Goal: Answer question/provide support: Share knowledge or assist other users

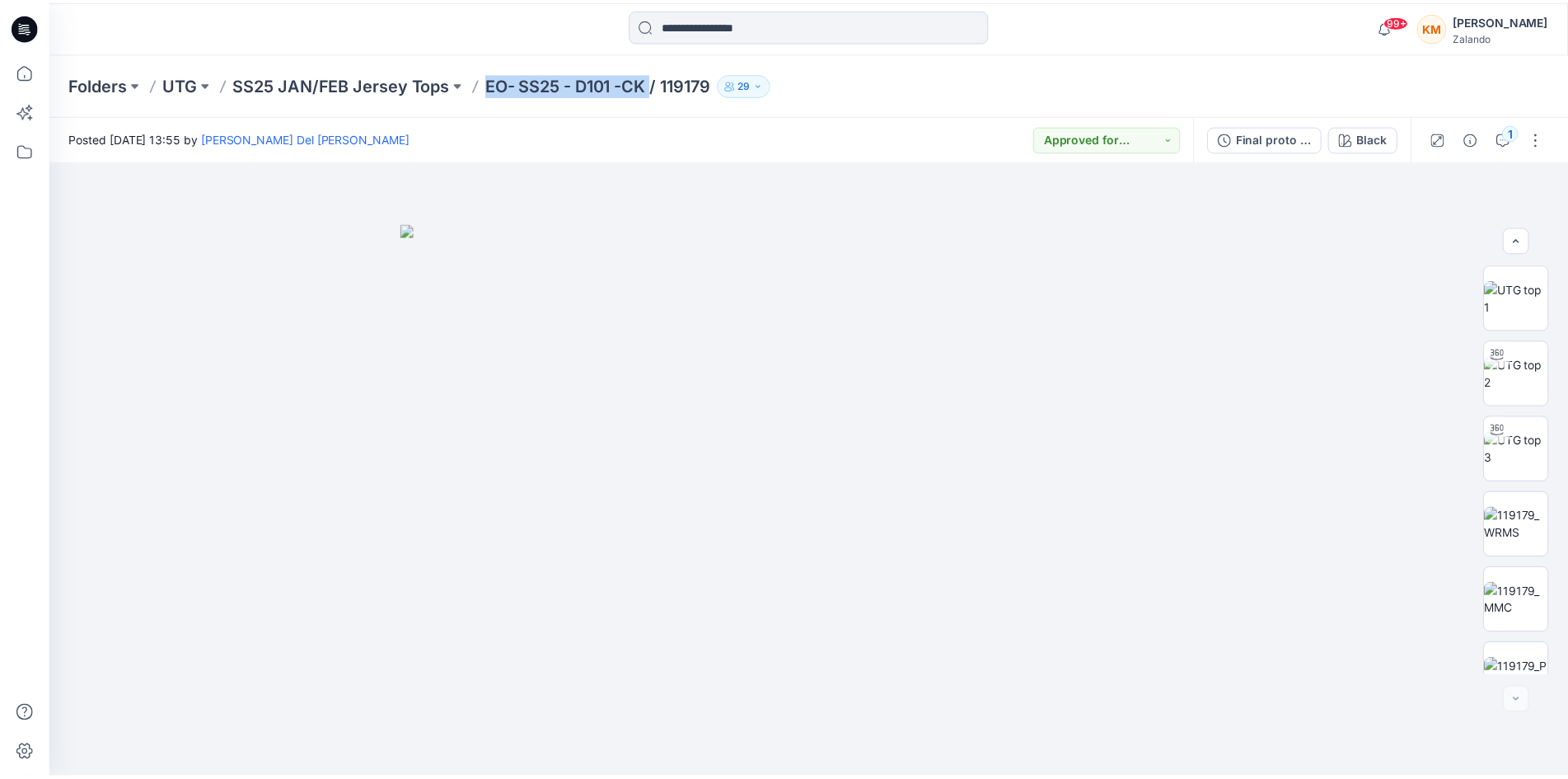
scroll to position [185, 0]
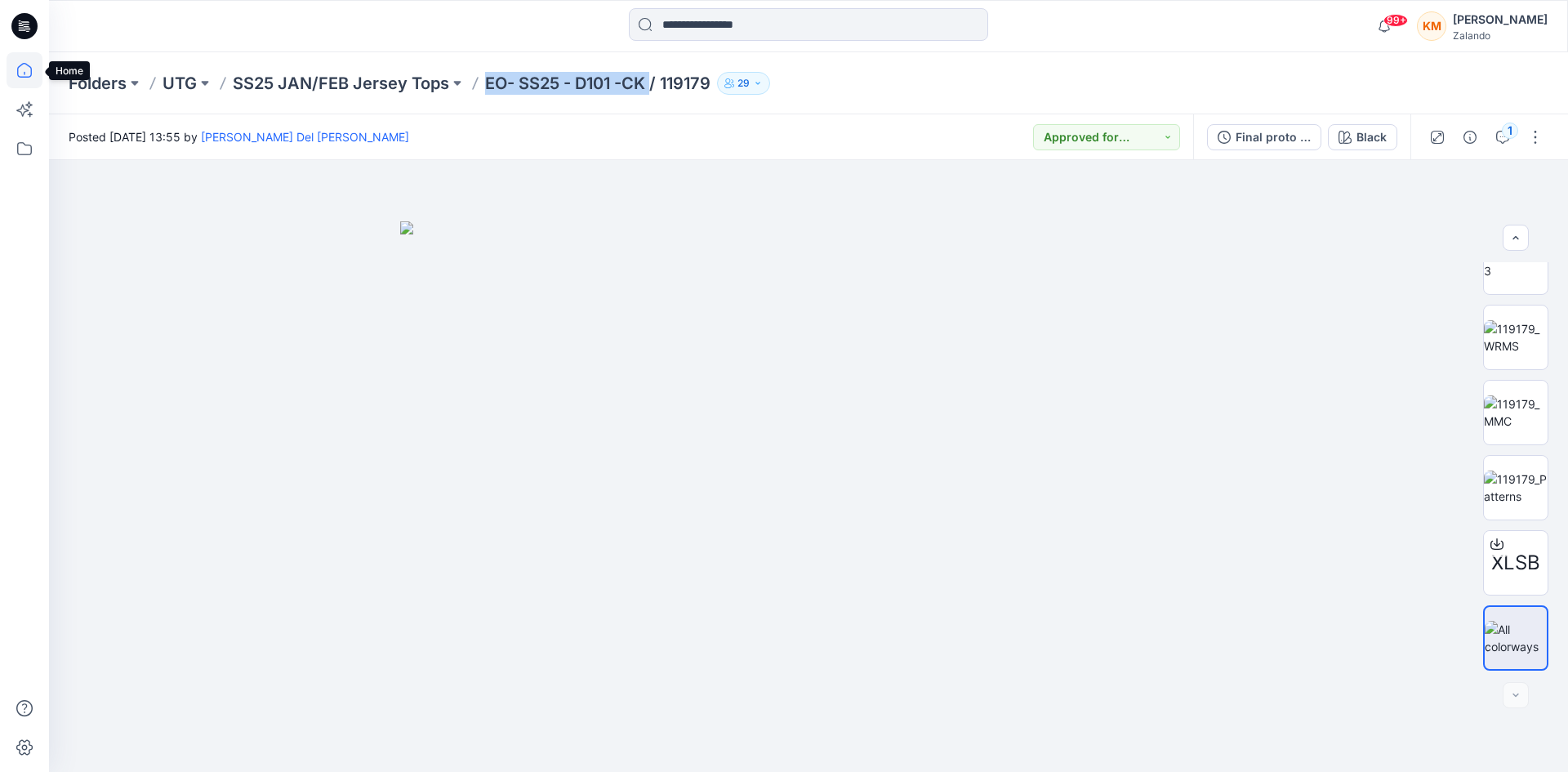
click at [22, 71] on icon at bounding box center [25, 70] width 36 height 36
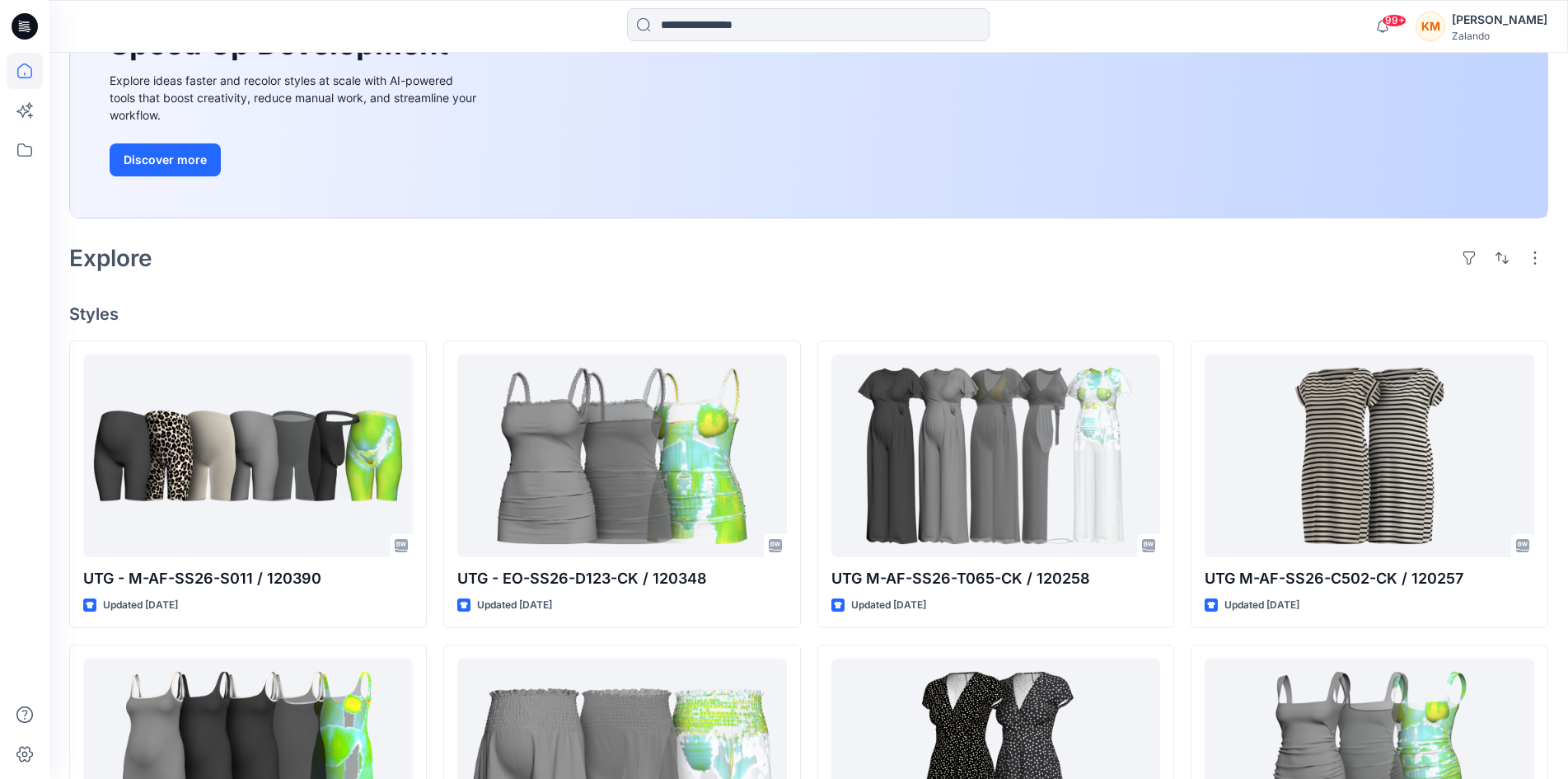
scroll to position [247, 0]
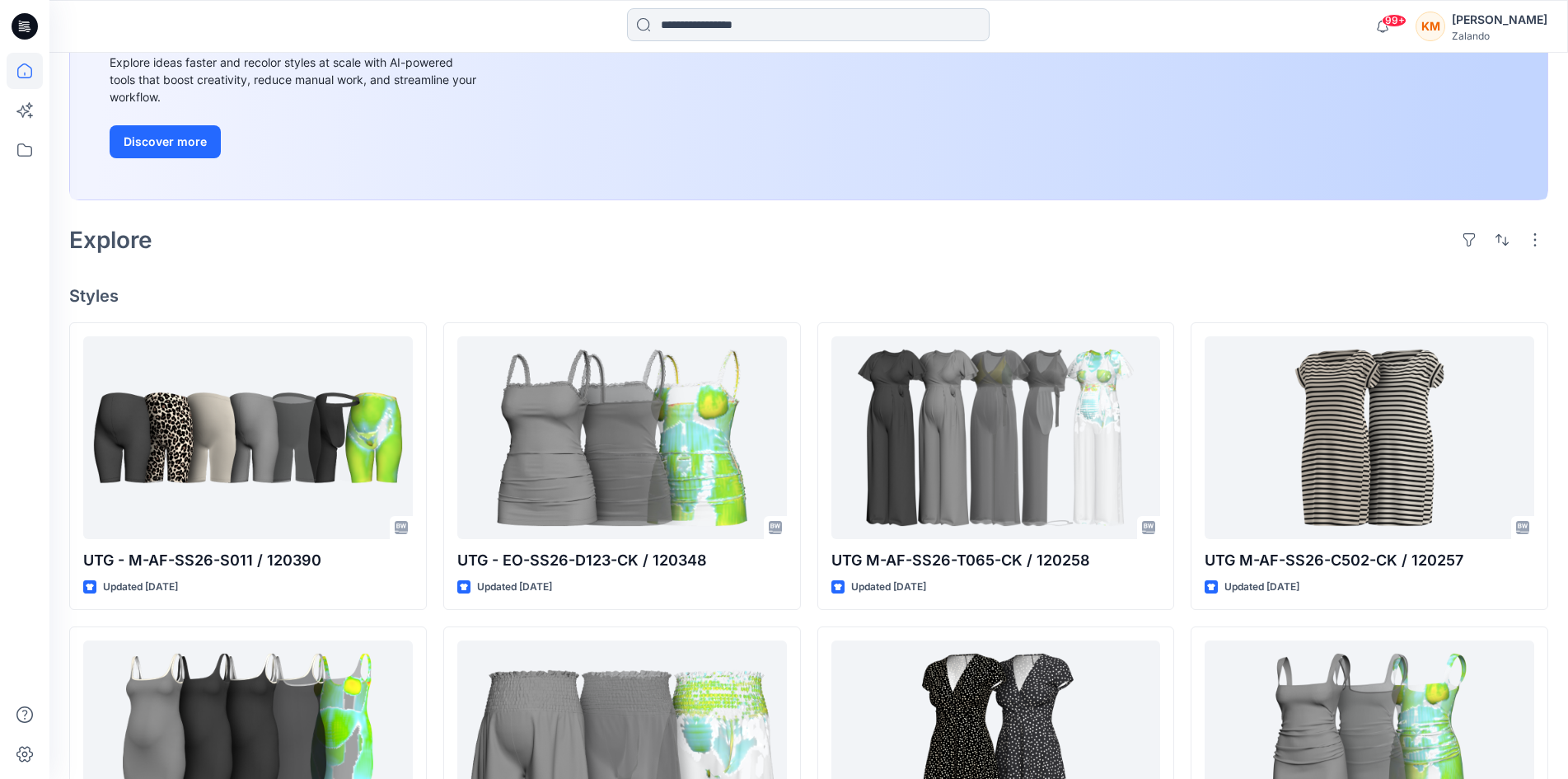
click at [745, 19] on input at bounding box center [809, 25] width 363 height 33
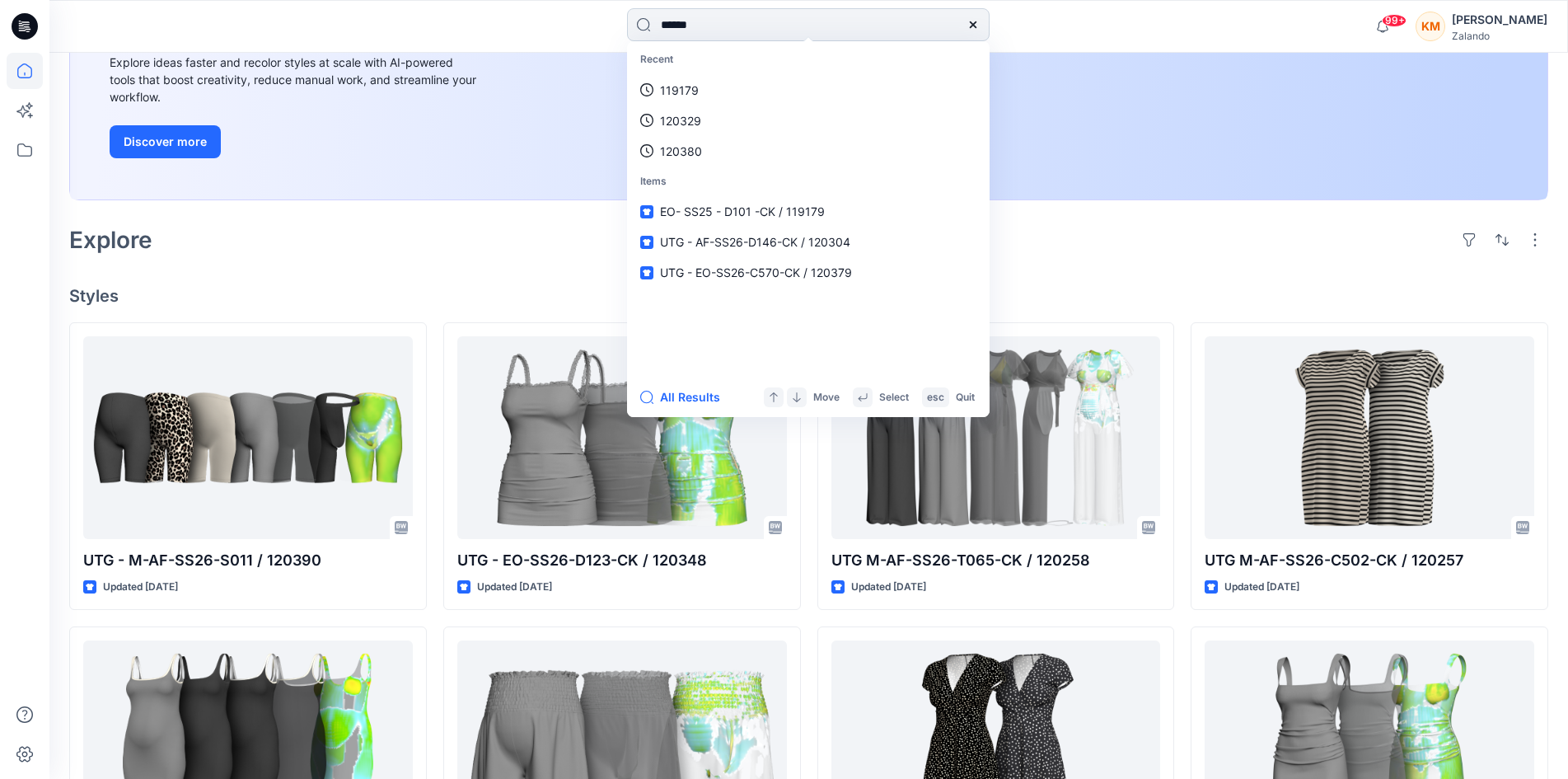
type input "******"
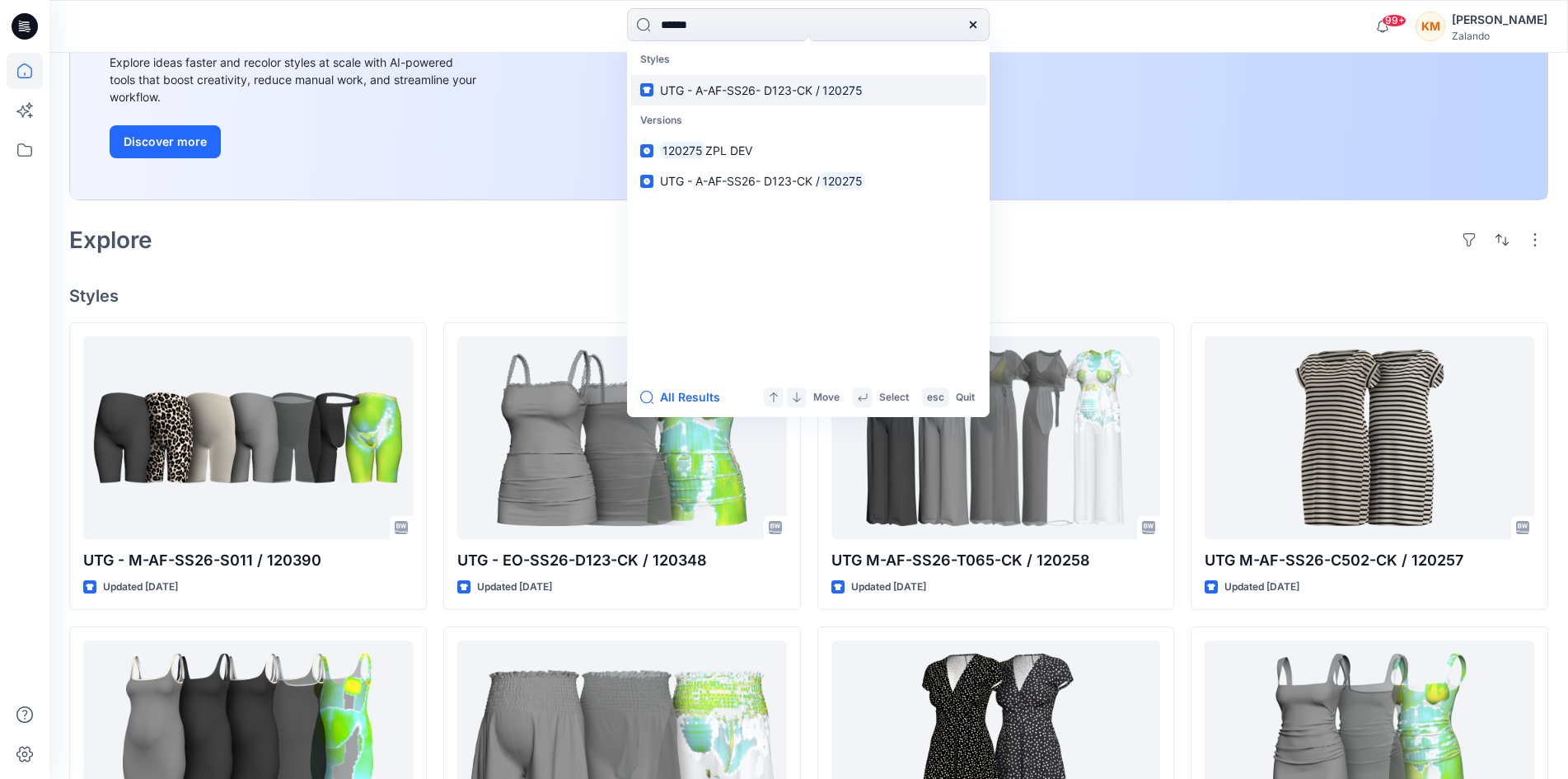
click at [742, 87] on span "UTG - A-AF-SS26- D123-CK /" at bounding box center [740, 90] width 160 height 14
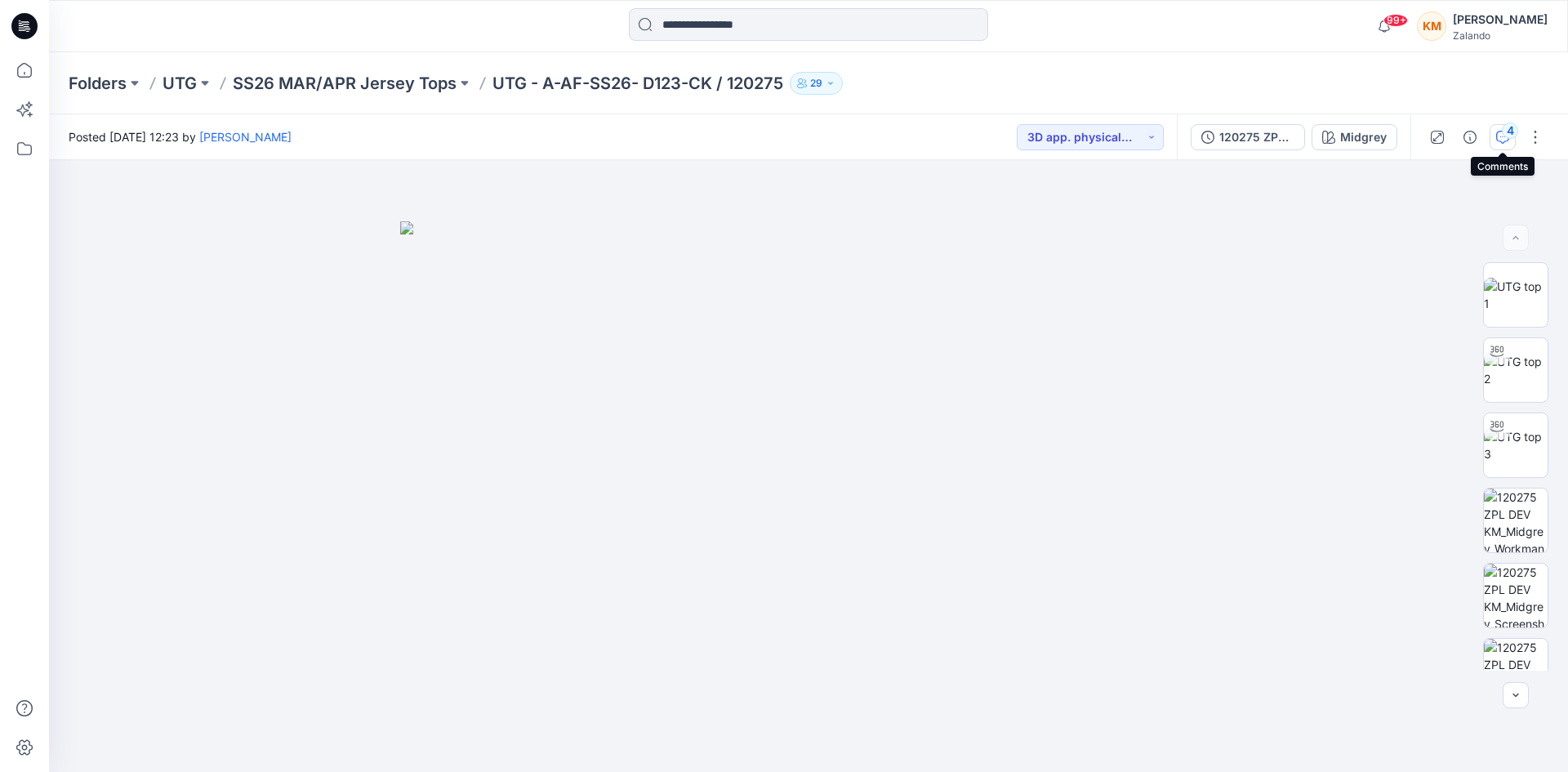
click at [1510, 136] on div "4" at bounding box center [1511, 131] width 16 height 16
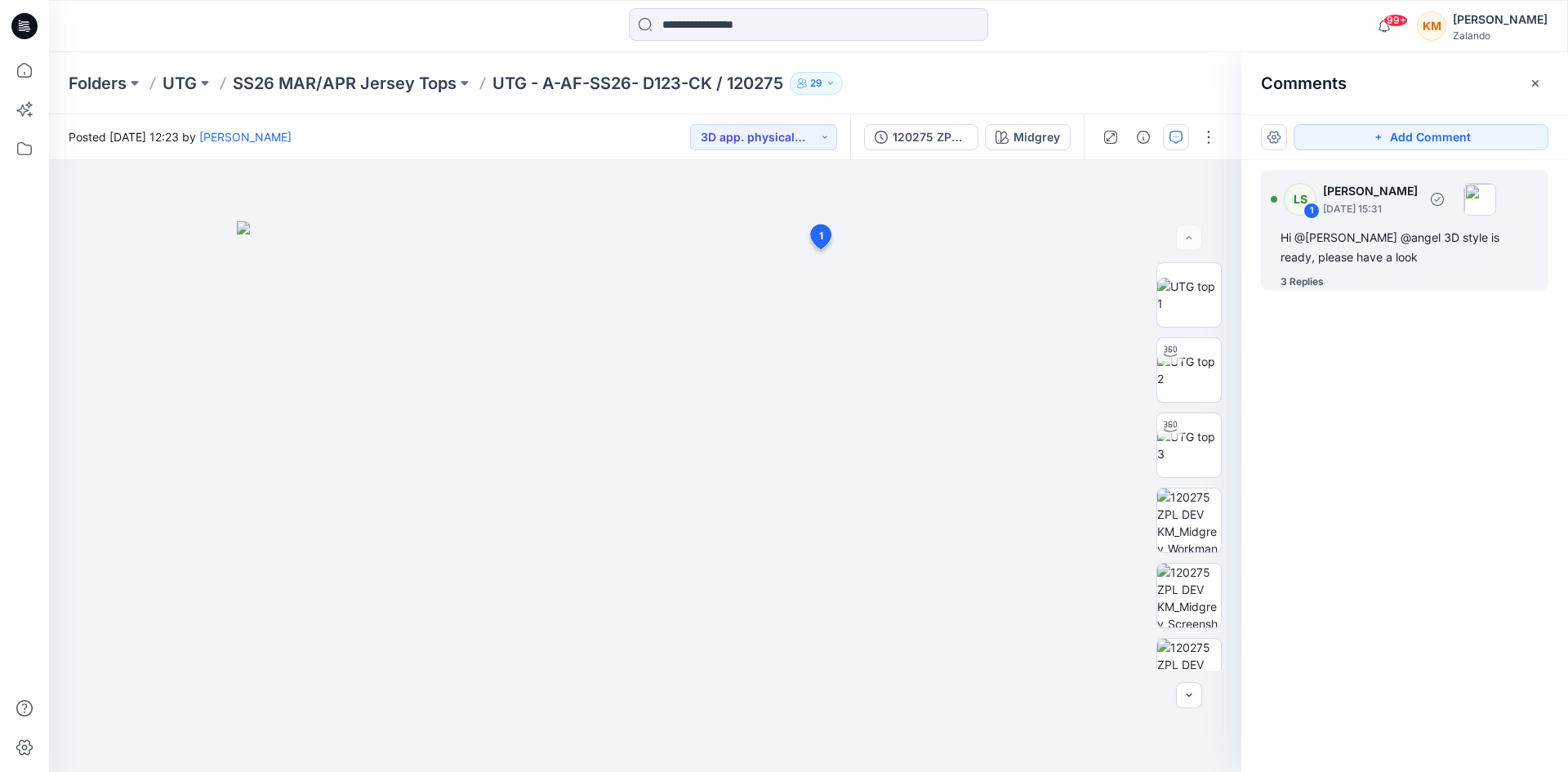
click at [1323, 284] on div "3 Replies" at bounding box center [1302, 282] width 43 height 16
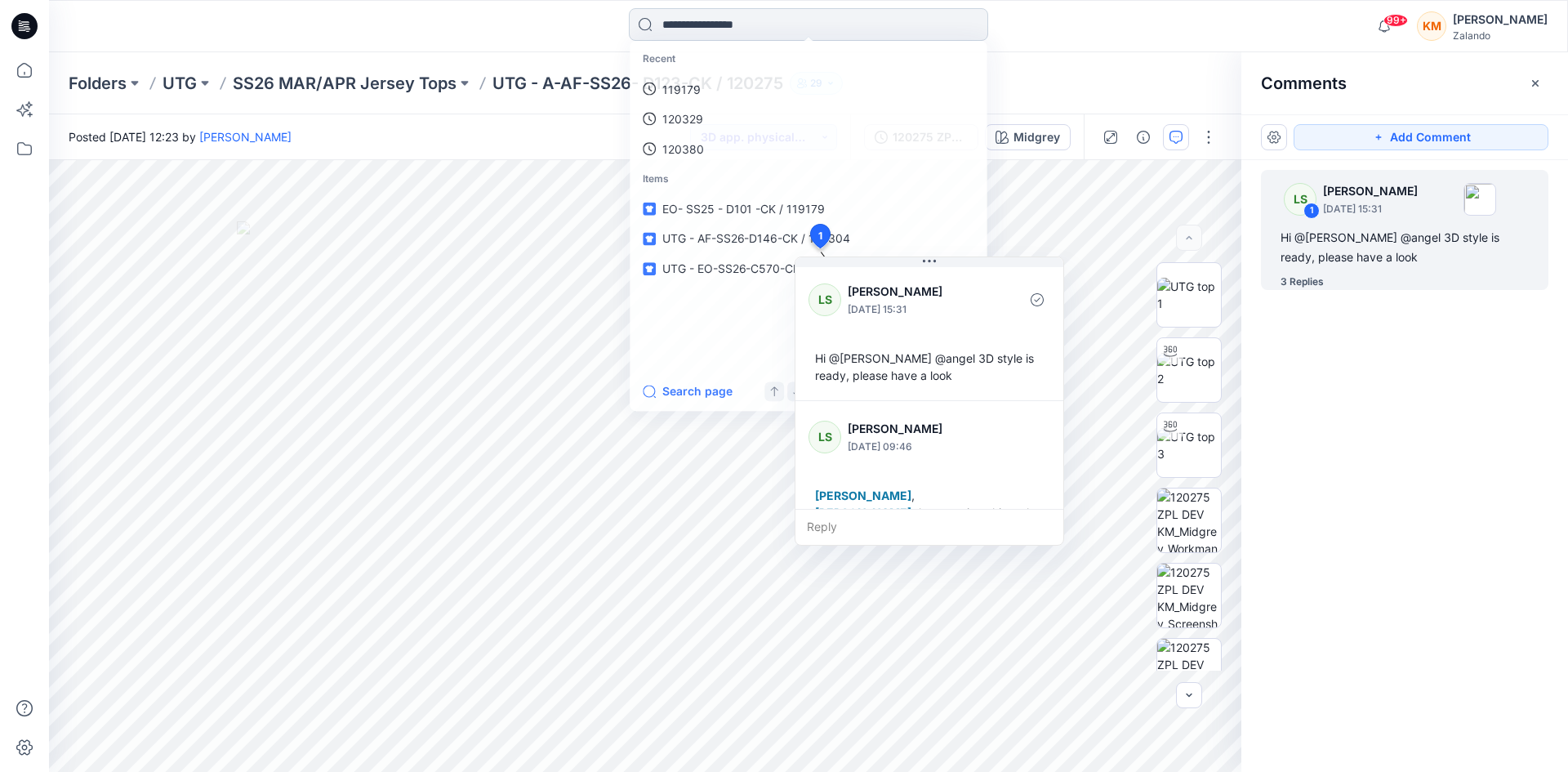
click at [742, 20] on input at bounding box center [809, 25] width 360 height 33
type input "******"
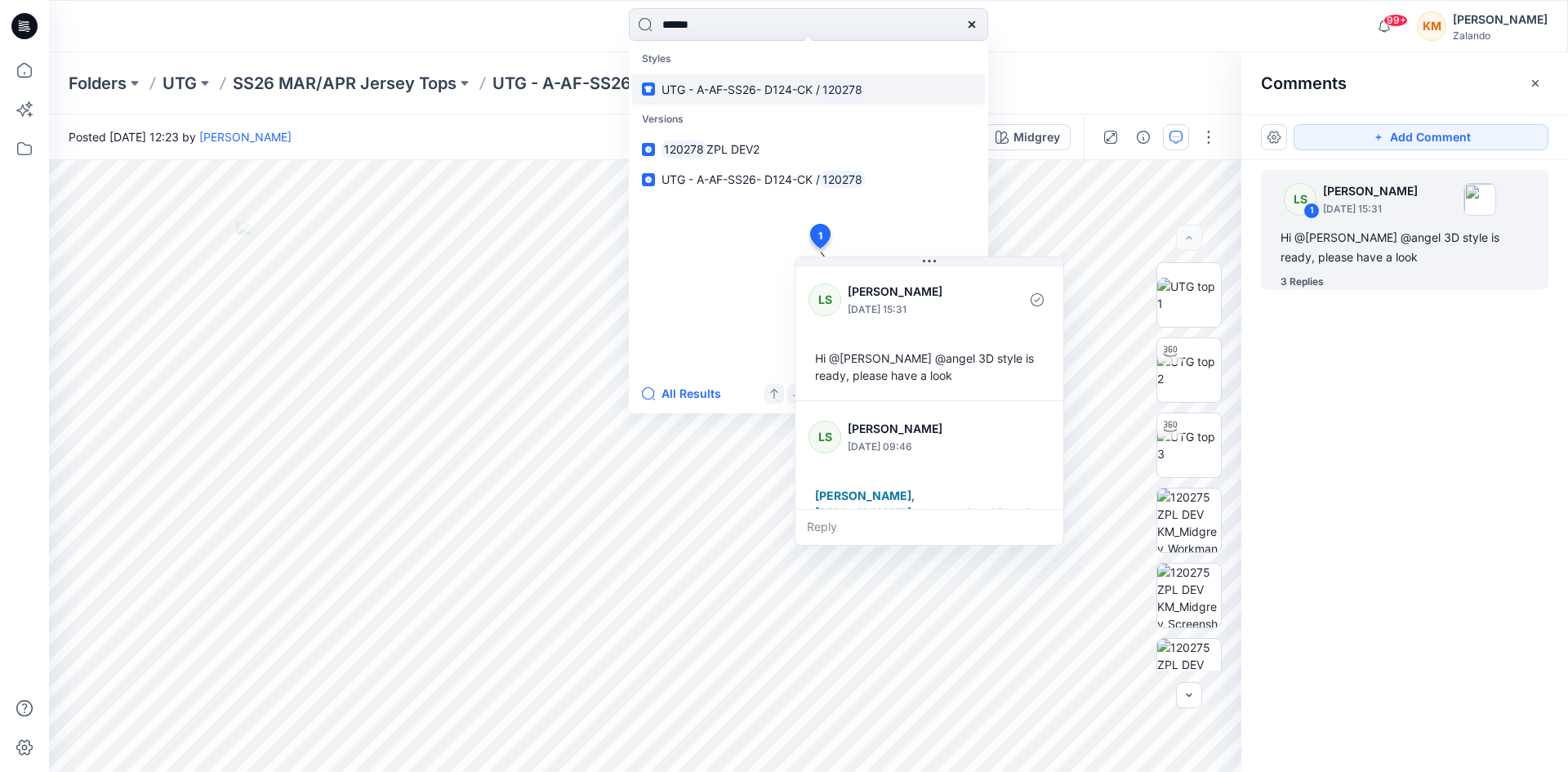
click at [757, 76] on link "UTG - A-AF-SS26- D124-CK / 120278" at bounding box center [809, 89] width 353 height 30
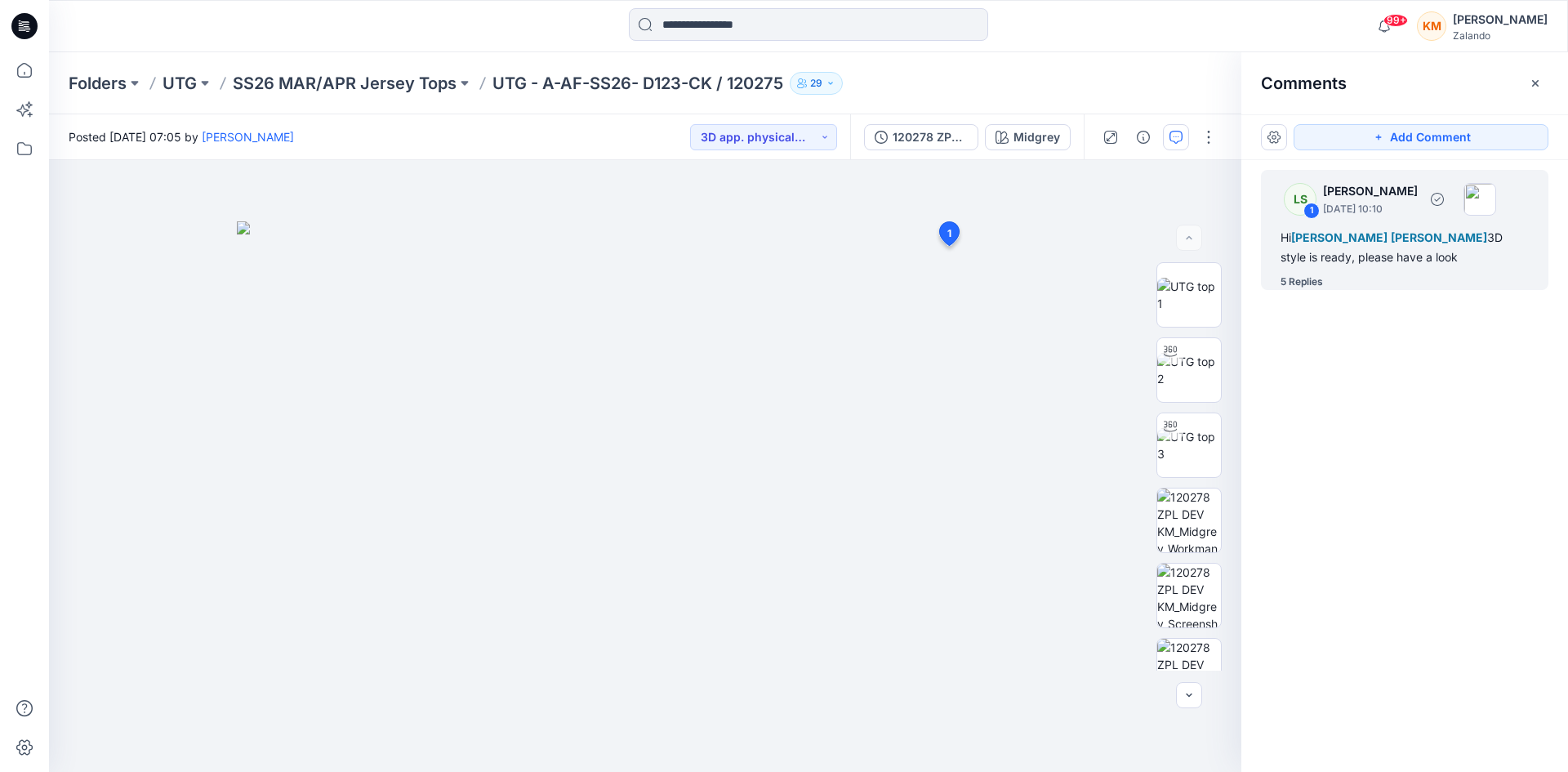
click at [1318, 279] on div "5 Replies" at bounding box center [1302, 282] width 42 height 16
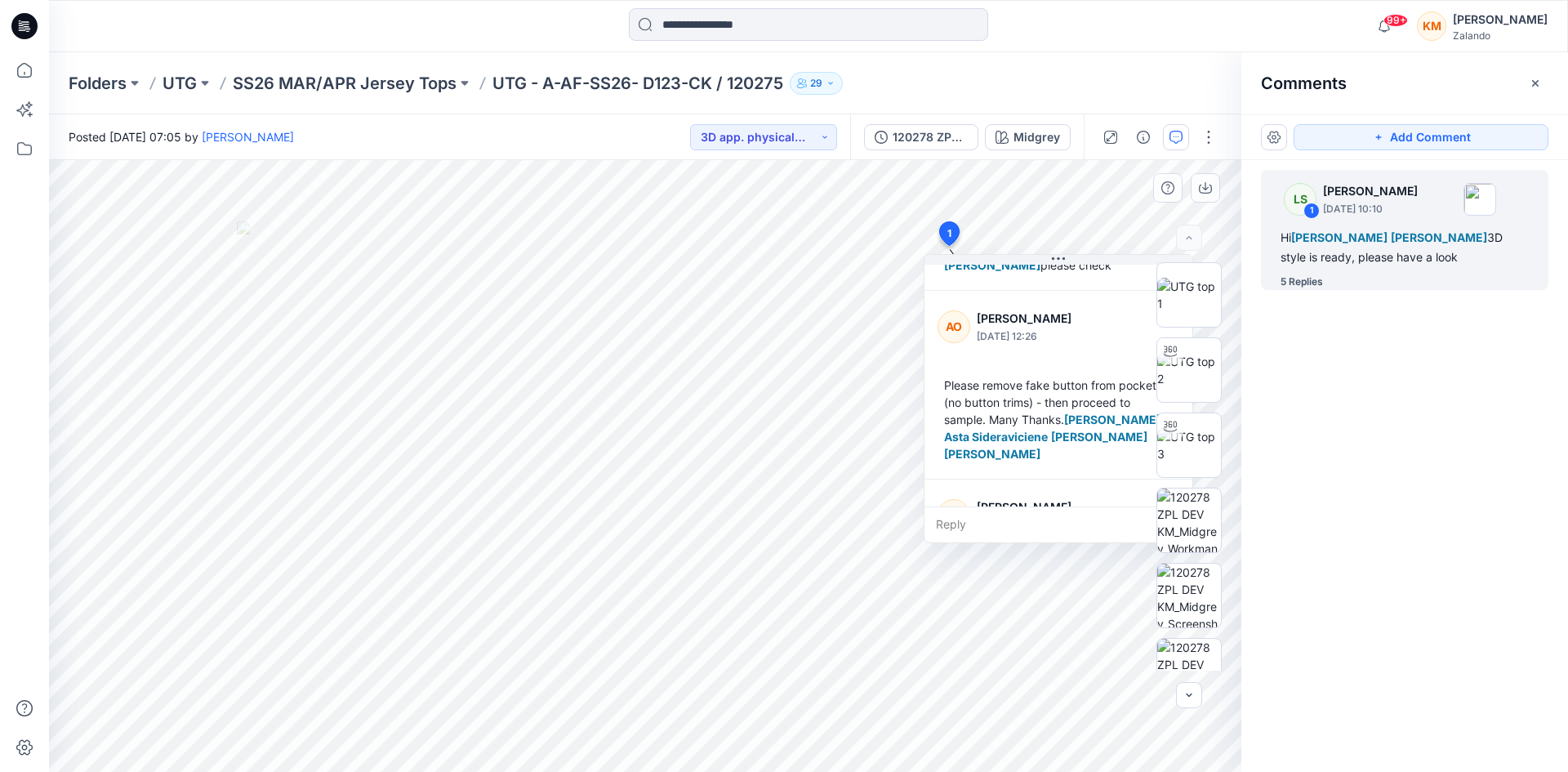
scroll to position [327, 0]
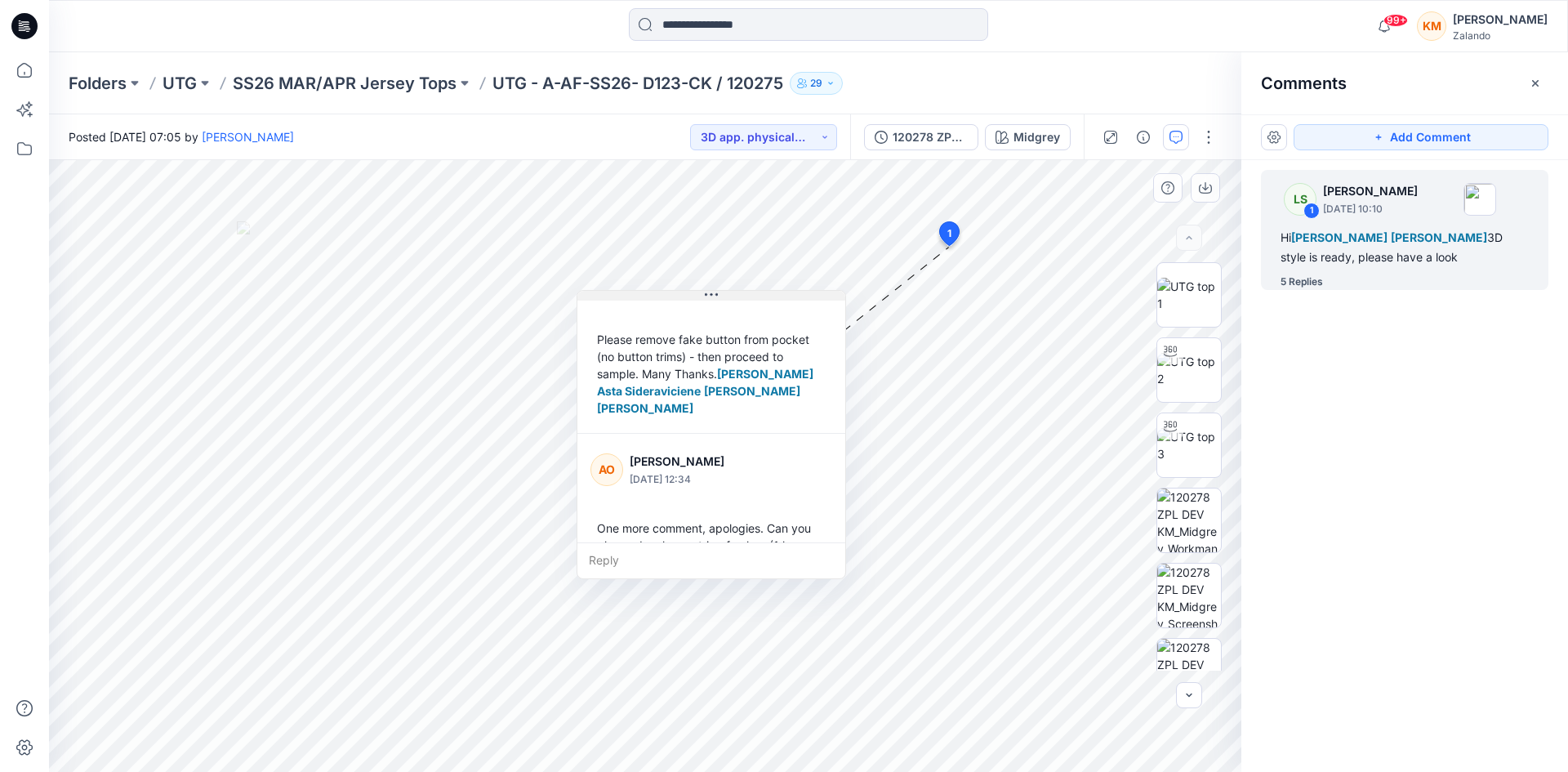
drag, startPoint x: 1056, startPoint y: 259, endPoint x: 708, endPoint y: 295, distance: 349.9
click at [708, 295] on icon at bounding box center [706, 294] width 2 height 2
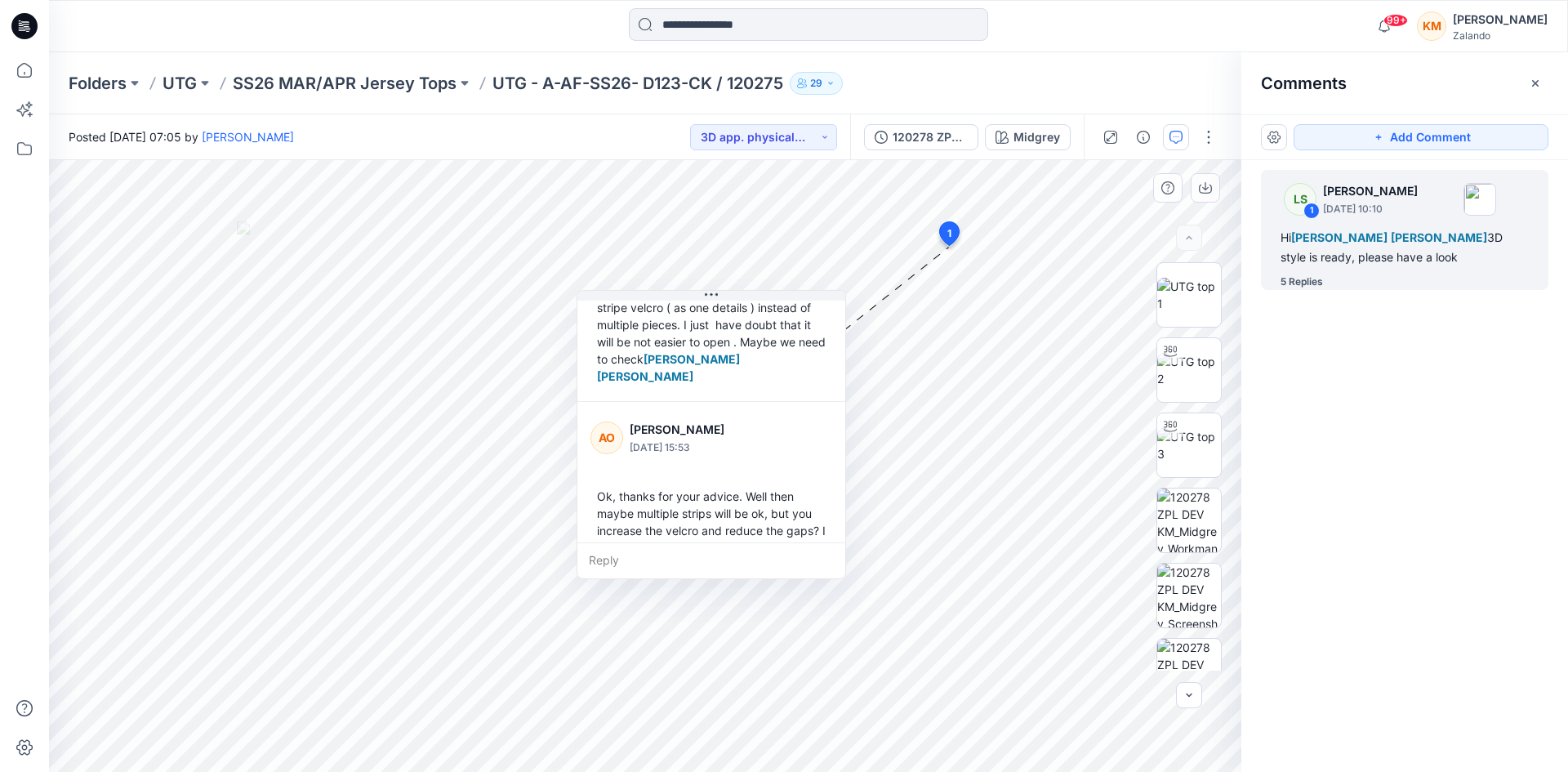
scroll to position [818, 0]
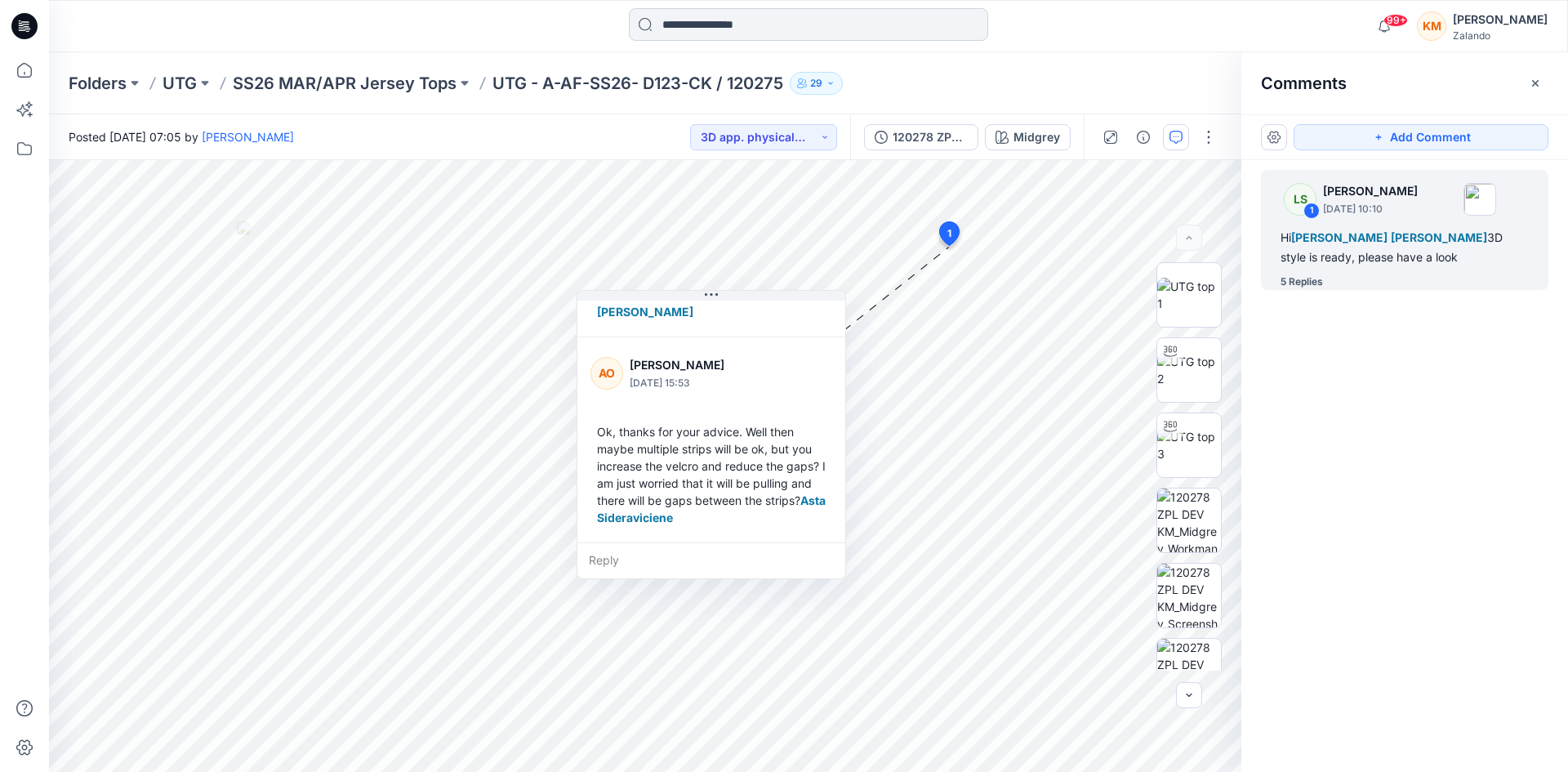
click at [718, 20] on input at bounding box center [809, 25] width 360 height 33
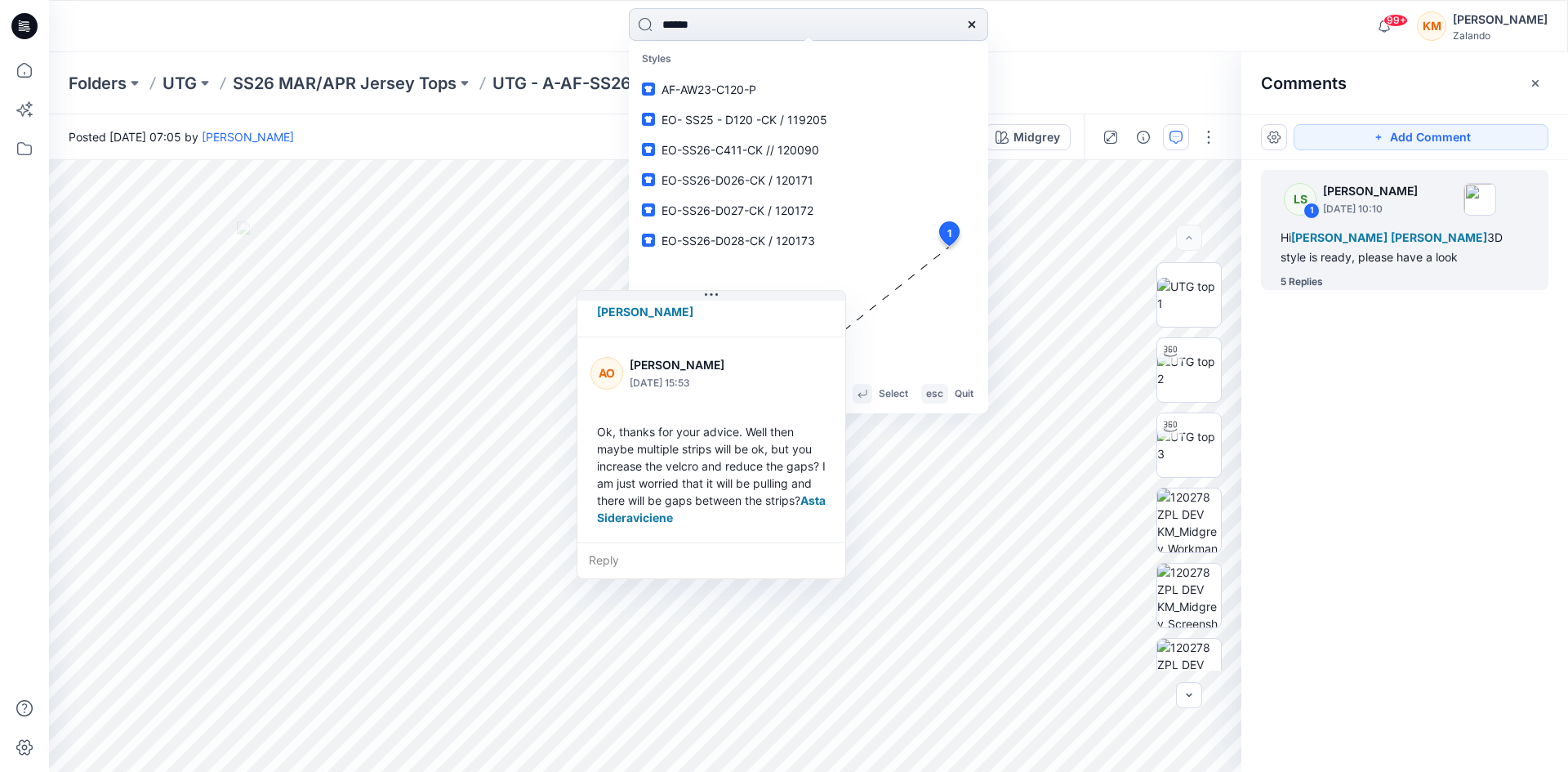
type input "******"
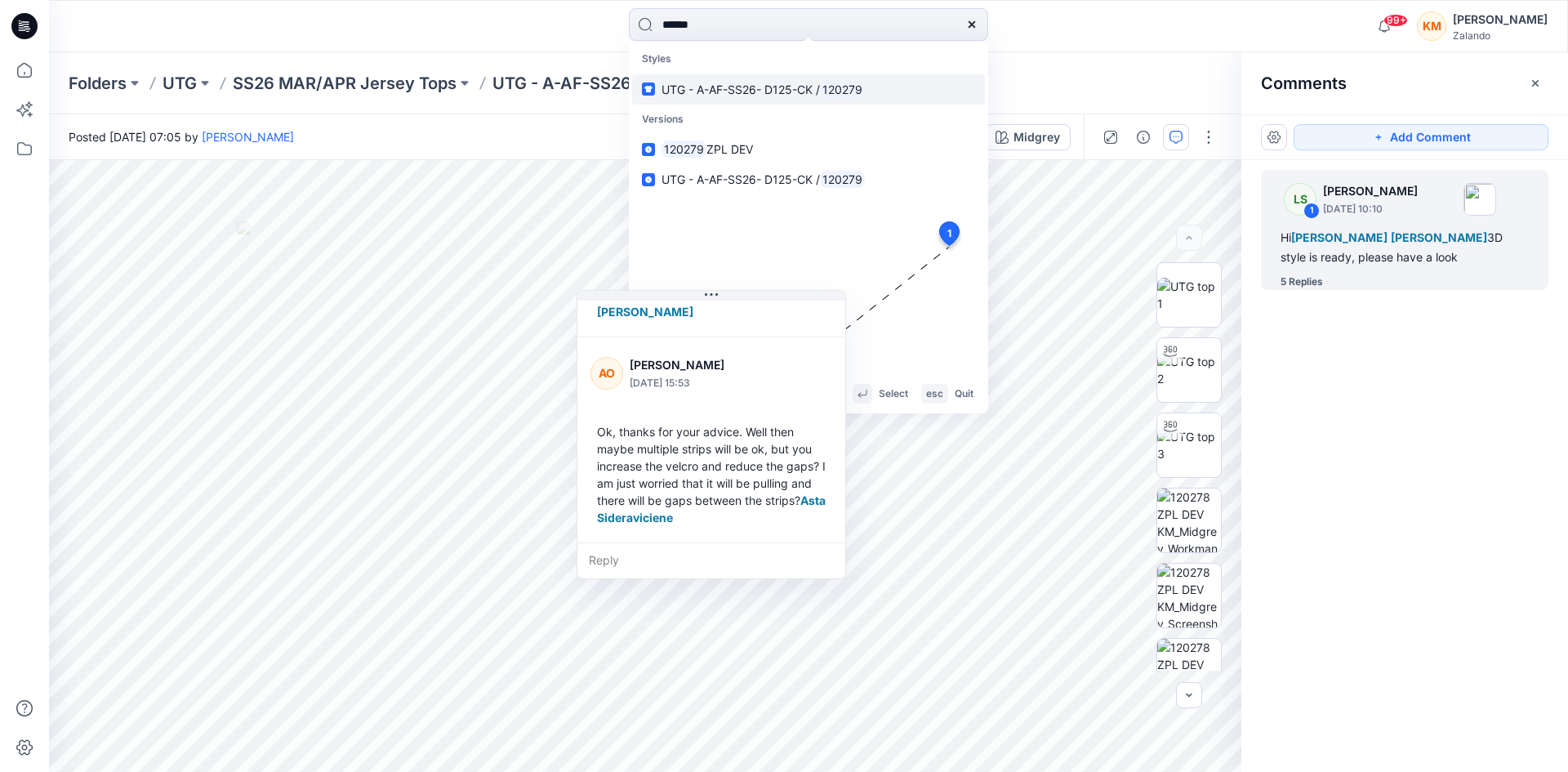
click at [744, 91] on span "UTG - A-AF-SS26- D125-CK /" at bounding box center [741, 89] width 159 height 14
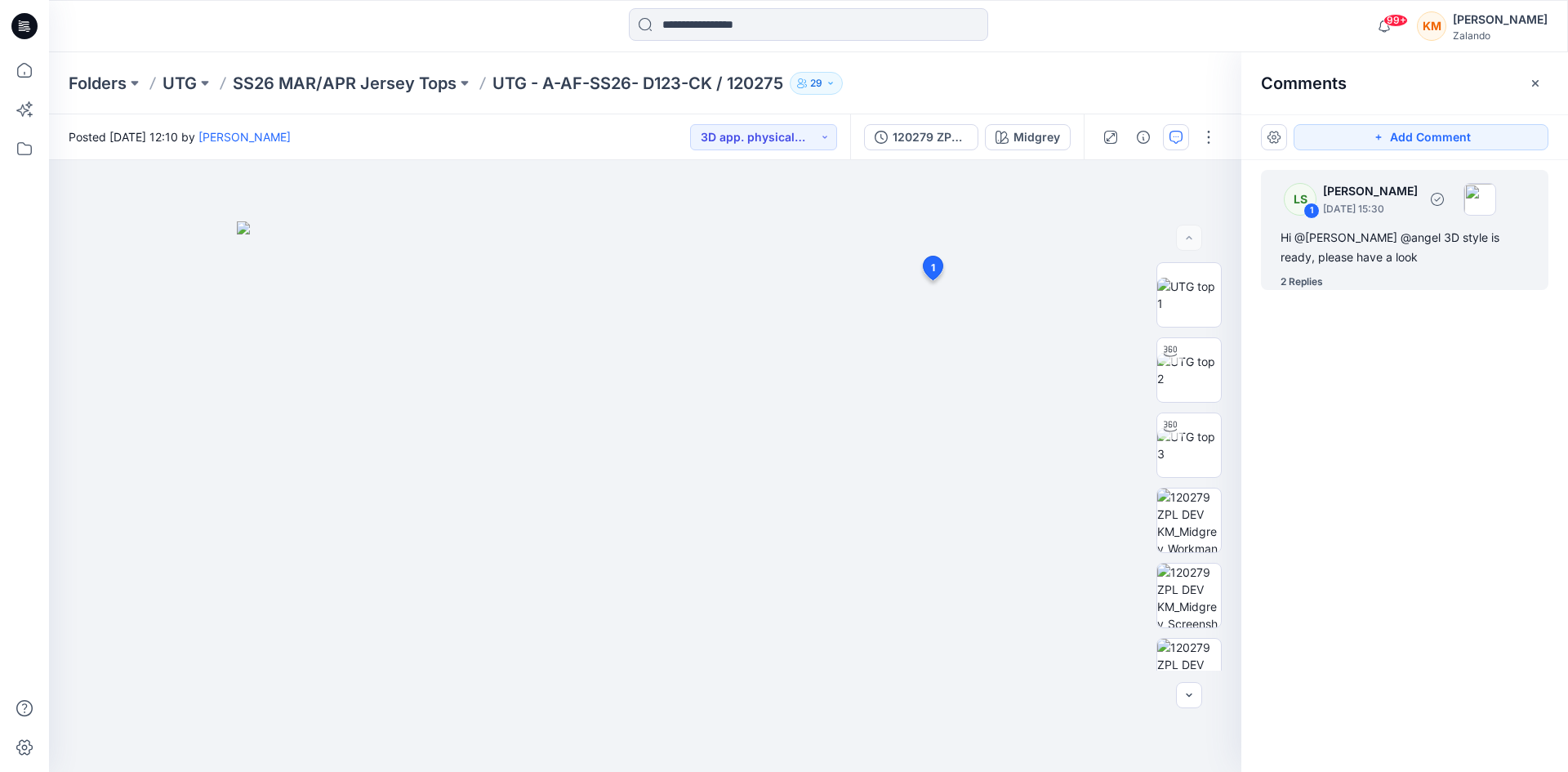
click at [1303, 274] on div "2 Replies" at bounding box center [1302, 282] width 42 height 16
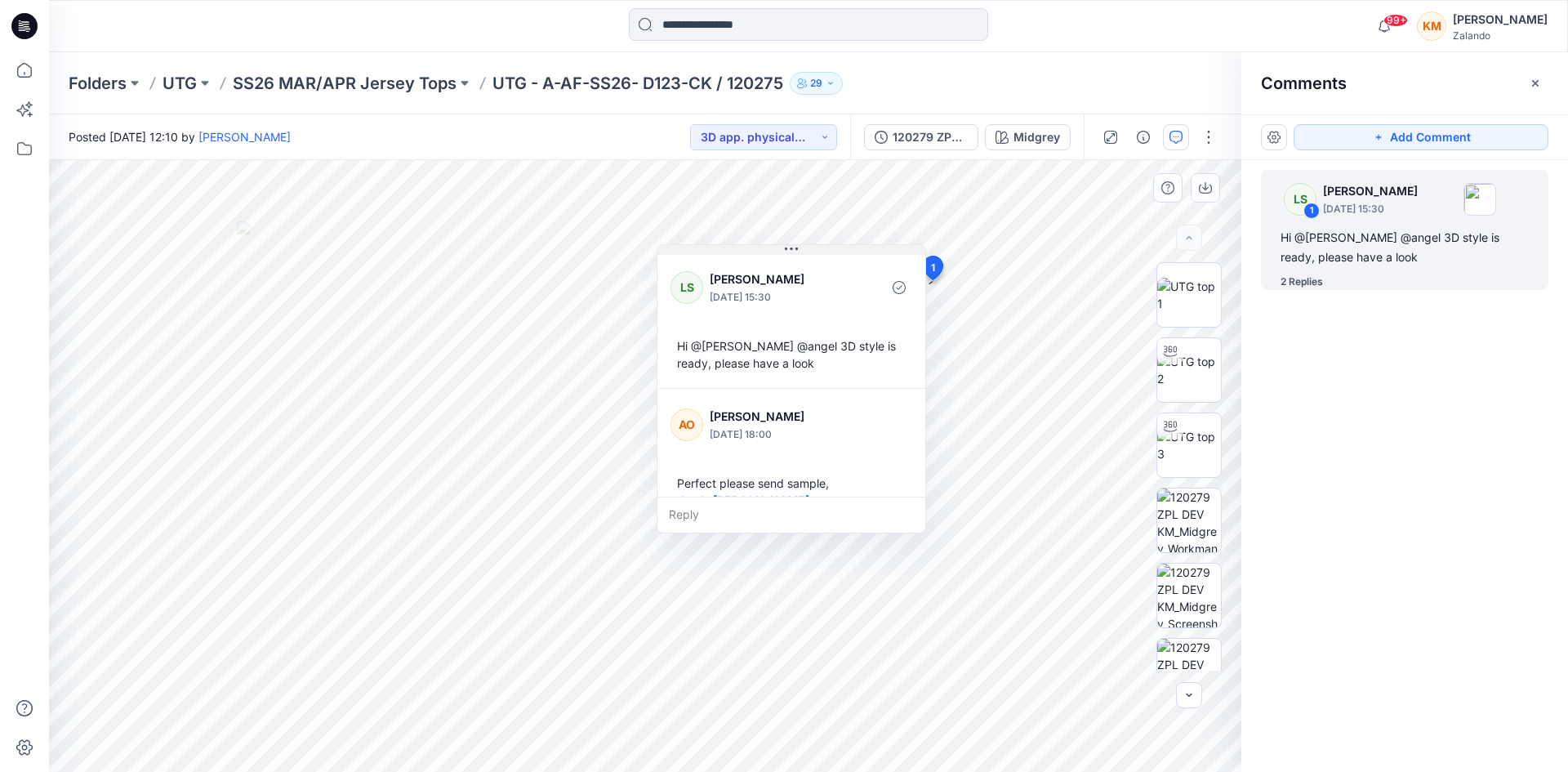
drag, startPoint x: 1050, startPoint y: 296, endPoint x: 798, endPoint y: 251, distance: 256.0
click at [798, 251] on icon at bounding box center [792, 249] width 13 height 13
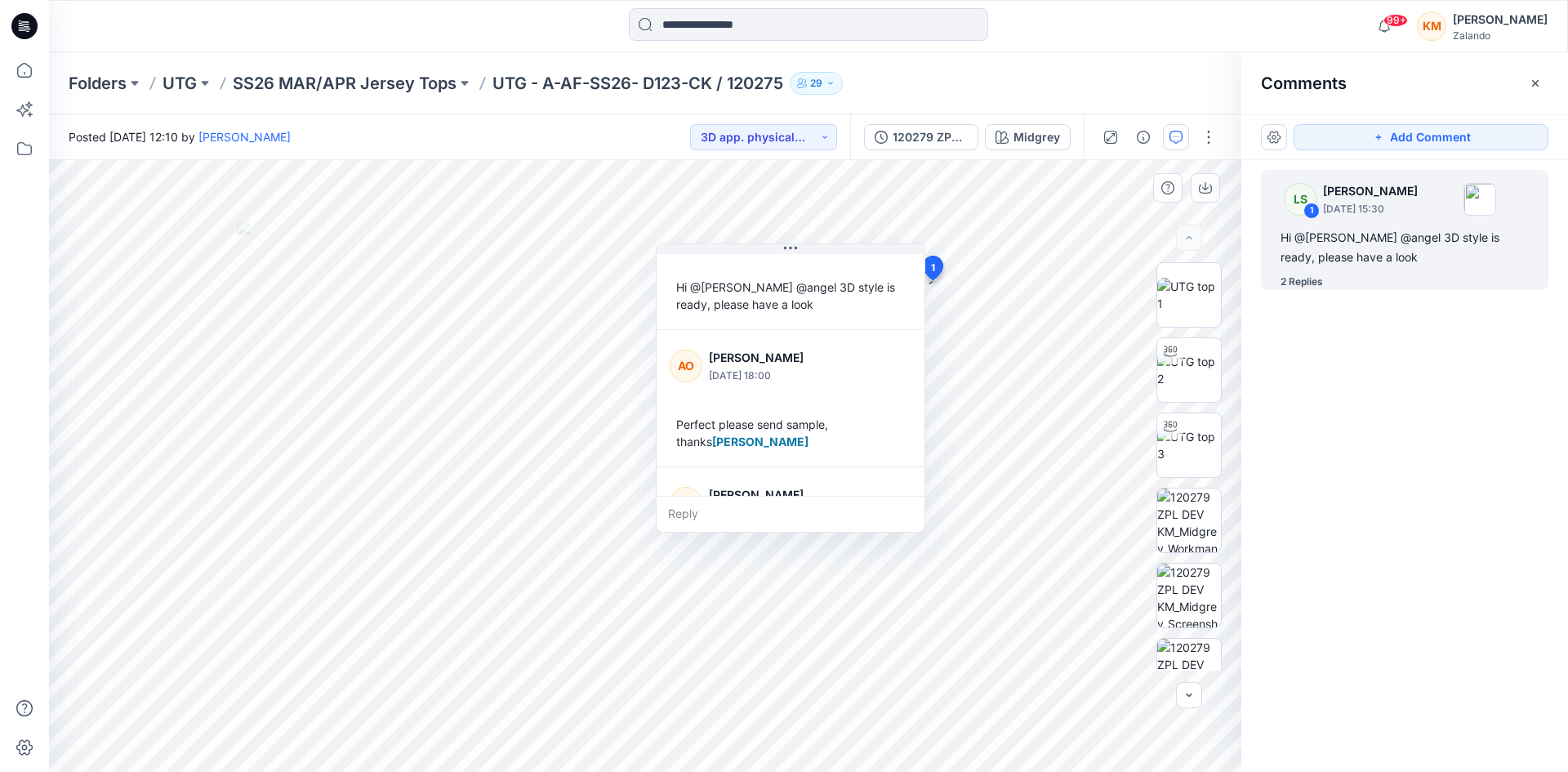
scroll to position [84, 0]
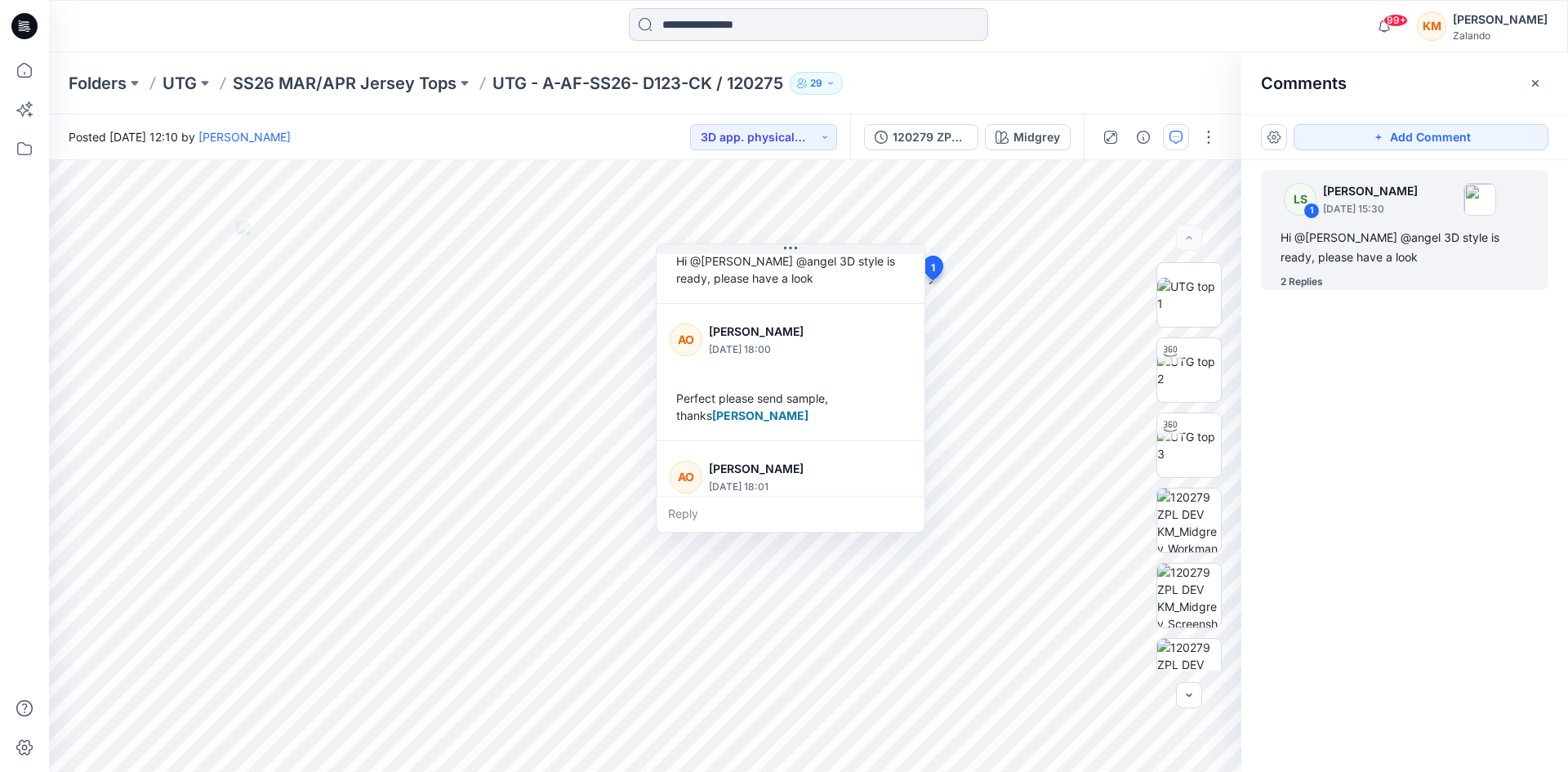
click at [723, 23] on input at bounding box center [809, 25] width 360 height 33
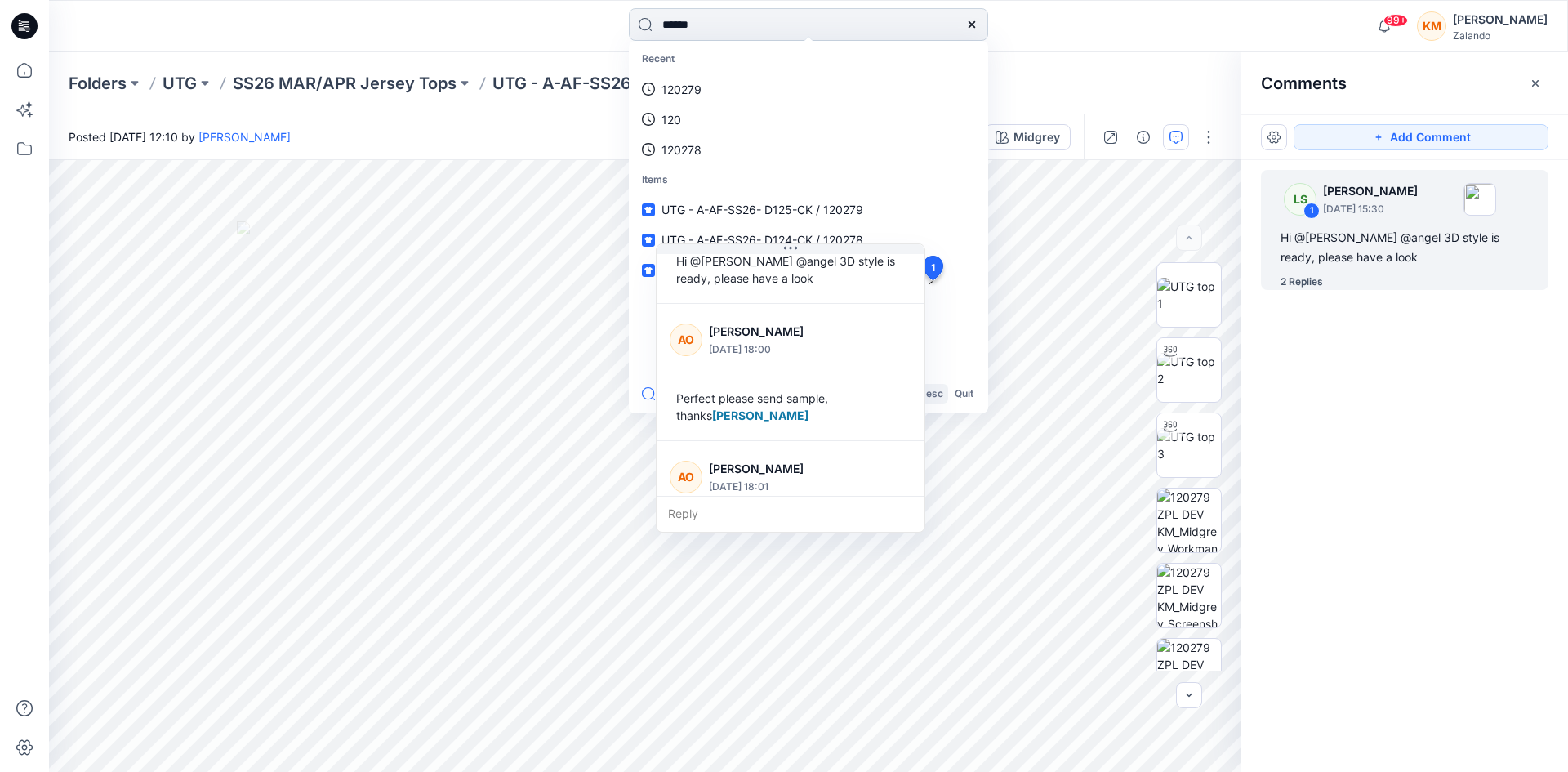
type input "******"
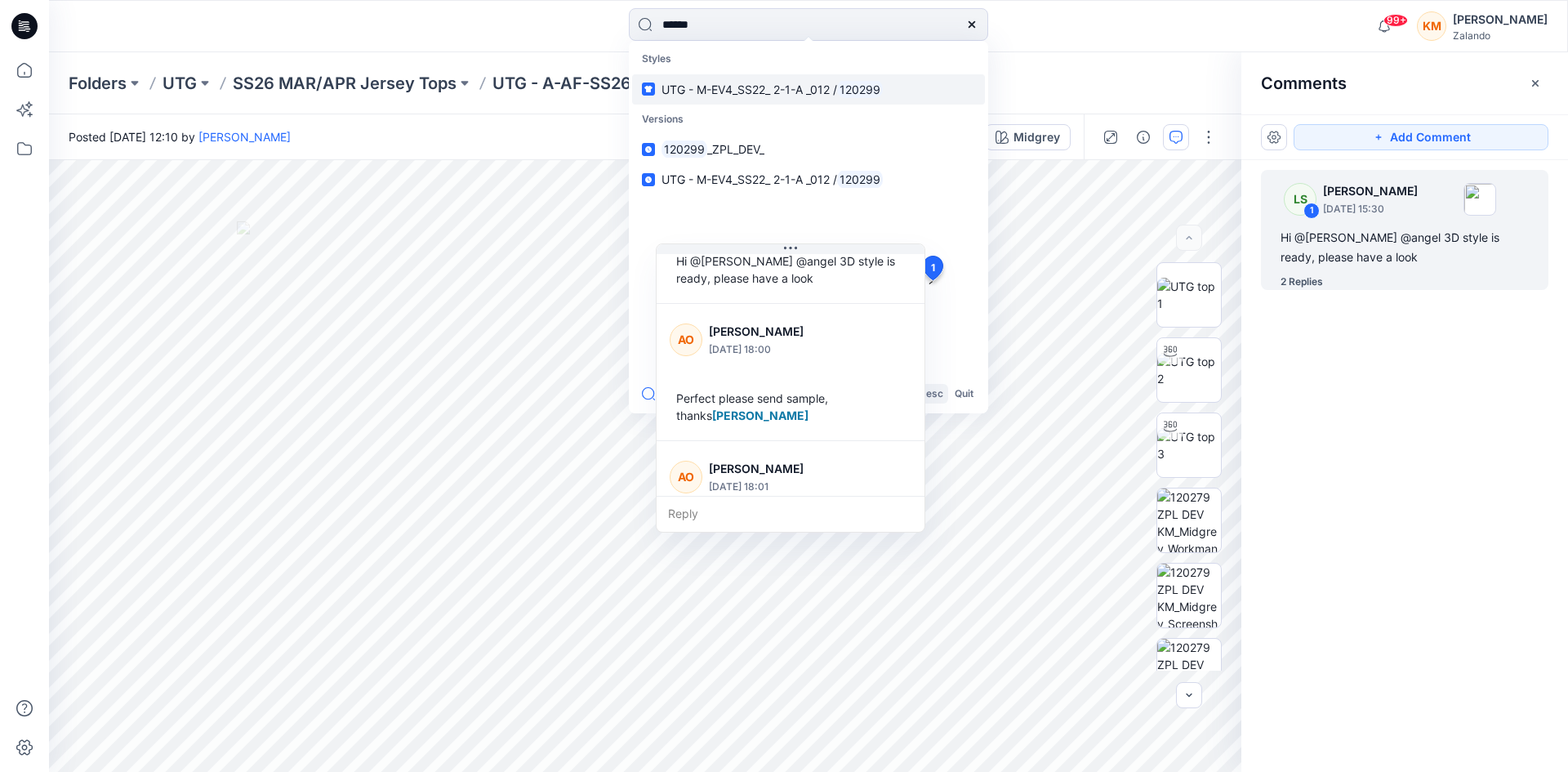
click at [763, 85] on span "UTG - M-EV4_SS22_ 2-1-A _012 /" at bounding box center [749, 89] width 176 height 14
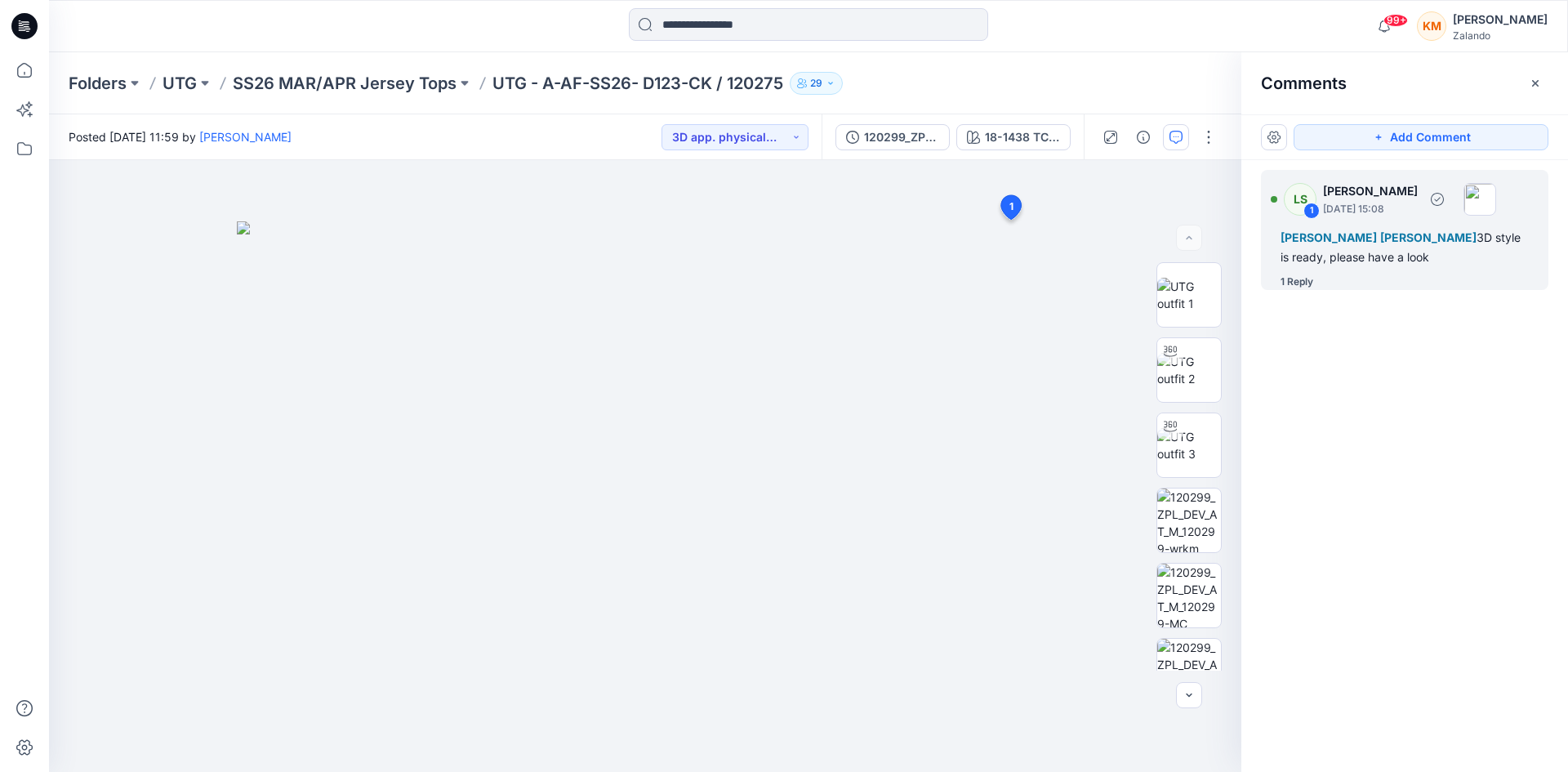
click at [1299, 281] on div "1 Reply" at bounding box center [1298, 282] width 33 height 16
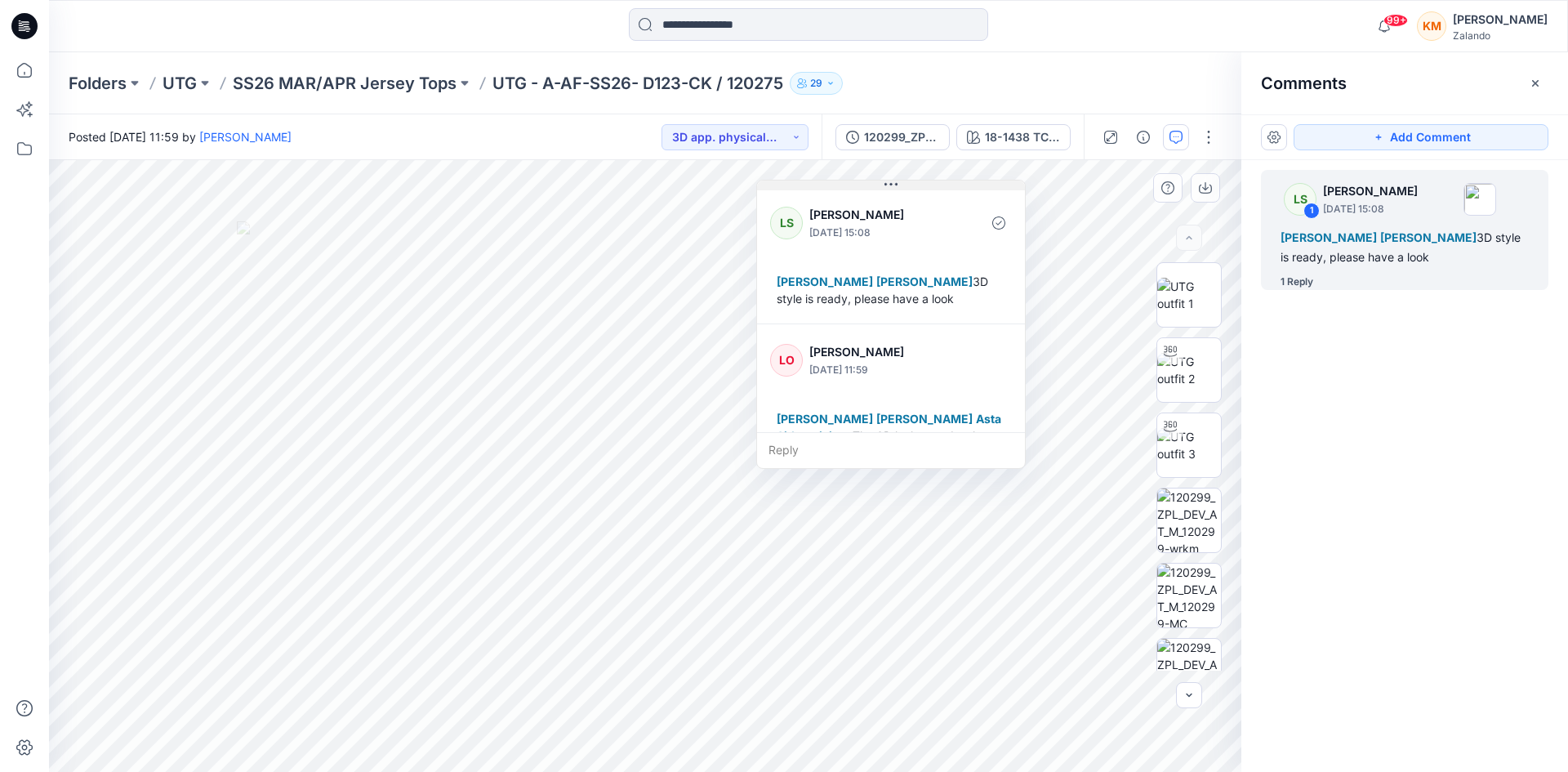
drag, startPoint x: 1109, startPoint y: 234, endPoint x: 880, endPoint y: 186, distance: 234.0
click at [880, 186] on button at bounding box center [891, 185] width 268 height 10
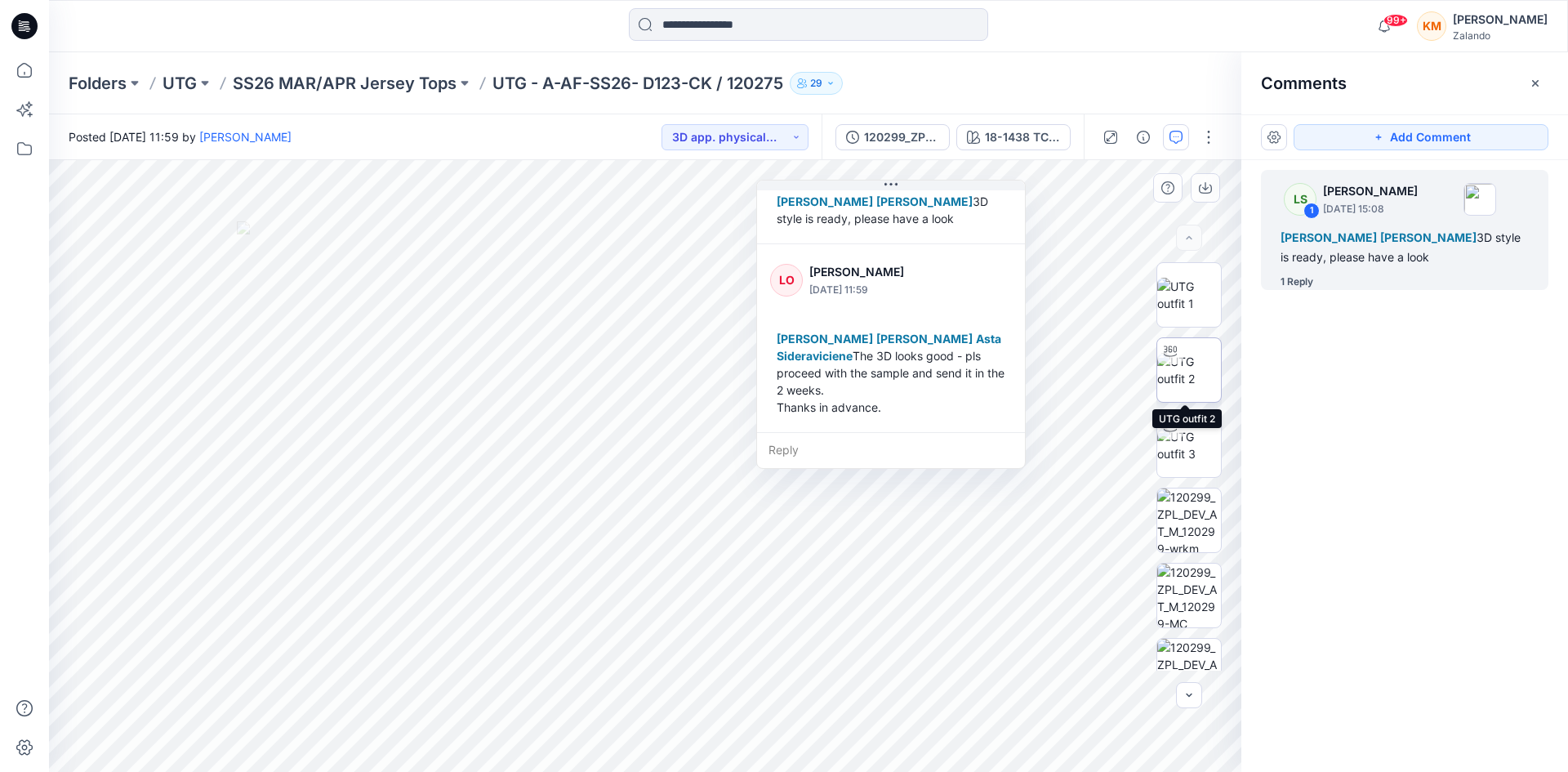
click at [1195, 375] on img at bounding box center [1190, 370] width 64 height 34
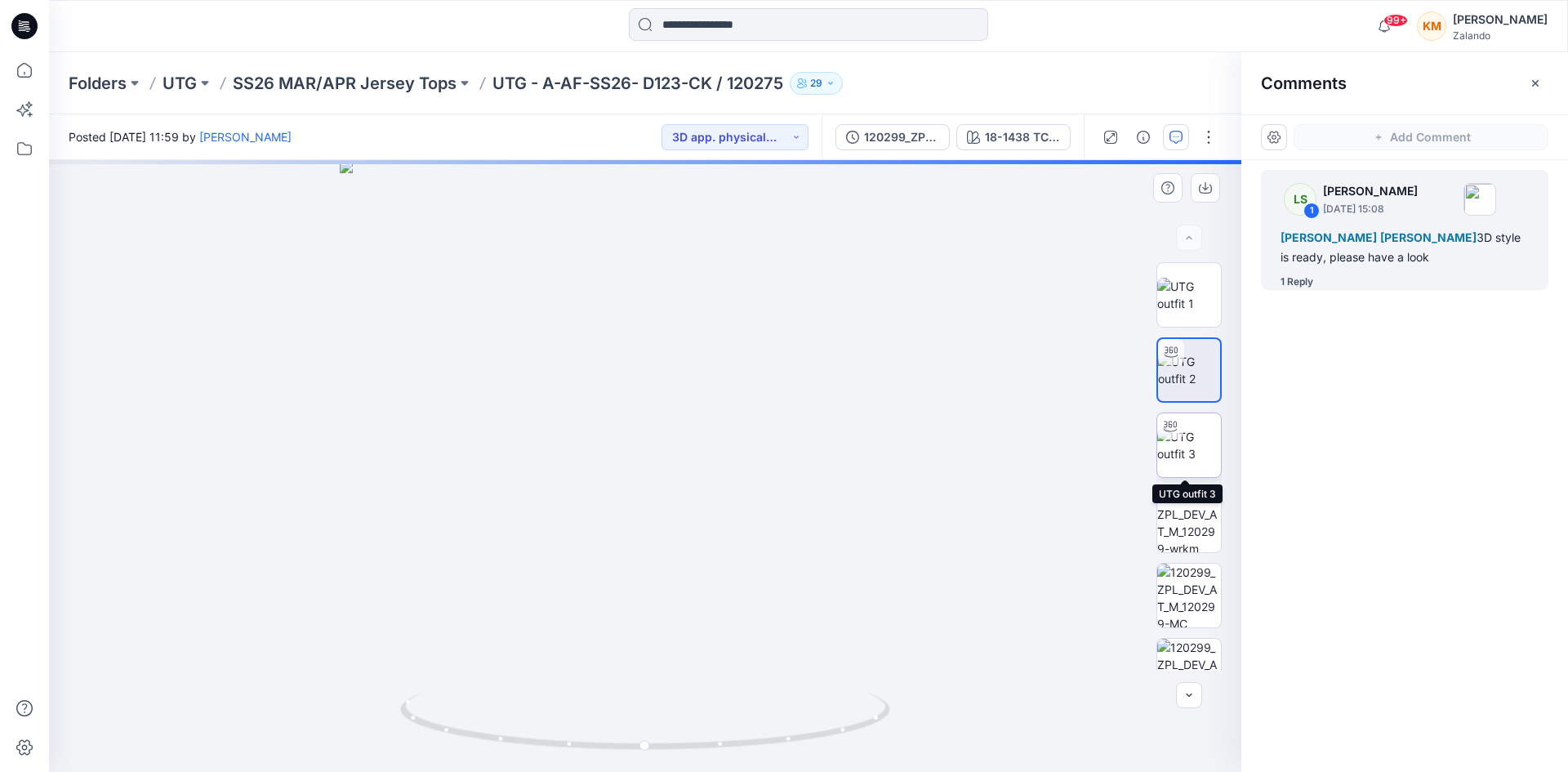
click at [1189, 450] on img at bounding box center [1190, 445] width 64 height 34
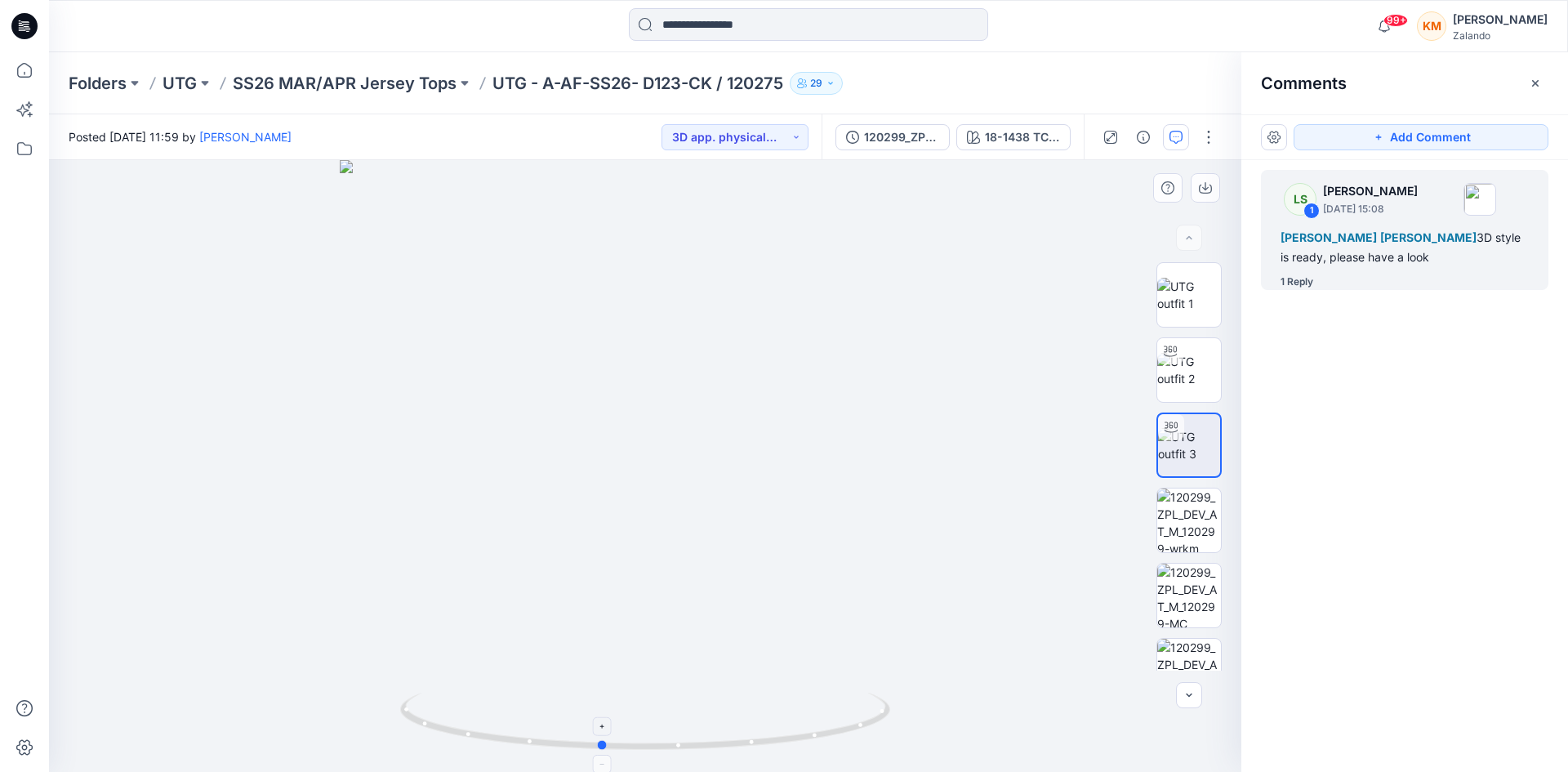
drag, startPoint x: 853, startPoint y: 733, endPoint x: 809, endPoint y: 739, distance: 44.4
click at [809, 739] on icon at bounding box center [647, 723] width 494 height 61
click at [900, 136] on div "120299_ZPL_DEV_" at bounding box center [902, 137] width 75 height 18
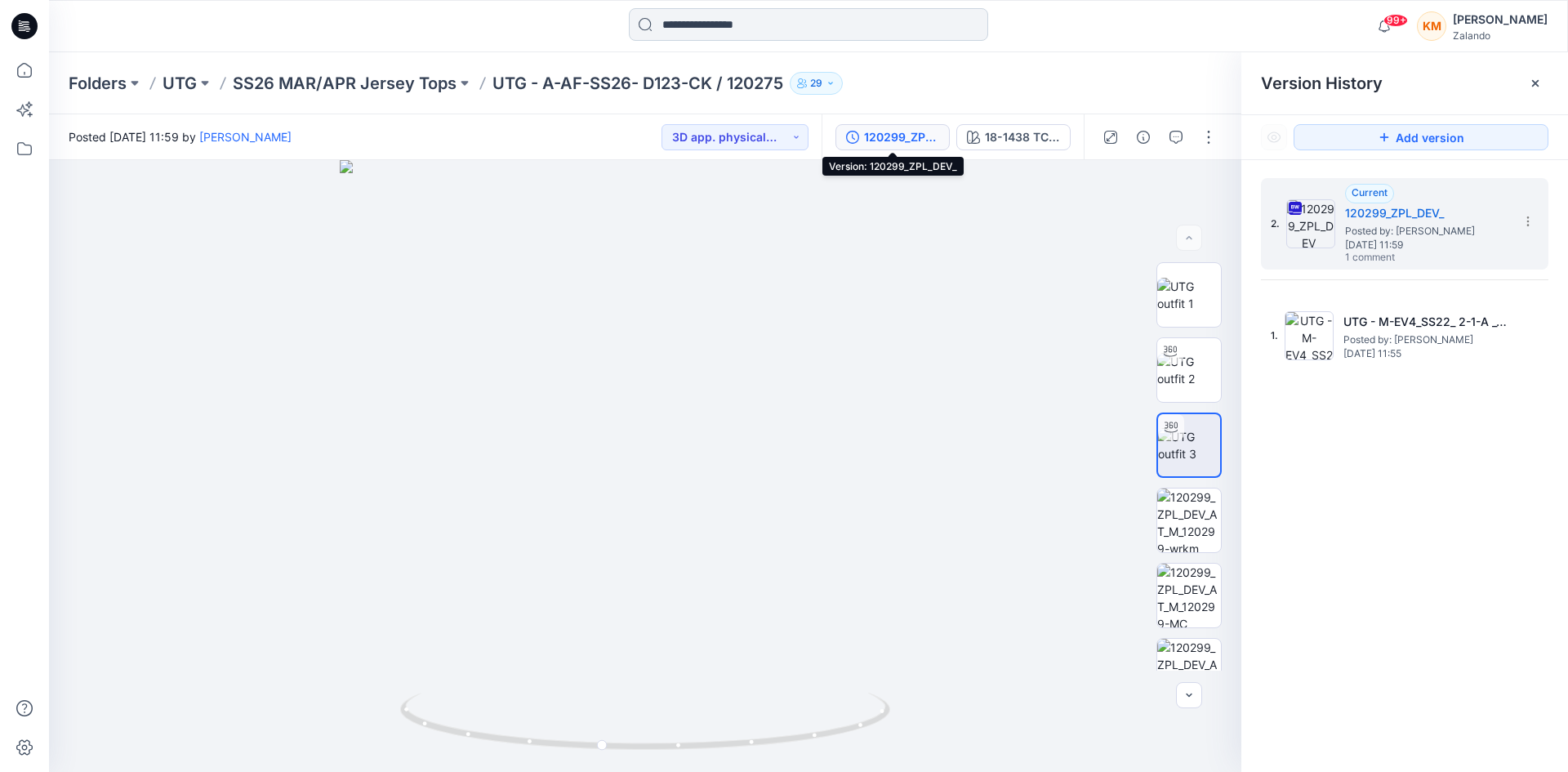
click at [727, 24] on input at bounding box center [809, 25] width 360 height 33
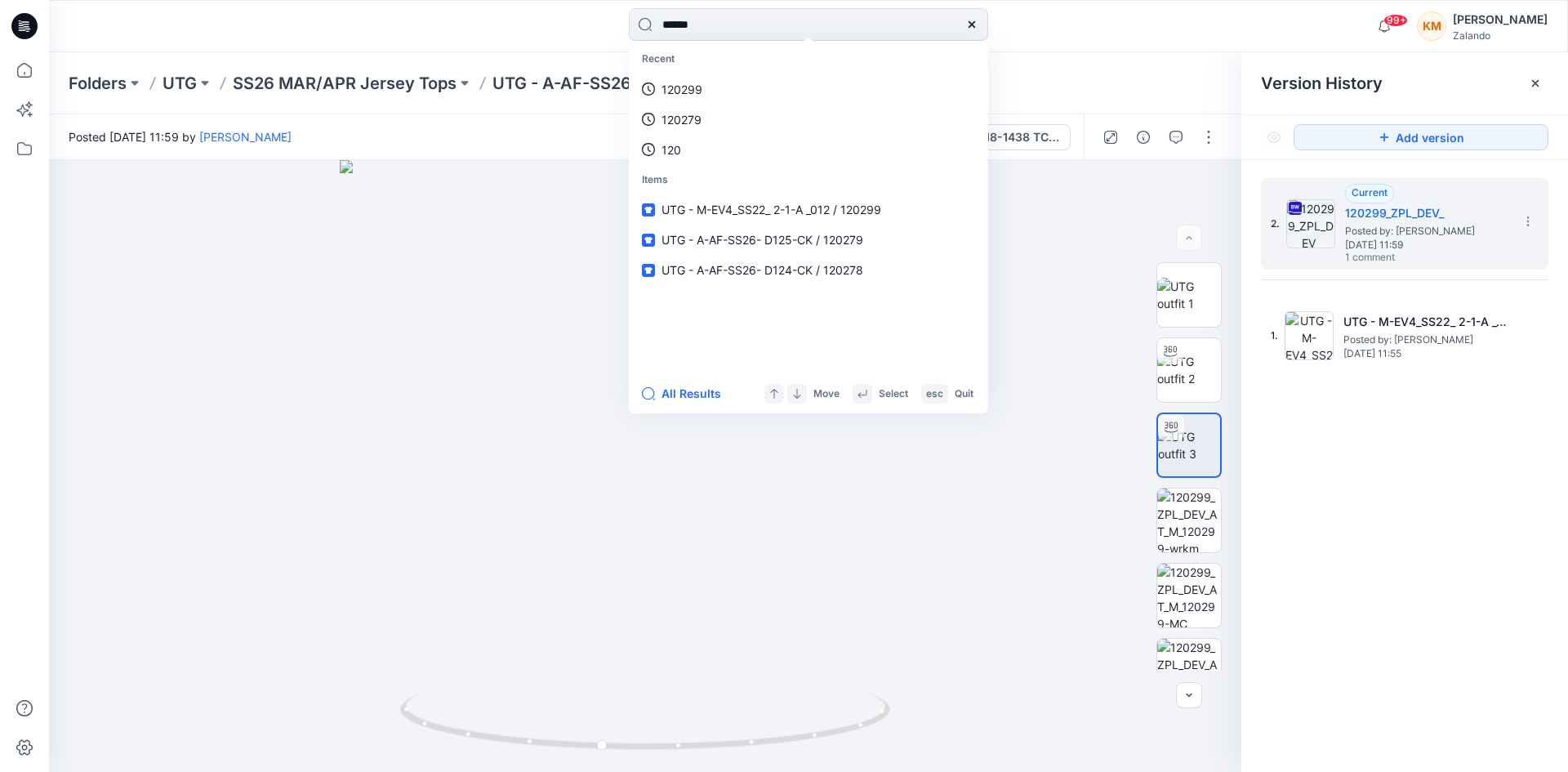
type input "******"
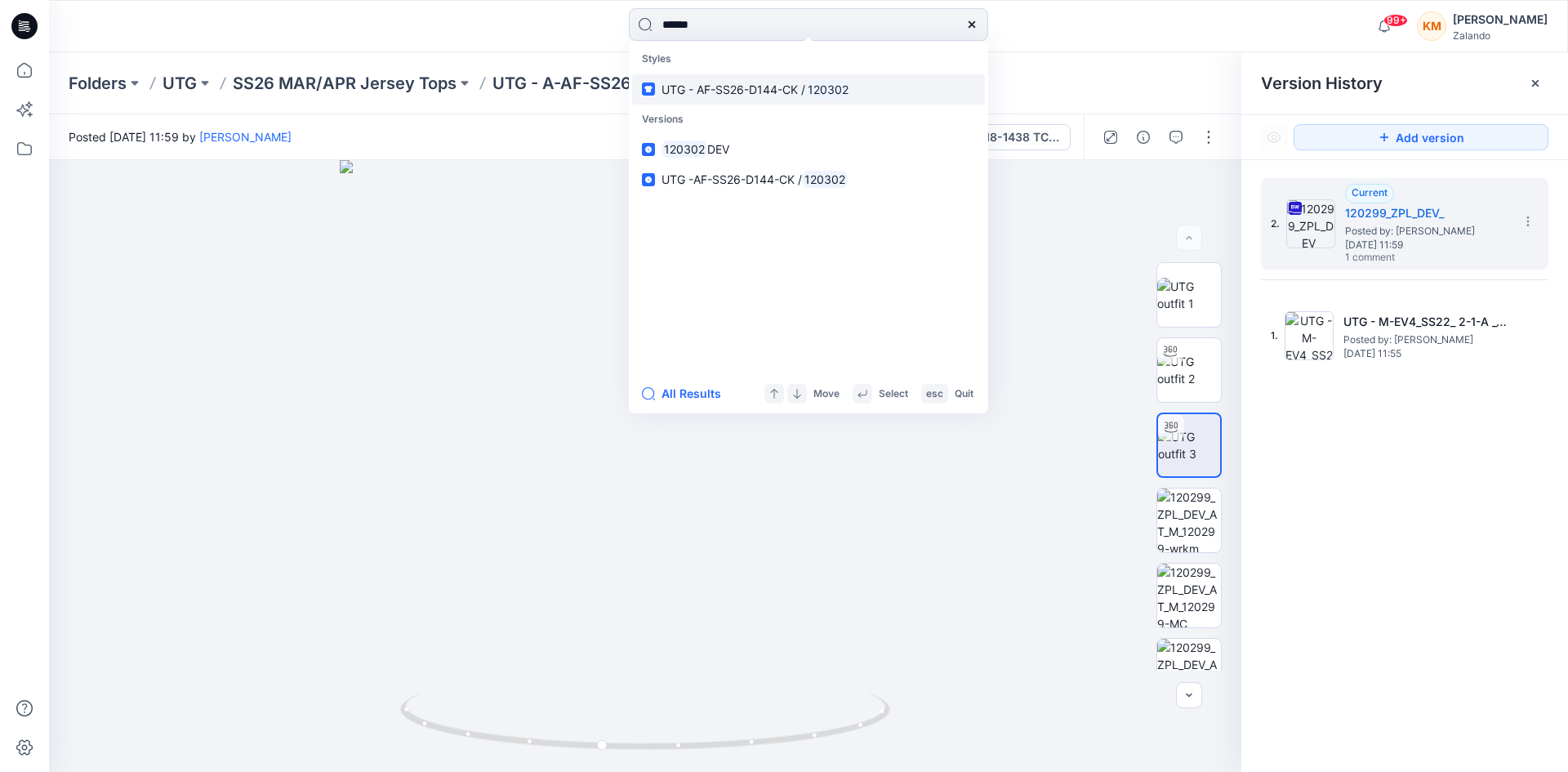
click at [719, 91] on span "UTG - AF-SS26-D144-CK /" at bounding box center [734, 89] width 144 height 14
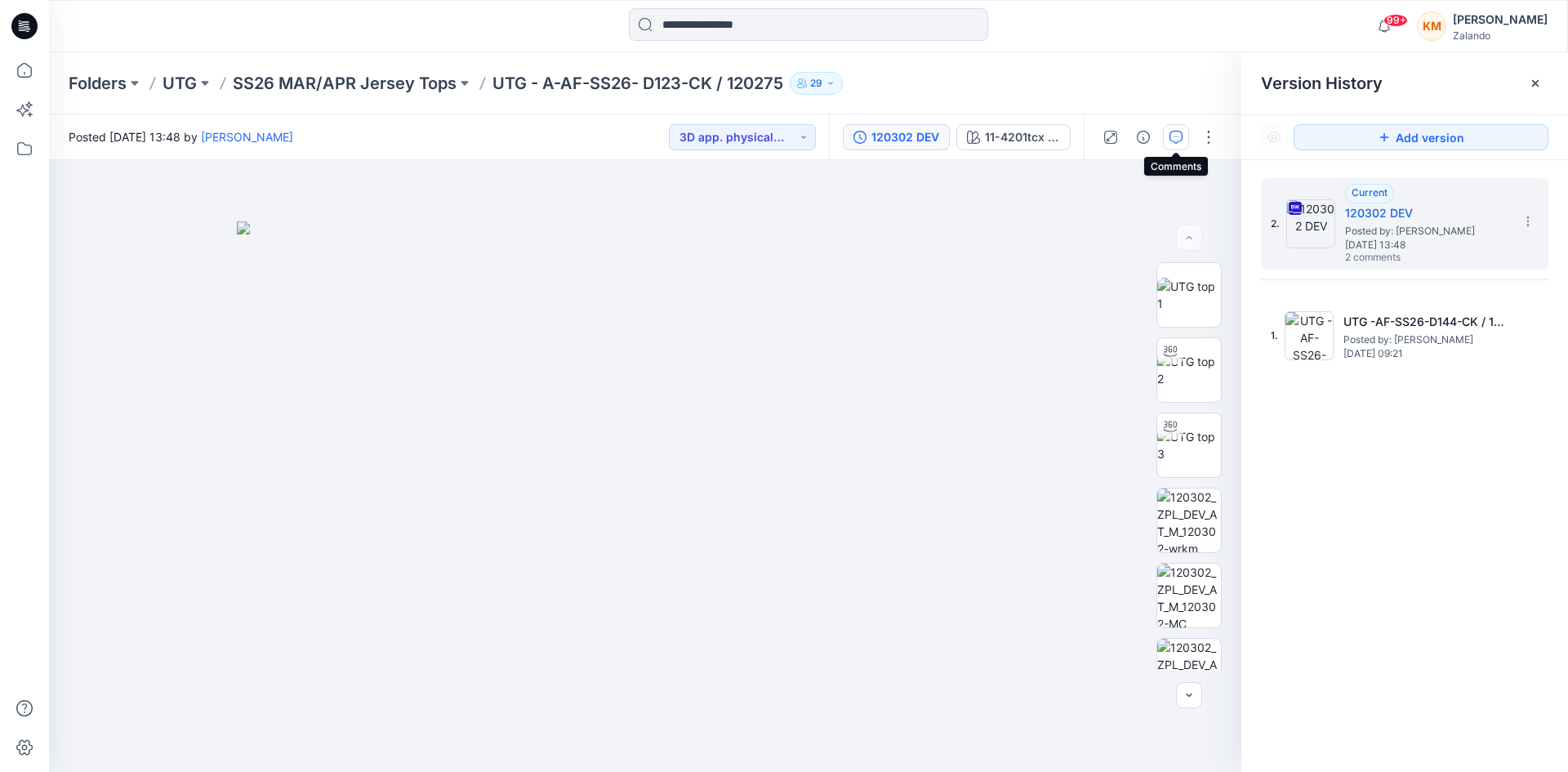
click at [1175, 135] on icon "button" at bounding box center [1177, 137] width 13 height 13
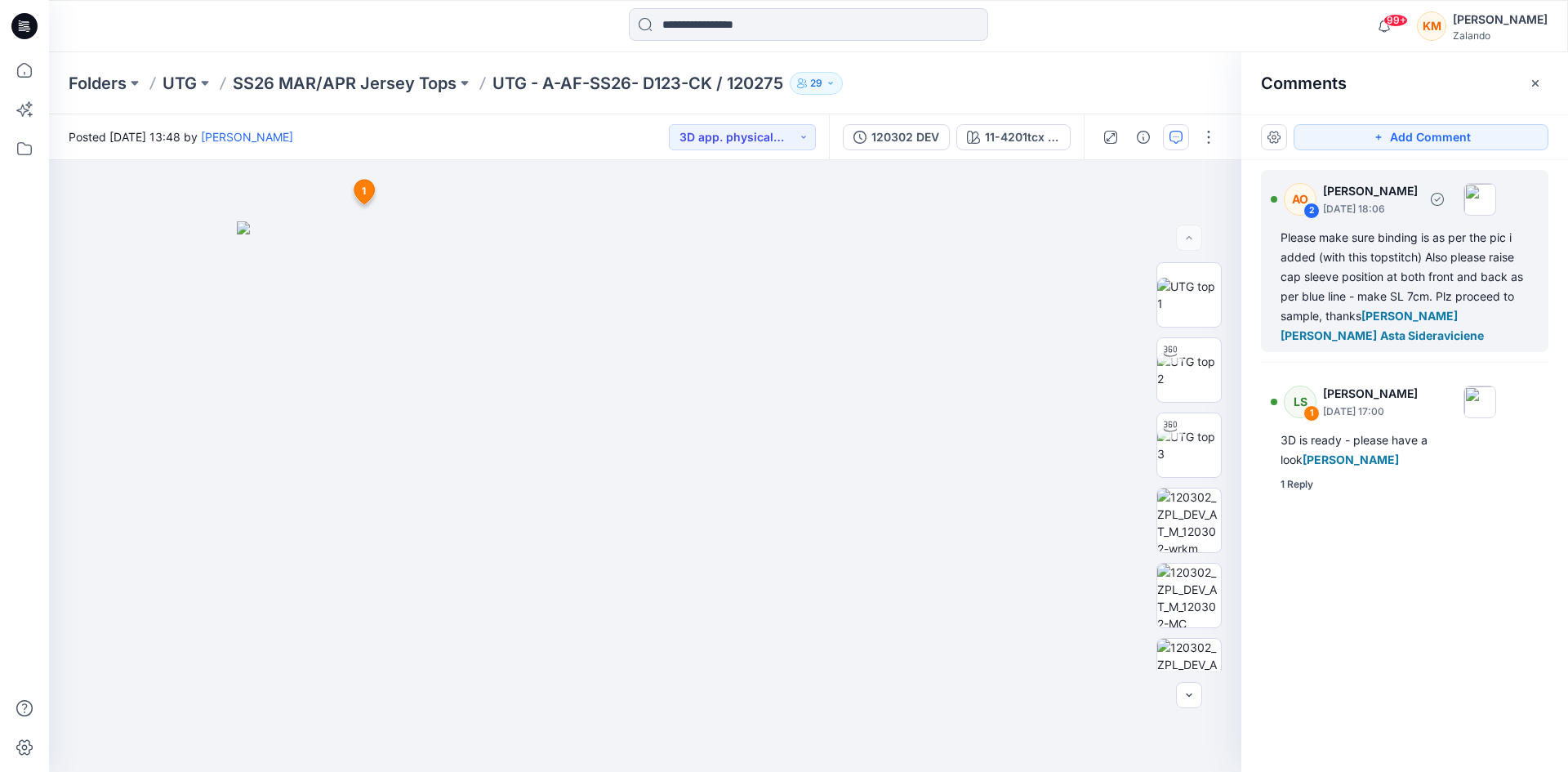
click at [1410, 278] on div "Please make sure binding is as per the pic i added (with this topstitch) Also p…" at bounding box center [1405, 287] width 248 height 118
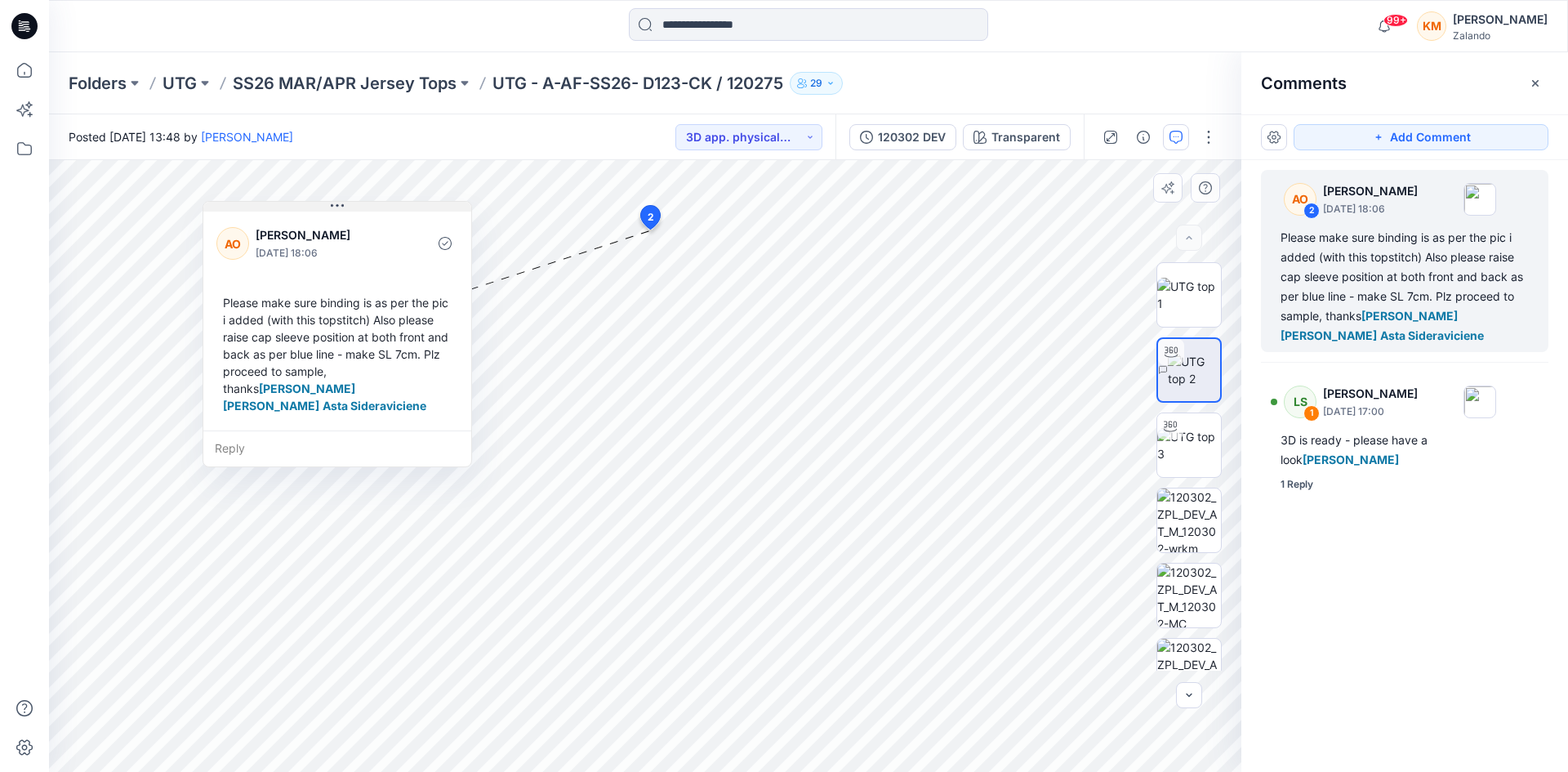
drag, startPoint x: 761, startPoint y: 246, endPoint x: 338, endPoint y: 209, distance: 424.6
click at [338, 209] on icon at bounding box center [337, 206] width 13 height 13
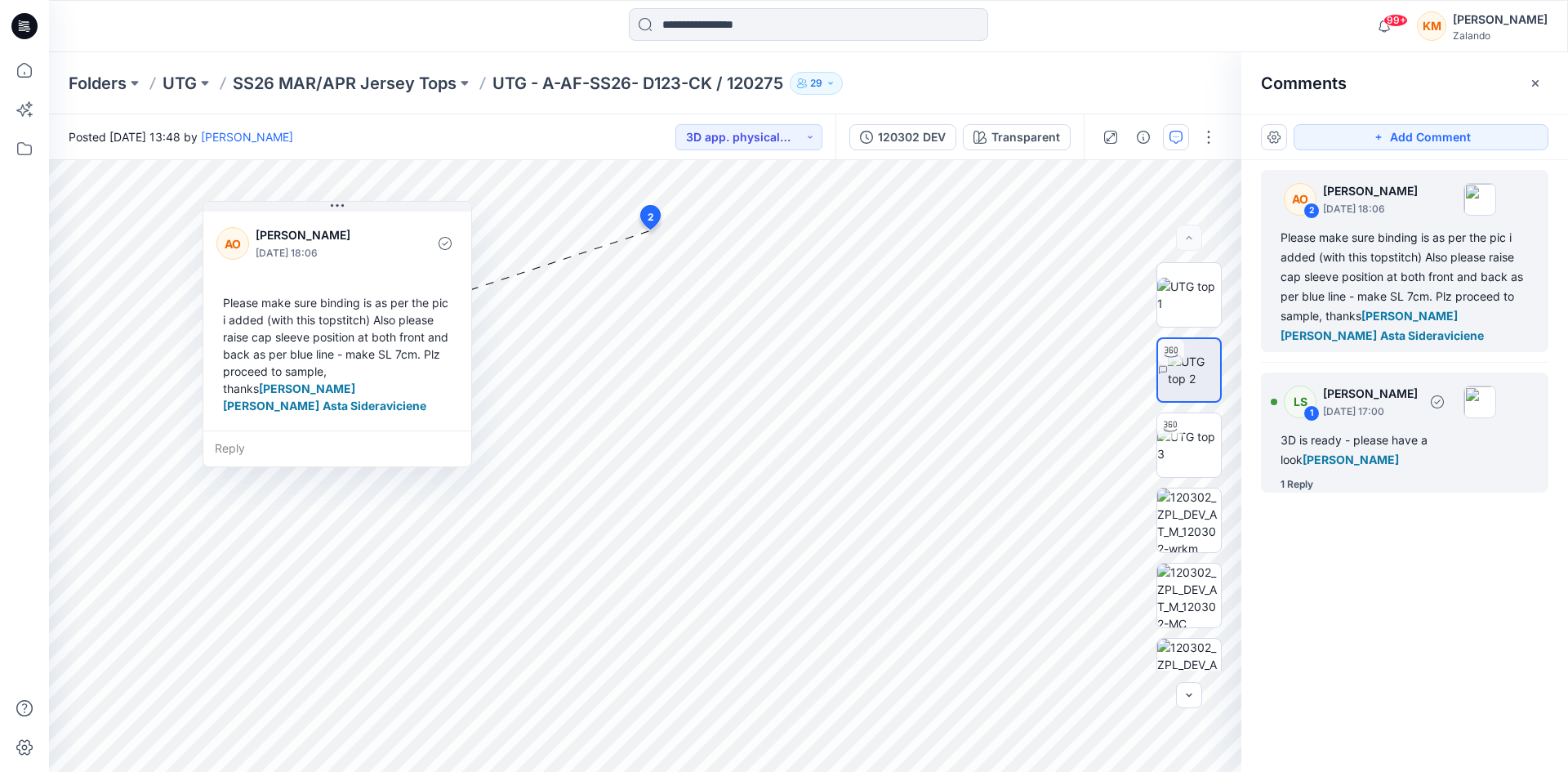
click at [1321, 449] on div "3D is ready - please have a look [PERSON_NAME]" at bounding box center [1405, 450] width 248 height 39
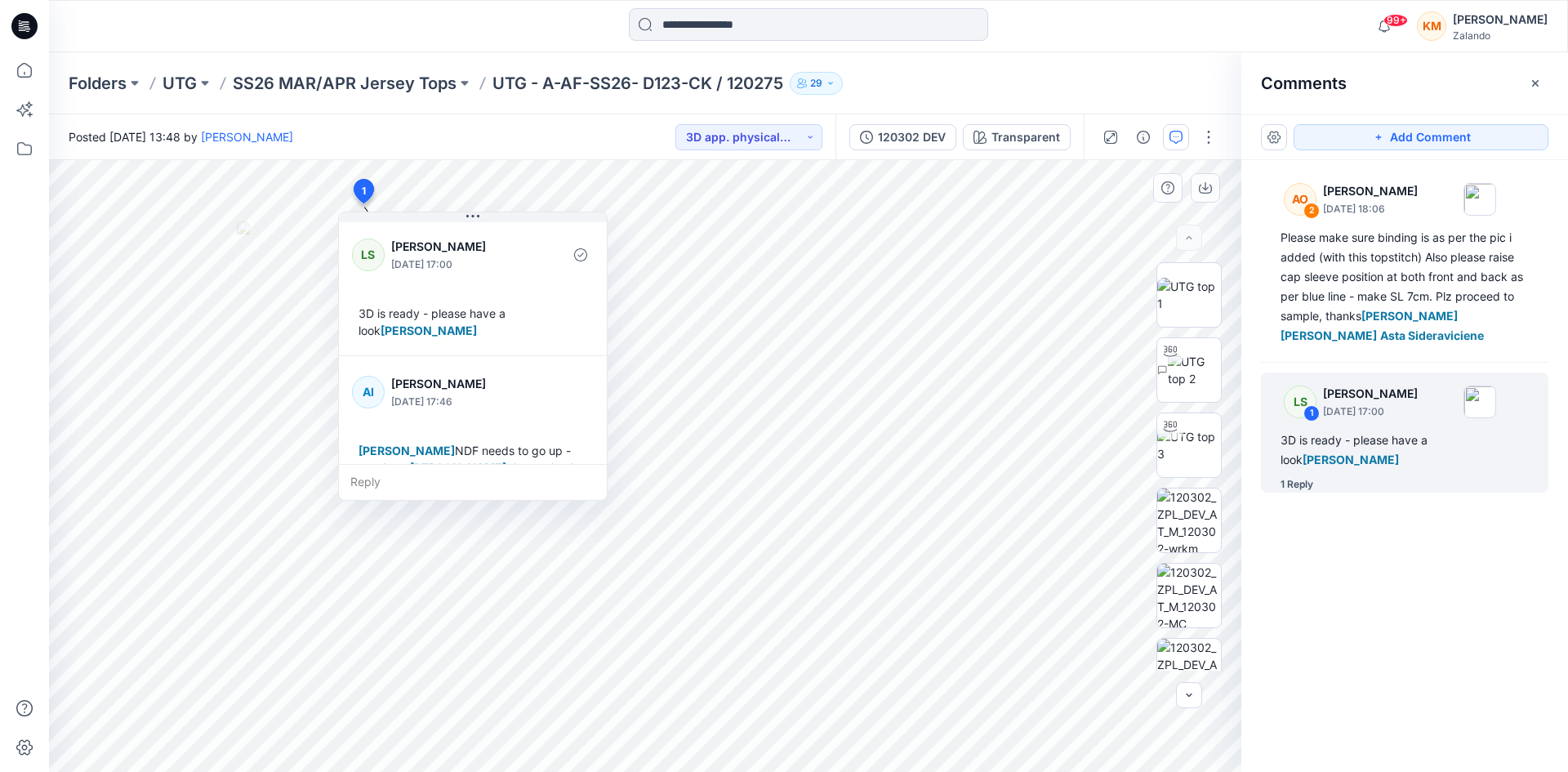
scroll to position [29, 0]
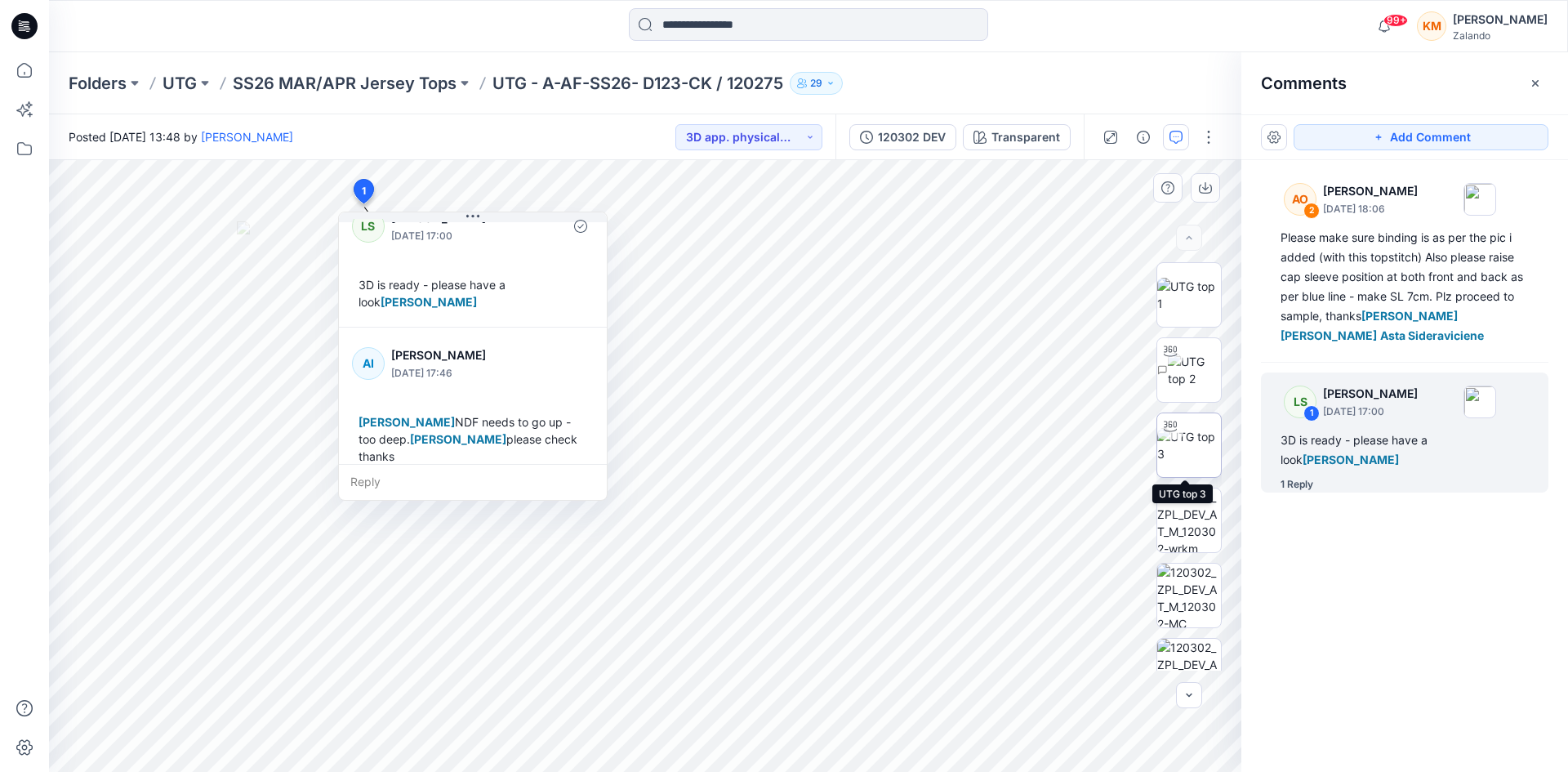
click at [1189, 445] on img at bounding box center [1190, 445] width 64 height 34
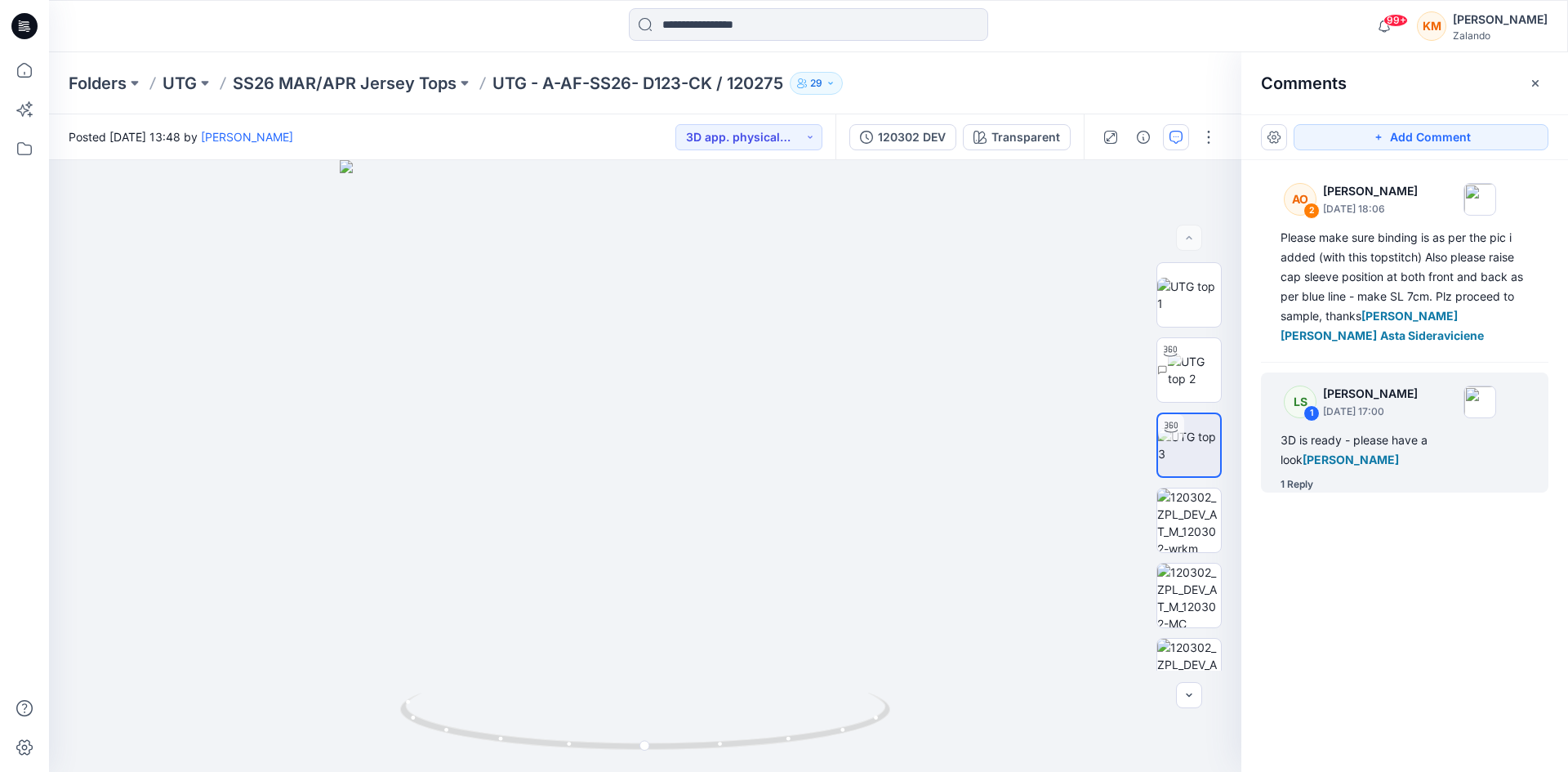
click at [1539, 82] on icon "button" at bounding box center [1535, 83] width 13 height 13
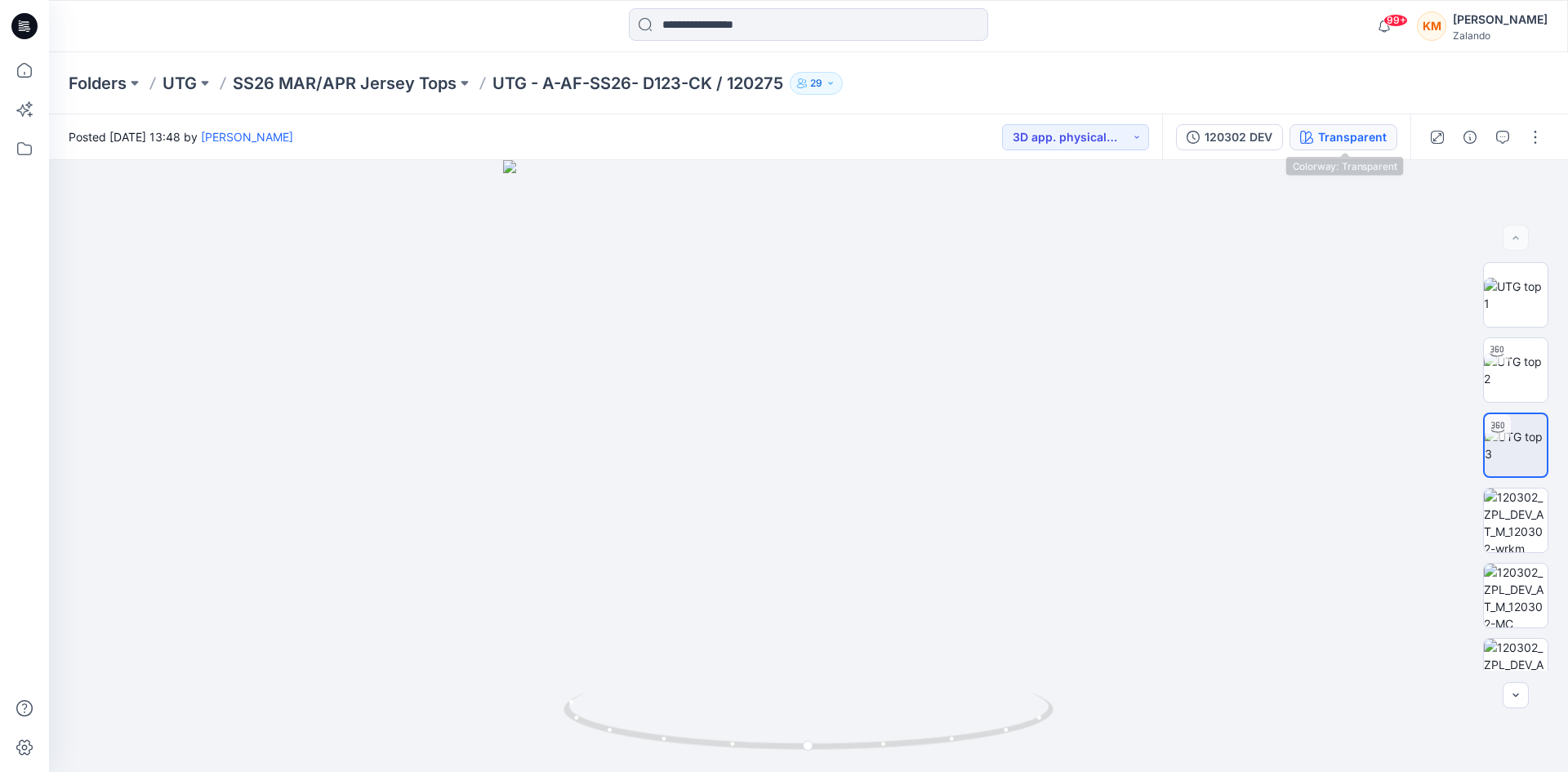
click at [1342, 134] on div "Transparent" at bounding box center [1353, 137] width 69 height 18
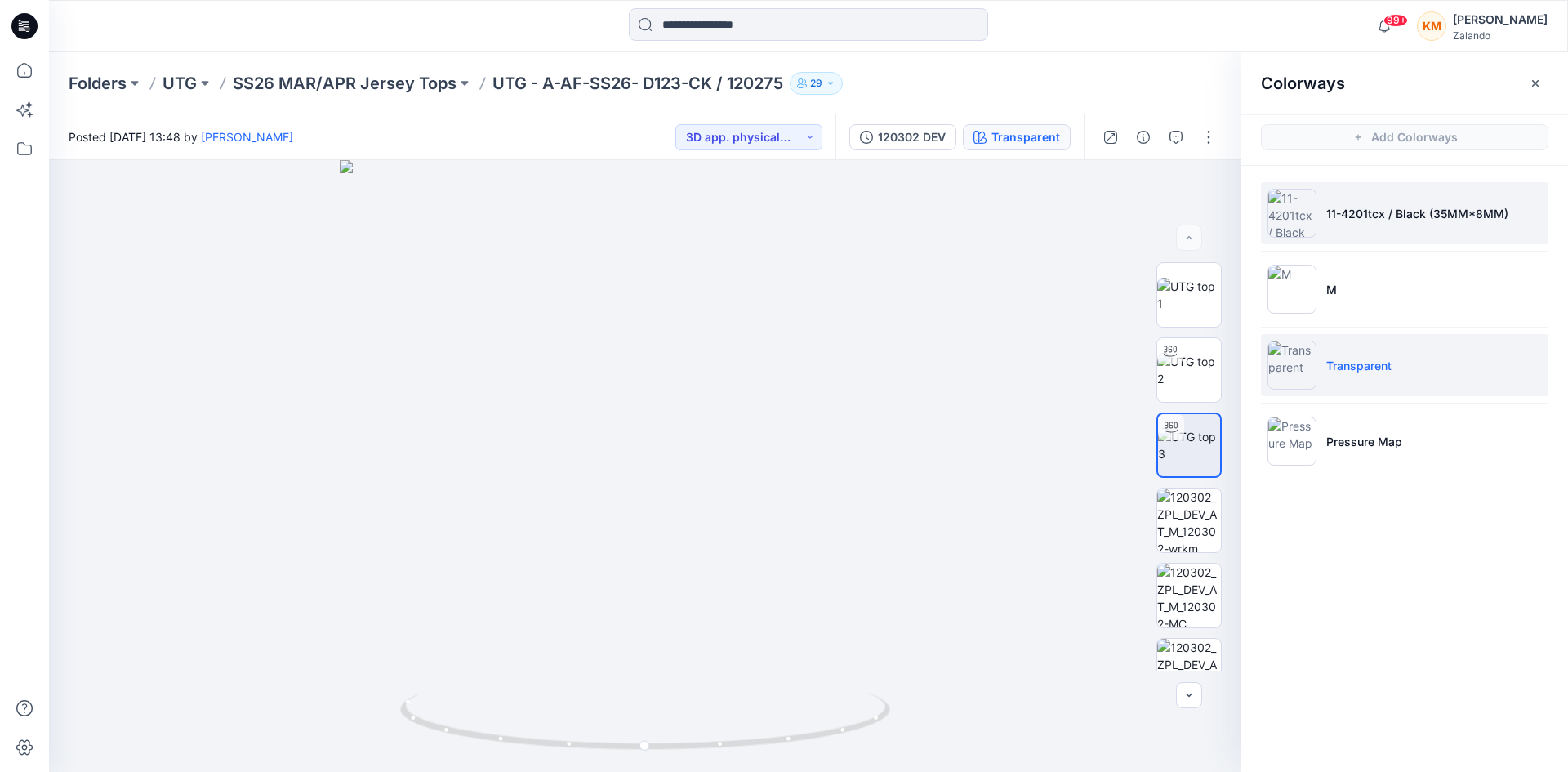
click at [1285, 216] on img at bounding box center [1293, 213] width 49 height 49
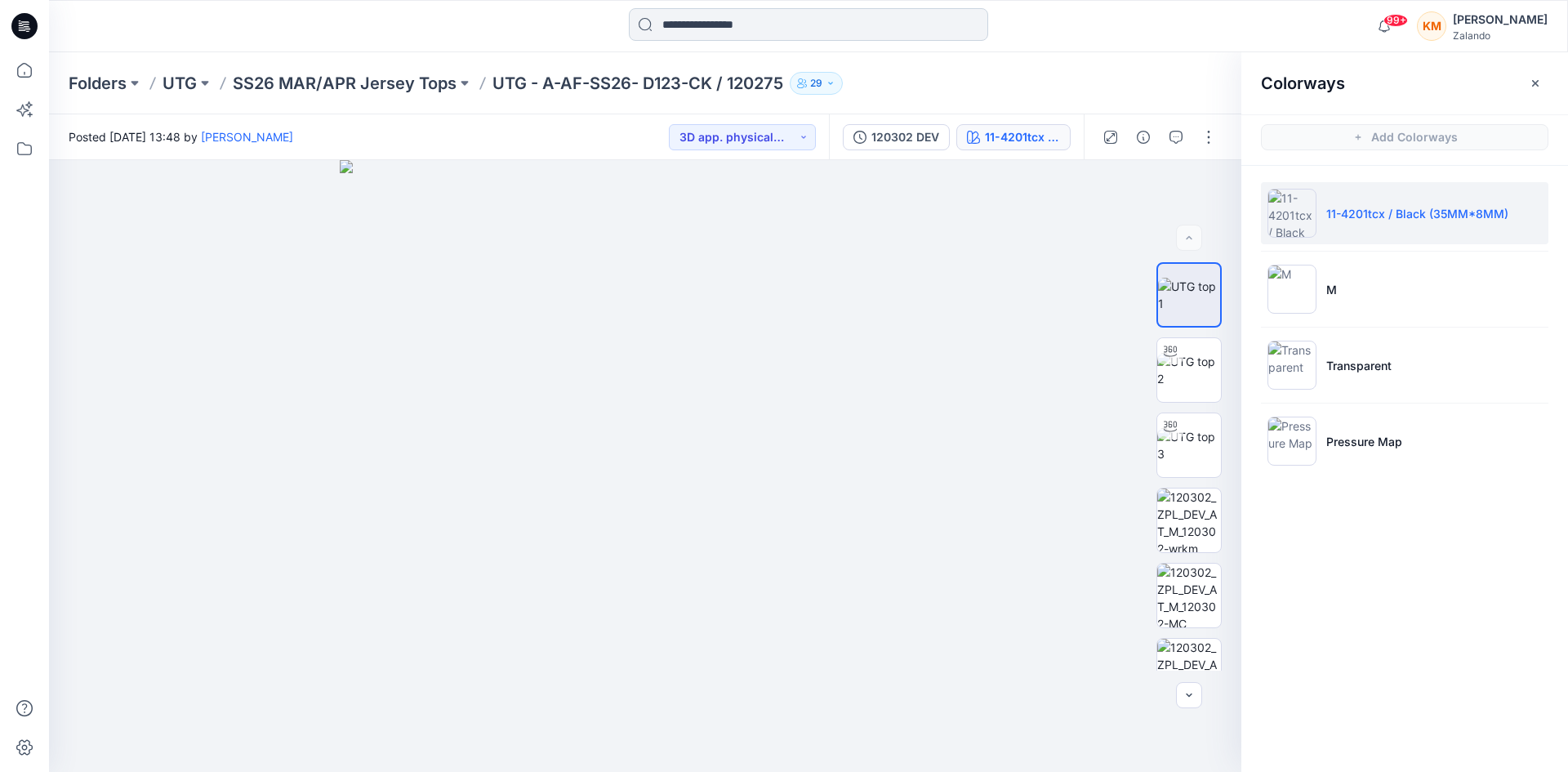
click at [771, 20] on input at bounding box center [809, 25] width 360 height 33
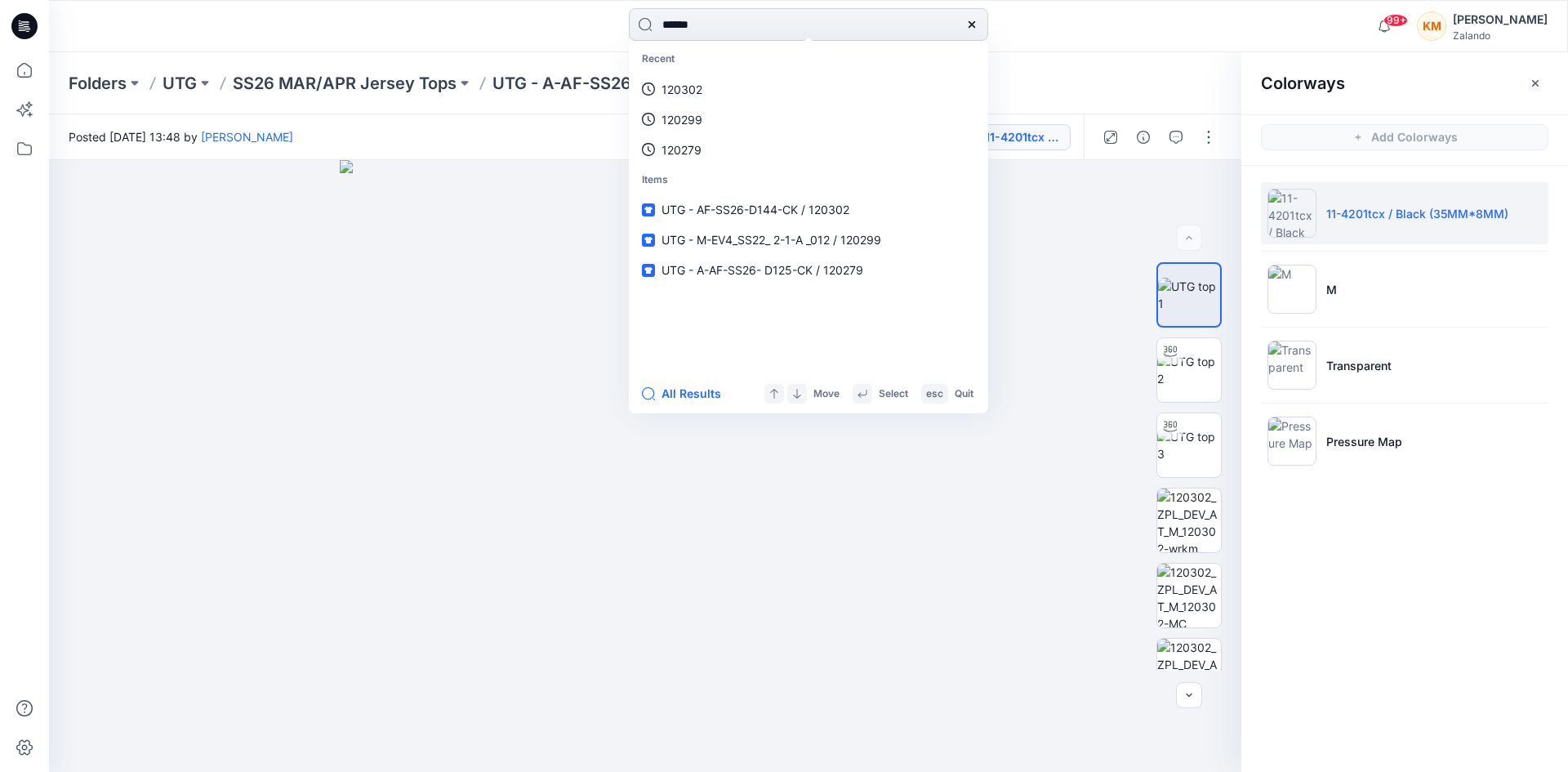
type input "******"
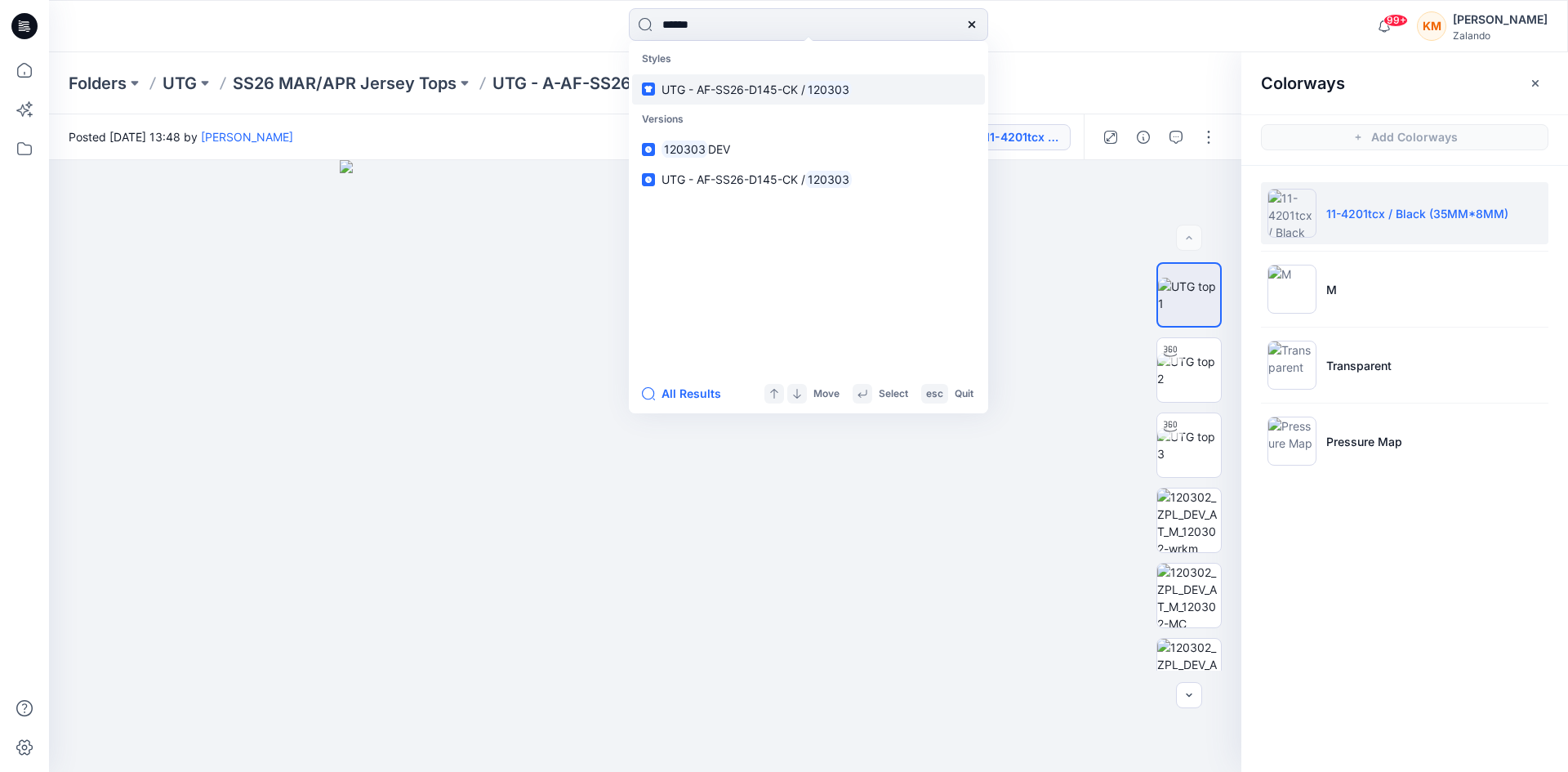
click at [773, 83] on span "UTG - AF-SS26-D145-CK /" at bounding box center [734, 89] width 144 height 14
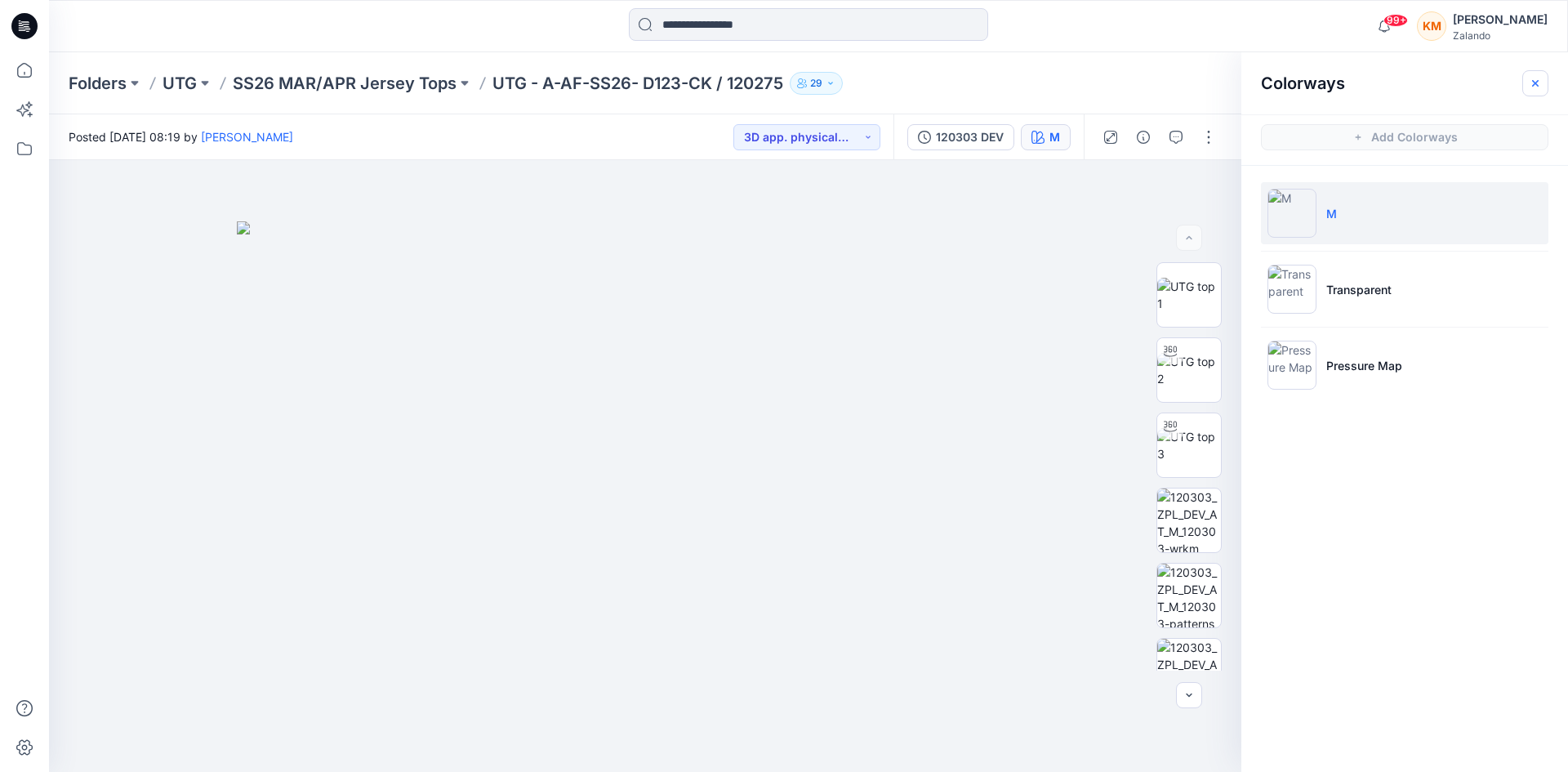
click at [1541, 82] on icon "button" at bounding box center [1535, 83] width 13 height 13
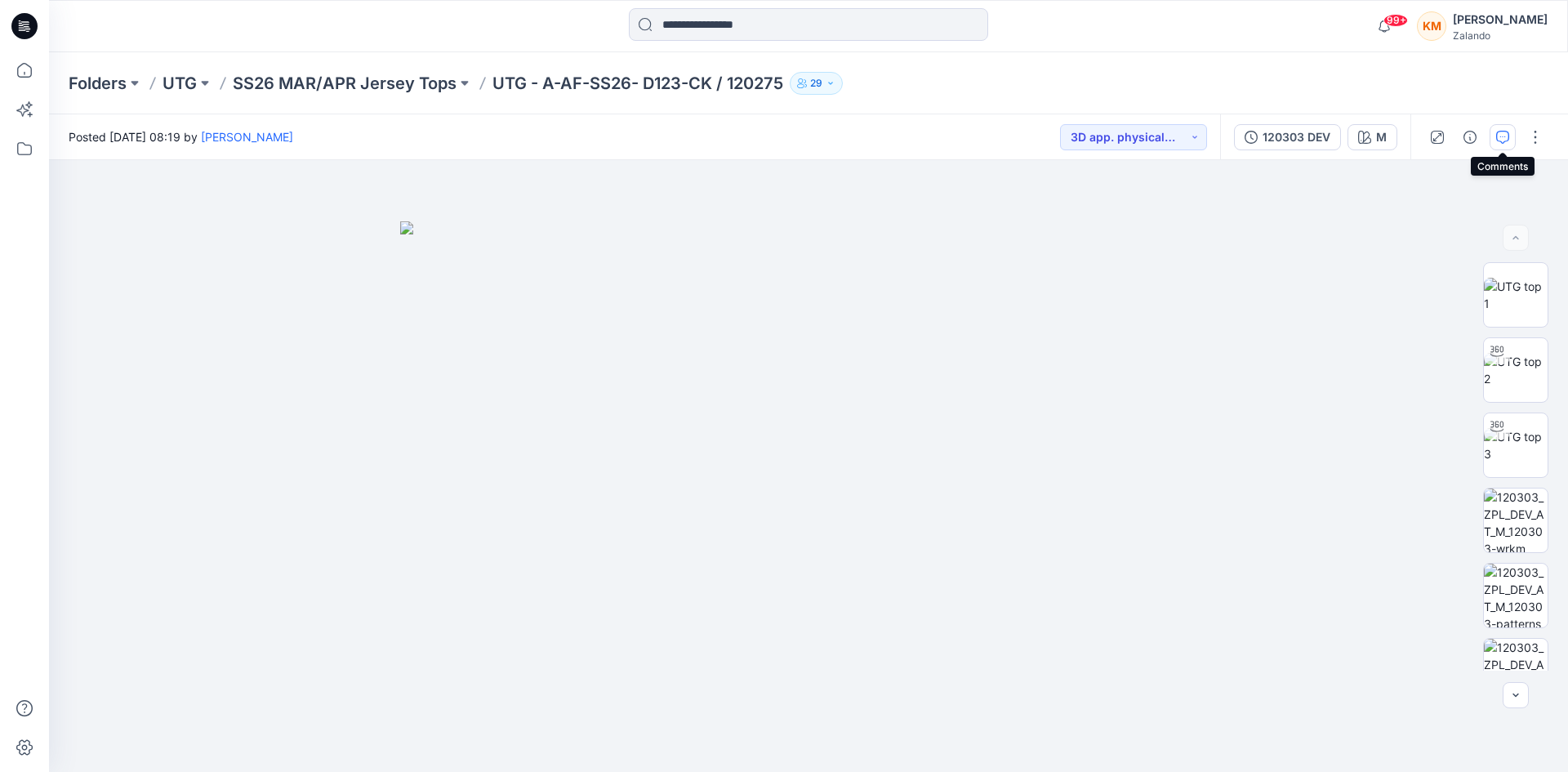
click at [1505, 136] on icon "button" at bounding box center [1503, 137] width 13 height 13
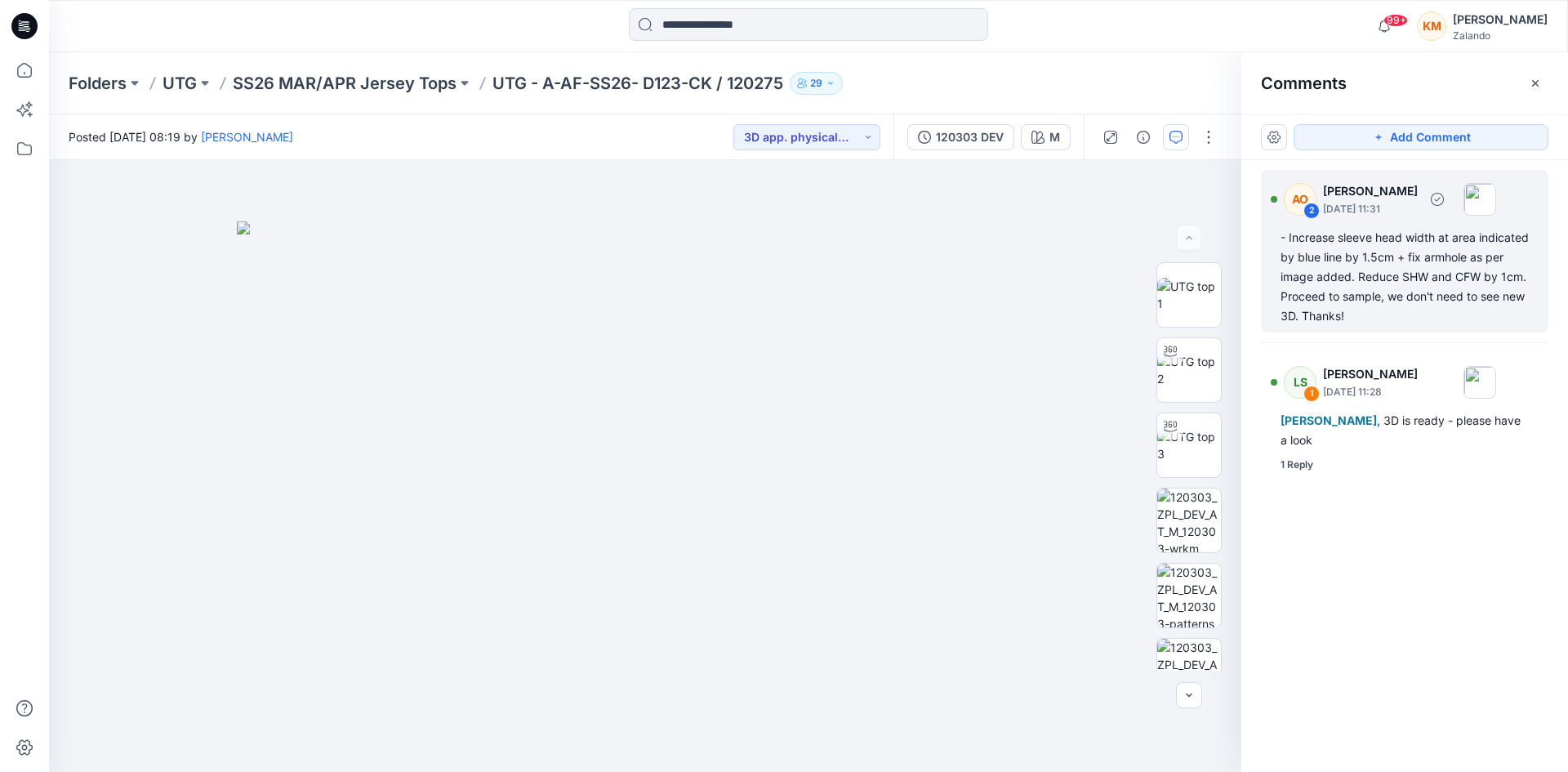
click at [1330, 270] on div "- Increase sleeve head width at area indicated by blue line by 1.5cm + fix armh…" at bounding box center [1405, 277] width 248 height 98
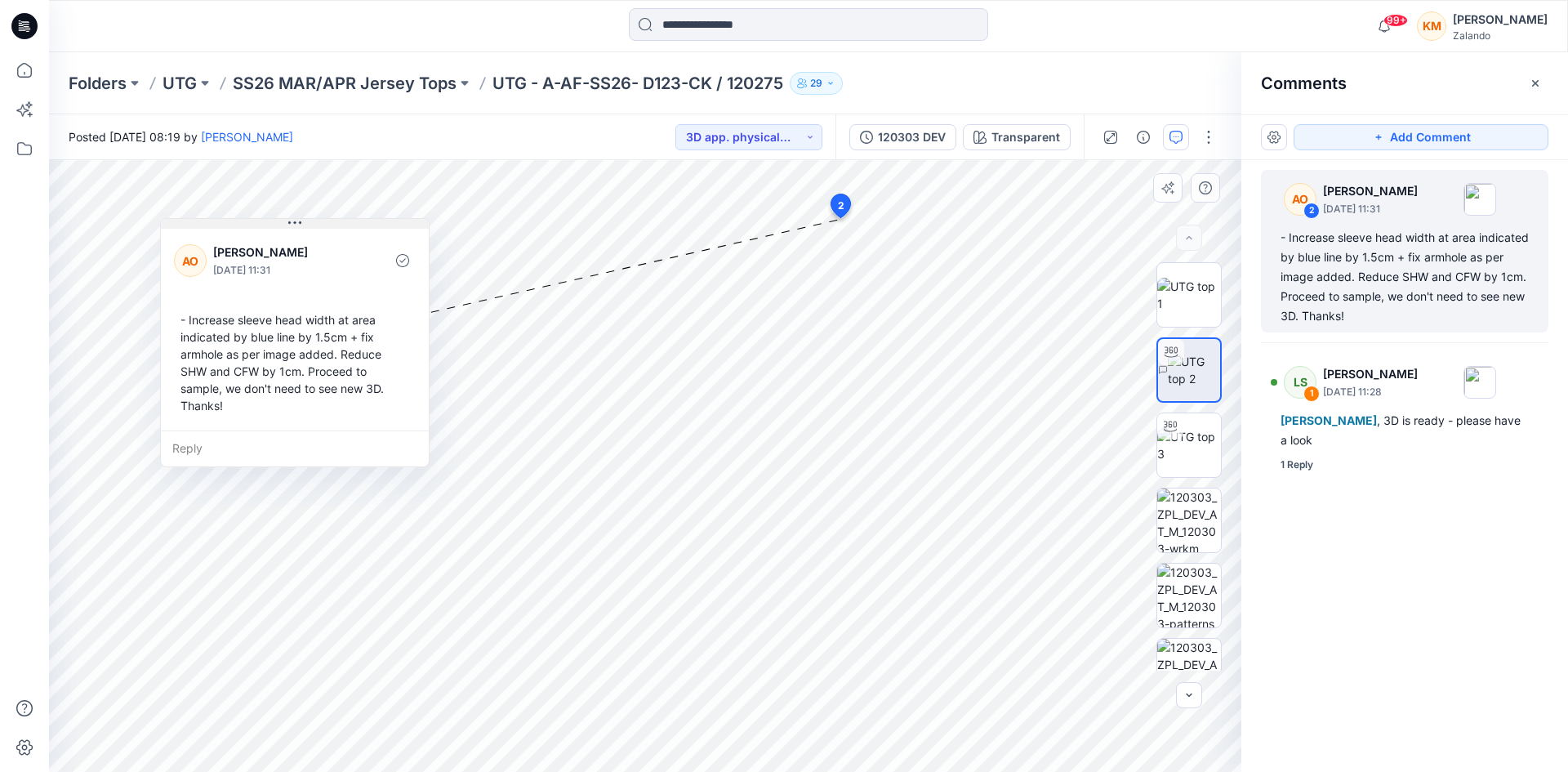
drag, startPoint x: 261, startPoint y: 305, endPoint x: 299, endPoint y: 224, distance: 89.5
click at [299, 224] on icon at bounding box center [295, 223] width 13 height 13
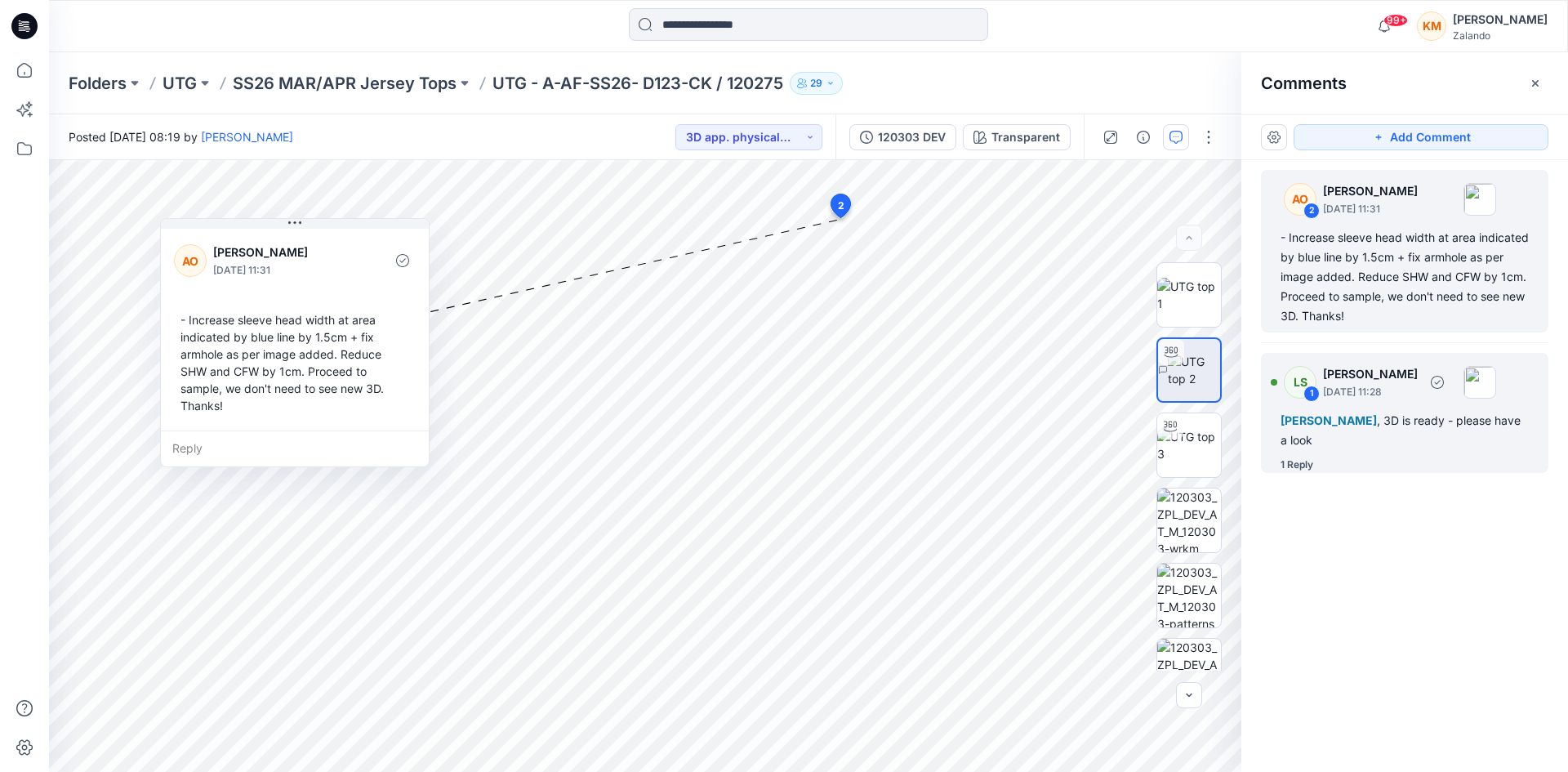
click at [1357, 440] on div "[PERSON_NAME] , 3D is ready - please have a look" at bounding box center [1405, 431] width 248 height 39
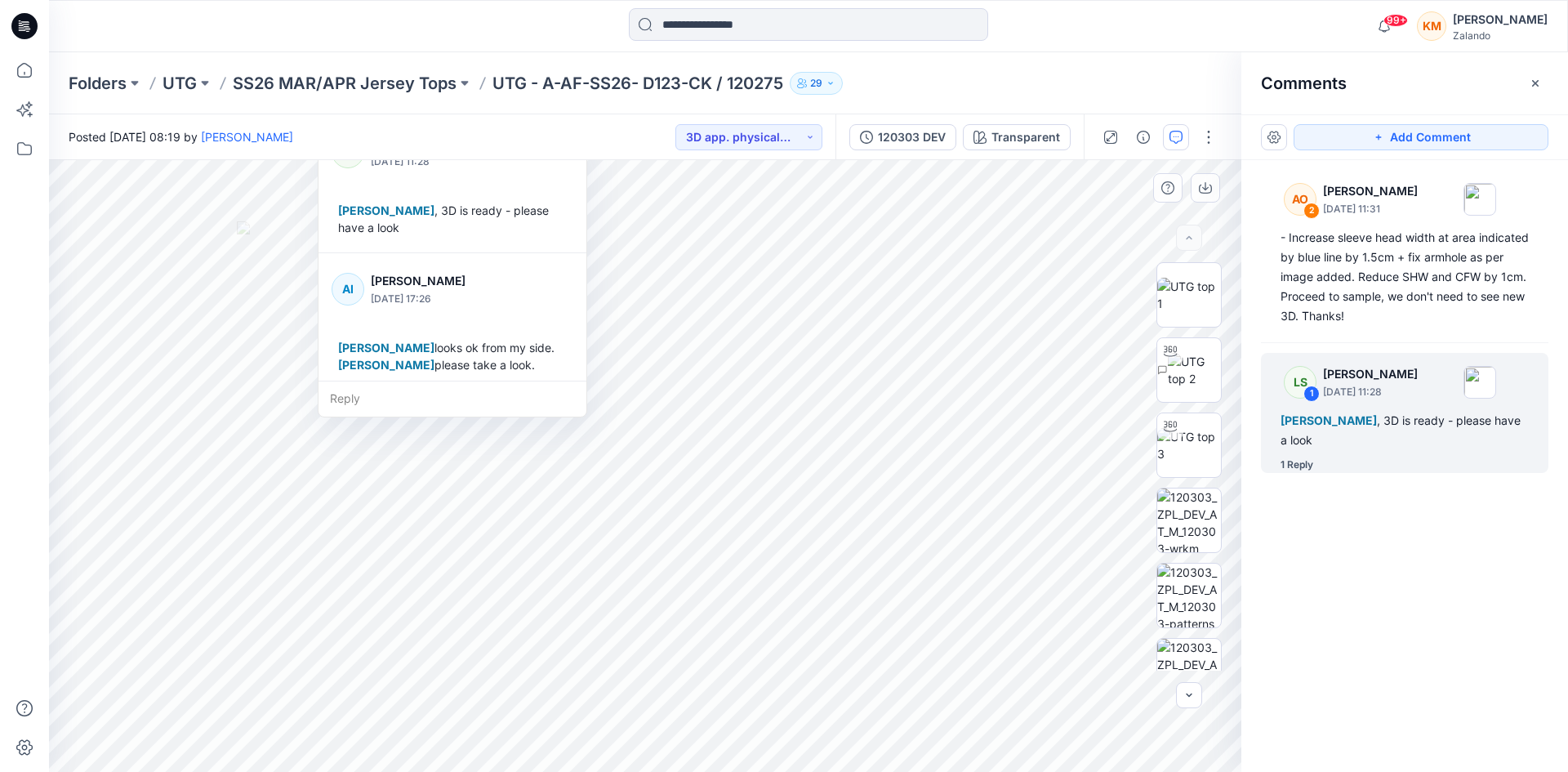
scroll to position [29, 0]
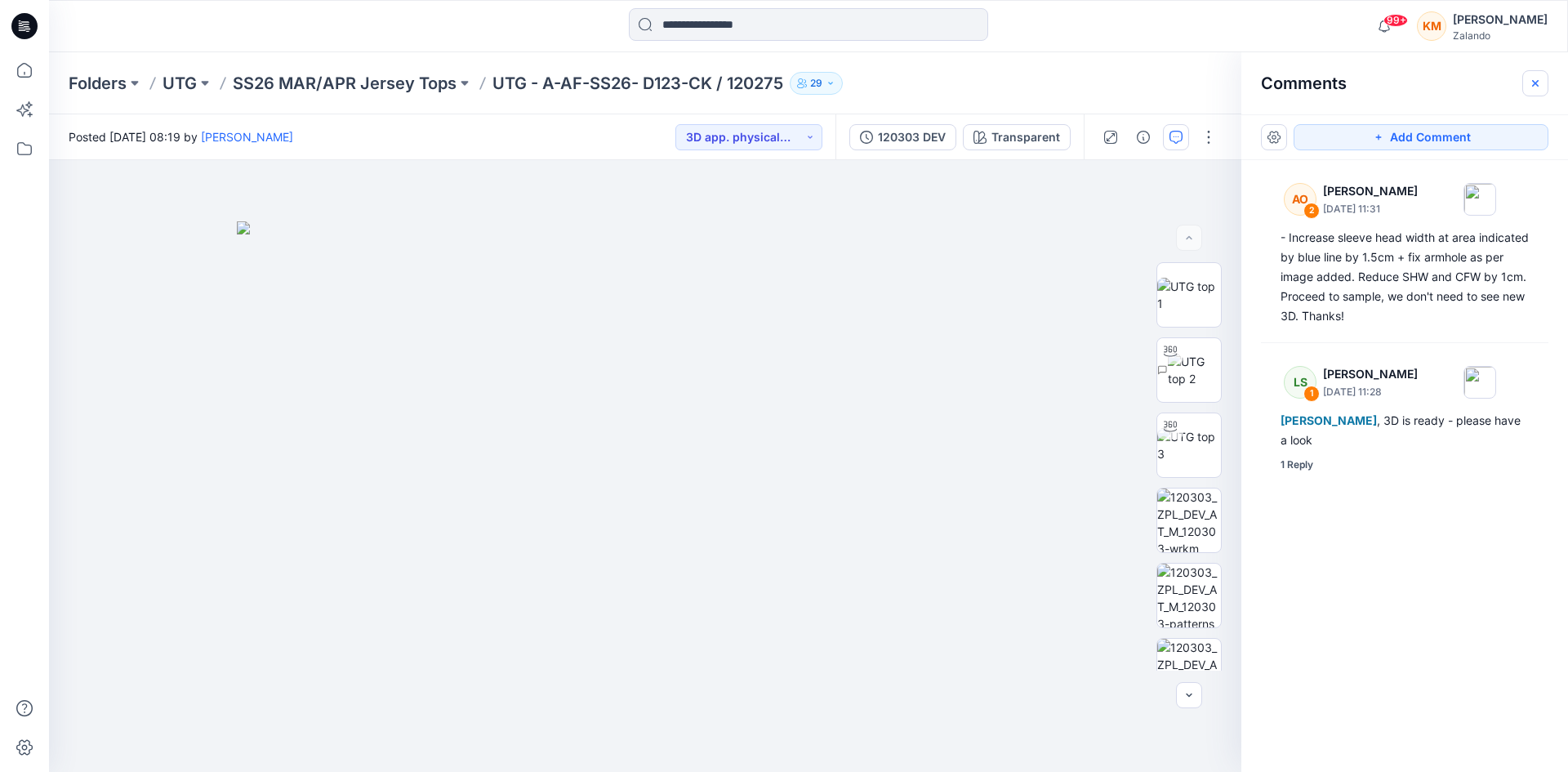
click at [1530, 77] on icon "button" at bounding box center [1535, 83] width 13 height 13
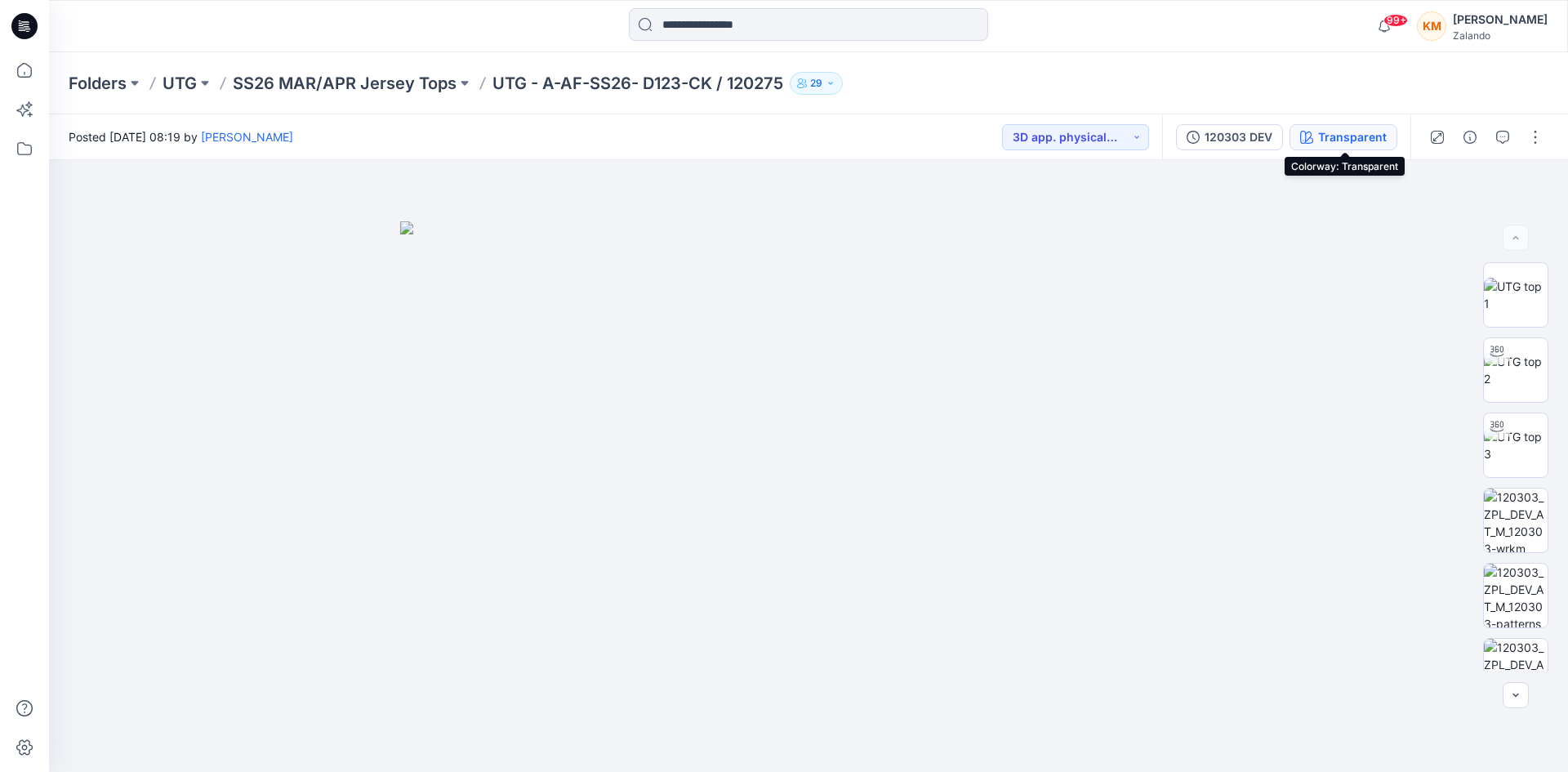
click at [1341, 141] on div "Transparent" at bounding box center [1353, 137] width 69 height 18
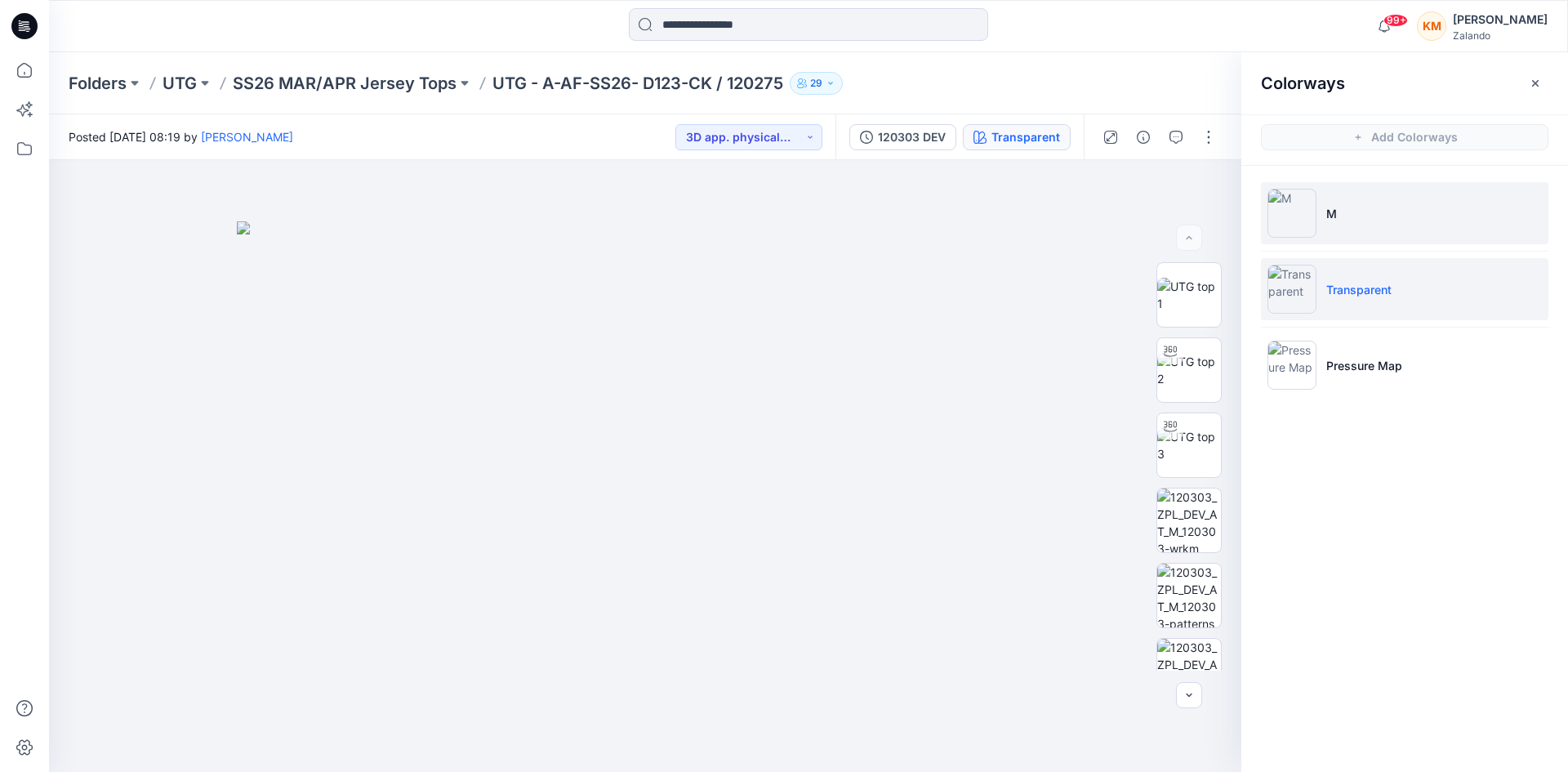
click at [1304, 210] on img at bounding box center [1293, 213] width 49 height 49
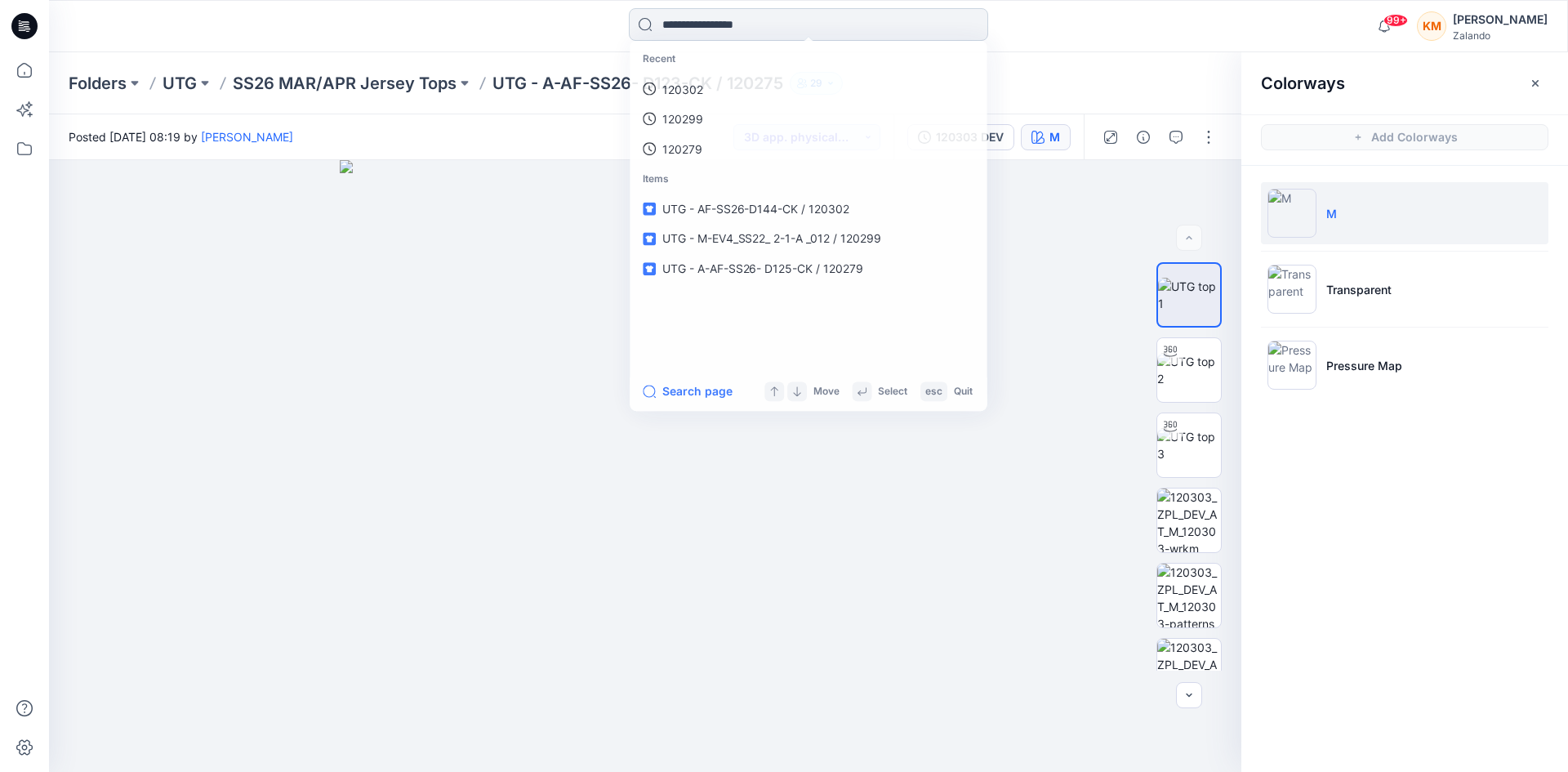
click at [770, 25] on input at bounding box center [809, 25] width 360 height 33
type input "******"
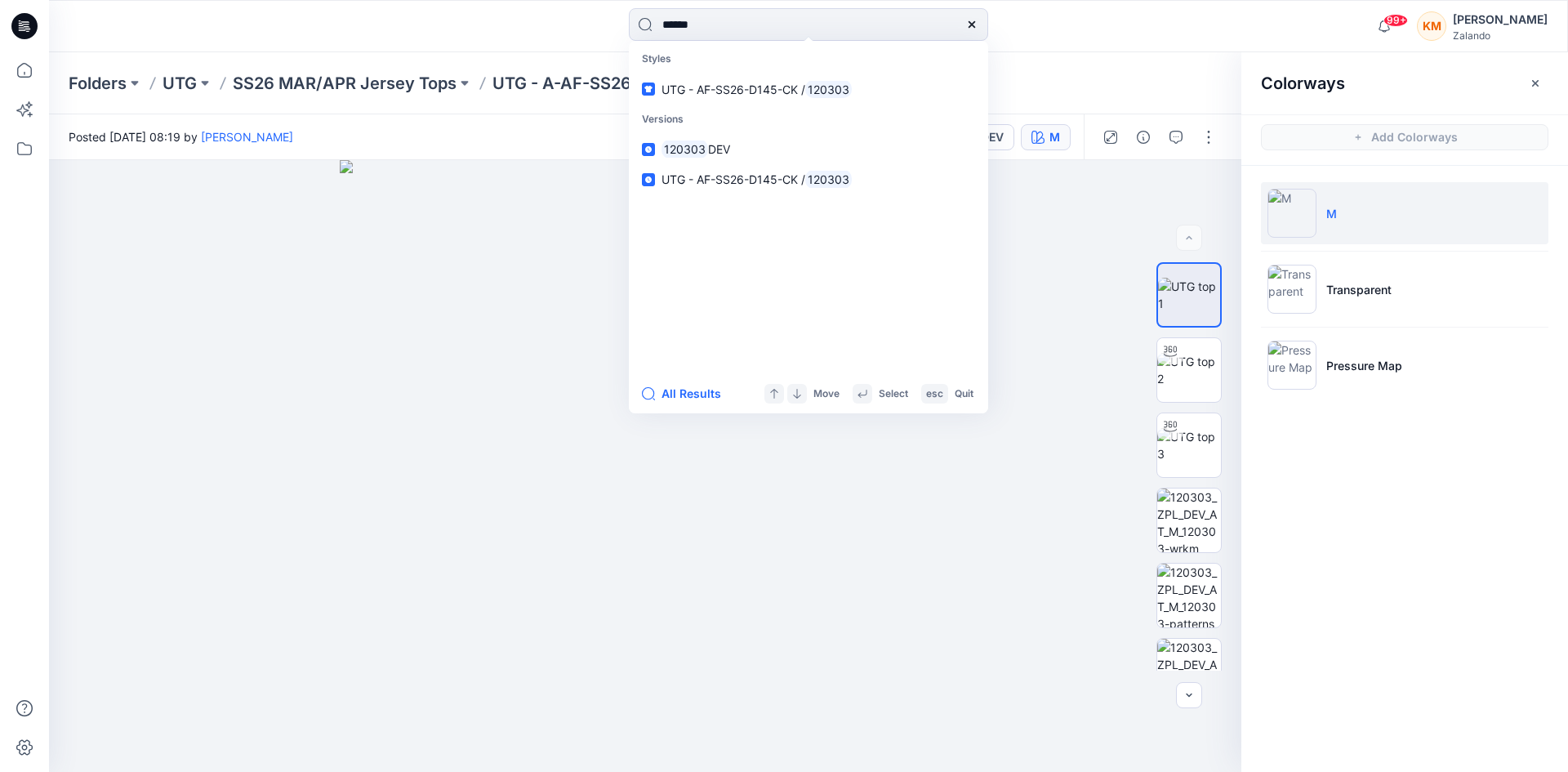
click at [778, 84] on span "UTG - AF-SS26-D145-CK /" at bounding box center [734, 89] width 144 height 14
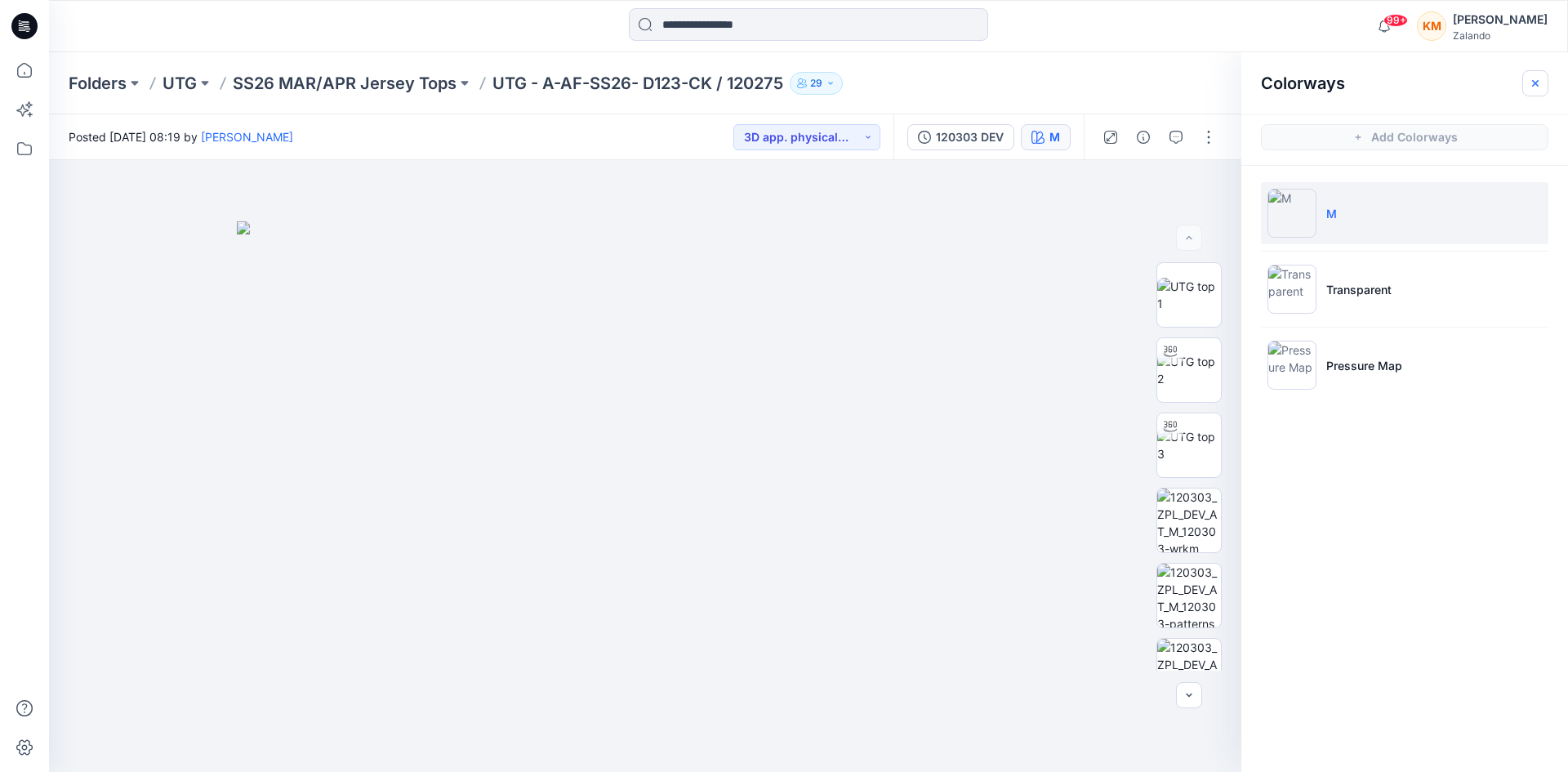
click at [1533, 83] on icon "button" at bounding box center [1535, 83] width 13 height 13
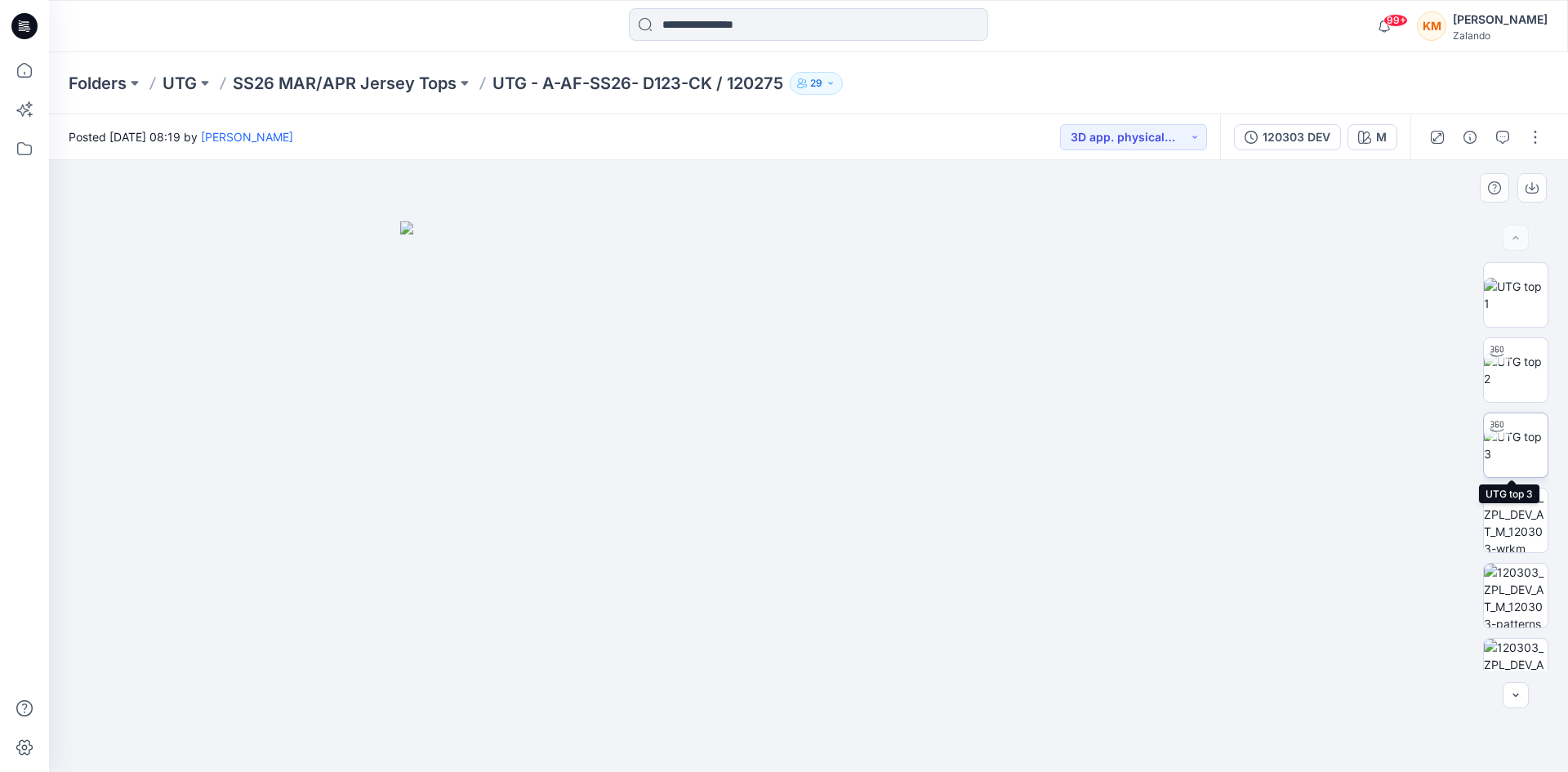
click at [1521, 434] on img at bounding box center [1517, 445] width 64 height 34
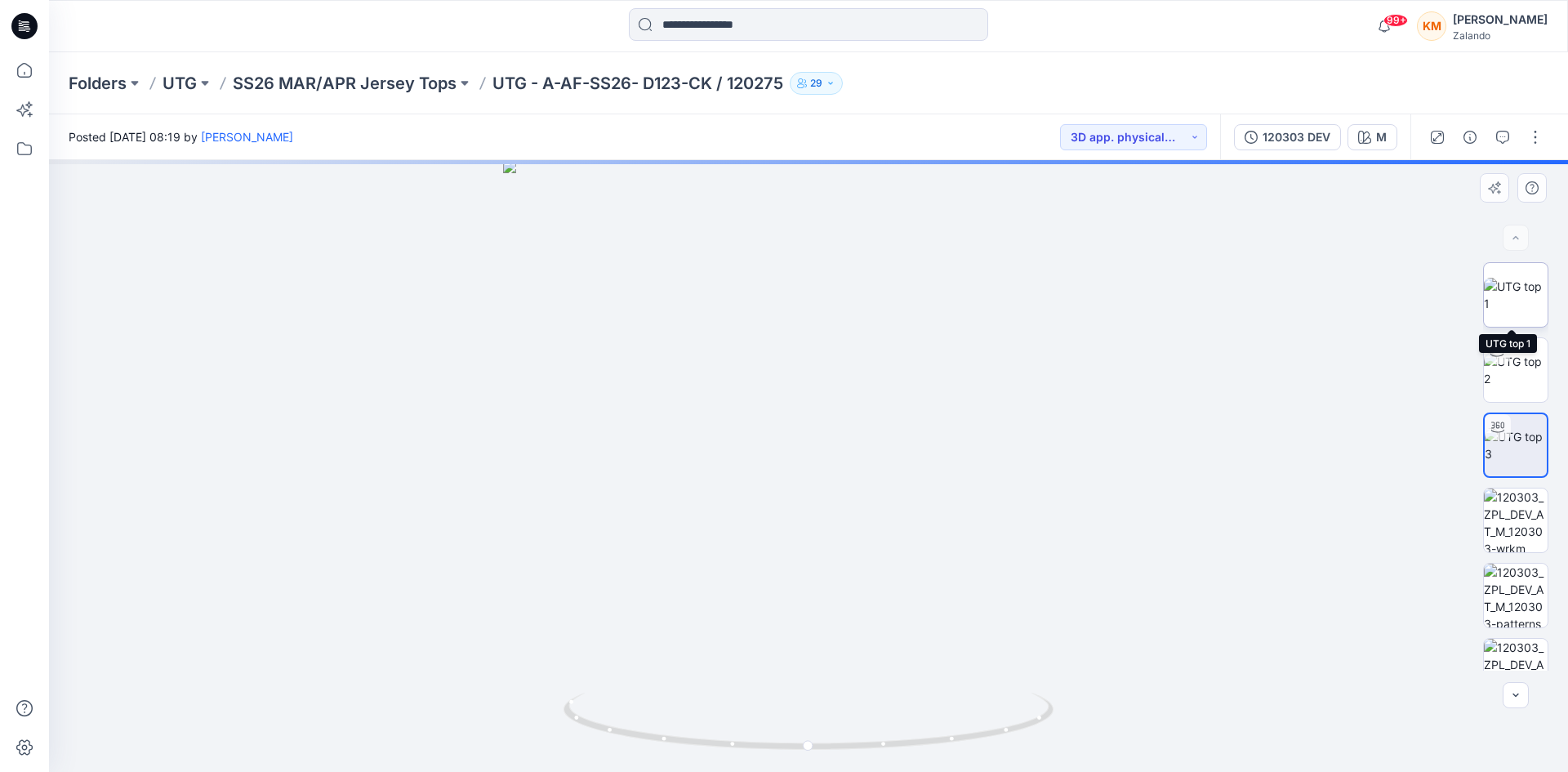
drag, startPoint x: 1525, startPoint y: 297, endPoint x: 1476, endPoint y: 301, distance: 49.2
click at [1523, 297] on img at bounding box center [1517, 295] width 64 height 34
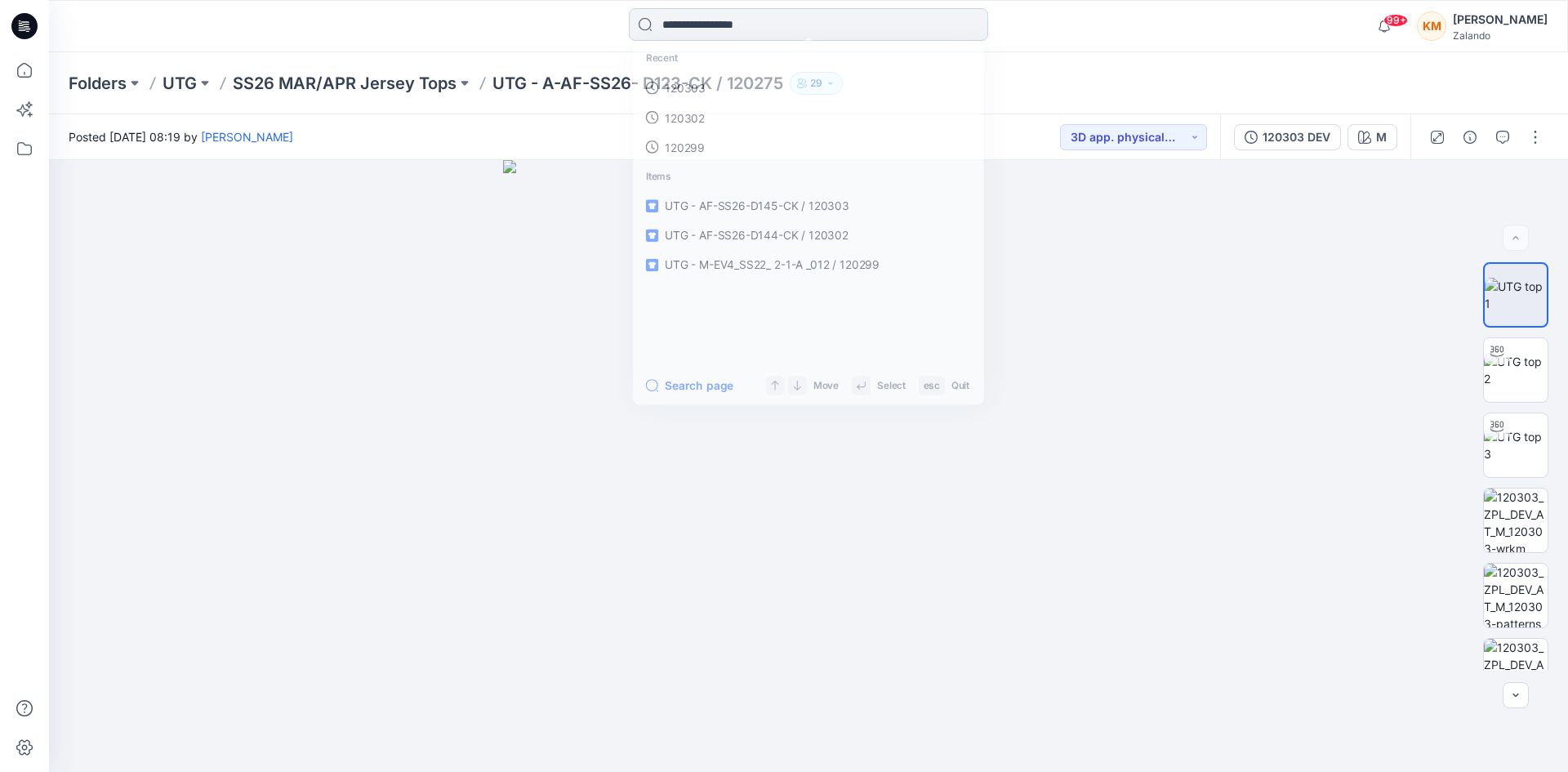
click at [691, 26] on input at bounding box center [809, 25] width 360 height 33
type input "******"
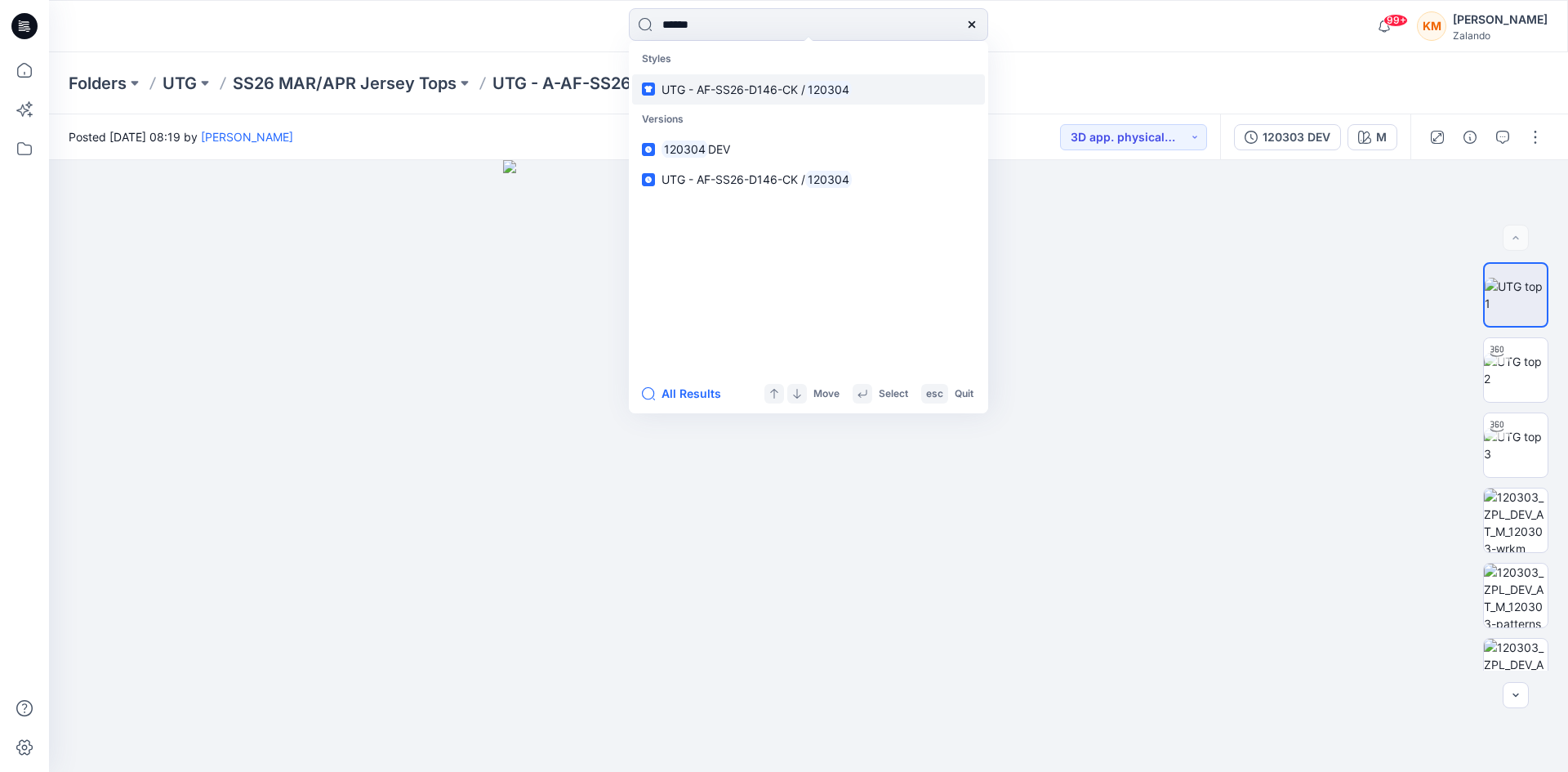
click at [728, 83] on span "UTG - AF-SS26-D146-CK /" at bounding box center [734, 89] width 144 height 14
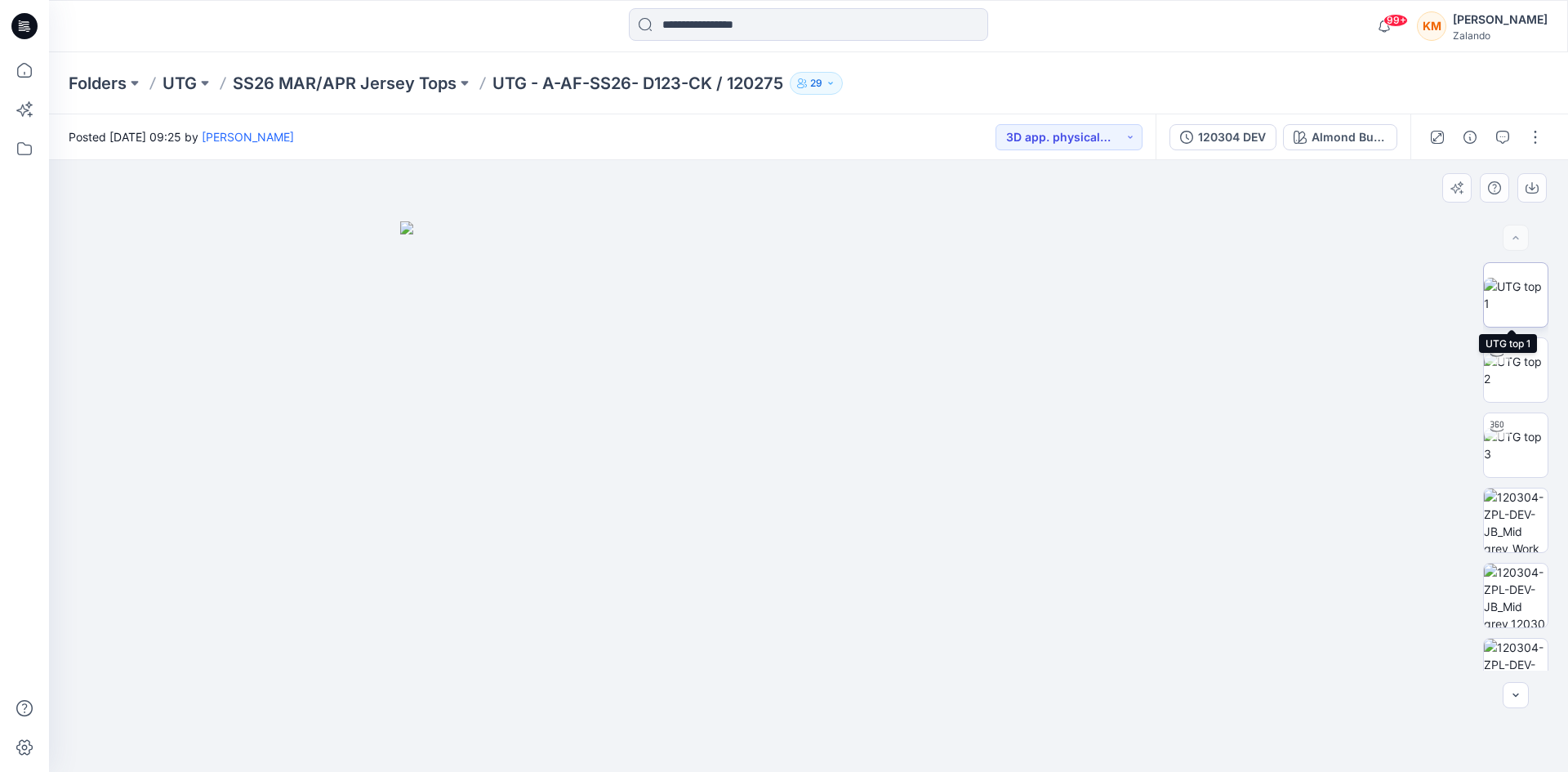
drag, startPoint x: 1504, startPoint y: 295, endPoint x: 1485, endPoint y: 300, distance: 19.6
click at [1504, 293] on img at bounding box center [1517, 295] width 64 height 34
click at [1502, 136] on icon "button" at bounding box center [1503, 137] width 13 height 13
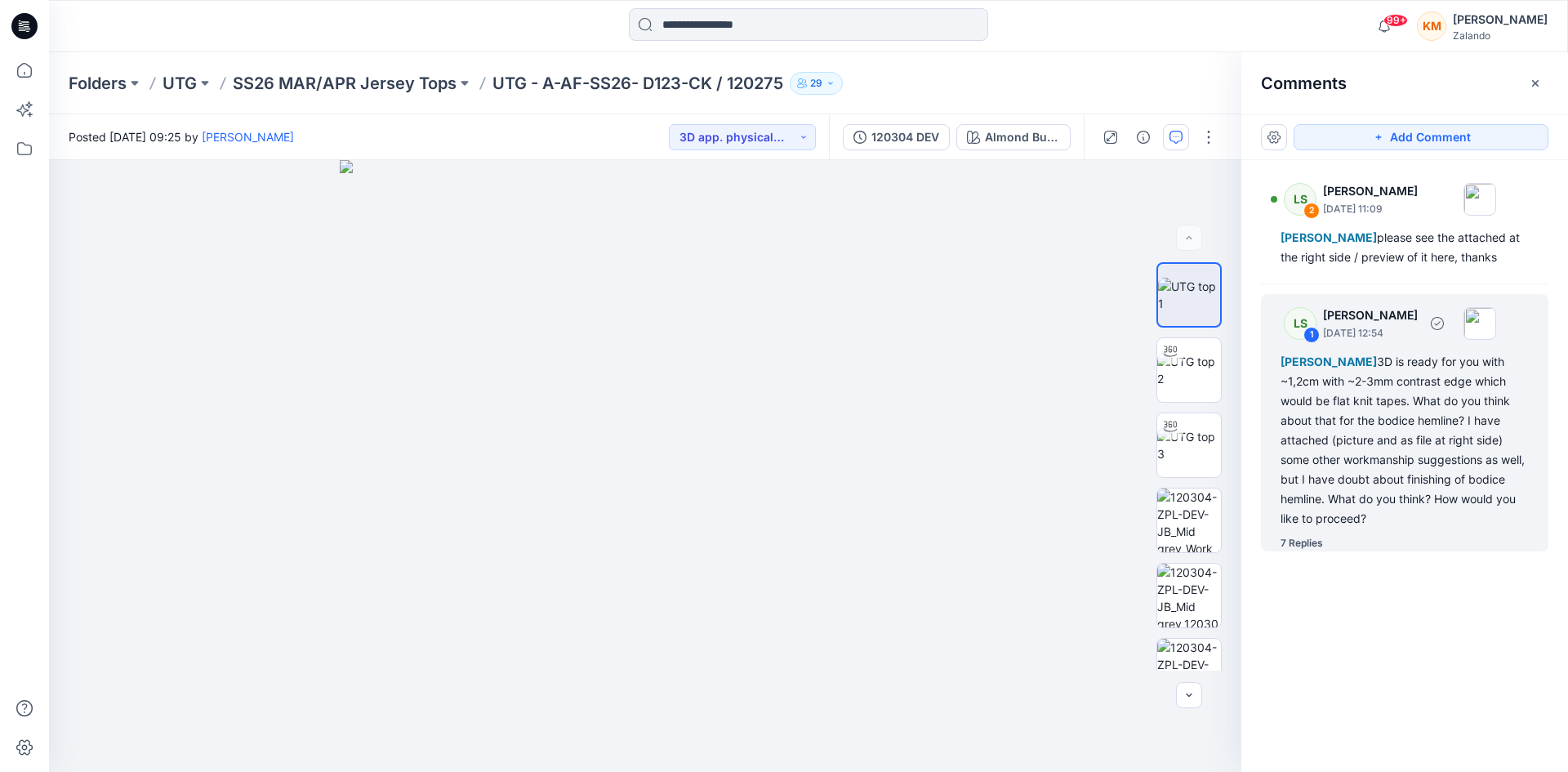
click at [1404, 480] on div "[PERSON_NAME] 3D is ready for you with ~1,2cm with ~2-3mm contrast edge which w…" at bounding box center [1405, 440] width 248 height 176
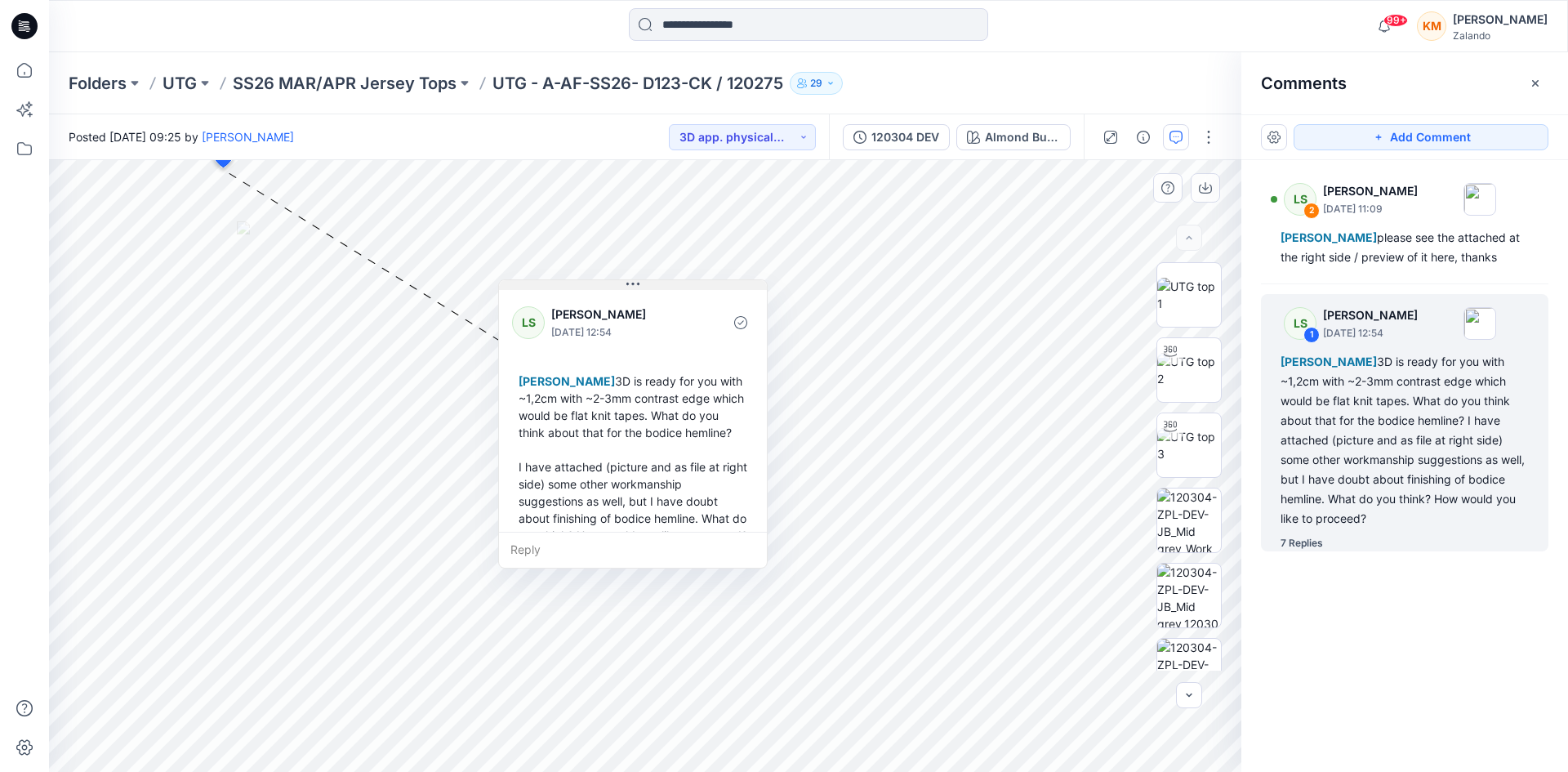
drag, startPoint x: 338, startPoint y: 183, endPoint x: 639, endPoint y: 287, distance: 318.5
click at [639, 287] on icon at bounding box center [633, 284] width 13 height 13
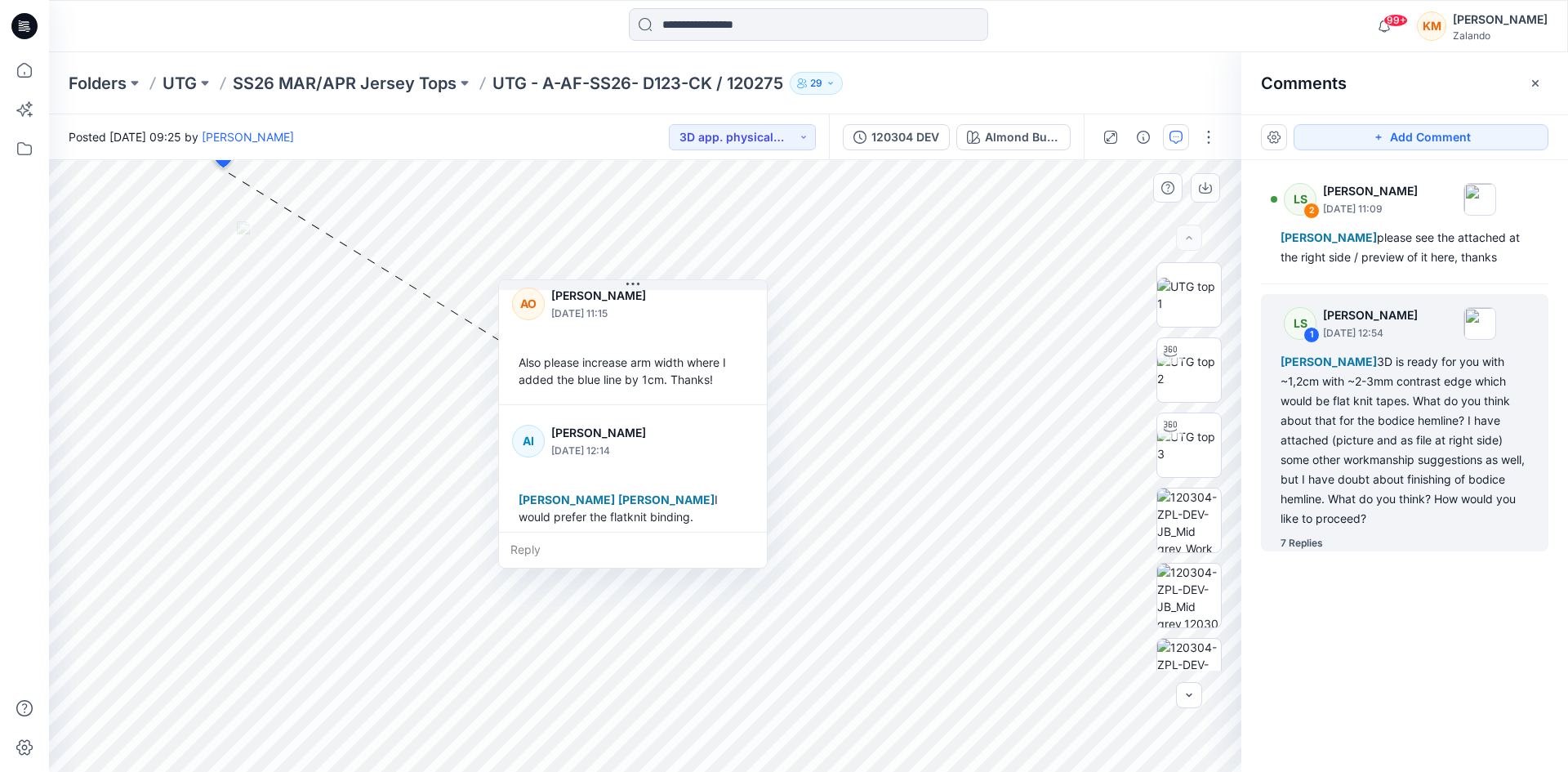
scroll to position [658, 0]
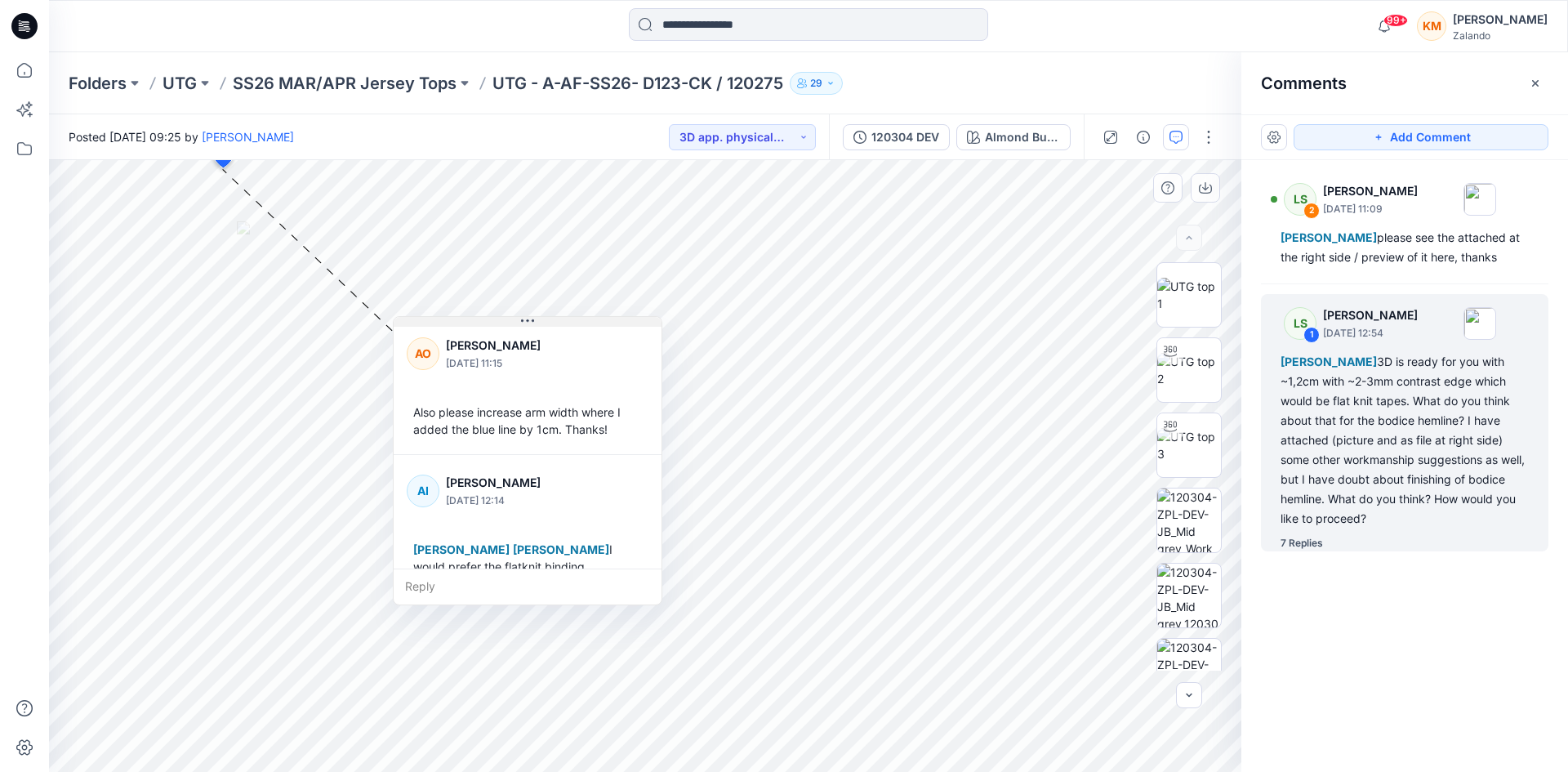
drag, startPoint x: 632, startPoint y: 287, endPoint x: 527, endPoint y: 323, distance: 111.0
click at [527, 323] on icon at bounding box center [528, 321] width 13 height 13
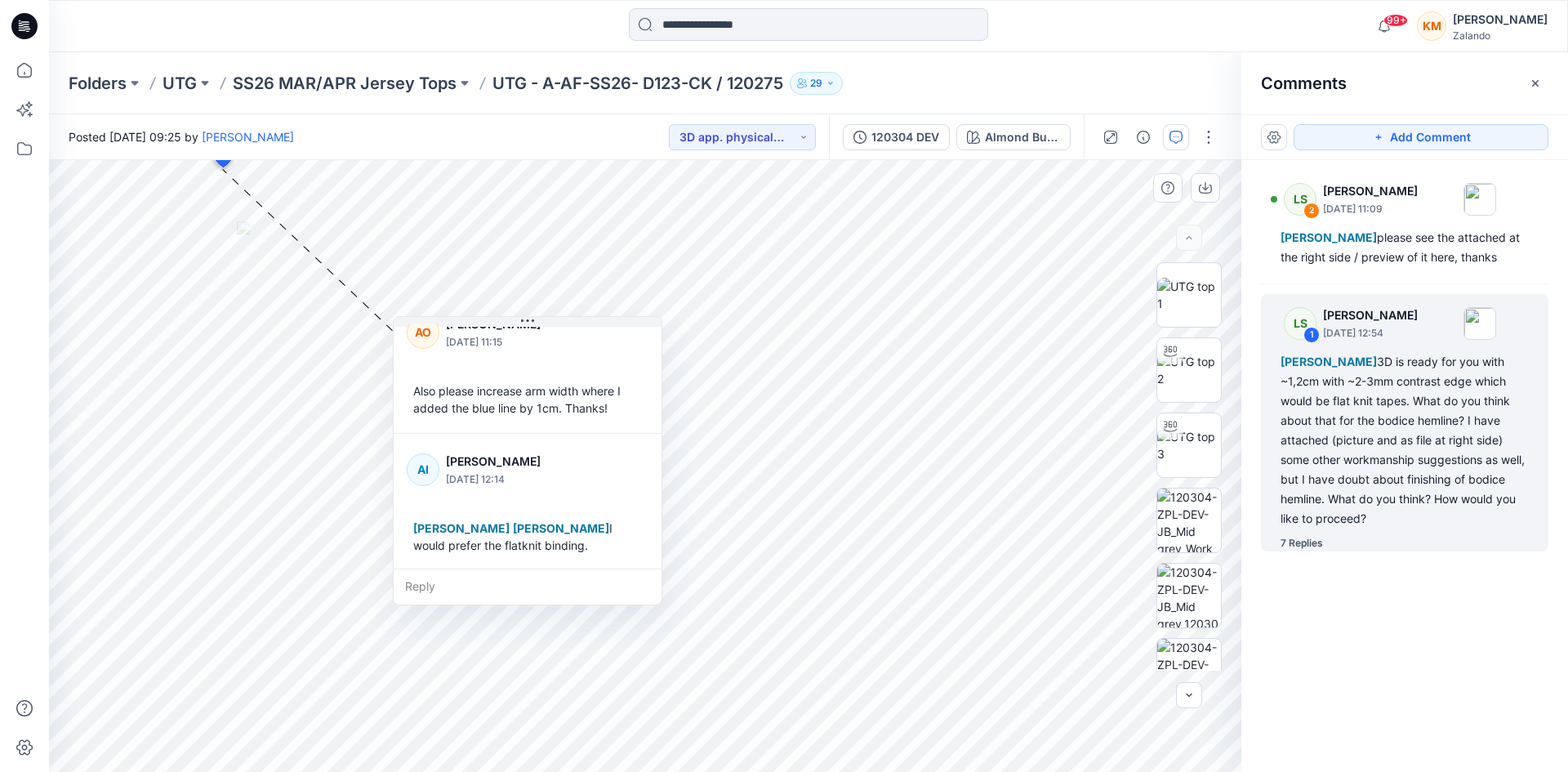
scroll to position [683, 0]
click at [691, 23] on input at bounding box center [809, 25] width 360 height 33
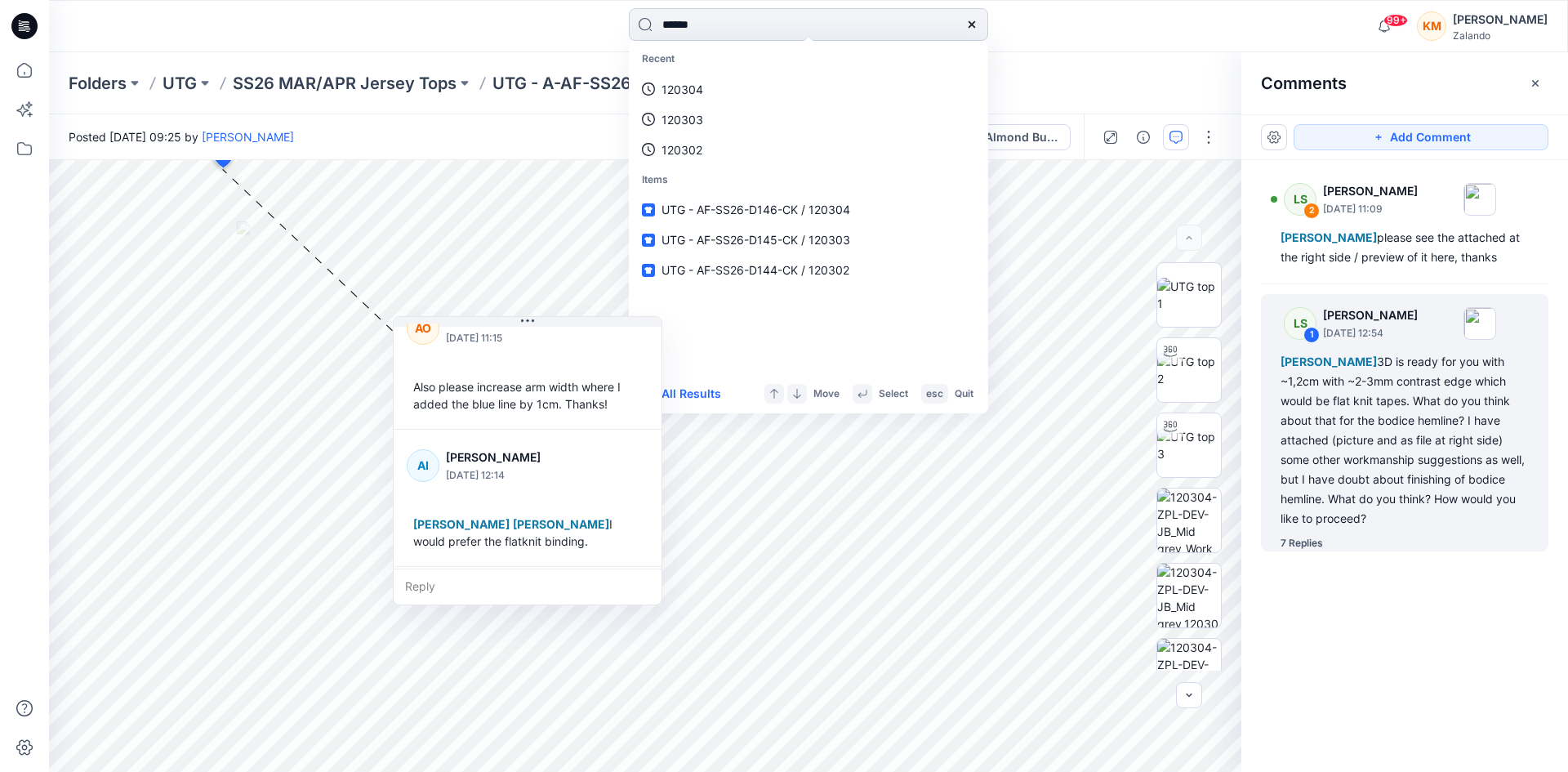
type input "******"
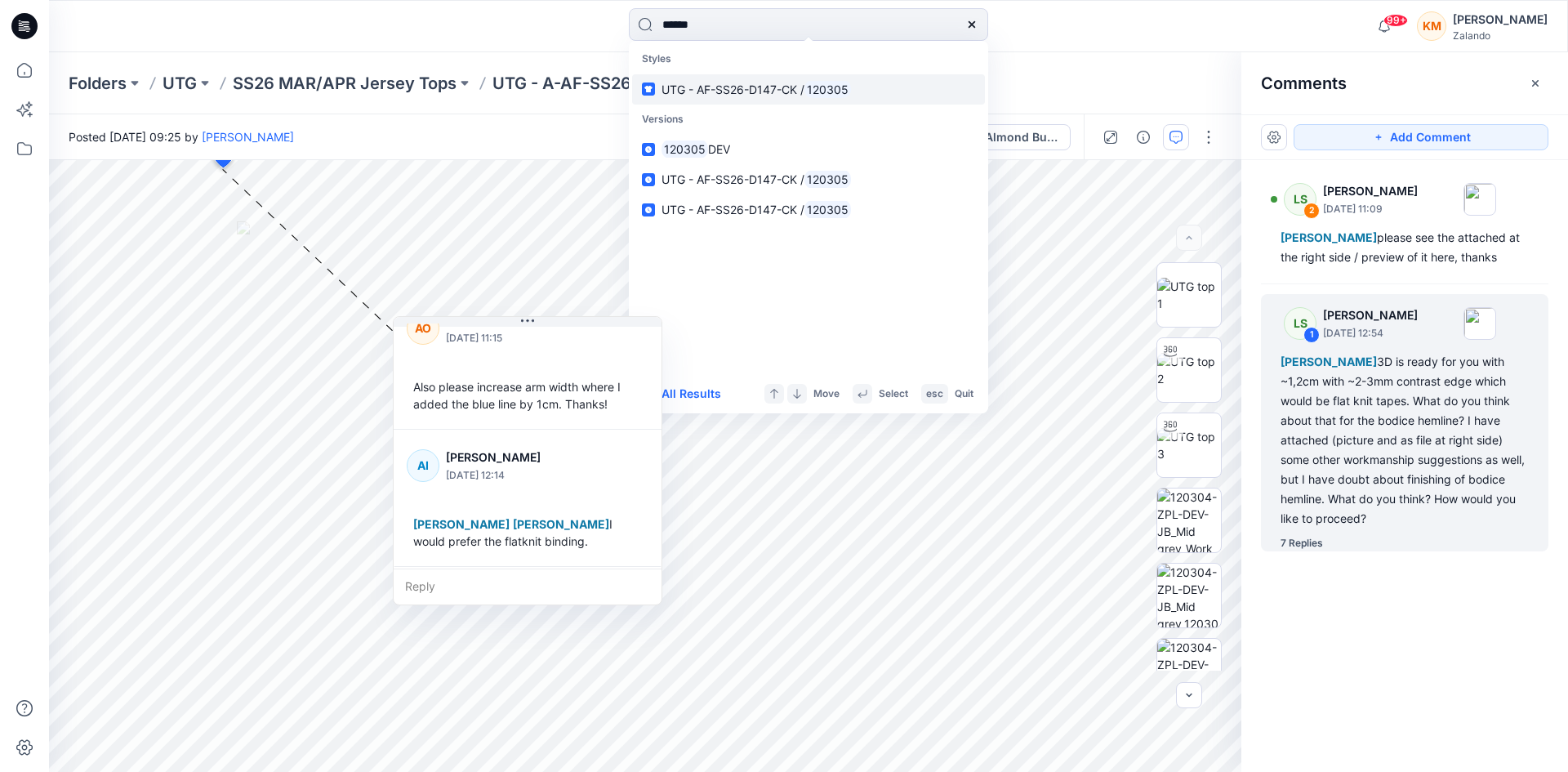
click at [719, 96] on p "UTG - AF-SS26-D147-CK / 120305" at bounding box center [757, 89] width 190 height 17
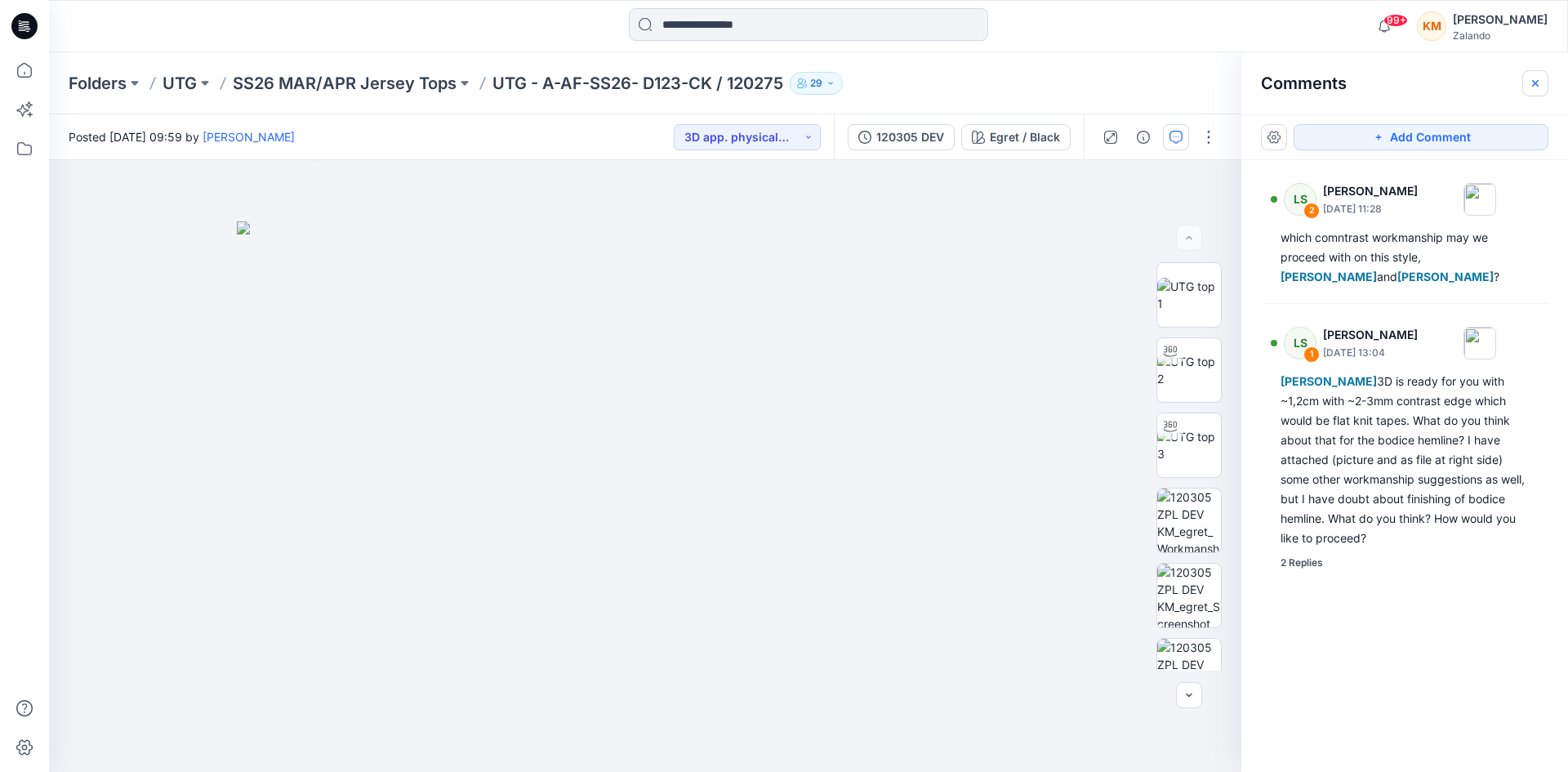
click at [1531, 83] on icon "button" at bounding box center [1535, 83] width 13 height 13
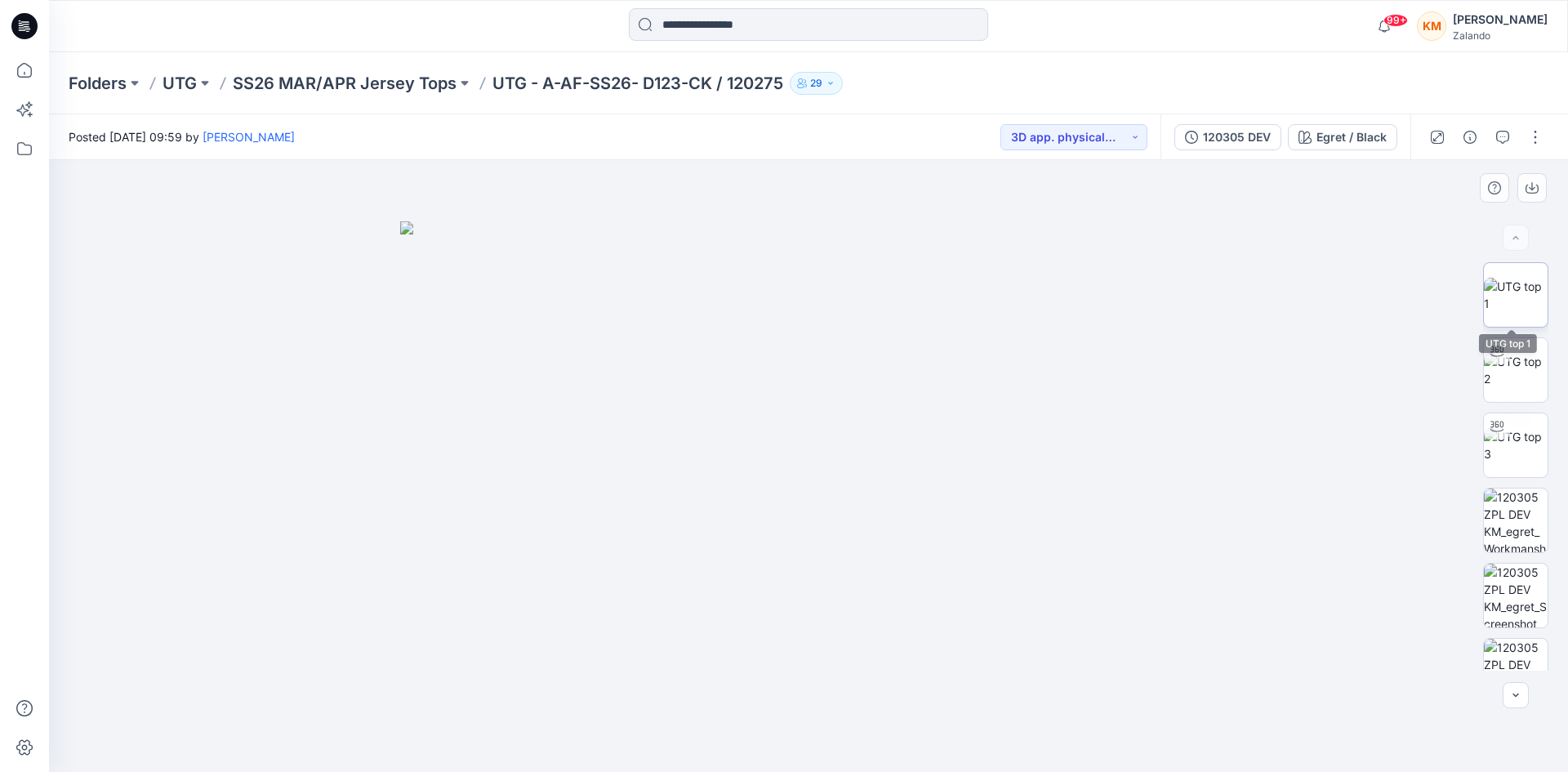
click at [1522, 288] on img at bounding box center [1517, 295] width 64 height 34
click at [1507, 135] on icon "button" at bounding box center [1503, 137] width 13 height 13
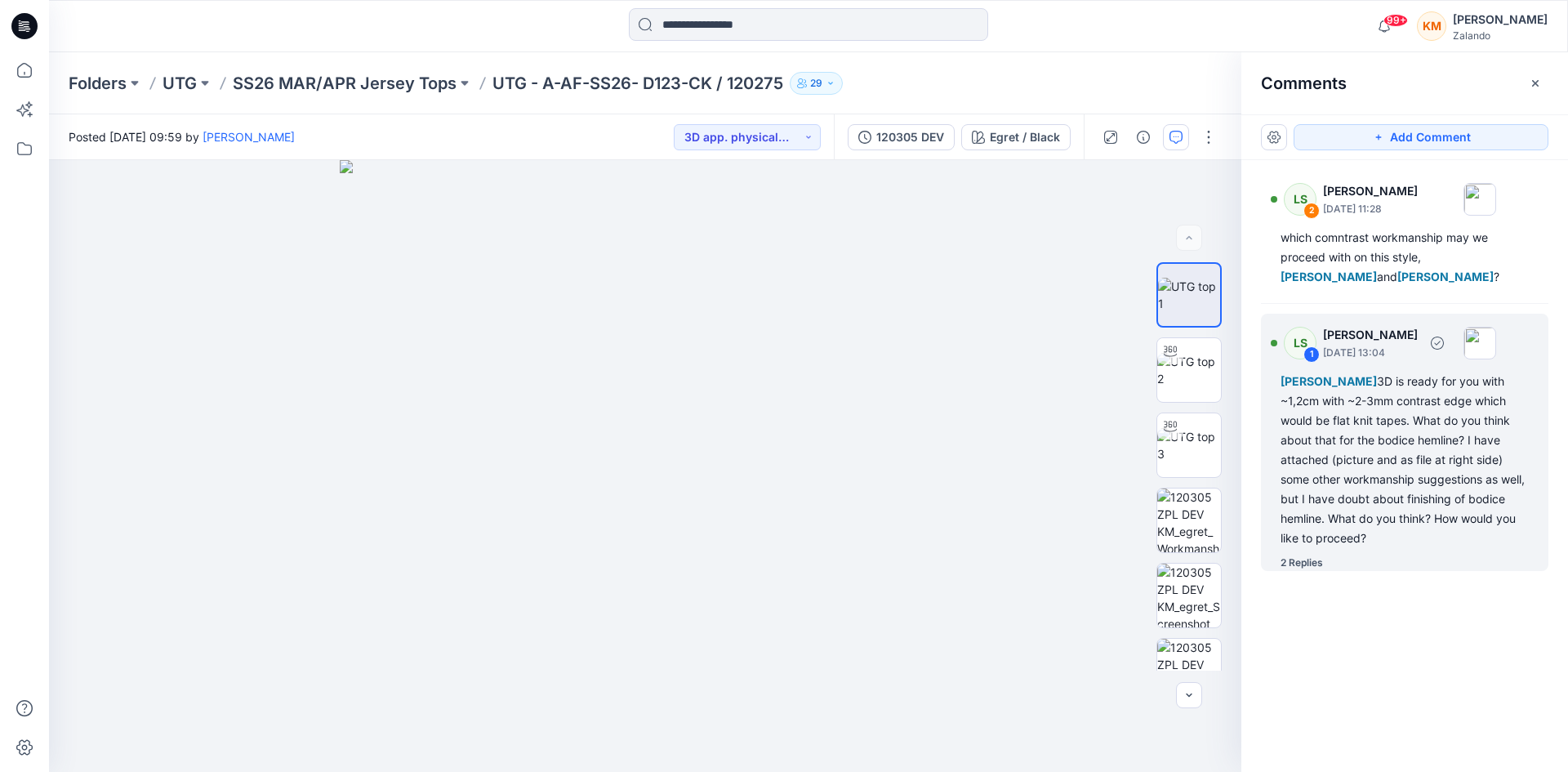
click at [1393, 449] on div "[PERSON_NAME] 3D is ready for you with ~1,2cm with ~2-3mm contrast edge which w…" at bounding box center [1405, 460] width 248 height 176
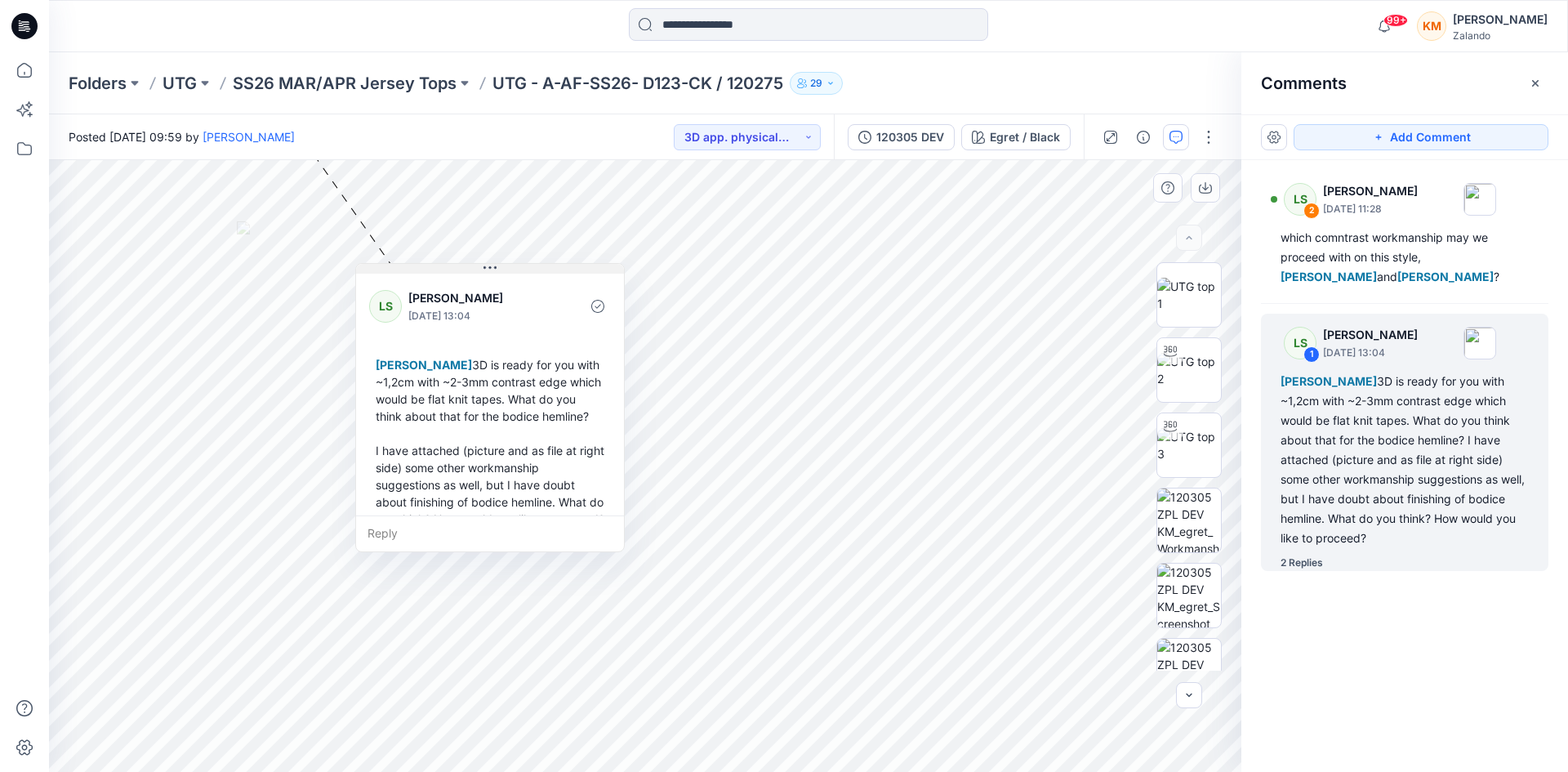
drag, startPoint x: 430, startPoint y: 169, endPoint x: 495, endPoint y: 270, distance: 120.1
click at [495, 270] on icon at bounding box center [490, 268] width 13 height 13
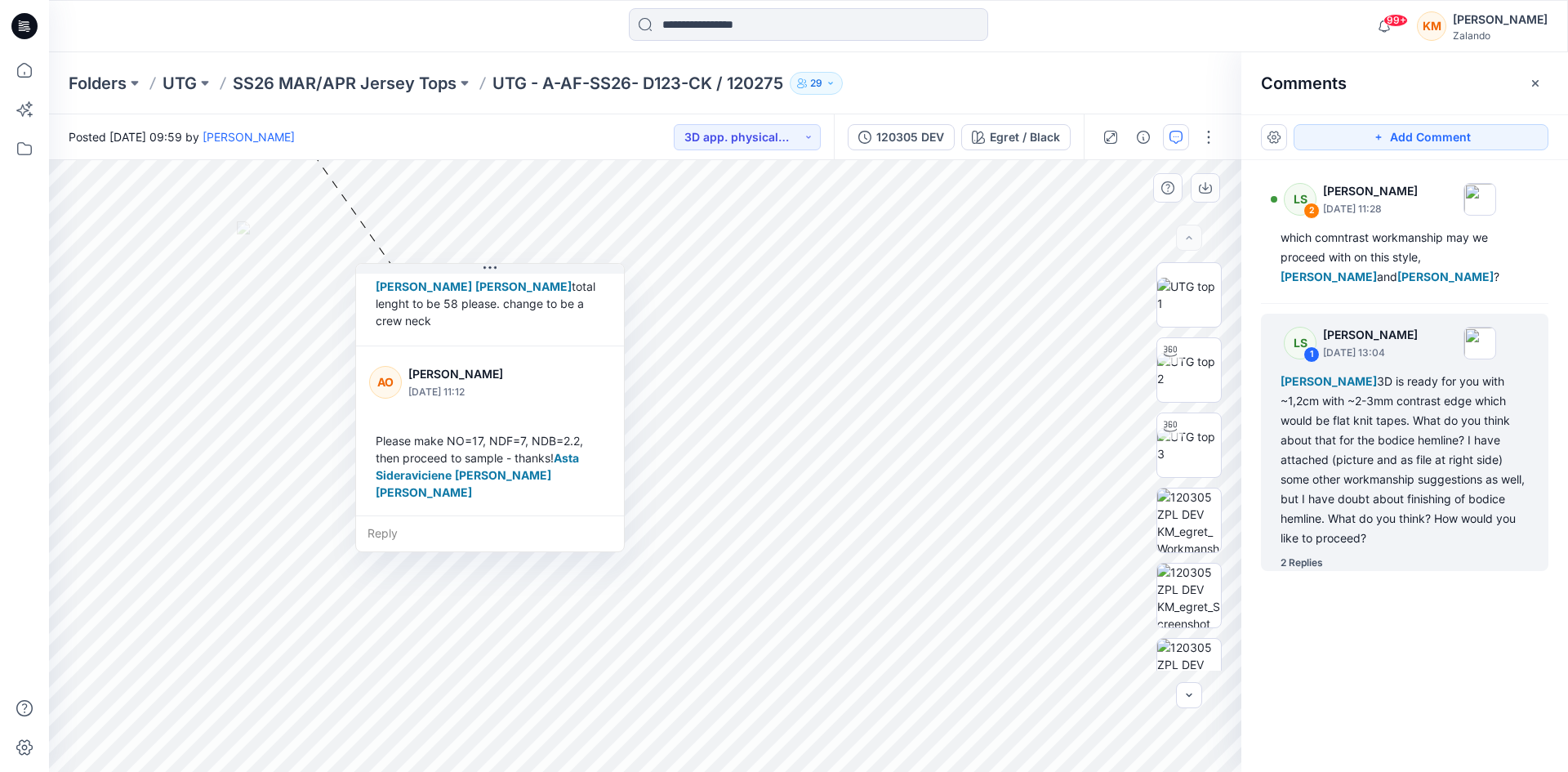
scroll to position [382, 0]
click at [689, 21] on input at bounding box center [809, 25] width 360 height 33
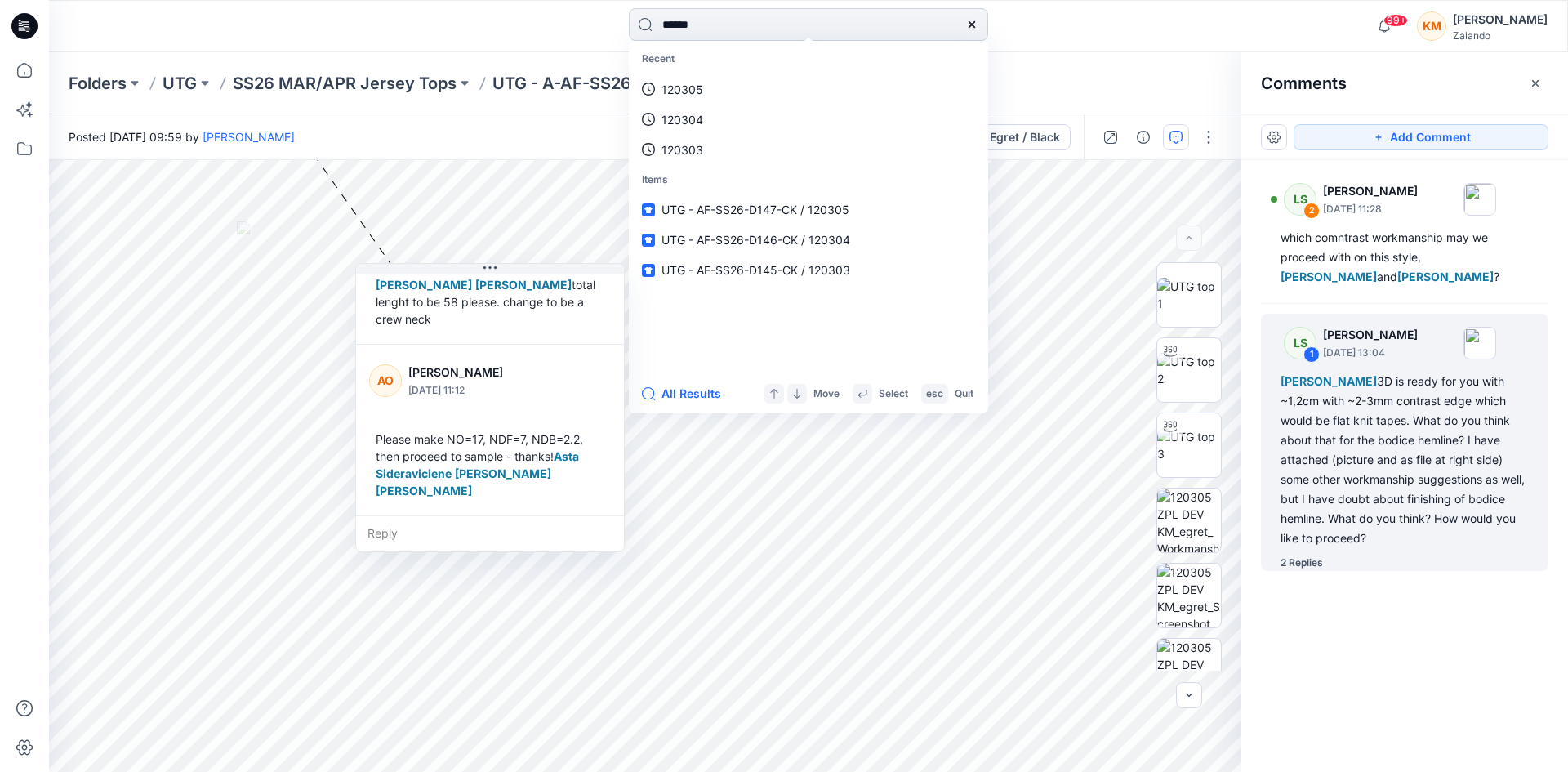
type input "******"
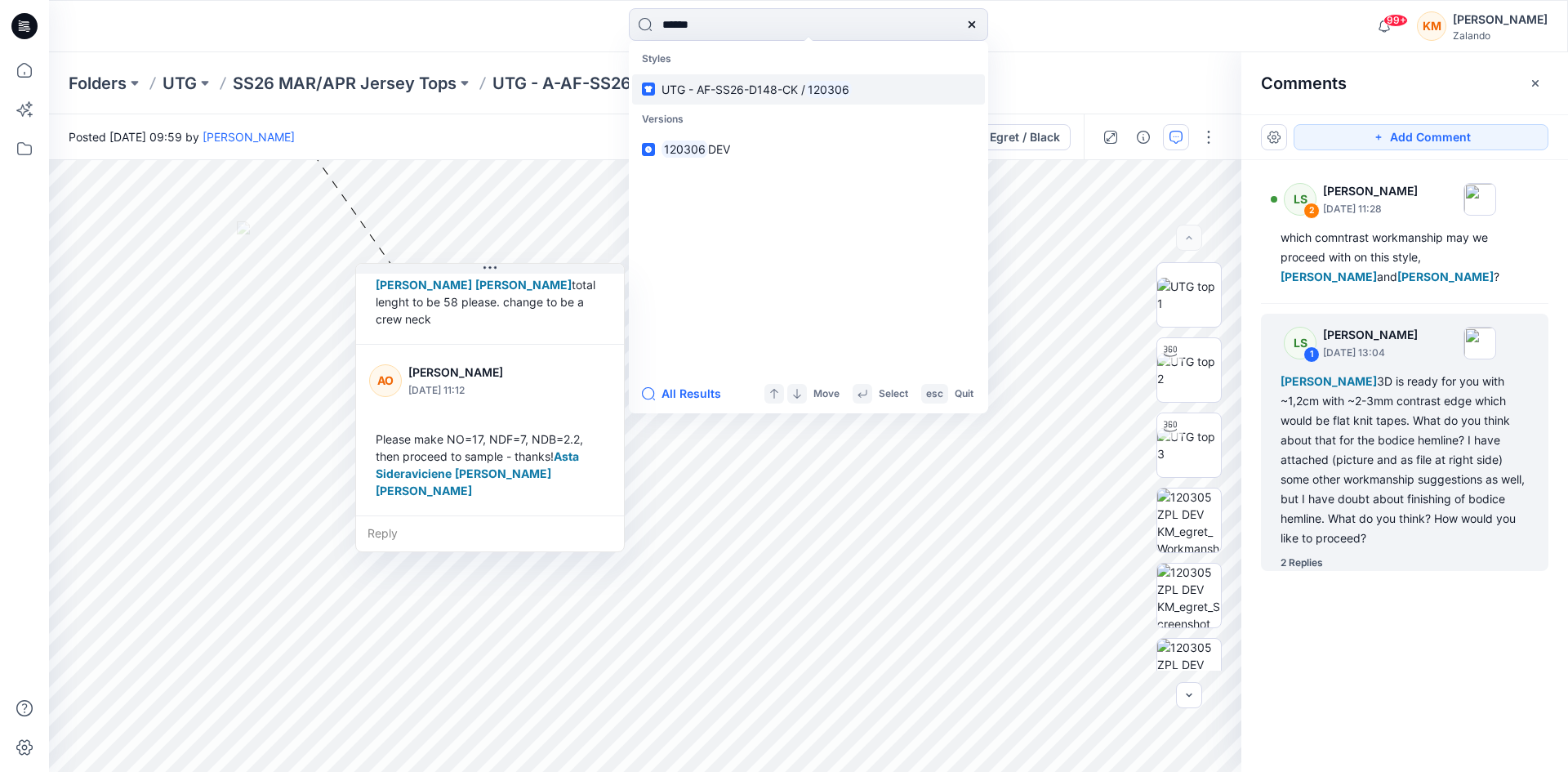
click at [702, 87] on span "UTG - AF-SS26-D148-CK /" at bounding box center [734, 89] width 144 height 14
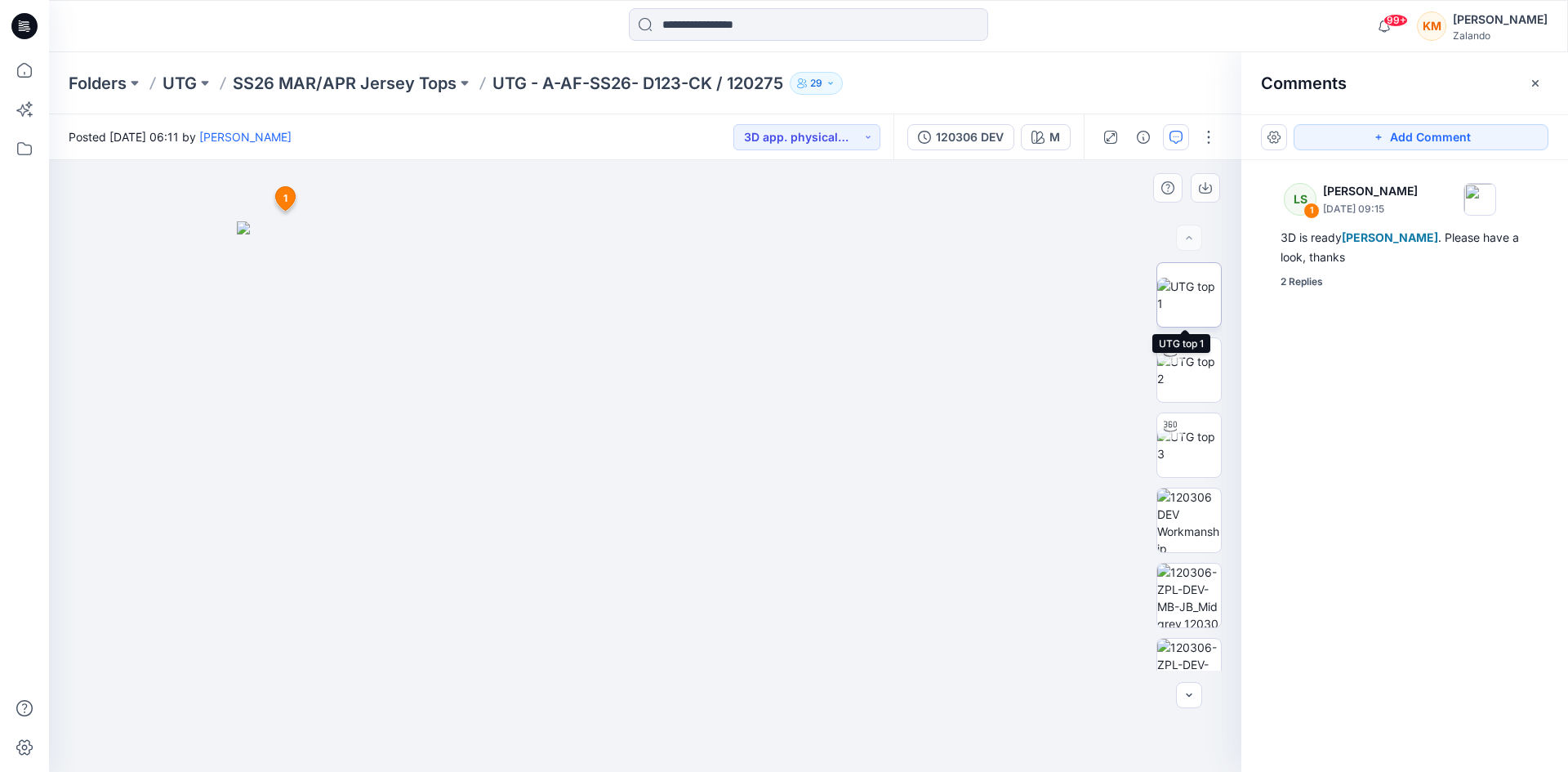
click at [1182, 297] on img at bounding box center [1190, 295] width 64 height 34
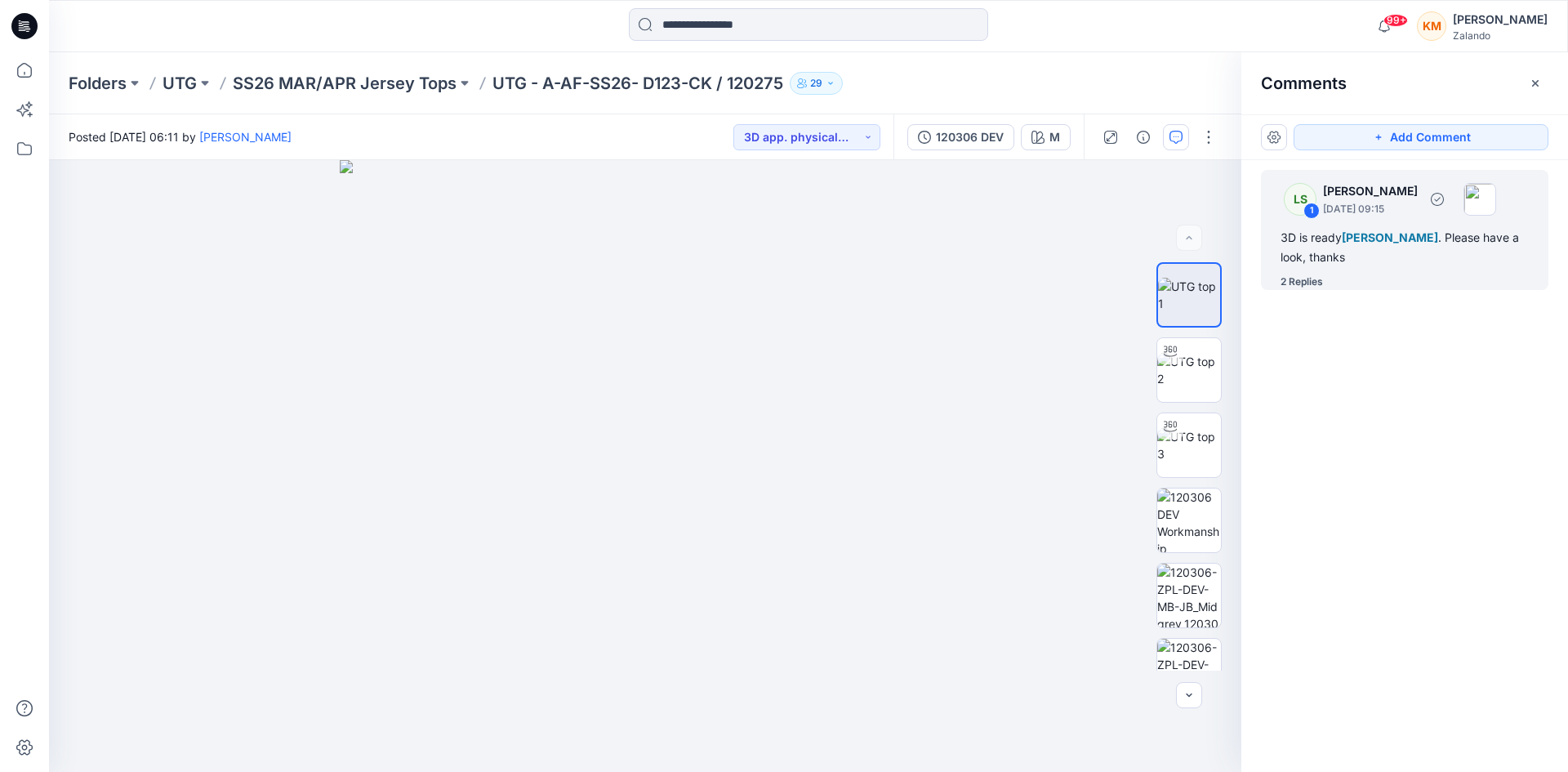
click at [1348, 248] on div "3D is ready [PERSON_NAME] . Please have a look, thanks" at bounding box center [1405, 248] width 248 height 39
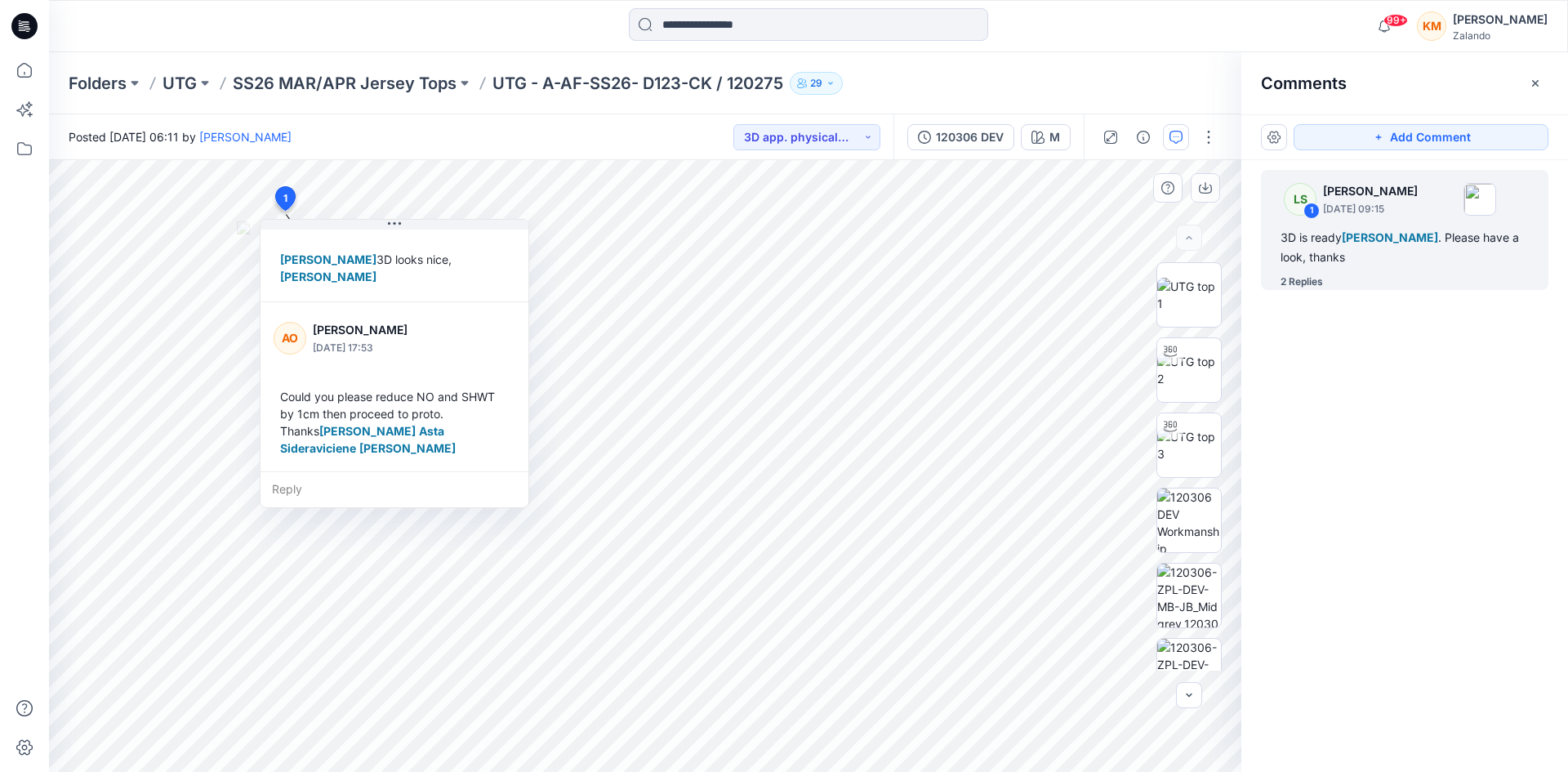
scroll to position [200, 0]
click at [730, 24] on input at bounding box center [809, 25] width 360 height 33
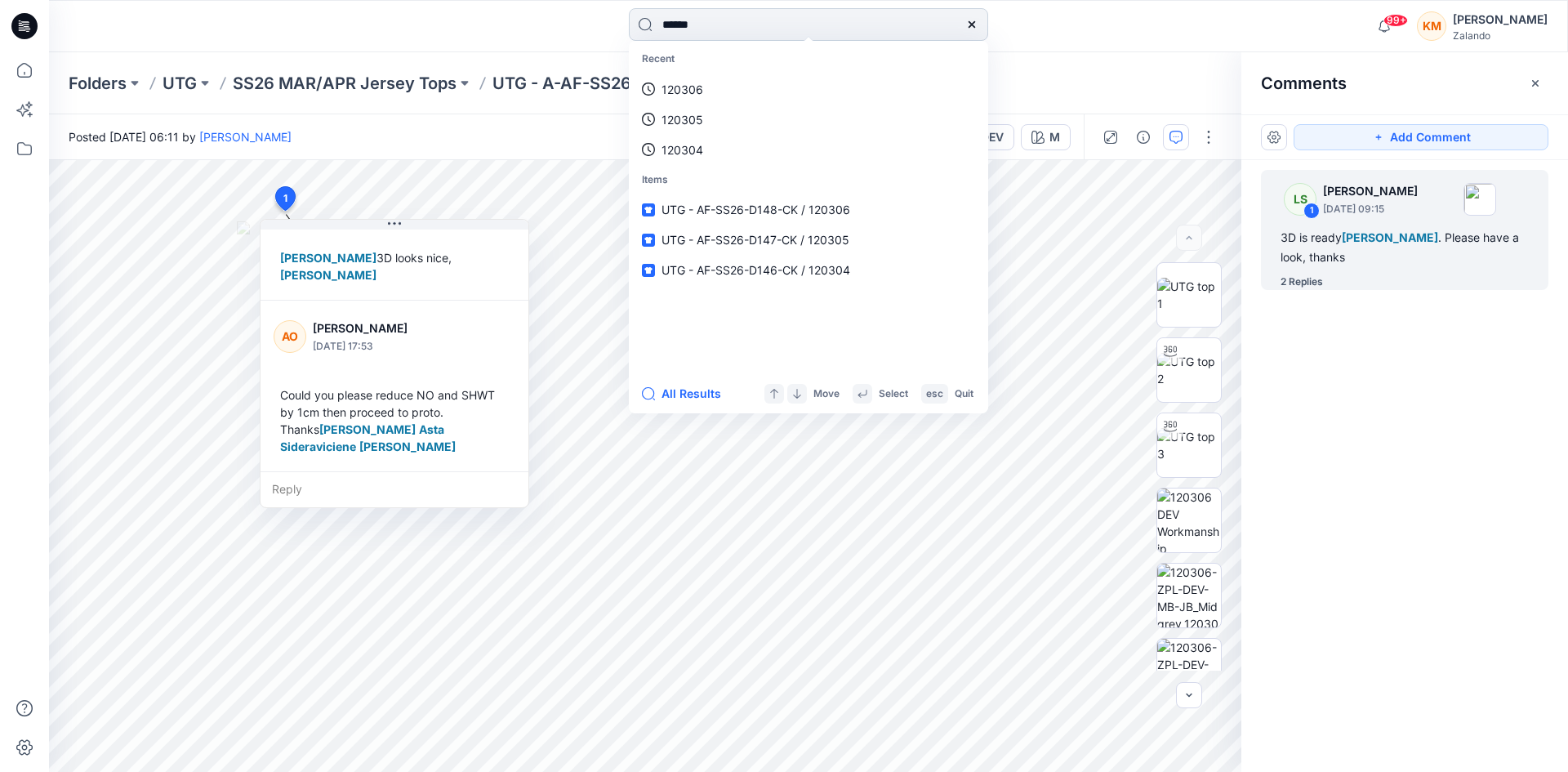
type input "******"
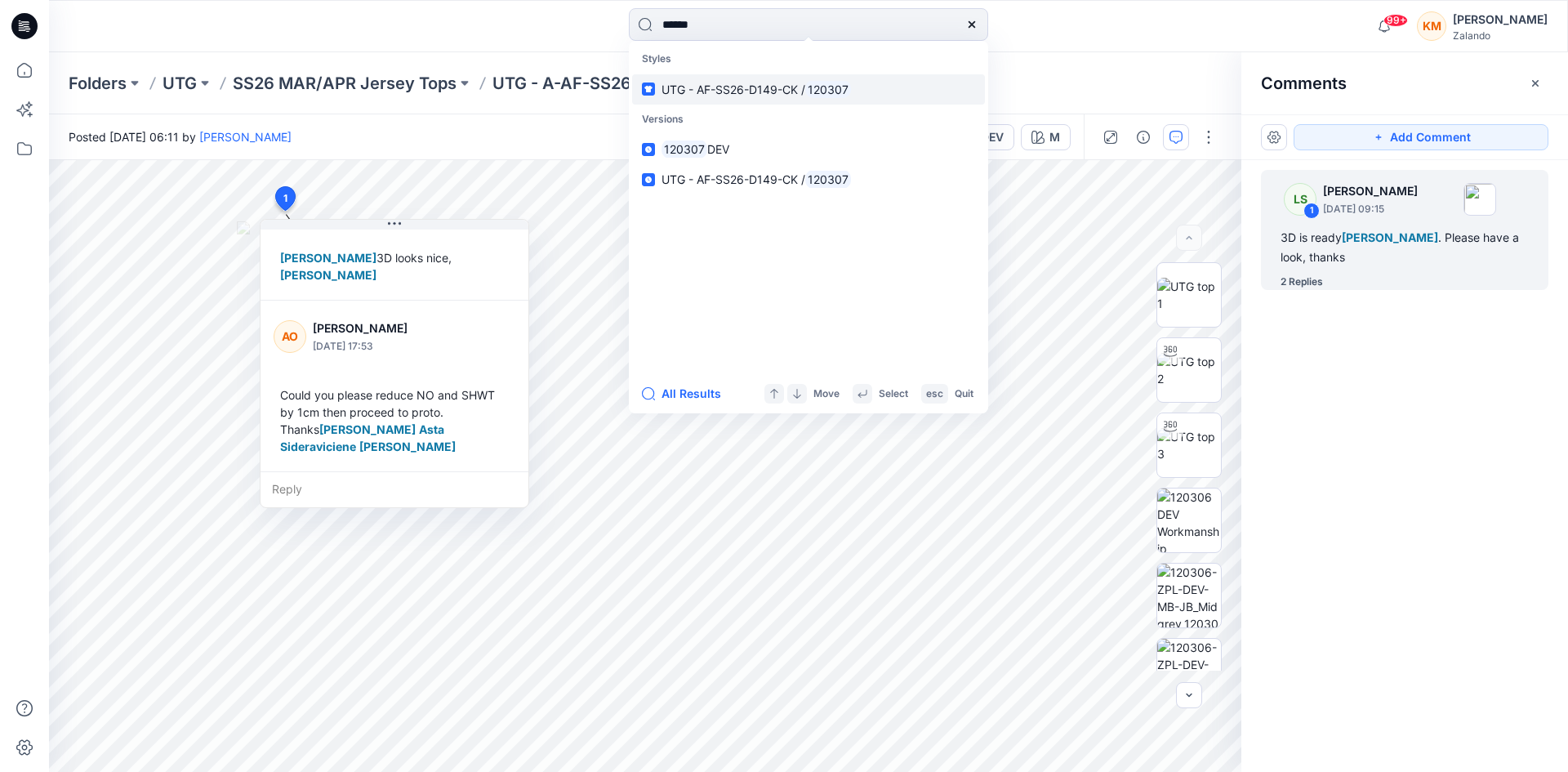
click at [724, 91] on span "UTG - AF-SS26-D149-CK /" at bounding box center [734, 89] width 144 height 14
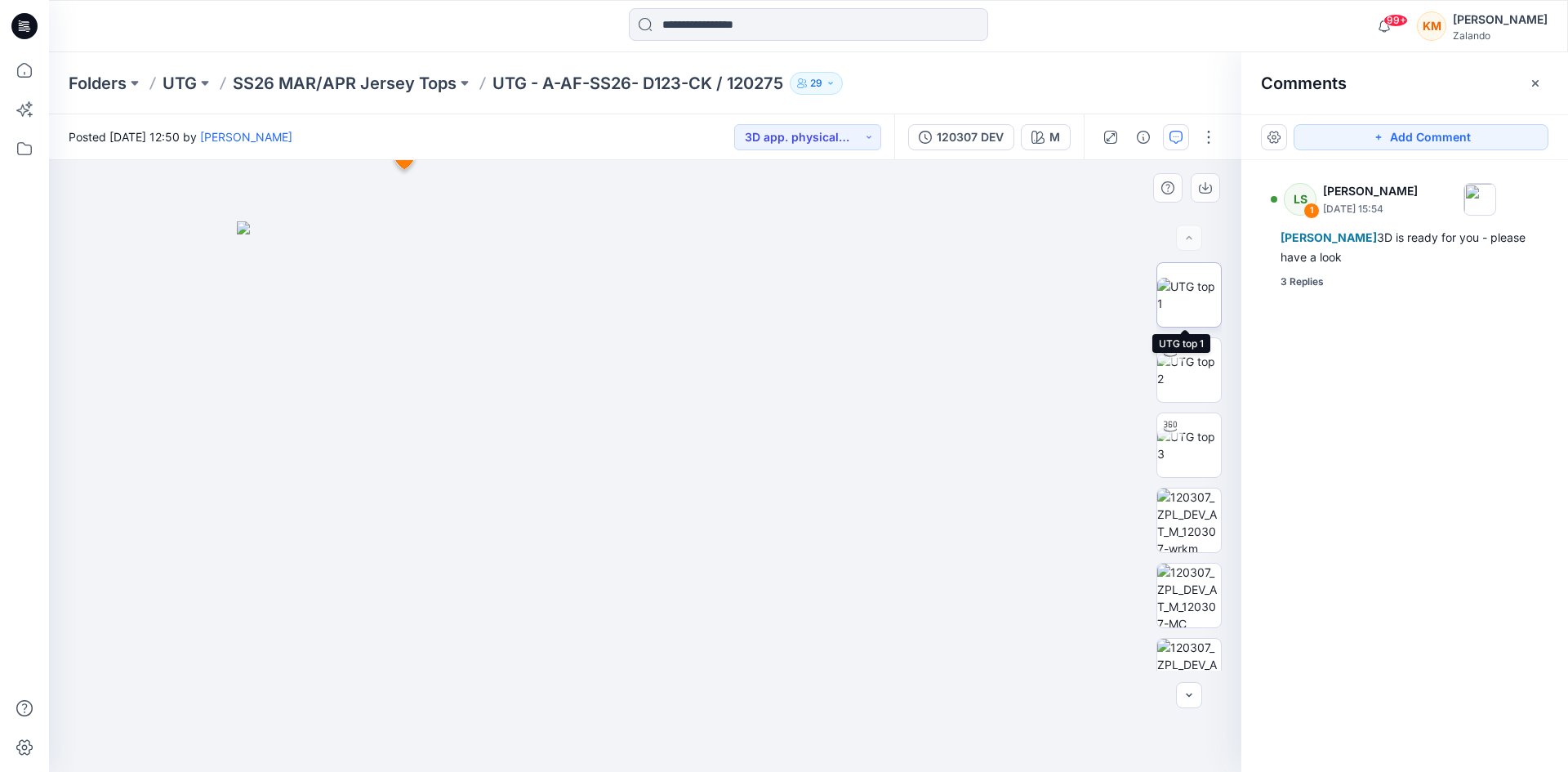
click at [1172, 288] on img at bounding box center [1190, 295] width 64 height 34
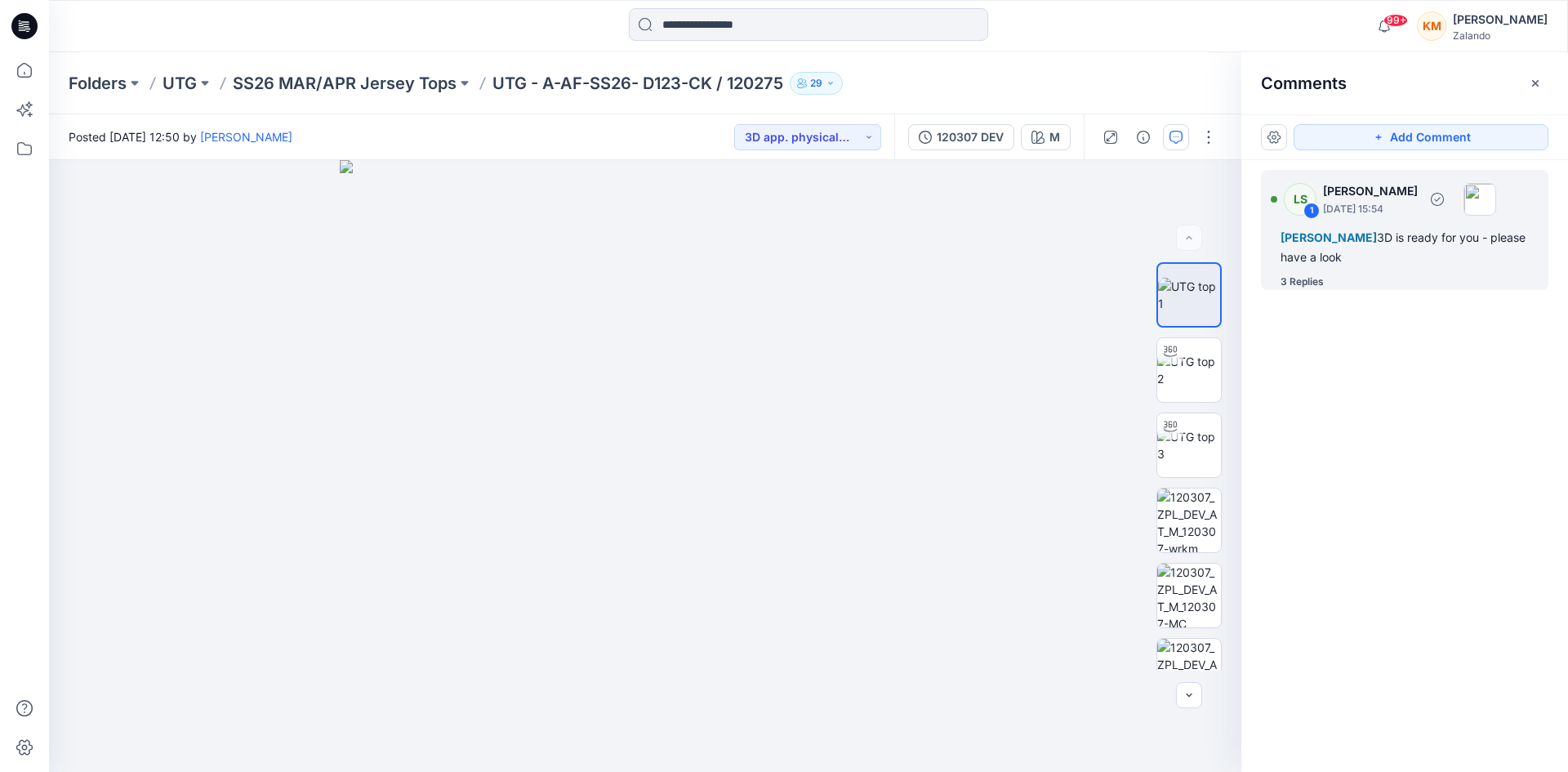
click at [1366, 245] on div "[PERSON_NAME] 3D is ready for you - please have a look" at bounding box center [1405, 248] width 248 height 39
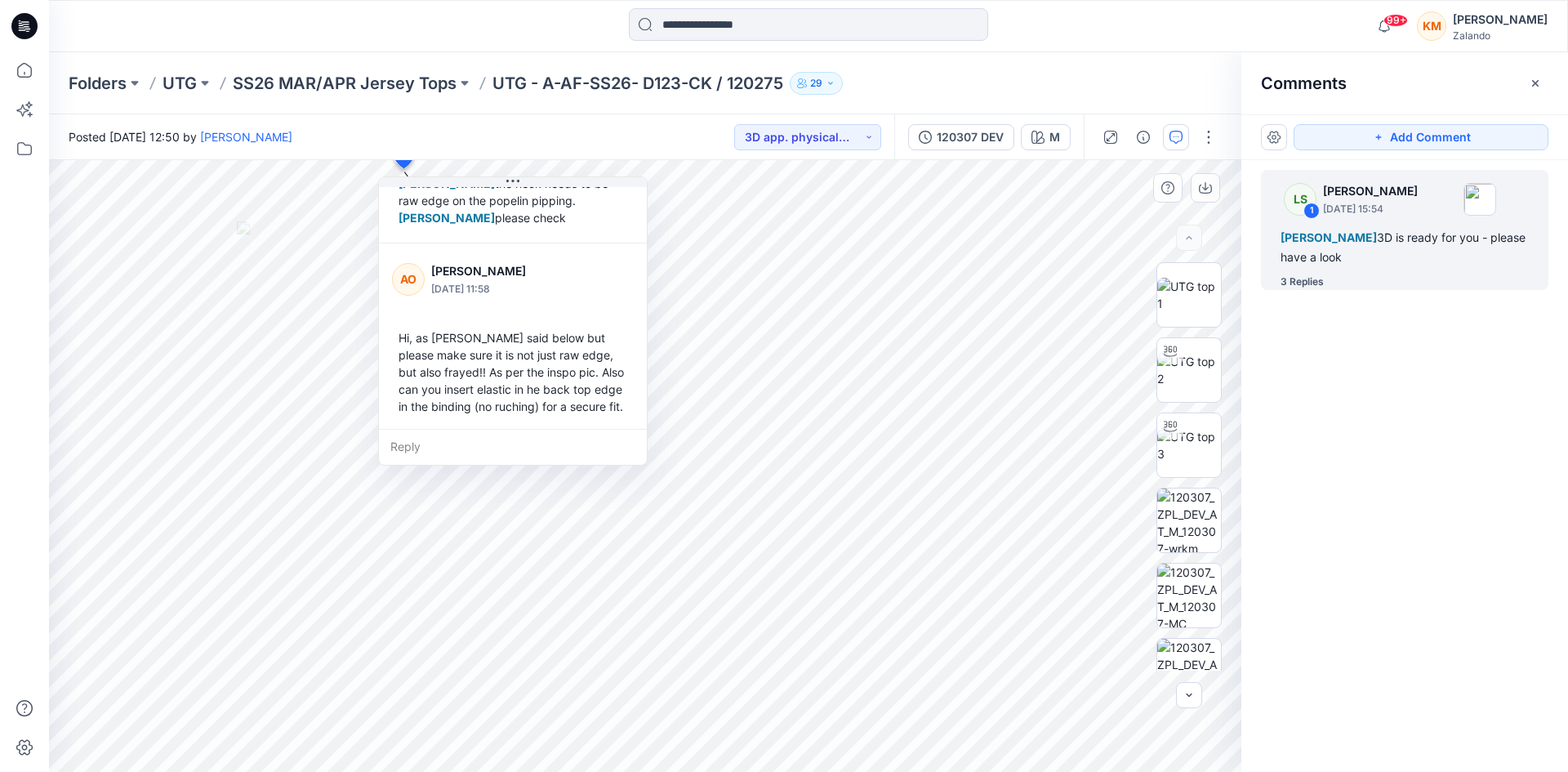
scroll to position [221, 0]
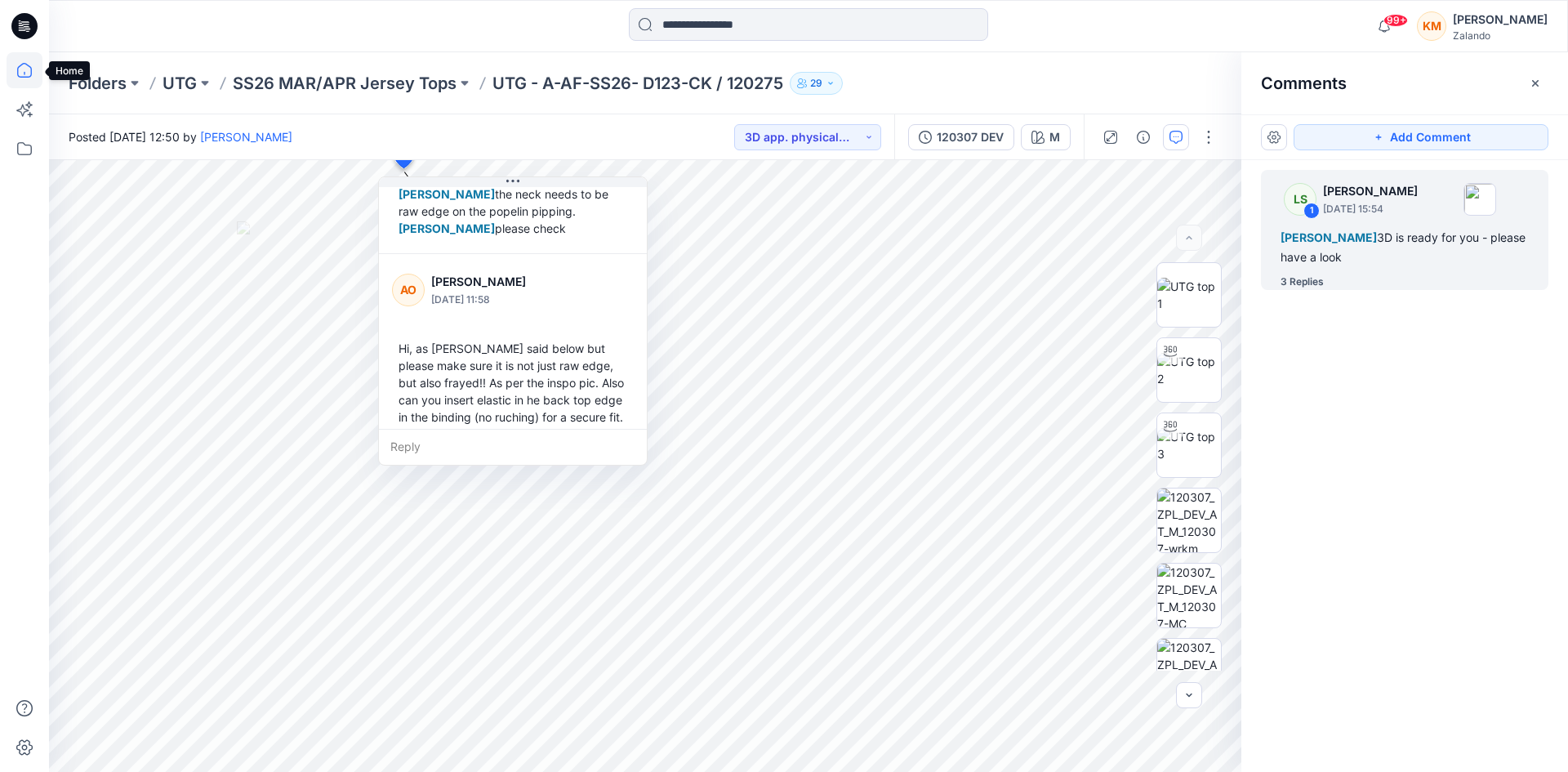
click at [22, 66] on icon at bounding box center [25, 70] width 36 height 36
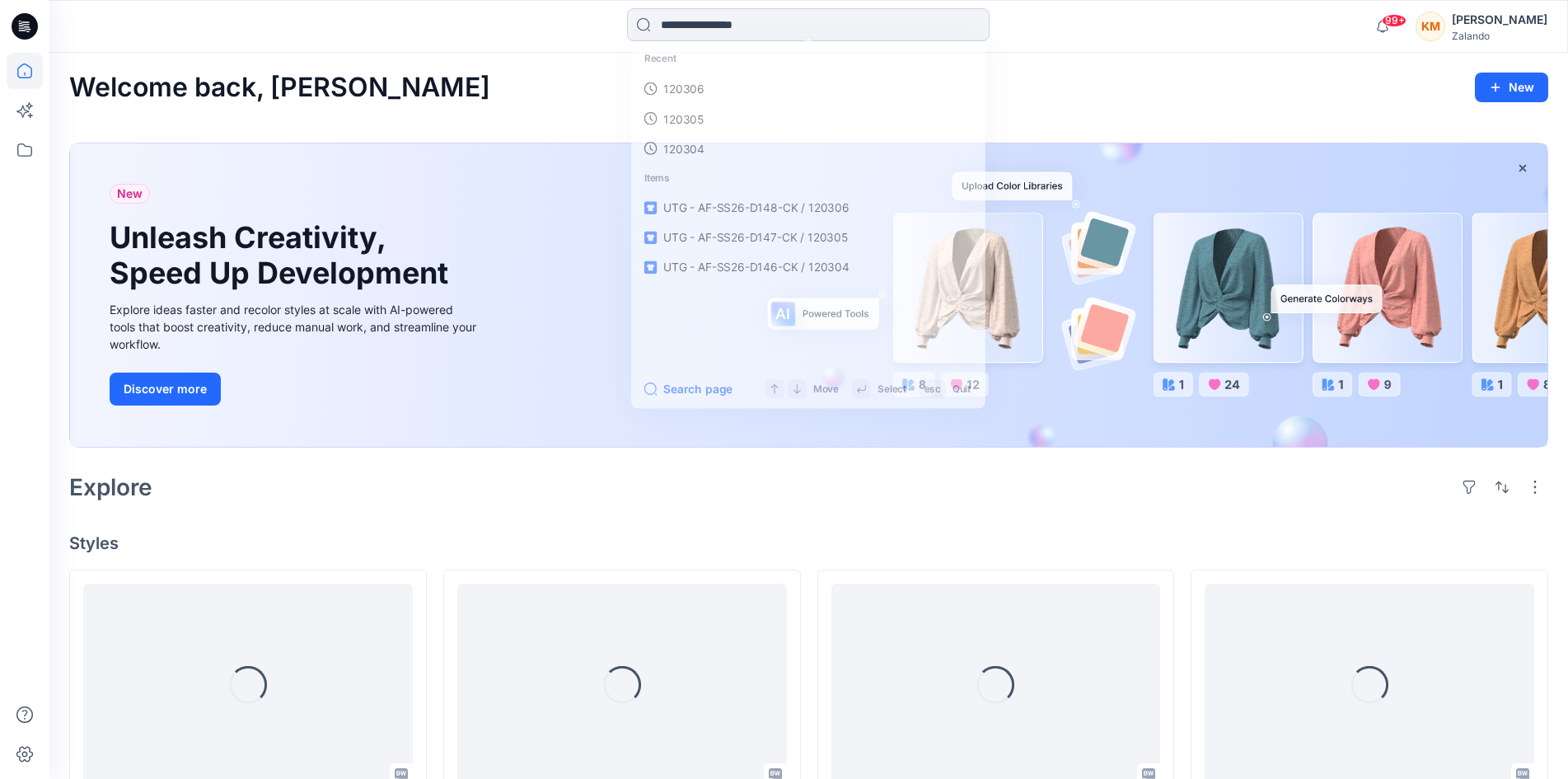
click at [763, 29] on input at bounding box center [809, 25] width 363 height 33
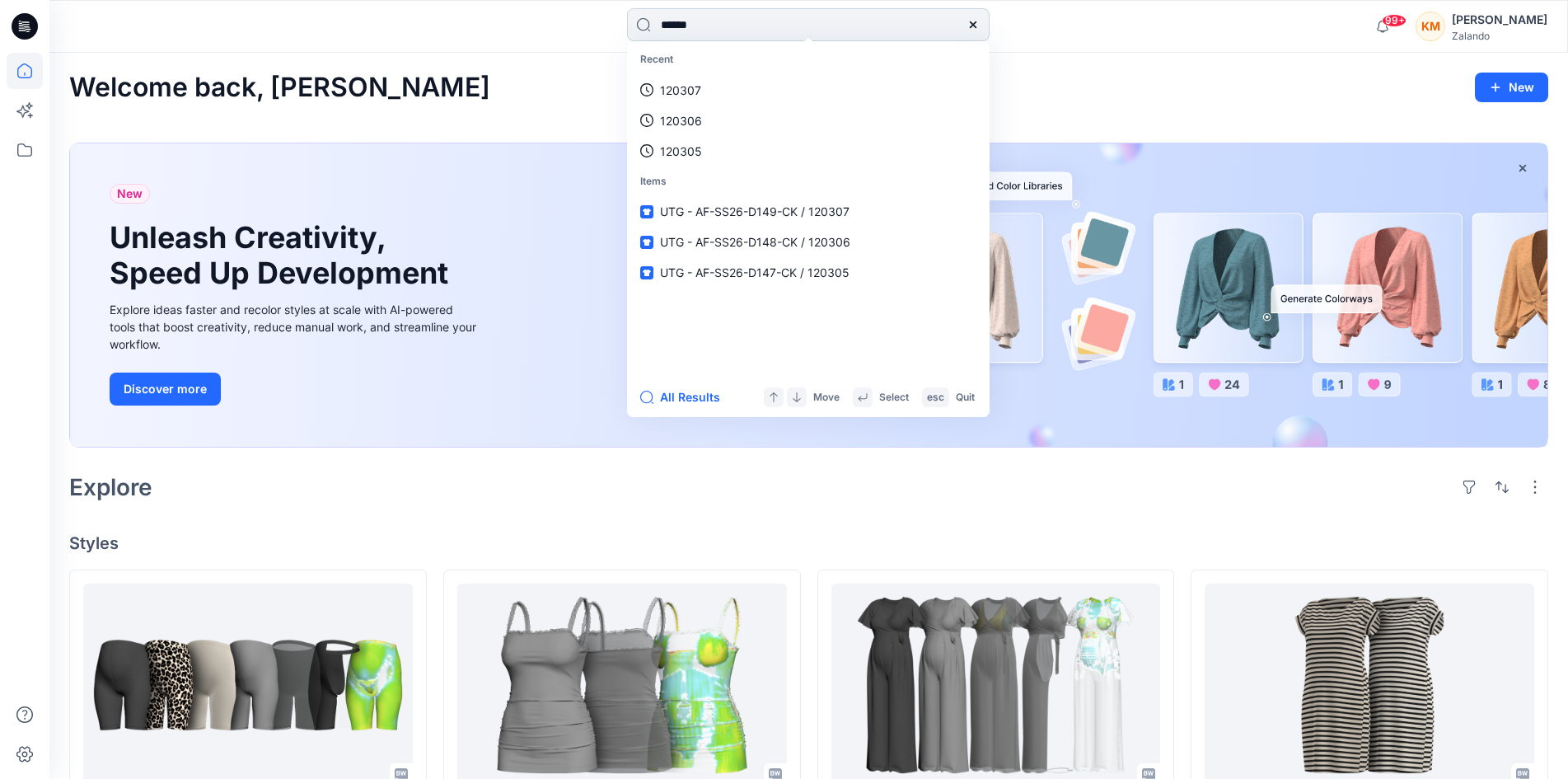
type input "******"
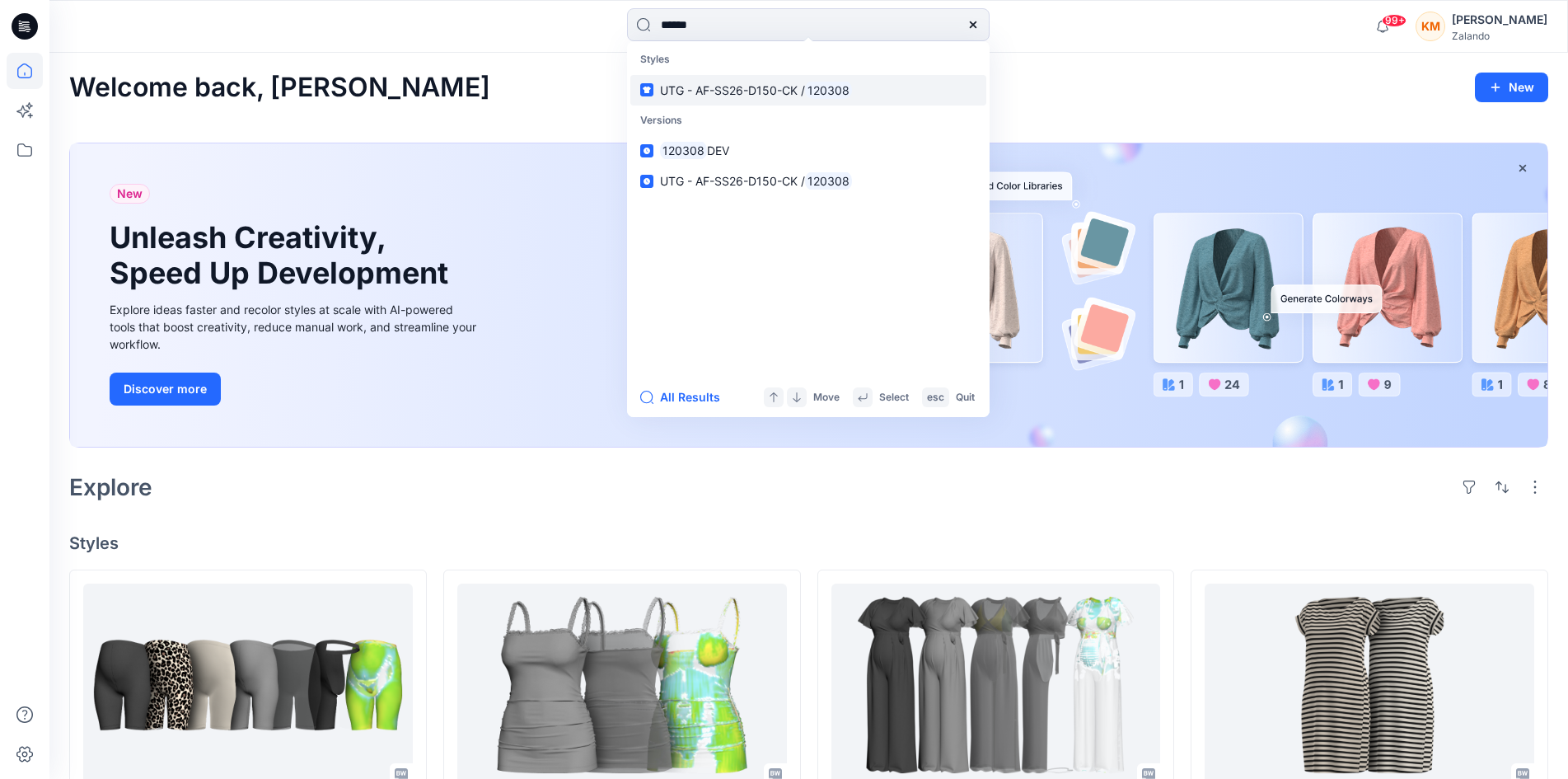
click at [755, 87] on span "UTG - AF-SS26-D150-CK /" at bounding box center [733, 90] width 145 height 14
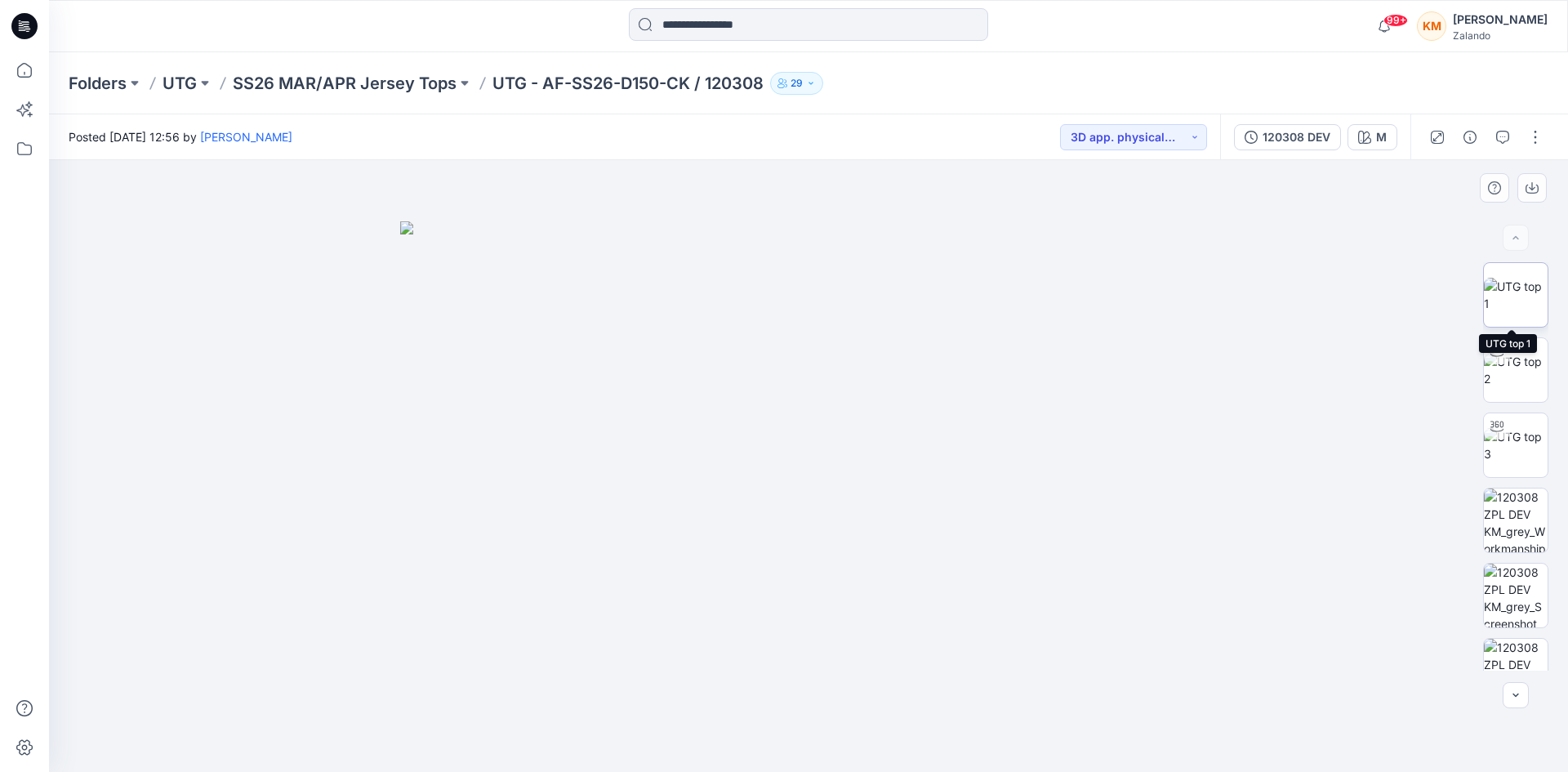
click at [1522, 294] on img at bounding box center [1517, 295] width 64 height 34
click at [1498, 141] on icon "button" at bounding box center [1503, 137] width 13 height 13
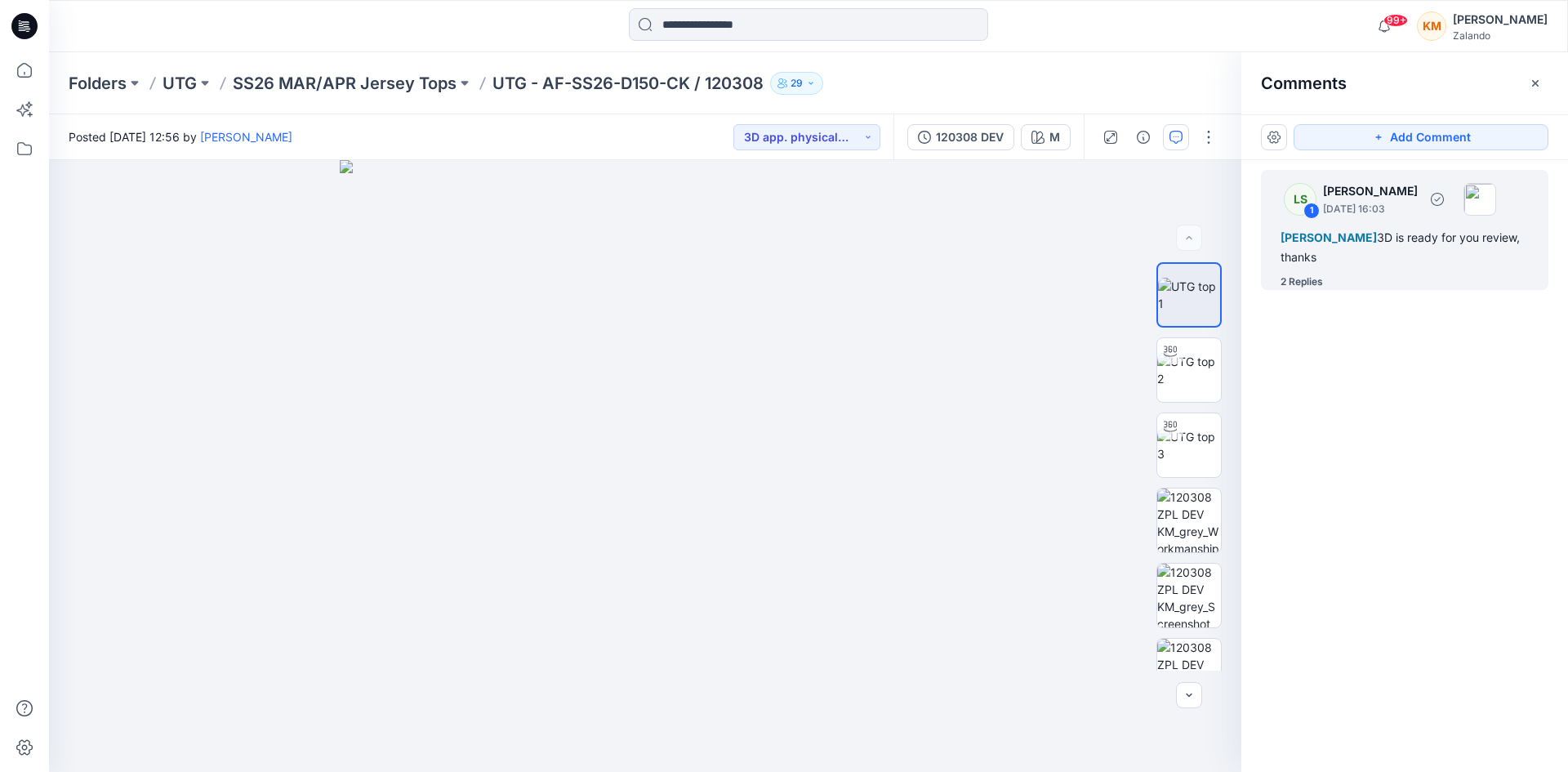
click at [1311, 279] on div "2 Replies" at bounding box center [1302, 282] width 42 height 16
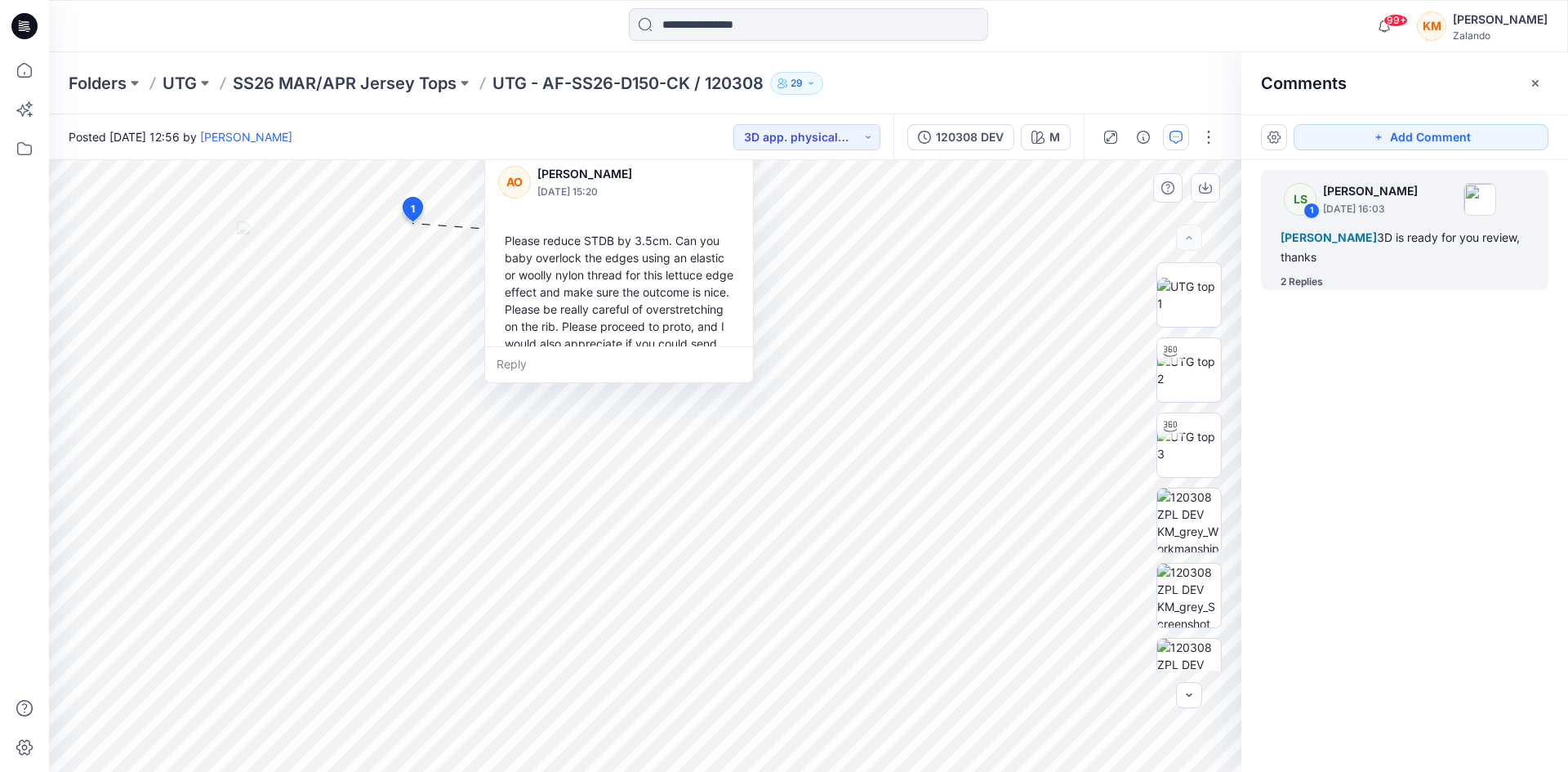
scroll to position [327, 0]
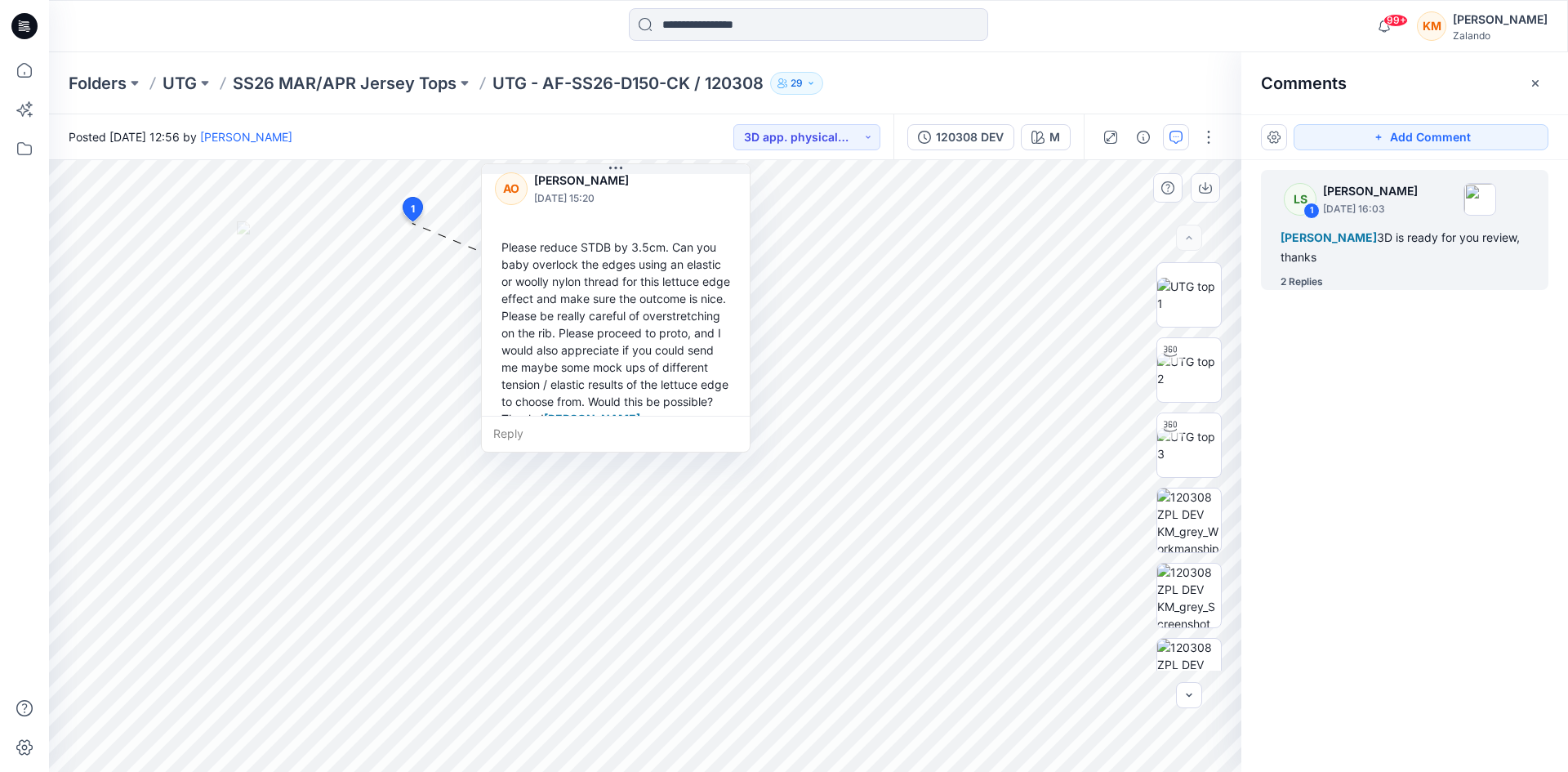
drag, startPoint x: 750, startPoint y: 262, endPoint x: 734, endPoint y: 250, distance: 20.0
click at [747, 234] on div "AO [PERSON_NAME] [DATE] 15:20 Please reduce STDB by 3.5cm. Can you baby overloc…" at bounding box center [616, 315] width 268 height 325
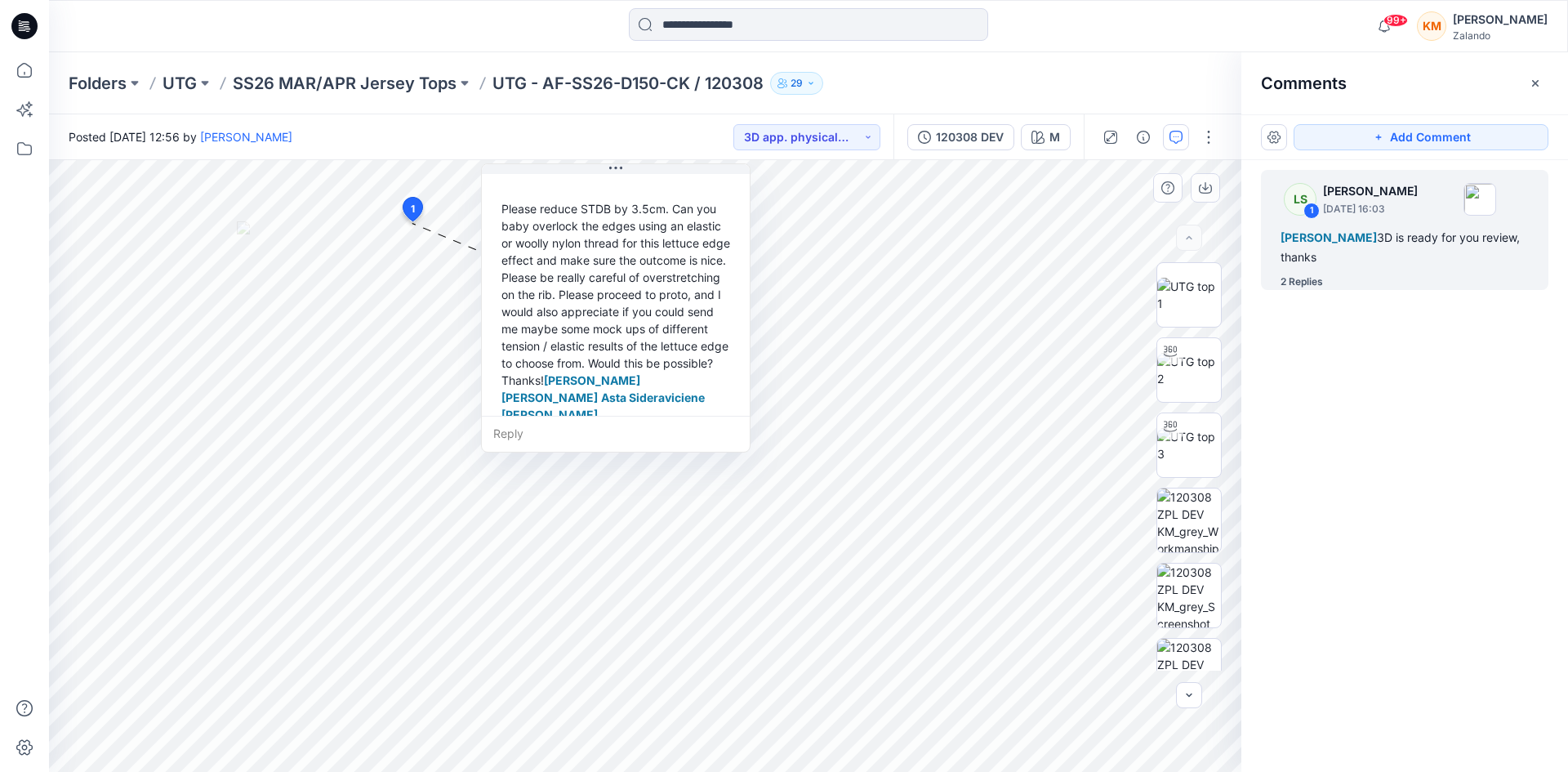
scroll to position [372, 0]
click at [672, 21] on input at bounding box center [809, 25] width 360 height 33
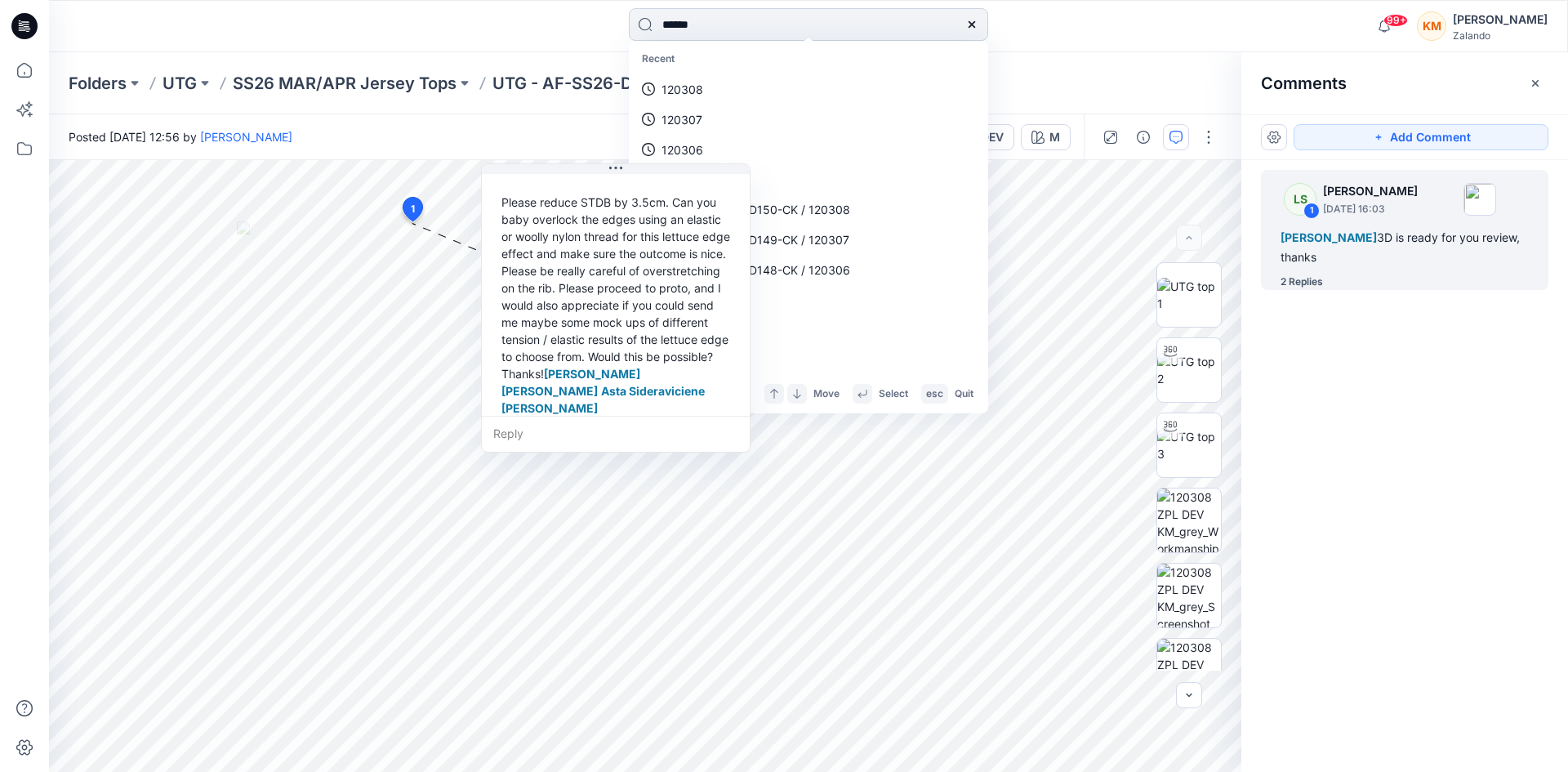
type input "******"
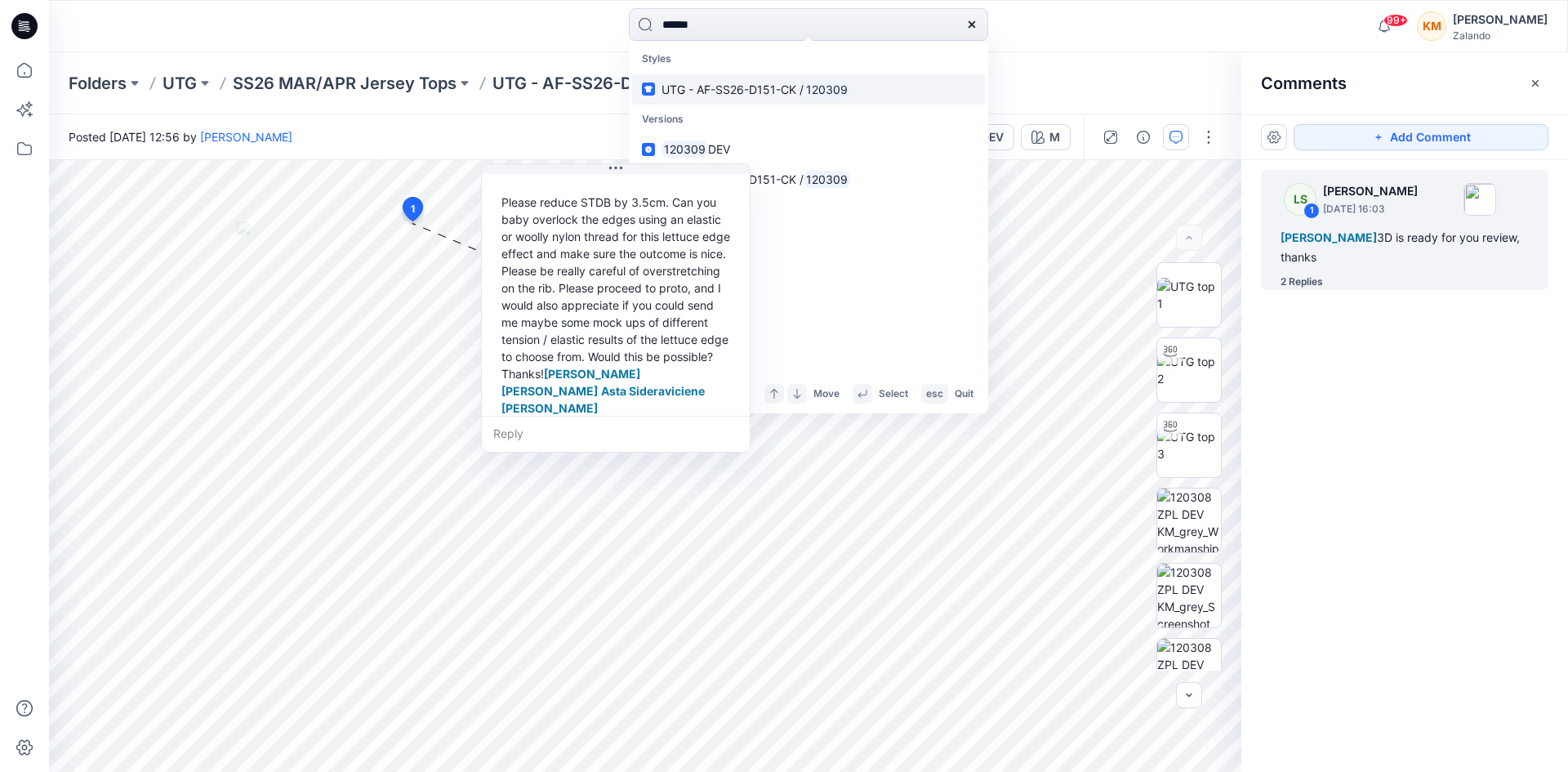
click at [736, 86] on span "UTG - AF-SS26-D151-CK /" at bounding box center [733, 89] width 142 height 14
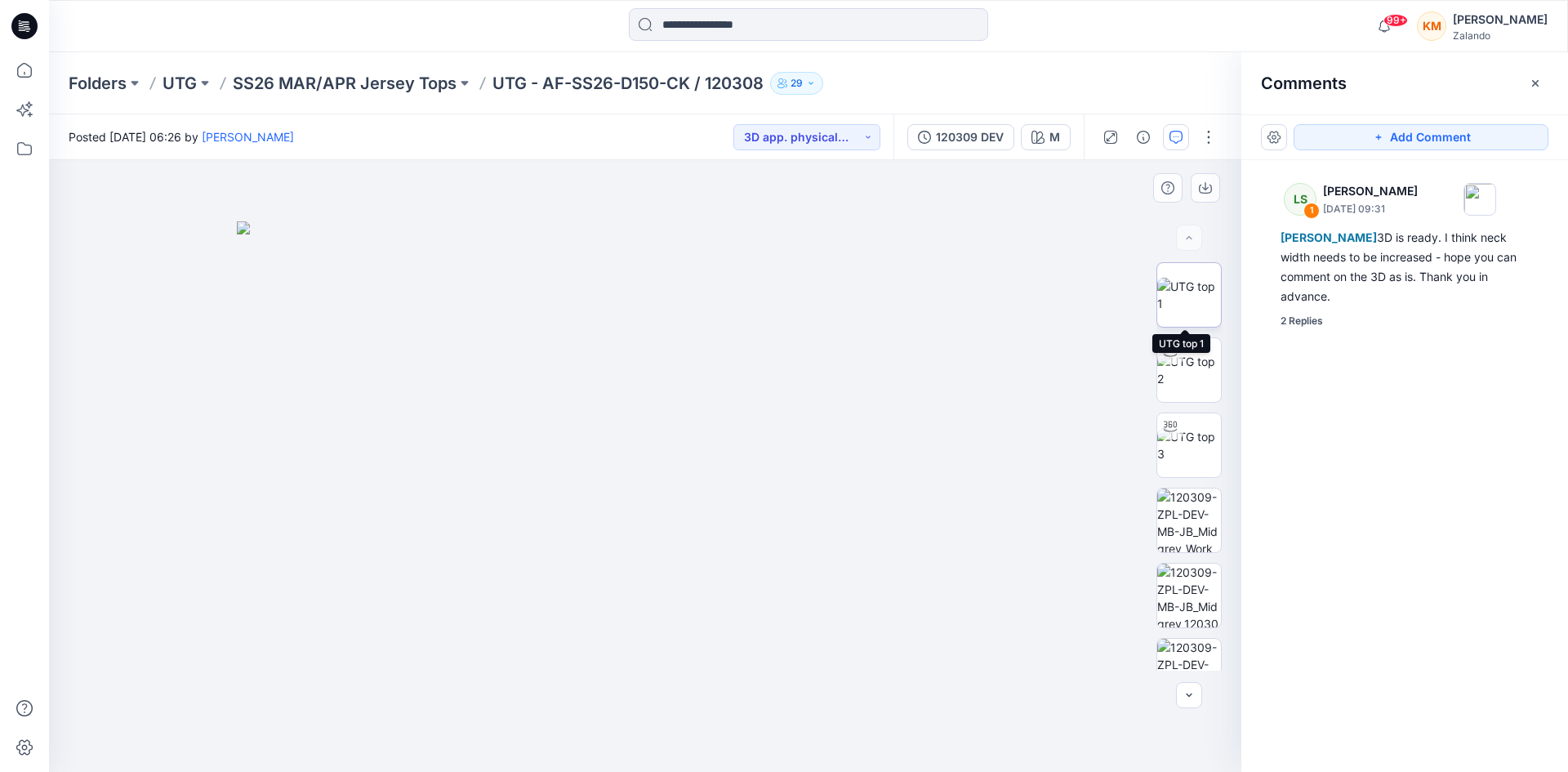
click at [1183, 290] on img at bounding box center [1190, 295] width 64 height 34
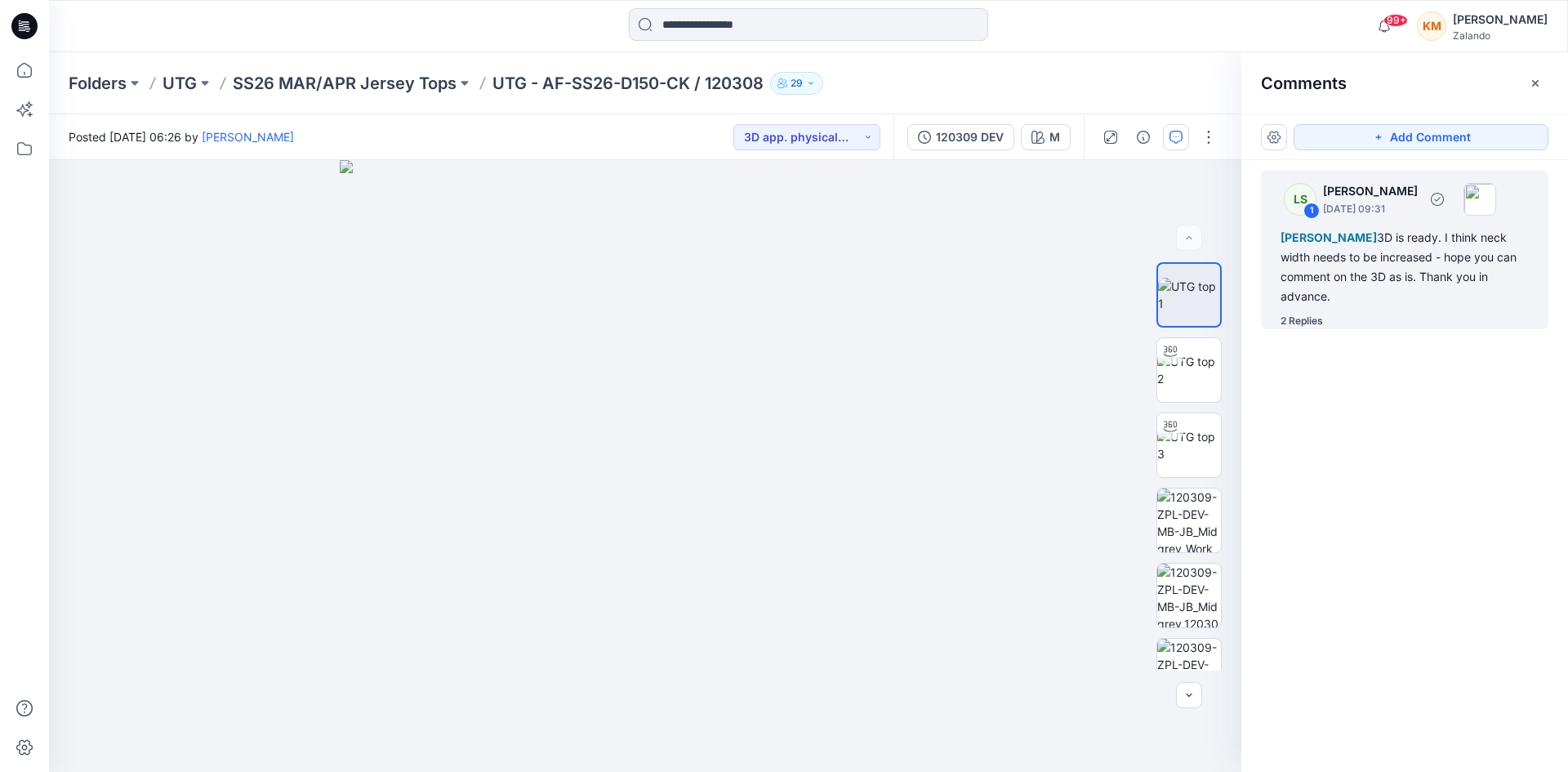
click at [1371, 257] on div "[PERSON_NAME] 3D is ready. I think neck width needs to be increased - hope you …" at bounding box center [1405, 267] width 248 height 78
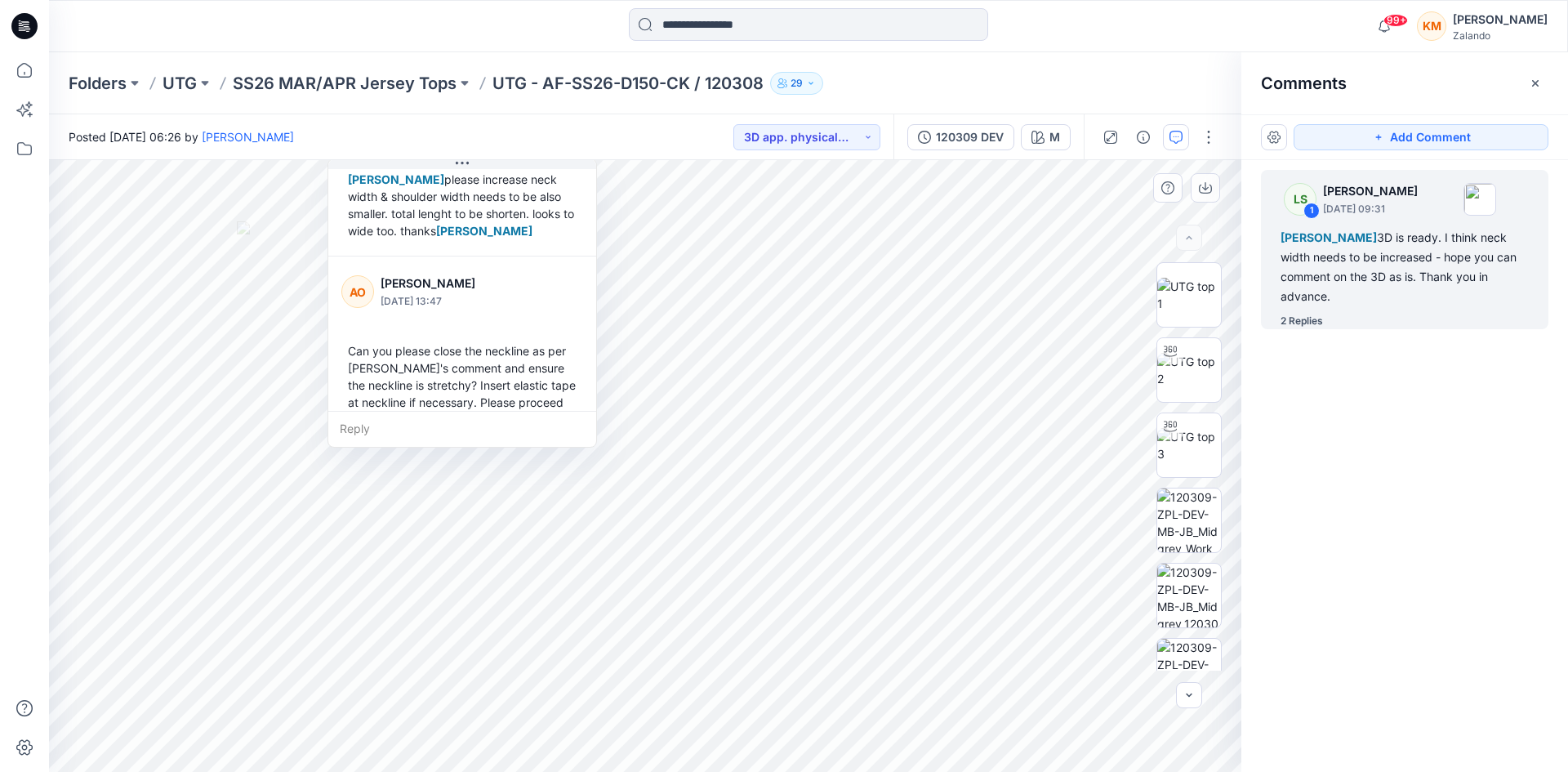
scroll to position [250, 0]
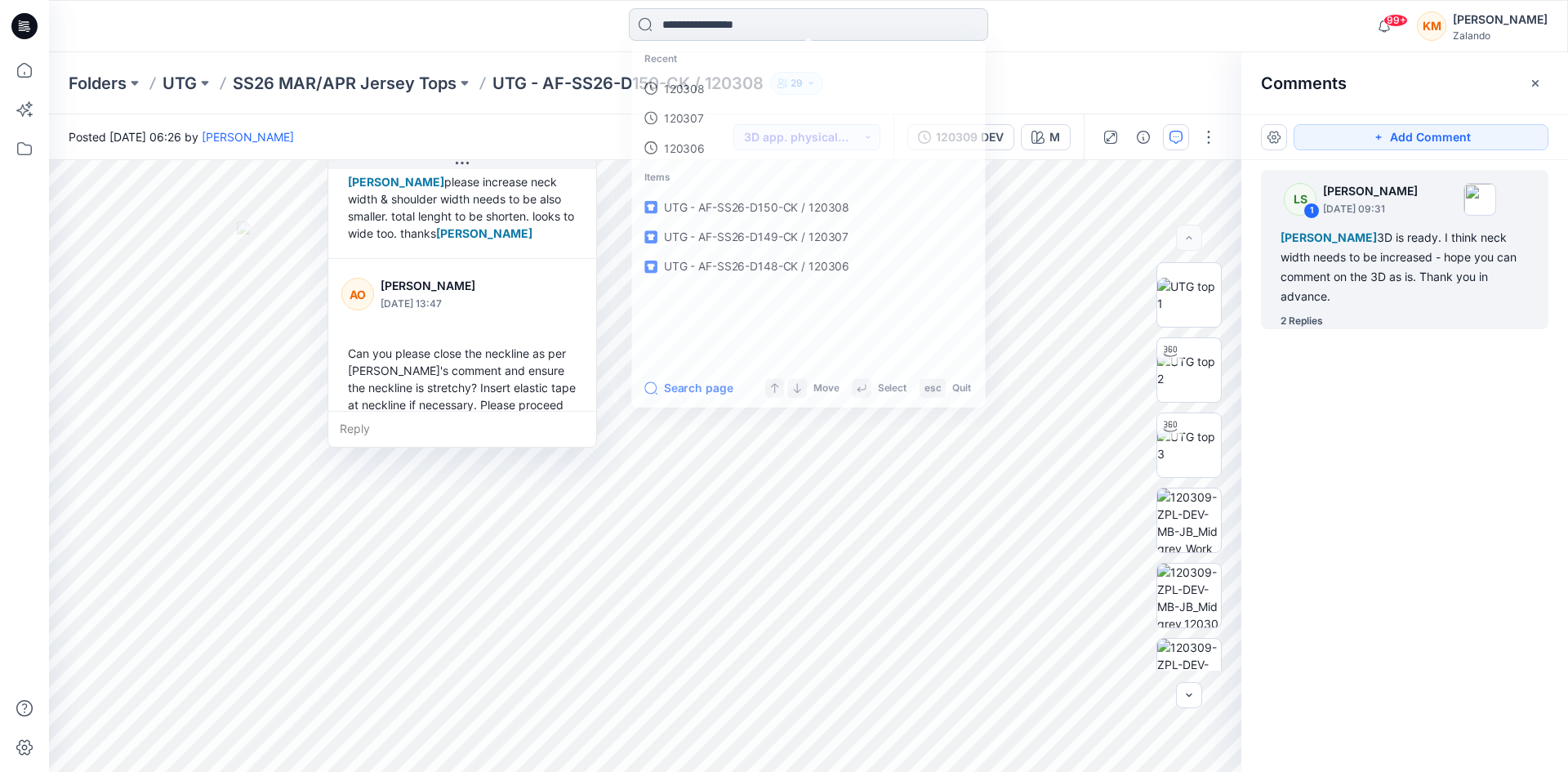
click at [724, 20] on input at bounding box center [809, 25] width 360 height 33
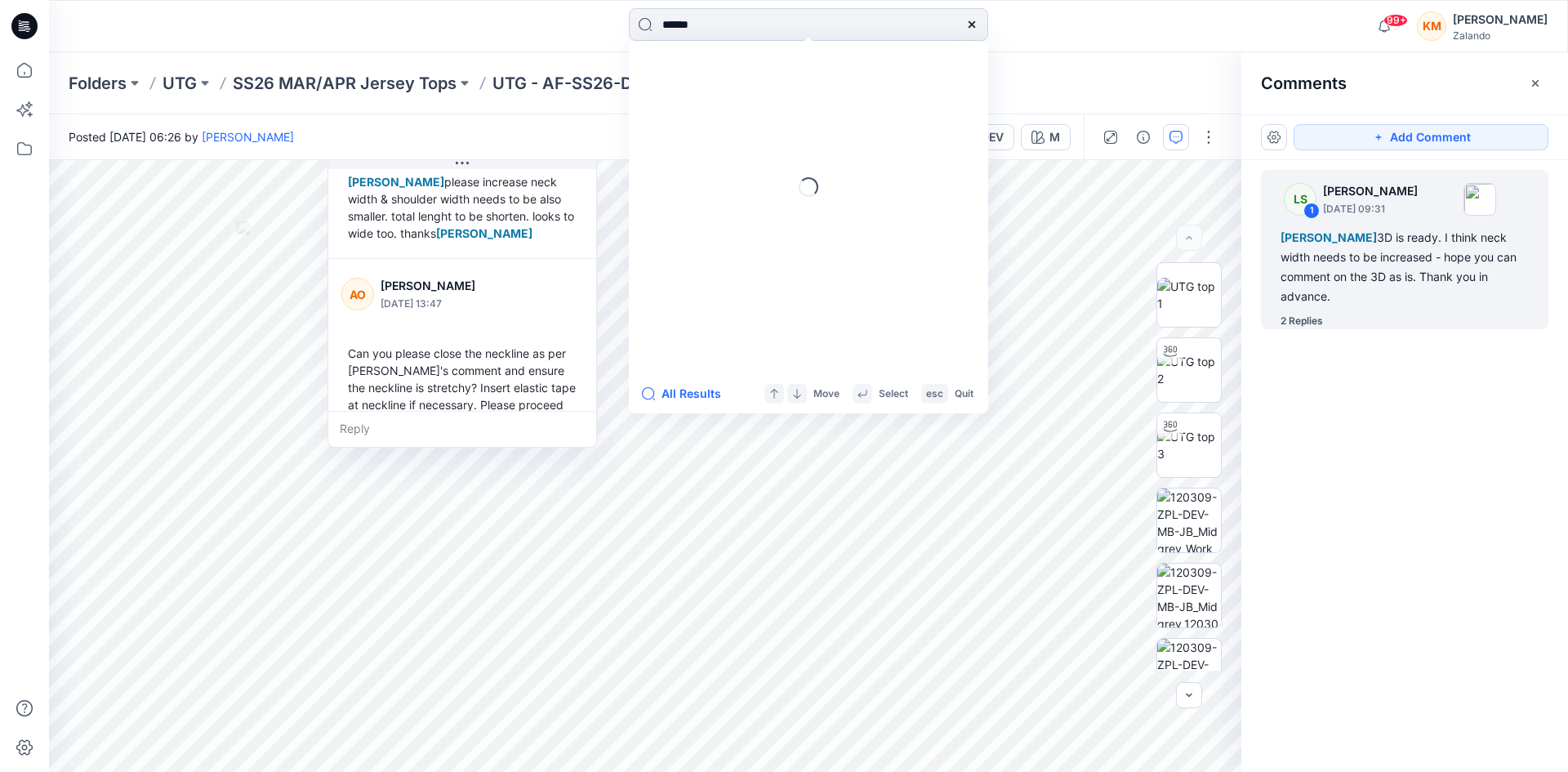
type input "******"
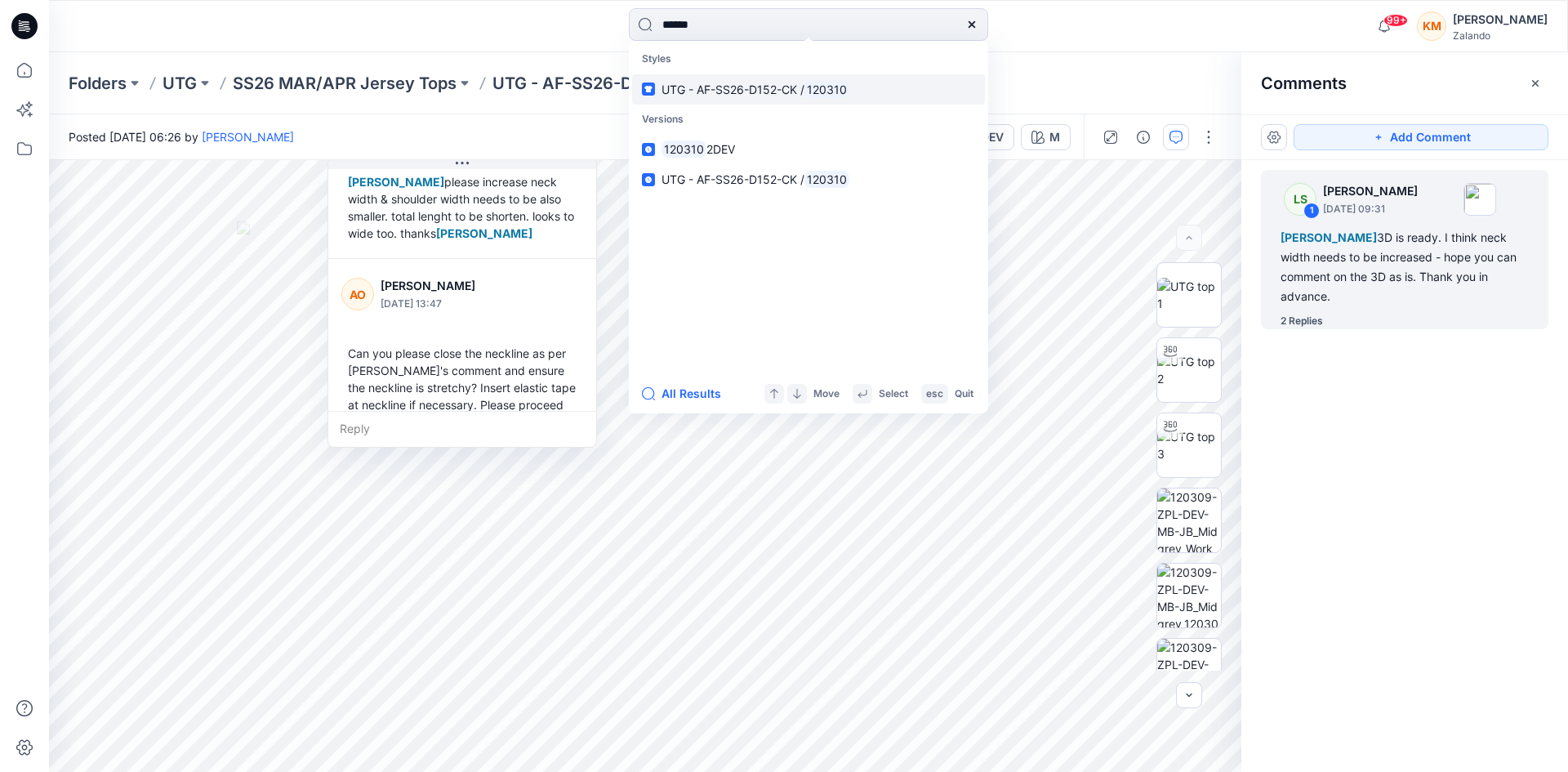
click at [728, 87] on span "UTG - AF-SS26-D152-CK /" at bounding box center [733, 89] width 143 height 14
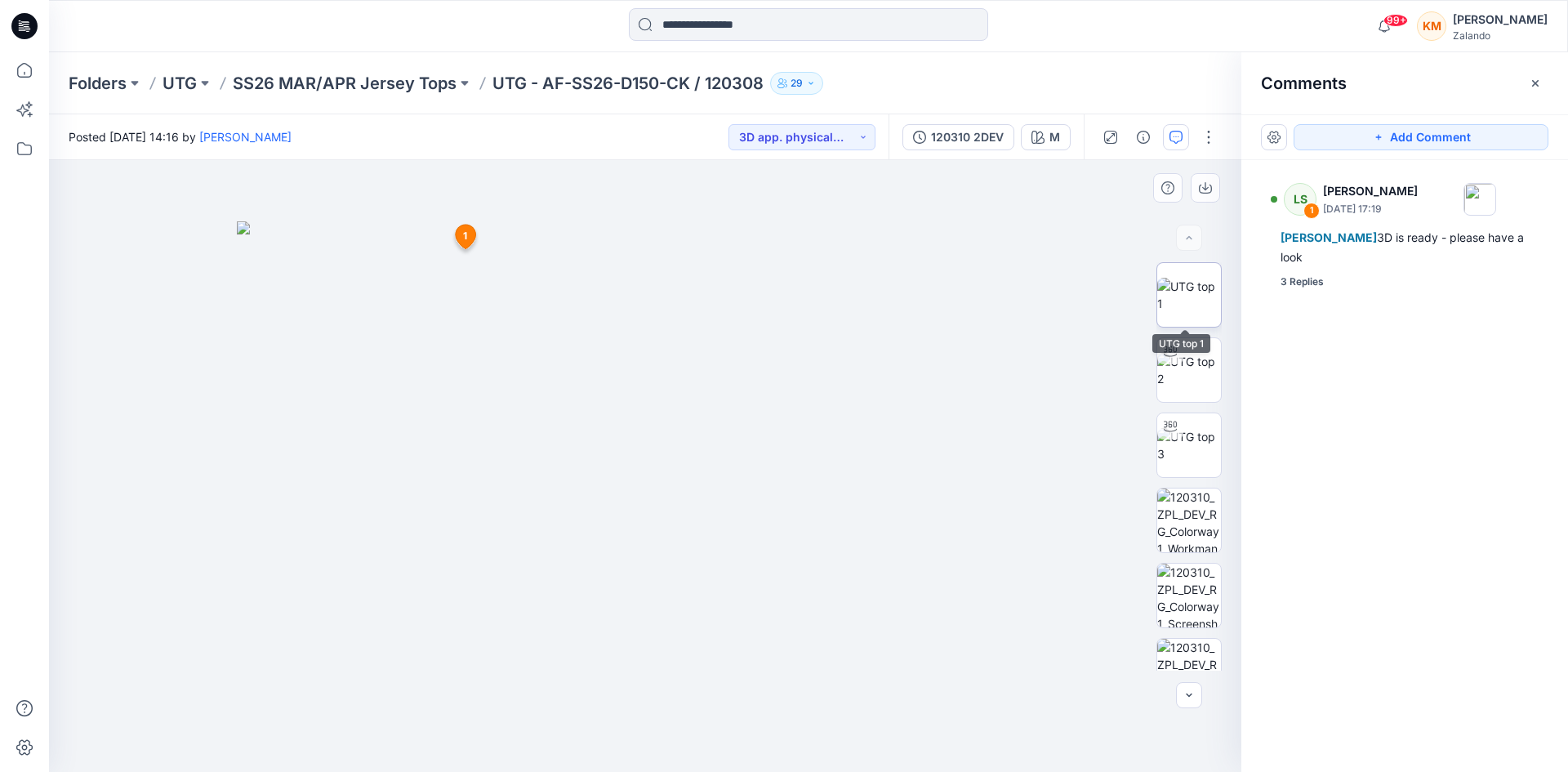
click at [1192, 283] on img at bounding box center [1190, 295] width 64 height 34
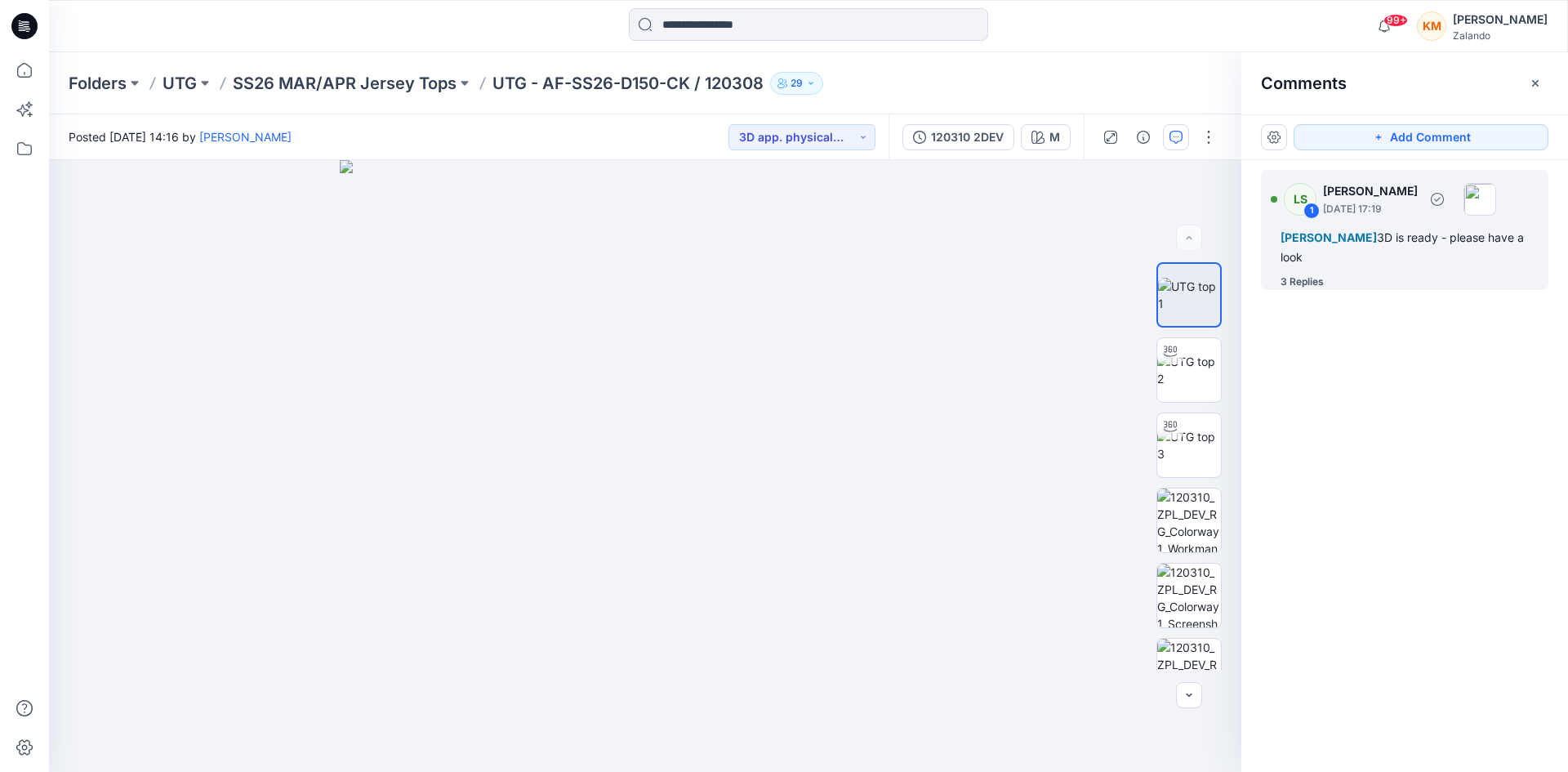
drag, startPoint x: 1372, startPoint y: 238, endPoint x: 1366, endPoint y: 247, distance: 10.8
click at [1370, 238] on span "[PERSON_NAME]" at bounding box center [1329, 237] width 96 height 14
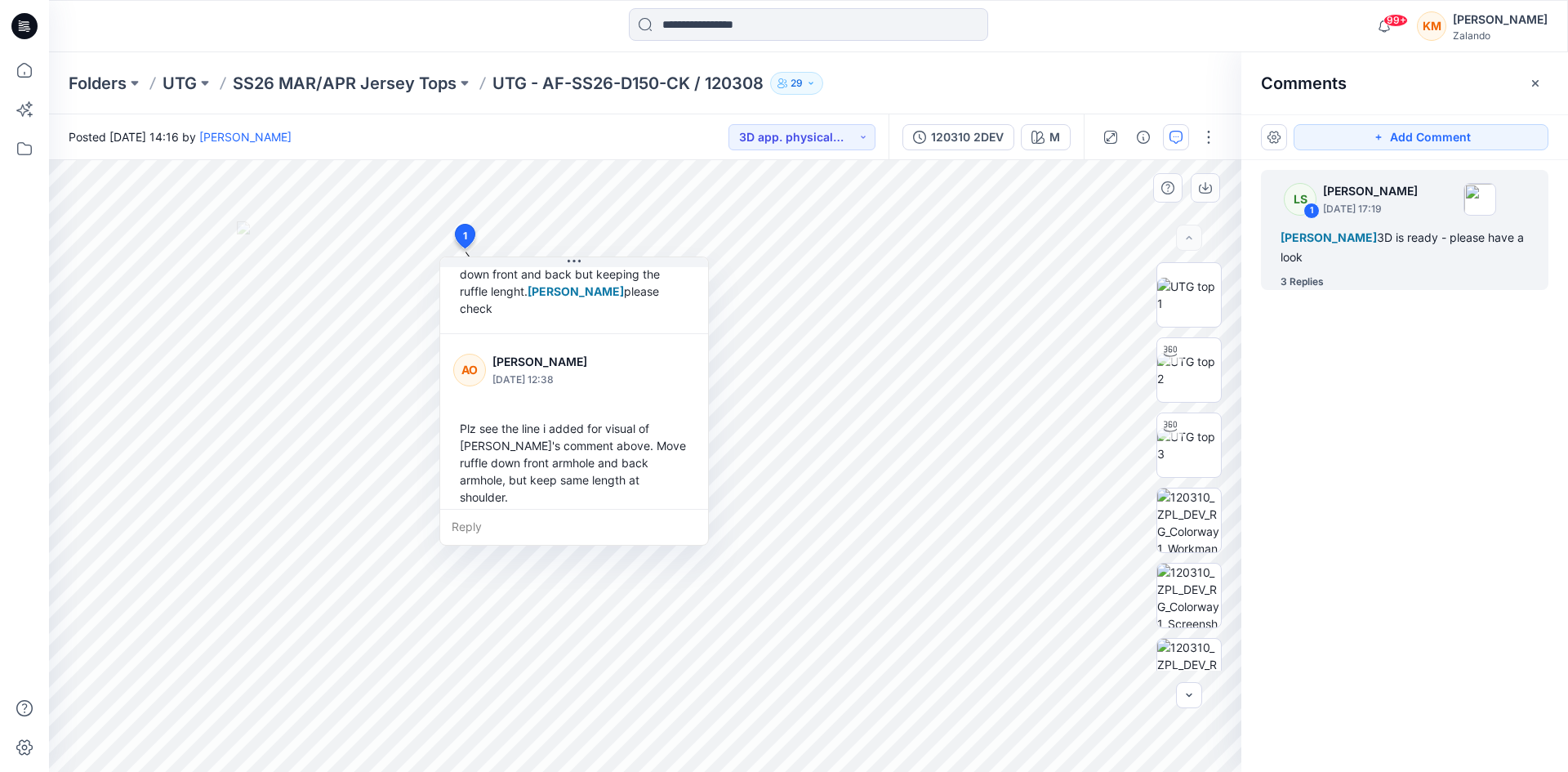
scroll to position [199, 0]
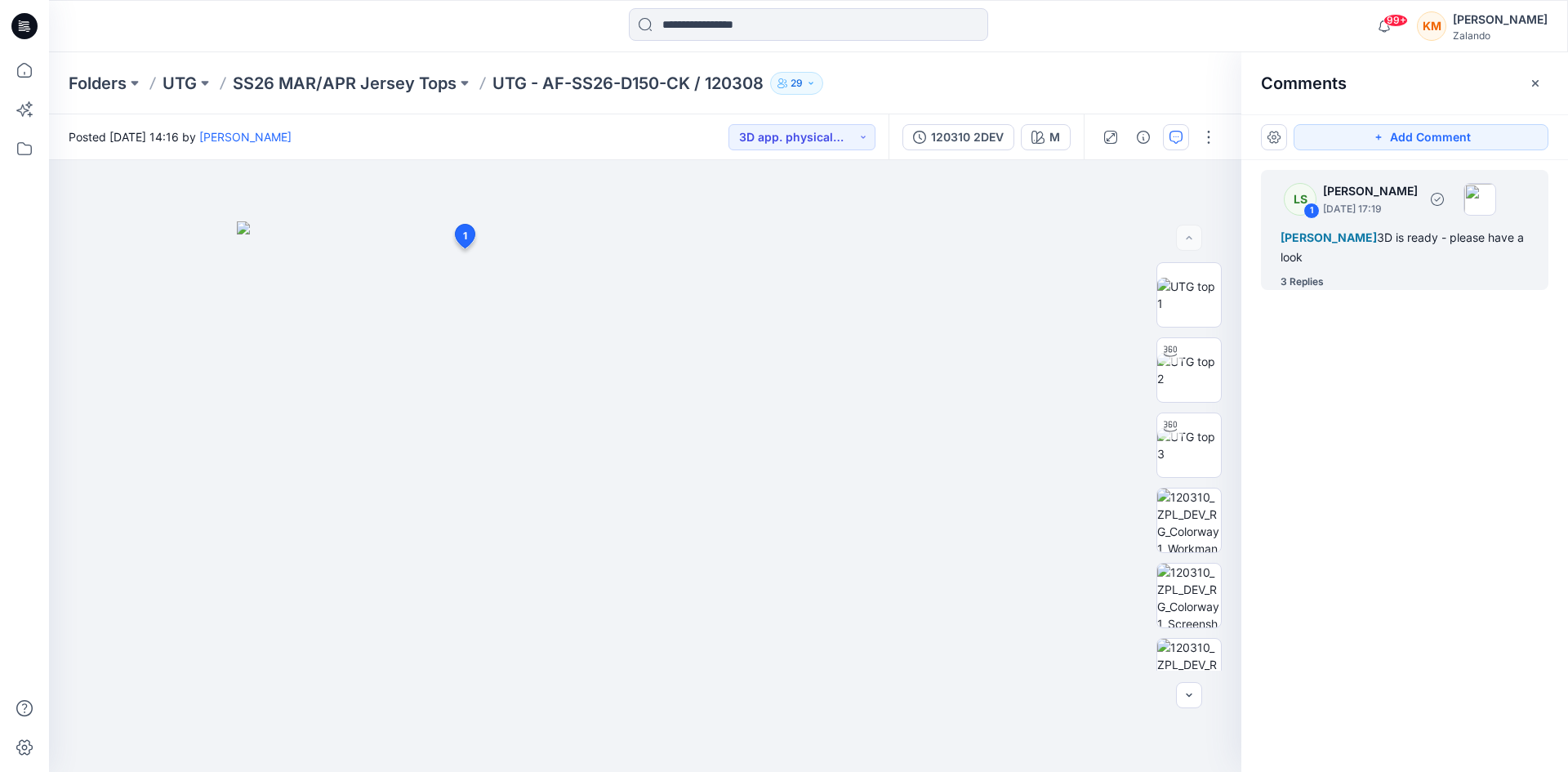
click at [1315, 257] on div "[PERSON_NAME] 3D is ready - please have a look" at bounding box center [1405, 248] width 248 height 39
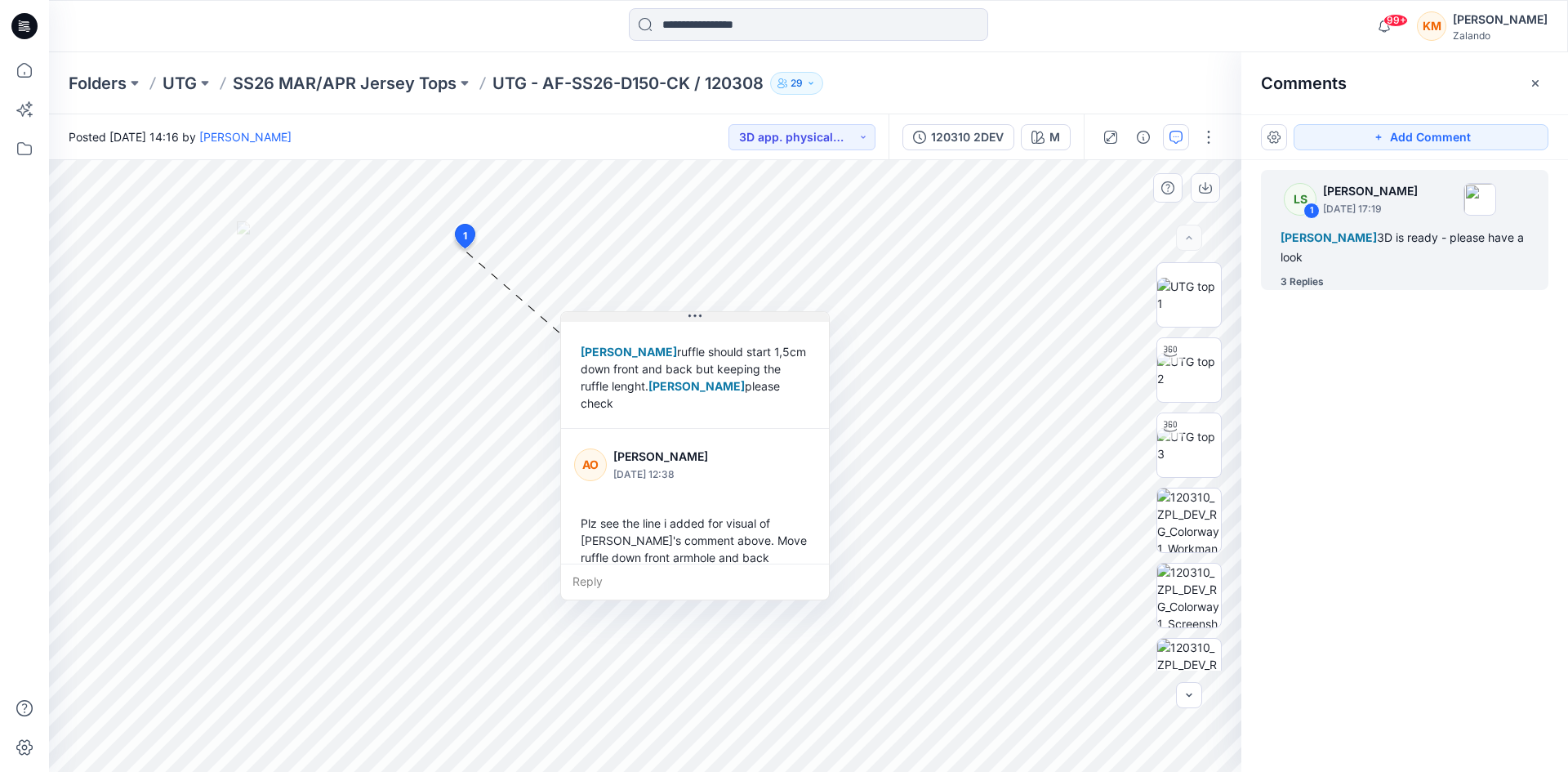
drag, startPoint x: 575, startPoint y: 264, endPoint x: 696, endPoint y: 319, distance: 132.9
click at [696, 319] on icon at bounding box center [695, 316] width 13 height 13
click at [748, 33] on input at bounding box center [809, 25] width 360 height 33
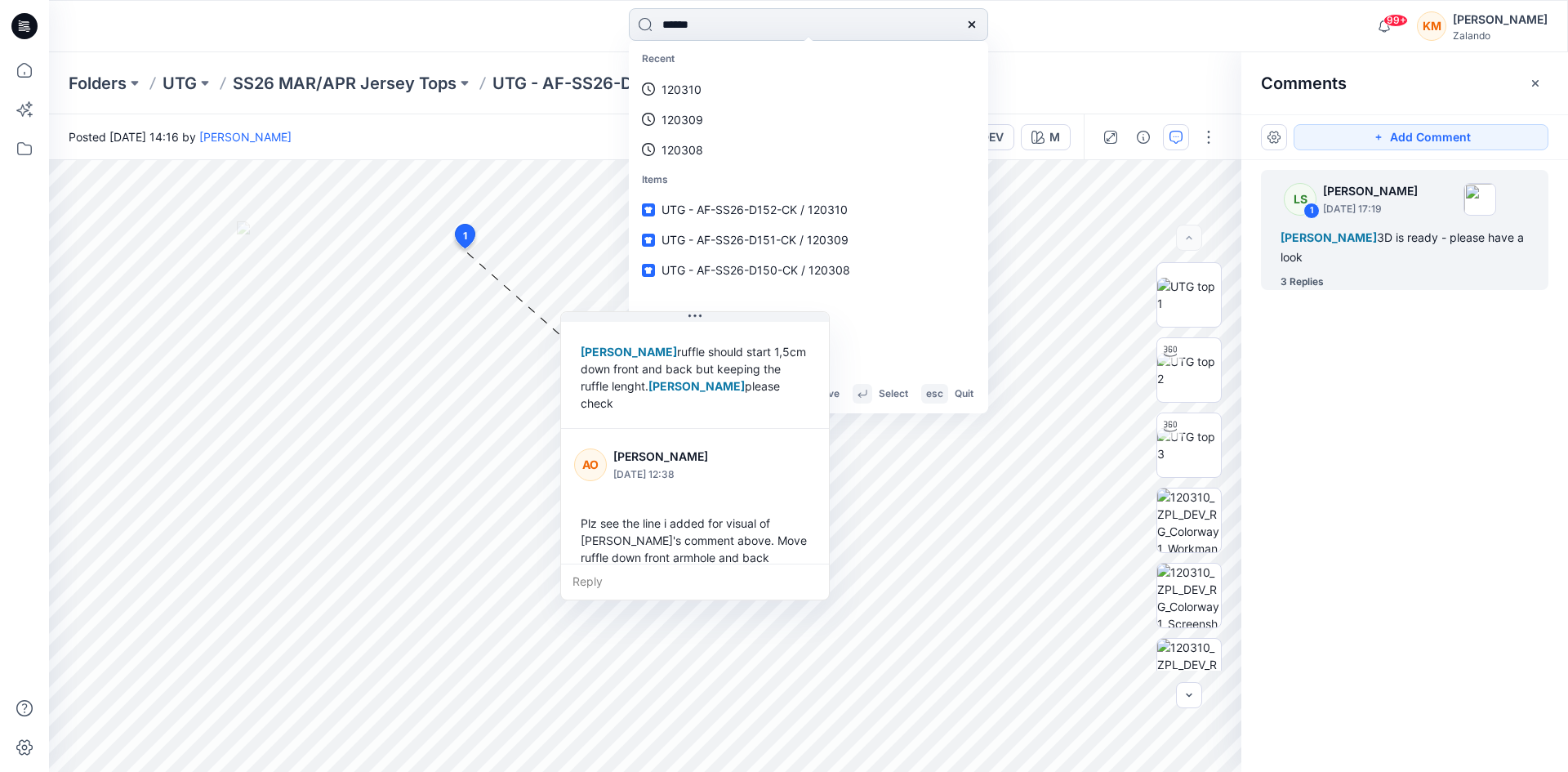
type input "******"
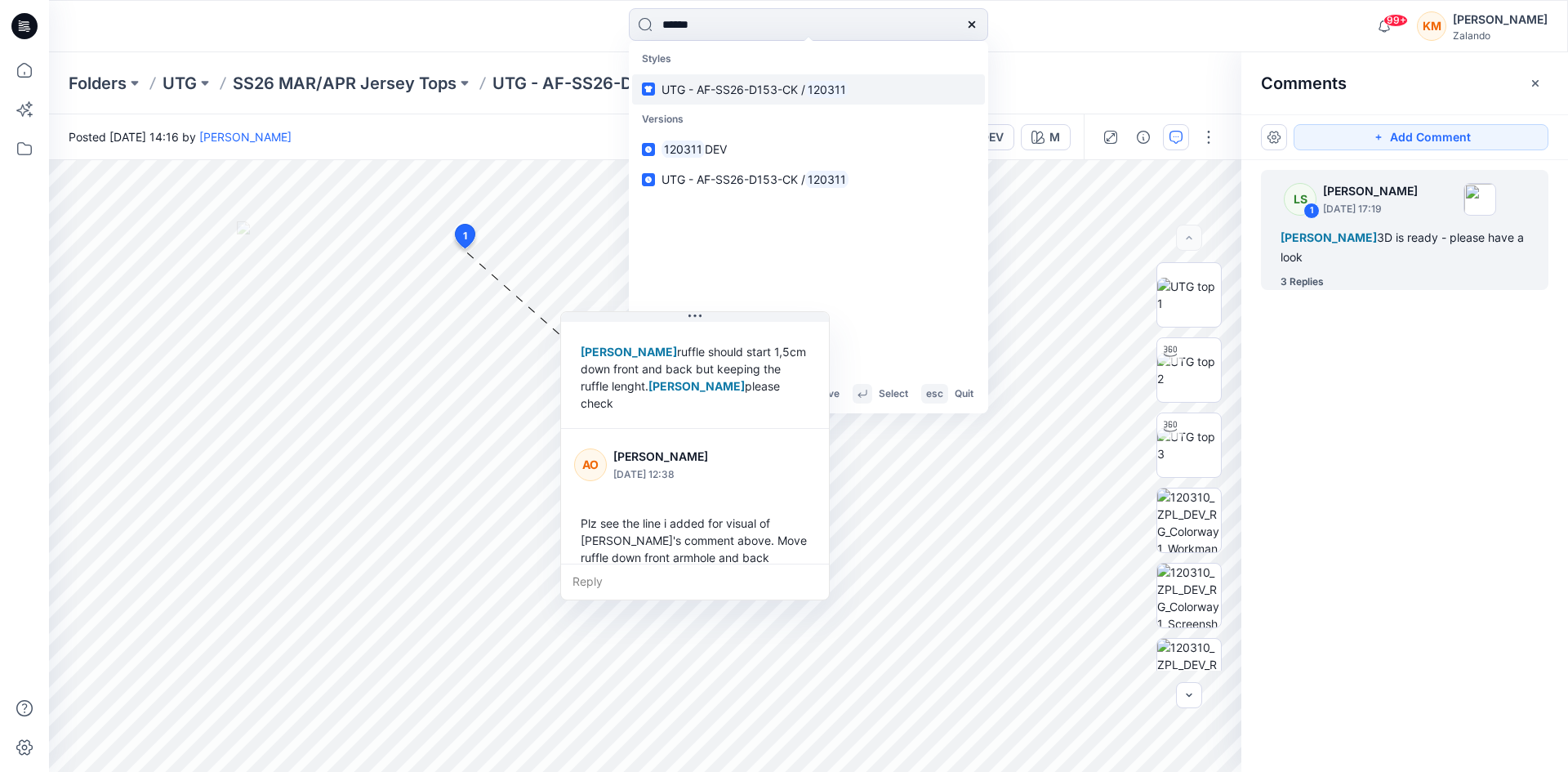
click at [748, 87] on span "UTG - AF-SS26-D153-CK /" at bounding box center [734, 89] width 144 height 14
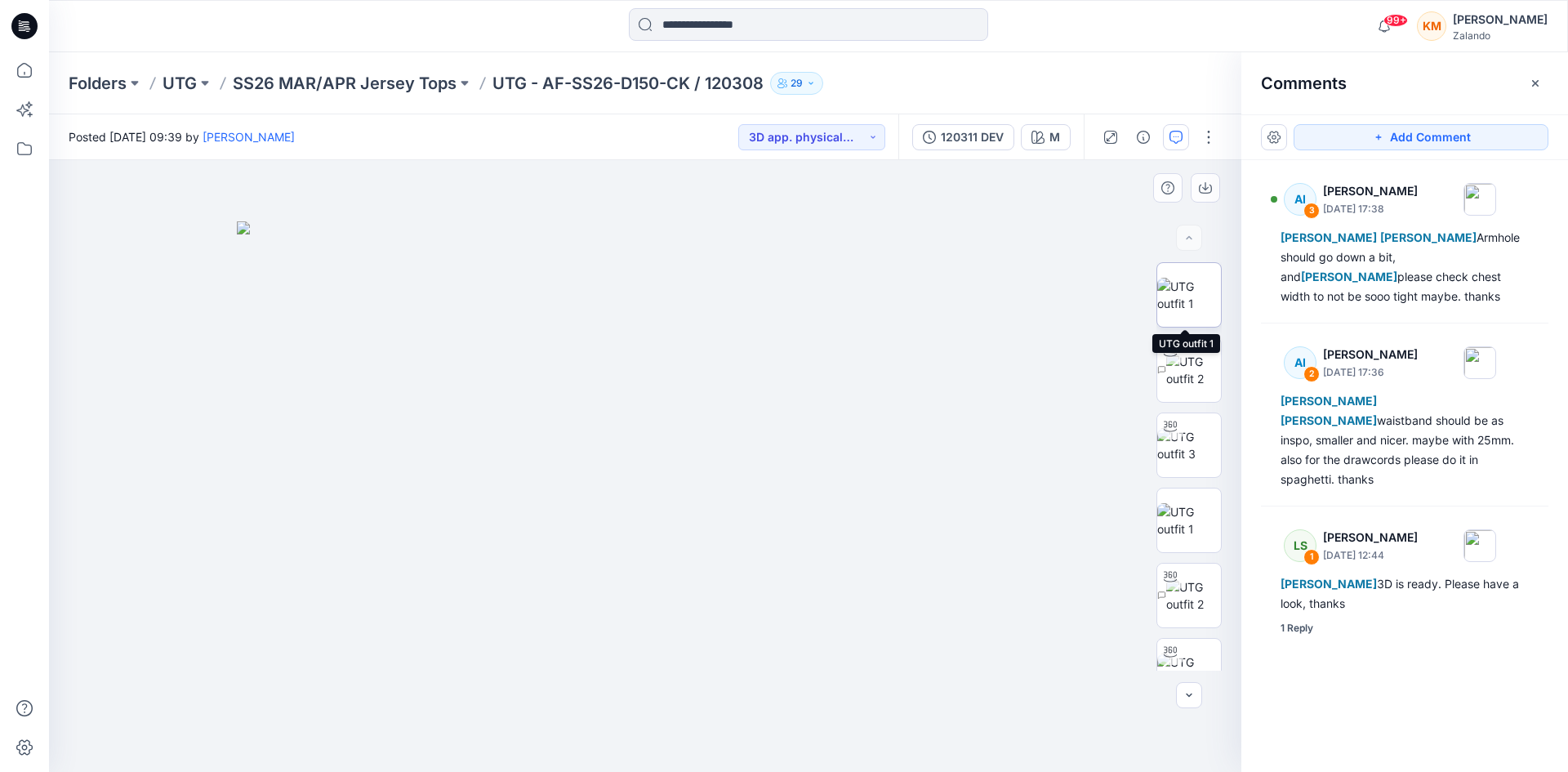
click at [1187, 295] on img at bounding box center [1190, 295] width 64 height 34
click at [1194, 515] on img at bounding box center [1190, 507] width 64 height 34
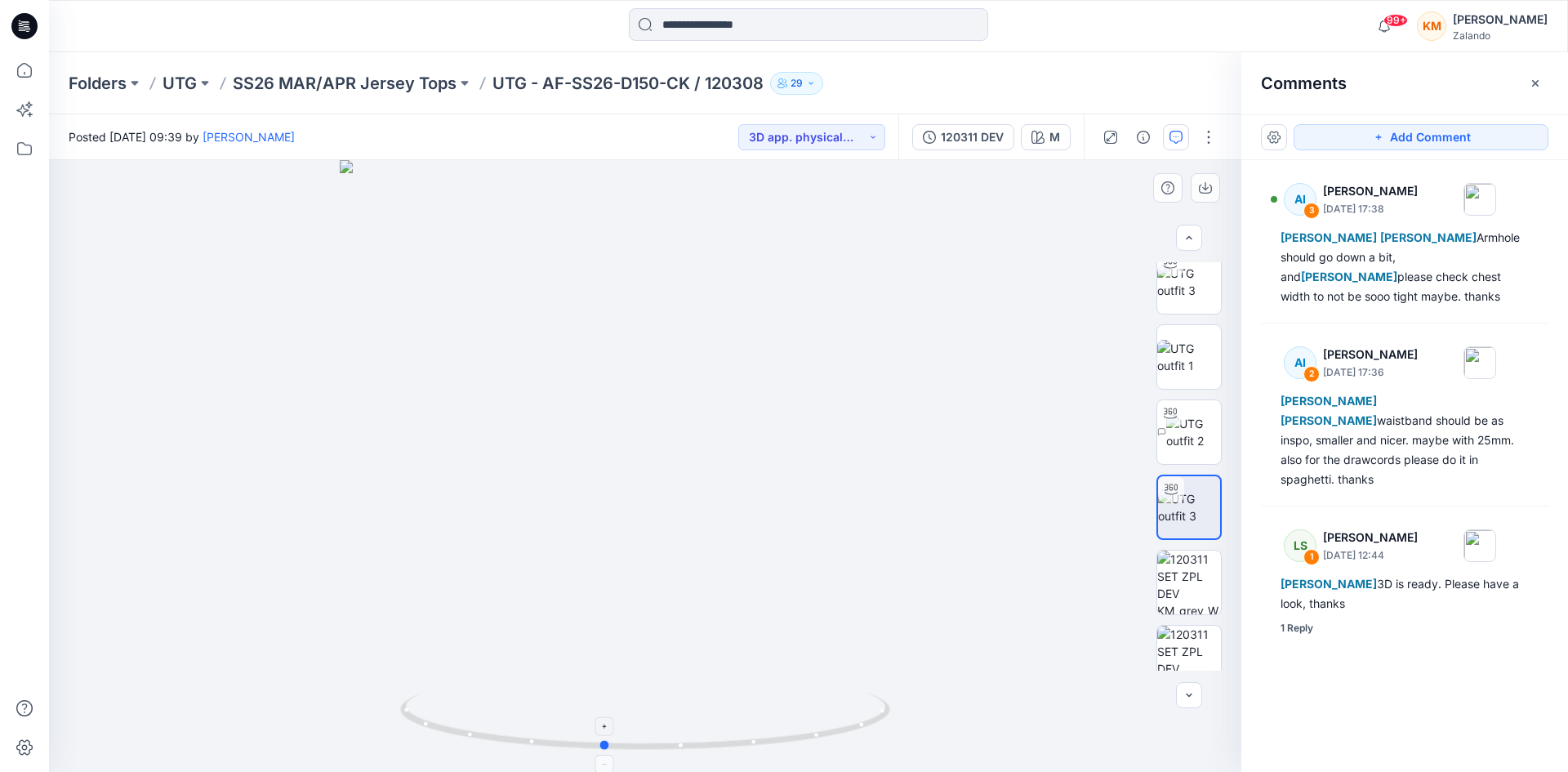
drag, startPoint x: 869, startPoint y: 725, endPoint x: 828, endPoint y: 730, distance: 41.3
click at [828, 730] on icon at bounding box center [647, 723] width 494 height 61
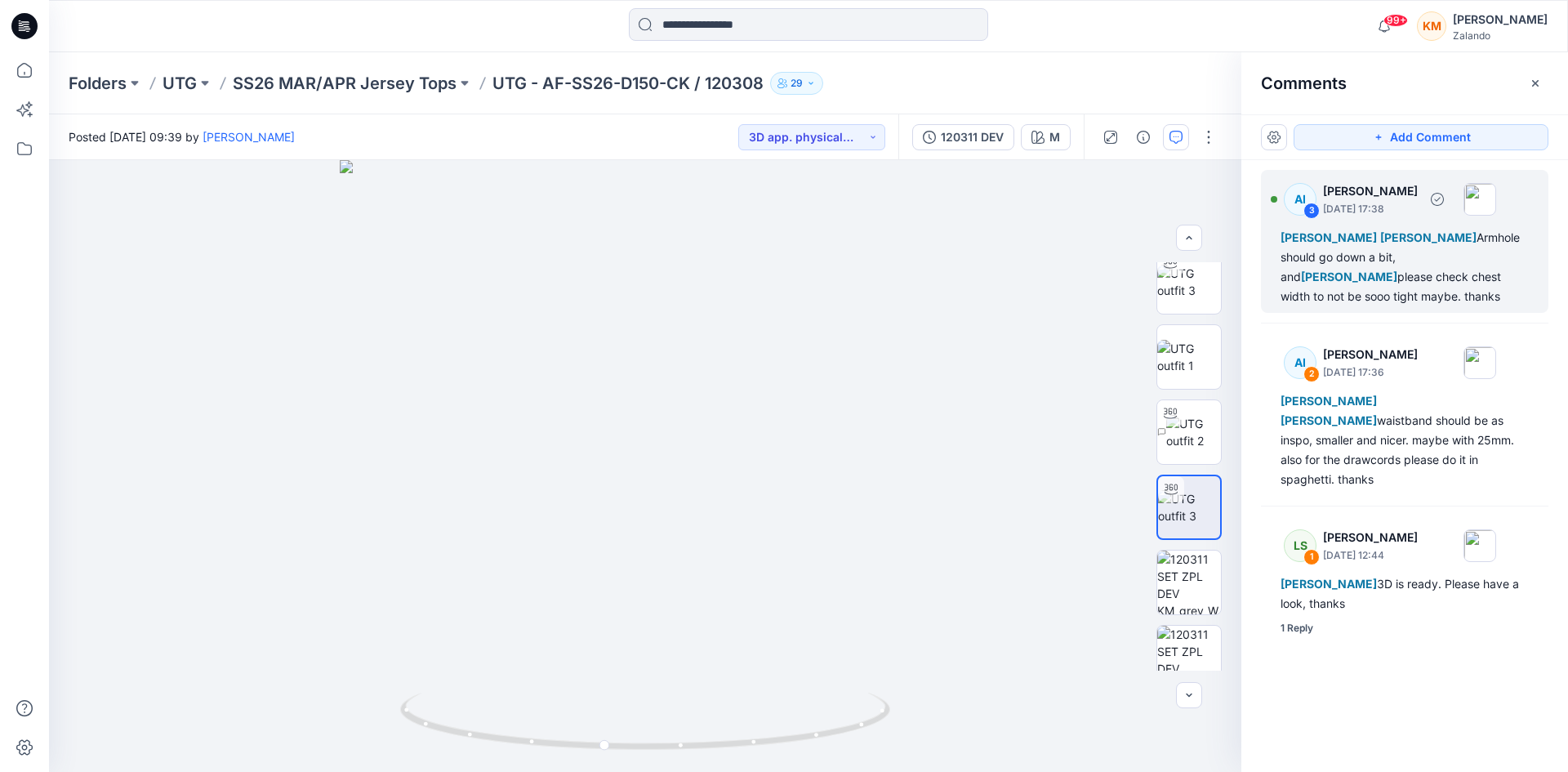
click at [1370, 264] on div "[PERSON_NAME] [PERSON_NAME] Armhole should go down a bit, and [PERSON_NAME] ple…" at bounding box center [1405, 267] width 248 height 78
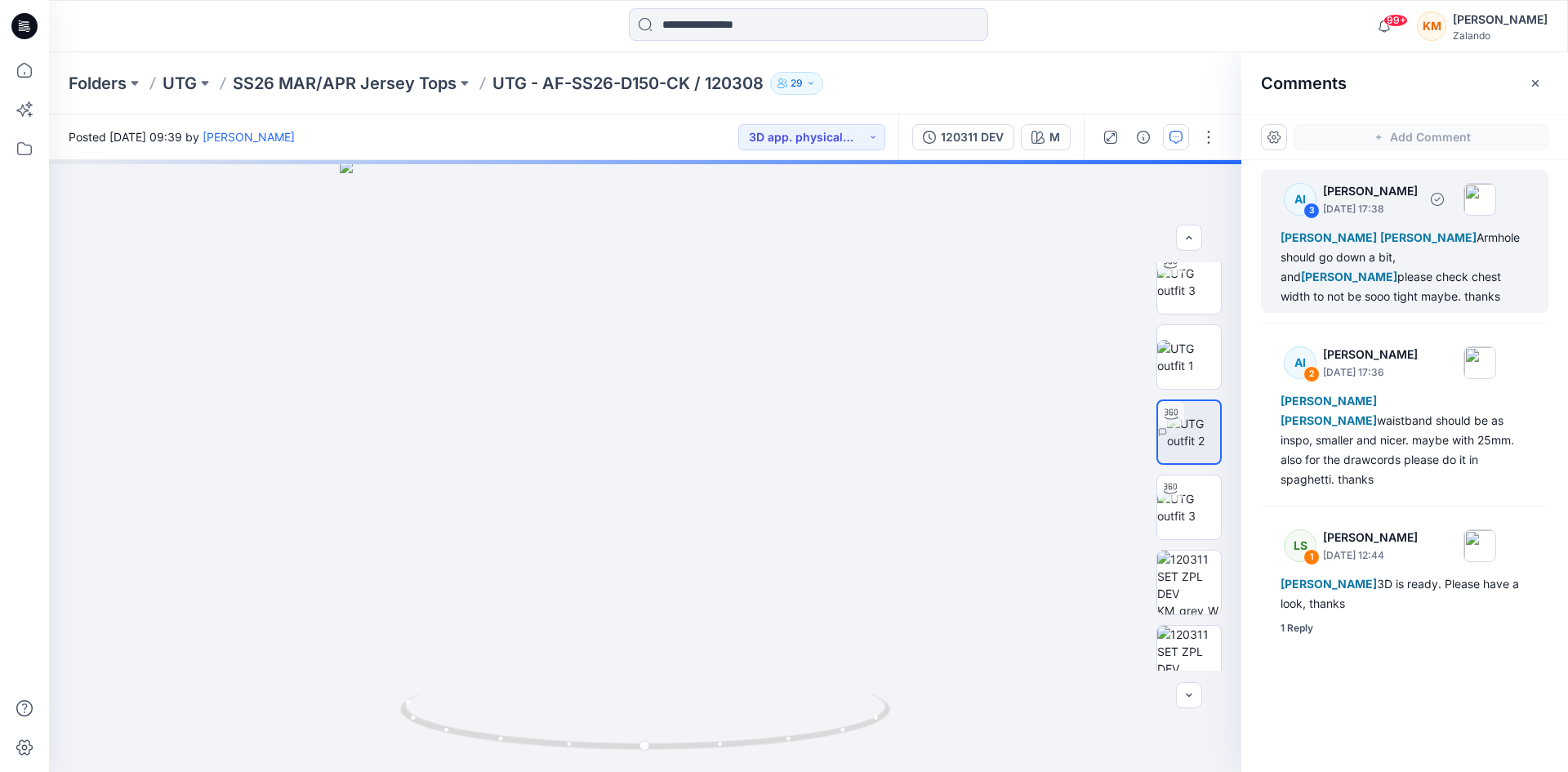
click at [1340, 271] on div "[PERSON_NAME] [PERSON_NAME] Armhole should go down a bit, and [PERSON_NAME] ple…" at bounding box center [1405, 267] width 248 height 78
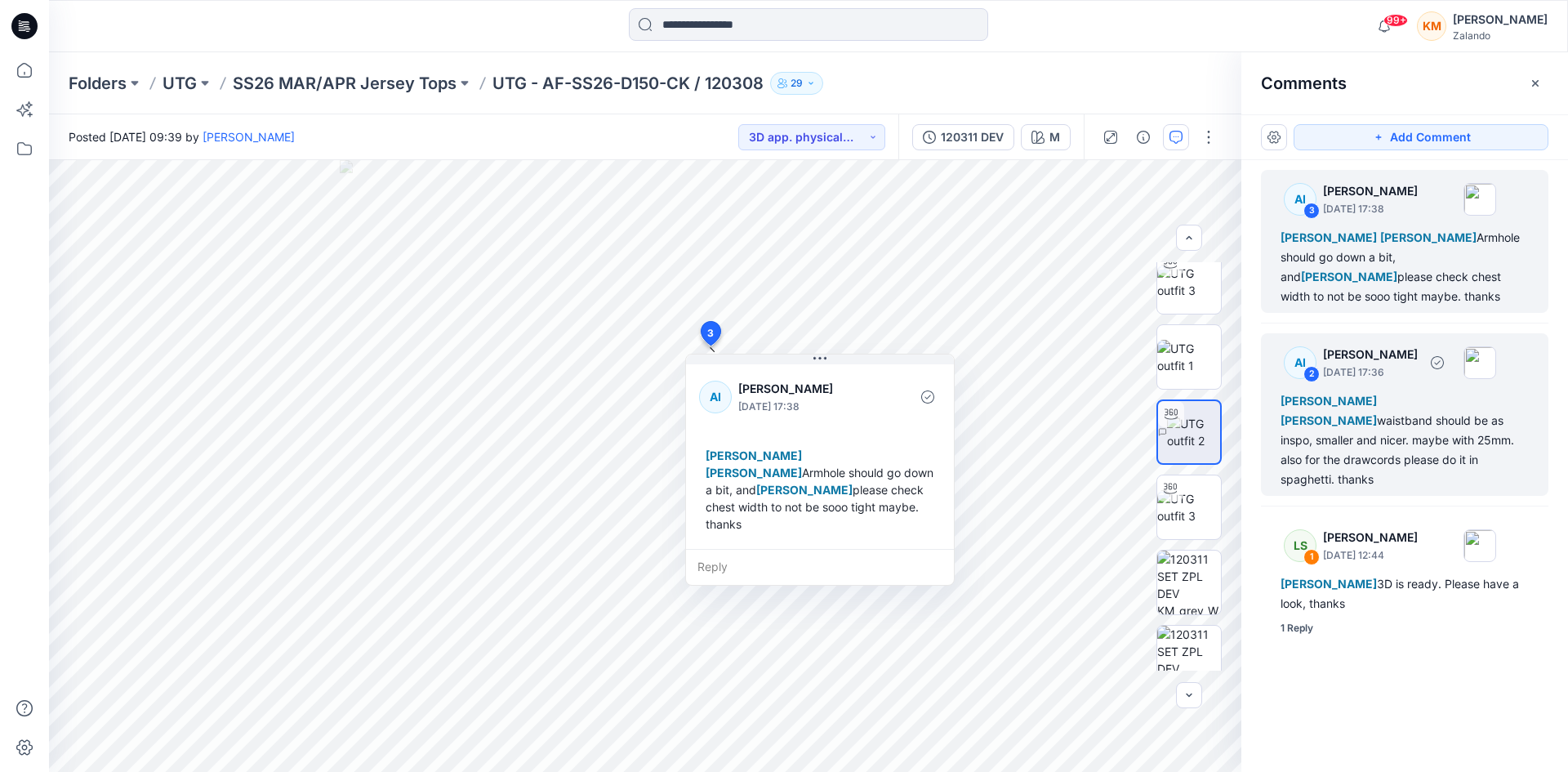
click at [1369, 422] on div "[PERSON_NAME] [PERSON_NAME] waistband should be as inspo, smaller and nicer. ma…" at bounding box center [1405, 440] width 248 height 98
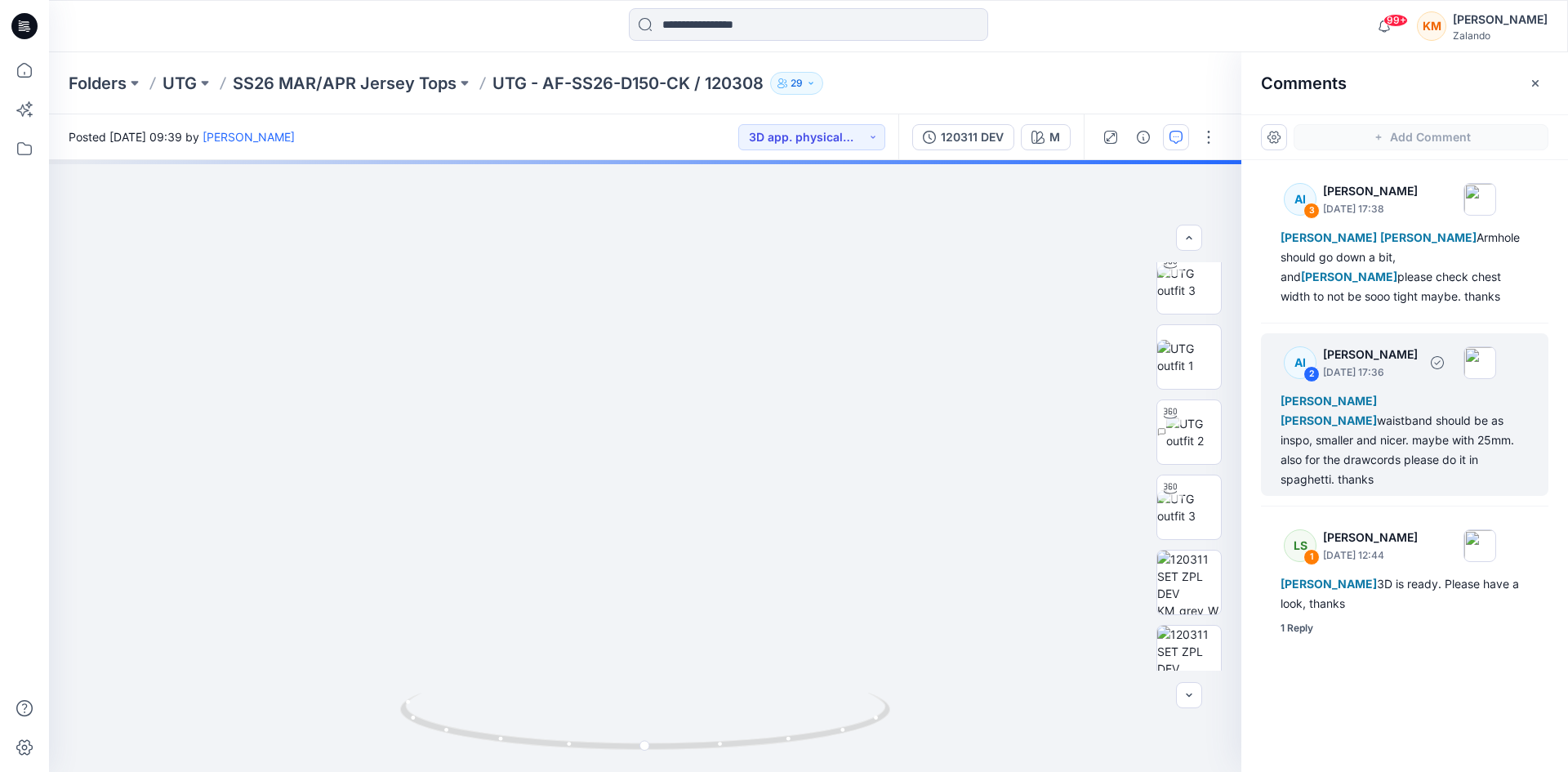
click at [1387, 426] on div "[PERSON_NAME] [PERSON_NAME] waistband should be as inspo, smaller and nicer. ma…" at bounding box center [1405, 440] width 248 height 98
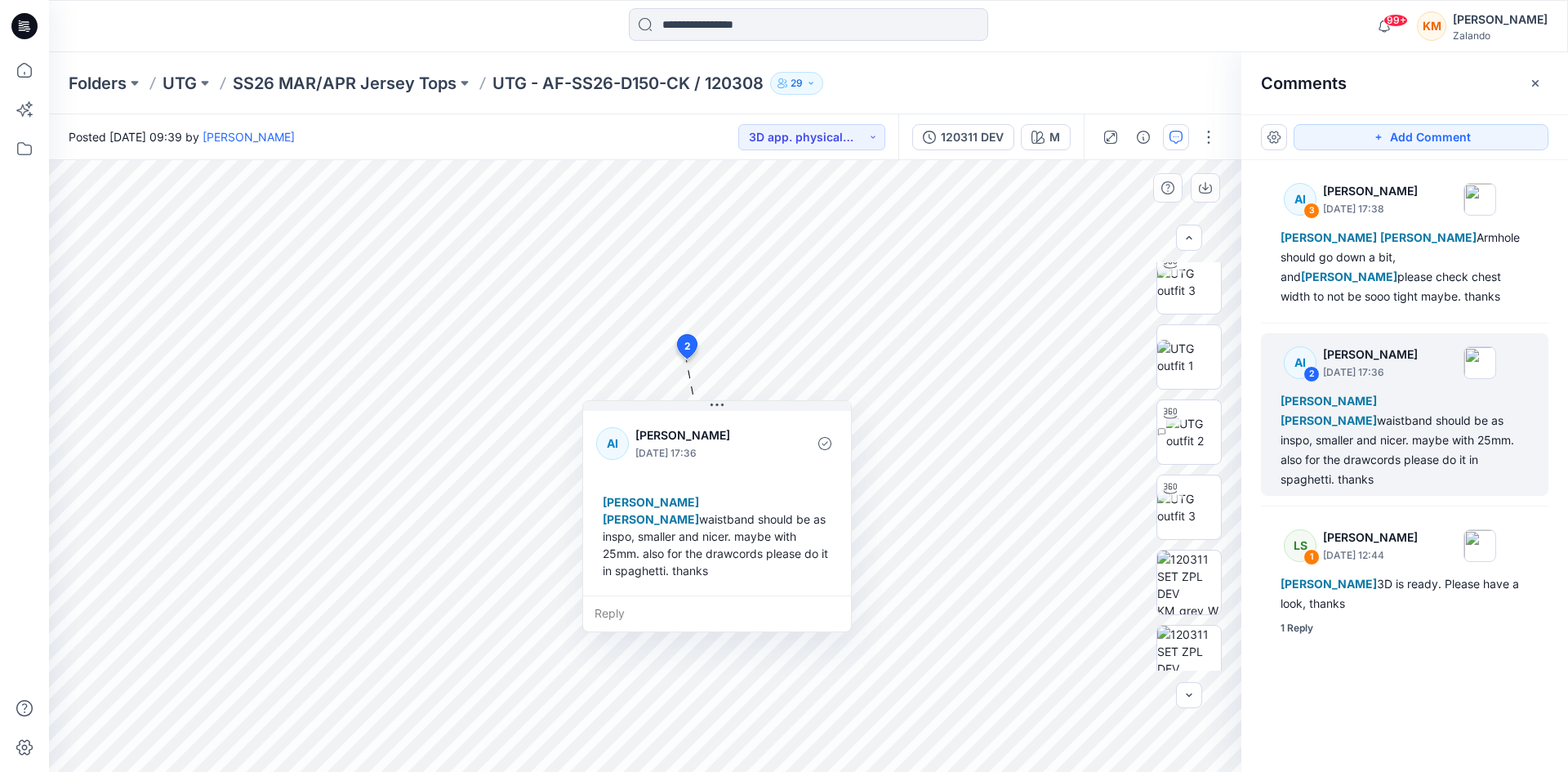
drag, startPoint x: 798, startPoint y: 371, endPoint x: 708, endPoint y: 410, distance: 98.1
click at [721, 399] on icon at bounding box center [717, 405] width 13 height 13
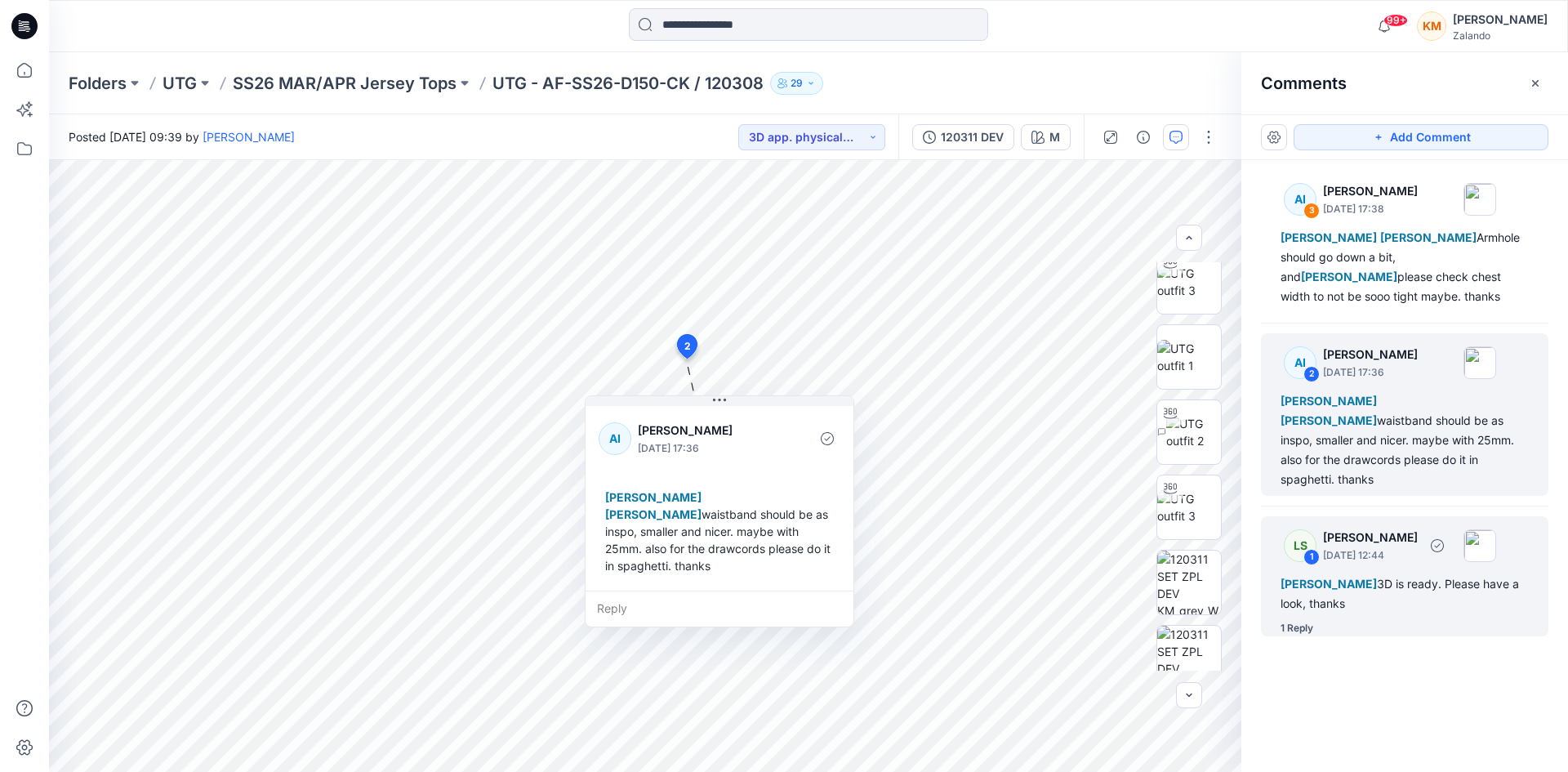
click at [1396, 583] on div "[PERSON_NAME] 3D is ready. Please have a look, thanks" at bounding box center [1405, 594] width 248 height 39
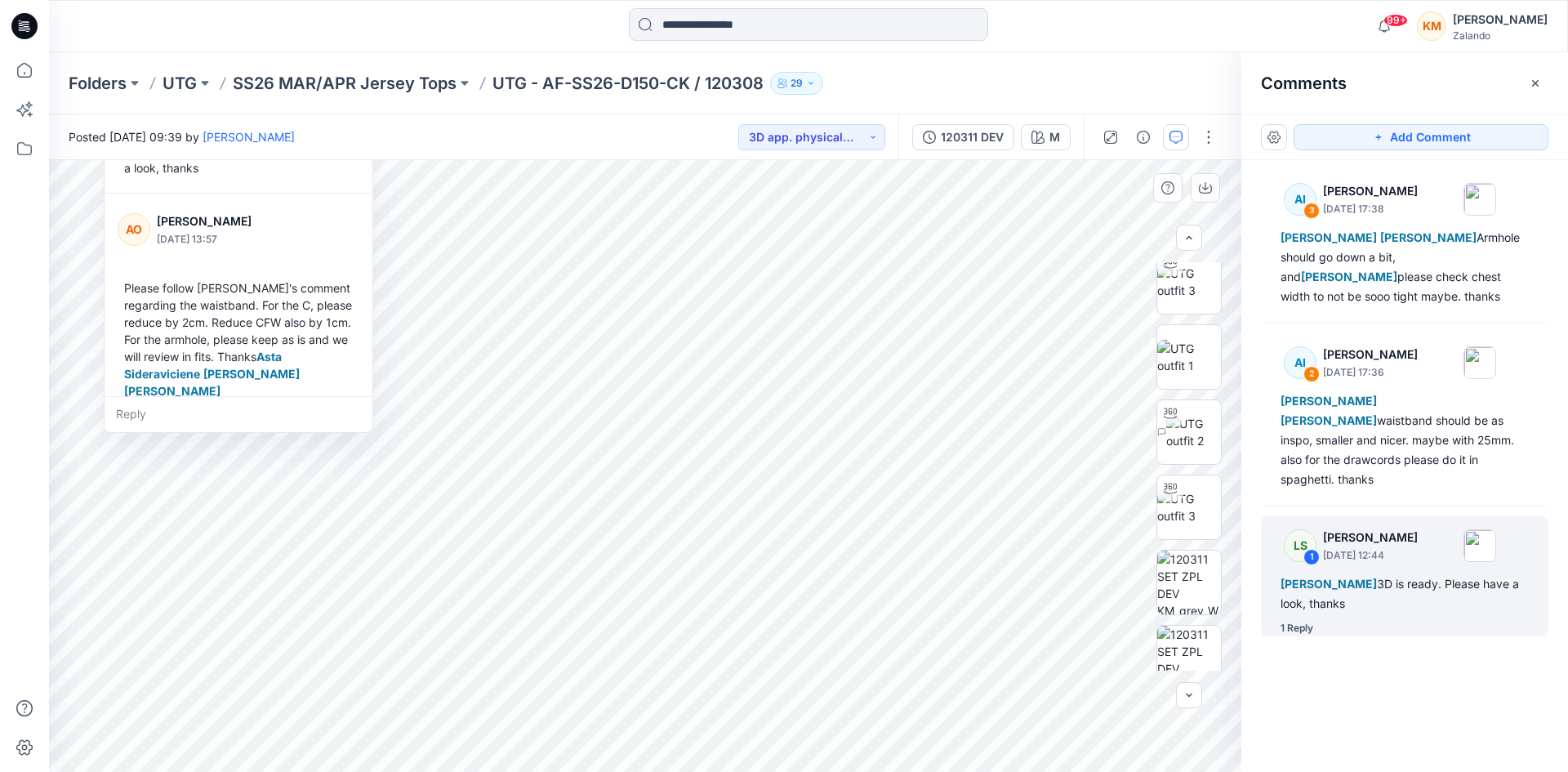
scroll to position [97, 0]
click at [750, 25] on input at bounding box center [809, 25] width 360 height 33
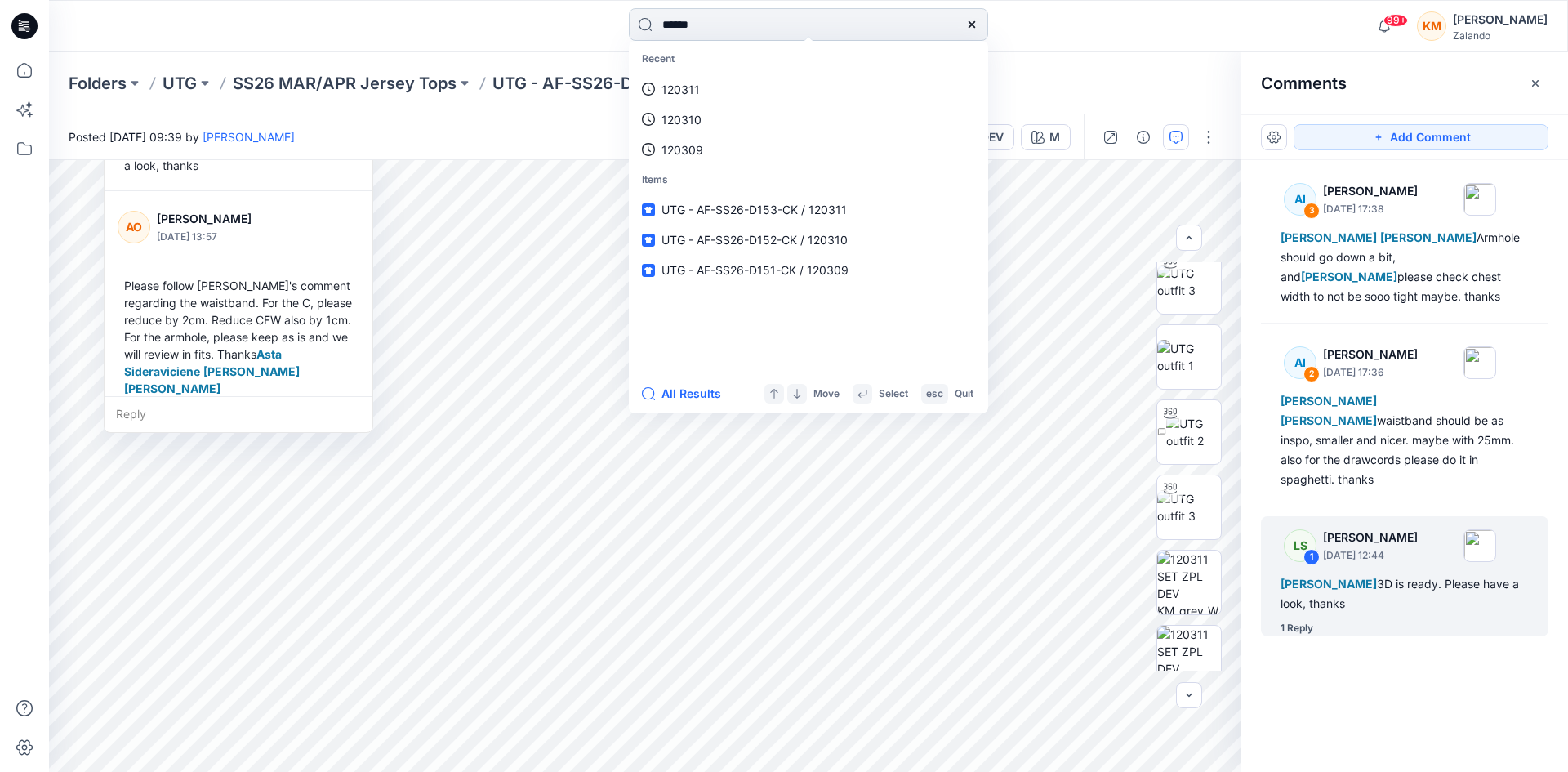
type input "******"
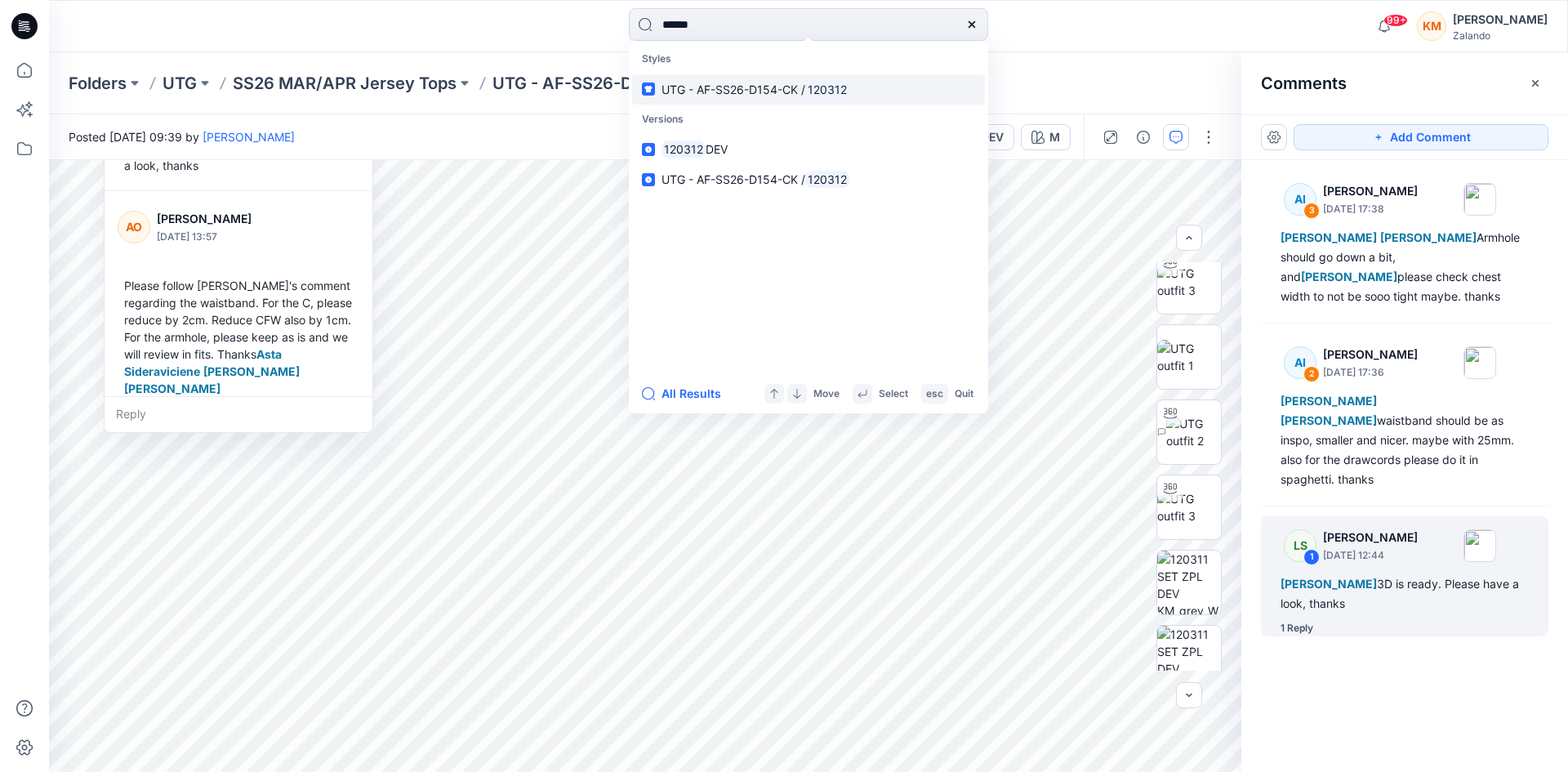
click at [741, 85] on span "UTG - AF-SS26-D154-CK /" at bounding box center [734, 89] width 144 height 14
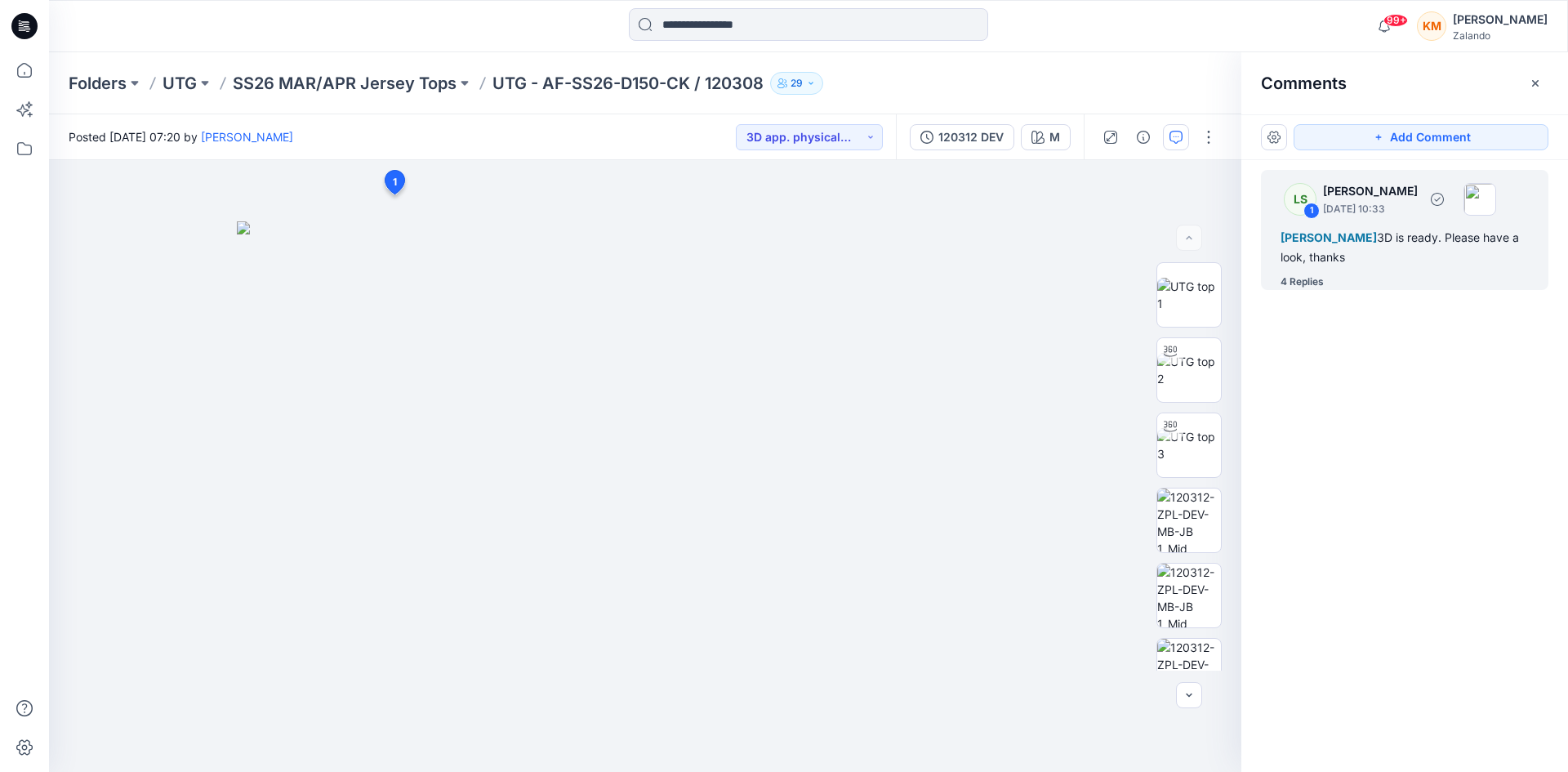
click at [1342, 257] on div "[PERSON_NAME] 3D is ready. Please have a look, thanks" at bounding box center [1405, 248] width 248 height 39
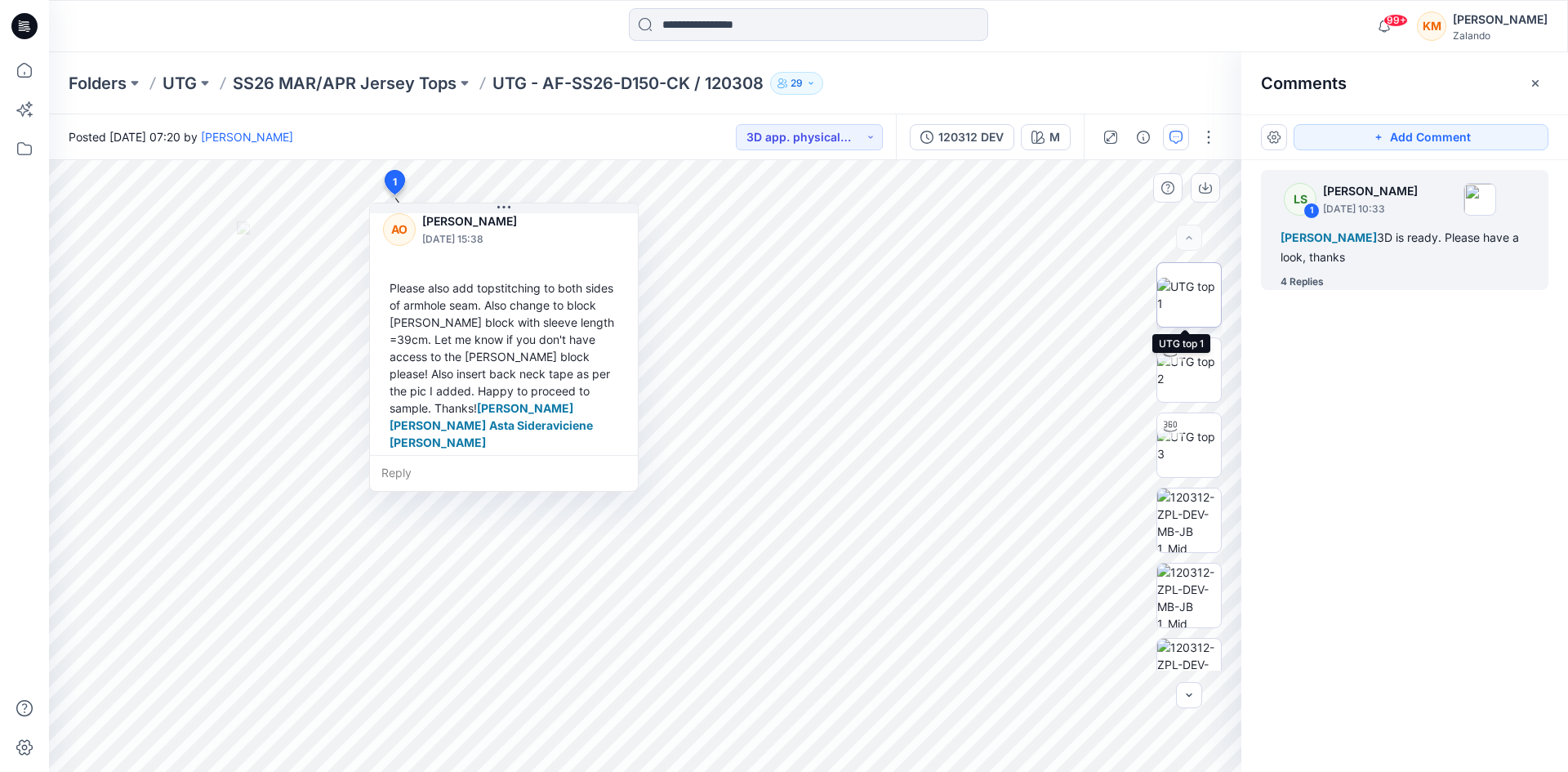
click at [1177, 301] on img at bounding box center [1190, 295] width 64 height 34
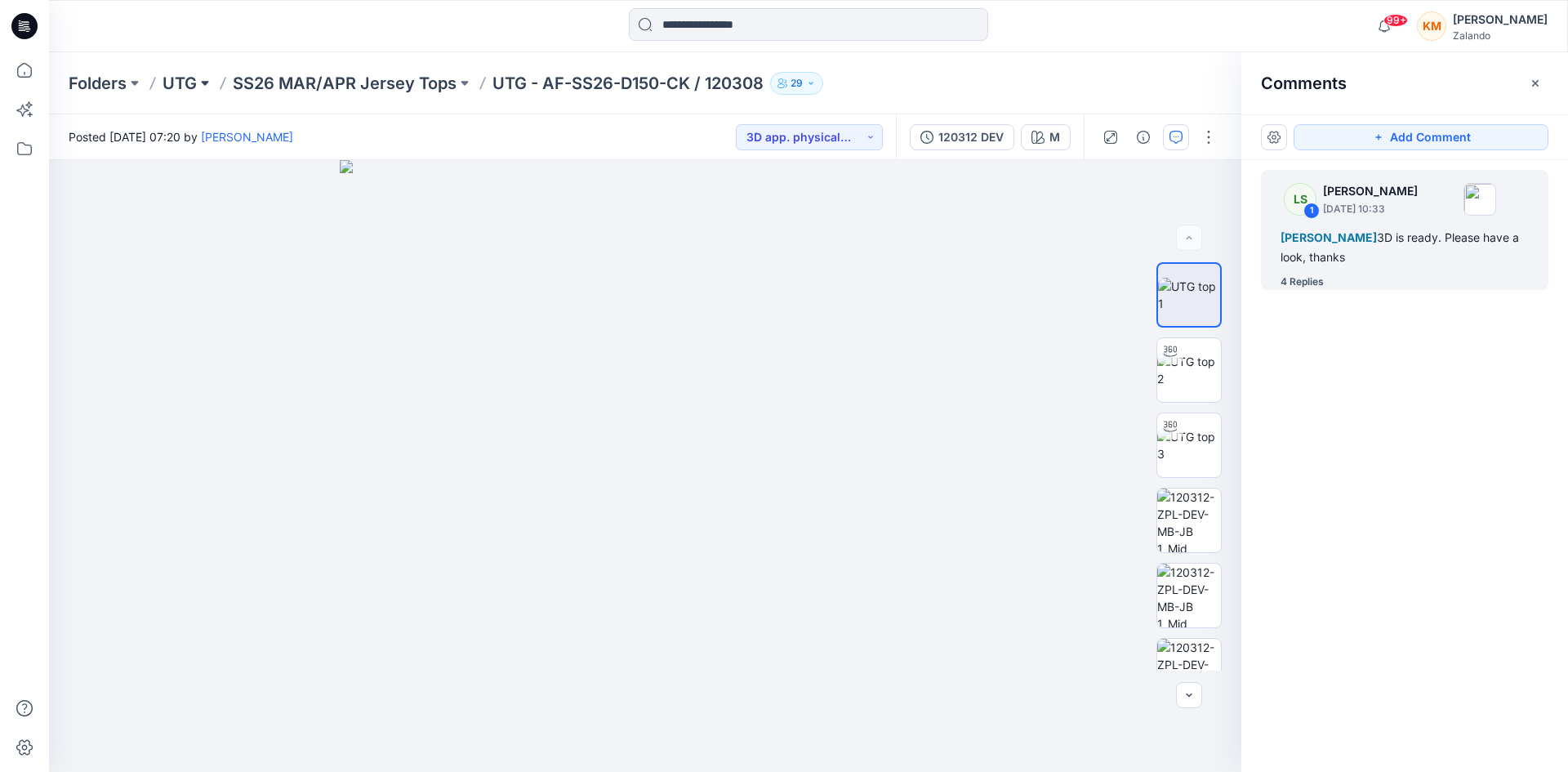
click at [203, 82] on button at bounding box center [205, 83] width 16 height 23
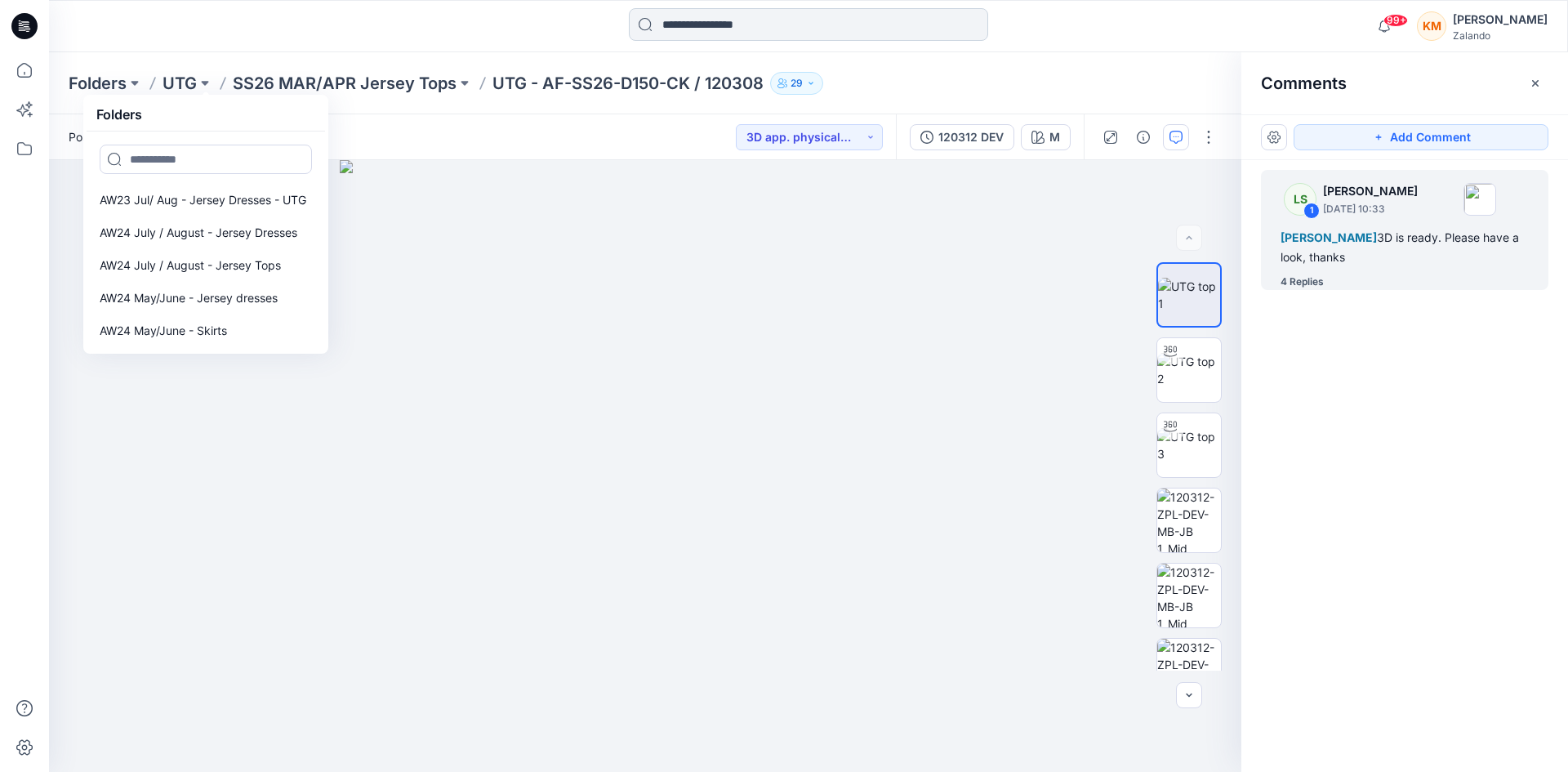
click at [744, 22] on input at bounding box center [809, 25] width 360 height 33
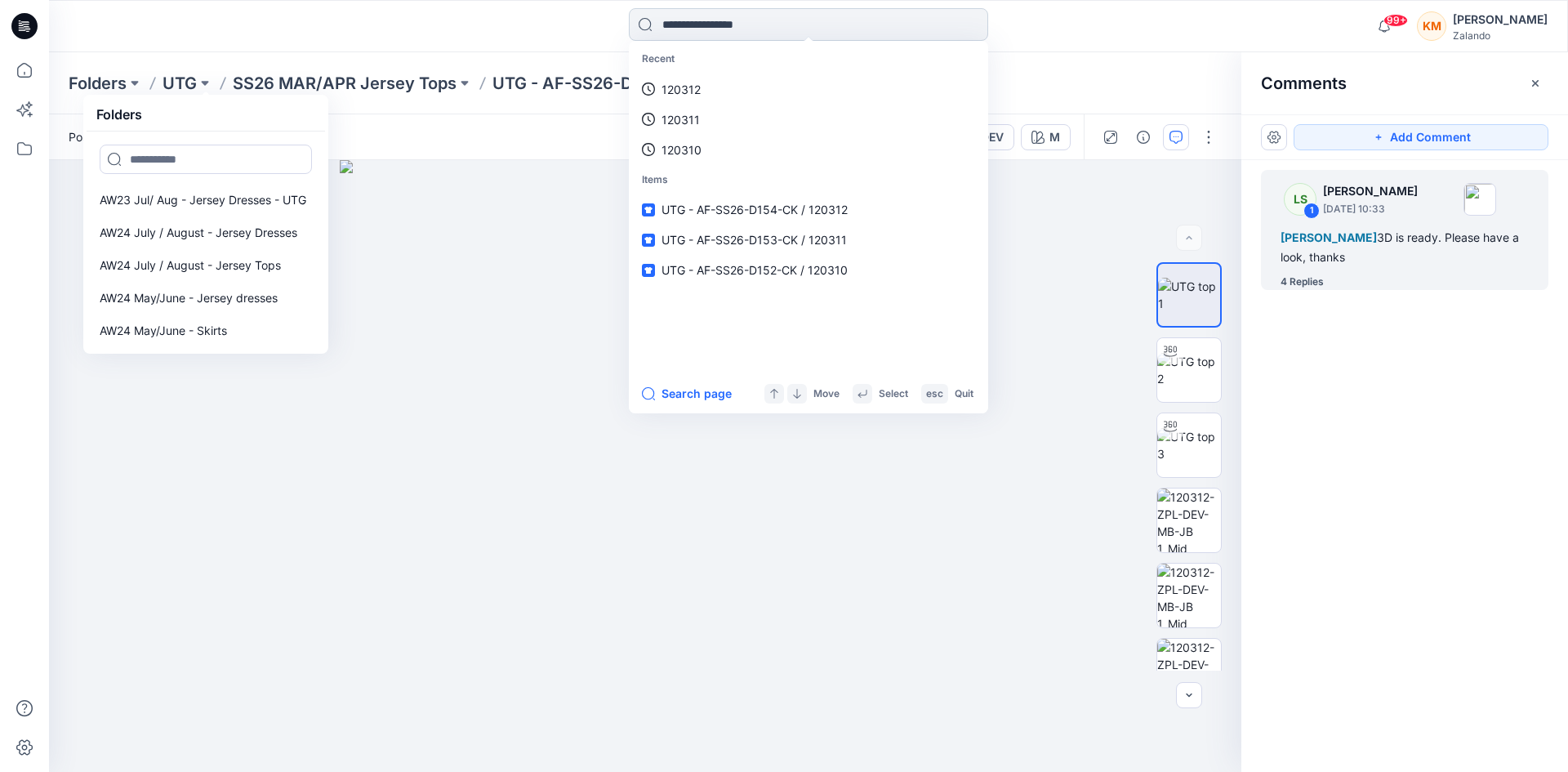
click at [747, 19] on input at bounding box center [809, 25] width 360 height 33
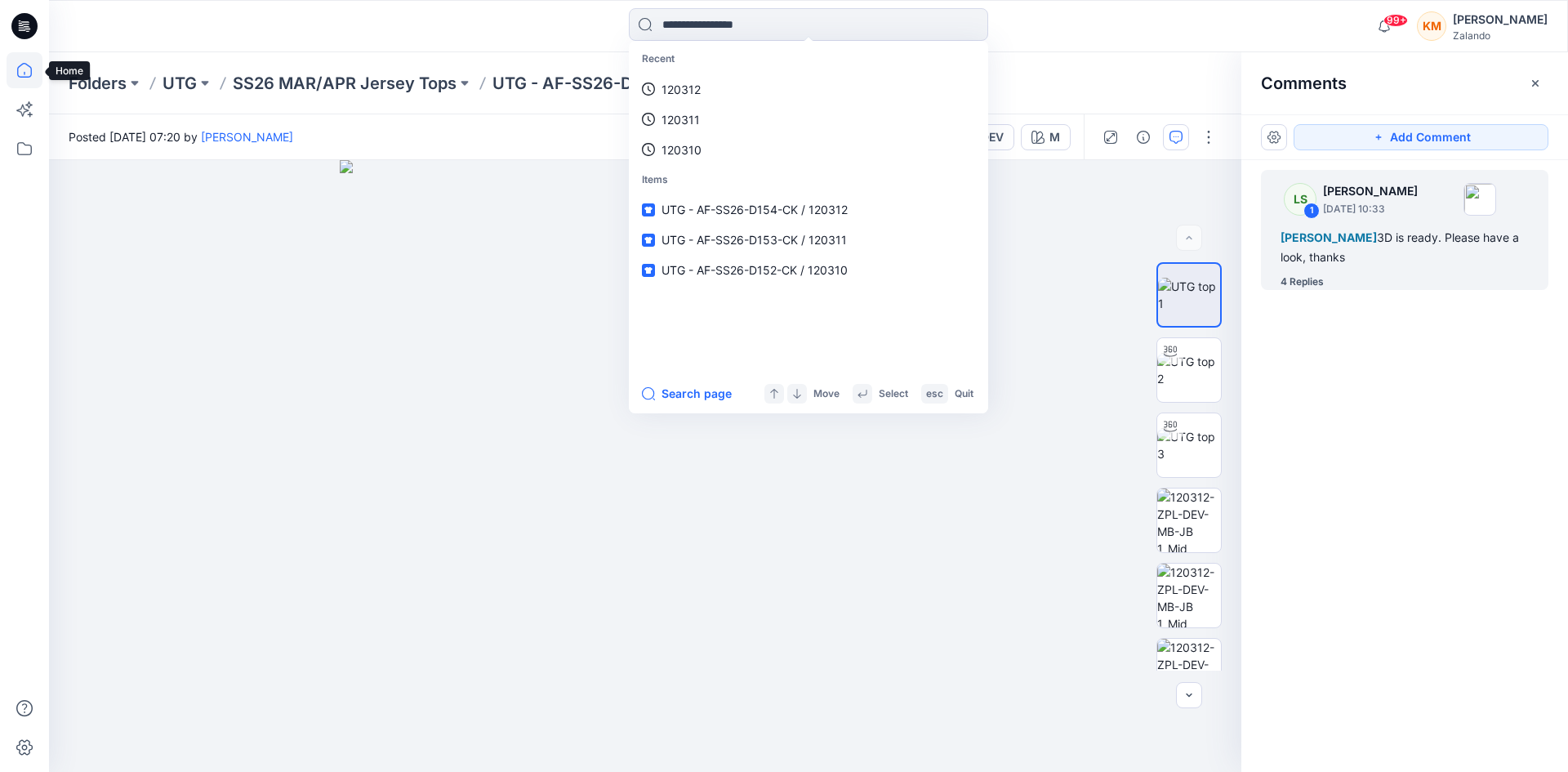
click at [30, 66] on icon at bounding box center [25, 70] width 36 height 36
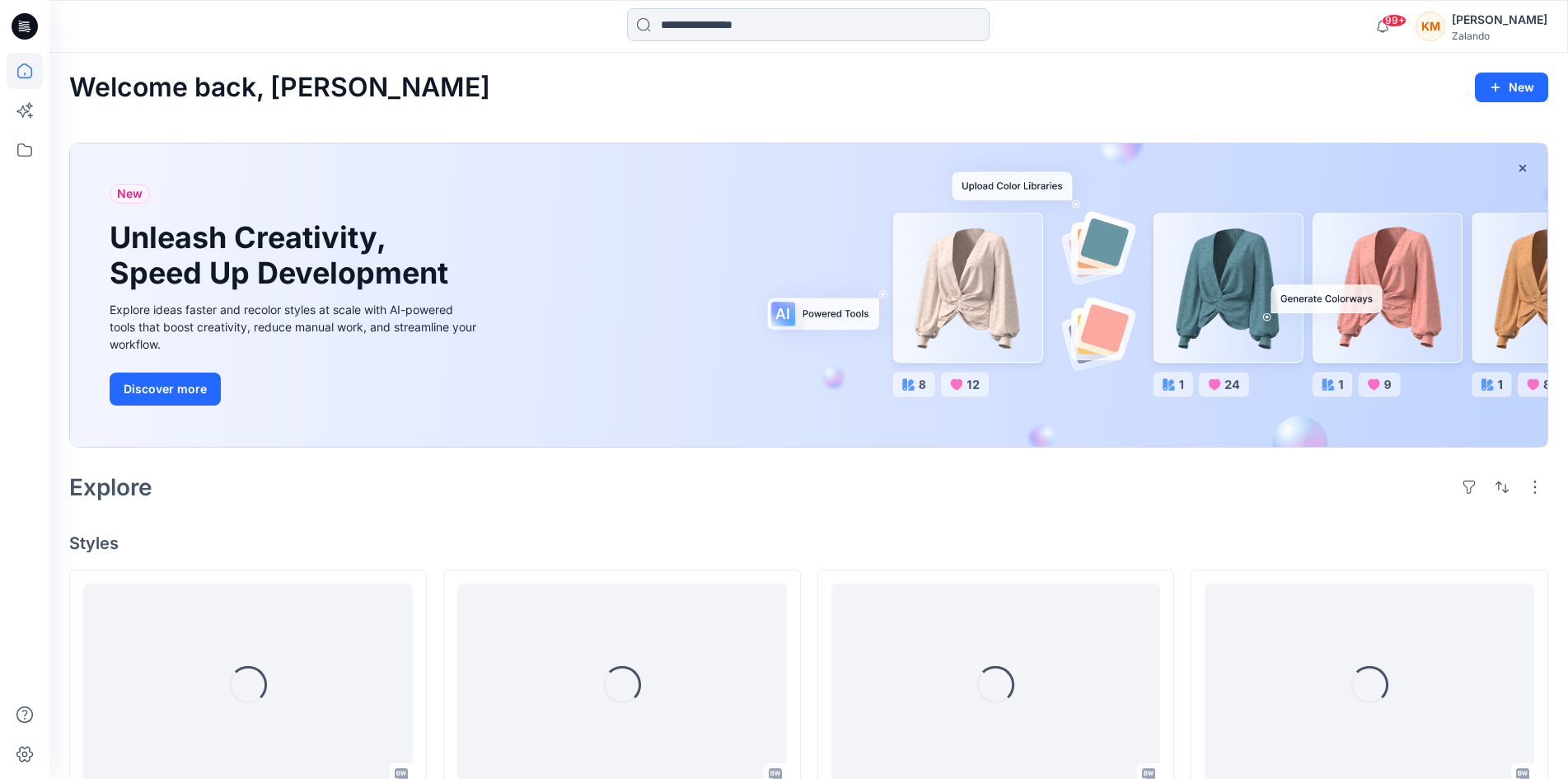
click at [716, 22] on input at bounding box center [809, 25] width 363 height 33
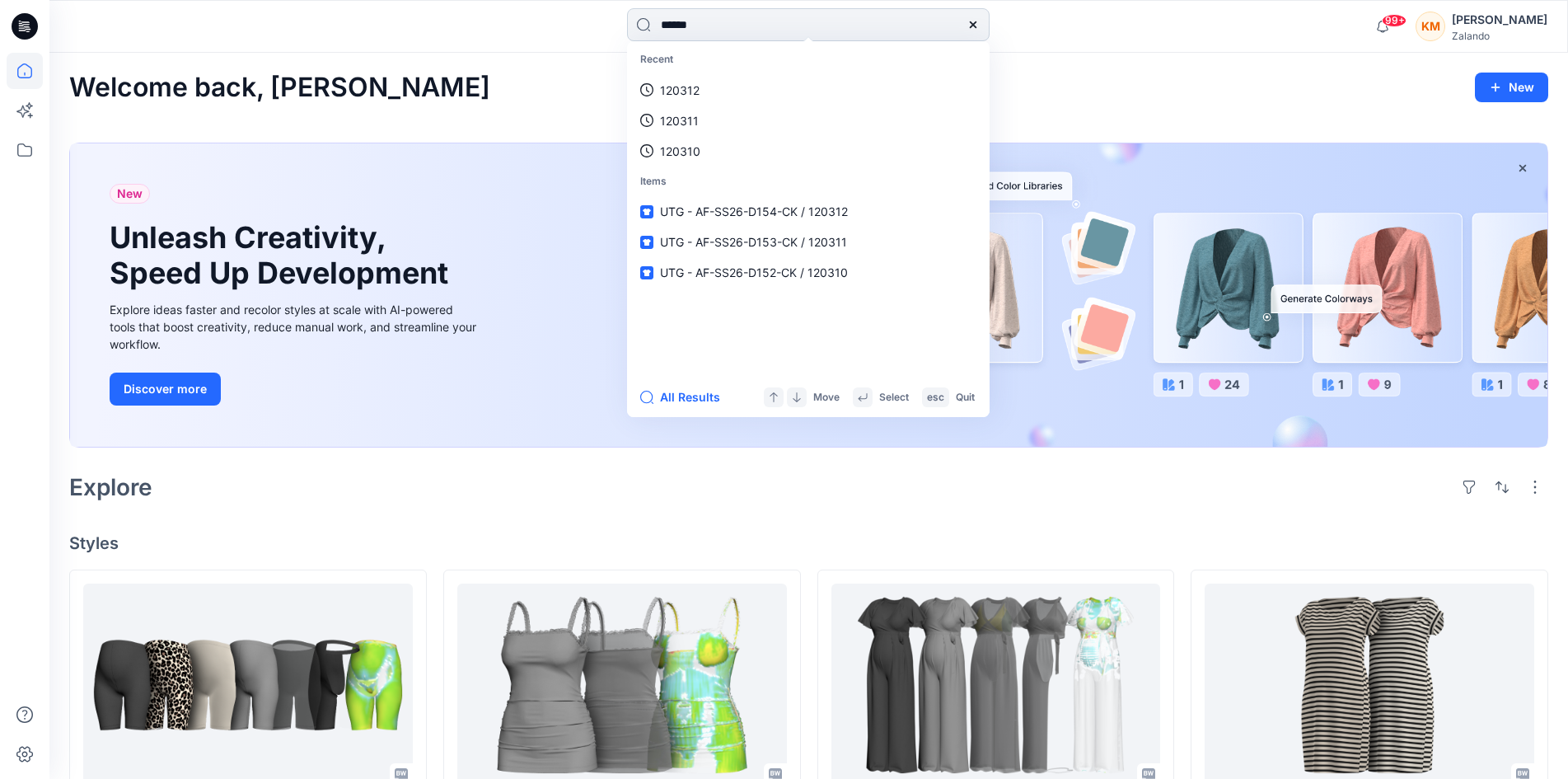
type input "******"
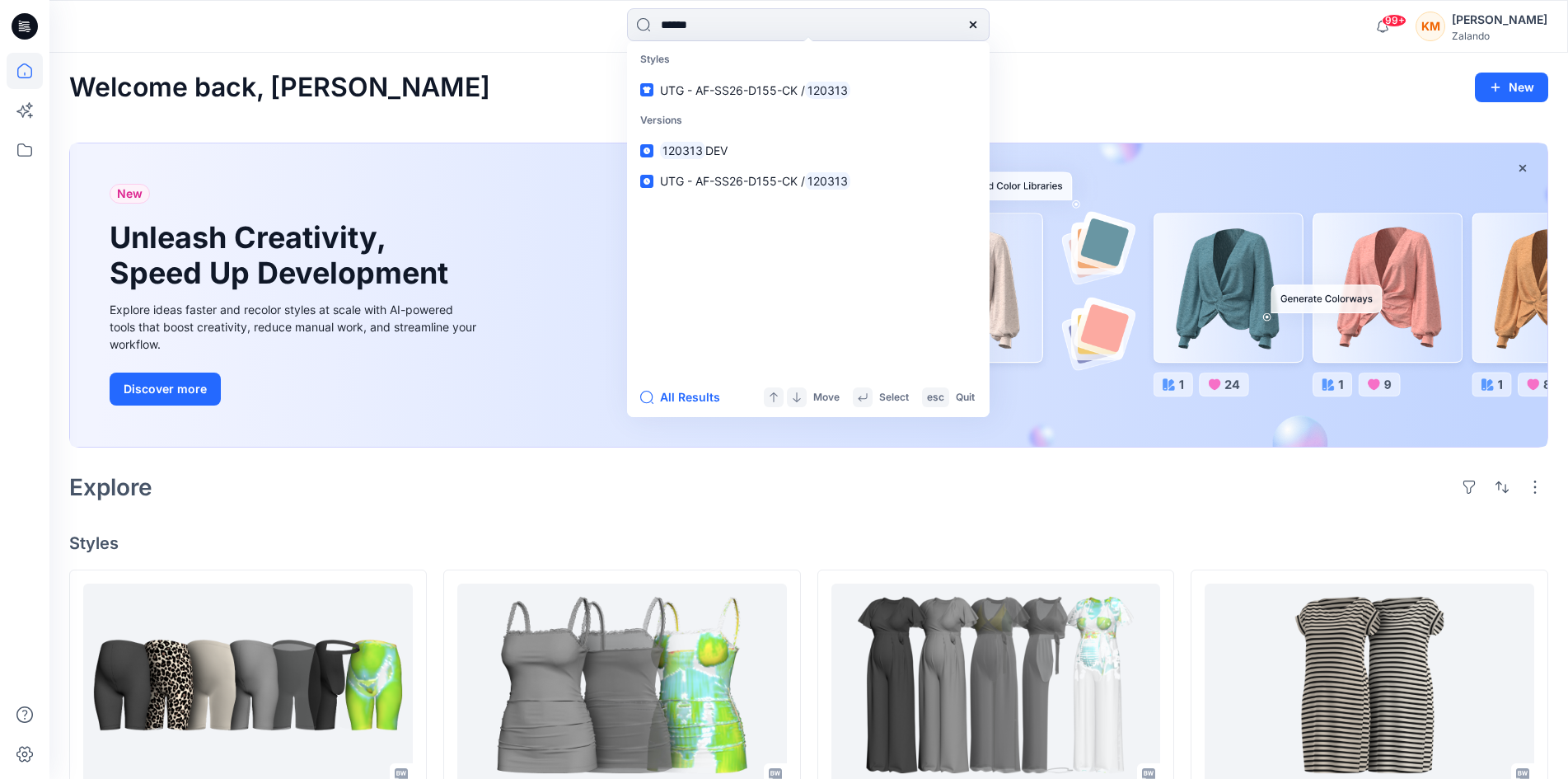
drag, startPoint x: 735, startPoint y: 94, endPoint x: 735, endPoint y: 106, distance: 12.0
click at [735, 93] on span "UTG - AF-SS26-D155-CK /" at bounding box center [733, 90] width 145 height 14
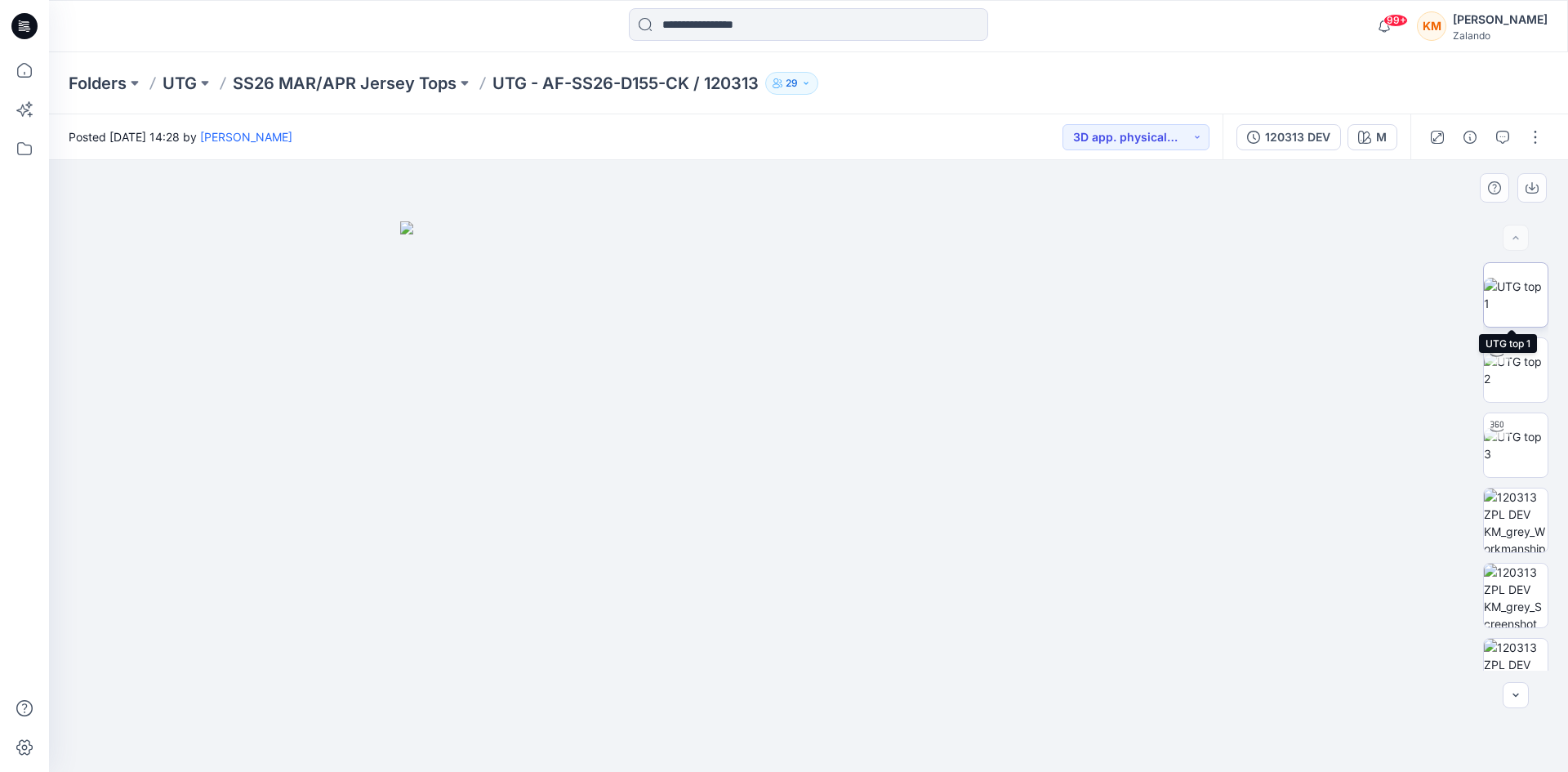
click at [1520, 287] on img at bounding box center [1517, 295] width 64 height 34
click at [1508, 131] on icon "button" at bounding box center [1503, 137] width 13 height 13
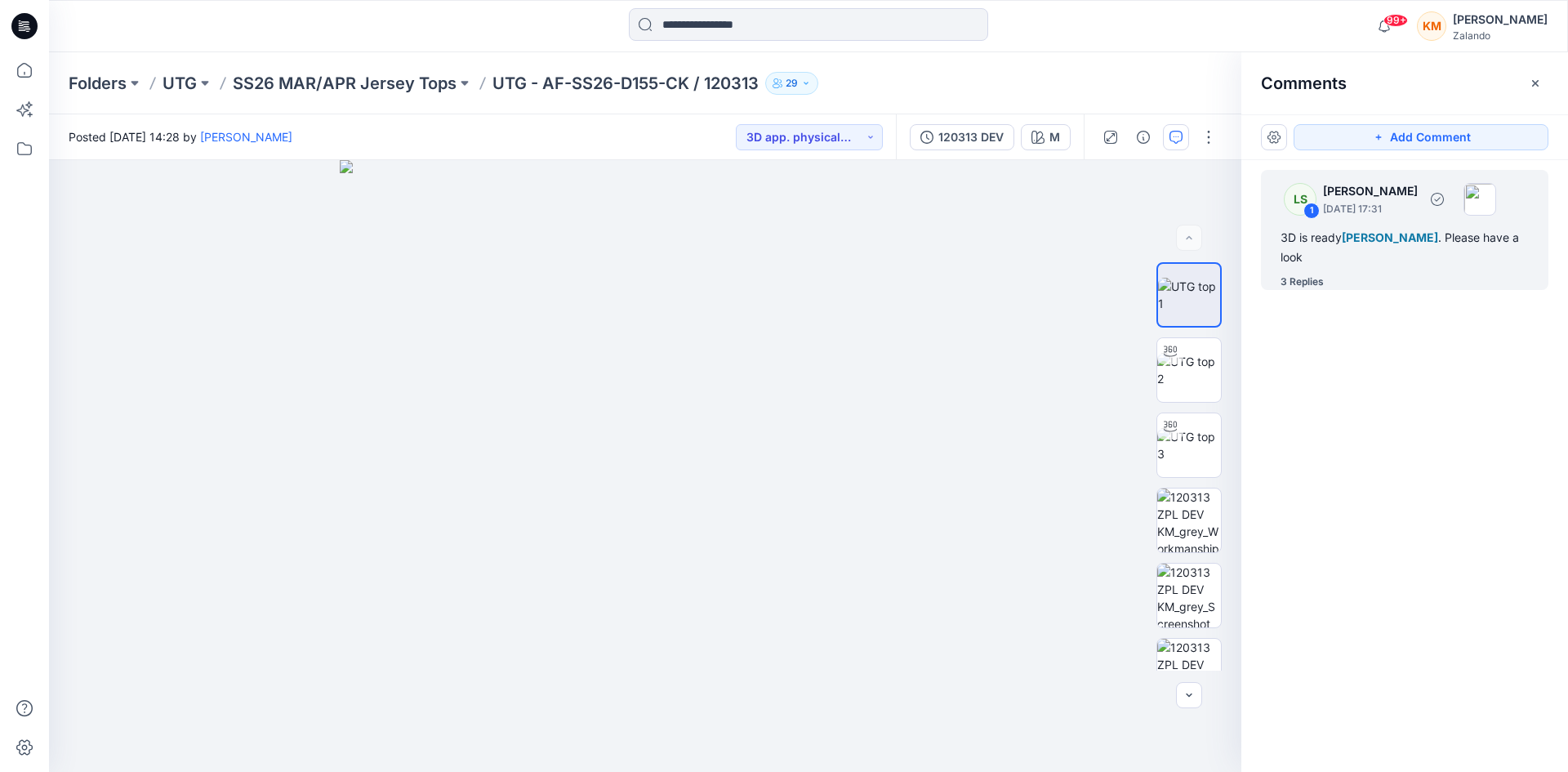
click at [1365, 248] on div "3D is ready [PERSON_NAME] . Please have a look" at bounding box center [1405, 248] width 248 height 39
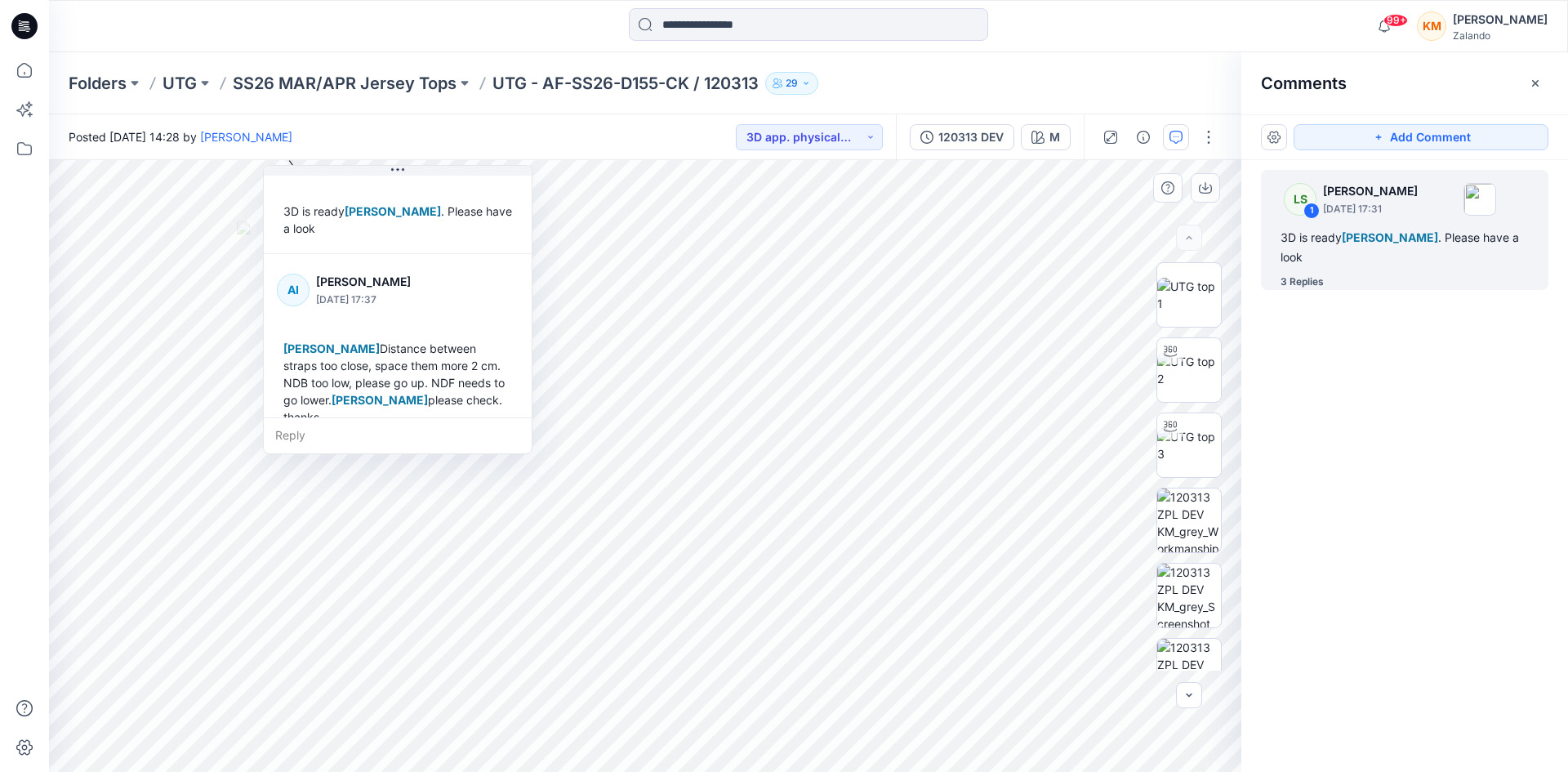
scroll to position [82, 0]
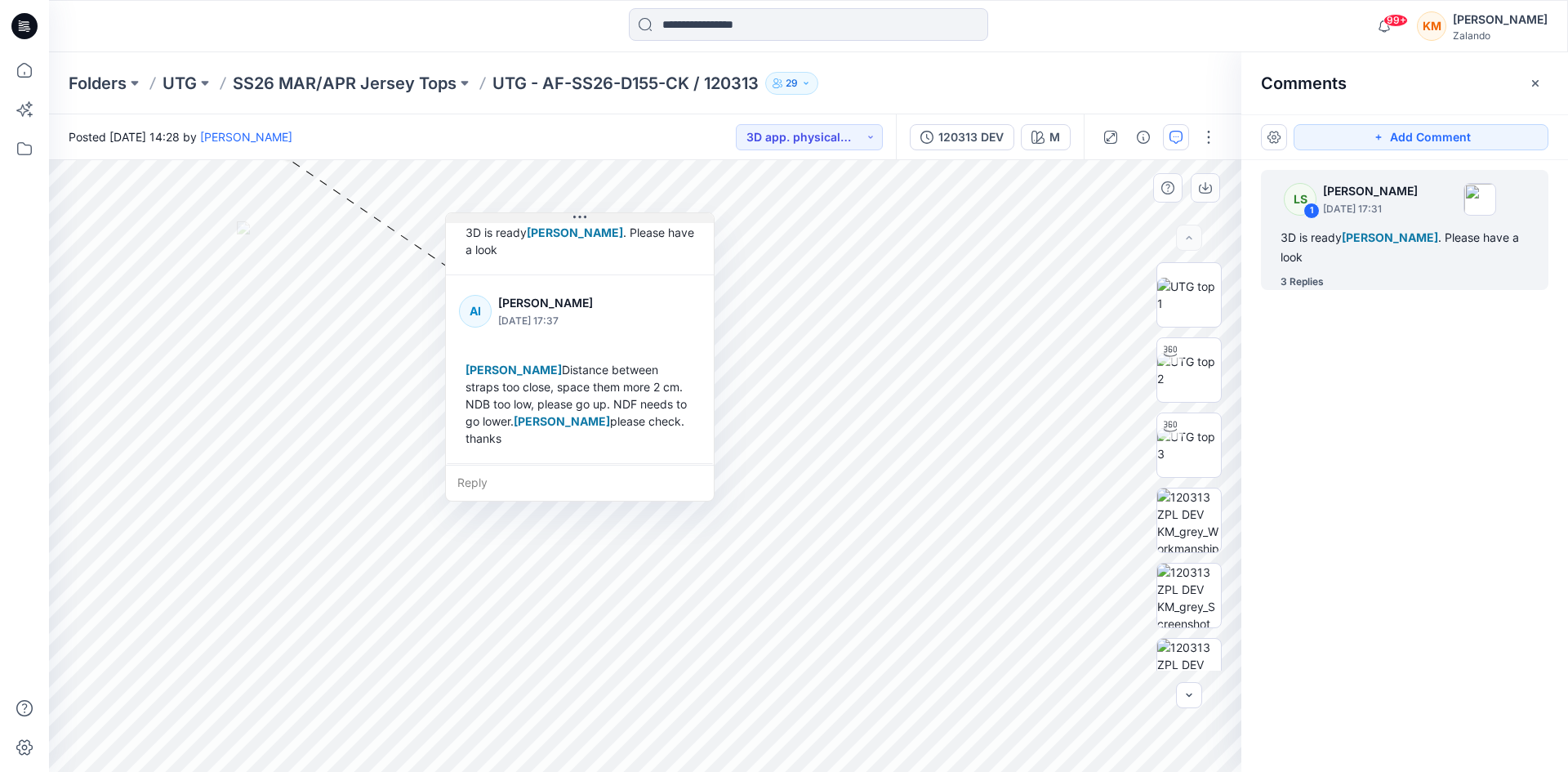
drag, startPoint x: 395, startPoint y: 173, endPoint x: 578, endPoint y: 221, distance: 189.2
click at [578, 221] on icon at bounding box center [580, 217] width 13 height 13
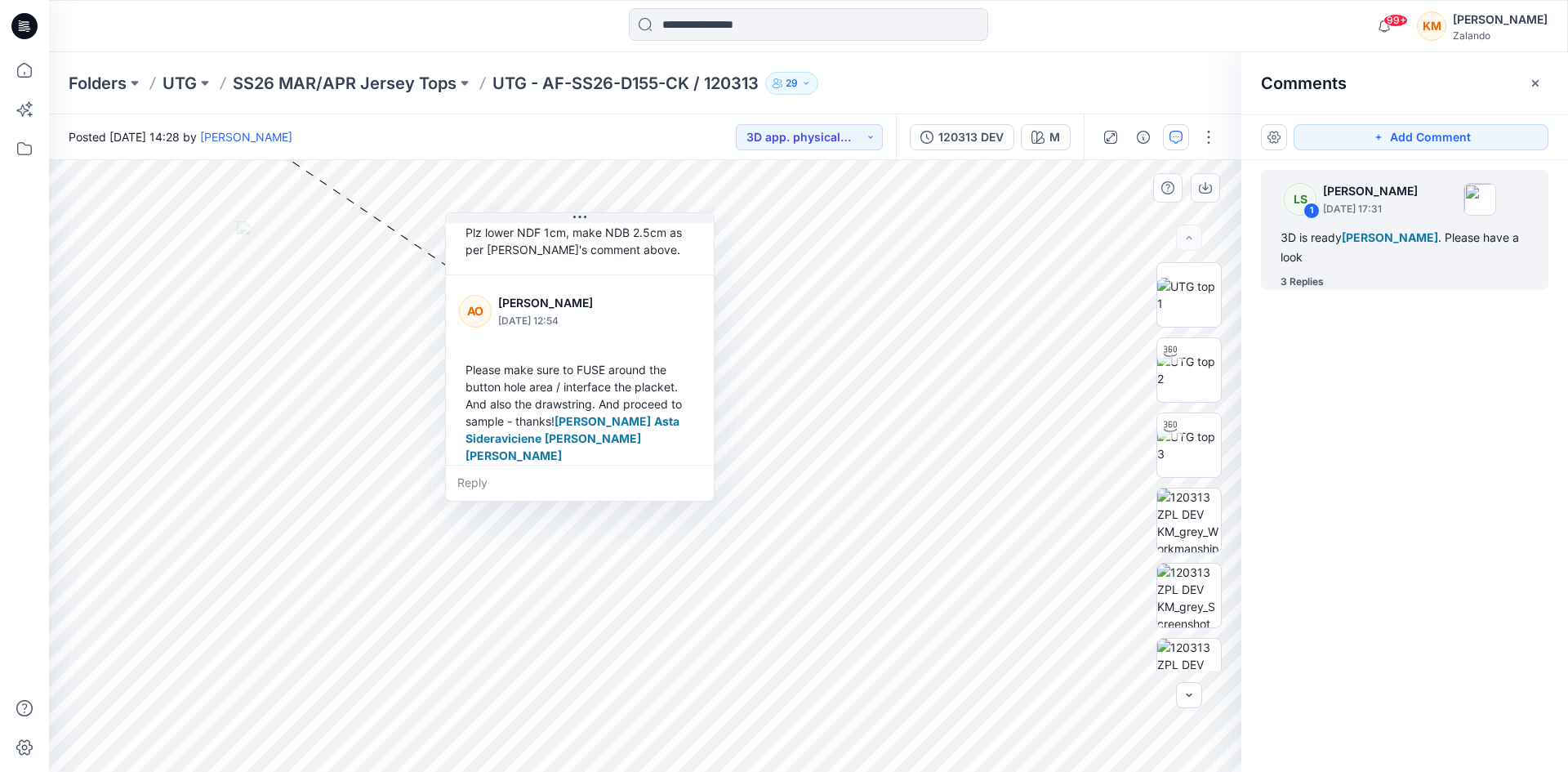
scroll to position [423, 0]
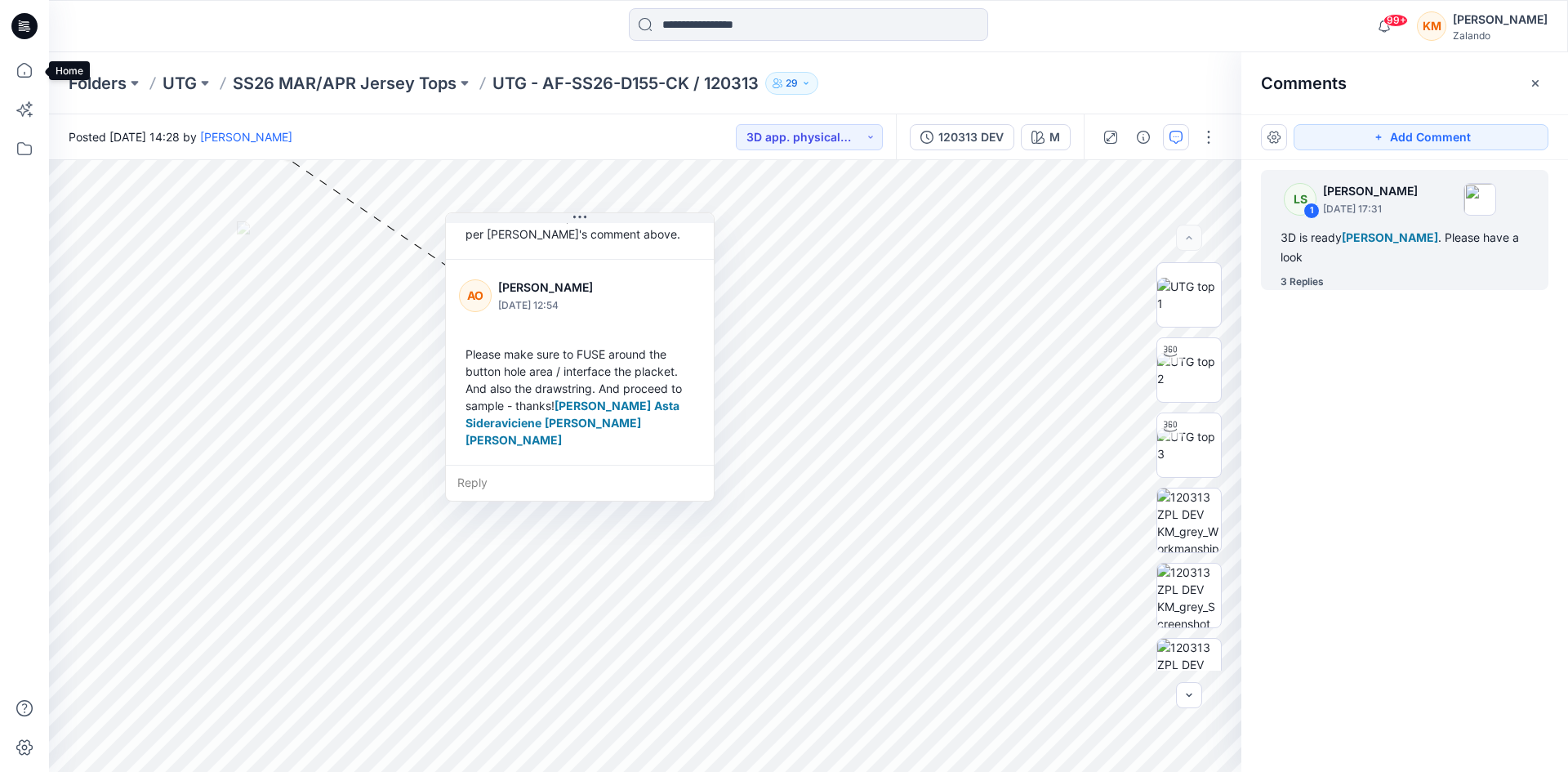
drag, startPoint x: 29, startPoint y: 65, endPoint x: 346, endPoint y: 39, distance: 318.1
click at [27, 65] on icon at bounding box center [25, 70] width 36 height 36
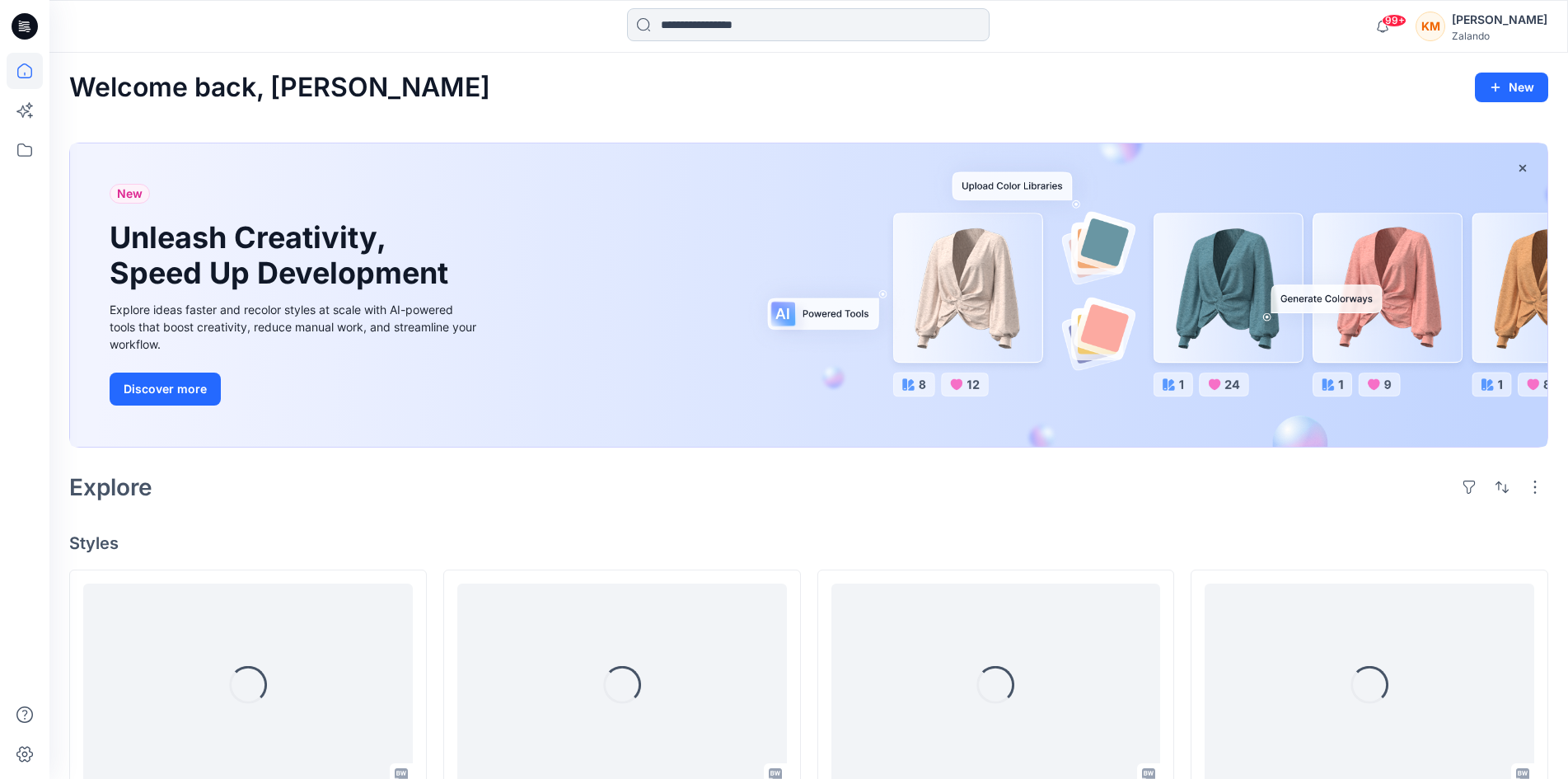
click at [674, 25] on input at bounding box center [809, 25] width 363 height 33
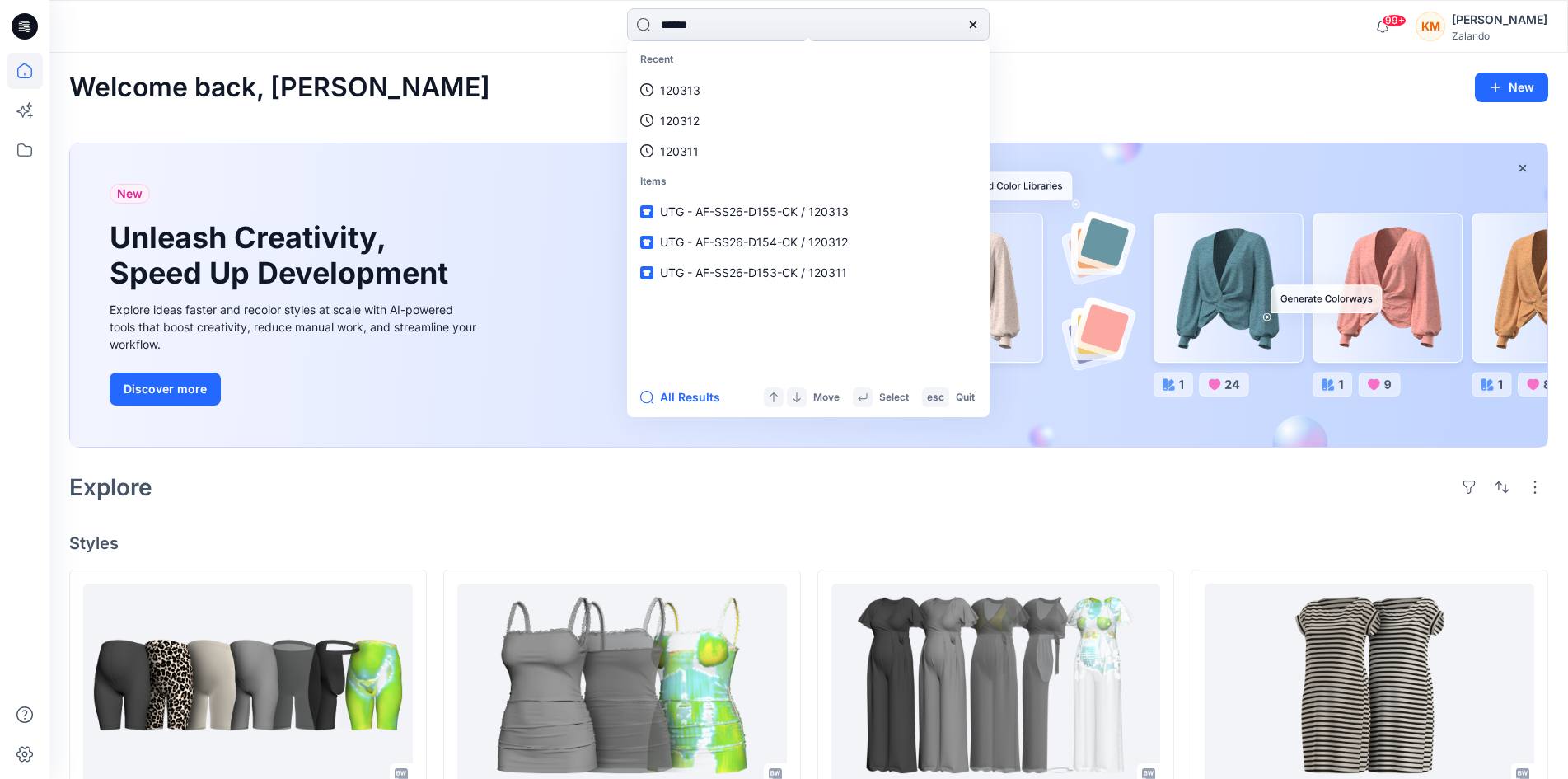
type input "******"
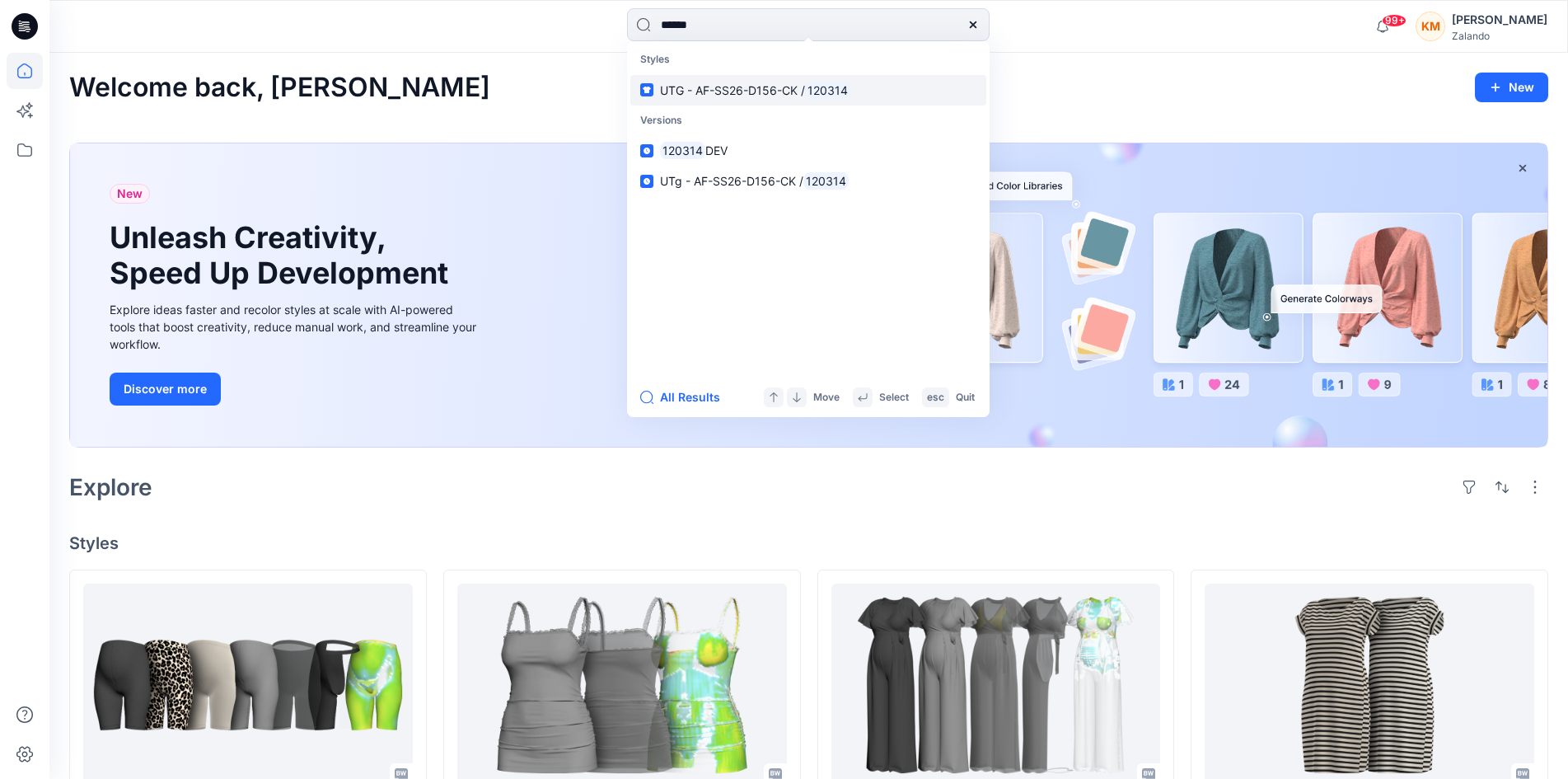
click at [730, 92] on span "UTG - AF-SS26-D156-CK /" at bounding box center [733, 90] width 145 height 14
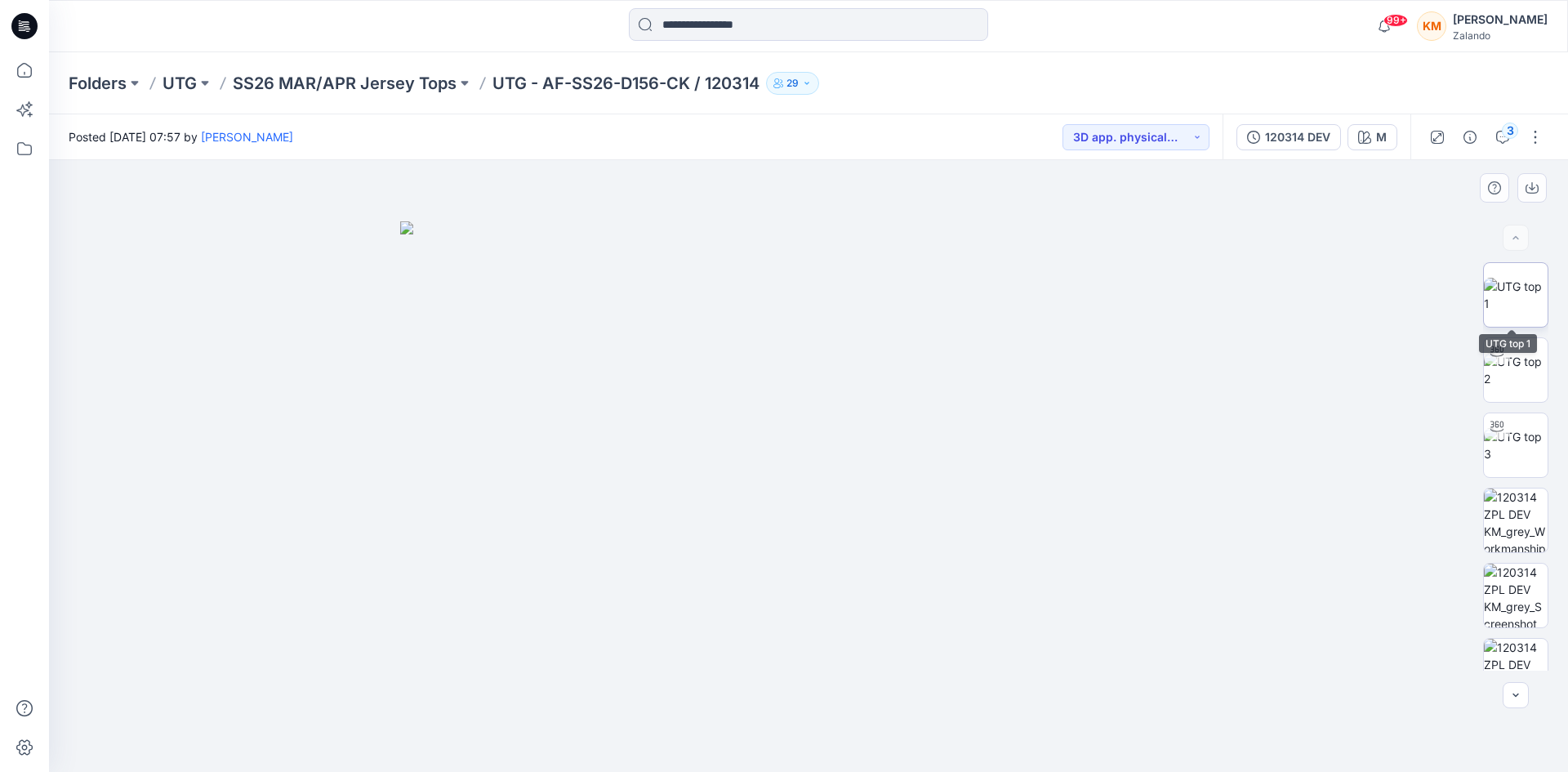
click at [1515, 285] on img at bounding box center [1517, 295] width 64 height 34
click at [1507, 134] on div "3" at bounding box center [1511, 131] width 16 height 16
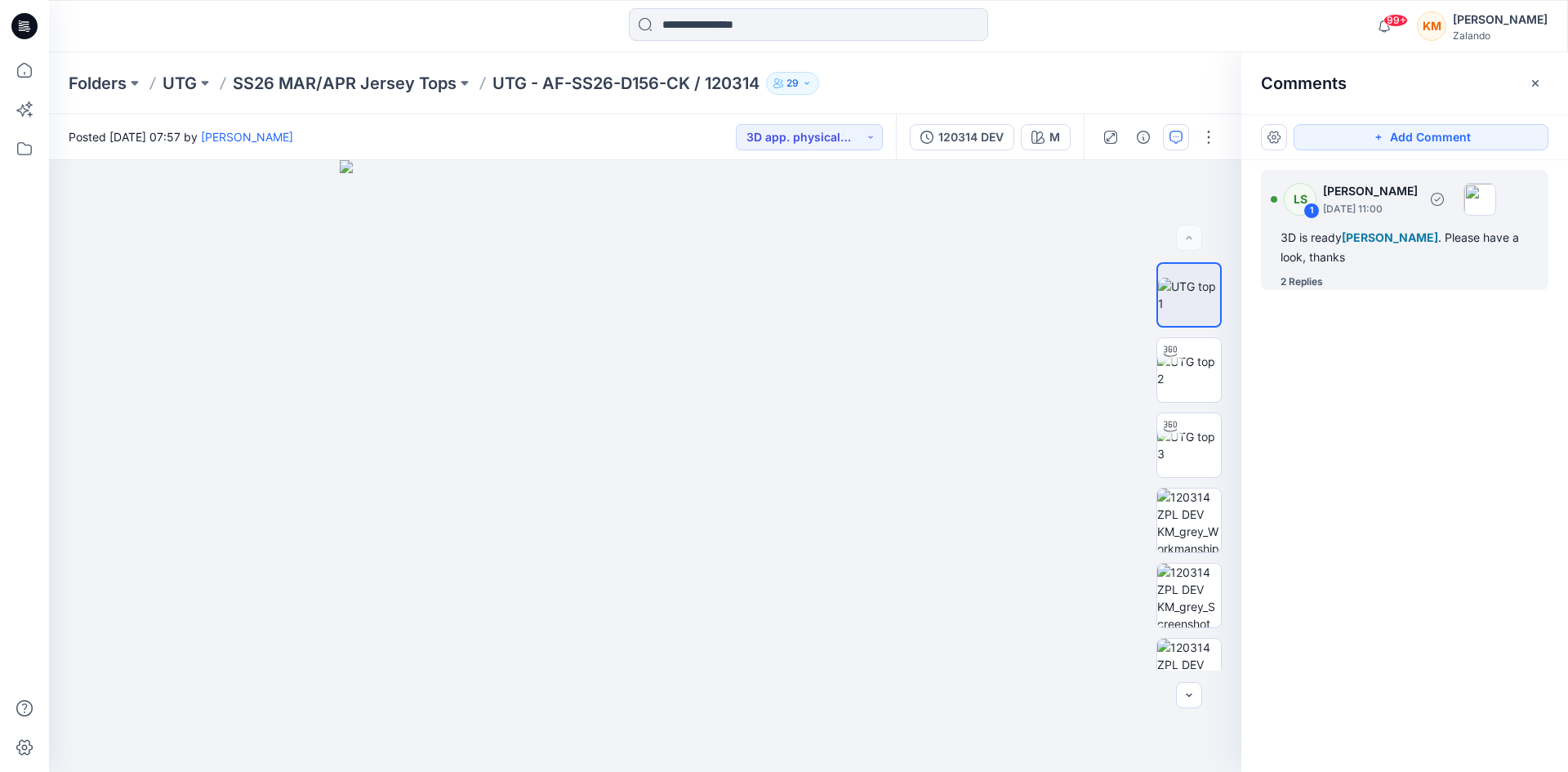
click at [1432, 249] on div "3D is ready [PERSON_NAME] . Please have a look, thanks" at bounding box center [1405, 248] width 248 height 39
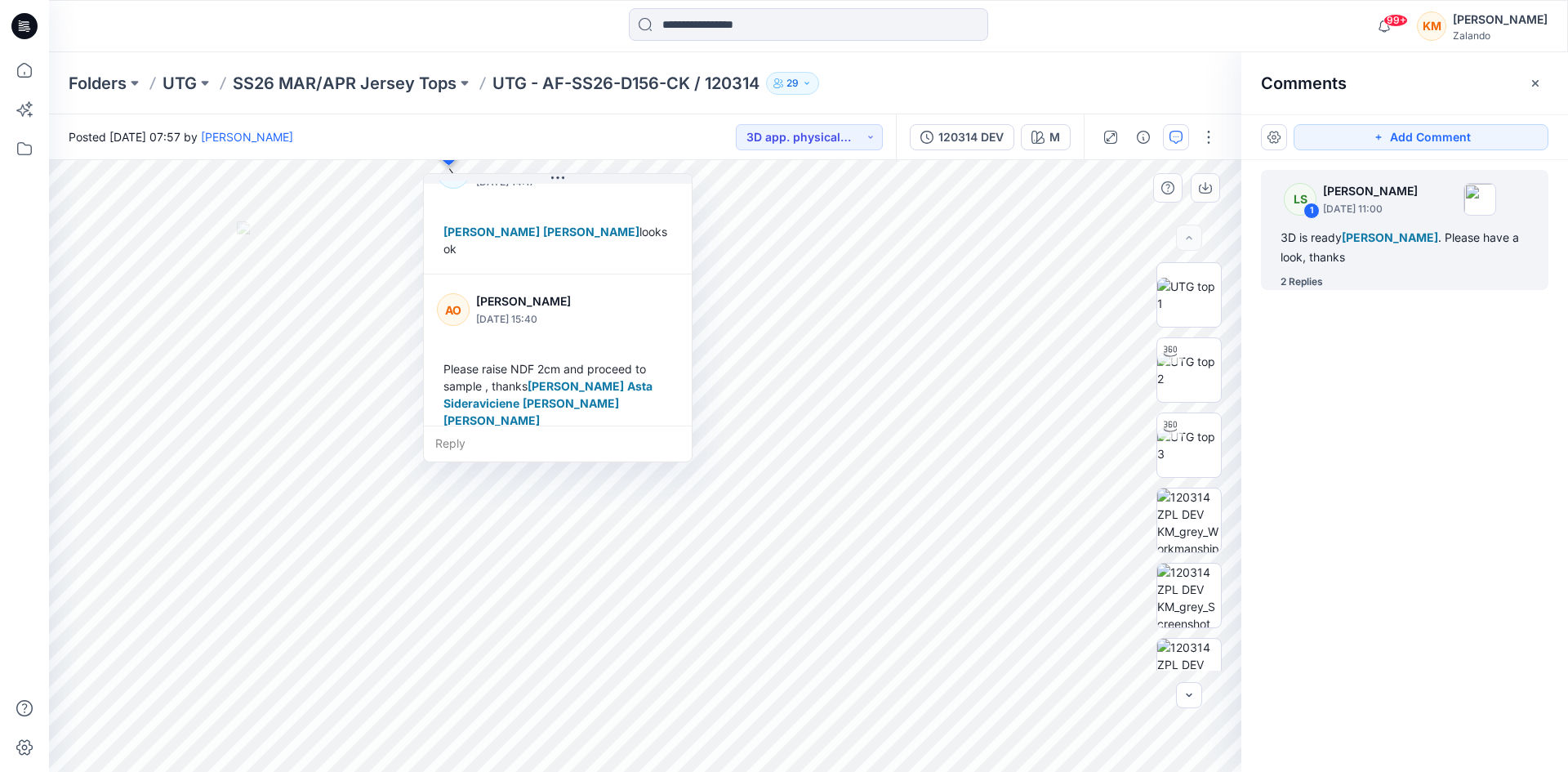
scroll to position [183, 0]
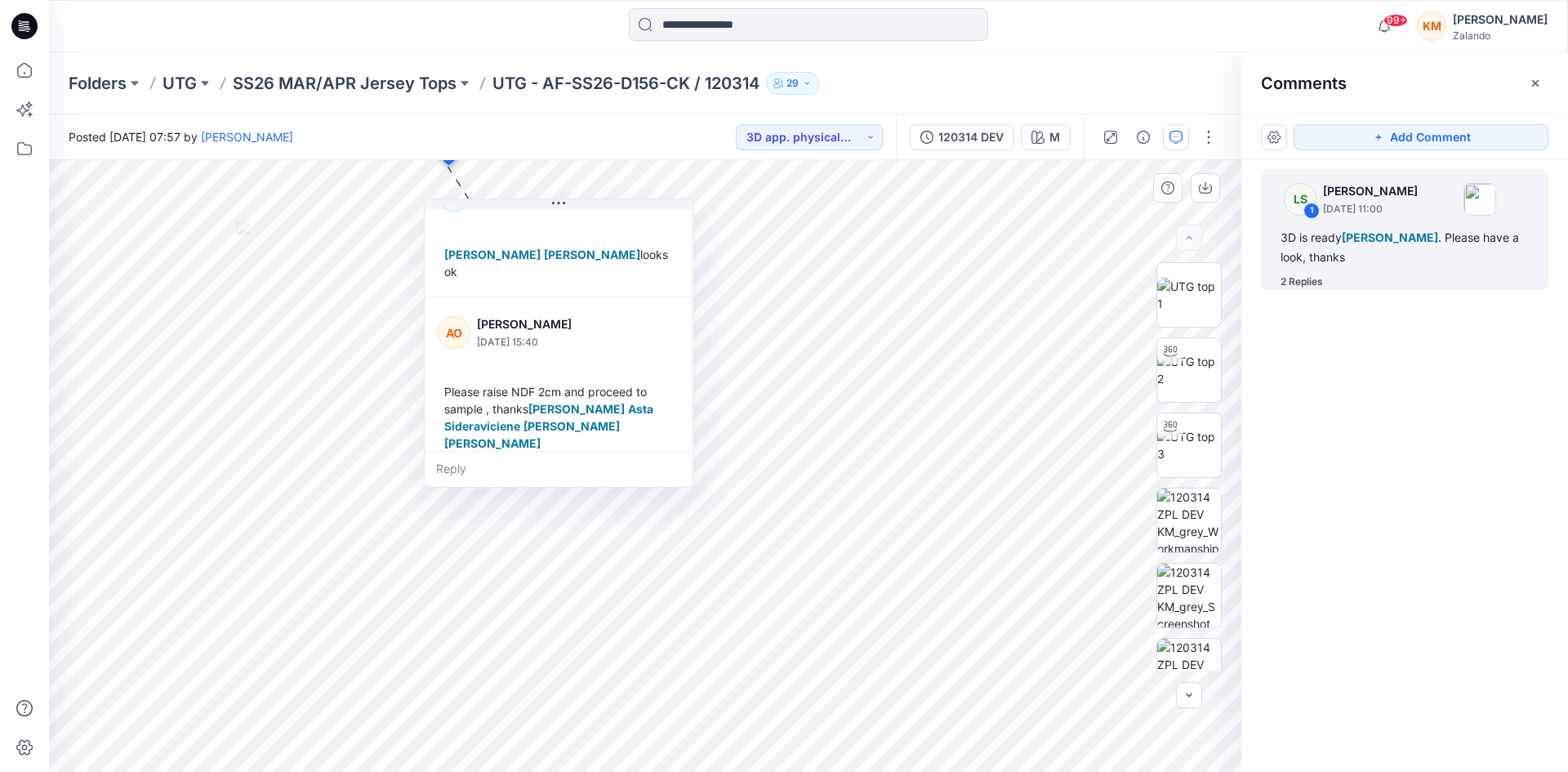
drag, startPoint x: 697, startPoint y: 326, endPoint x: 698, endPoint y: 351, distance: 25.0
click at [694, 351] on div "LS [PERSON_NAME] [DATE] 11:00 3D is ready [PERSON_NAME] . Please have a look, t…" at bounding box center [559, 343] width 270 height 289
click at [716, 20] on input at bounding box center [809, 25] width 360 height 33
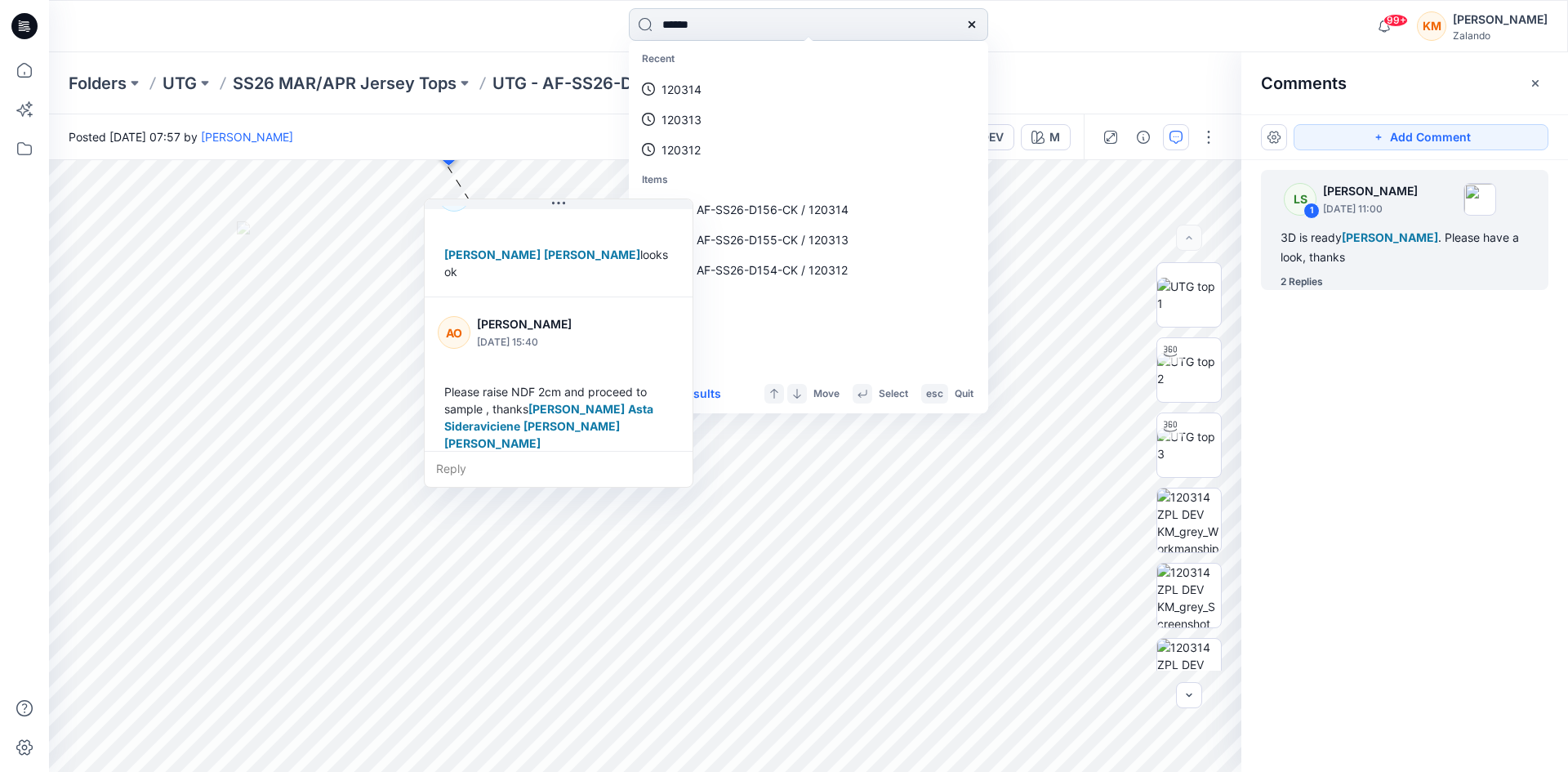
type input "******"
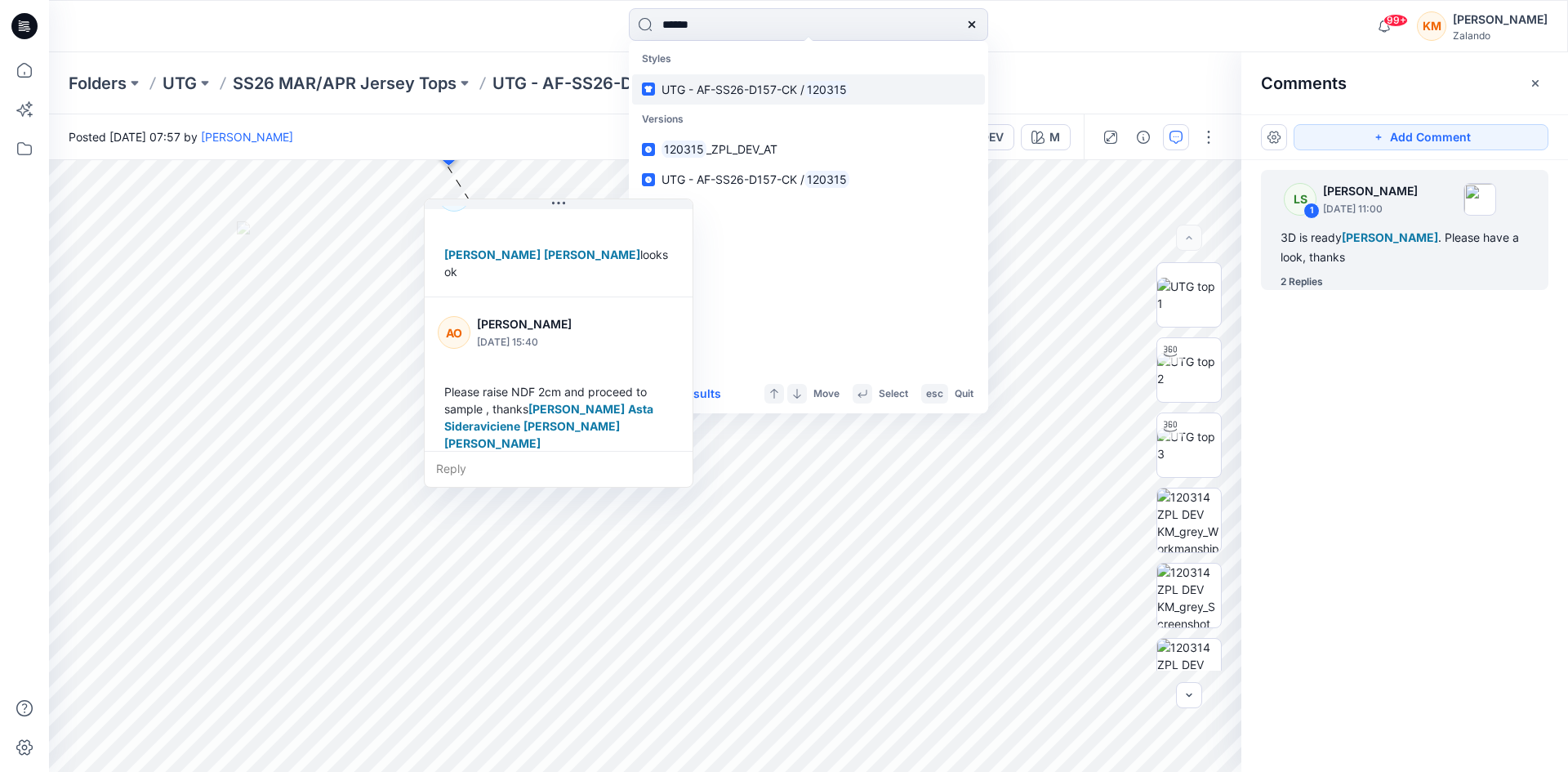
click at [730, 88] on span "UTG - AF-SS26-D157-CK /" at bounding box center [733, 89] width 143 height 14
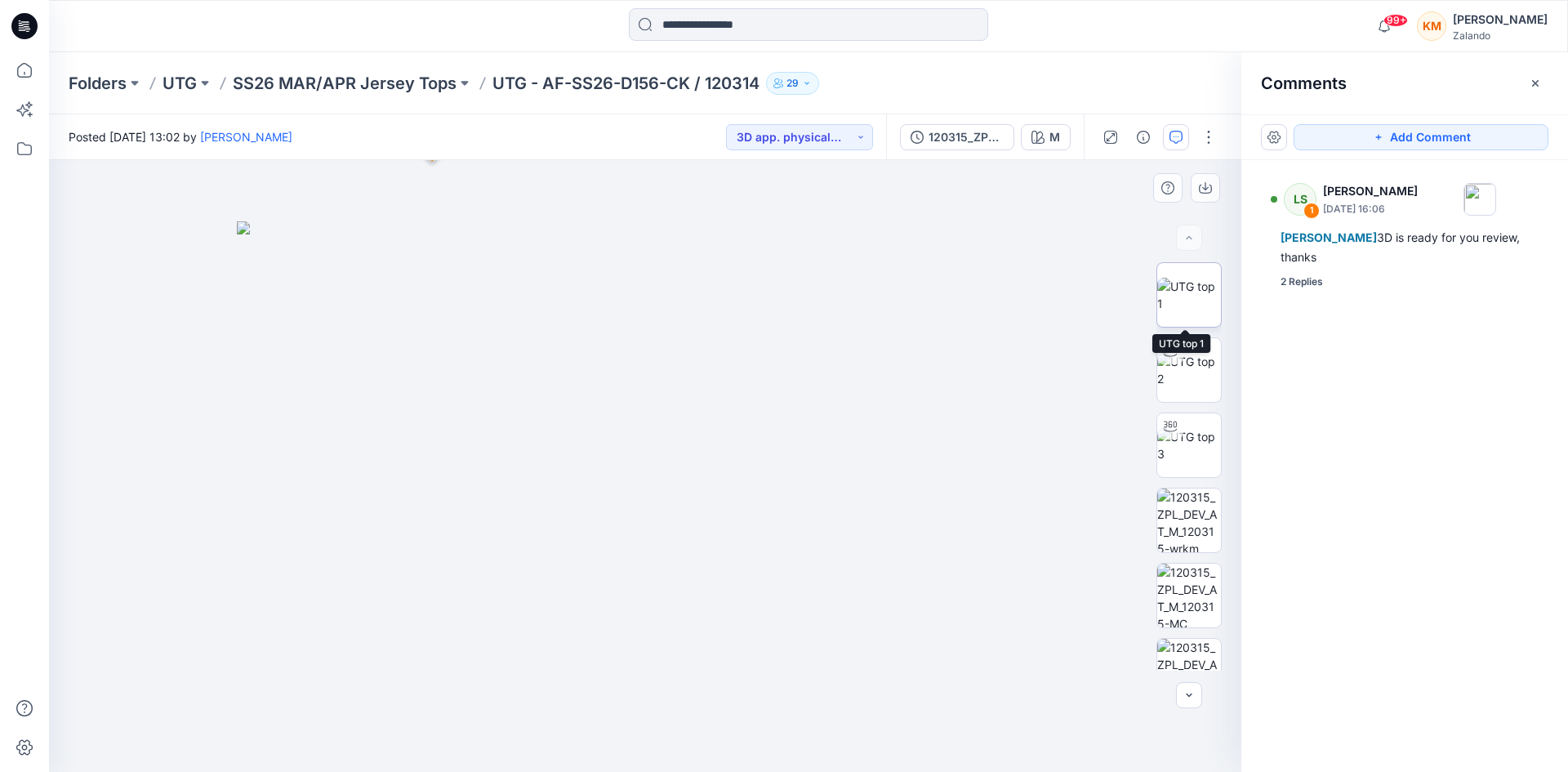
click at [1180, 292] on img at bounding box center [1190, 295] width 64 height 34
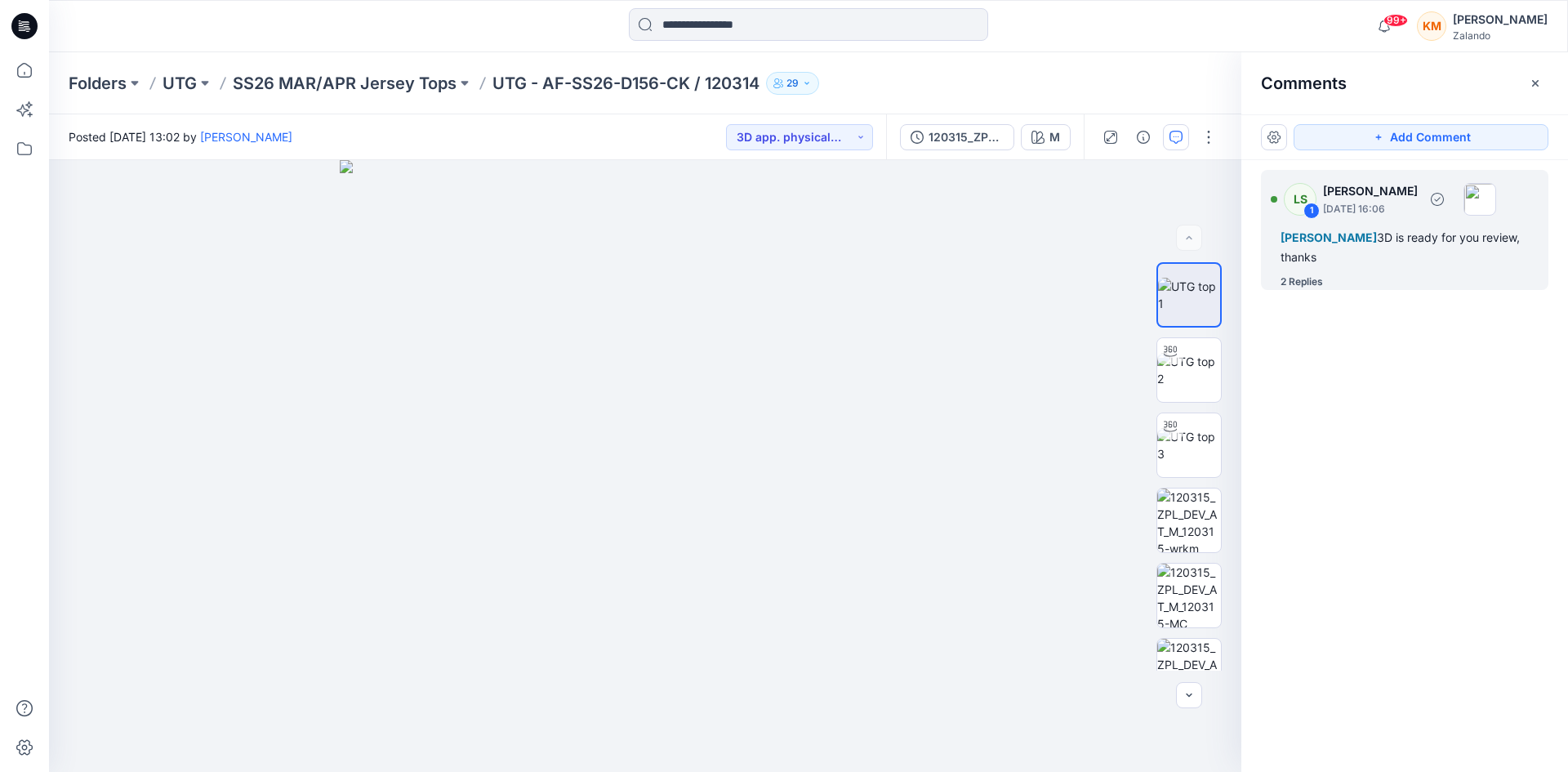
click at [1392, 263] on div "[PERSON_NAME] 3D is ready for you review, thanks" at bounding box center [1405, 248] width 248 height 39
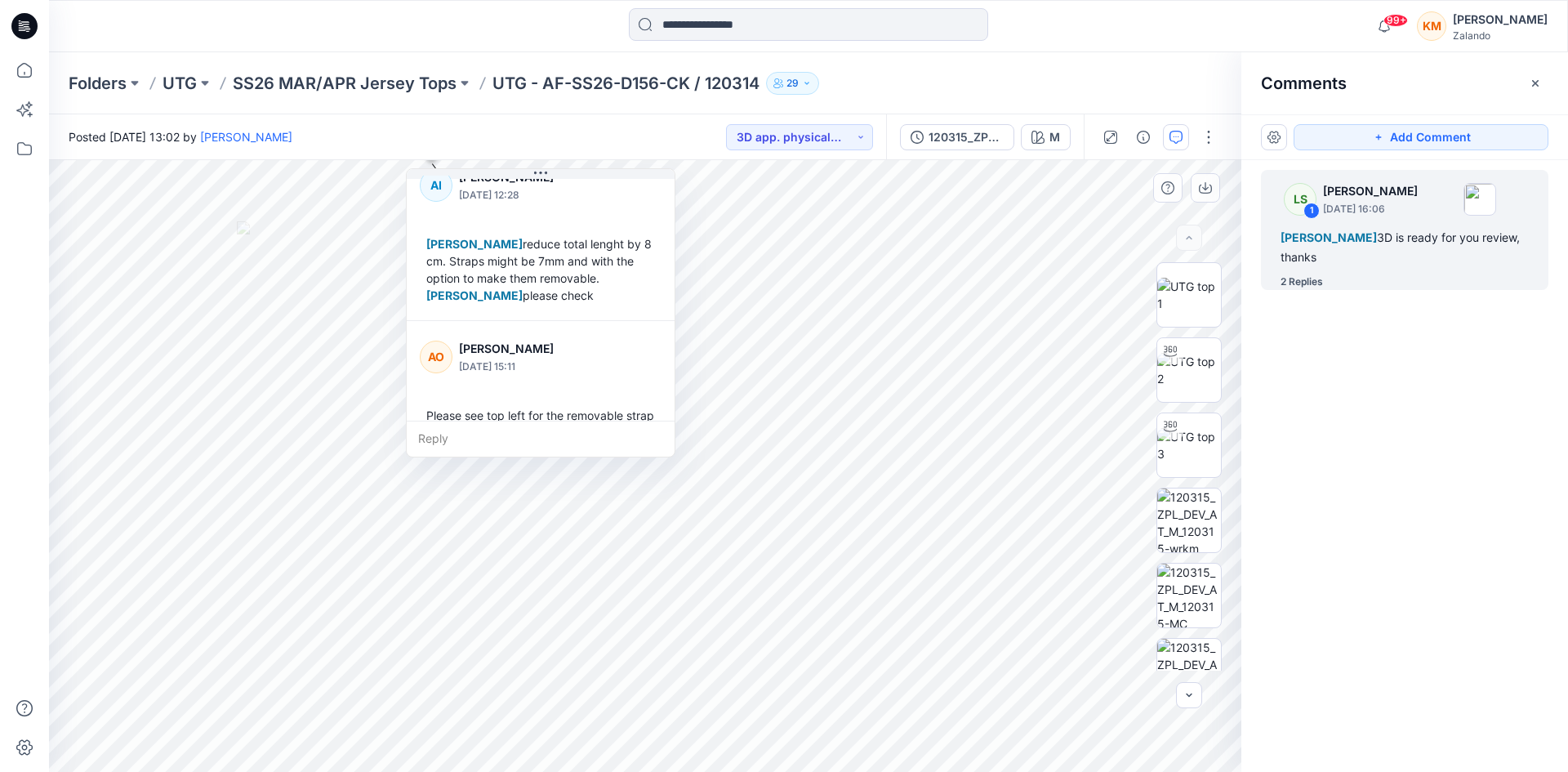
scroll to position [142, 0]
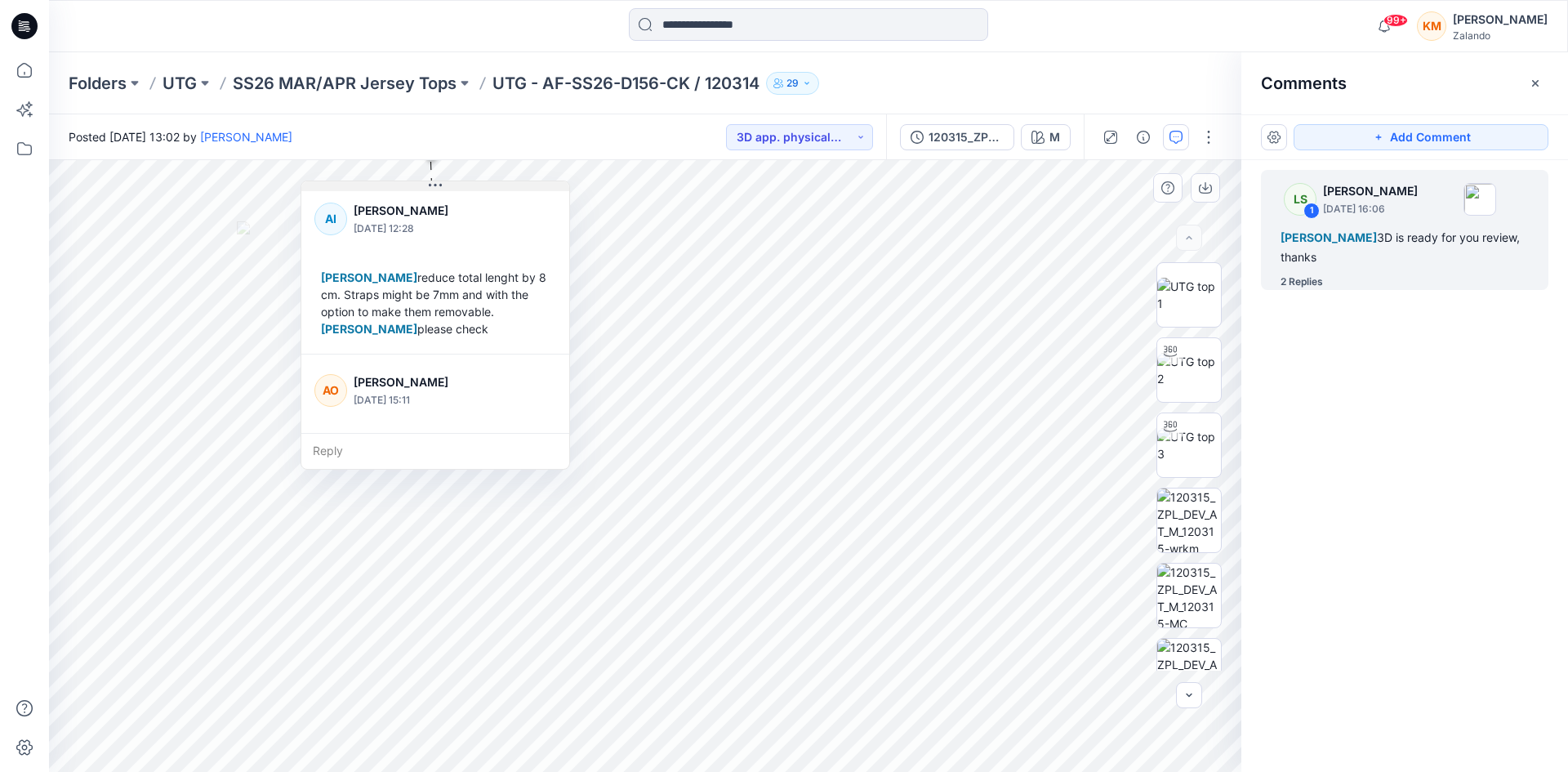
drag, startPoint x: 543, startPoint y: 175, endPoint x: 437, endPoint y: 187, distance: 106.7
click at [437, 187] on icon at bounding box center [436, 185] width 13 height 13
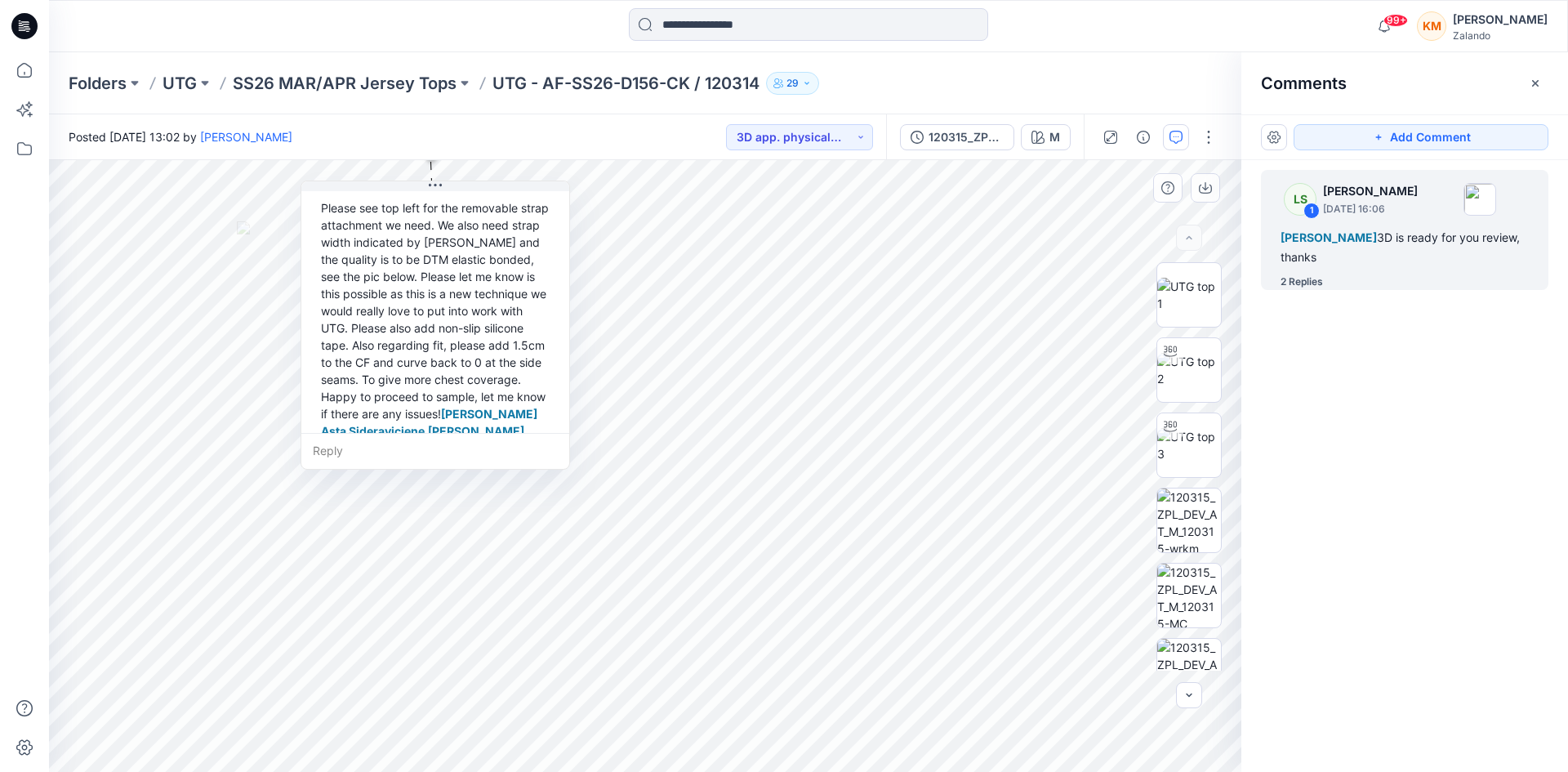
scroll to position [388, 0]
click at [735, 19] on input at bounding box center [809, 25] width 360 height 33
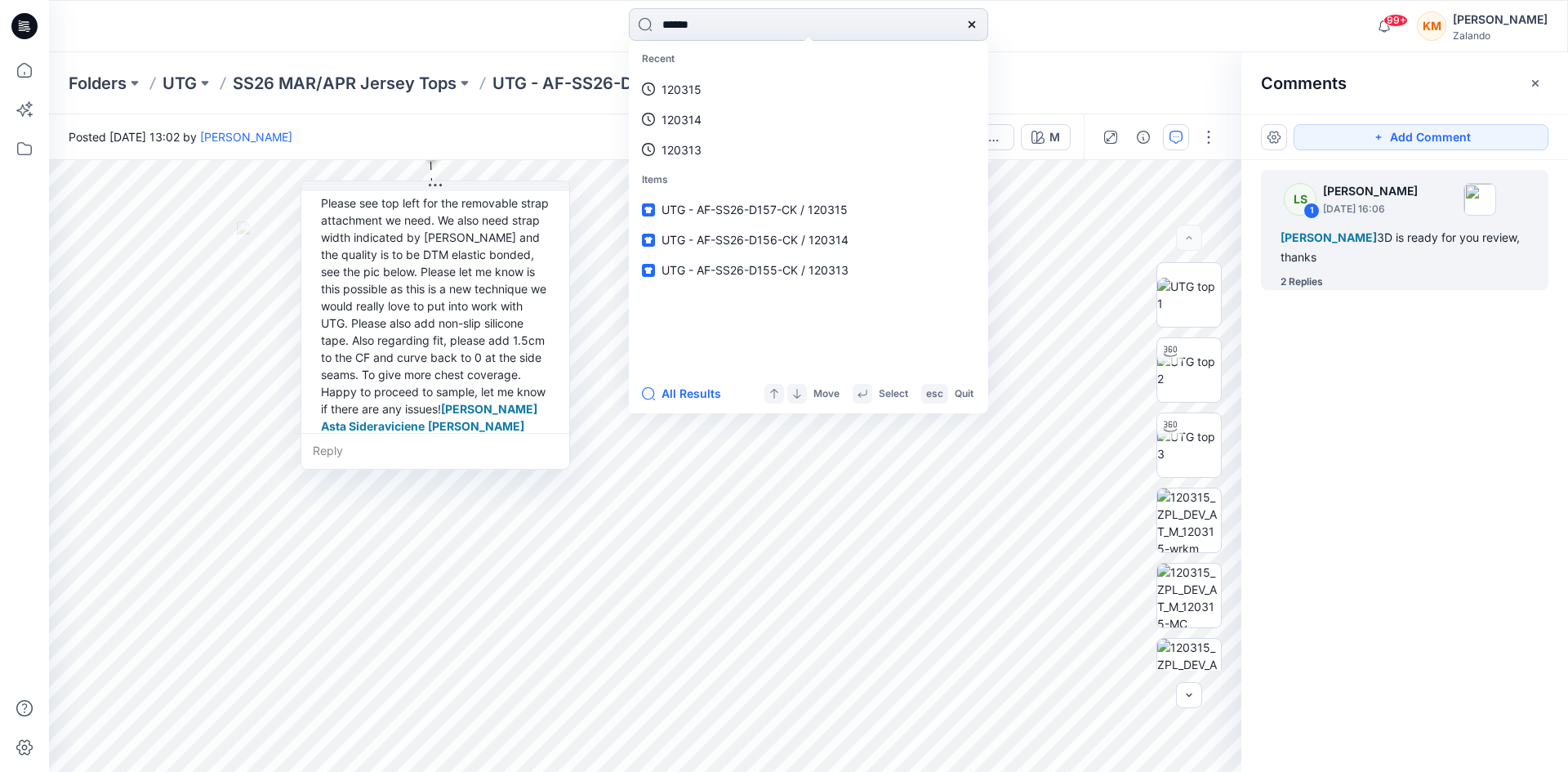
type input "******"
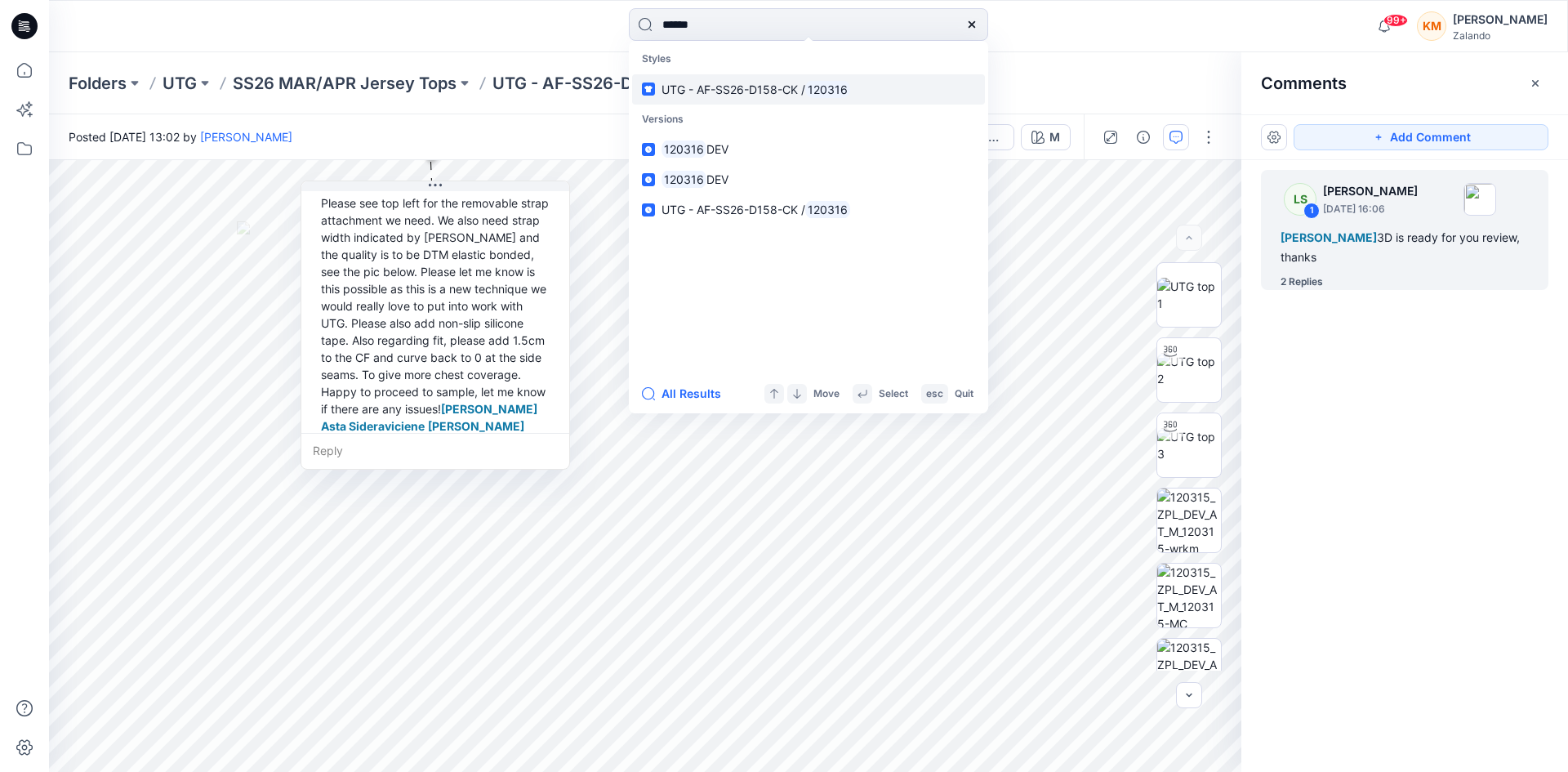
click at [738, 86] on span "UTG - AF-SS26-D158-CK /" at bounding box center [734, 89] width 144 height 14
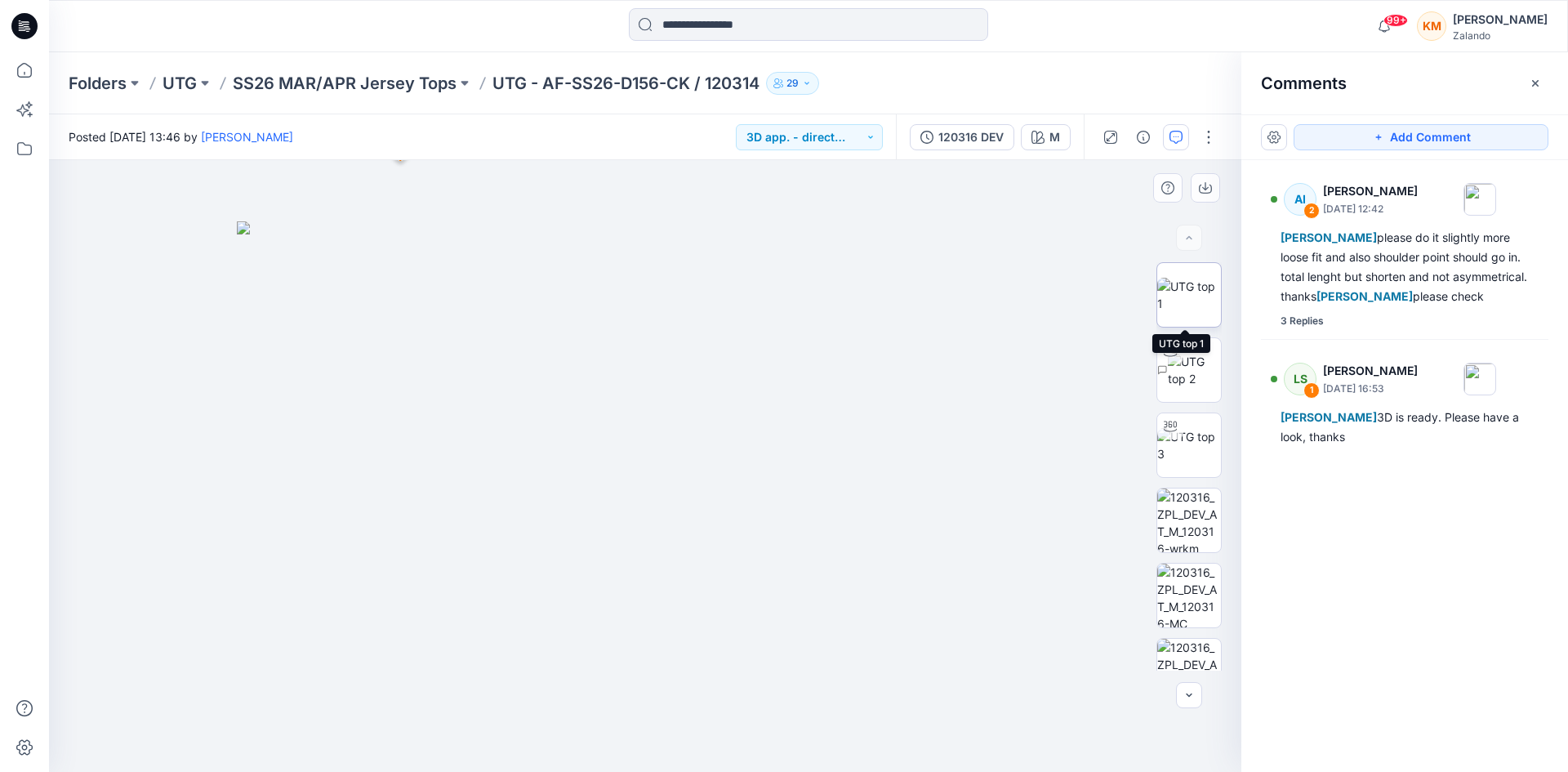
click at [1186, 301] on img at bounding box center [1190, 295] width 64 height 34
click at [695, 19] on input at bounding box center [809, 25] width 360 height 33
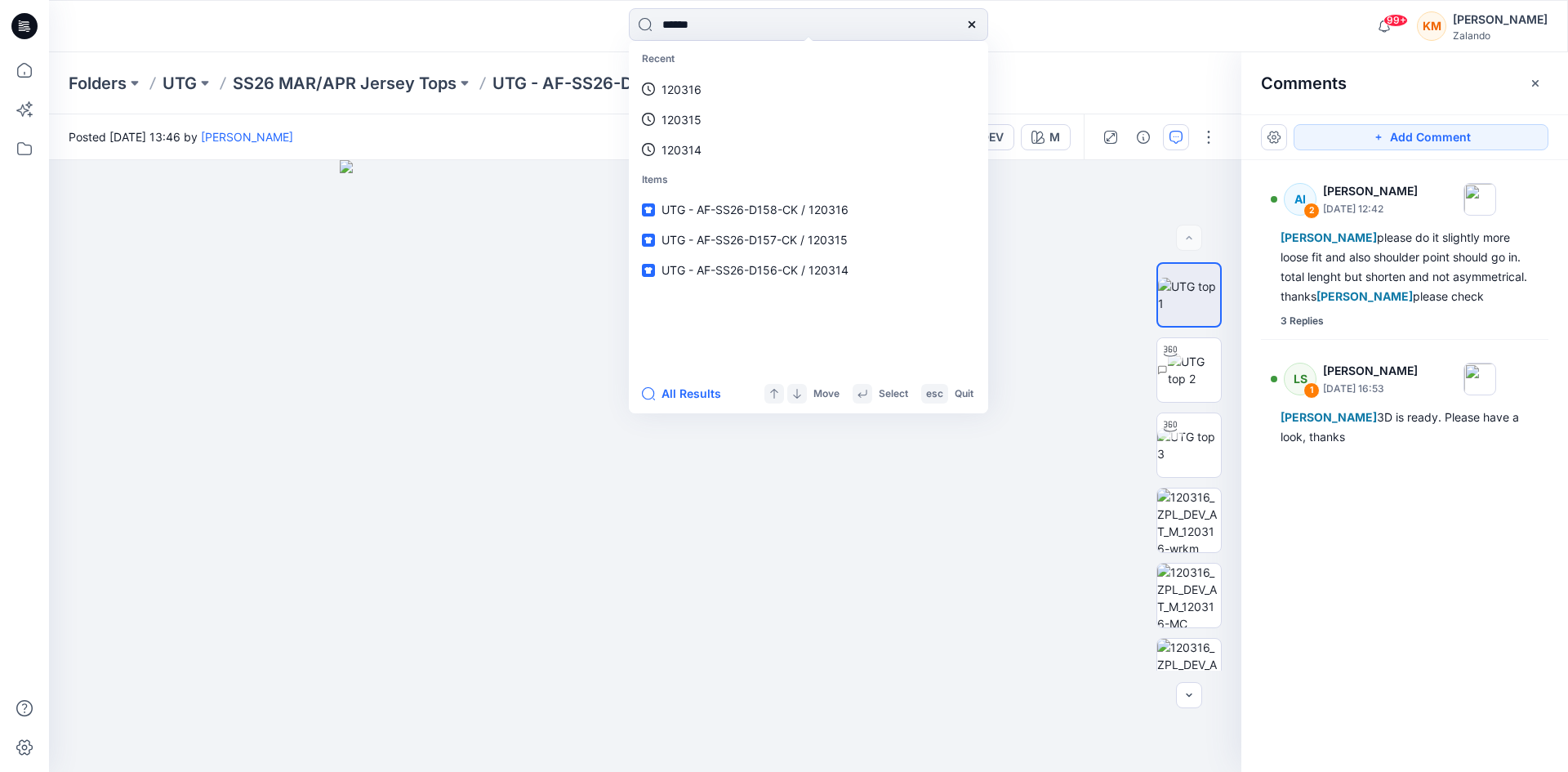
type input "******"
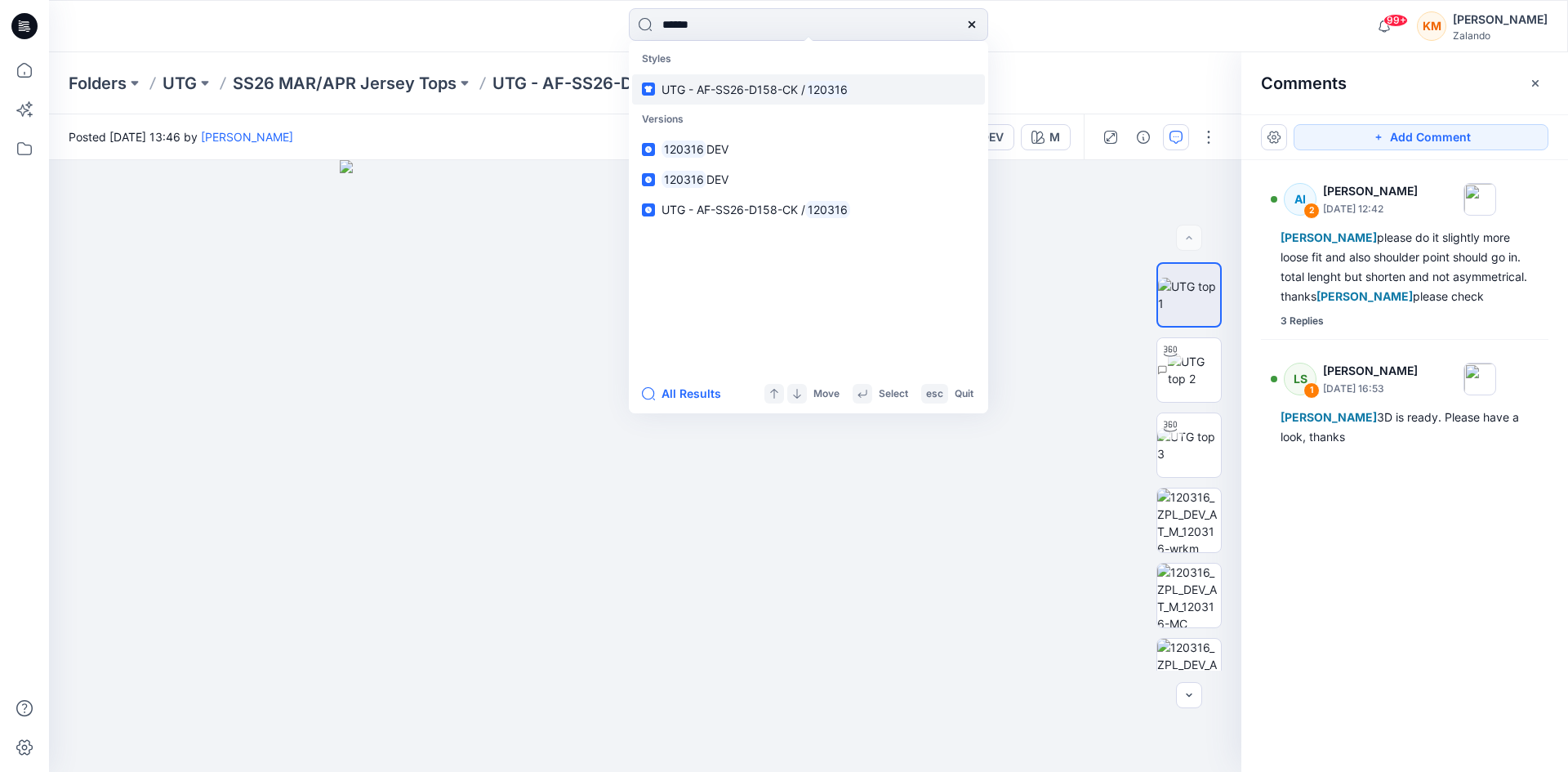
click at [733, 91] on span "UTG - AF-SS26-D158-CK /" at bounding box center [734, 89] width 144 height 14
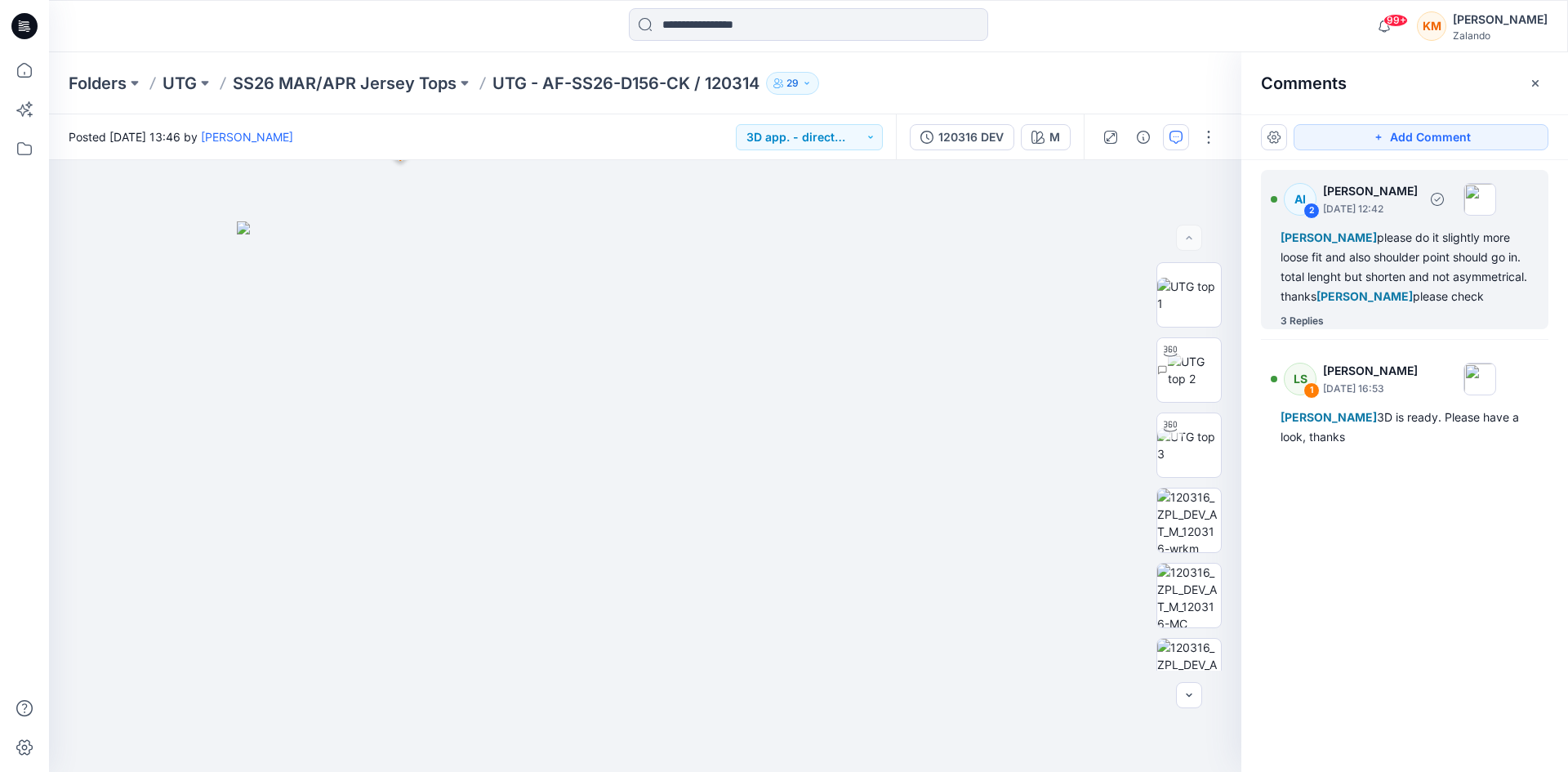
click at [1414, 278] on div "[PERSON_NAME] please do it slightly more loose fit and also shoulder point shou…" at bounding box center [1405, 267] width 248 height 78
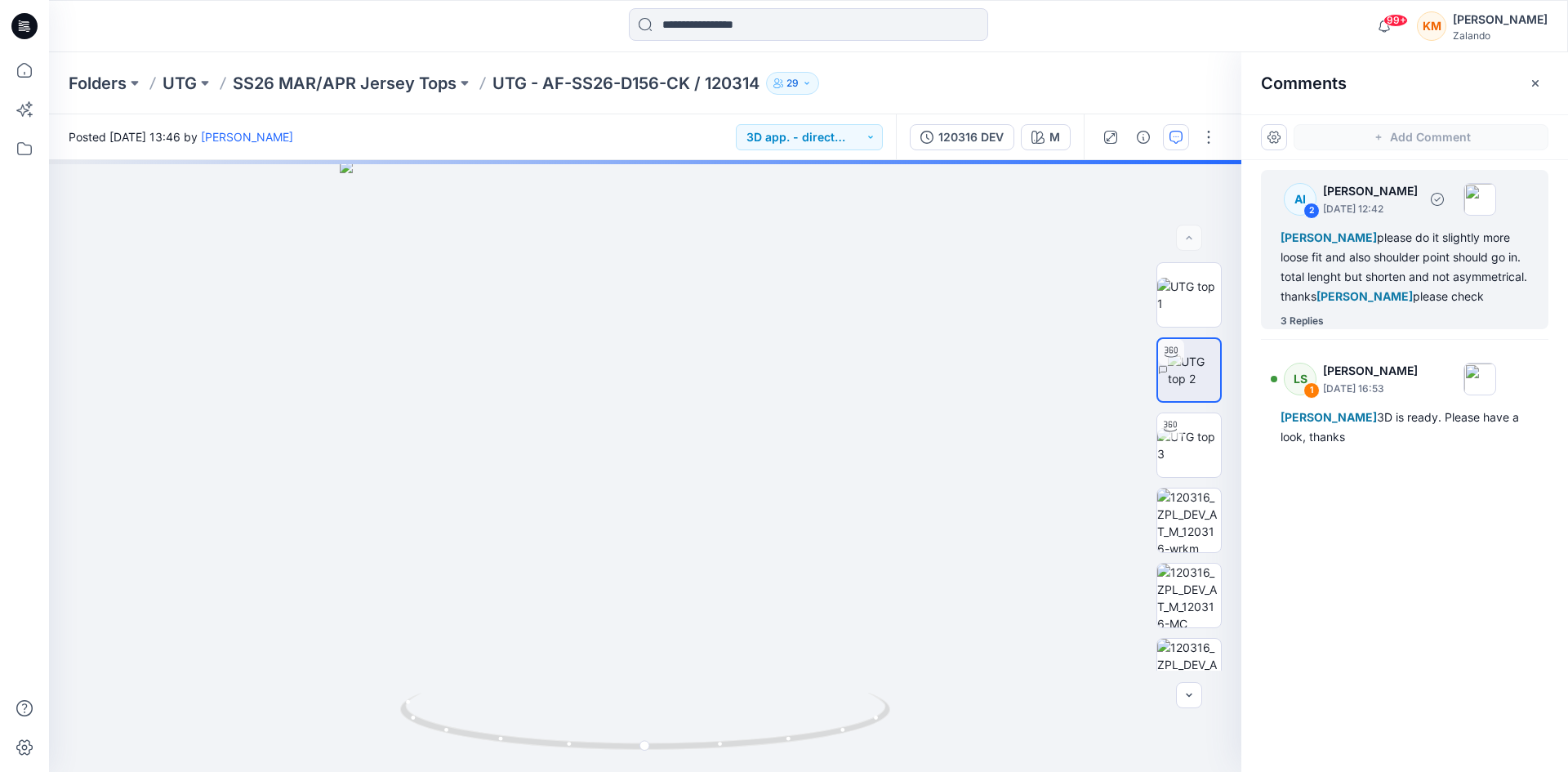
click at [1362, 274] on div "[PERSON_NAME] please do it slightly more loose fit and also shoulder point shou…" at bounding box center [1405, 267] width 248 height 78
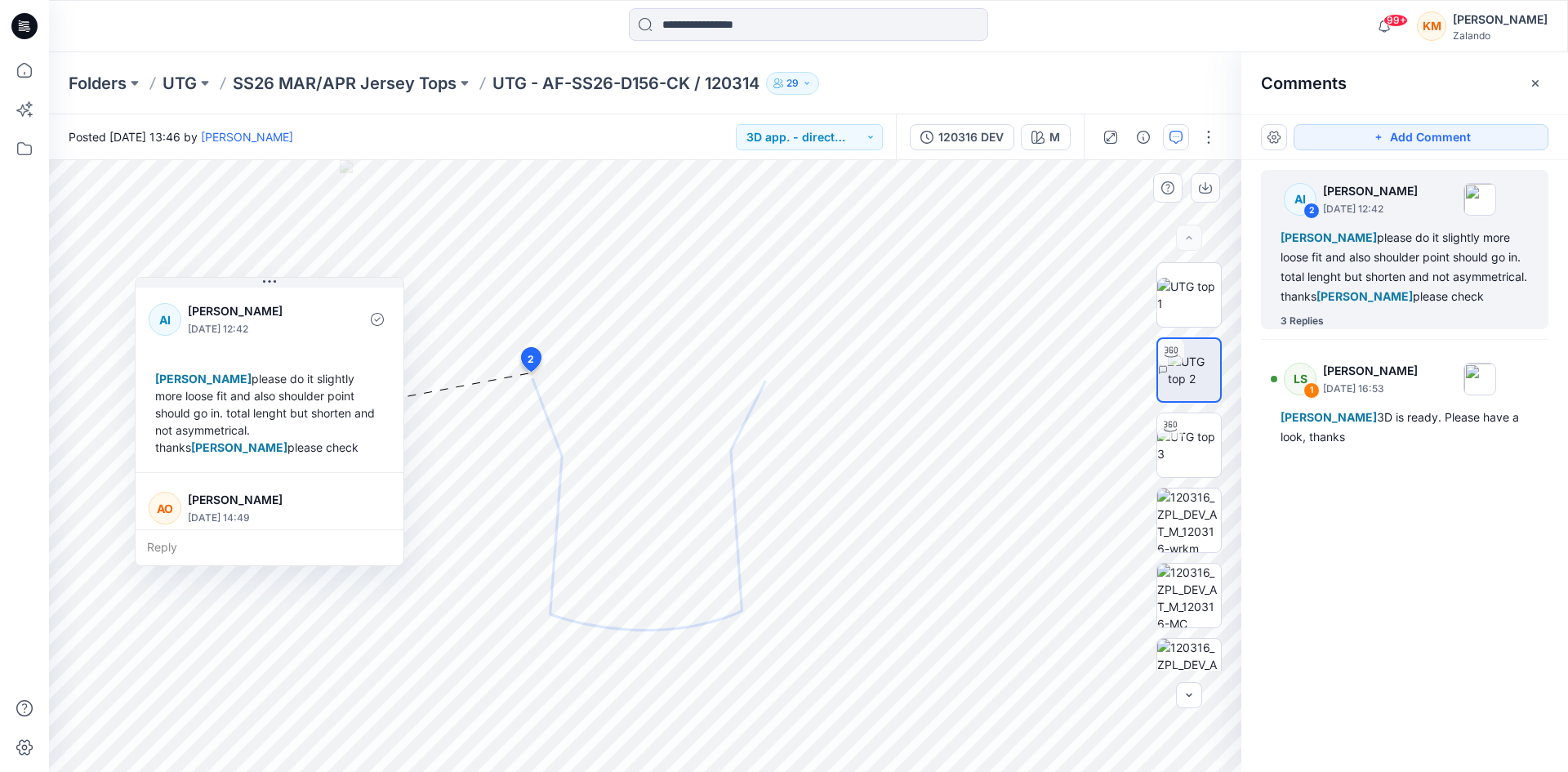
drag, startPoint x: 404, startPoint y: 333, endPoint x: 403, endPoint y: 322, distance: 11.0
click at [403, 322] on div "AI [PERSON_NAME] [DATE] 12:42 [PERSON_NAME] please do it slightly more loose fi…" at bounding box center [270, 378] width 268 height 188
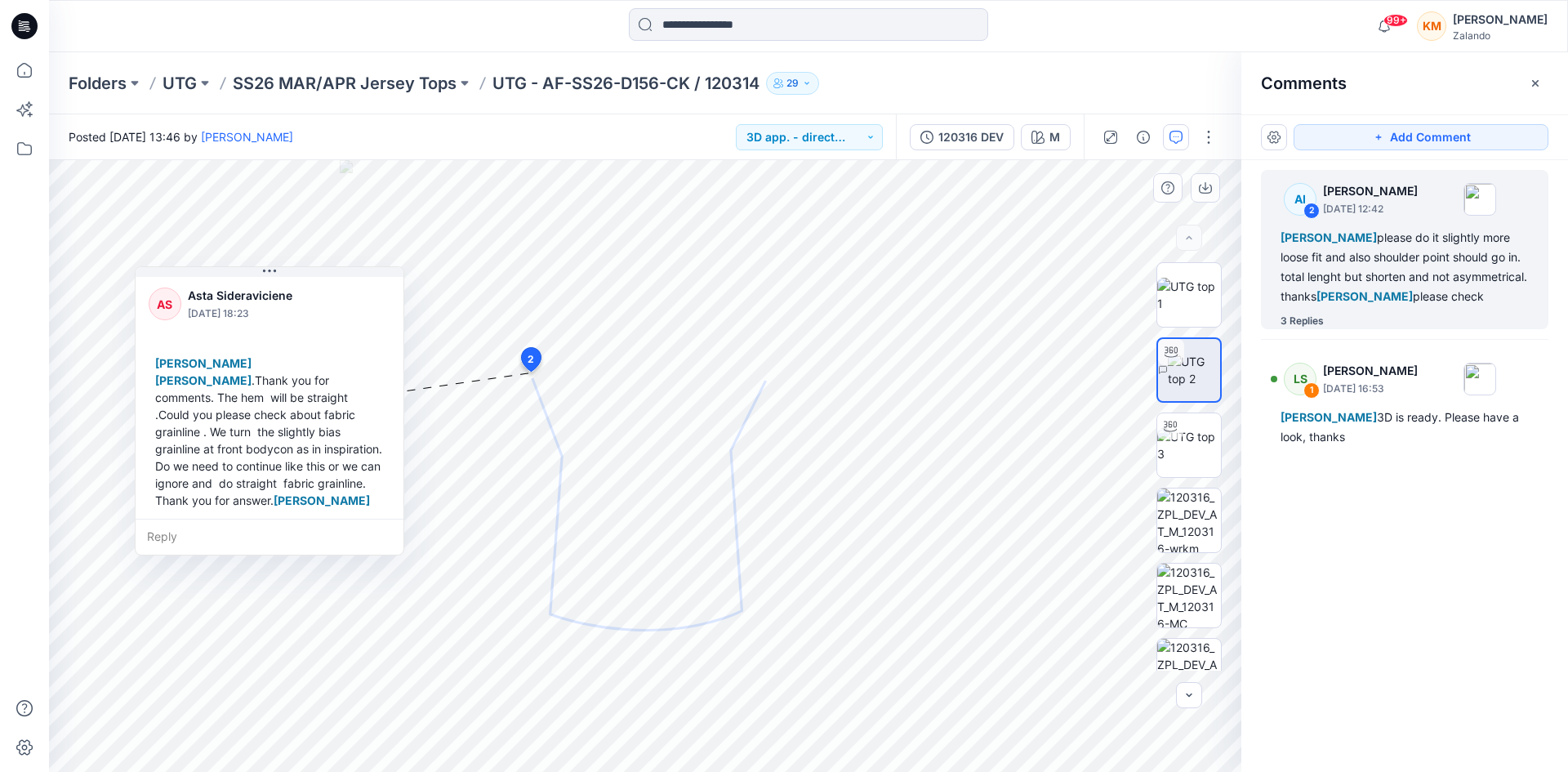
scroll to position [462, 0]
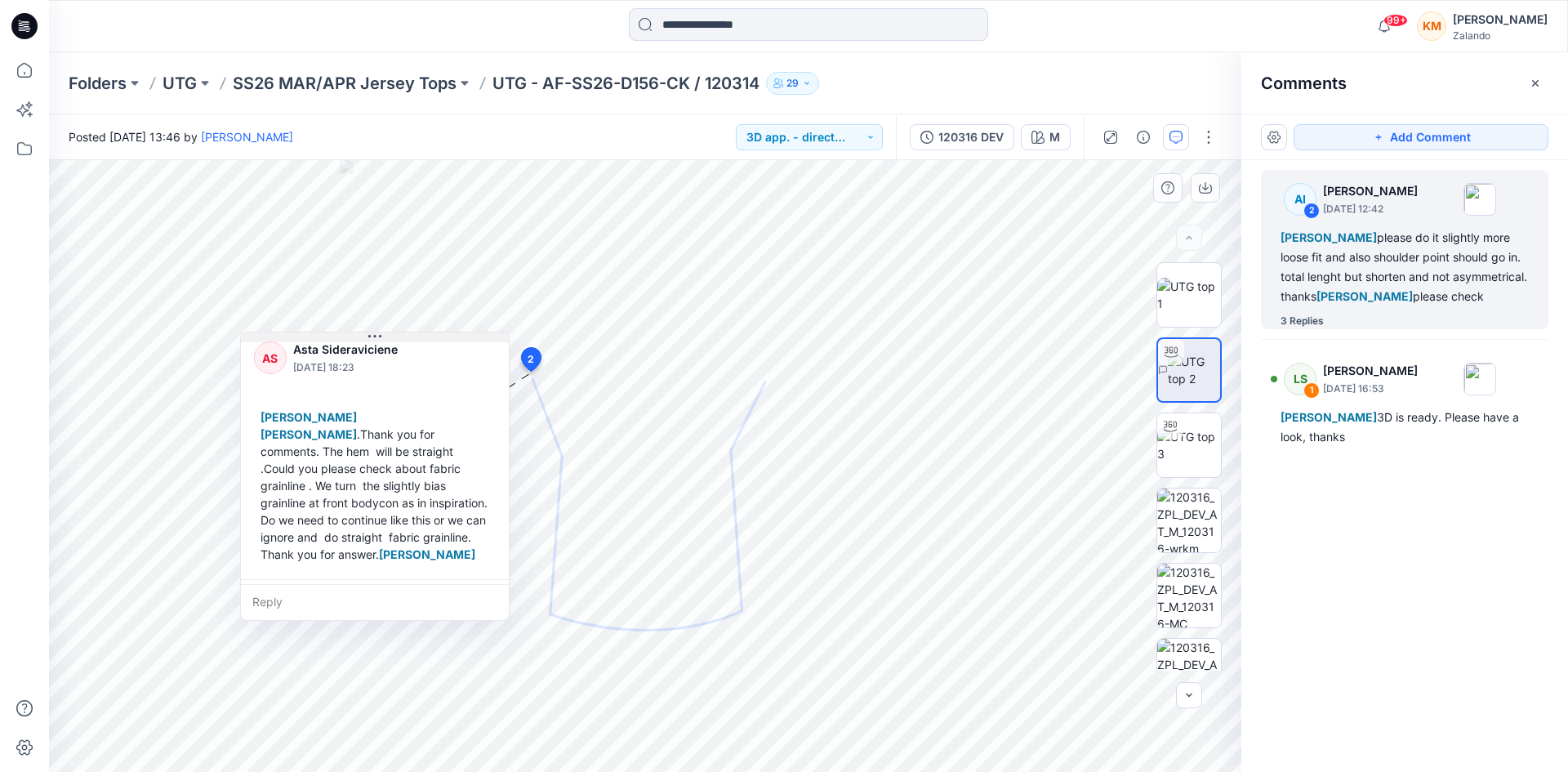
drag, startPoint x: 295, startPoint y: 277, endPoint x: 383, endPoint y: 339, distance: 107.6
click at [382, 337] on icon at bounding box center [380, 336] width 2 height 2
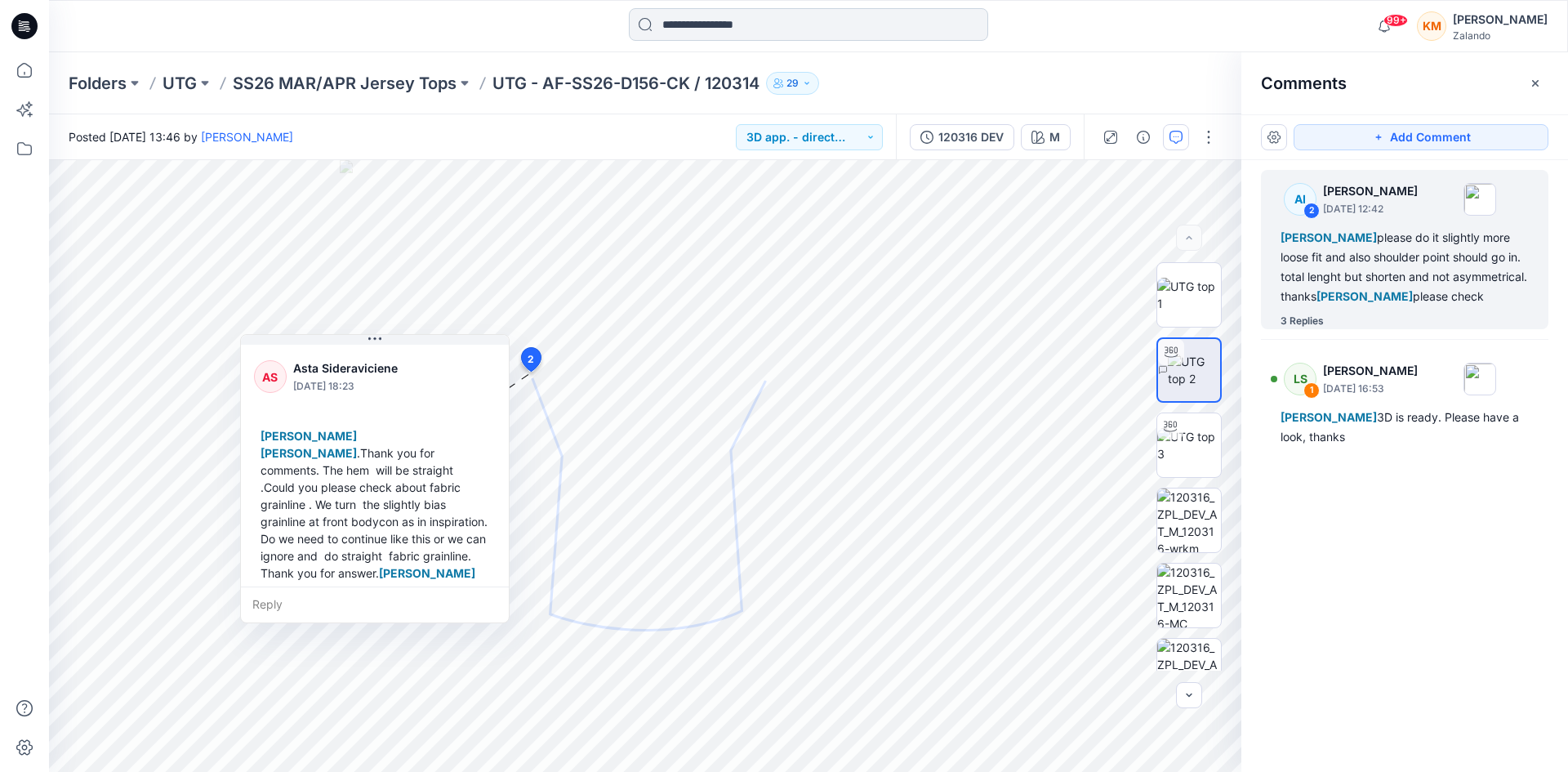
click at [745, 40] on input at bounding box center [809, 25] width 360 height 33
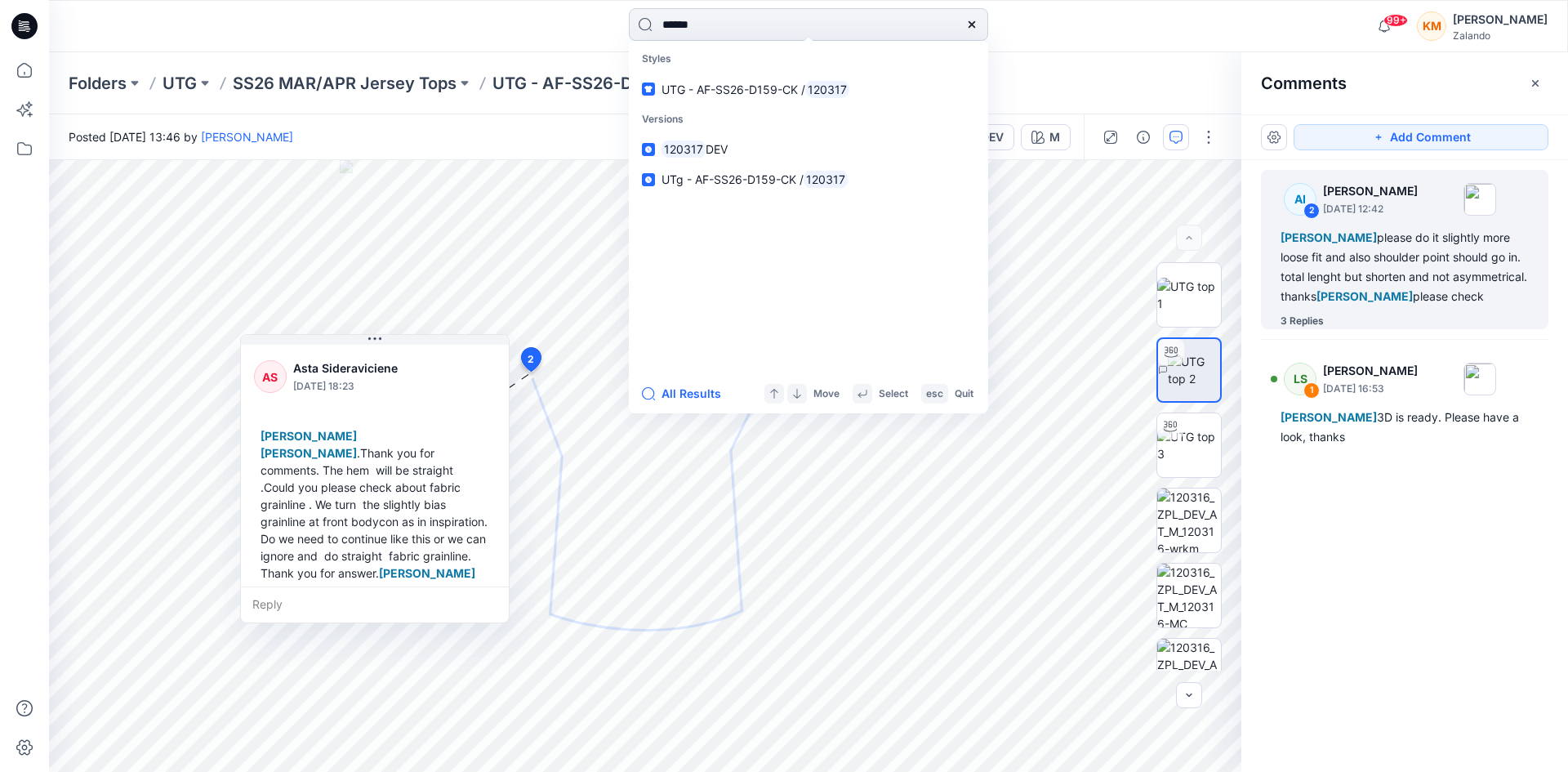
type input "******"
click at [766, 92] on span "UTG - AF-SS26-D159-CK /" at bounding box center [734, 89] width 144 height 14
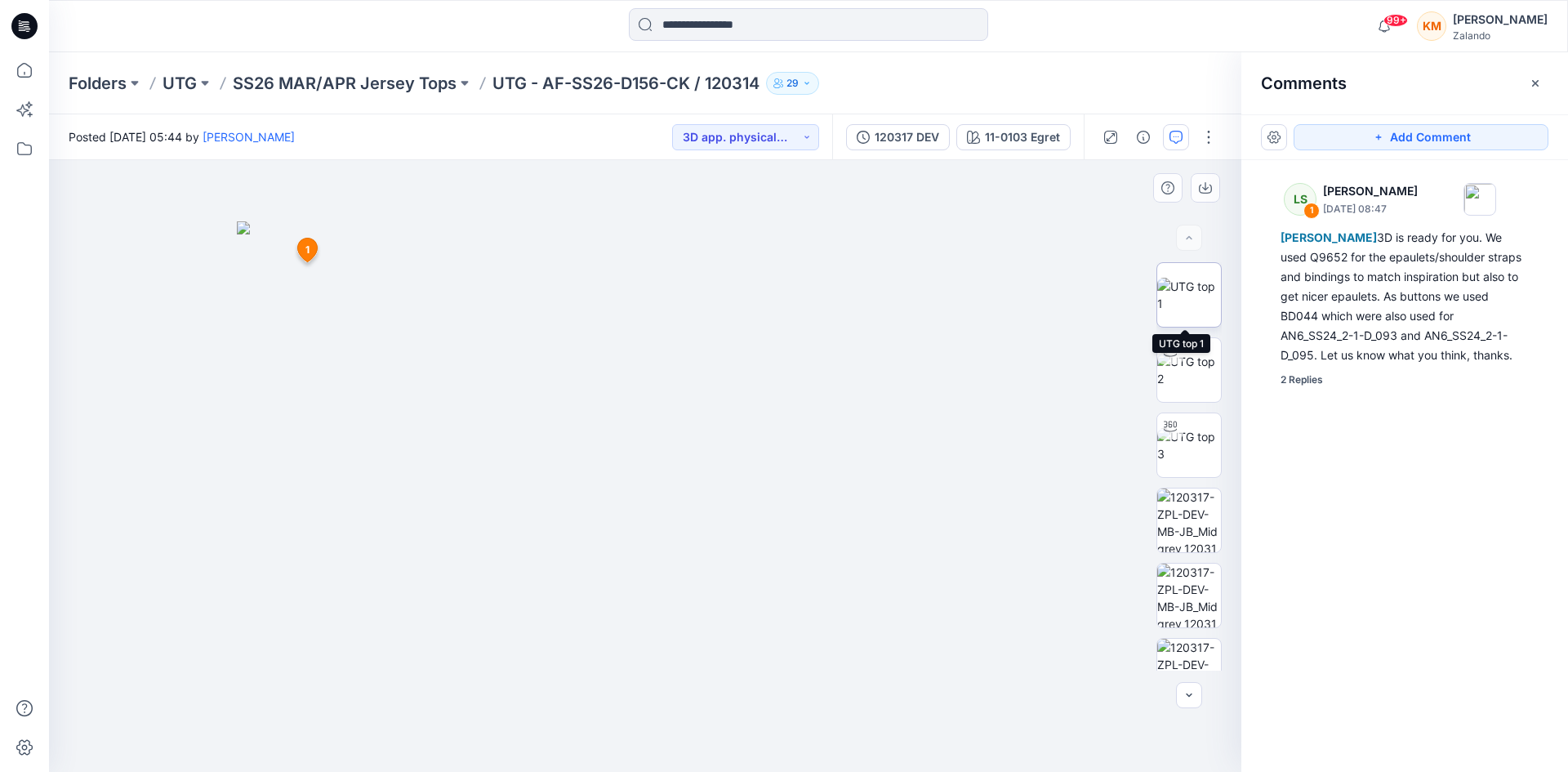
click at [1195, 301] on img at bounding box center [1190, 295] width 64 height 34
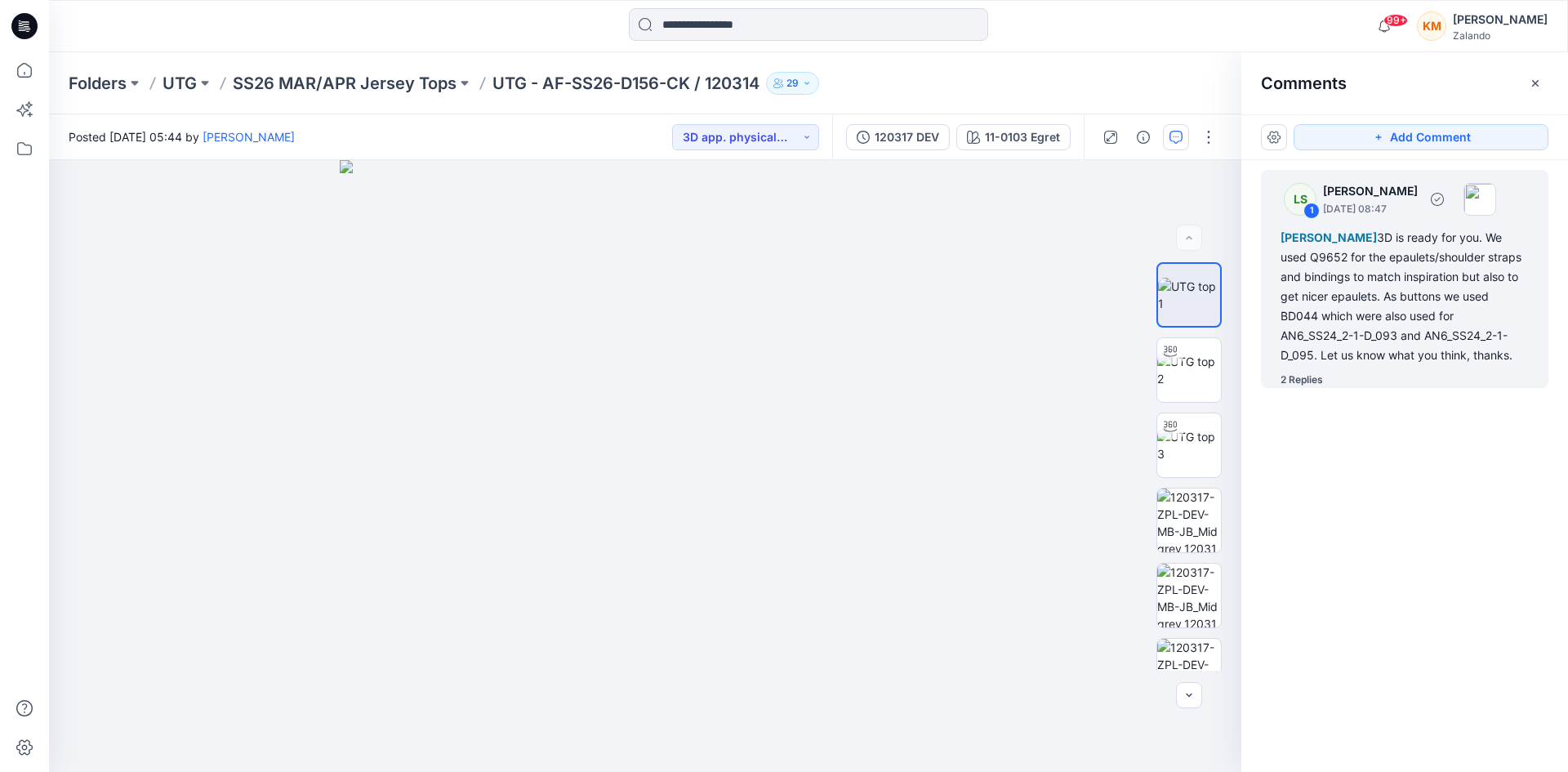
click at [1444, 314] on div "[PERSON_NAME] 3D is ready for you. We used Q9652 for the epaulets/shoulder stra…" at bounding box center [1405, 297] width 248 height 137
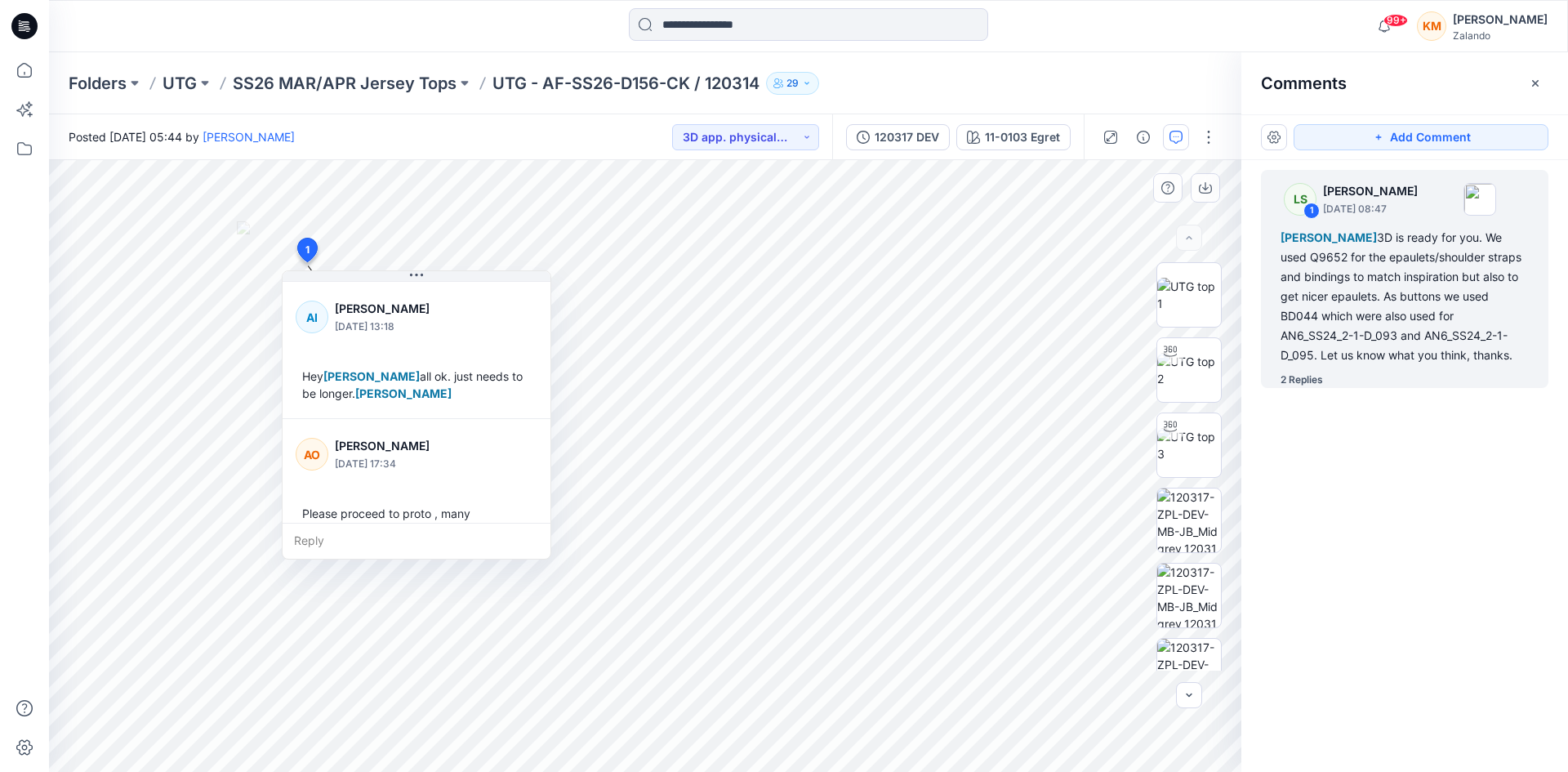
scroll to position [256, 0]
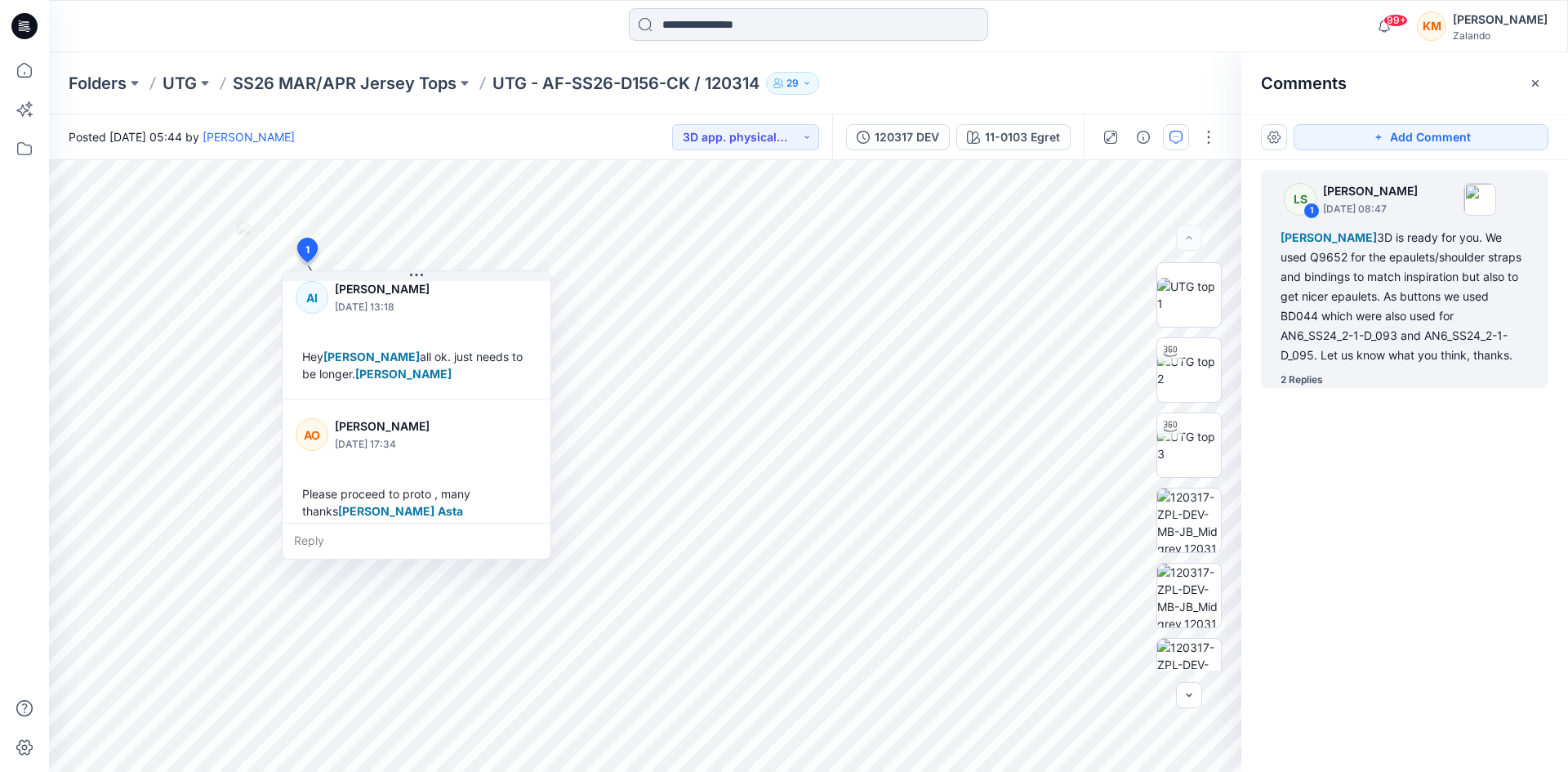
click at [721, 25] on input at bounding box center [809, 25] width 360 height 33
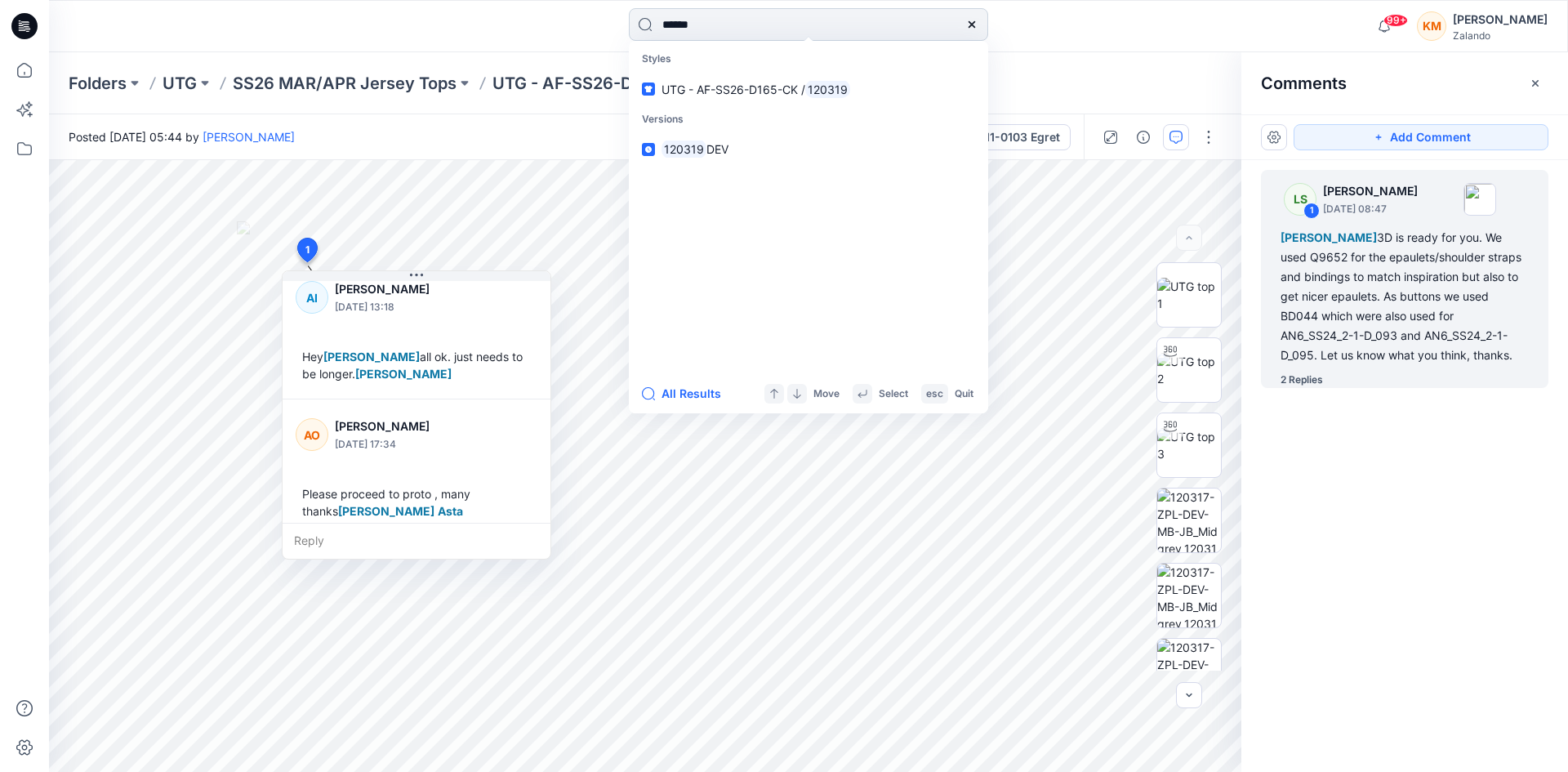
type input "******"
click at [788, 84] on span "UTG - AF-SS26-D165-CK /" at bounding box center [734, 89] width 144 height 14
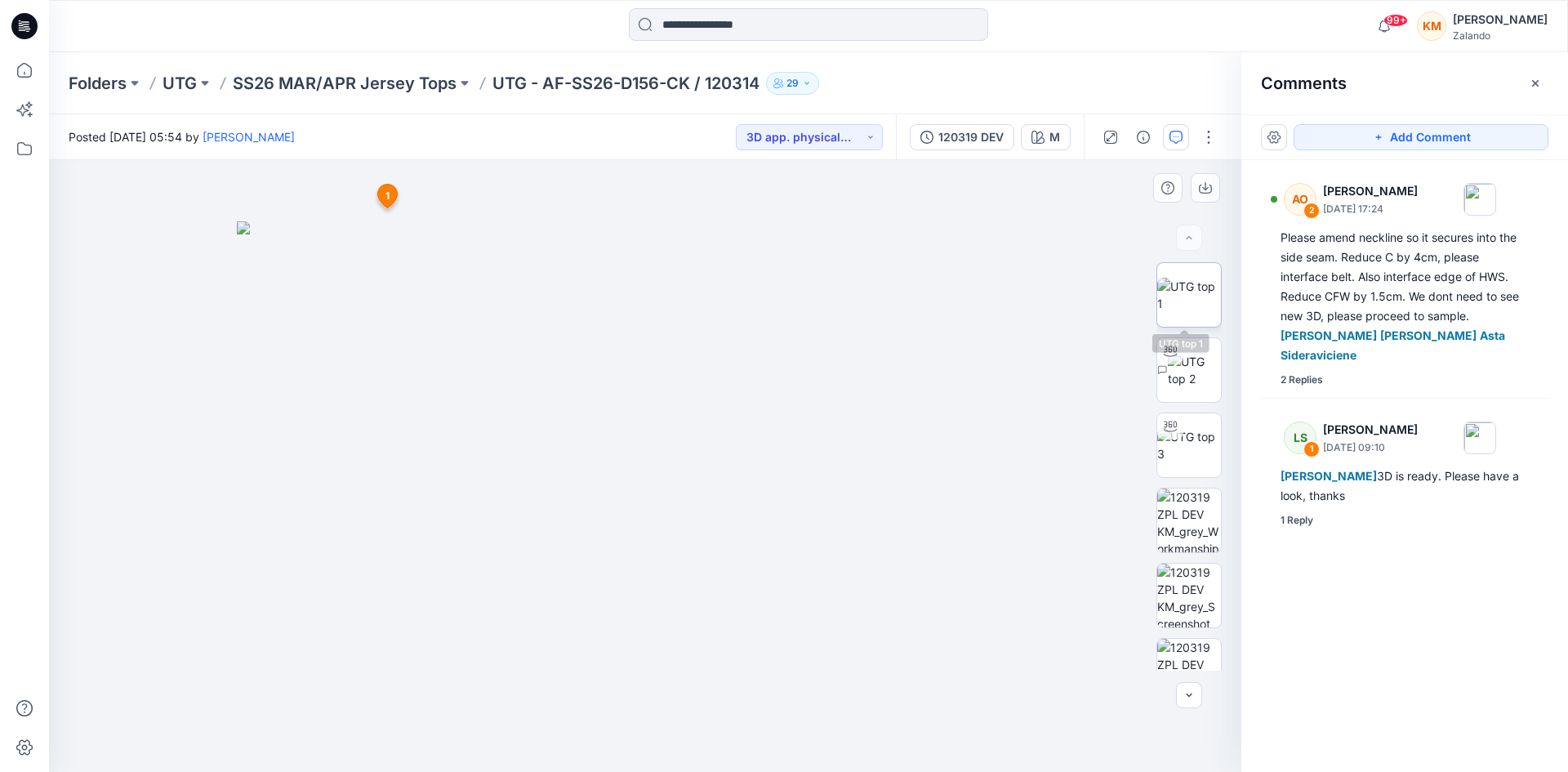
click at [1198, 291] on img at bounding box center [1190, 295] width 64 height 34
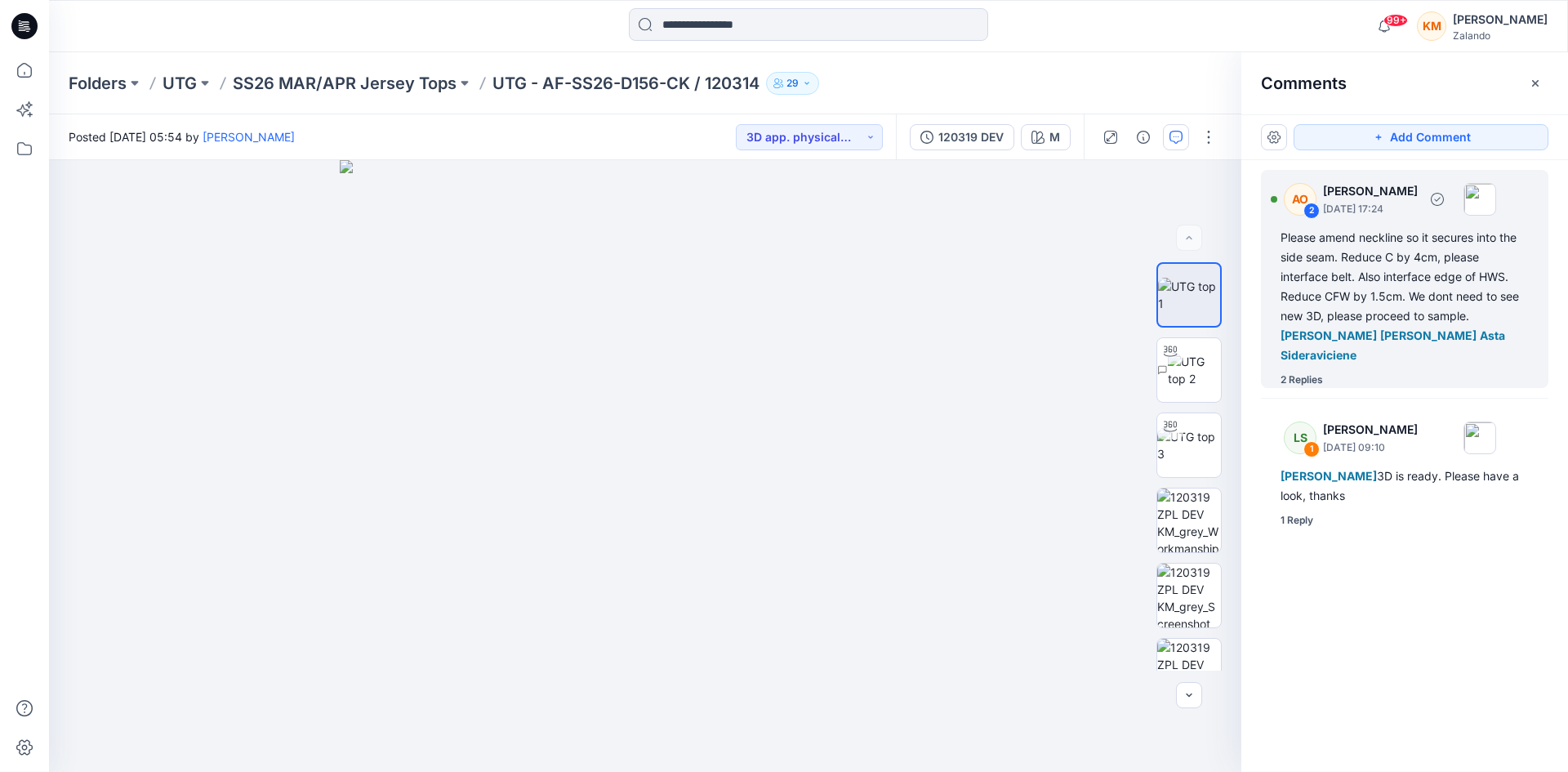
click at [1340, 302] on div "Please amend neckline so it secures into the side seam. Reduce C by 4cm, please…" at bounding box center [1405, 297] width 248 height 137
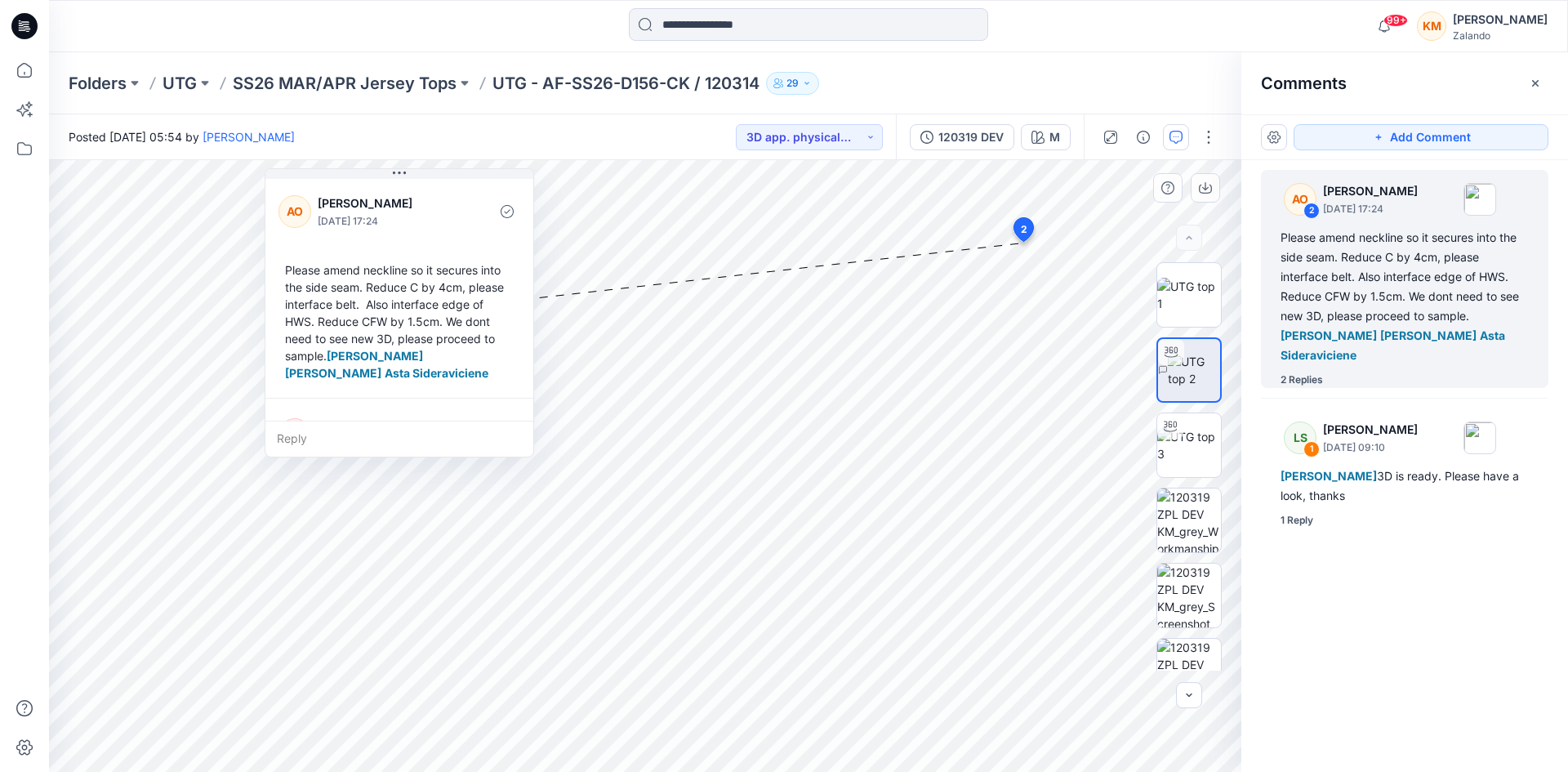
drag, startPoint x: 109, startPoint y: 171, endPoint x: 395, endPoint y: 192, distance: 286.8
click at [395, 192] on div "AO [PERSON_NAME] [DATE] 17:24" at bounding box center [400, 211] width 242 height 45
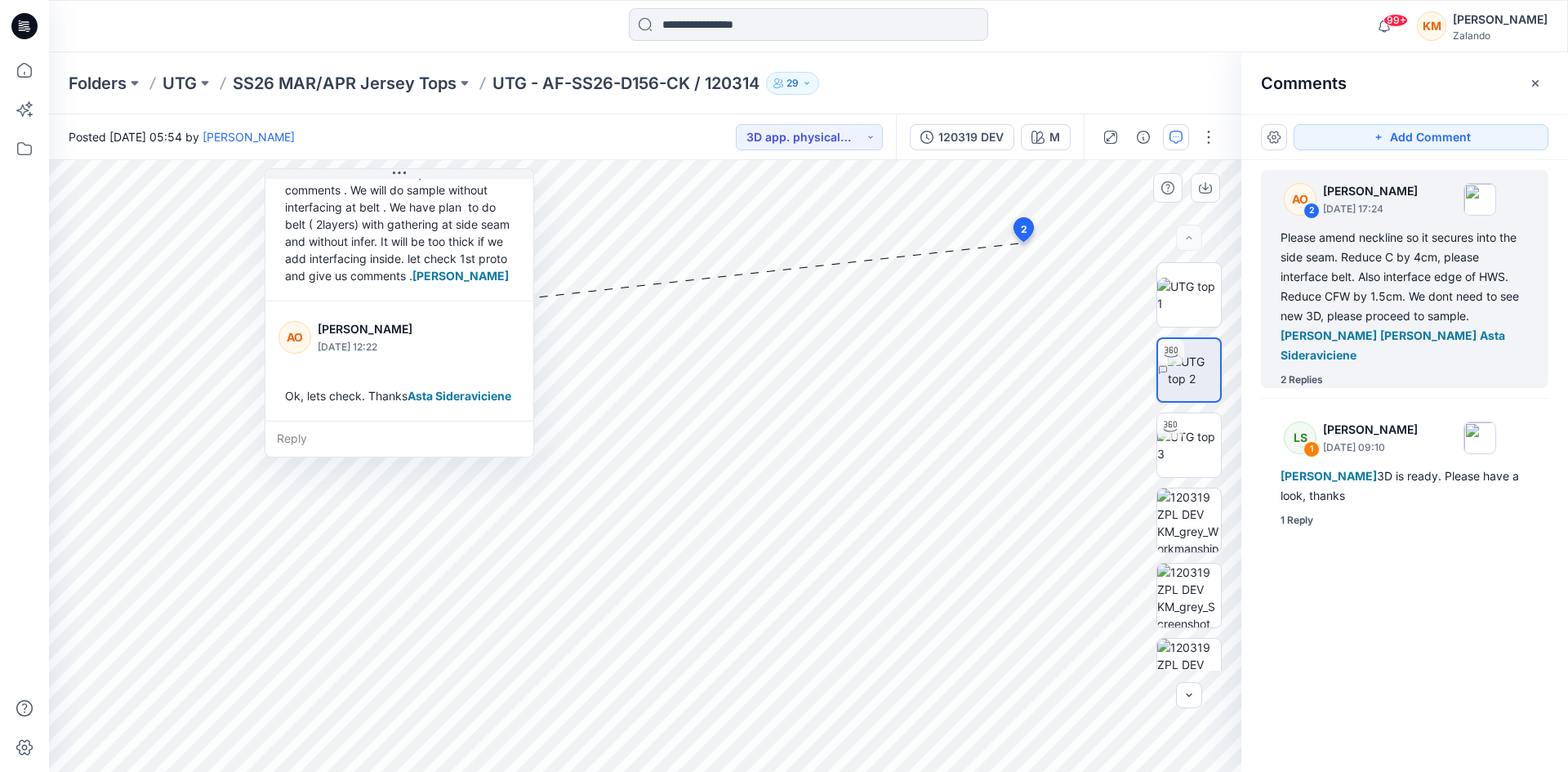
scroll to position [337, 0]
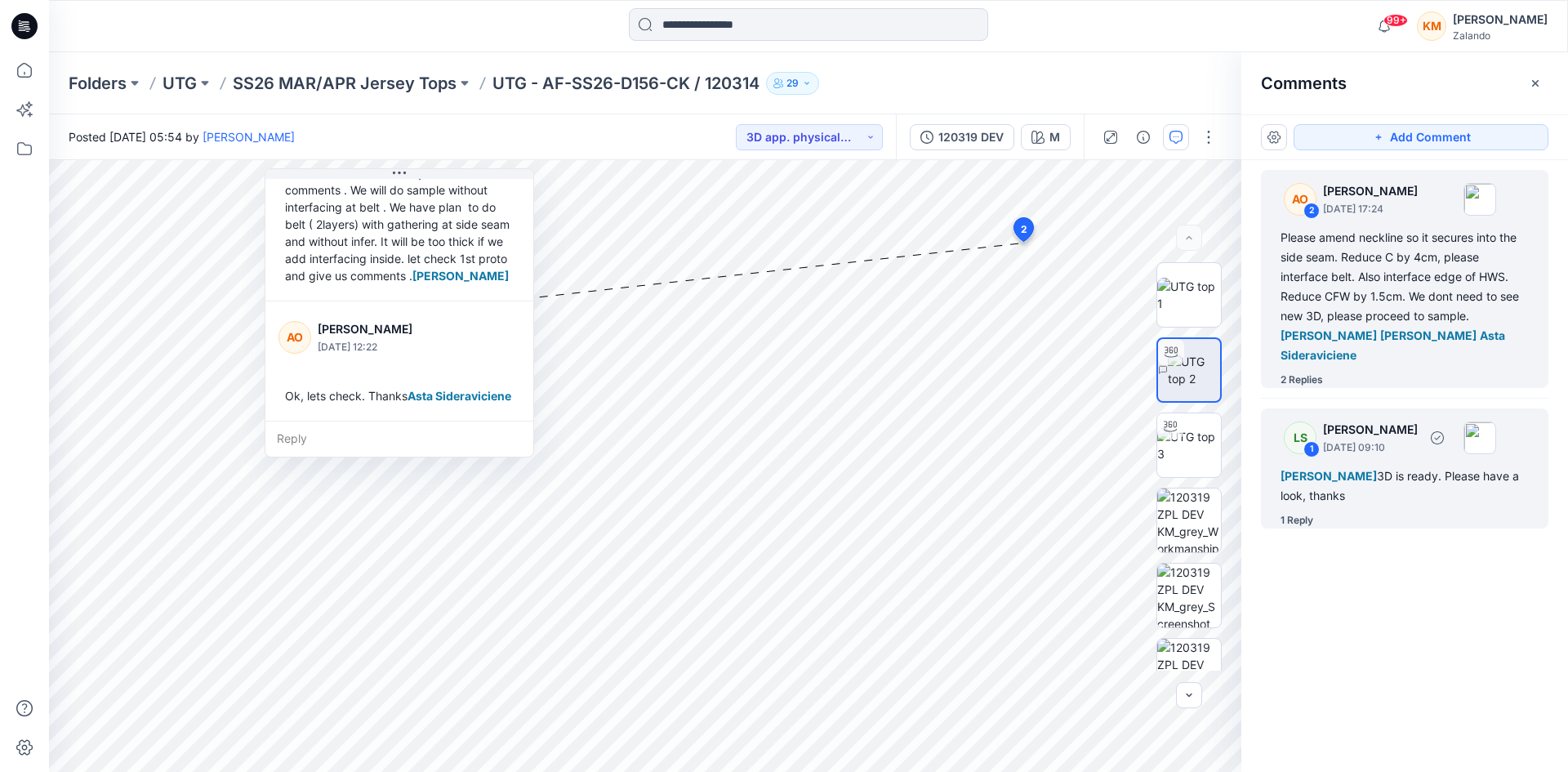
click at [1367, 481] on span "[PERSON_NAME]" at bounding box center [1329, 475] width 96 height 14
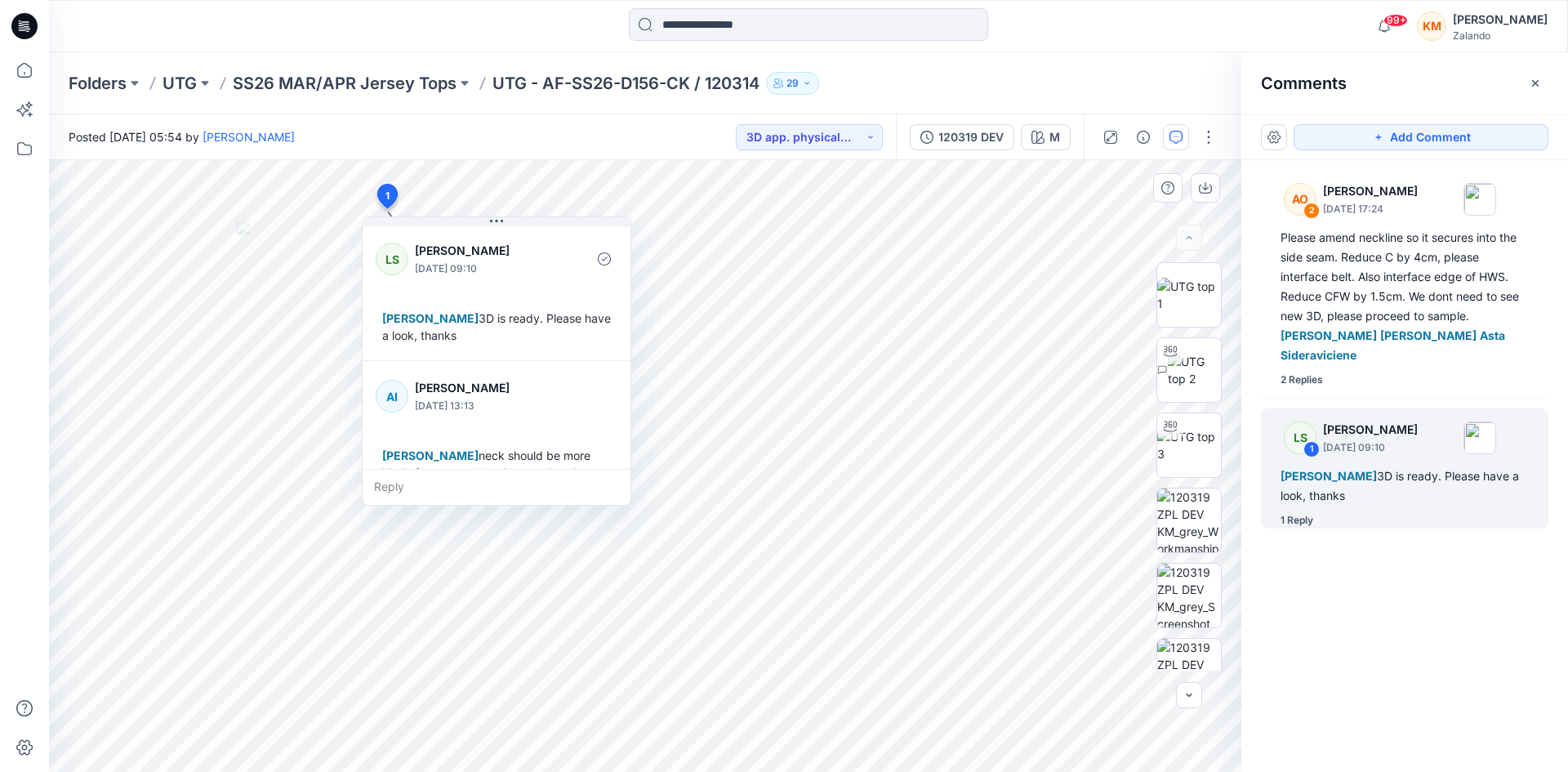
scroll to position [46, 0]
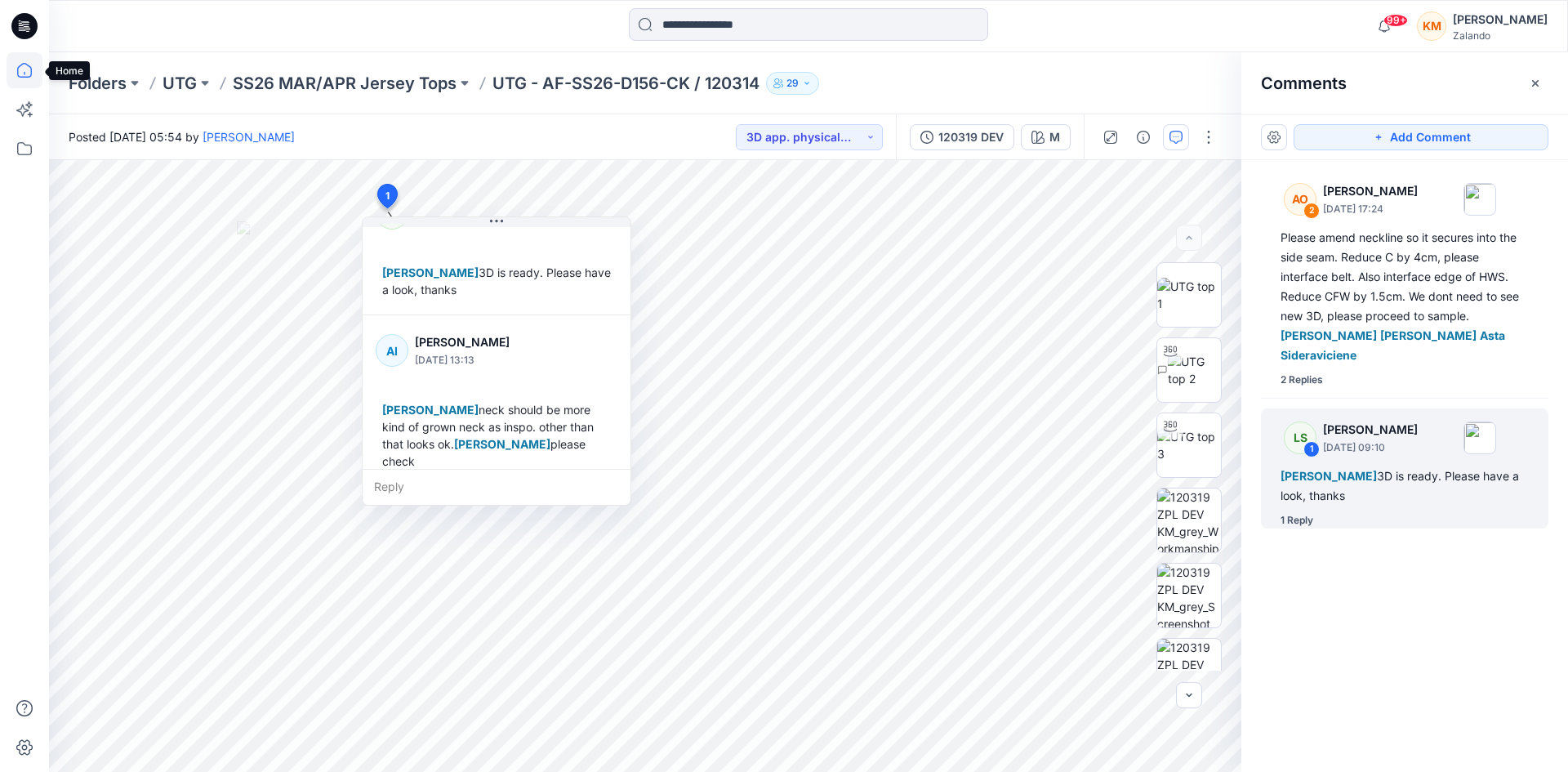
click at [13, 67] on icon at bounding box center [25, 70] width 36 height 36
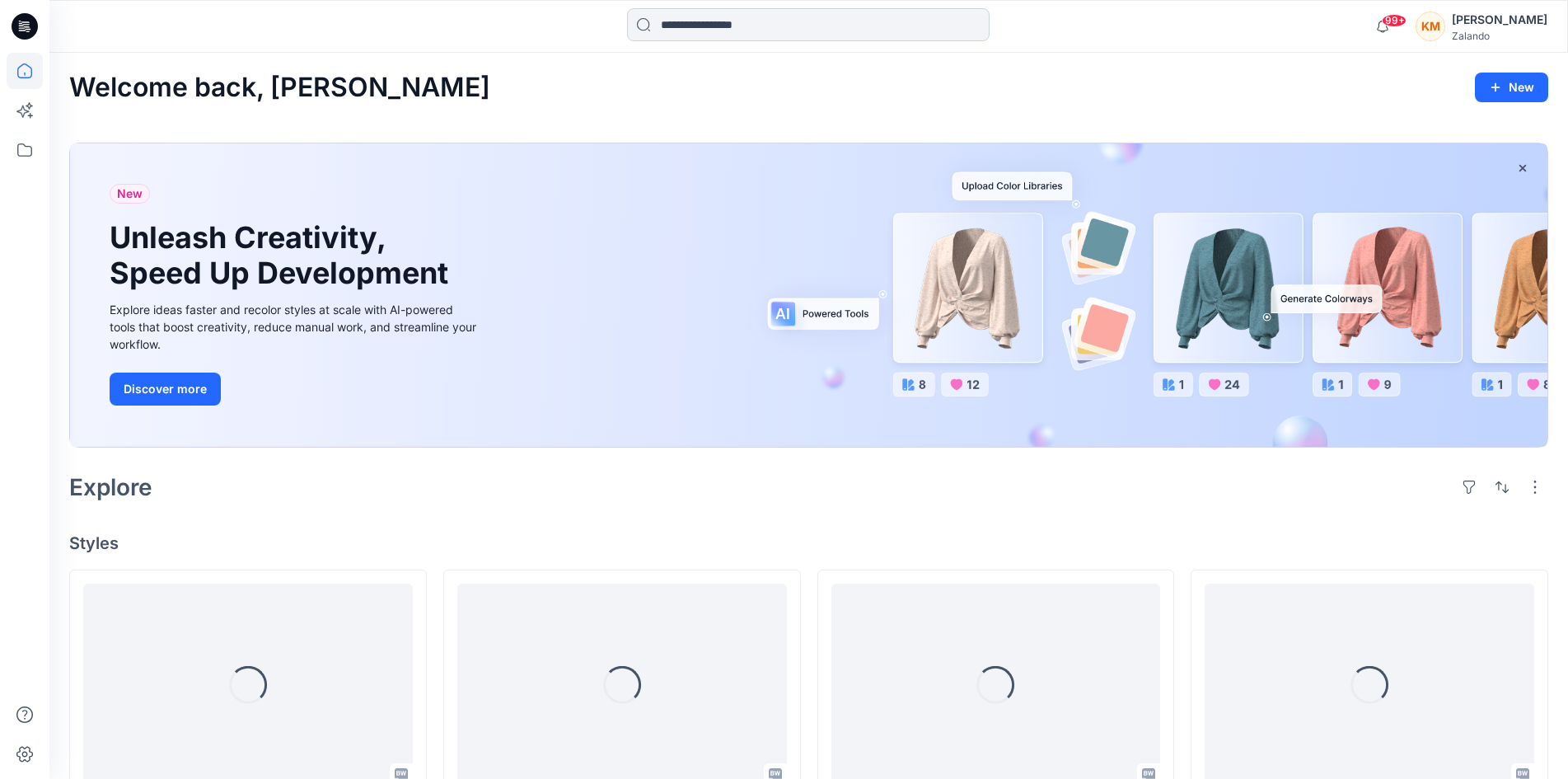
click at [689, 19] on input at bounding box center [809, 25] width 363 height 33
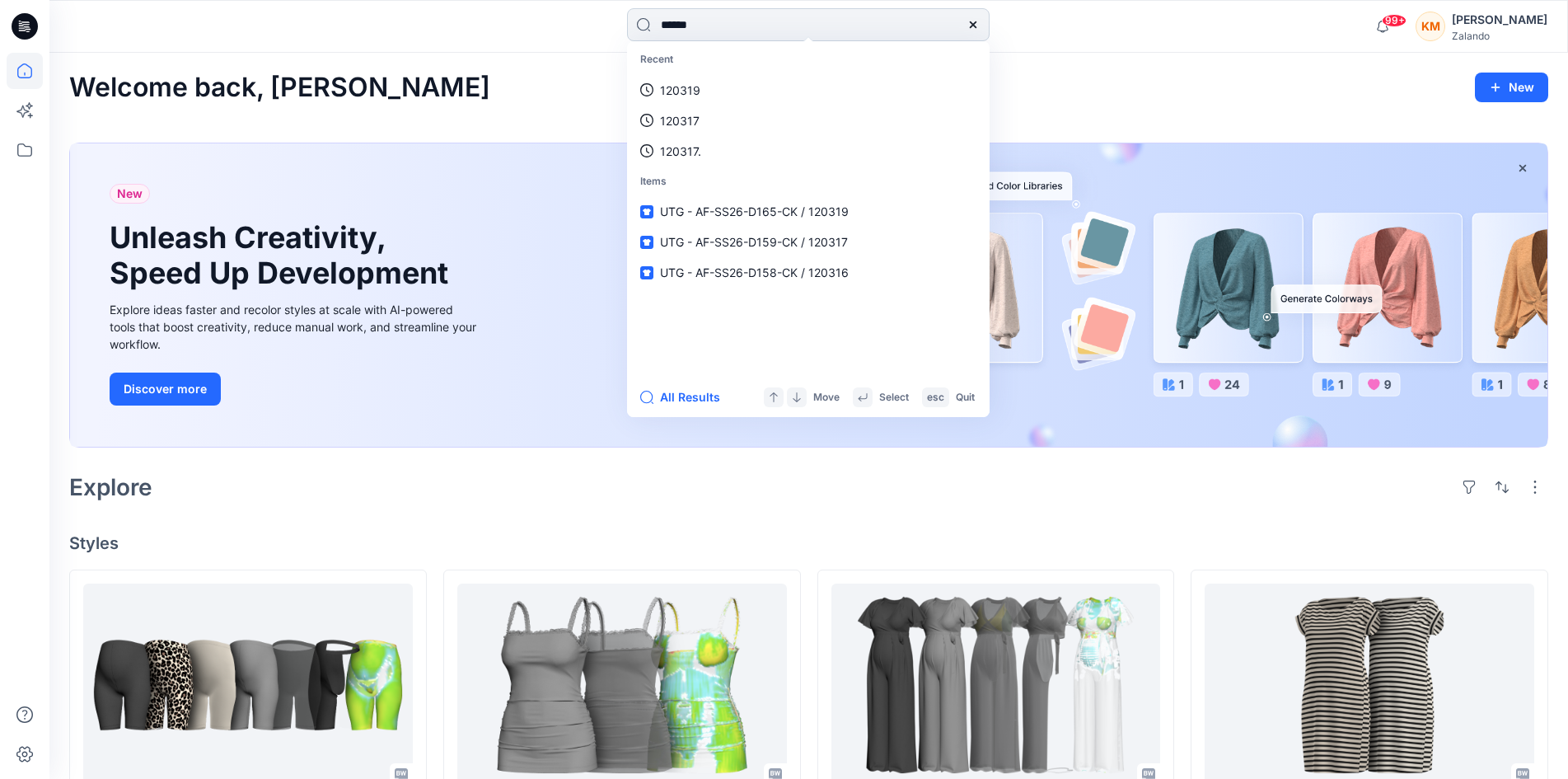
type input "******"
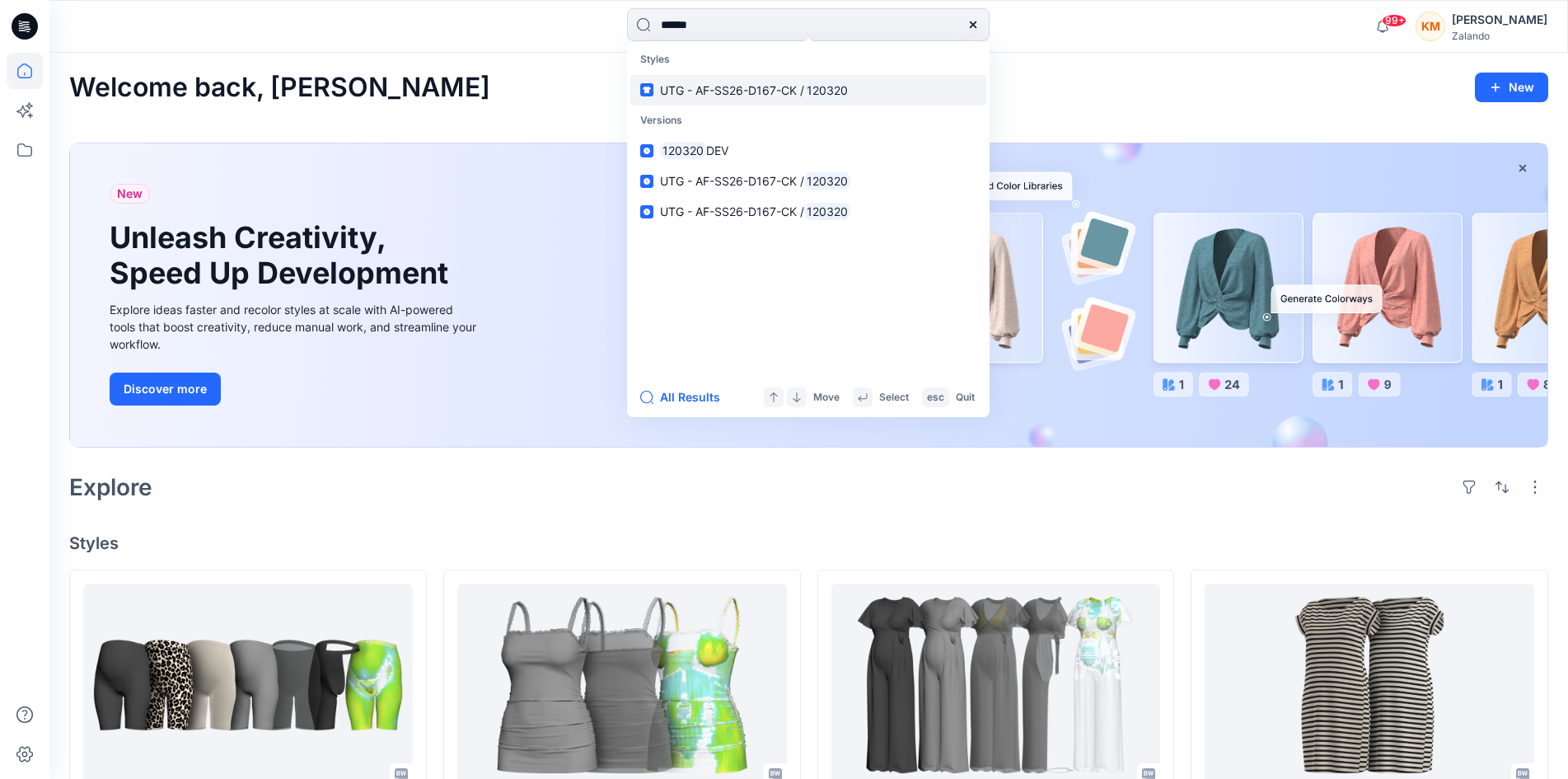
click at [745, 93] on span "UTG - AF-SS26-D167-CK /" at bounding box center [732, 90] width 144 height 14
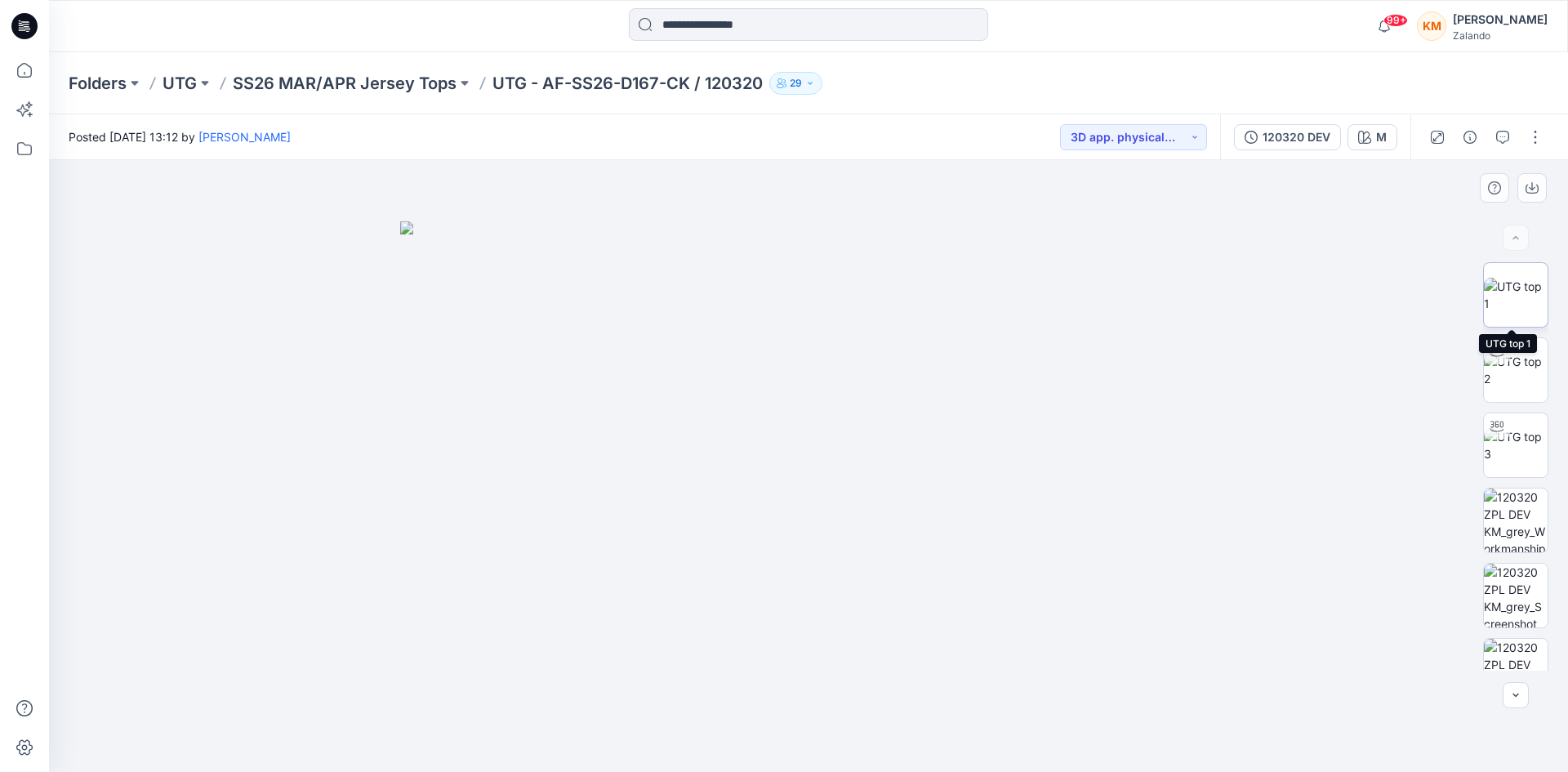
click at [1513, 292] on img at bounding box center [1517, 295] width 64 height 34
click at [1502, 133] on icon "button" at bounding box center [1503, 137] width 13 height 13
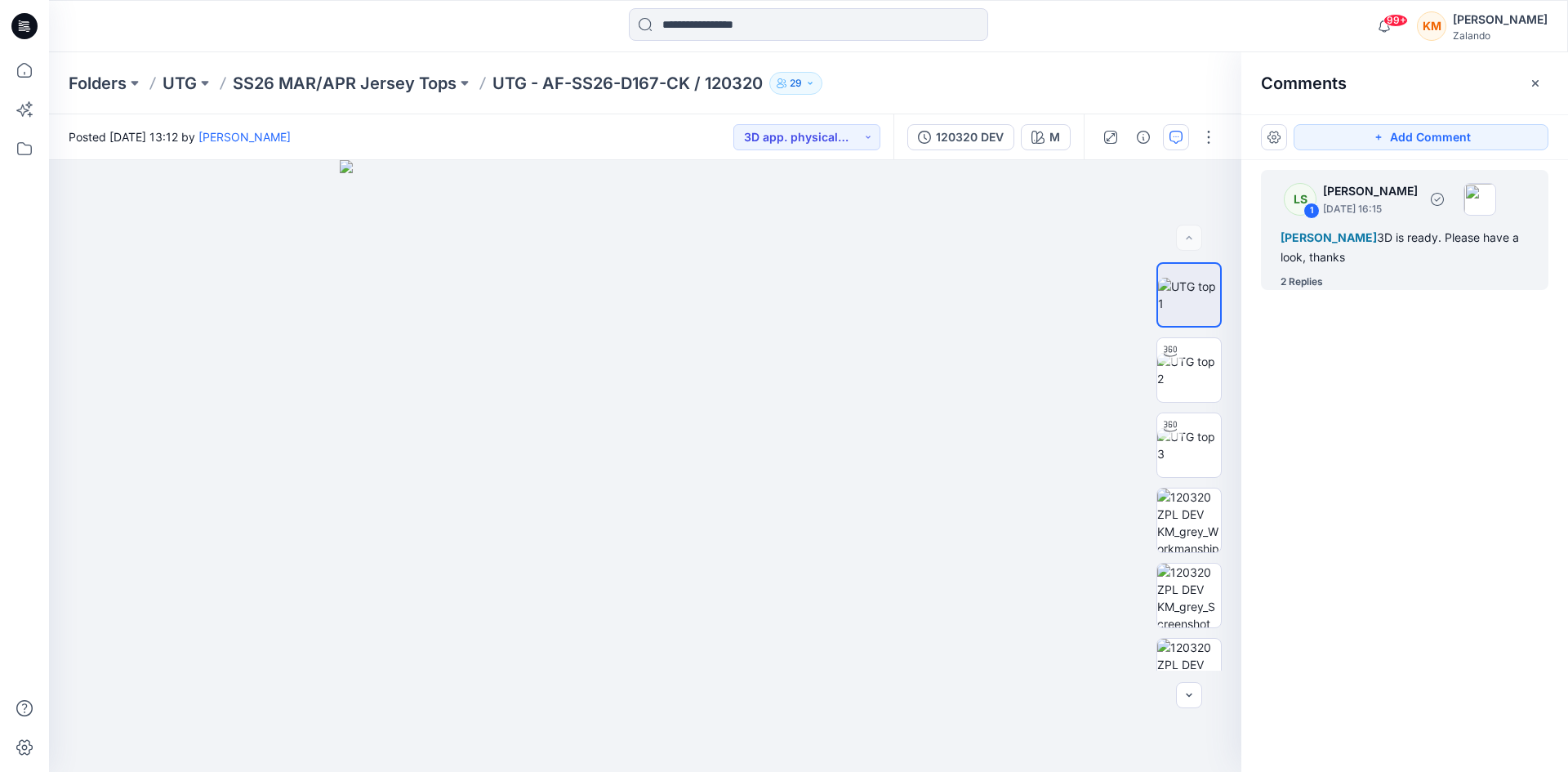
click at [1361, 252] on div "[PERSON_NAME] 3D is ready. Please have a look, thanks" at bounding box center [1405, 248] width 248 height 39
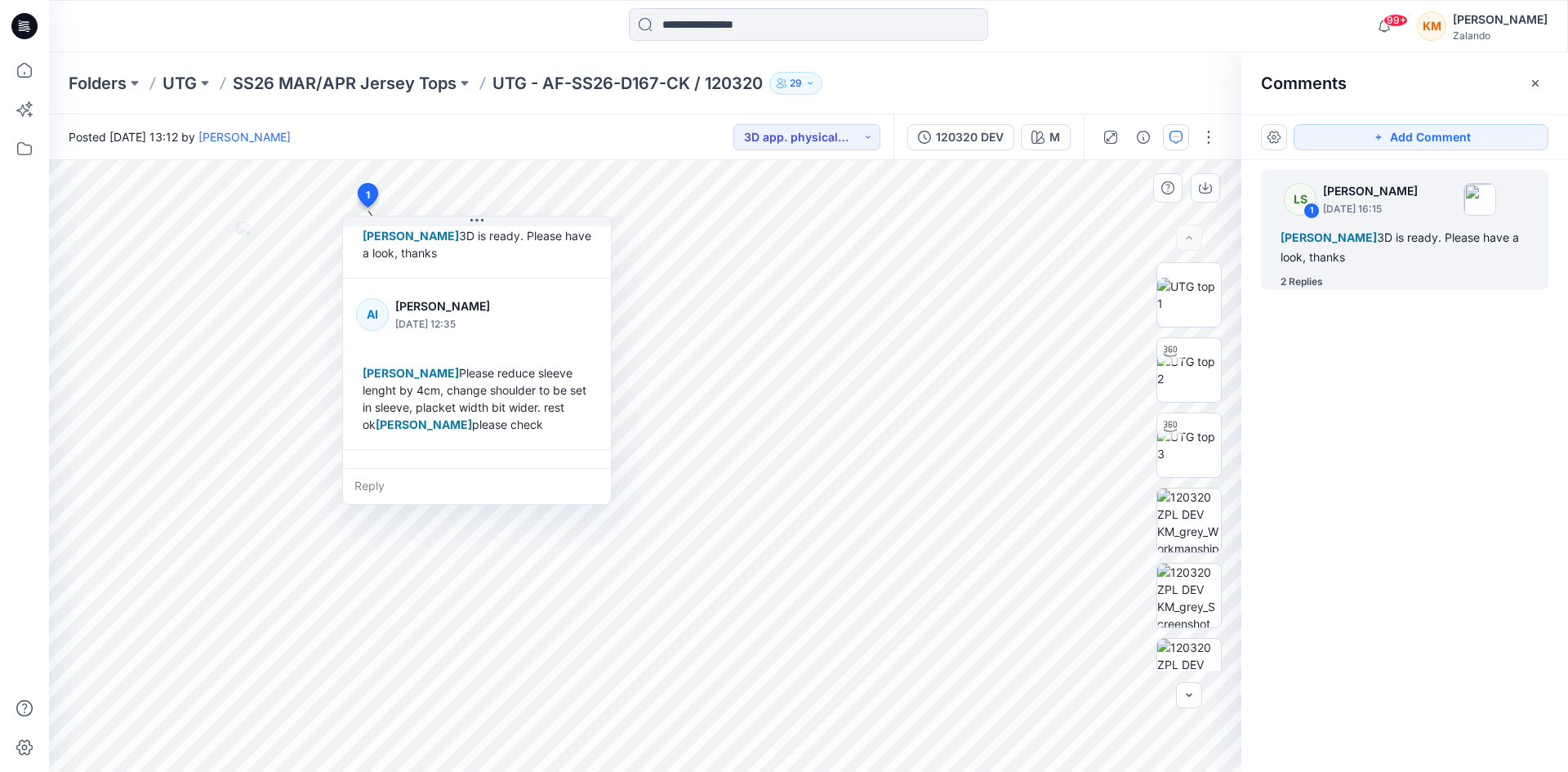
scroll to position [163, 0]
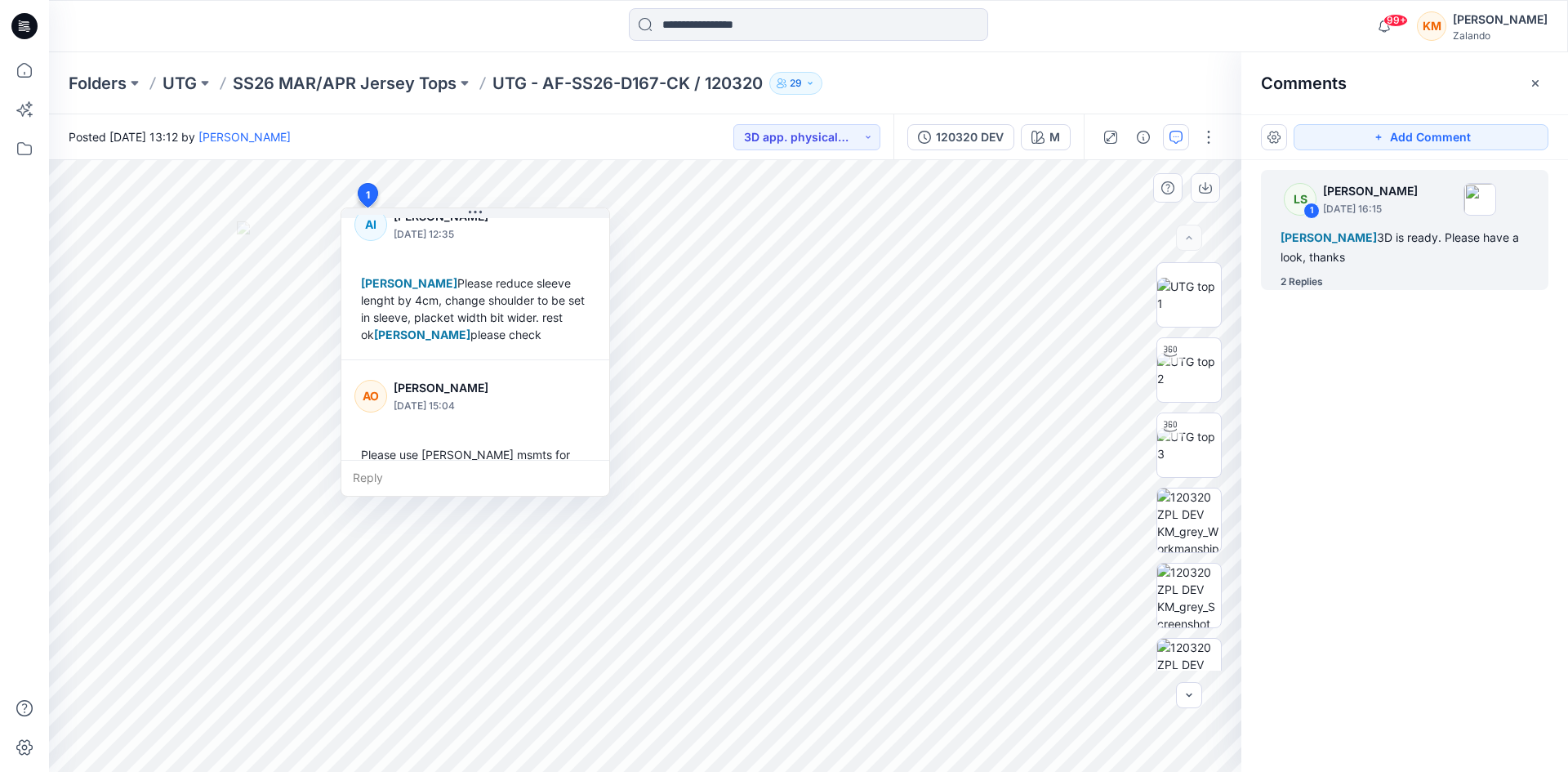
drag, startPoint x: 610, startPoint y: 341, endPoint x: 609, endPoint y: 333, distance: 8.1
click at [609, 333] on div "AI [PERSON_NAME] [DATE] 12:35 [PERSON_NAME] Please reduce sleeve lenght by 4cm,…" at bounding box center [476, 274] width 268 height 171
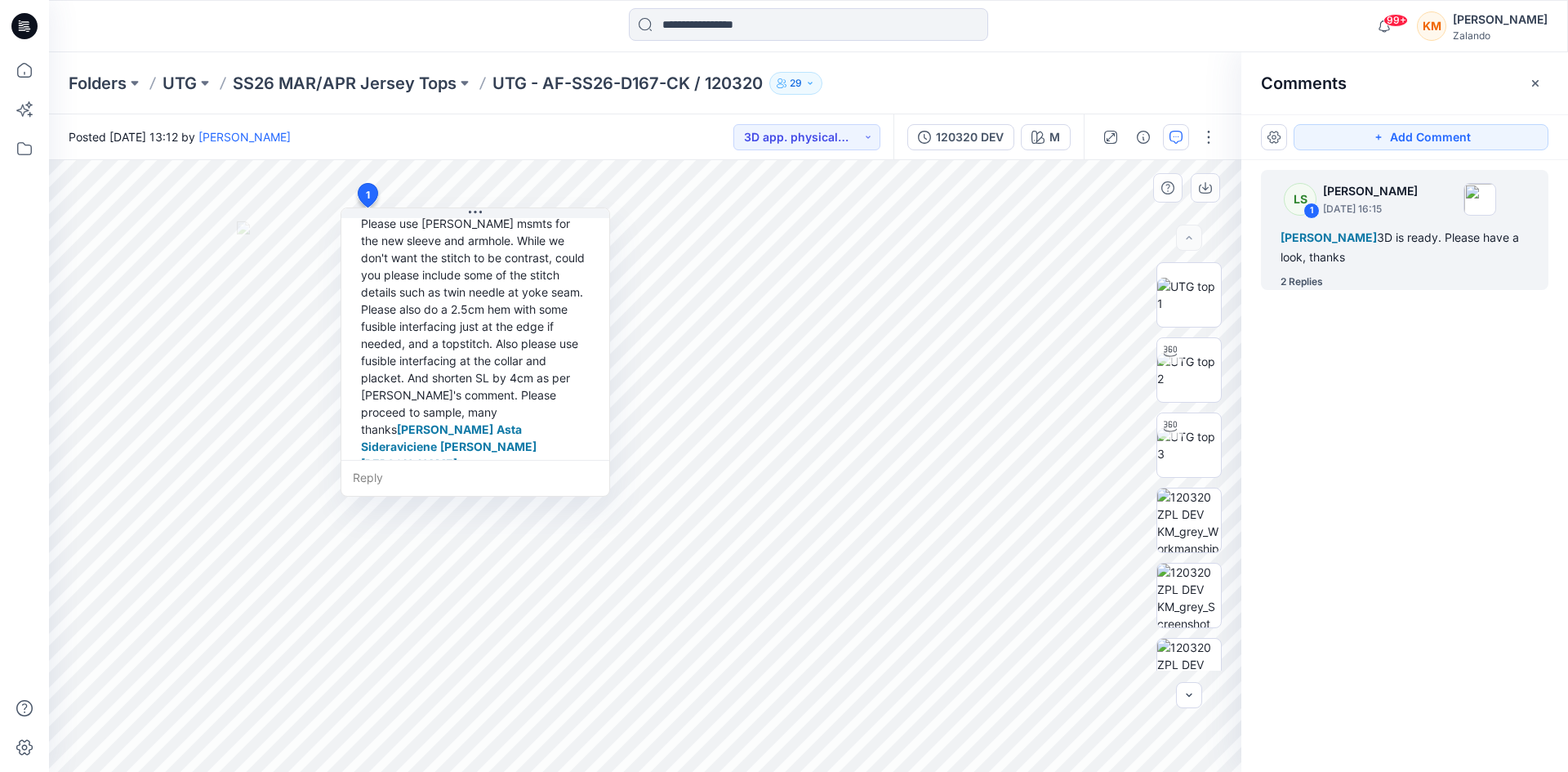
scroll to position [406, 0]
click at [727, 25] on input at bounding box center [809, 25] width 360 height 33
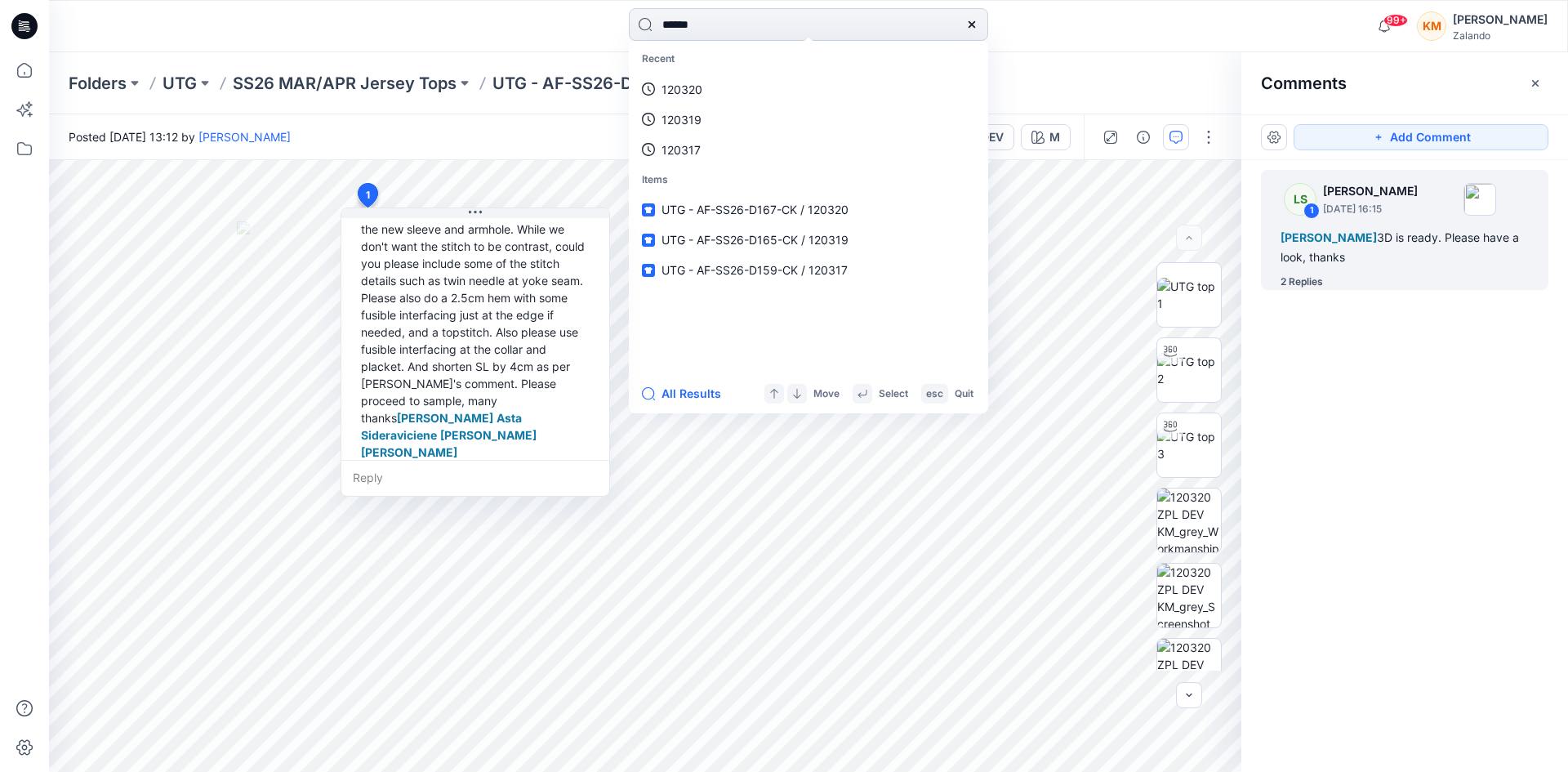
type input "******"
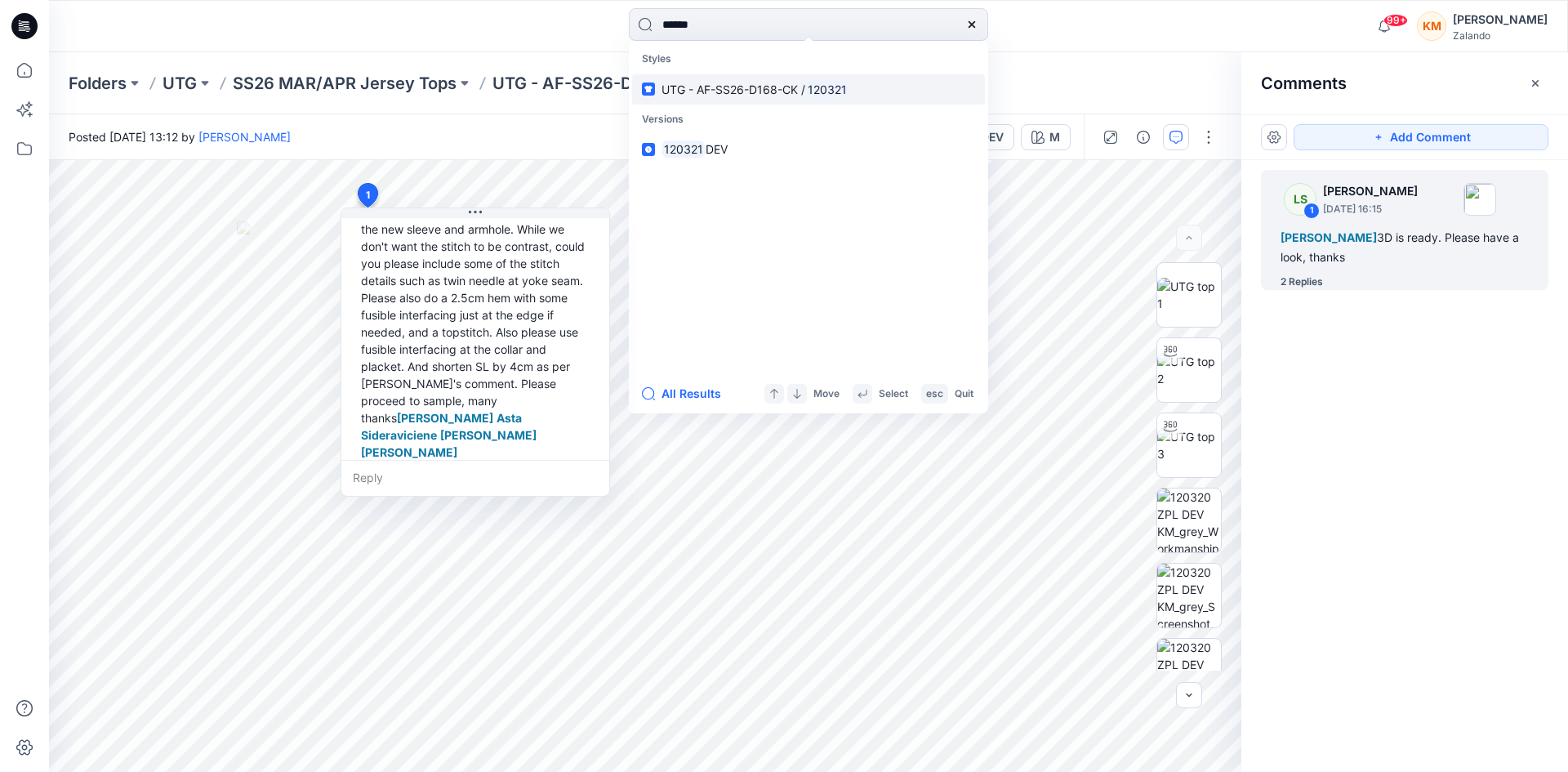
click at [811, 84] on mark "120321" at bounding box center [828, 89] width 44 height 19
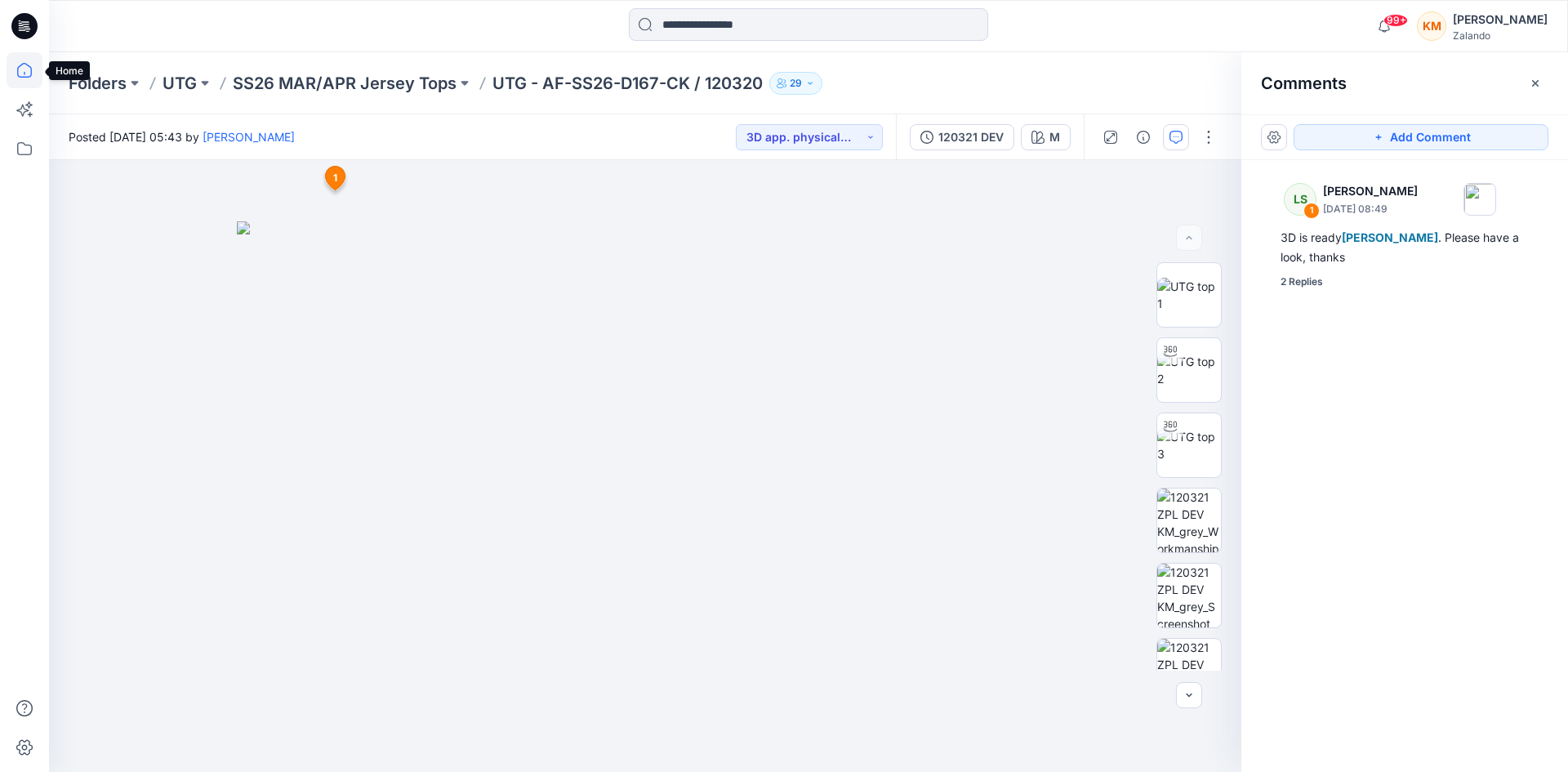
click at [28, 73] on icon at bounding box center [25, 70] width 36 height 36
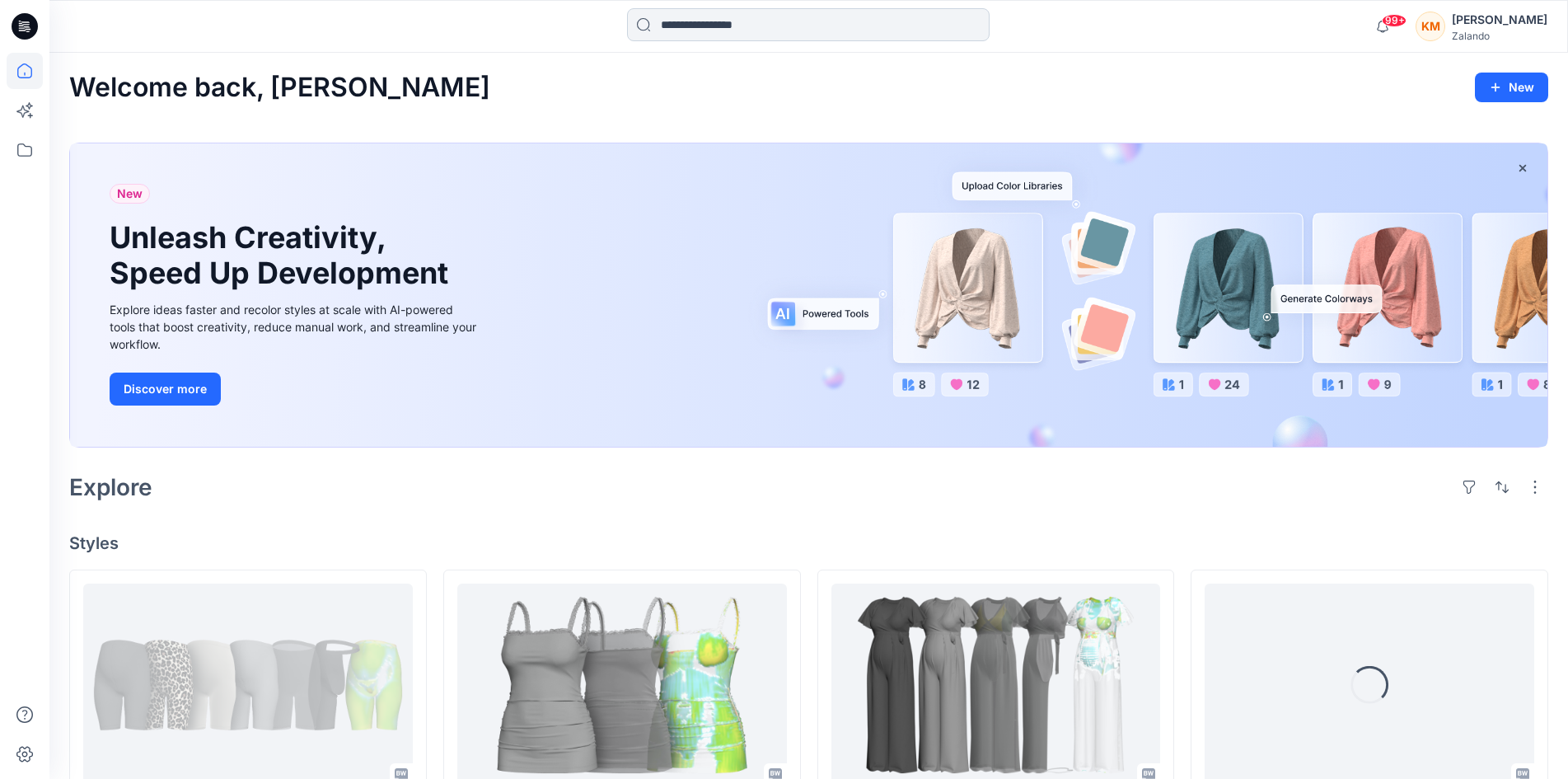
click at [763, 22] on input at bounding box center [809, 25] width 363 height 33
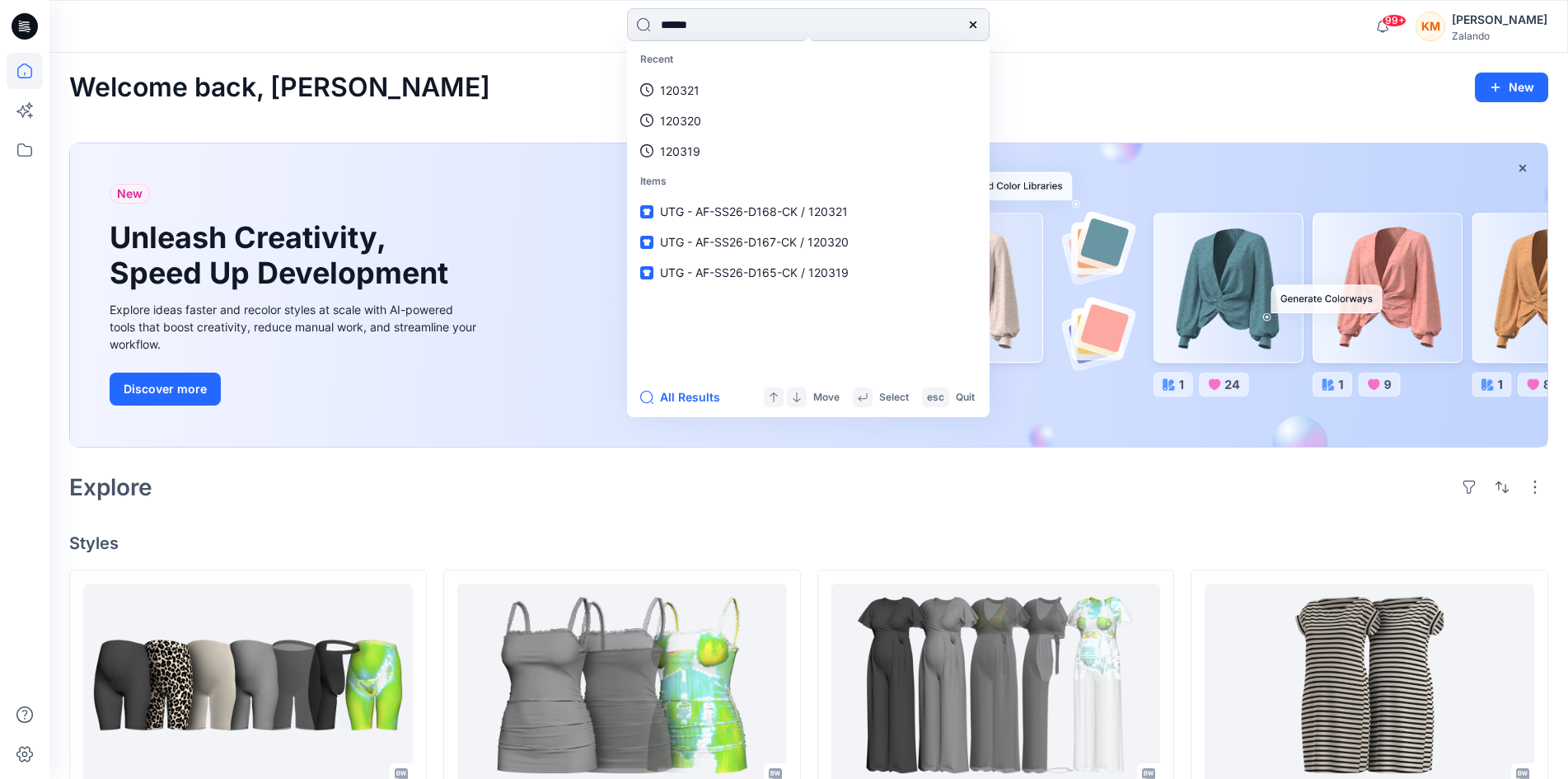
type input "******"
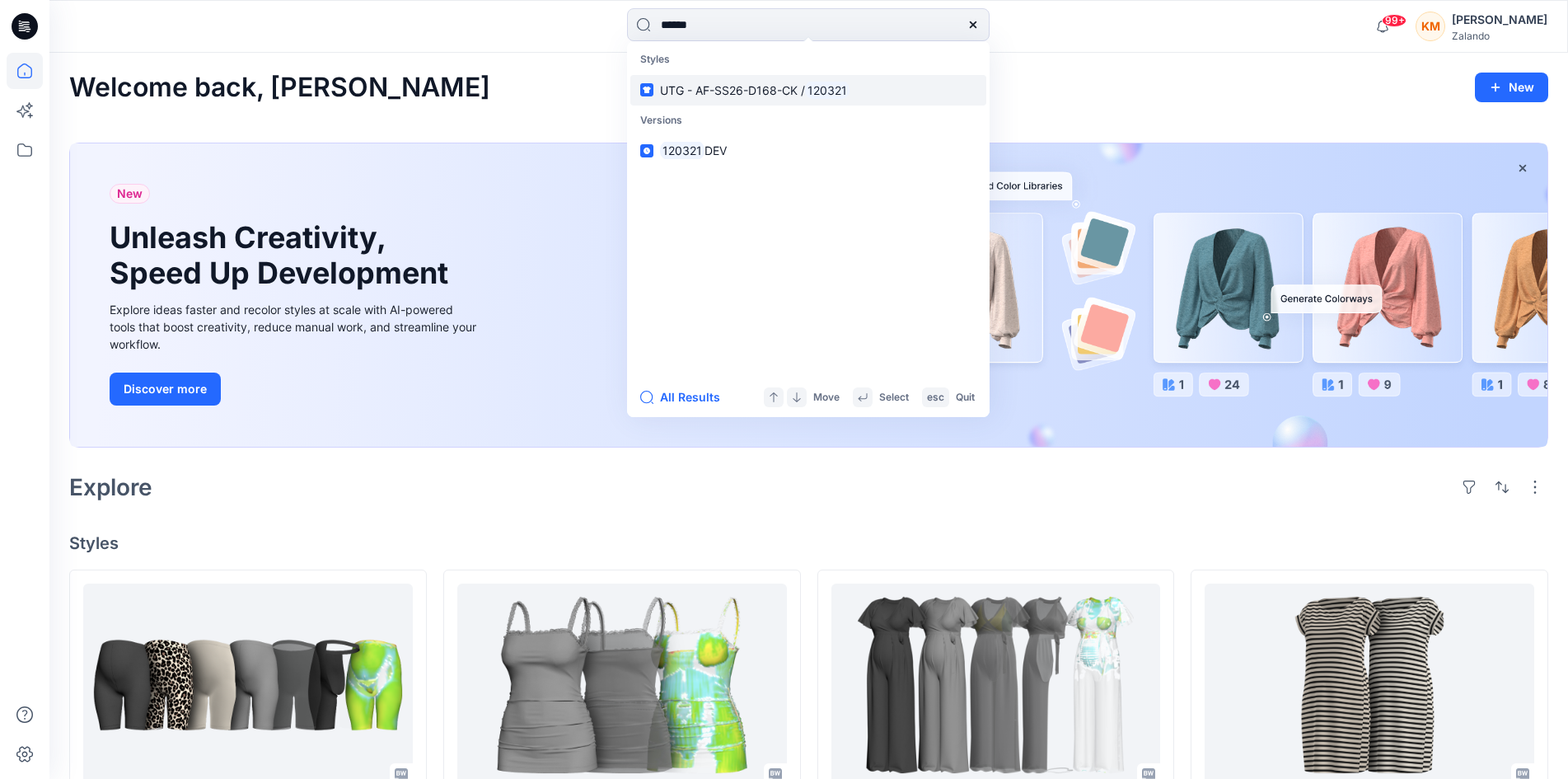
click at [755, 101] on link "UTG - AF-SS26-D168-CK / 120321" at bounding box center [809, 90] width 356 height 31
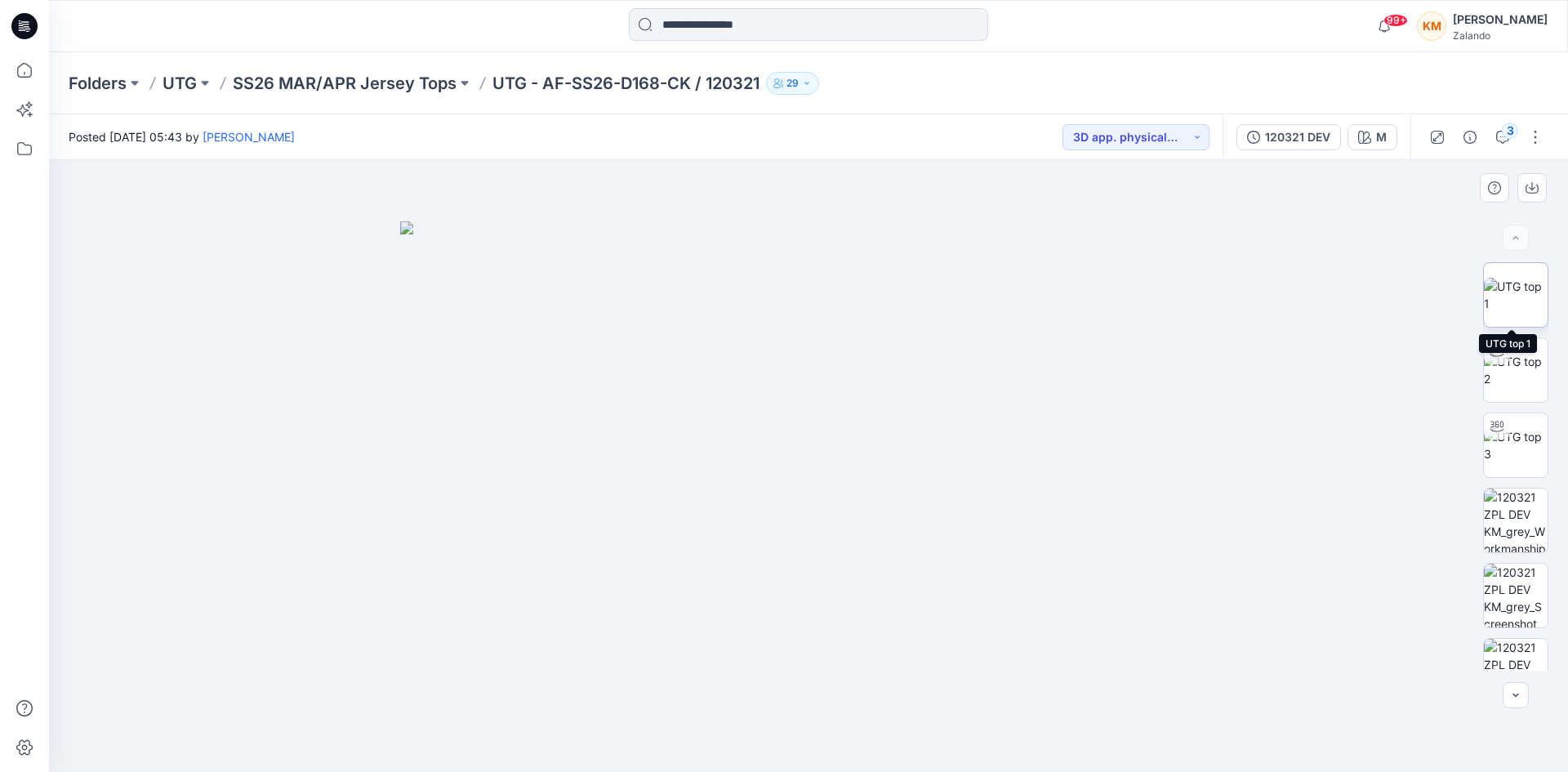
click at [1509, 302] on img at bounding box center [1517, 295] width 64 height 34
drag, startPoint x: 1507, startPoint y: 136, endPoint x: 1495, endPoint y: 137, distance: 12.0
click at [1505, 136] on div "3" at bounding box center [1511, 131] width 16 height 16
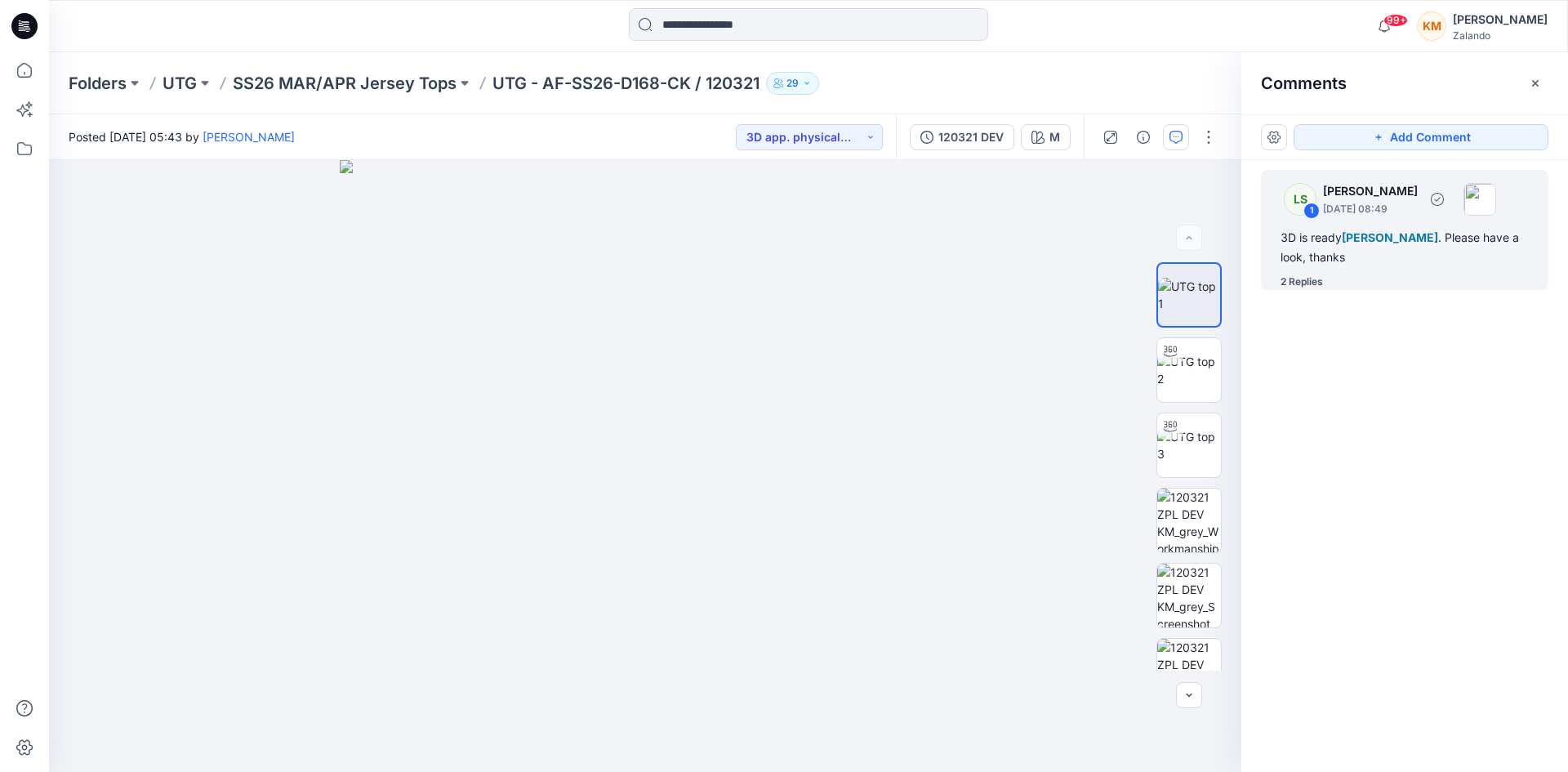
click at [1383, 248] on div "3D is ready [PERSON_NAME] . Please have a look, thanks" at bounding box center [1405, 248] width 248 height 39
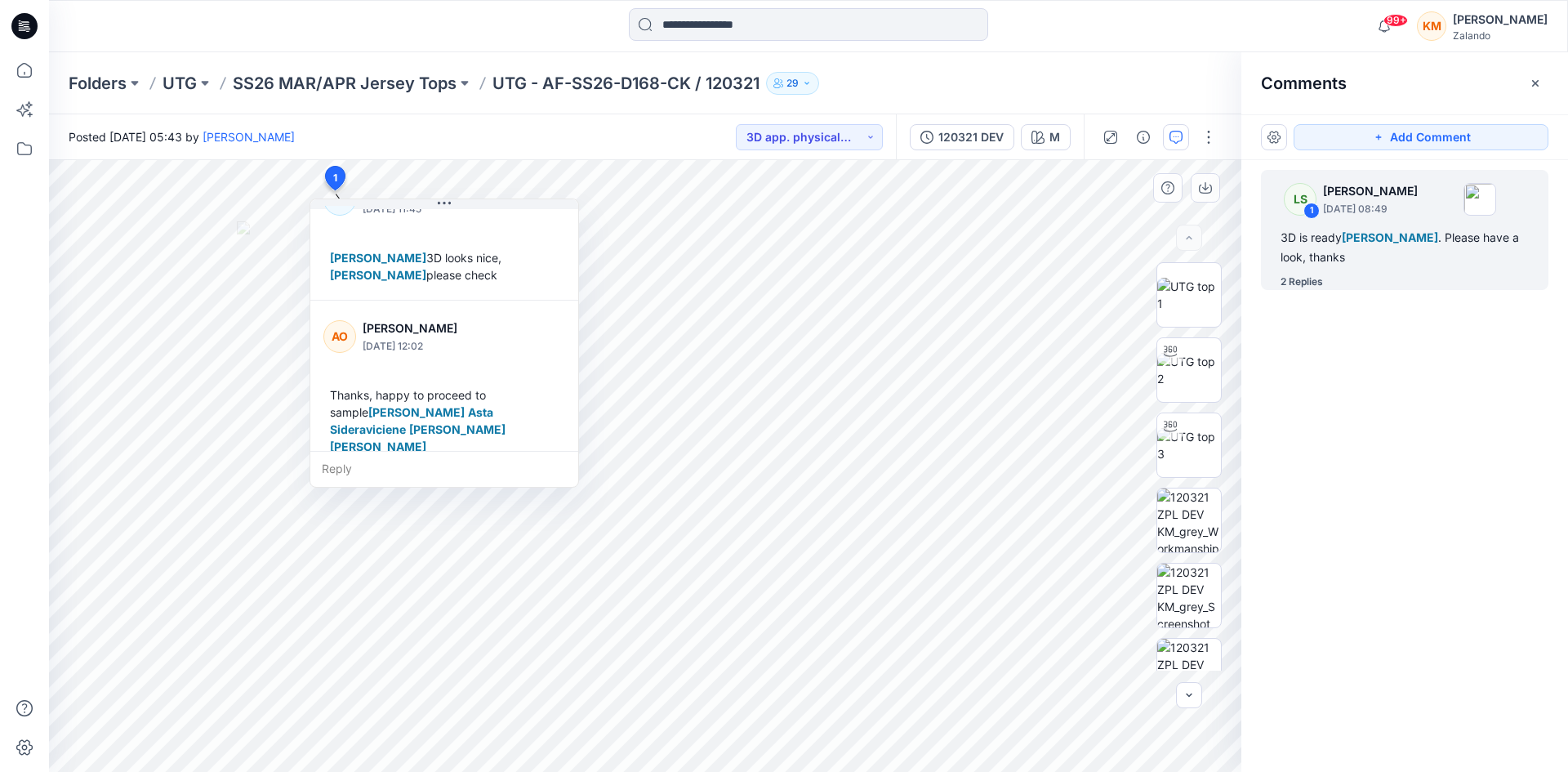
scroll to position [183, 0]
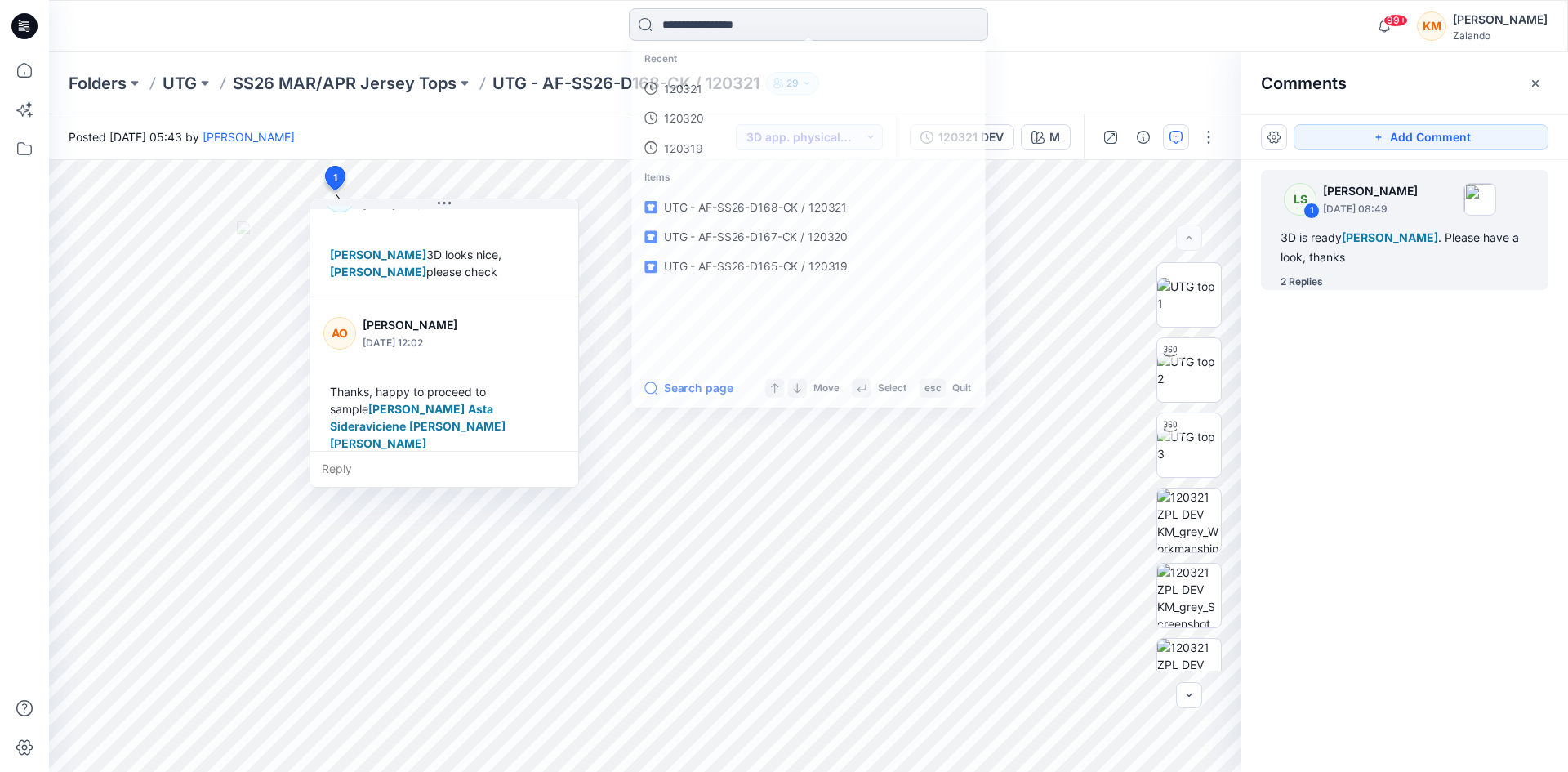
click at [735, 27] on input at bounding box center [809, 25] width 360 height 33
type input "******"
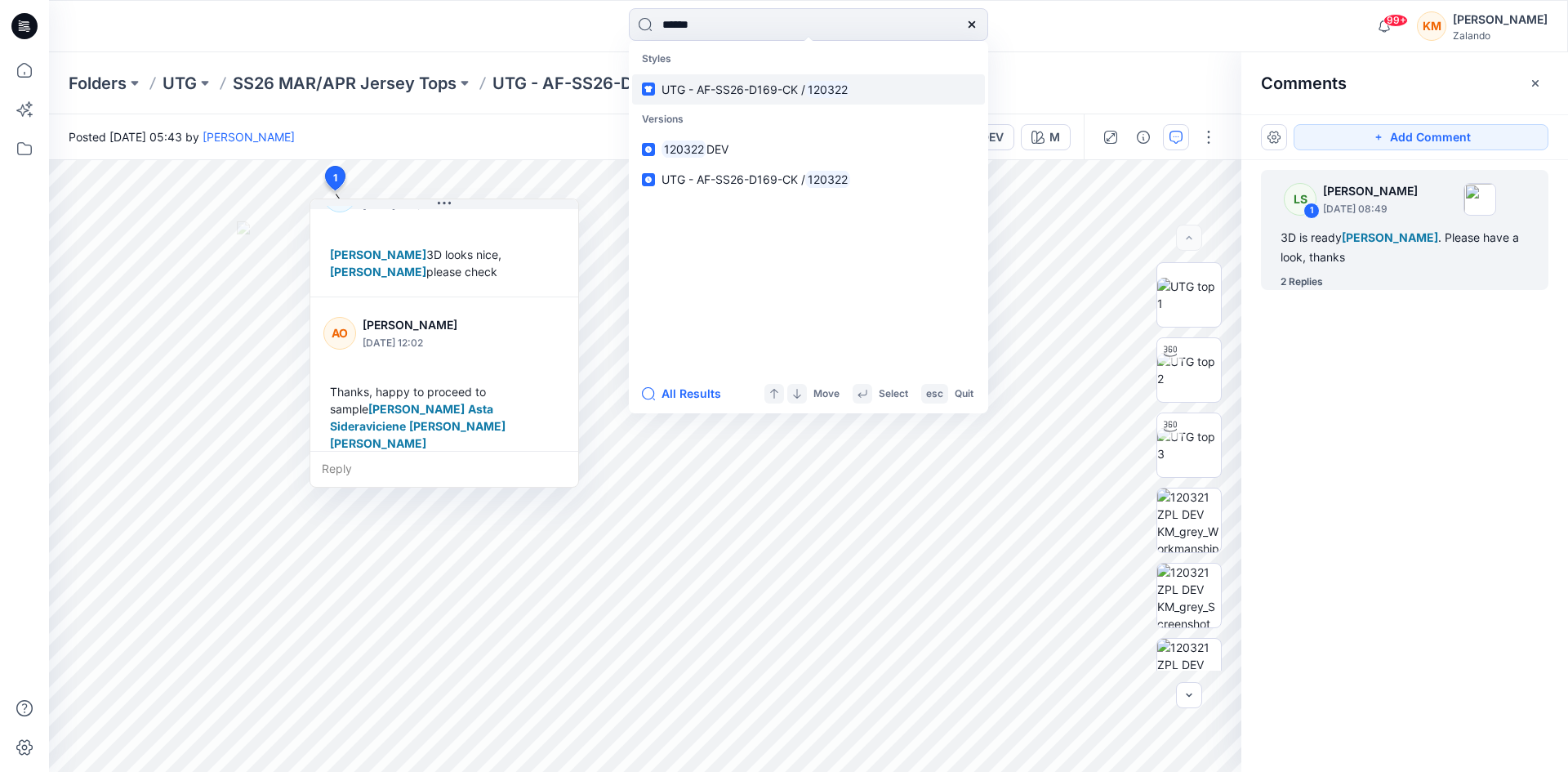
click at [728, 86] on span "UTG - AF-SS26-D169-CK /" at bounding box center [734, 89] width 144 height 14
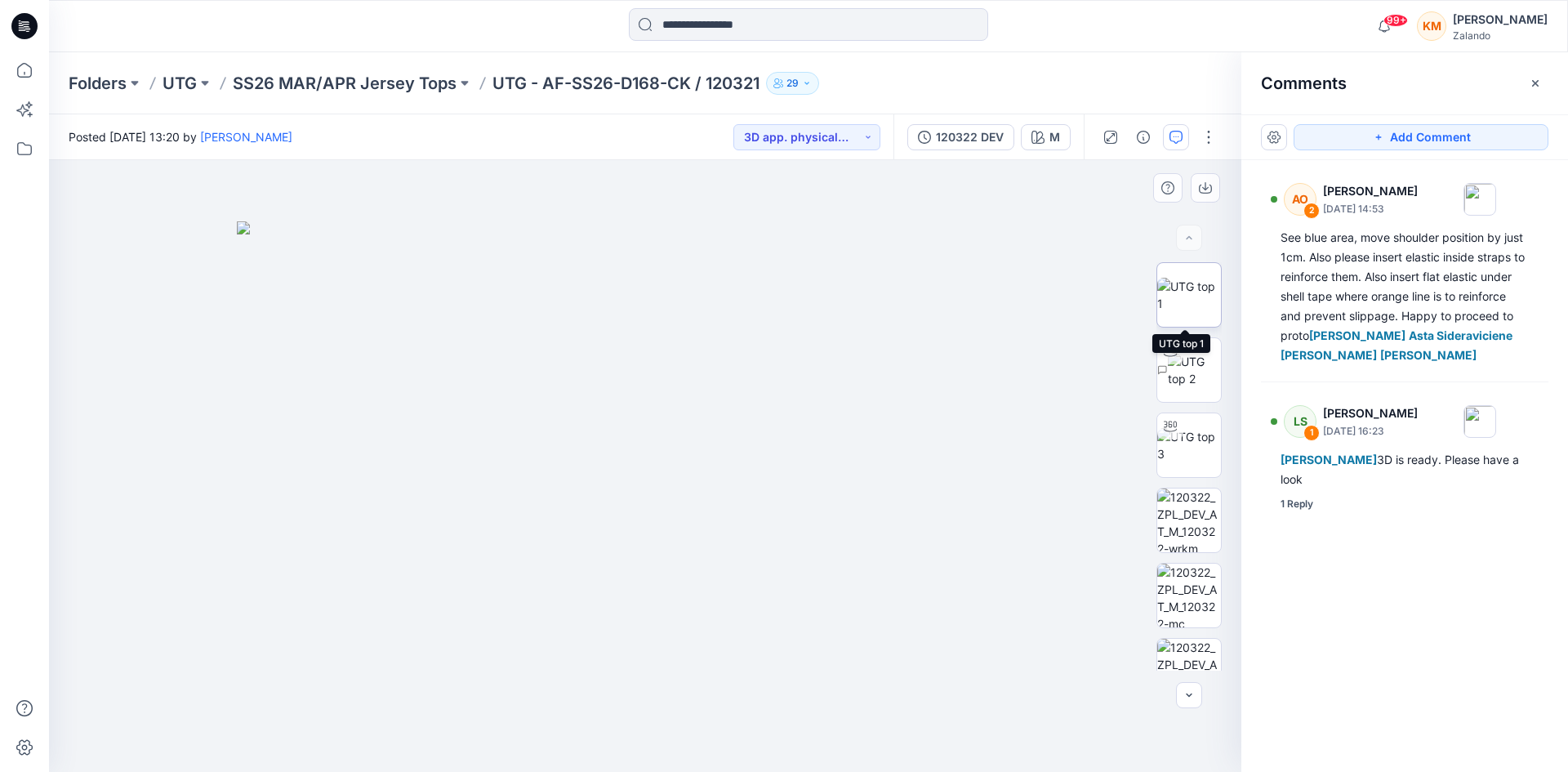
drag, startPoint x: 1182, startPoint y: 294, endPoint x: 1161, endPoint y: 291, distance: 21.2
click at [1182, 293] on img at bounding box center [1190, 295] width 64 height 34
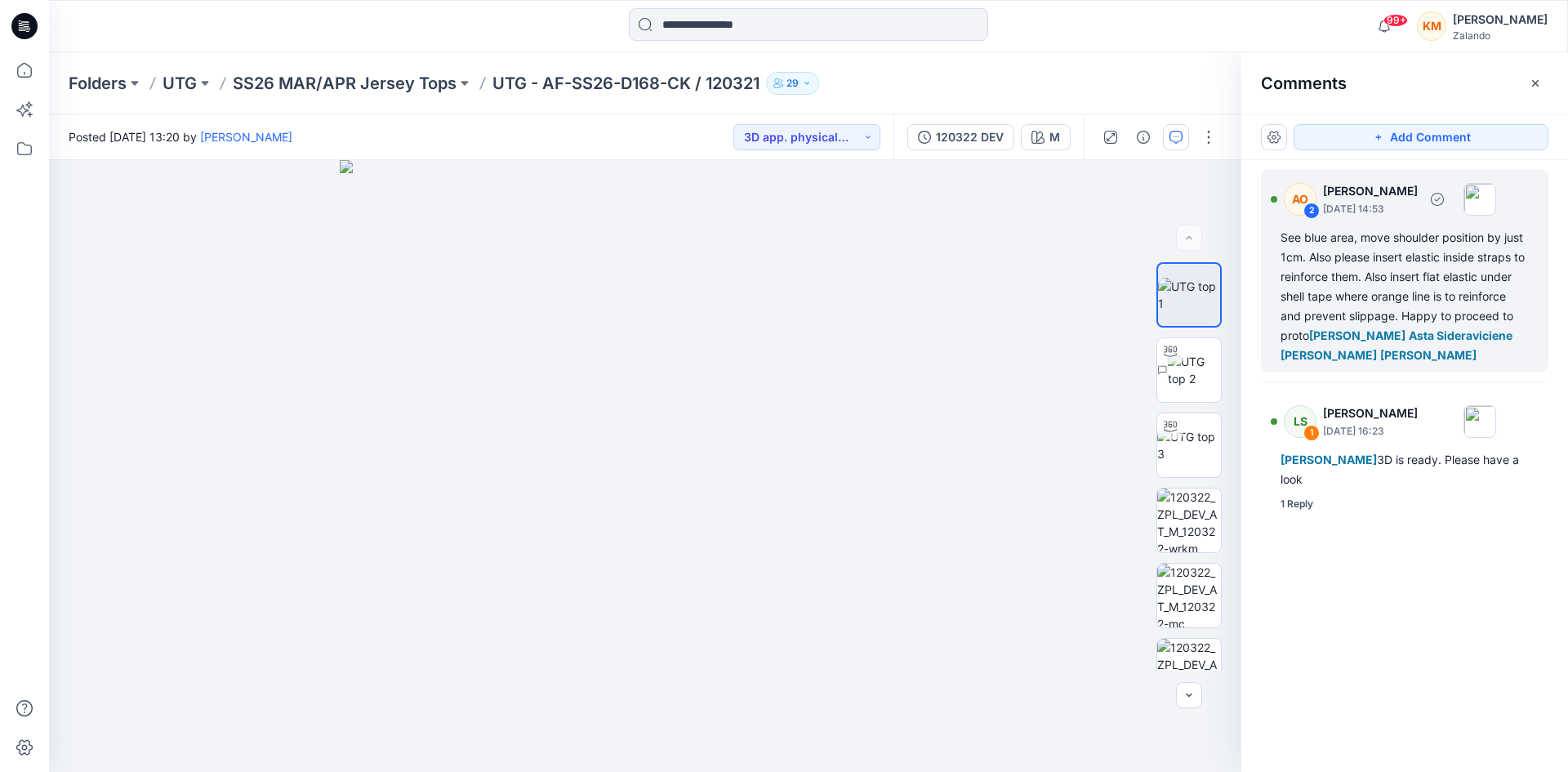
click at [1355, 271] on div "See blue area, move shoulder position by just 1cm. Also please insert elastic i…" at bounding box center [1405, 297] width 248 height 137
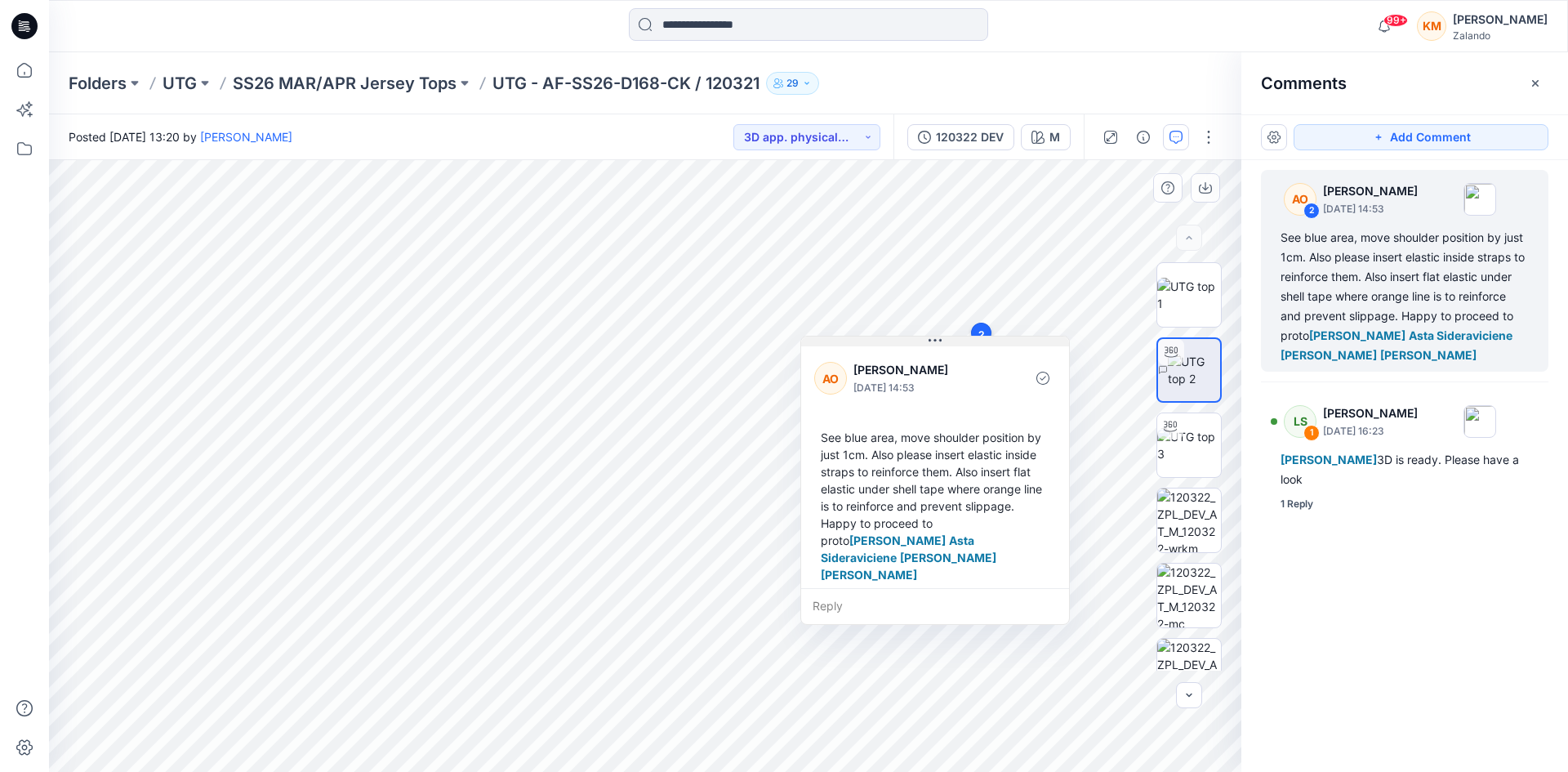
drag, startPoint x: 930, startPoint y: 175, endPoint x: 940, endPoint y: 341, distance: 166.3
click at [940, 341] on icon at bounding box center [936, 341] width 13 height 13
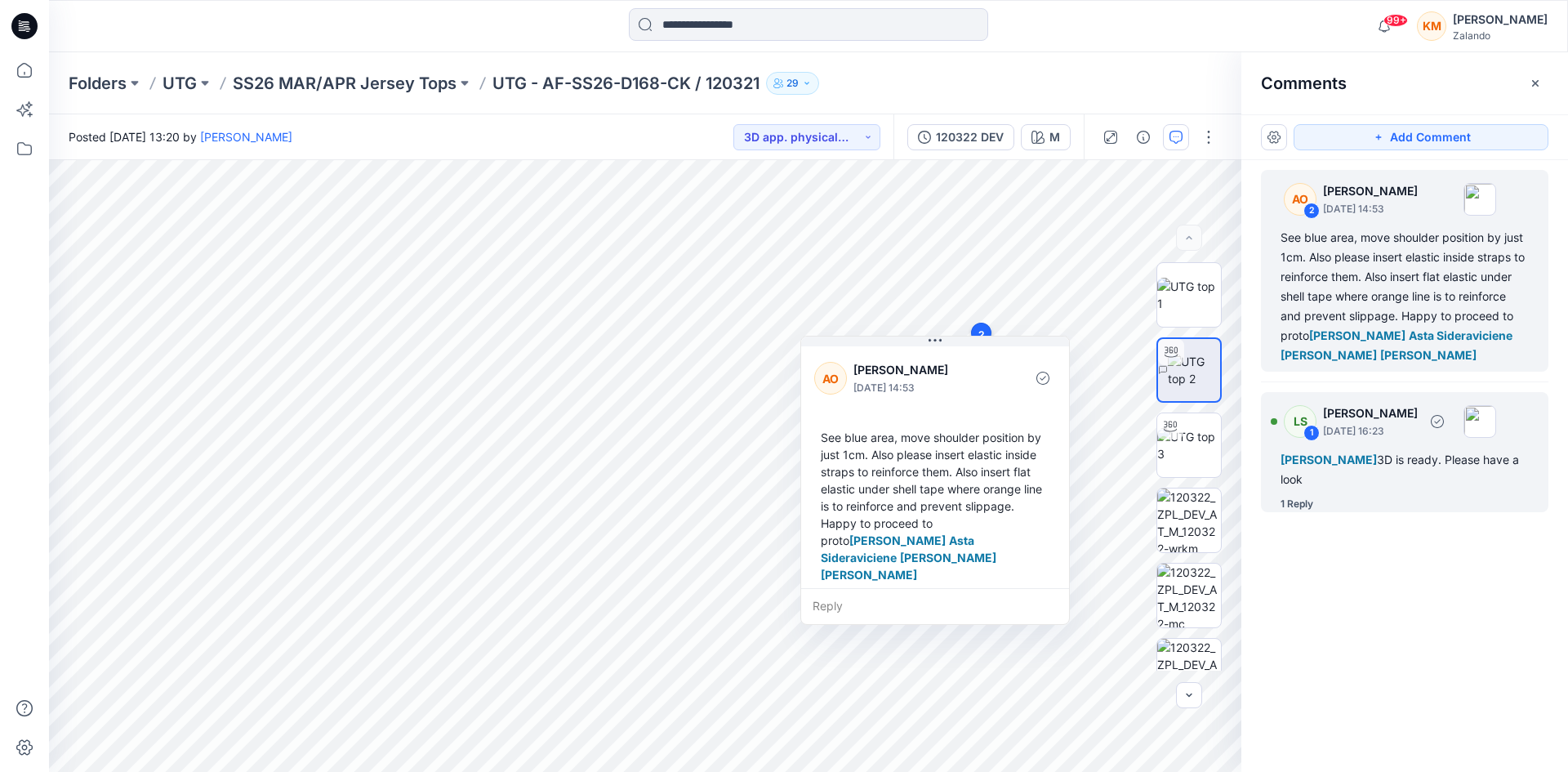
click at [1347, 489] on div "[PERSON_NAME] 3D is ready. Please have a look" at bounding box center [1405, 470] width 248 height 39
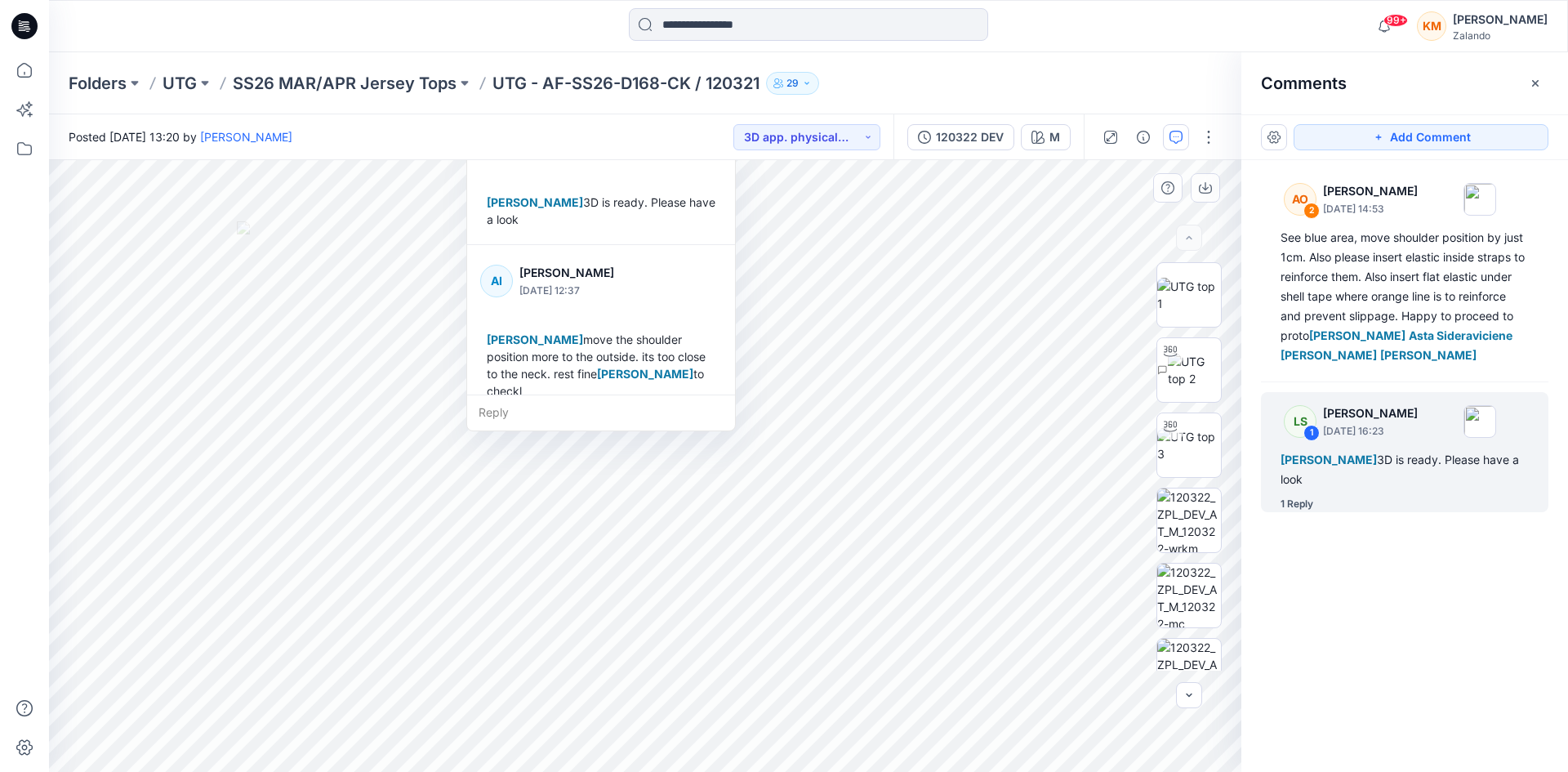
scroll to position [63, 0]
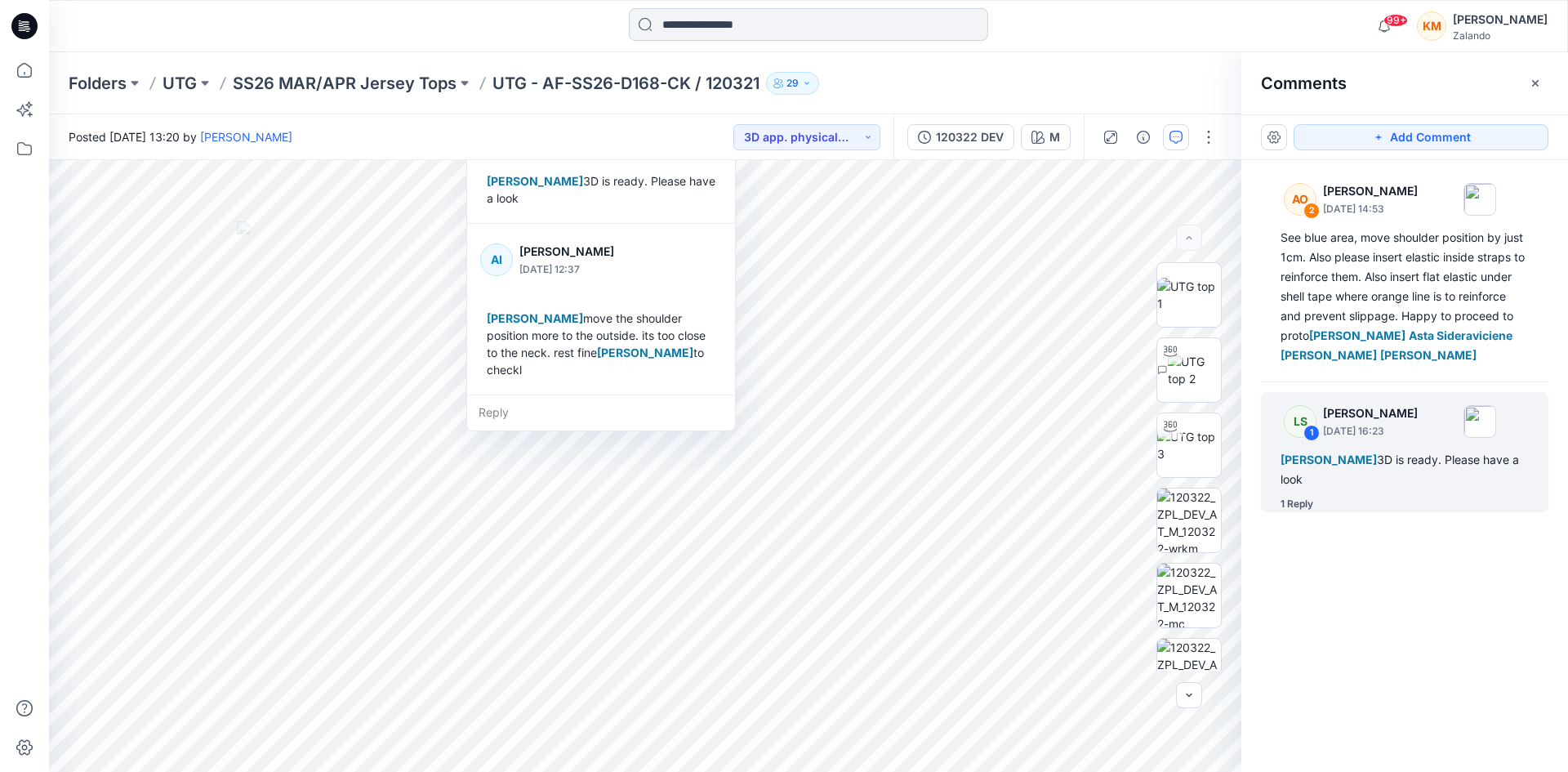
click at [762, 22] on input at bounding box center [809, 25] width 360 height 33
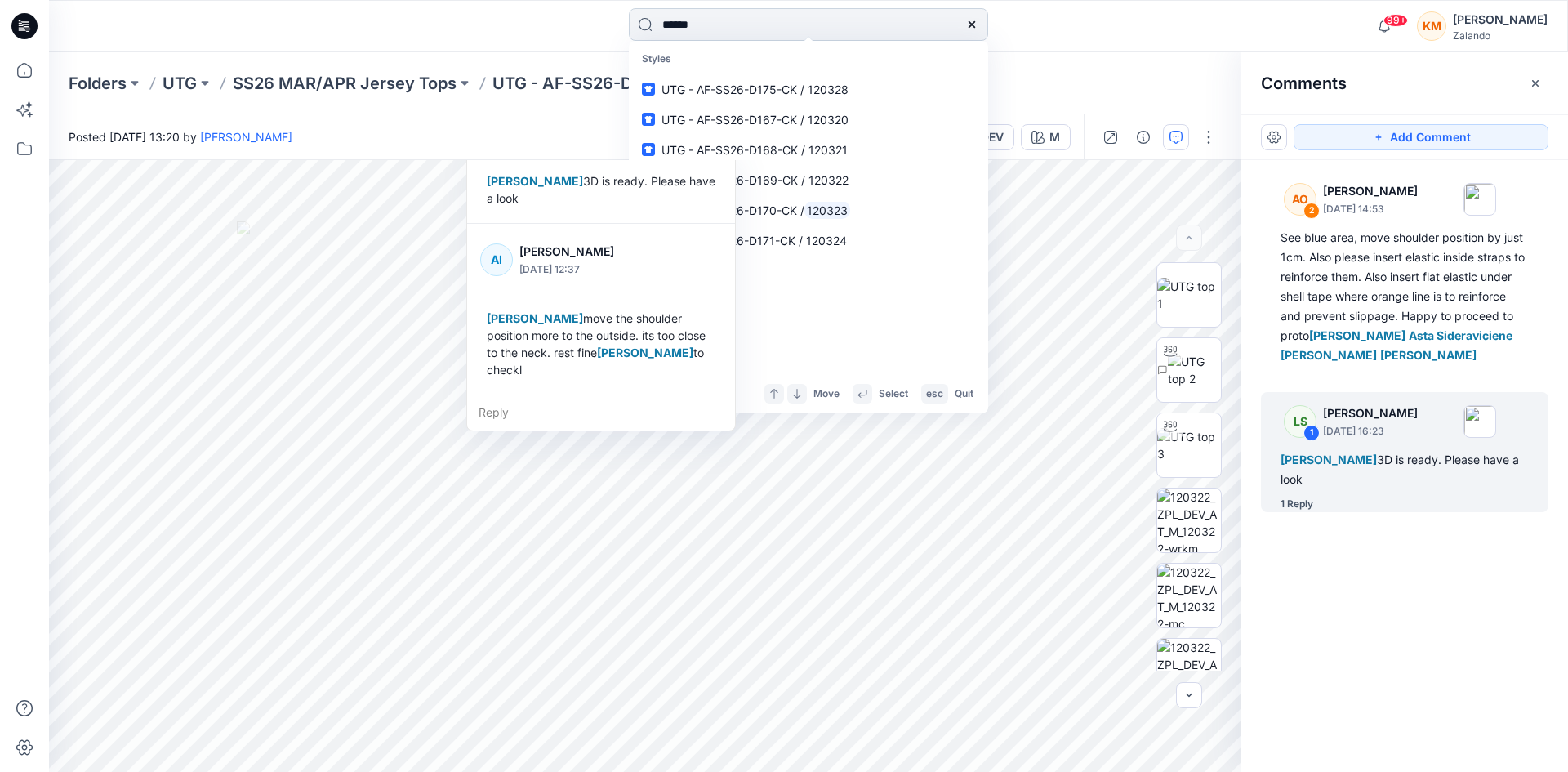
type input "******"
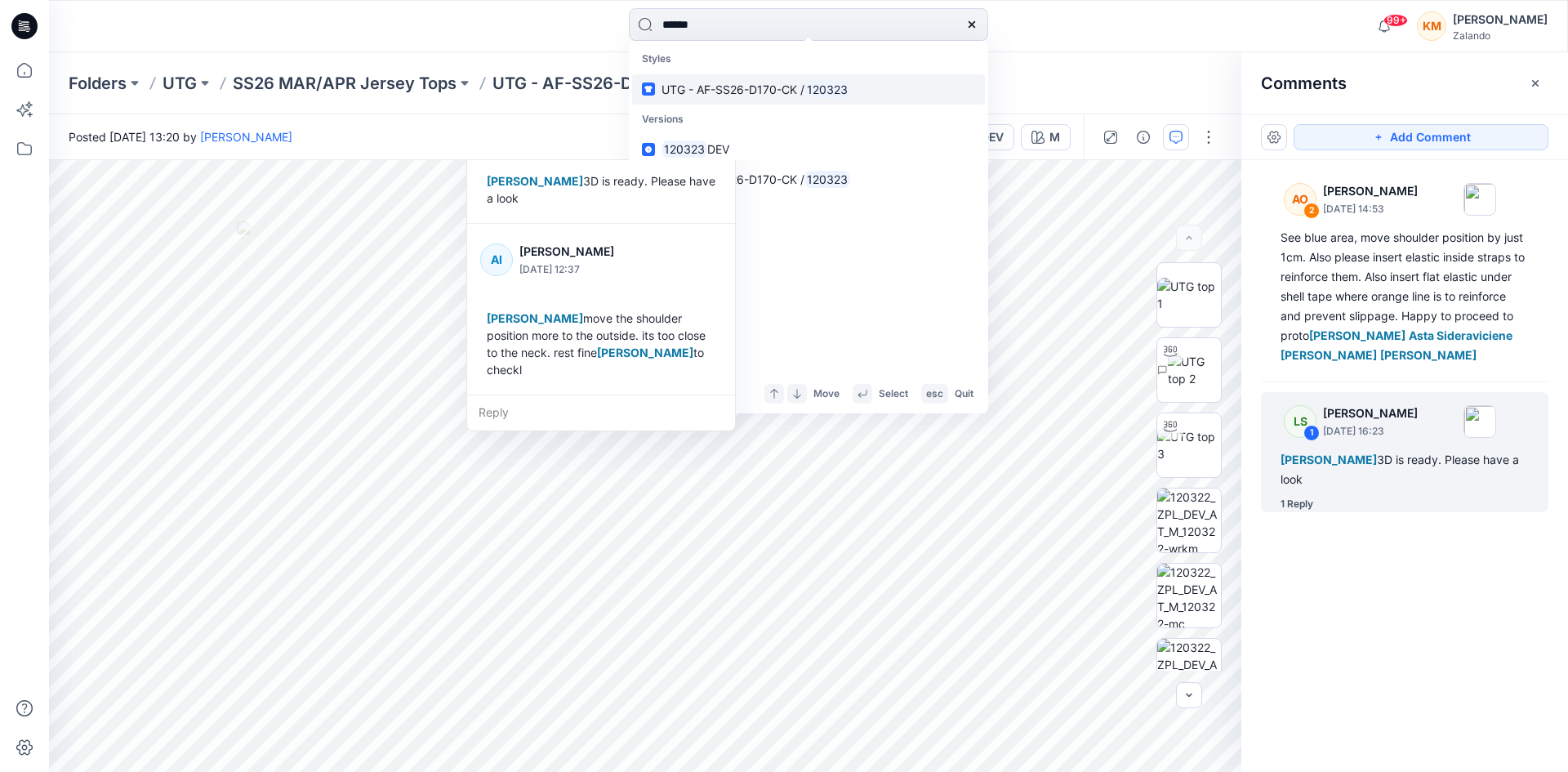
click at [770, 87] on span "UTG - AF-SS26-D170-CK /" at bounding box center [733, 89] width 143 height 14
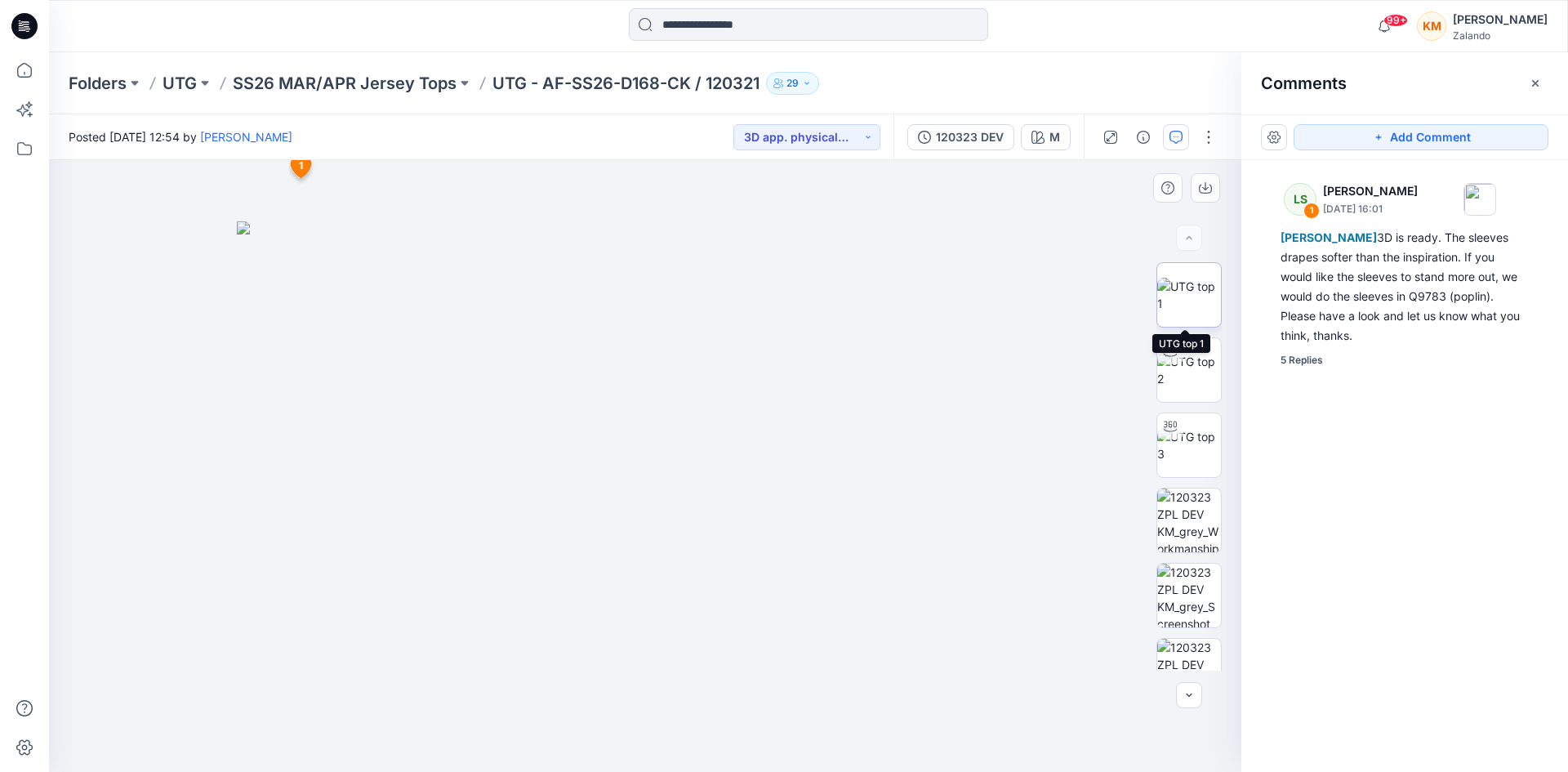
click at [1186, 298] on img at bounding box center [1190, 295] width 64 height 34
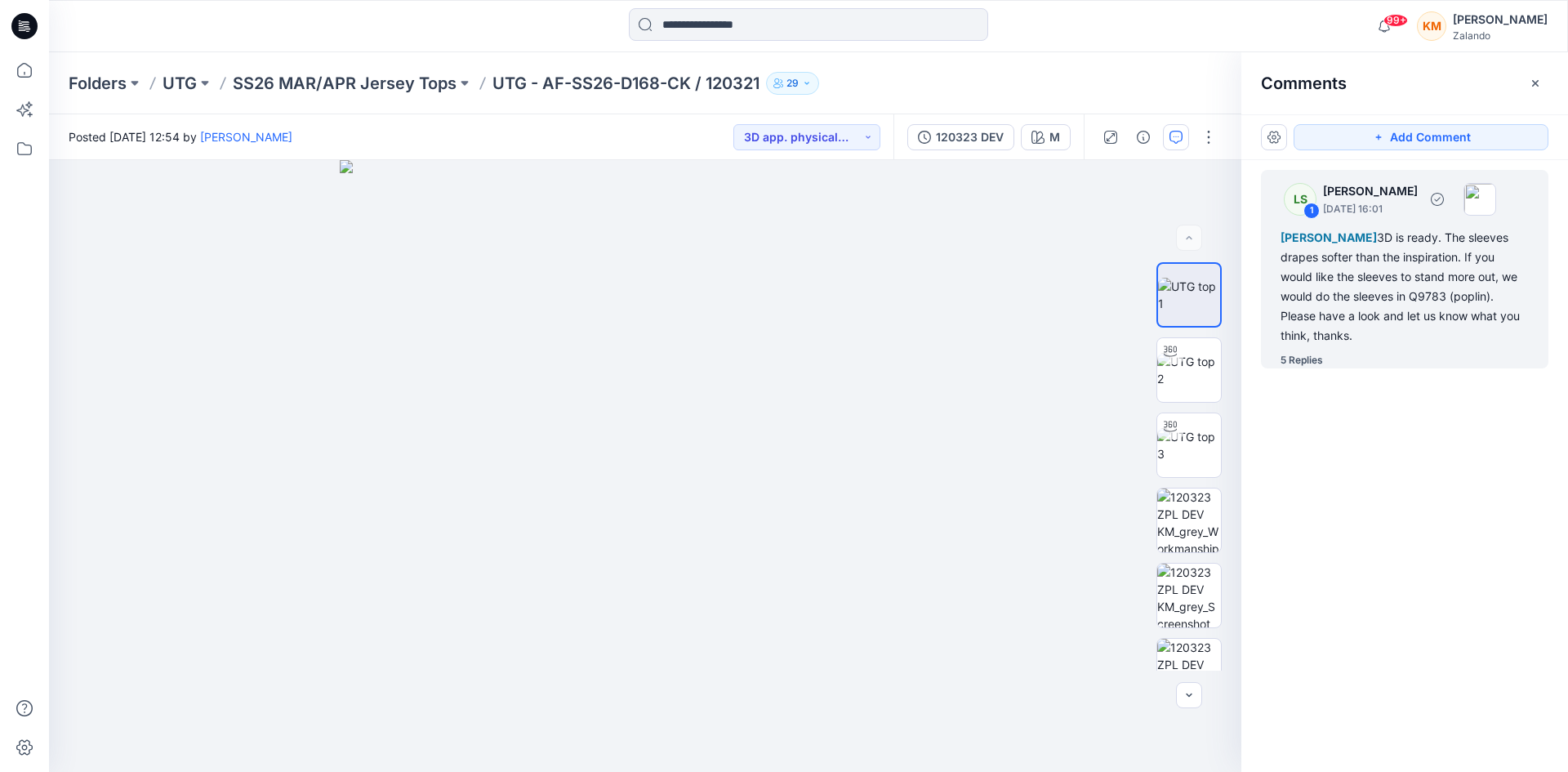
click at [1409, 298] on div "[PERSON_NAME] 3D is ready. The sleeves drapes softer than the inspiration. If y…" at bounding box center [1405, 287] width 248 height 118
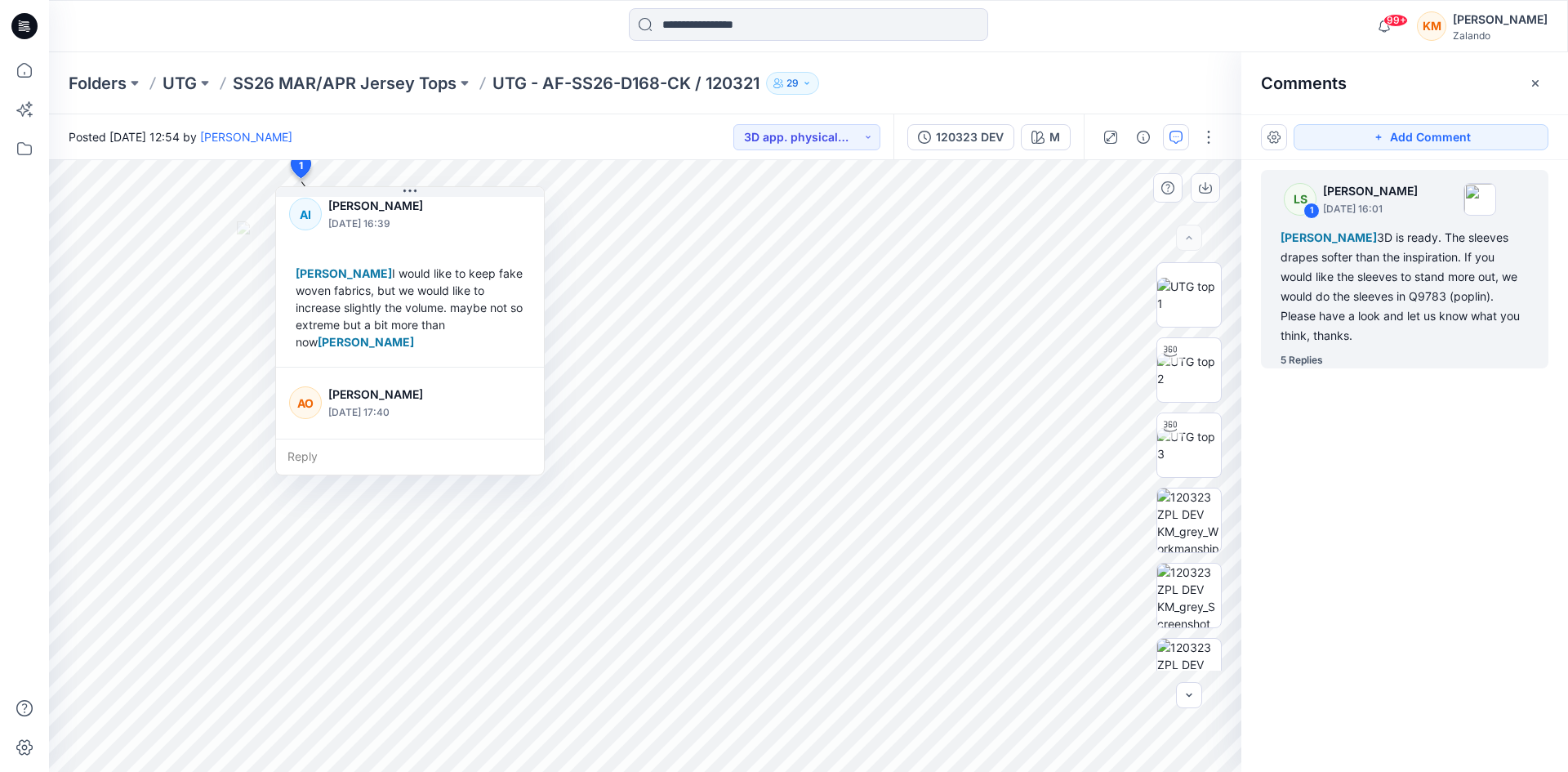
scroll to position [238, 0]
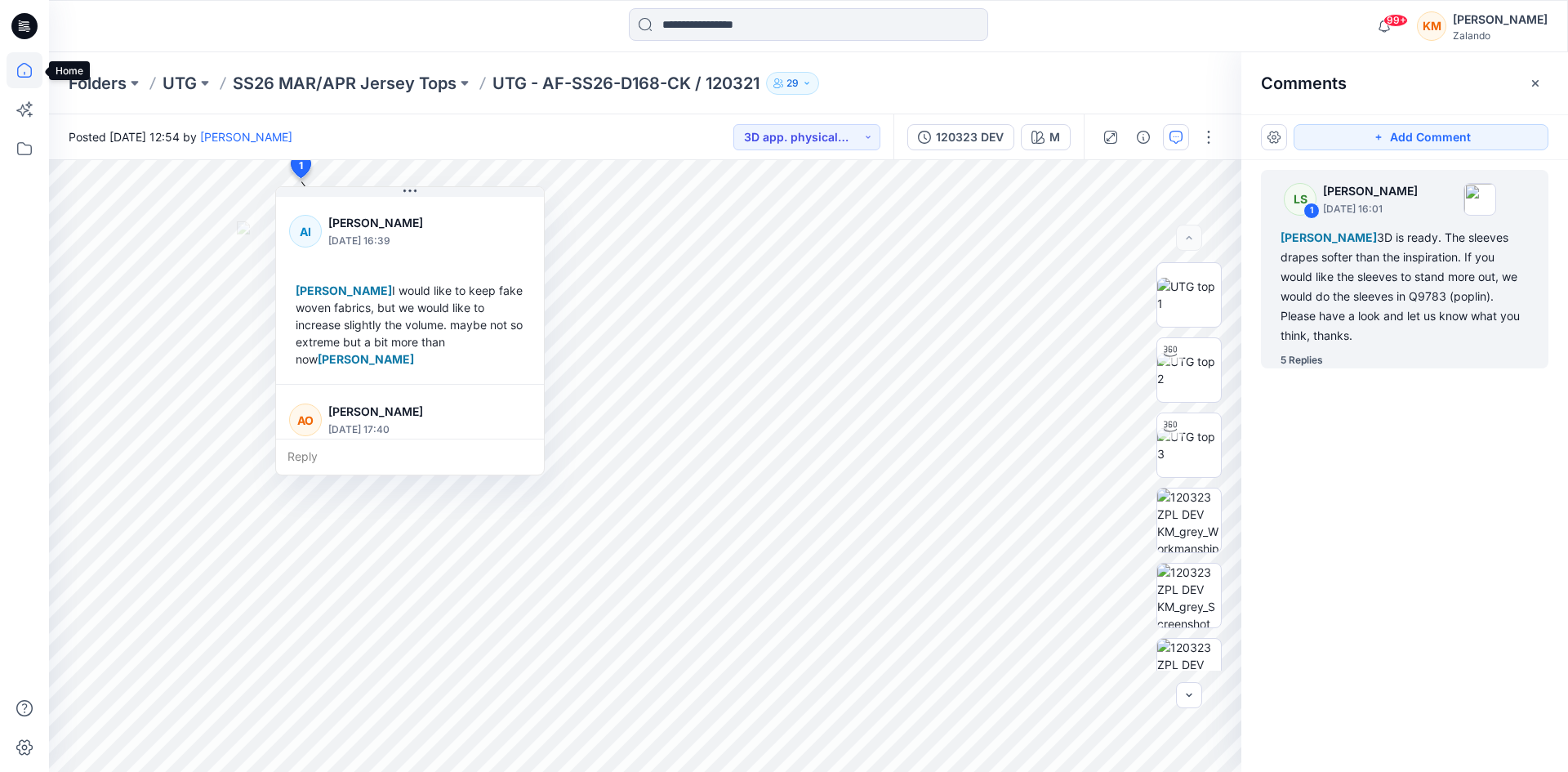
click at [25, 69] on icon at bounding box center [25, 70] width 36 height 36
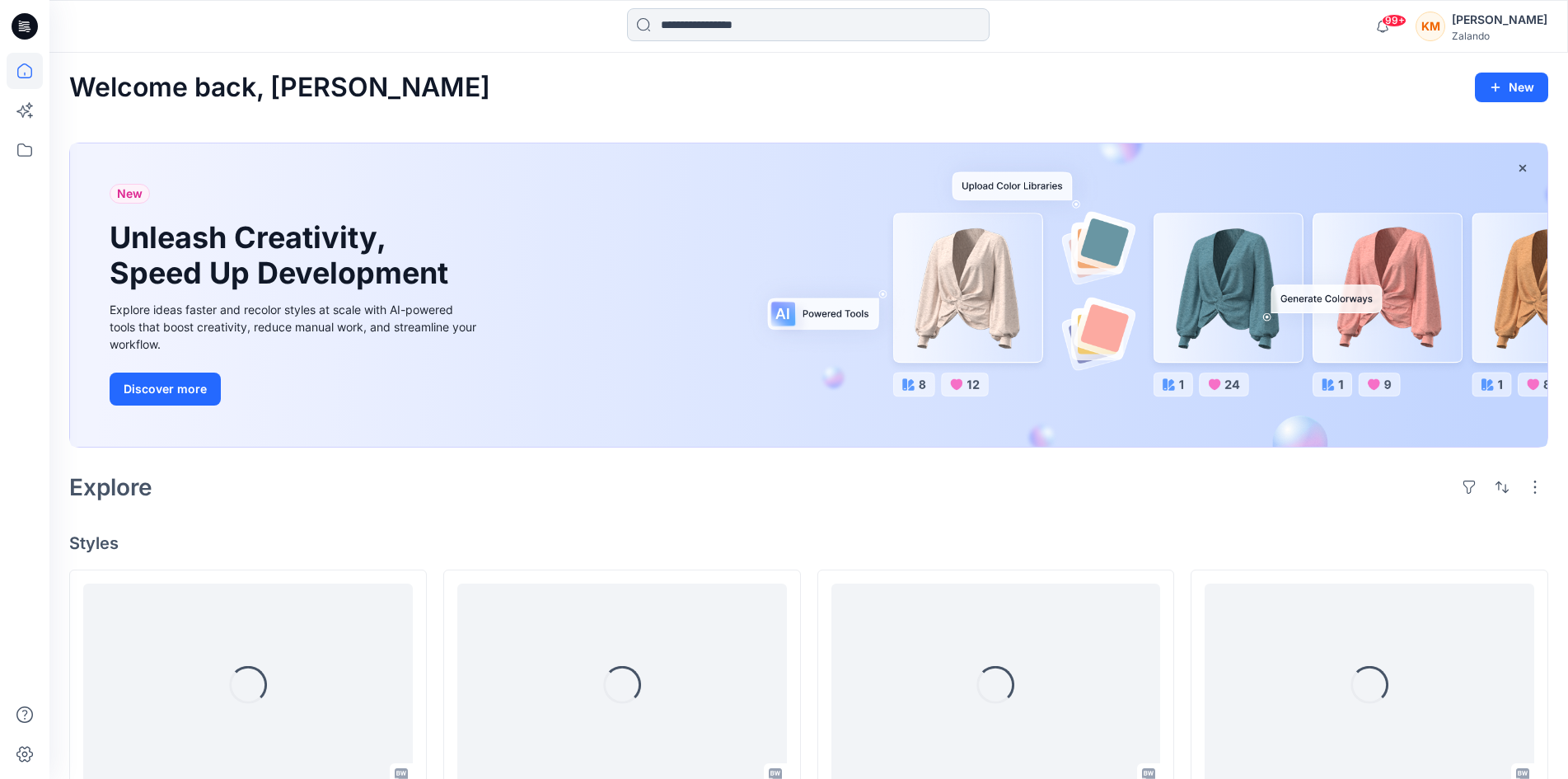
click at [730, 24] on input at bounding box center [809, 25] width 363 height 33
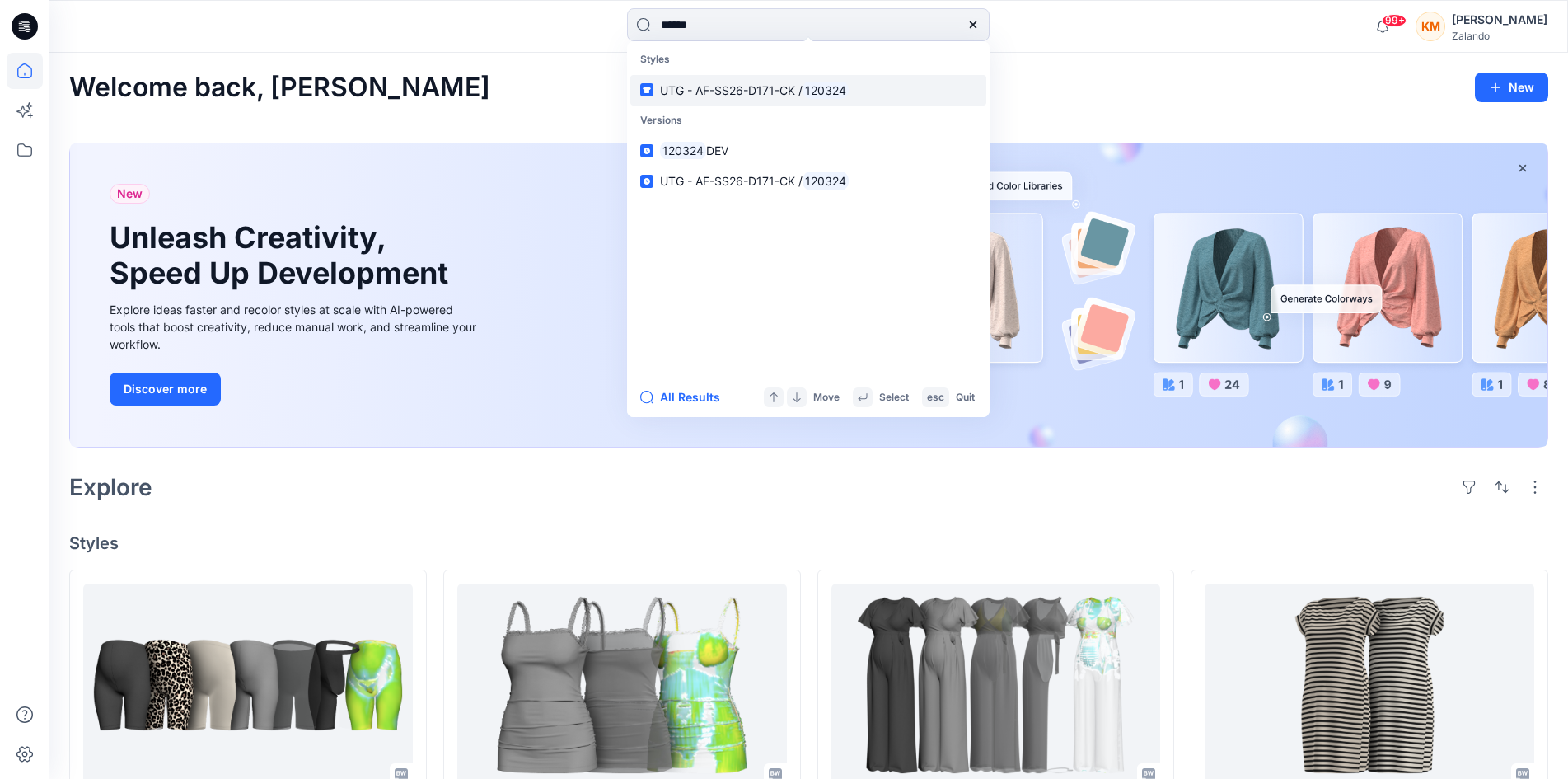
type input "******"
click at [739, 83] on span "UTG - AF-SS26-D171-CK /" at bounding box center [731, 90] width 143 height 14
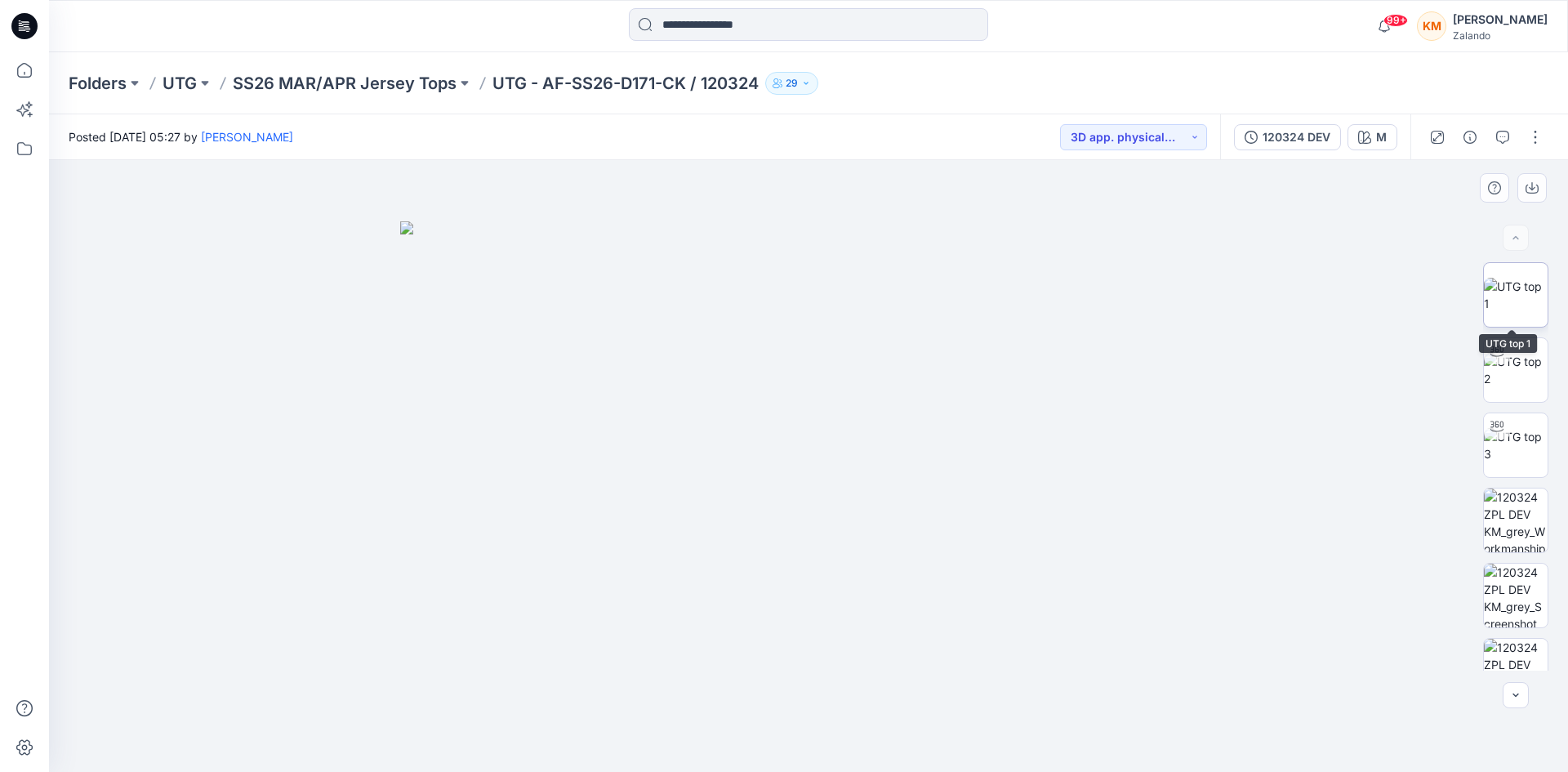
click at [1517, 299] on img at bounding box center [1517, 295] width 64 height 34
click at [1494, 136] on button "button" at bounding box center [1503, 137] width 26 height 26
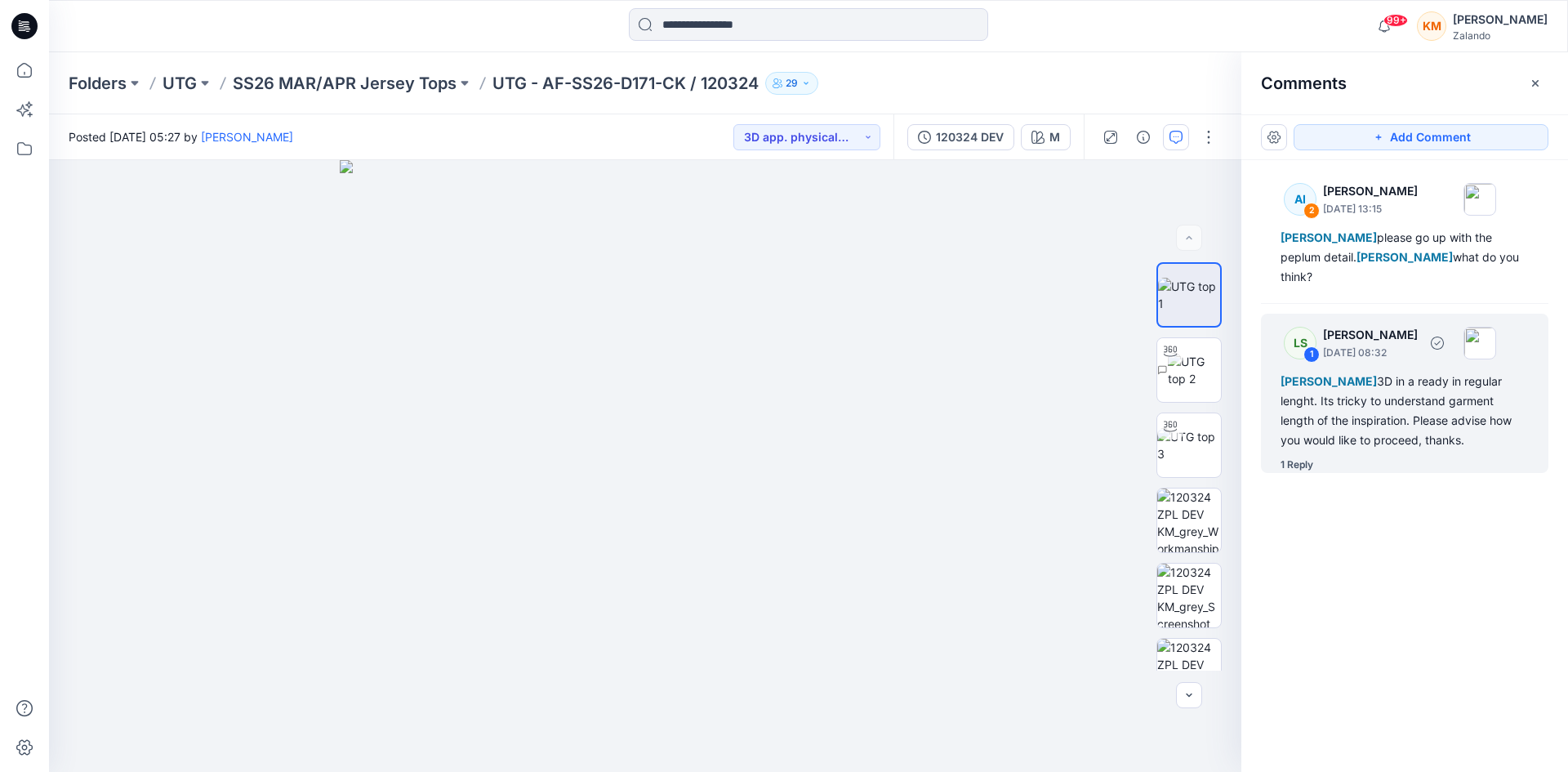
click at [1416, 393] on div "[PERSON_NAME] 3D in a ready in regular lenght. Its tricky to understand garment…" at bounding box center [1405, 411] width 248 height 78
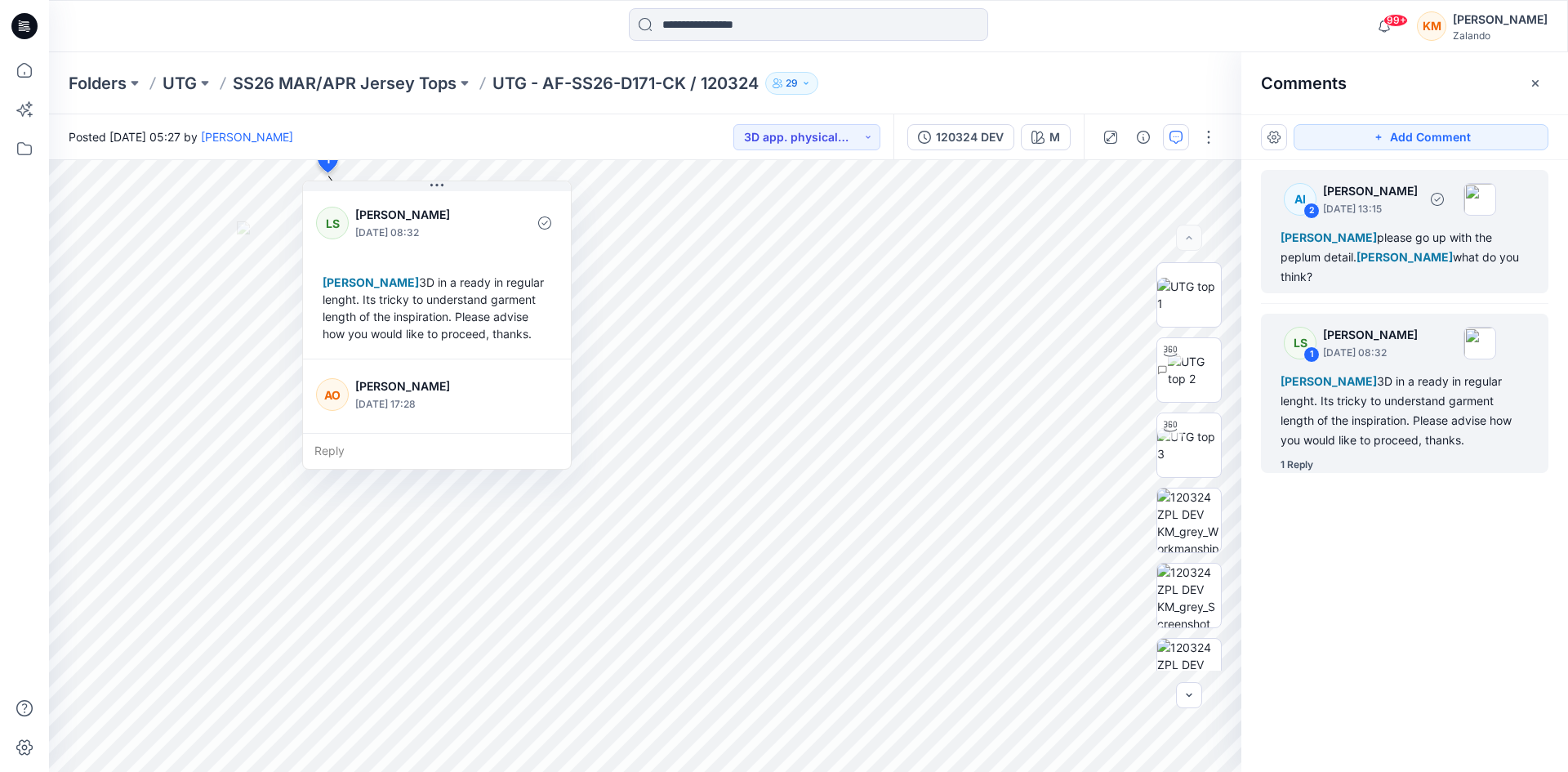
click at [1369, 248] on div "[PERSON_NAME] please go up with the peplum detail. [PERSON_NAME] what do you th…" at bounding box center [1405, 257] width 248 height 59
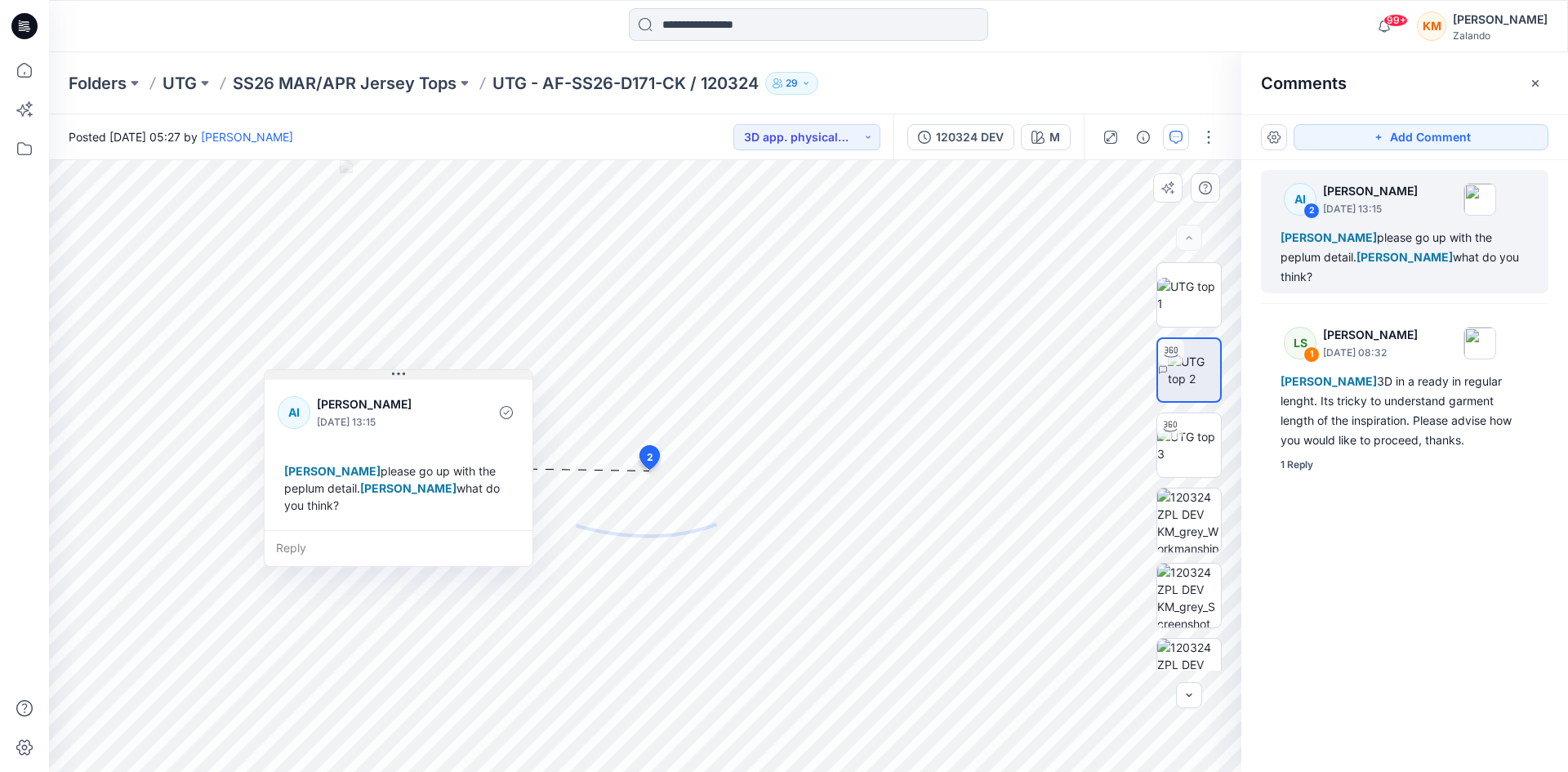
drag, startPoint x: 395, startPoint y: 298, endPoint x: 400, endPoint y: 378, distance: 80.2
click at [400, 378] on icon at bounding box center [399, 374] width 13 height 13
click at [692, 15] on input at bounding box center [809, 25] width 360 height 33
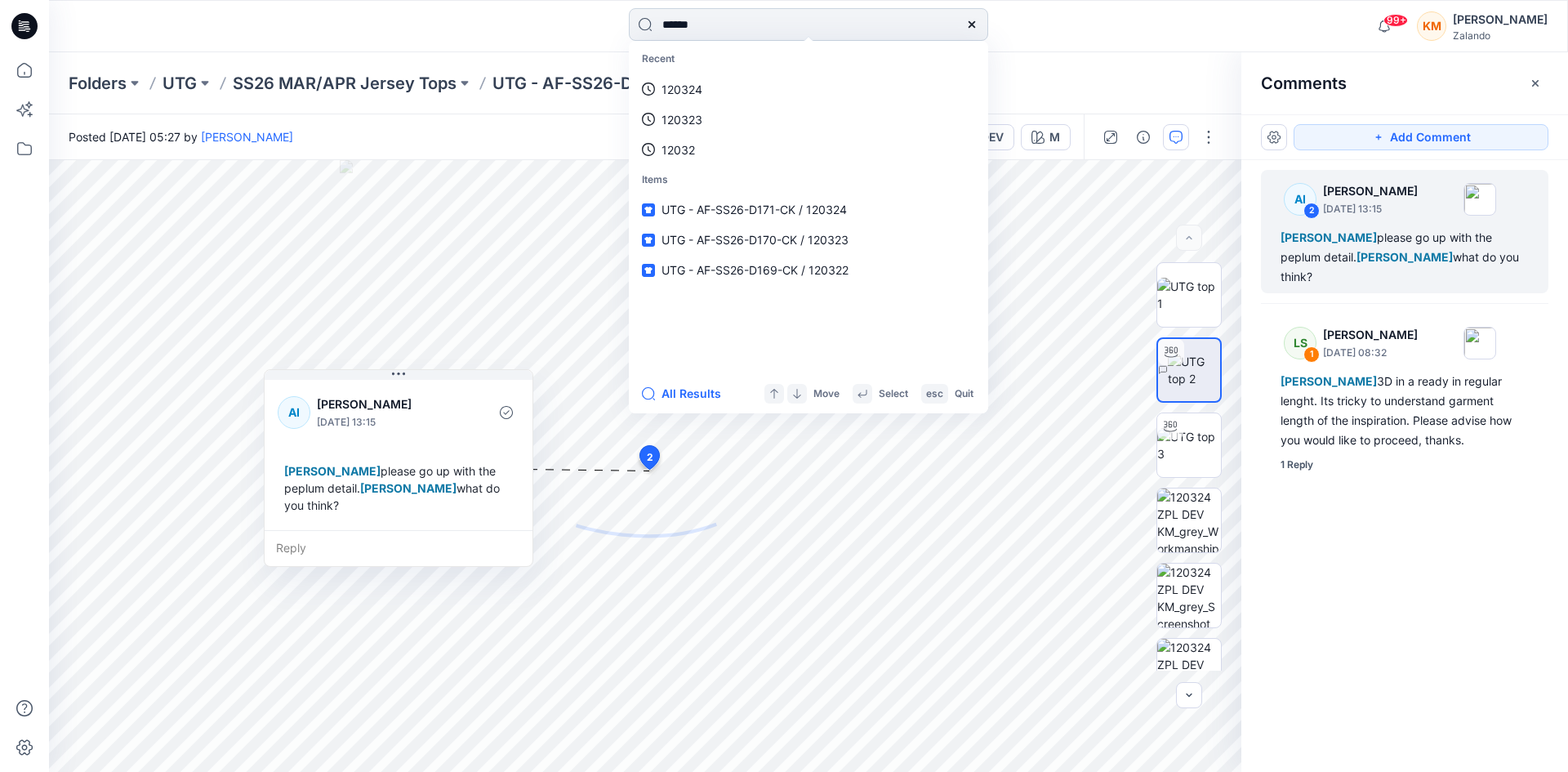
type input "******"
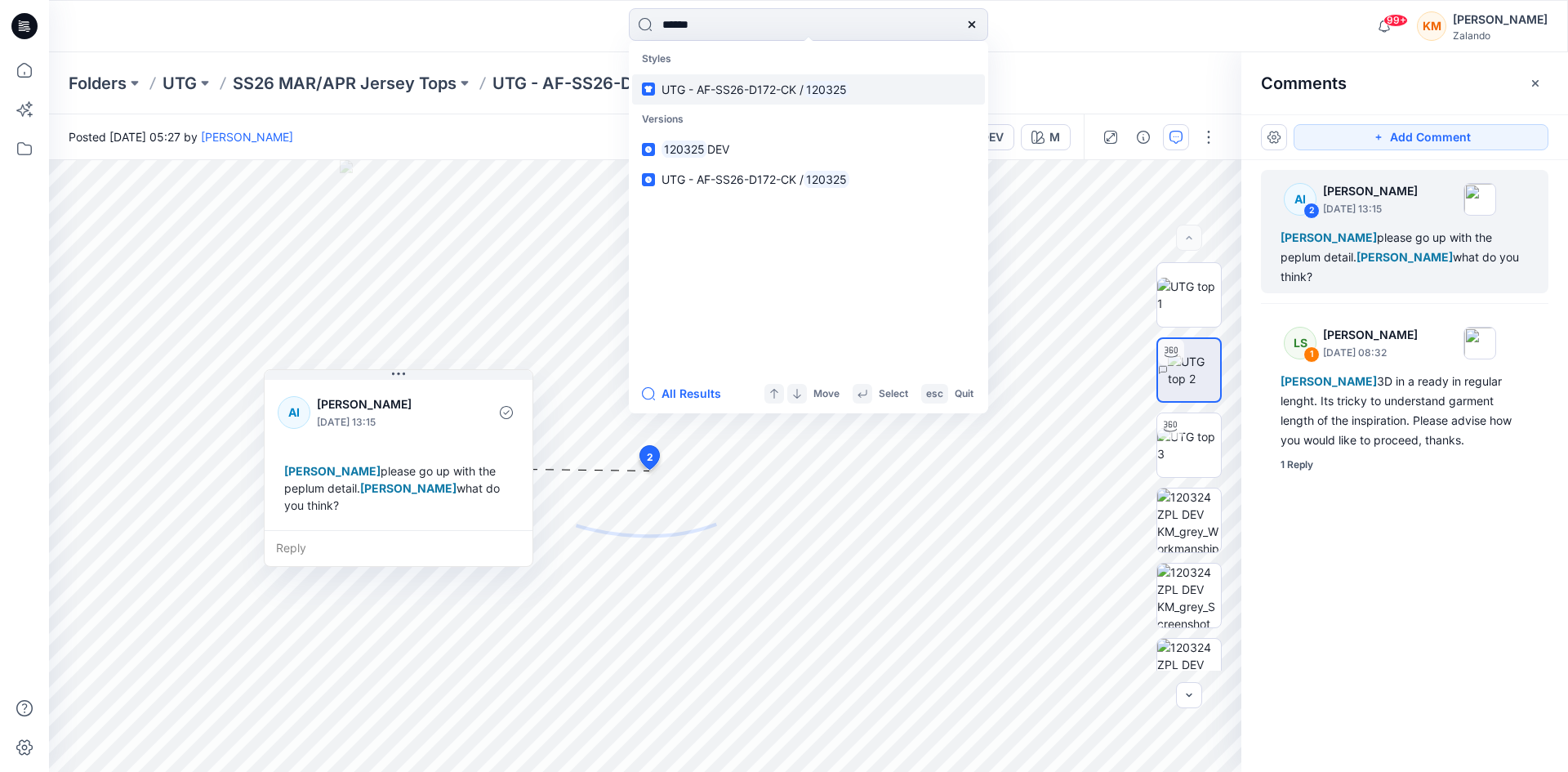
click at [702, 91] on span "UTG - AF-SS26-D172-CK /" at bounding box center [733, 89] width 142 height 14
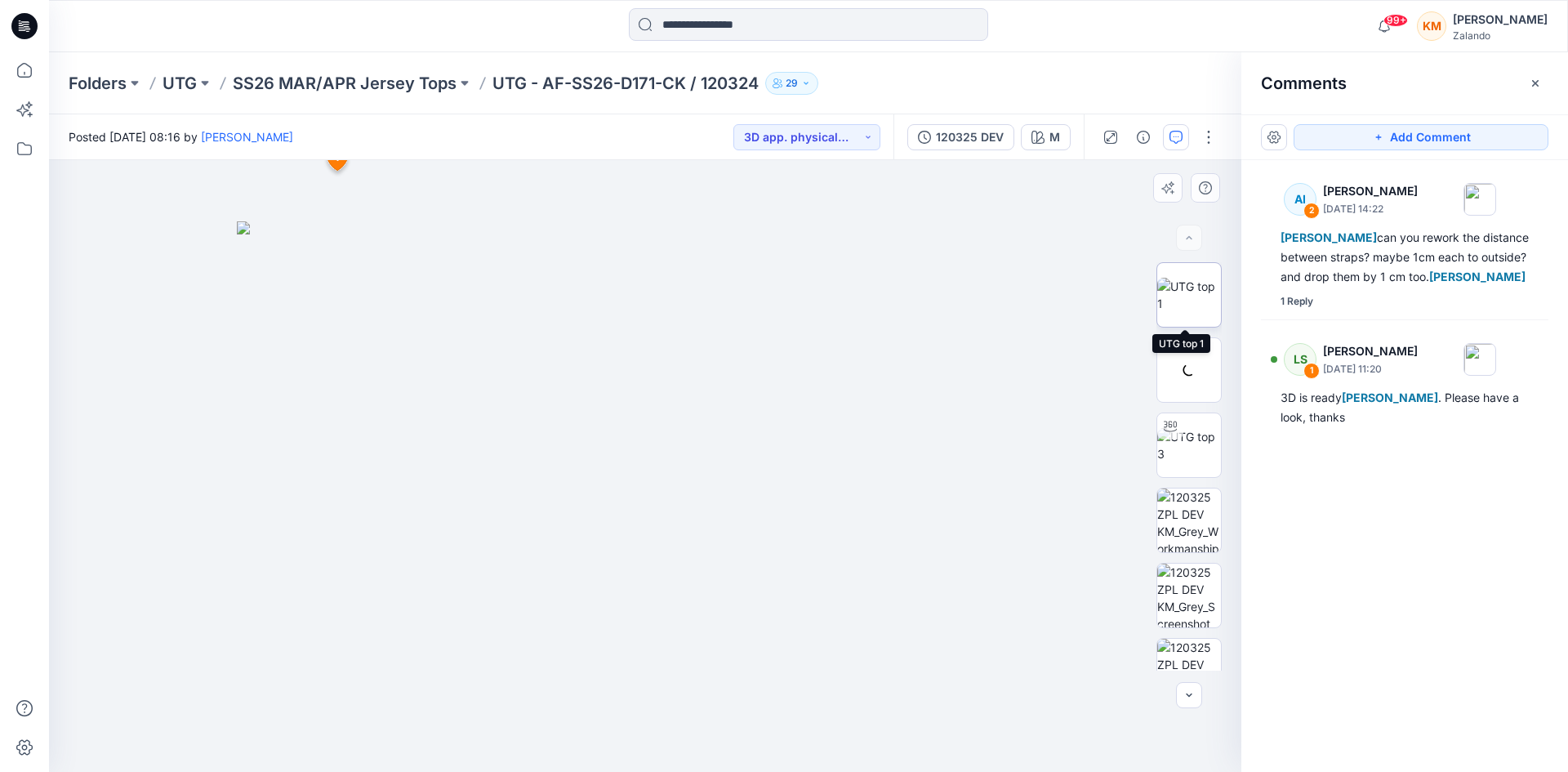
click at [1179, 297] on img at bounding box center [1190, 295] width 64 height 34
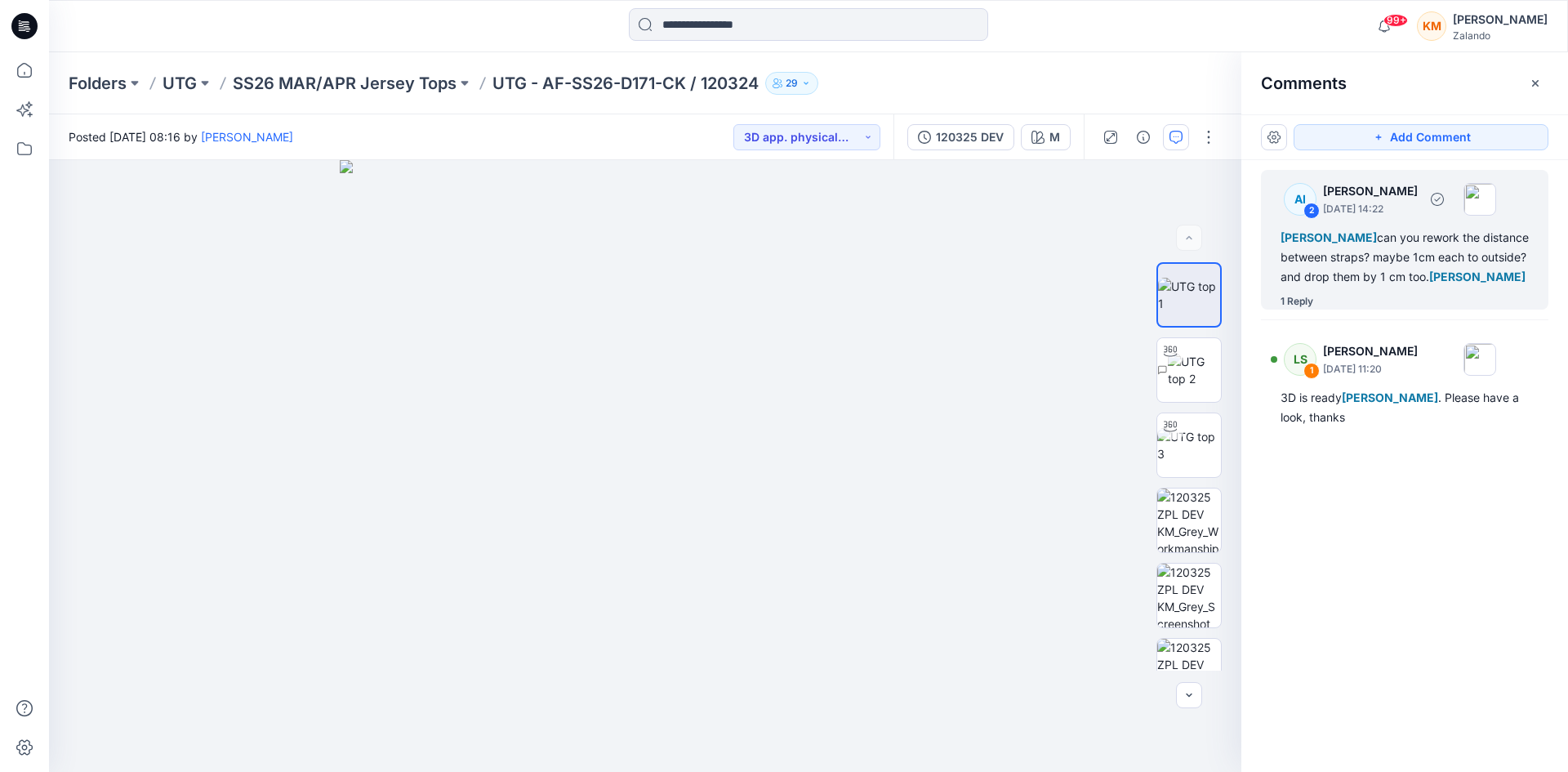
click at [1426, 246] on div "[PERSON_NAME] can you rework the distance between straps? maybe 1cm each to out…" at bounding box center [1405, 257] width 248 height 59
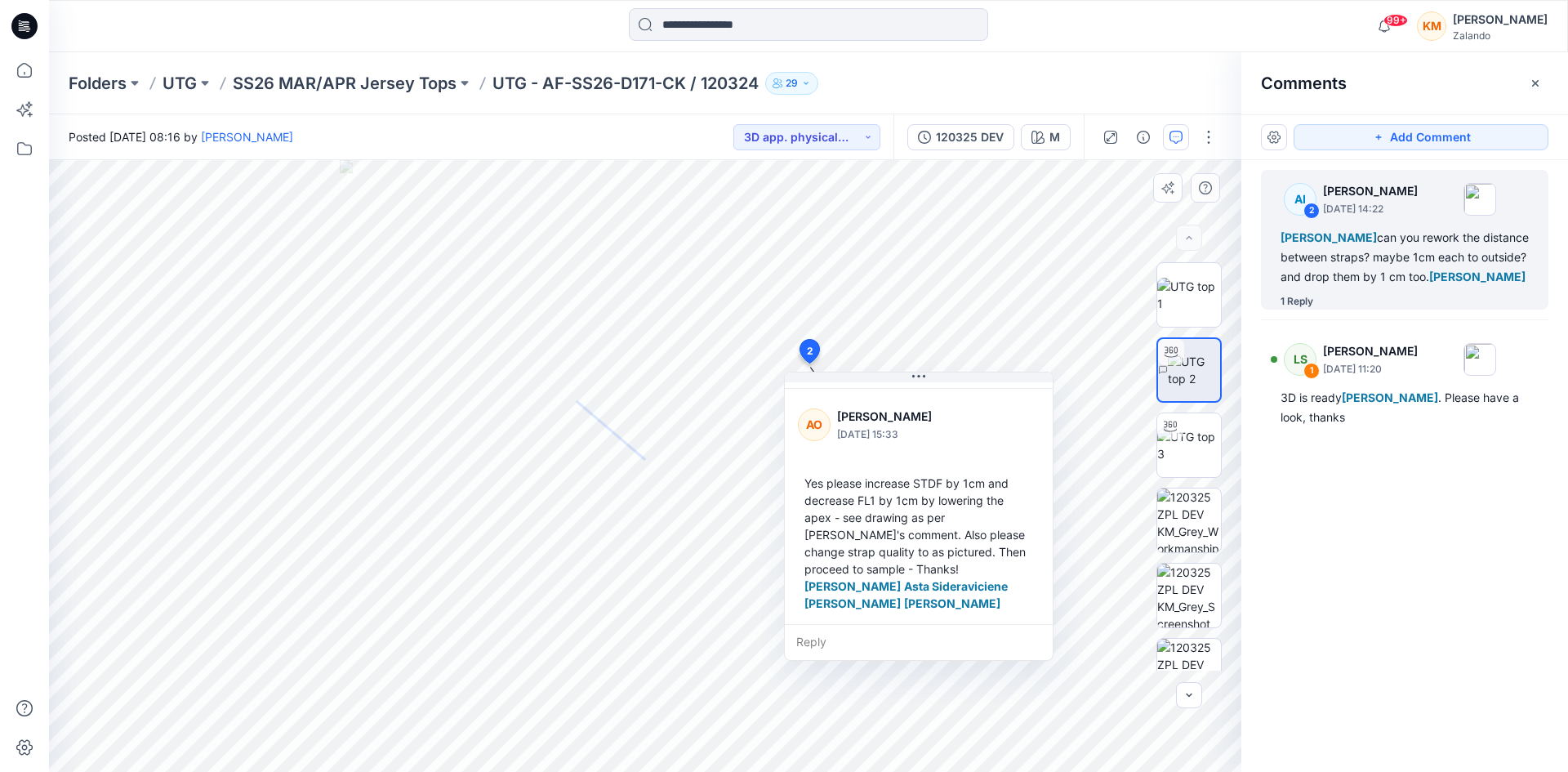
scroll to position [166, 0]
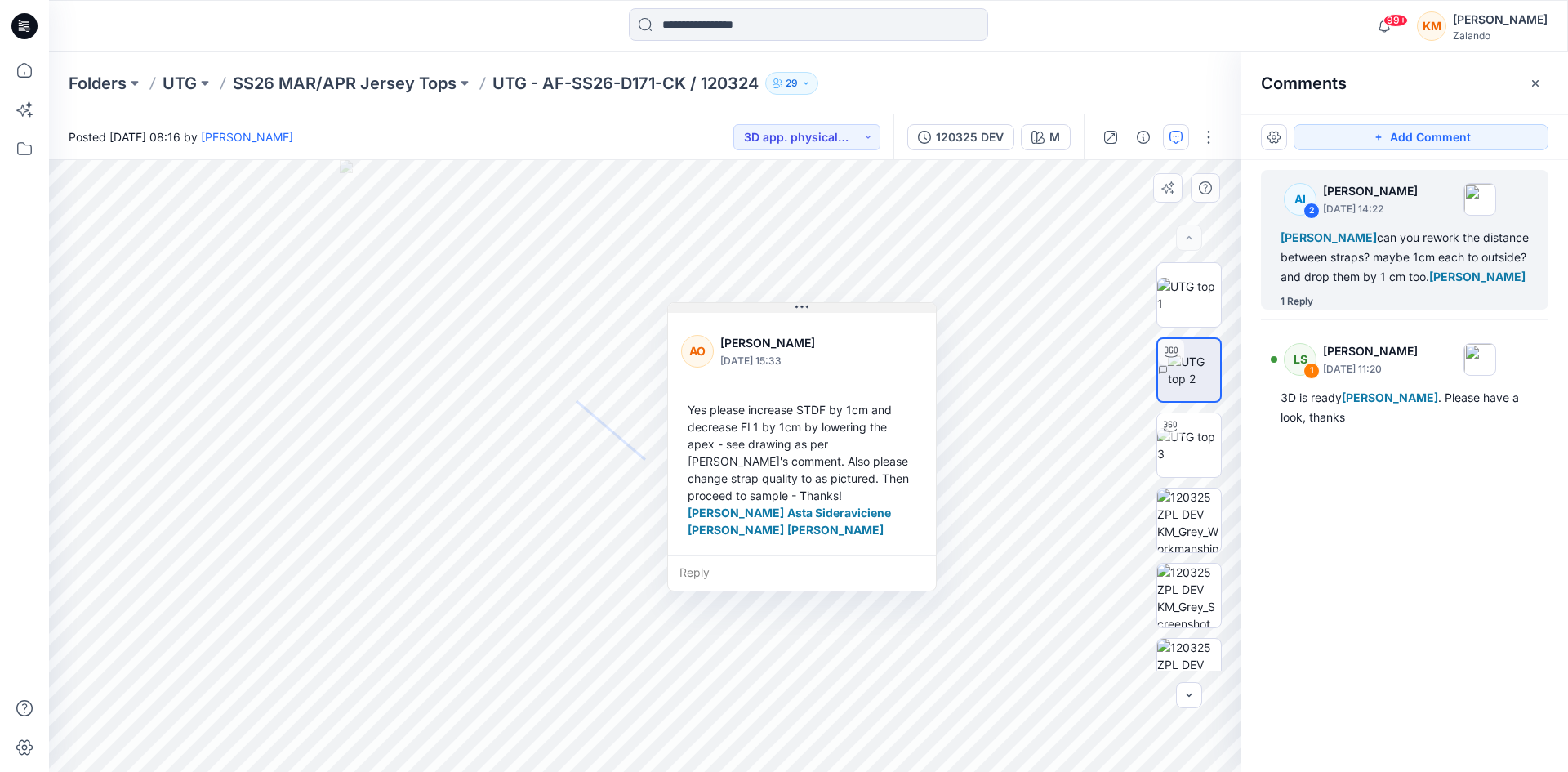
drag, startPoint x: 914, startPoint y: 380, endPoint x: 797, endPoint y: 310, distance: 136.3
click at [797, 310] on button at bounding box center [802, 308] width 268 height 10
click at [761, 21] on input at bounding box center [809, 25] width 360 height 33
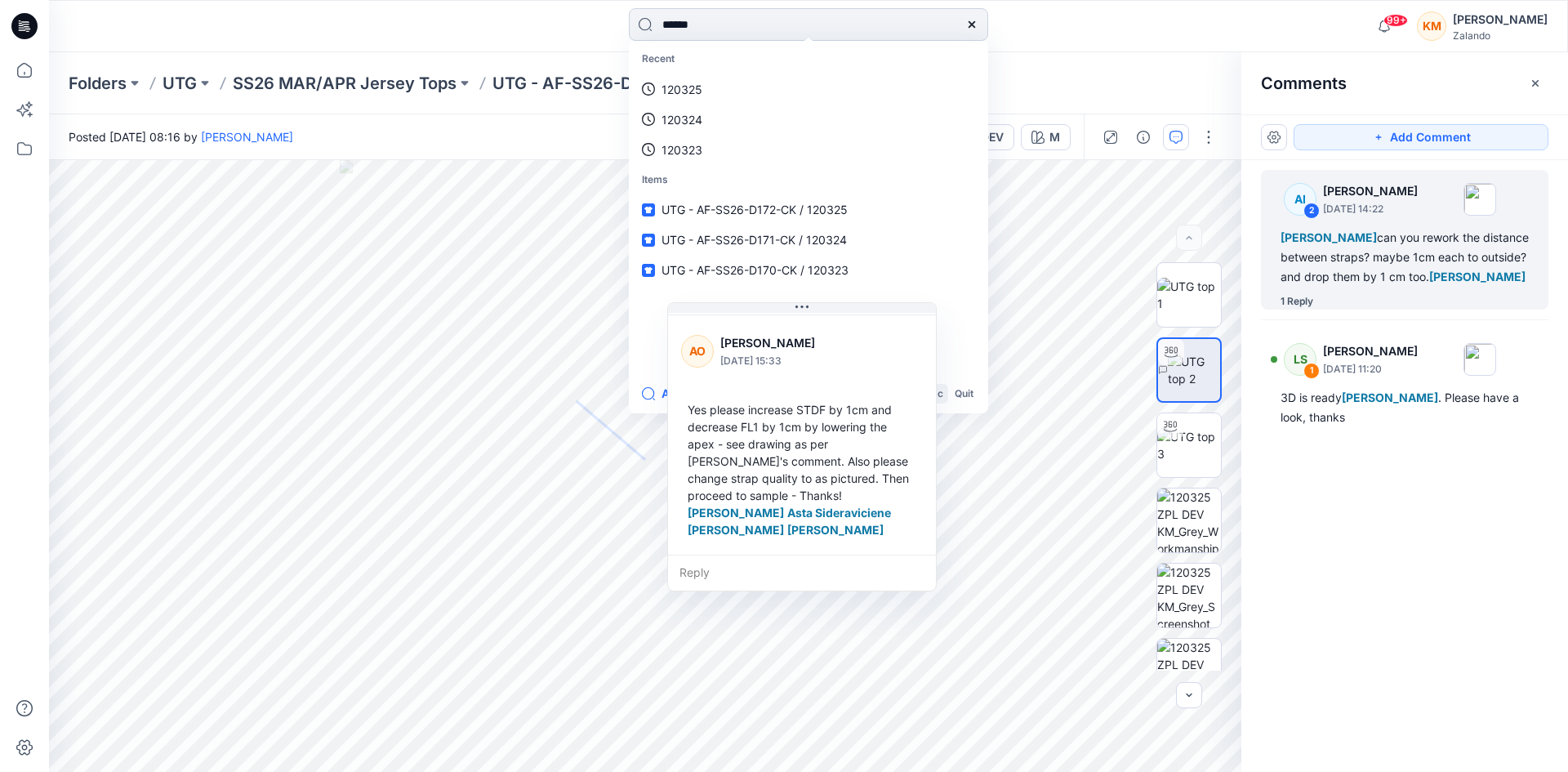
type input "******"
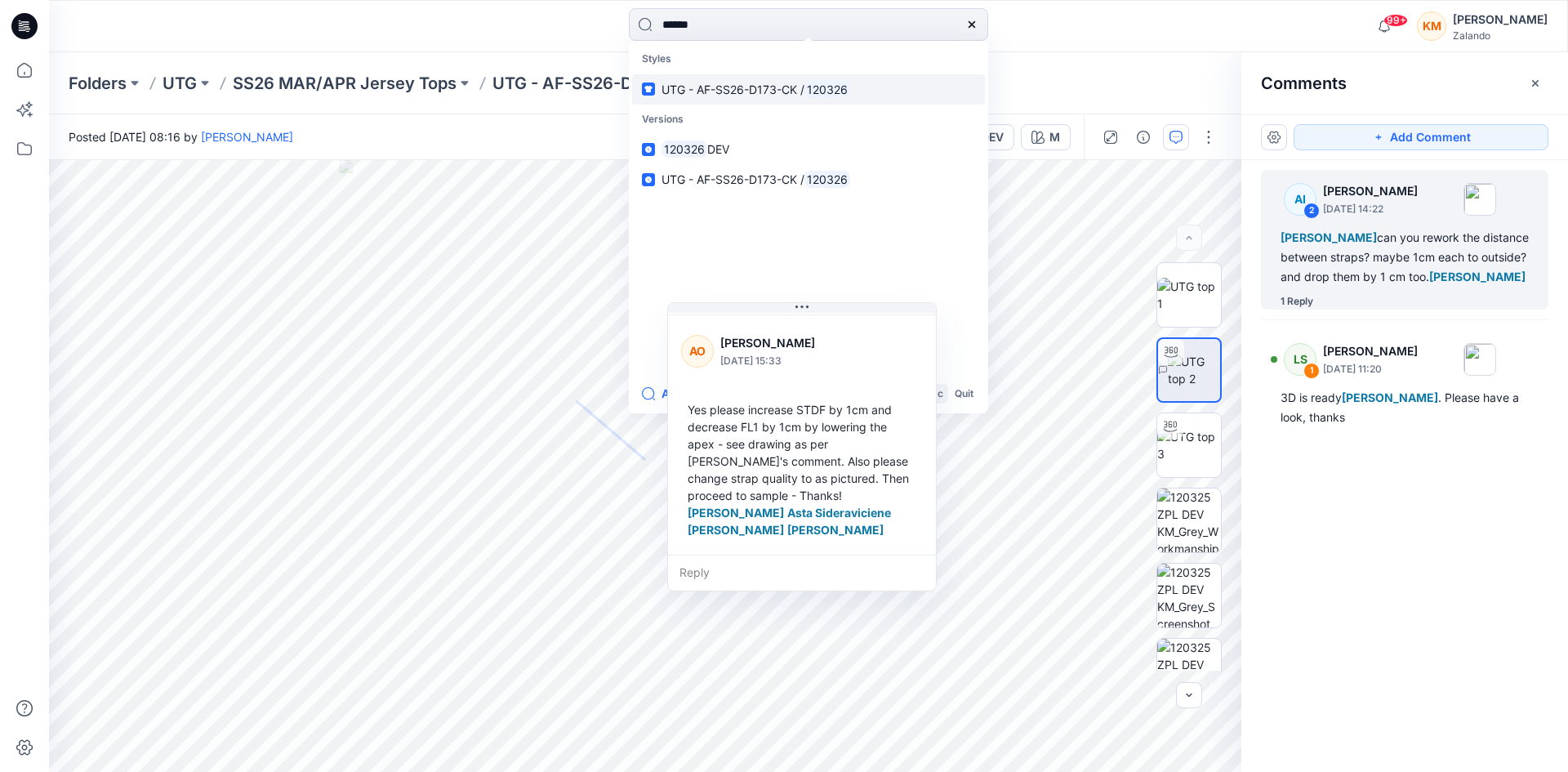
click at [755, 86] on span "UTG - AF-SS26-D173-CK /" at bounding box center [733, 89] width 143 height 14
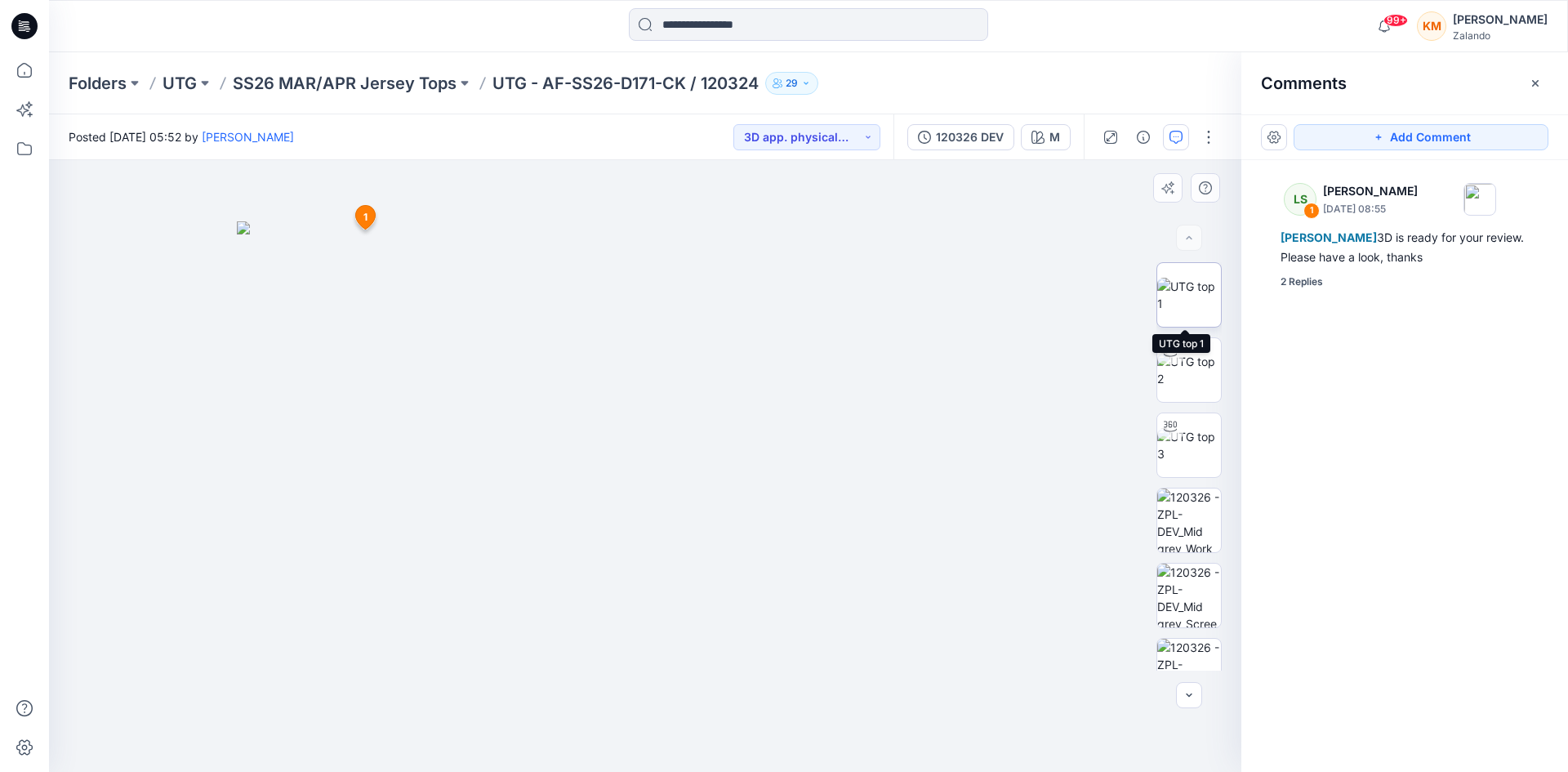
click at [1204, 289] on img at bounding box center [1190, 295] width 64 height 34
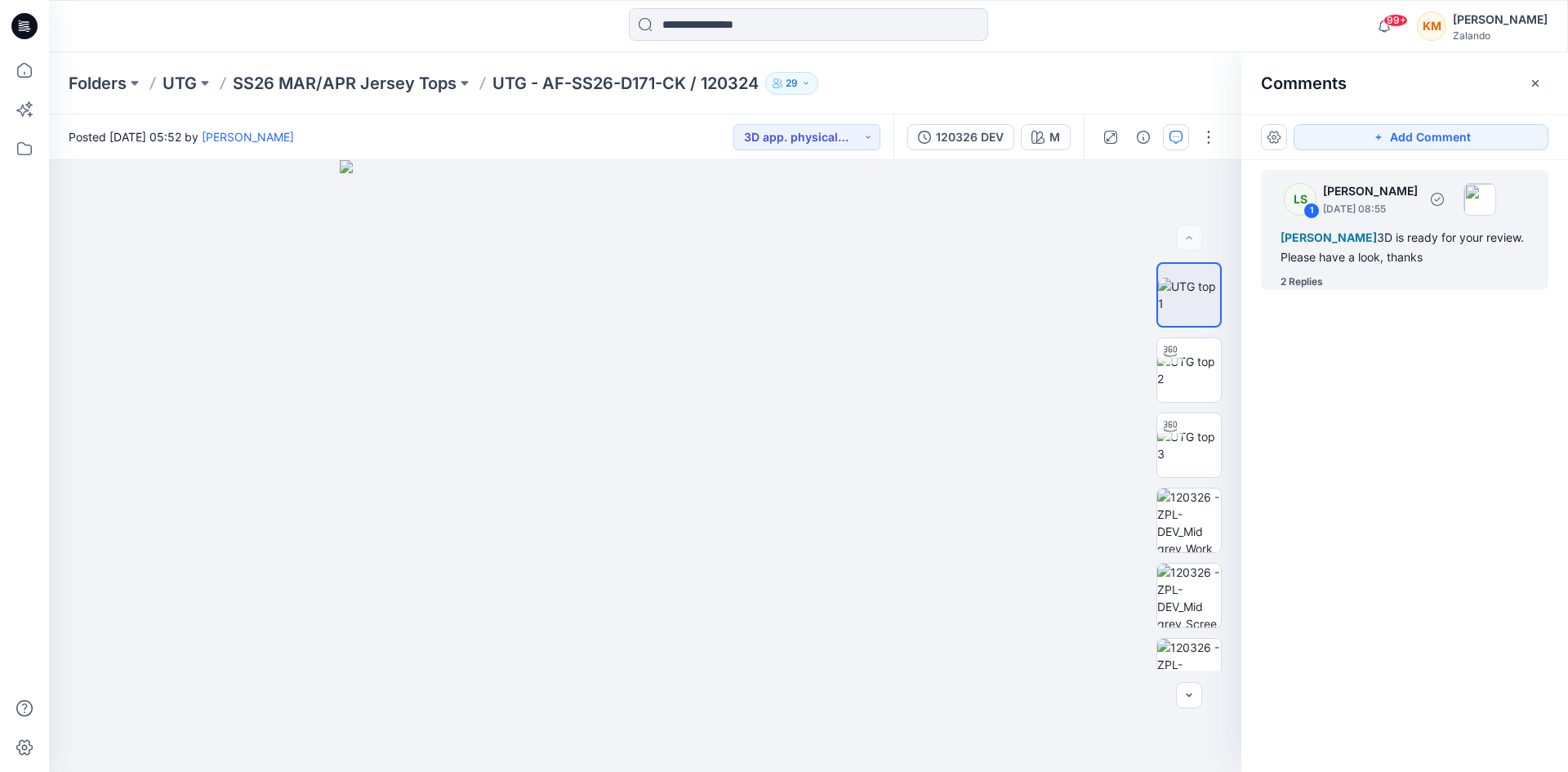
click at [1378, 239] on span "[PERSON_NAME]" at bounding box center [1329, 237] width 96 height 14
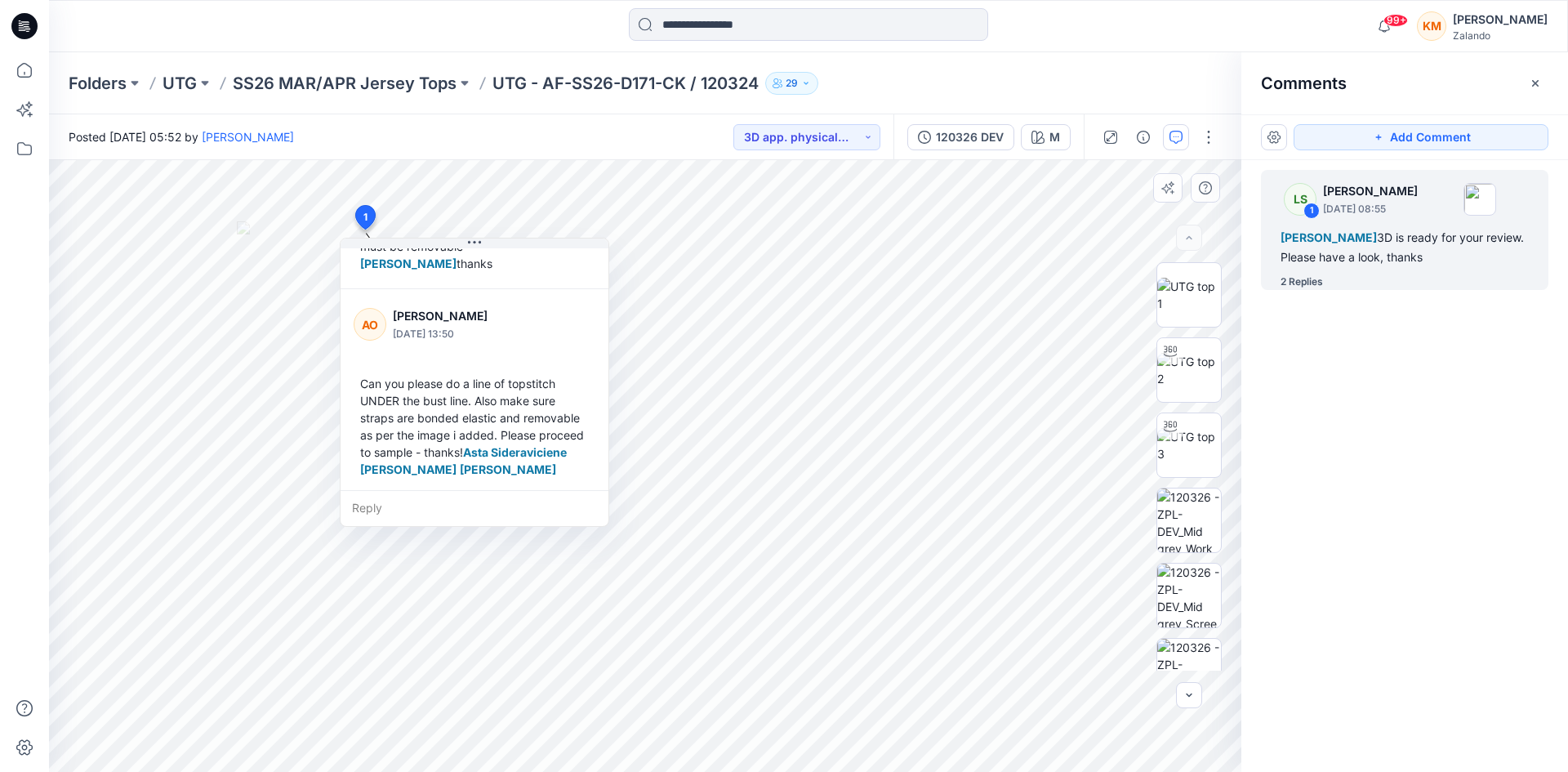
scroll to position [239, 0]
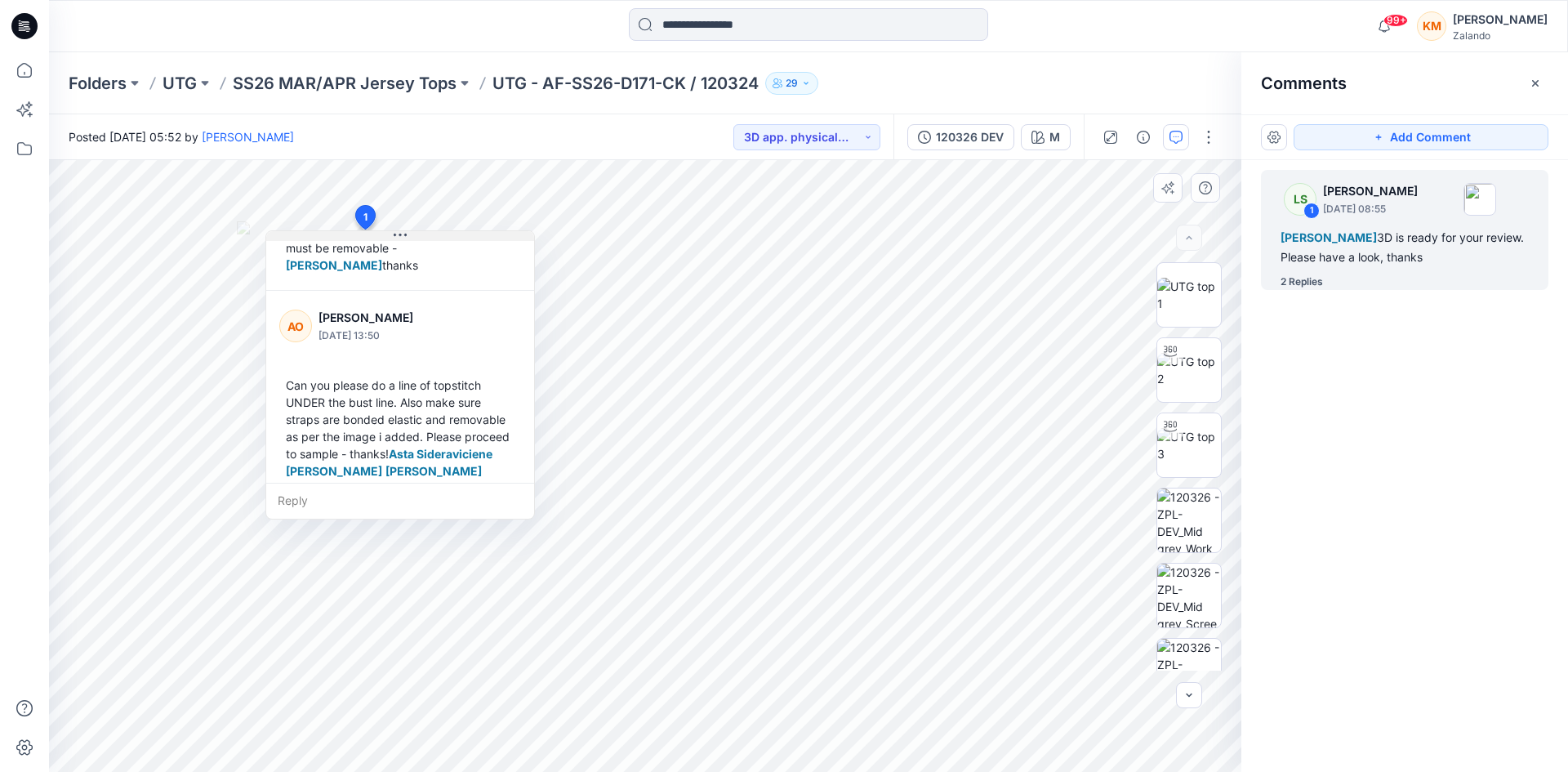
drag, startPoint x: 485, startPoint y: 245, endPoint x: 410, endPoint y: 238, distance: 75.3
click at [410, 238] on button at bounding box center [400, 236] width 268 height 10
click at [750, 32] on input at bounding box center [809, 25] width 360 height 33
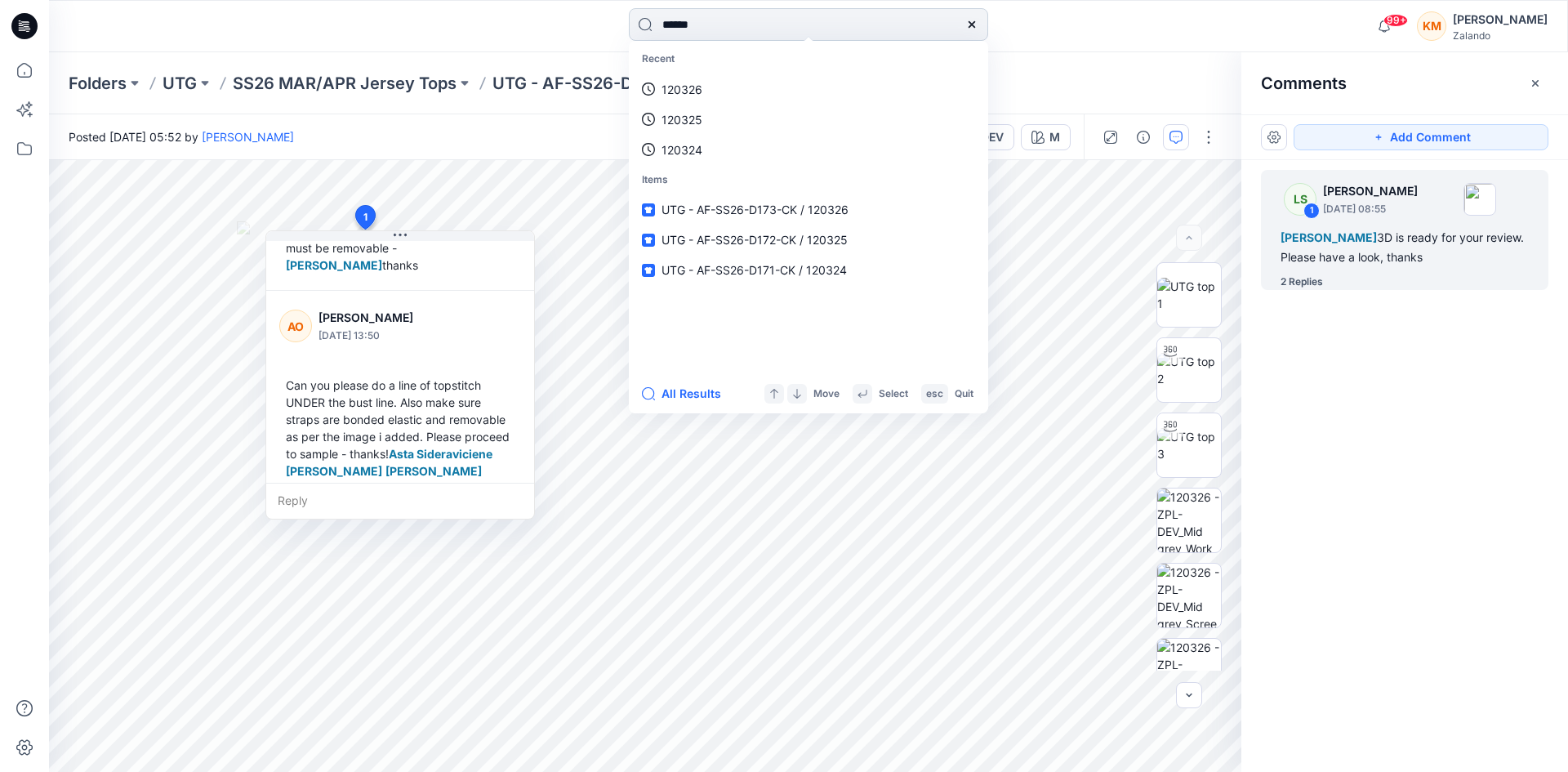
type input "******"
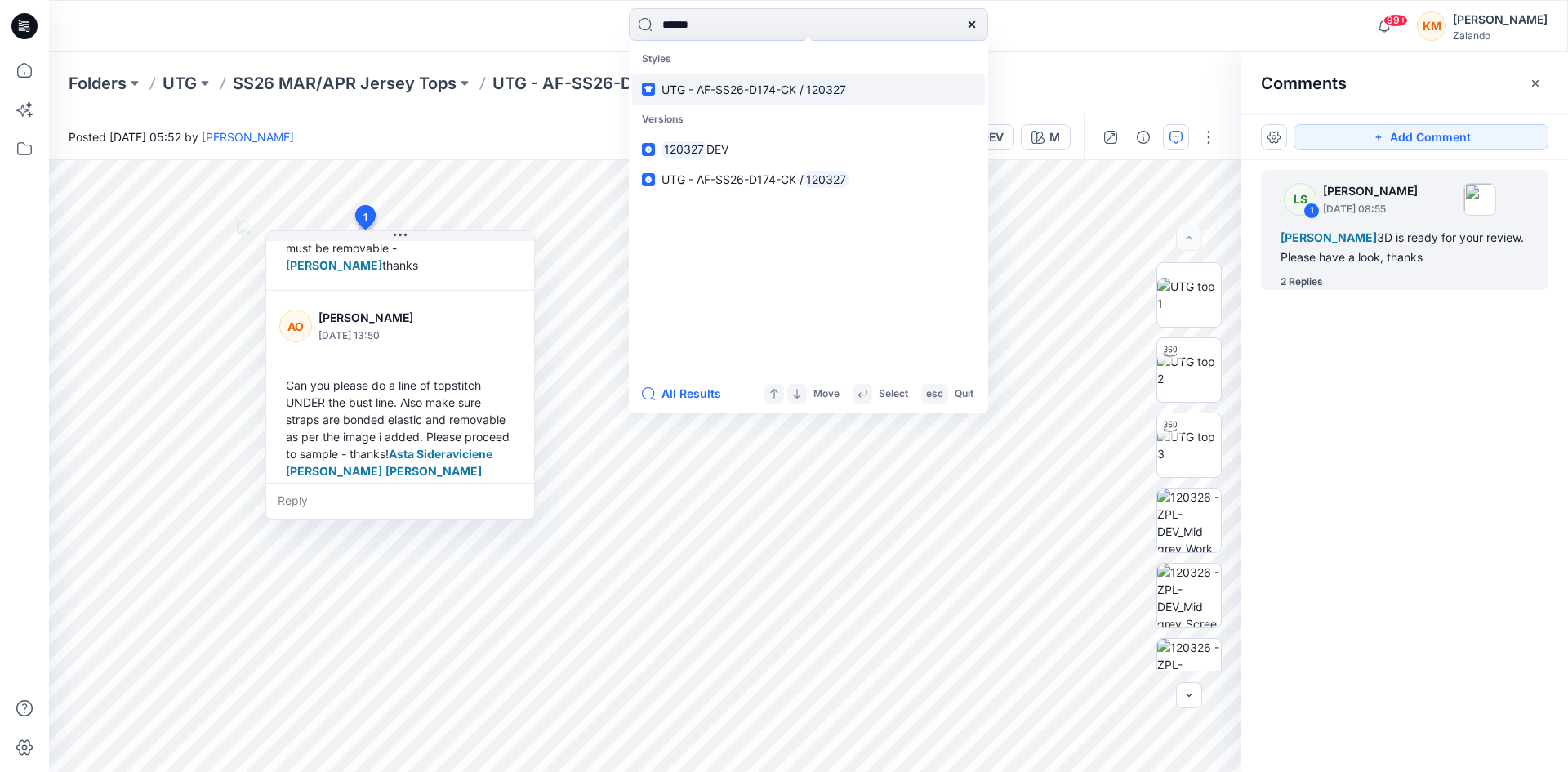
click at [743, 94] on span "UTG - AF-SS26-D174-CK /" at bounding box center [733, 89] width 142 height 14
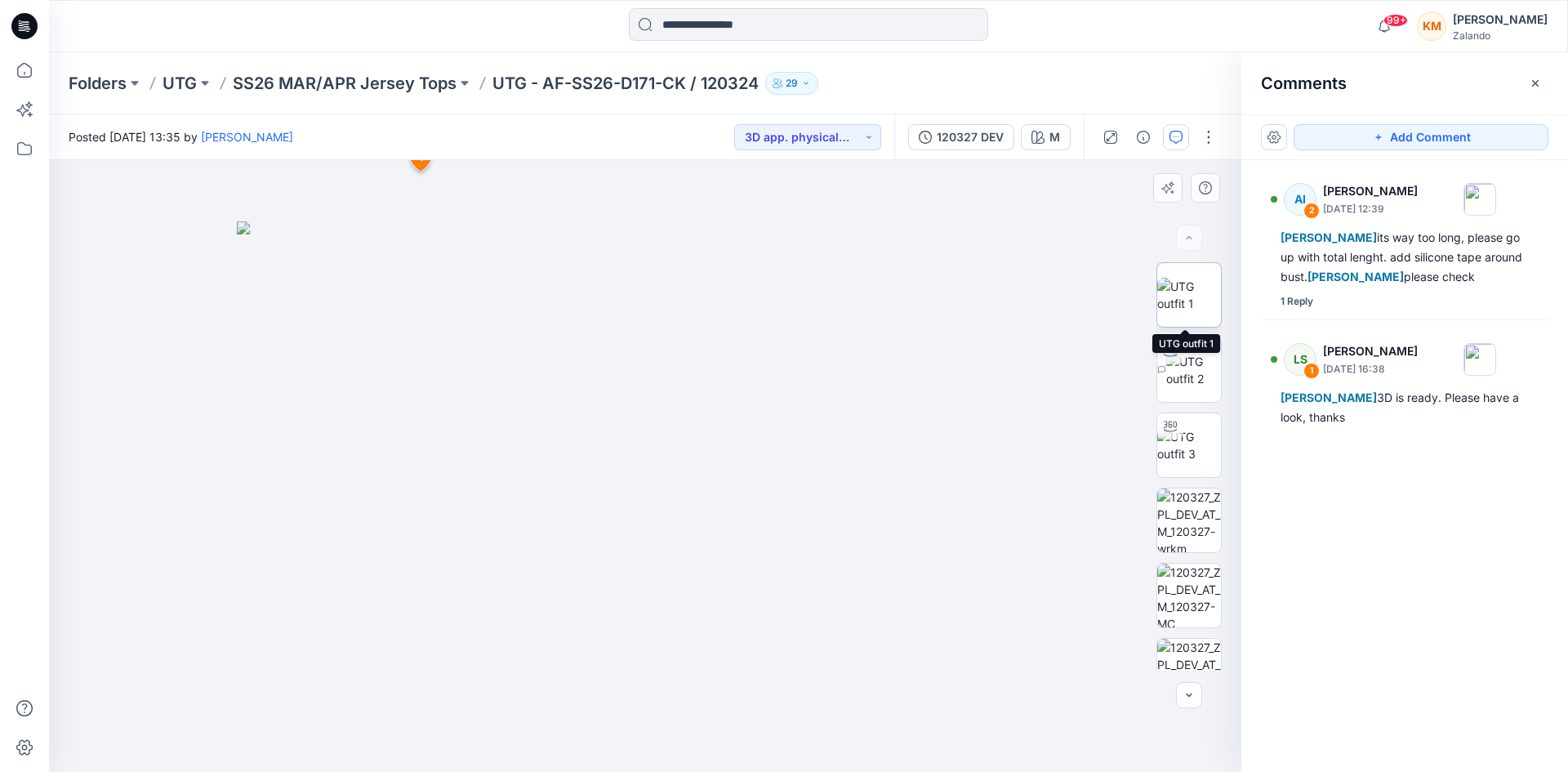
click at [1185, 294] on img at bounding box center [1190, 295] width 64 height 34
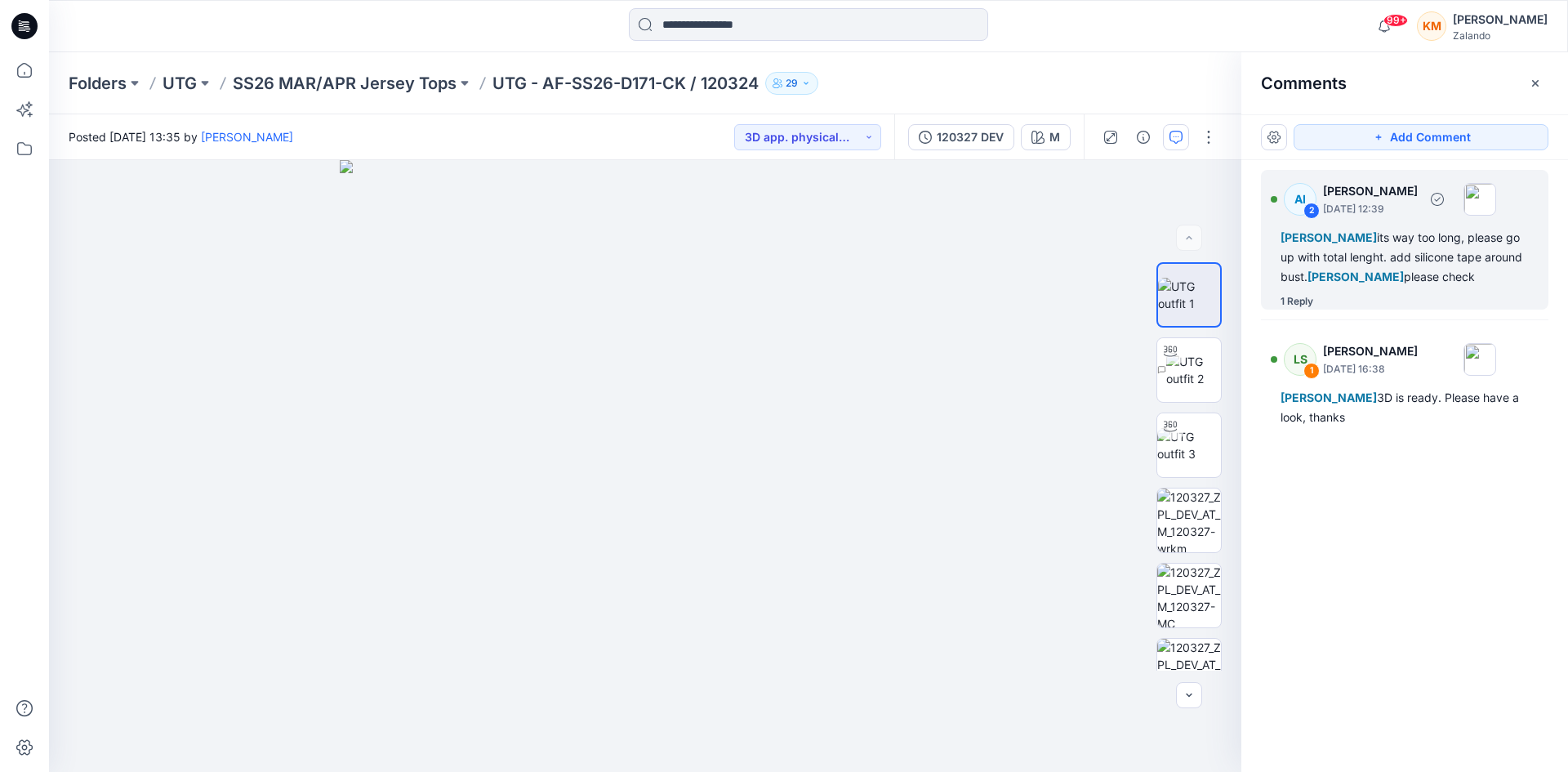
click at [1397, 252] on div "[PERSON_NAME] its way too long, please go up with total lenght. add silicone ta…" at bounding box center [1405, 257] width 248 height 59
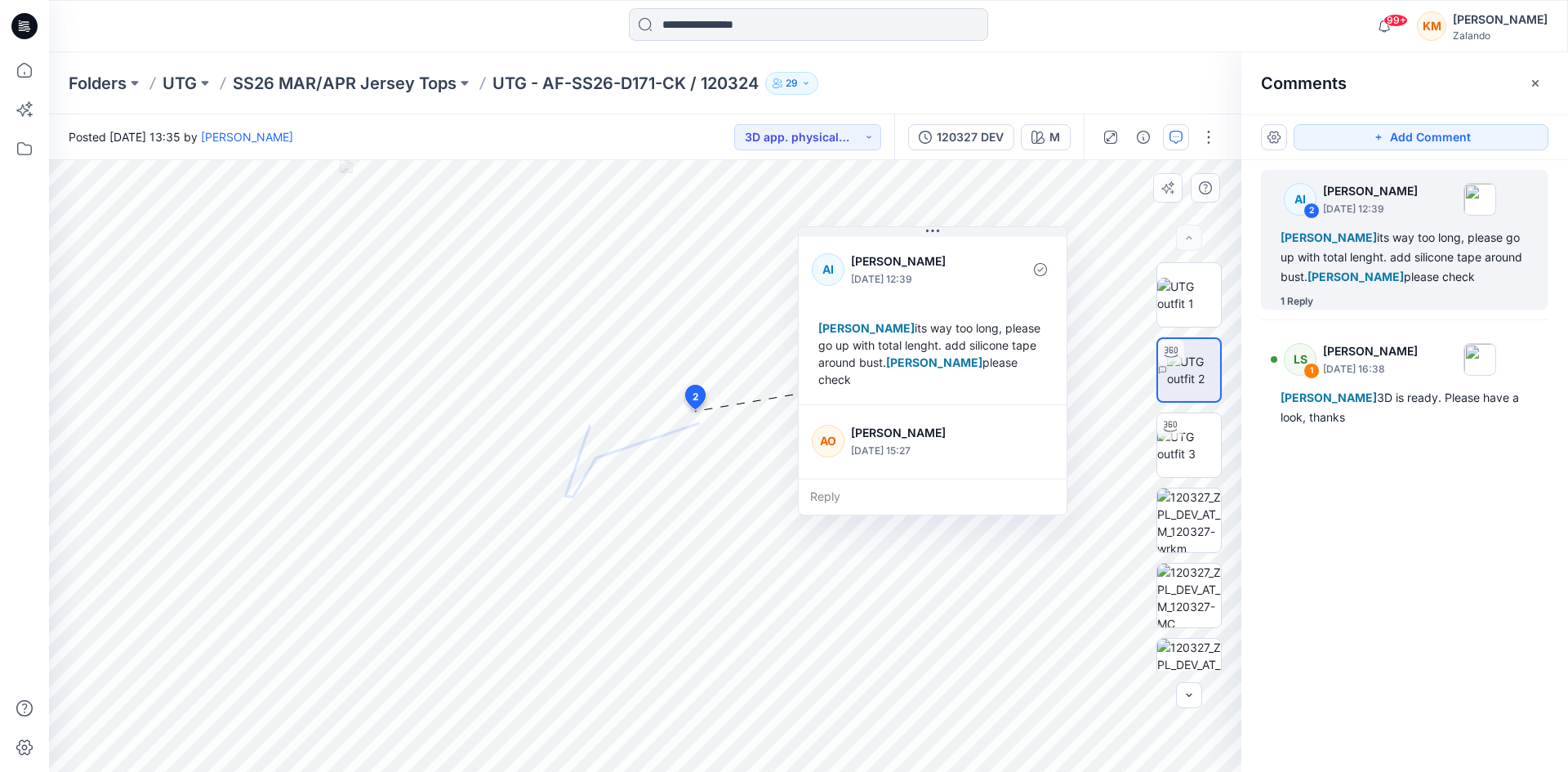
drag, startPoint x: 1065, startPoint y: 313, endPoint x: 1063, endPoint y: 335, distance: 22.1
click at [1063, 335] on div "AI [PERSON_NAME] [DATE] 12:39 [PERSON_NAME] its way too long, please go up with…" at bounding box center [933, 319] width 268 height 171
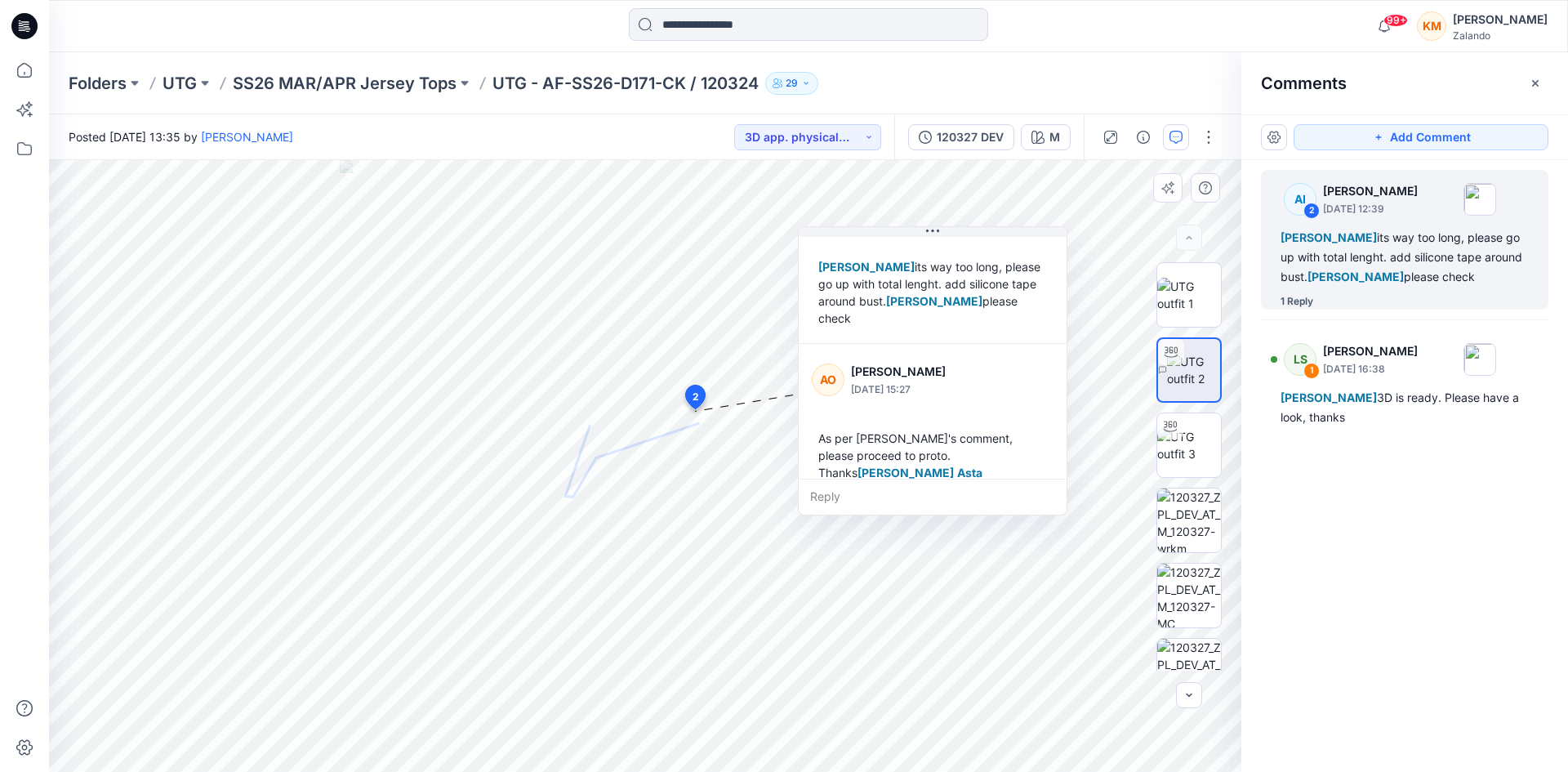
scroll to position [63, 0]
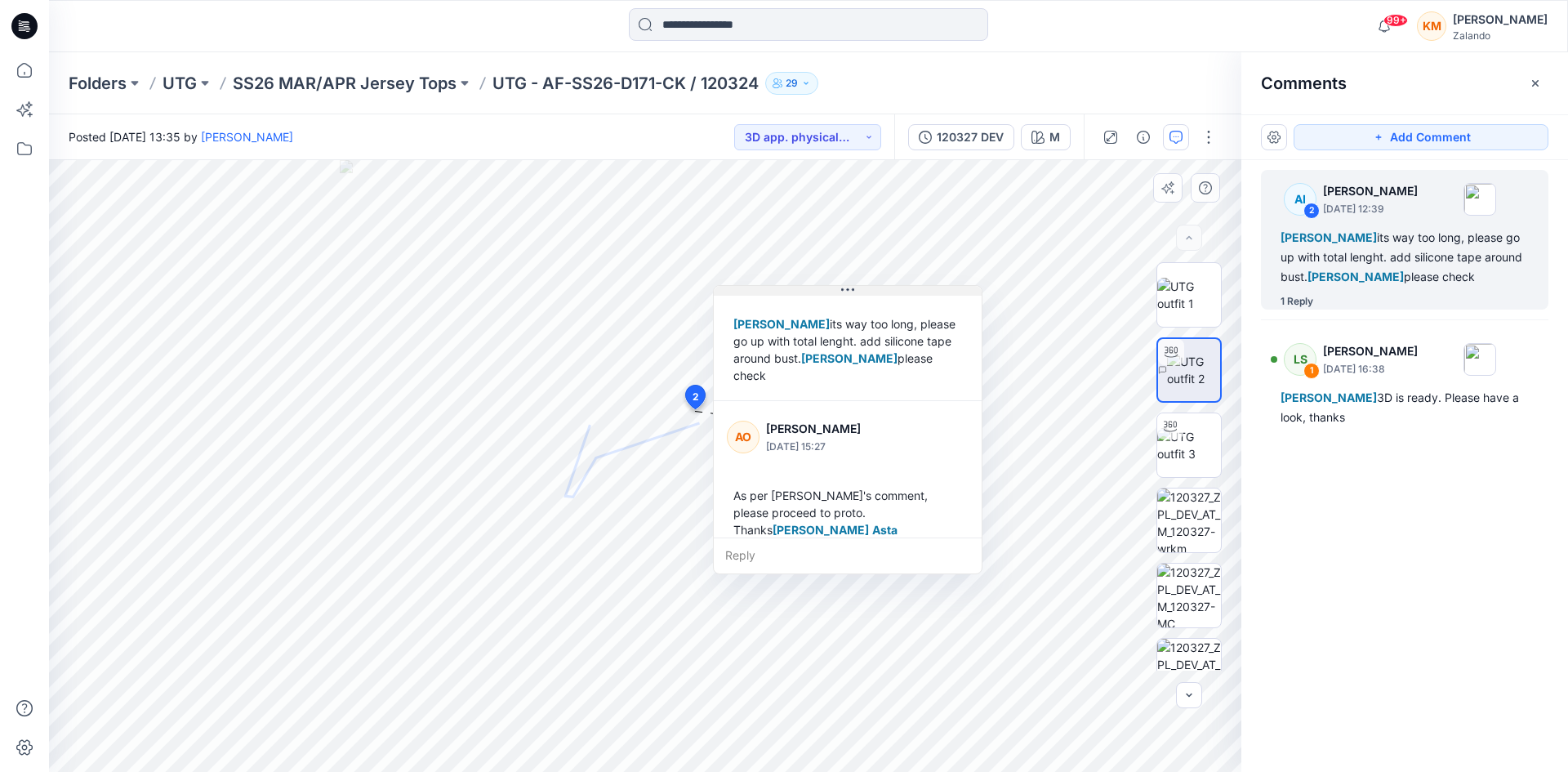
drag, startPoint x: 940, startPoint y: 233, endPoint x: 855, endPoint y: 292, distance: 103.5
click at [855, 292] on icon at bounding box center [848, 290] width 13 height 13
click at [698, 20] on input at bounding box center [809, 25] width 360 height 33
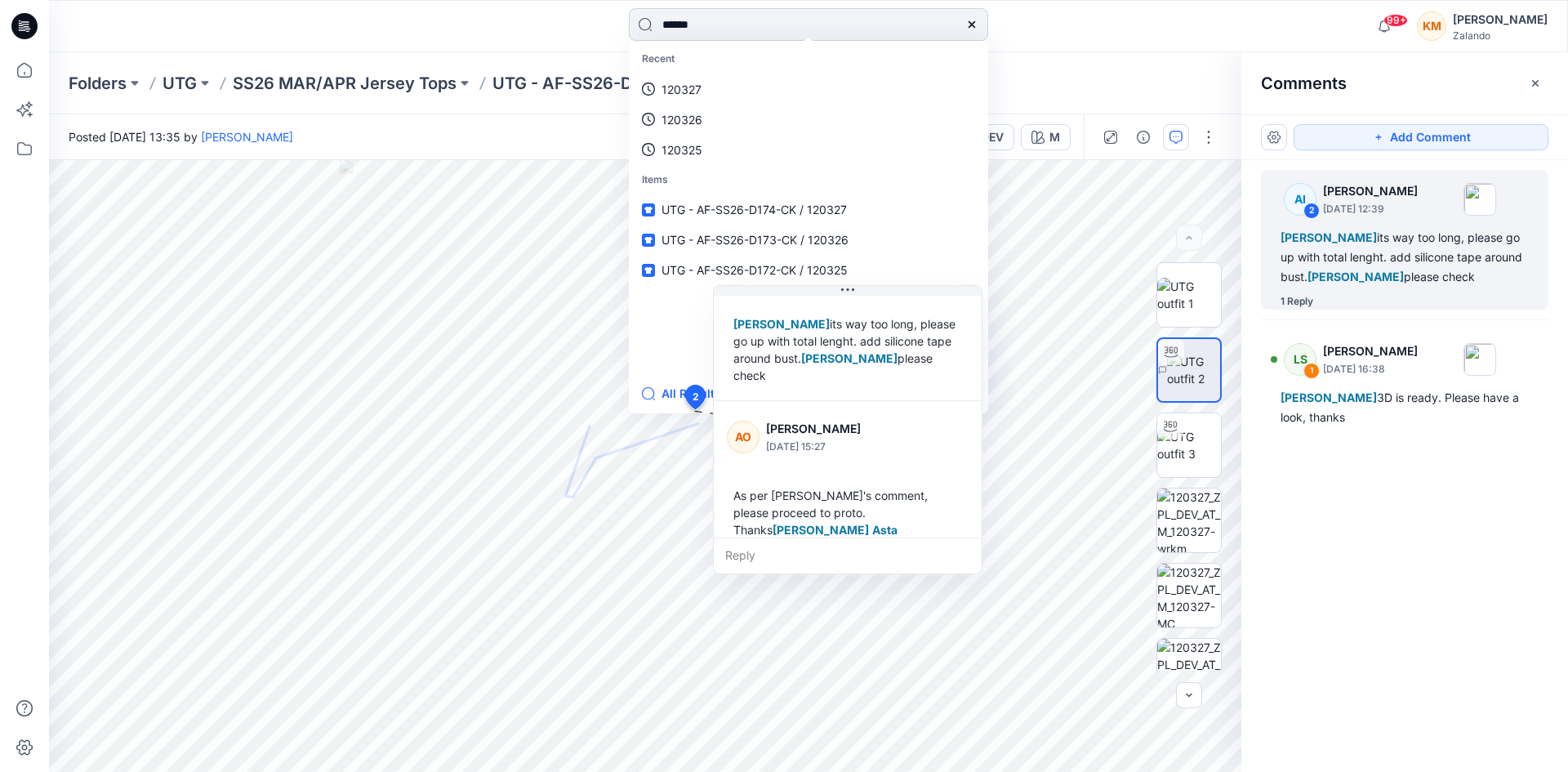
type input "******"
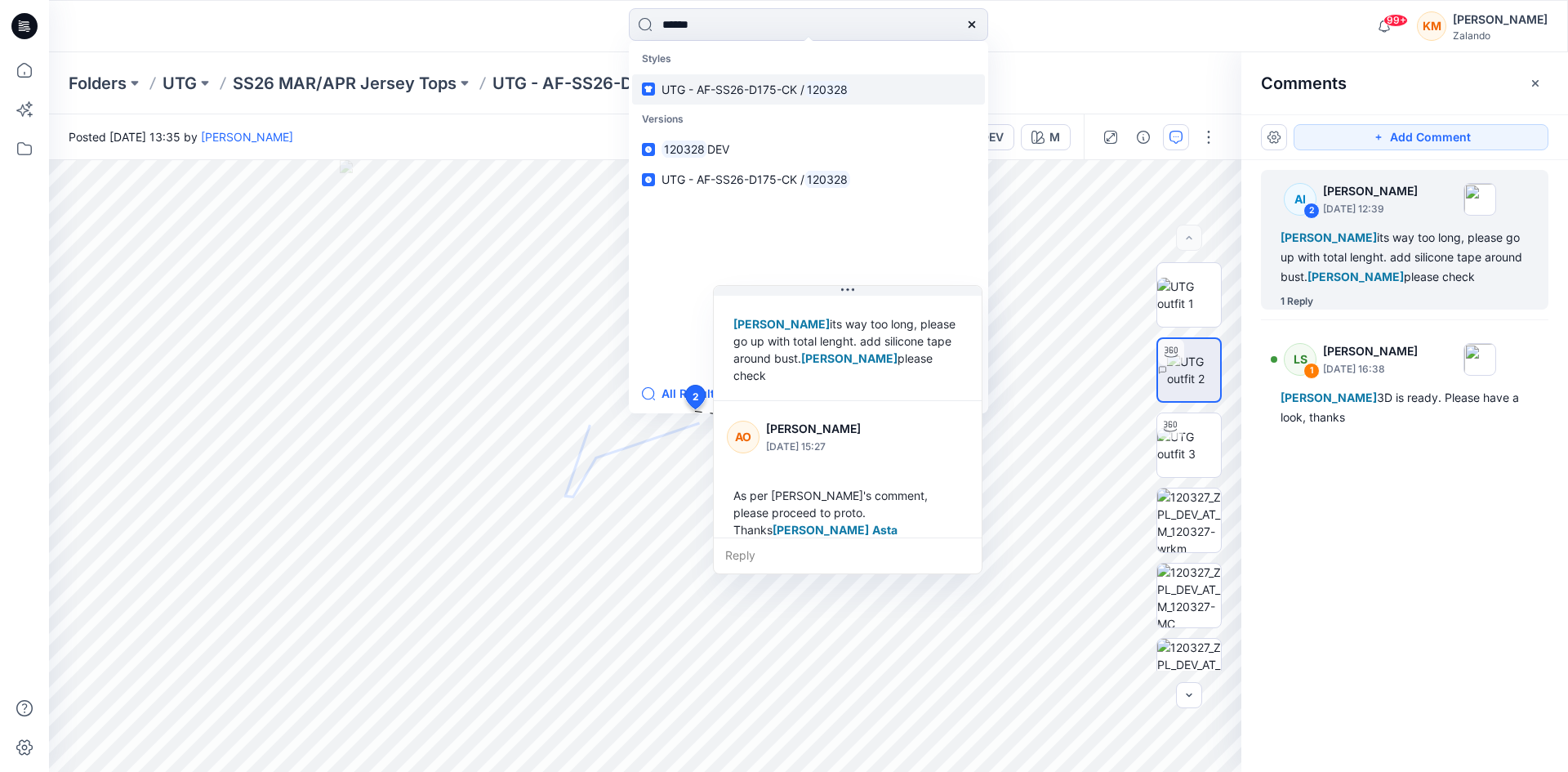
click at [719, 91] on span "UTG - AF-SS26-D175-CK /" at bounding box center [733, 89] width 143 height 14
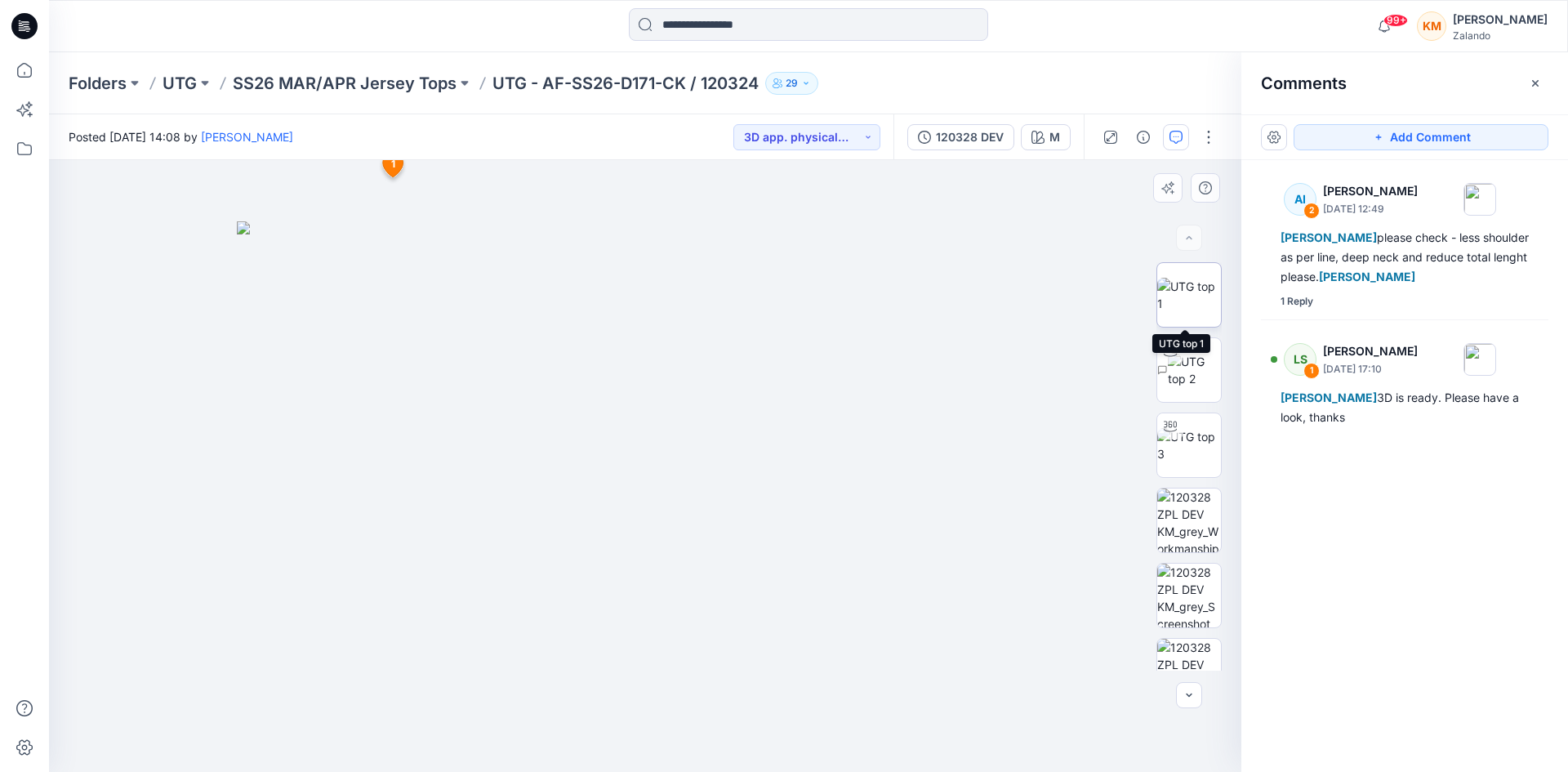
click at [1177, 285] on img at bounding box center [1190, 295] width 64 height 34
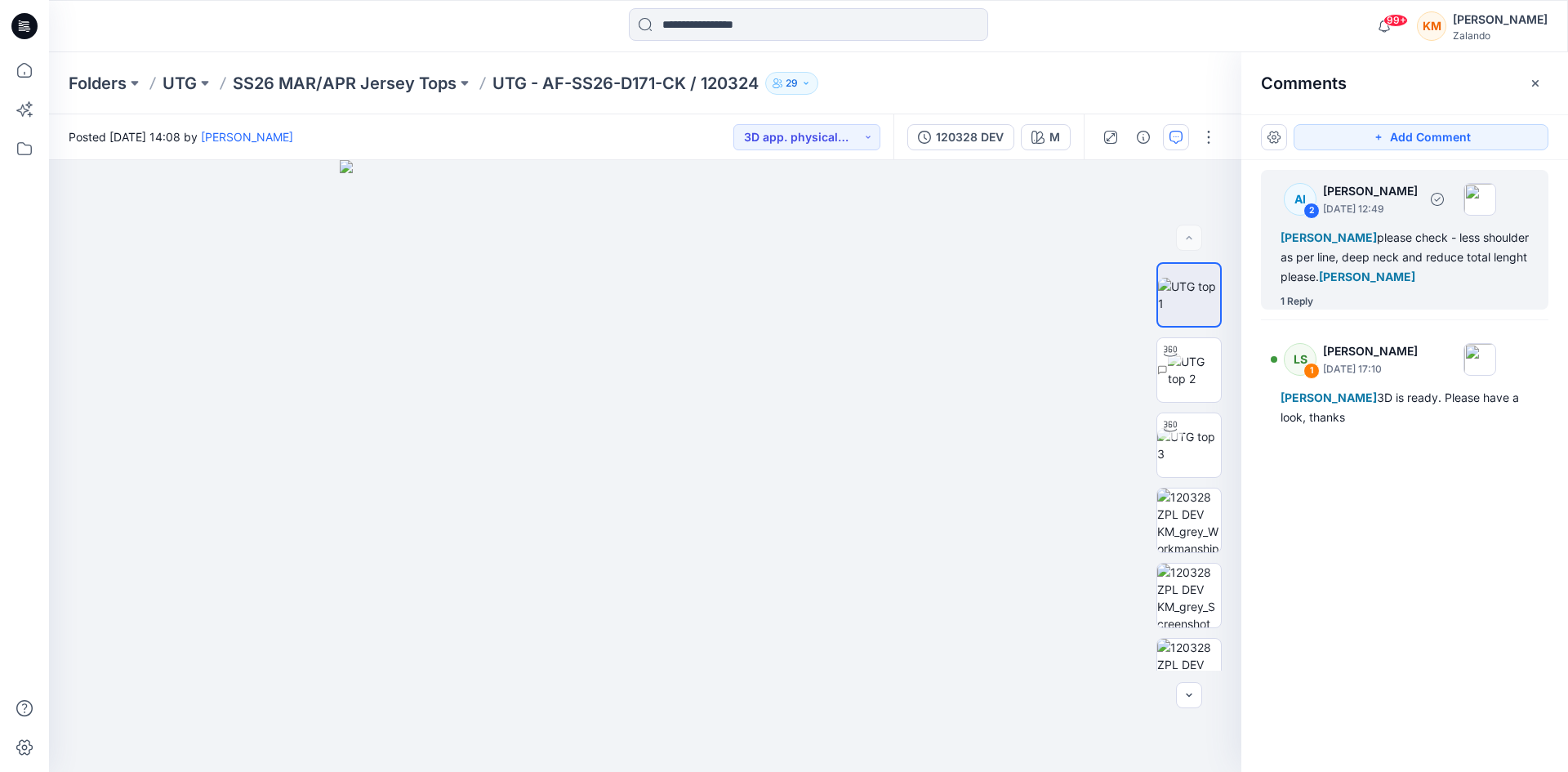
click at [1375, 260] on div "[PERSON_NAME] please check - less shoulder as per line, deep neck and reduce to…" at bounding box center [1405, 257] width 248 height 59
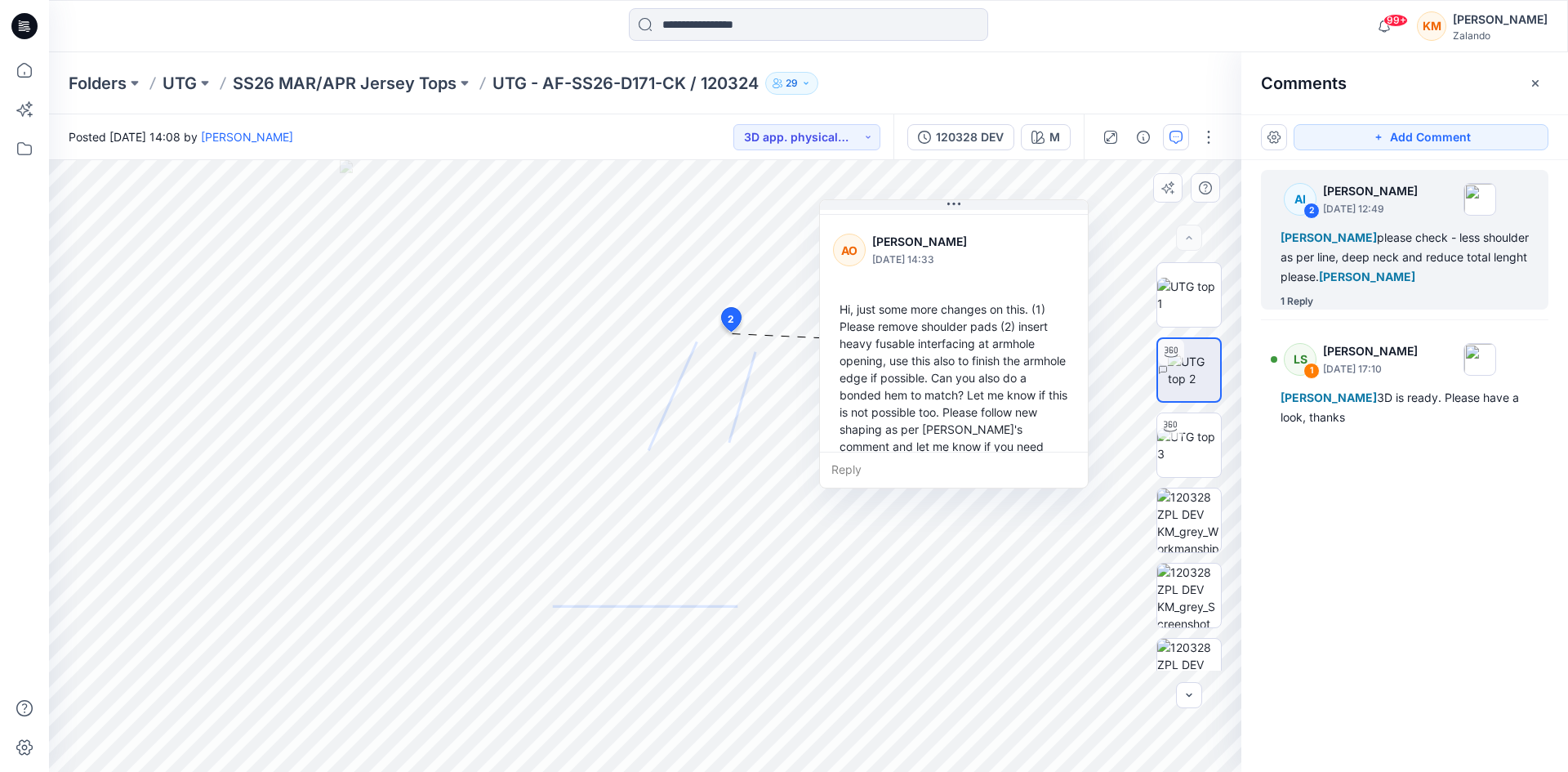
scroll to position [217, 0]
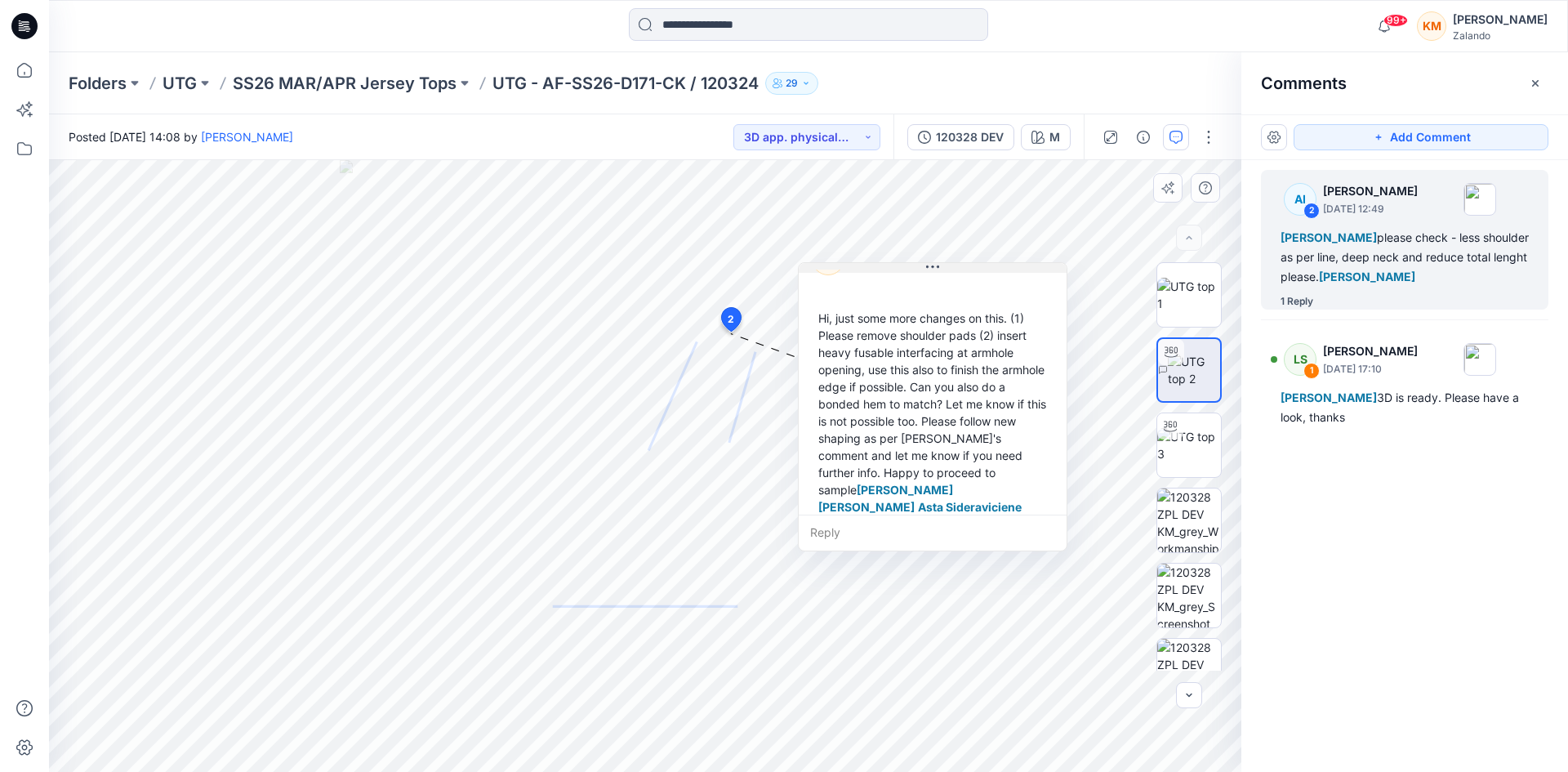
drag, startPoint x: 949, startPoint y: 202, endPoint x: 927, endPoint y: 265, distance: 66.7
click at [927, 265] on button at bounding box center [933, 268] width 268 height 10
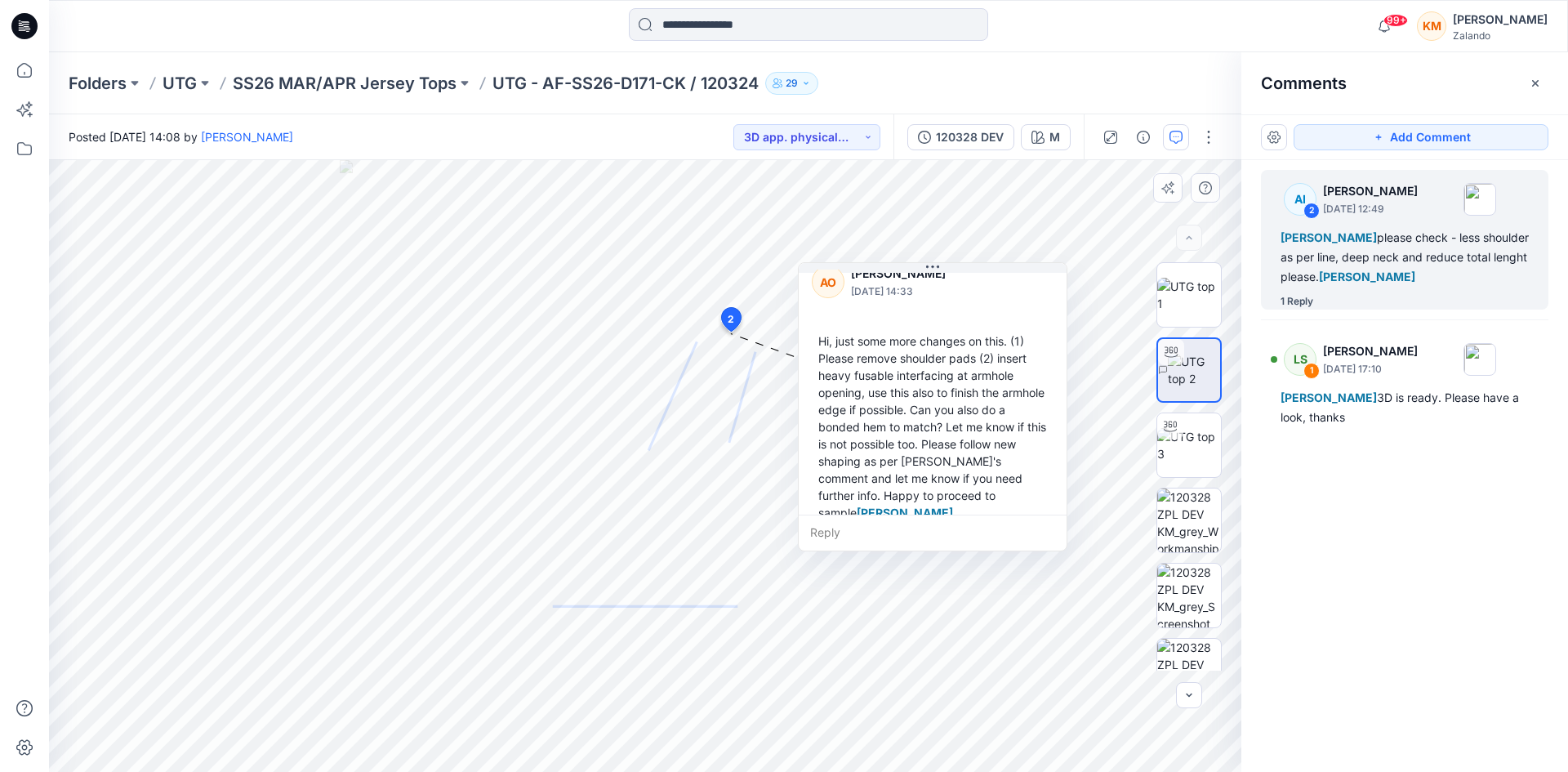
scroll to position [211, 0]
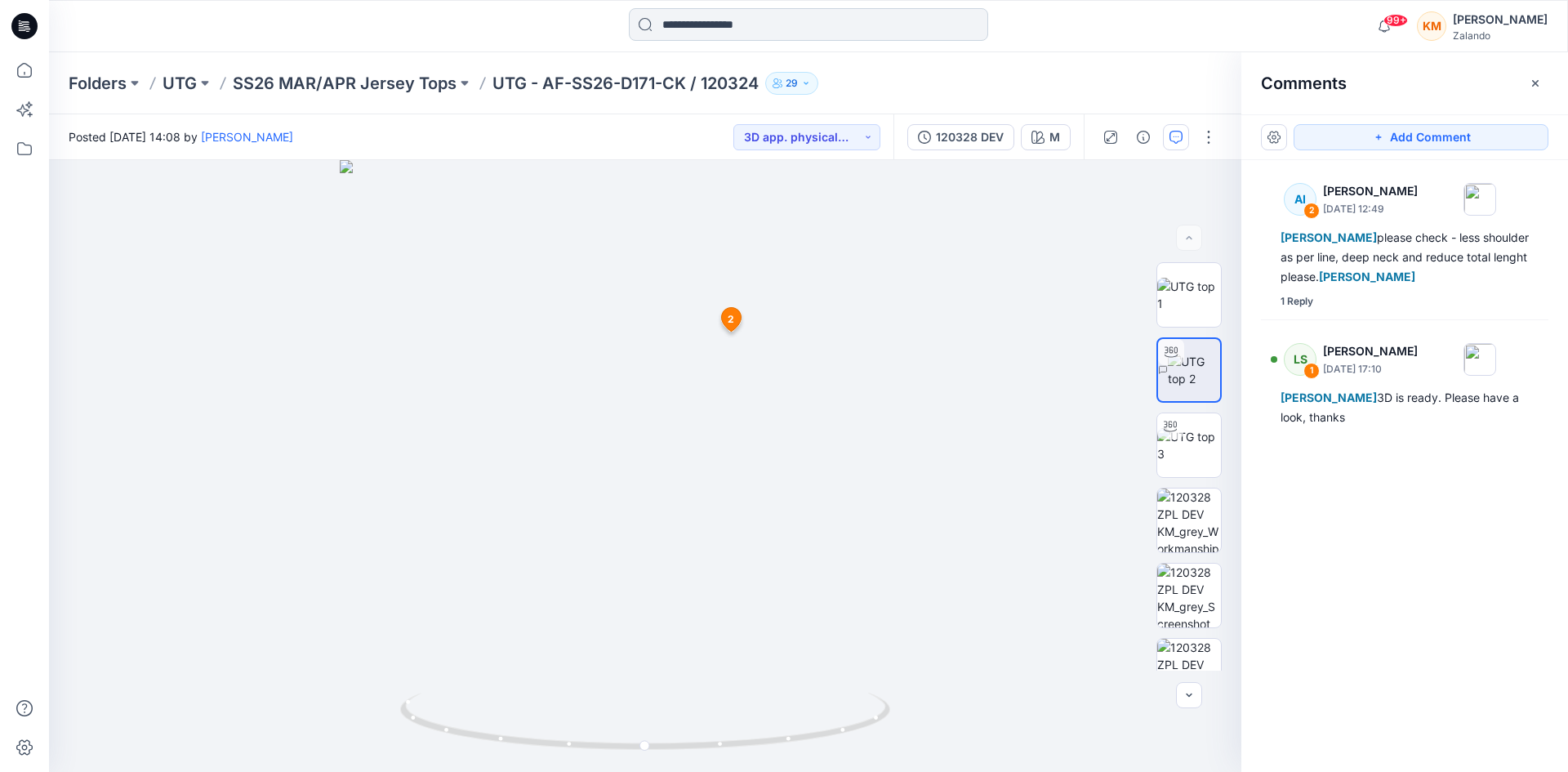
click at [775, 25] on input at bounding box center [809, 25] width 360 height 33
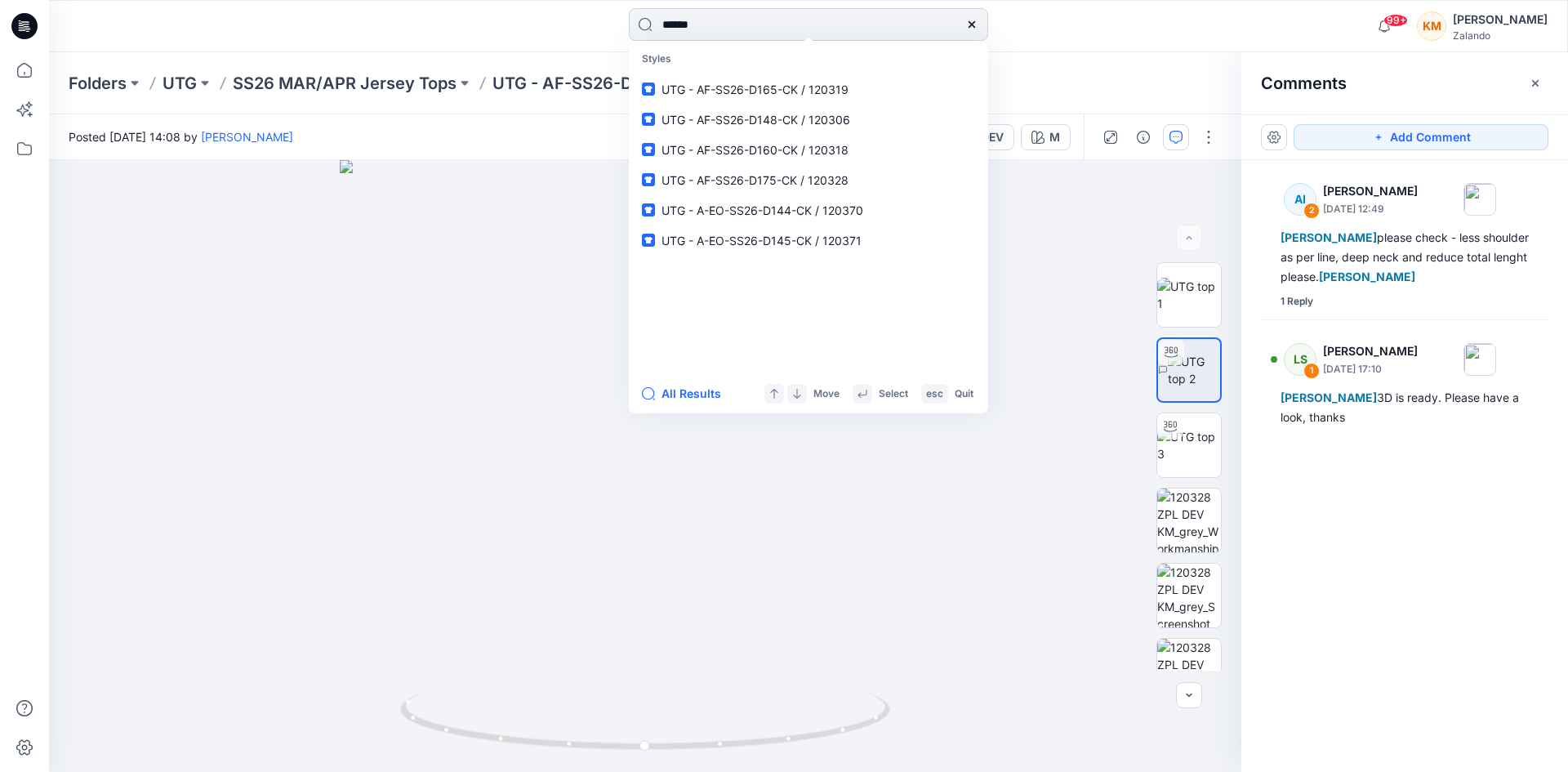
type input "******"
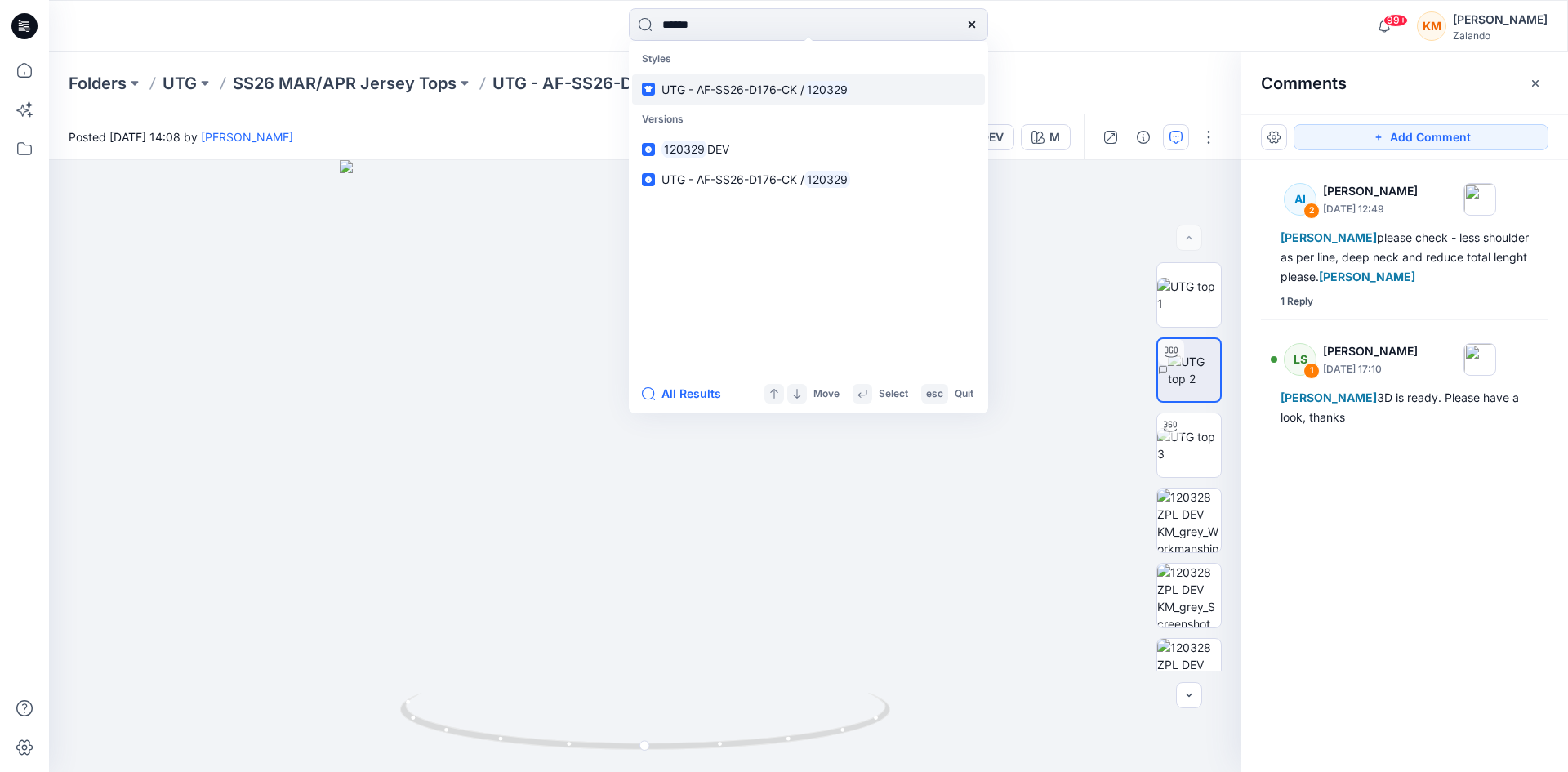
click at [769, 91] on span "UTG - AF-SS26-D176-CK /" at bounding box center [733, 89] width 143 height 14
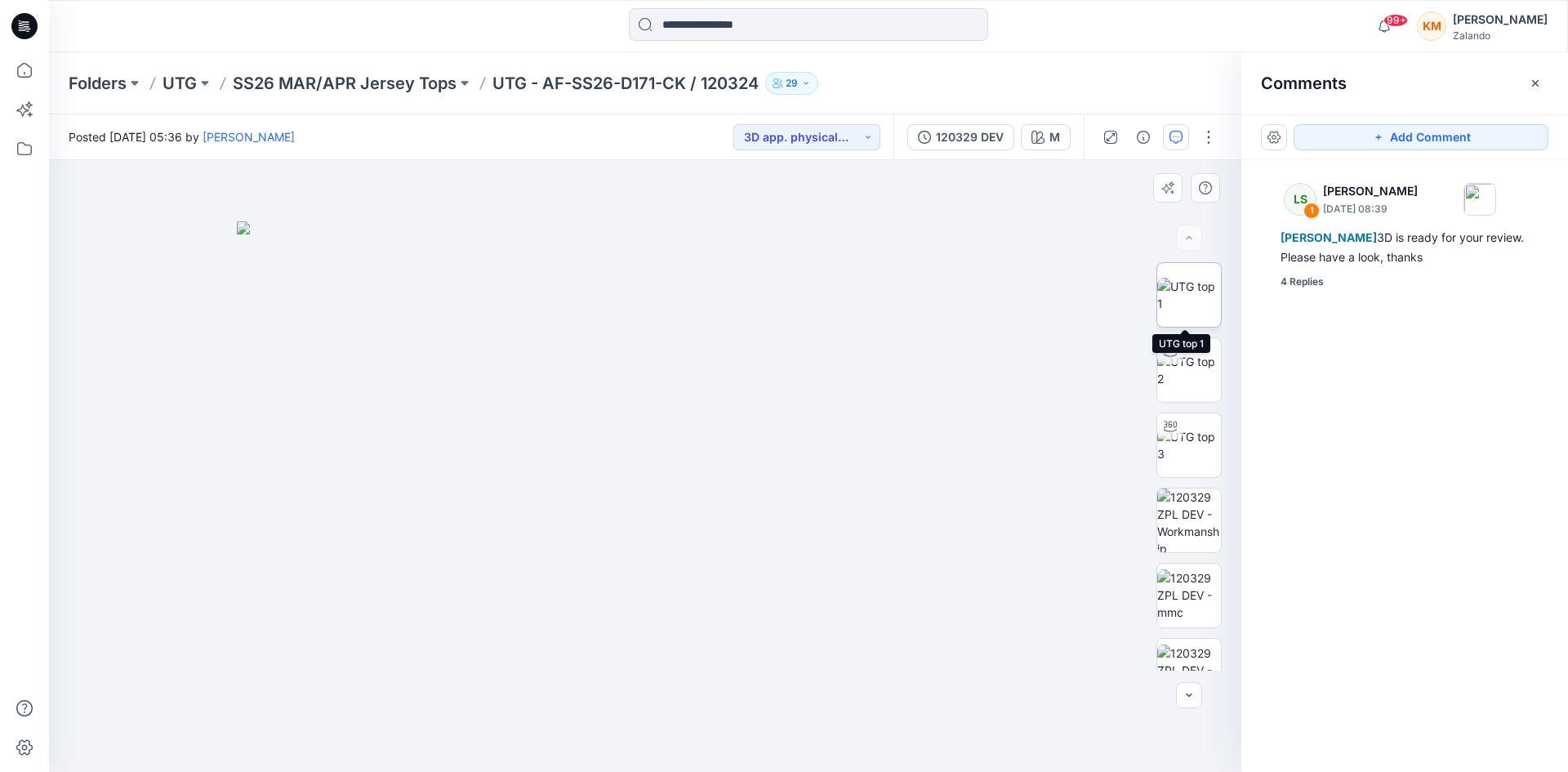
click at [1182, 288] on img at bounding box center [1190, 295] width 64 height 34
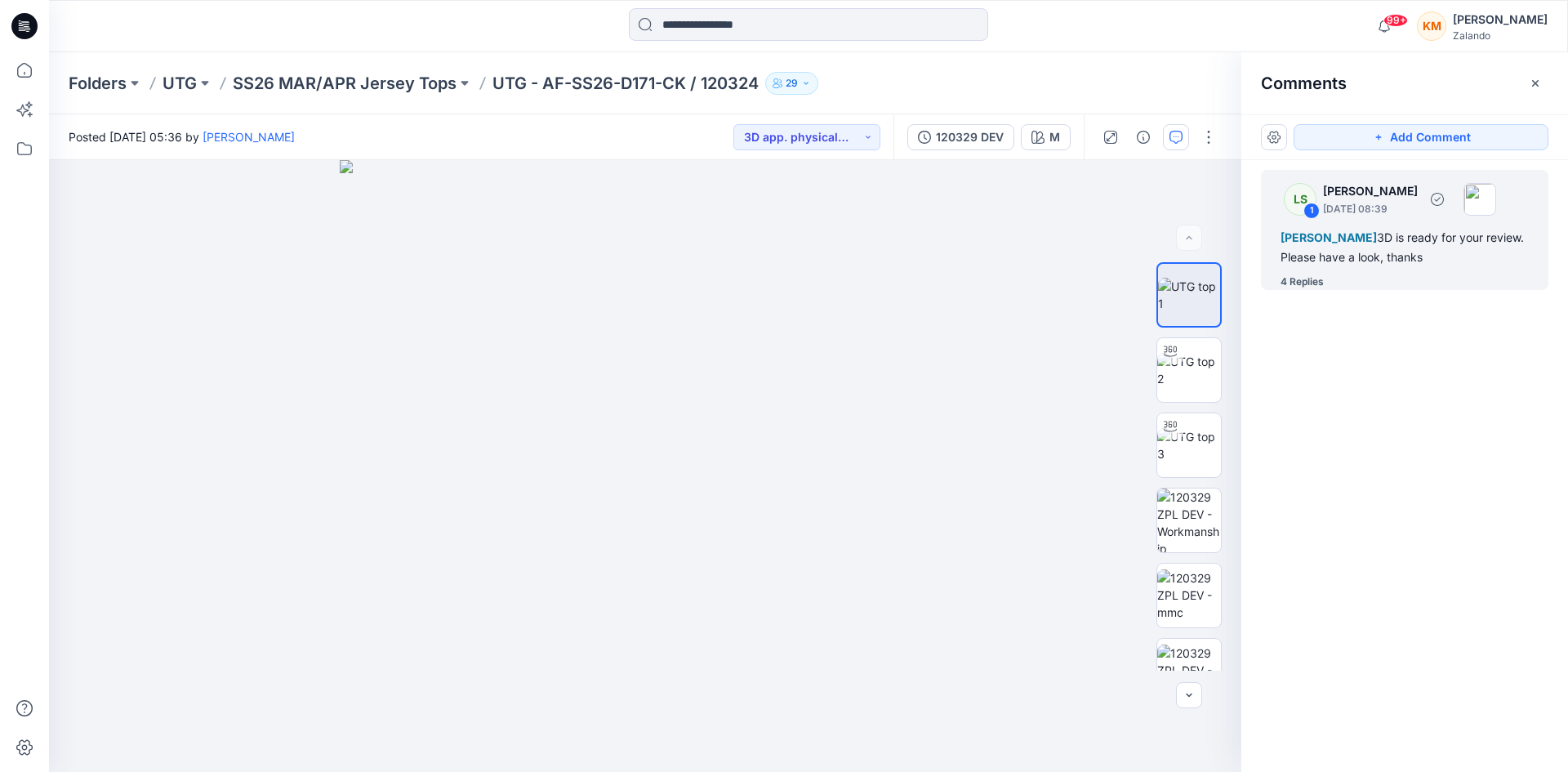
click at [1345, 258] on div "[PERSON_NAME] 3D is ready for your review. Please have a look, thanks" at bounding box center [1405, 248] width 248 height 39
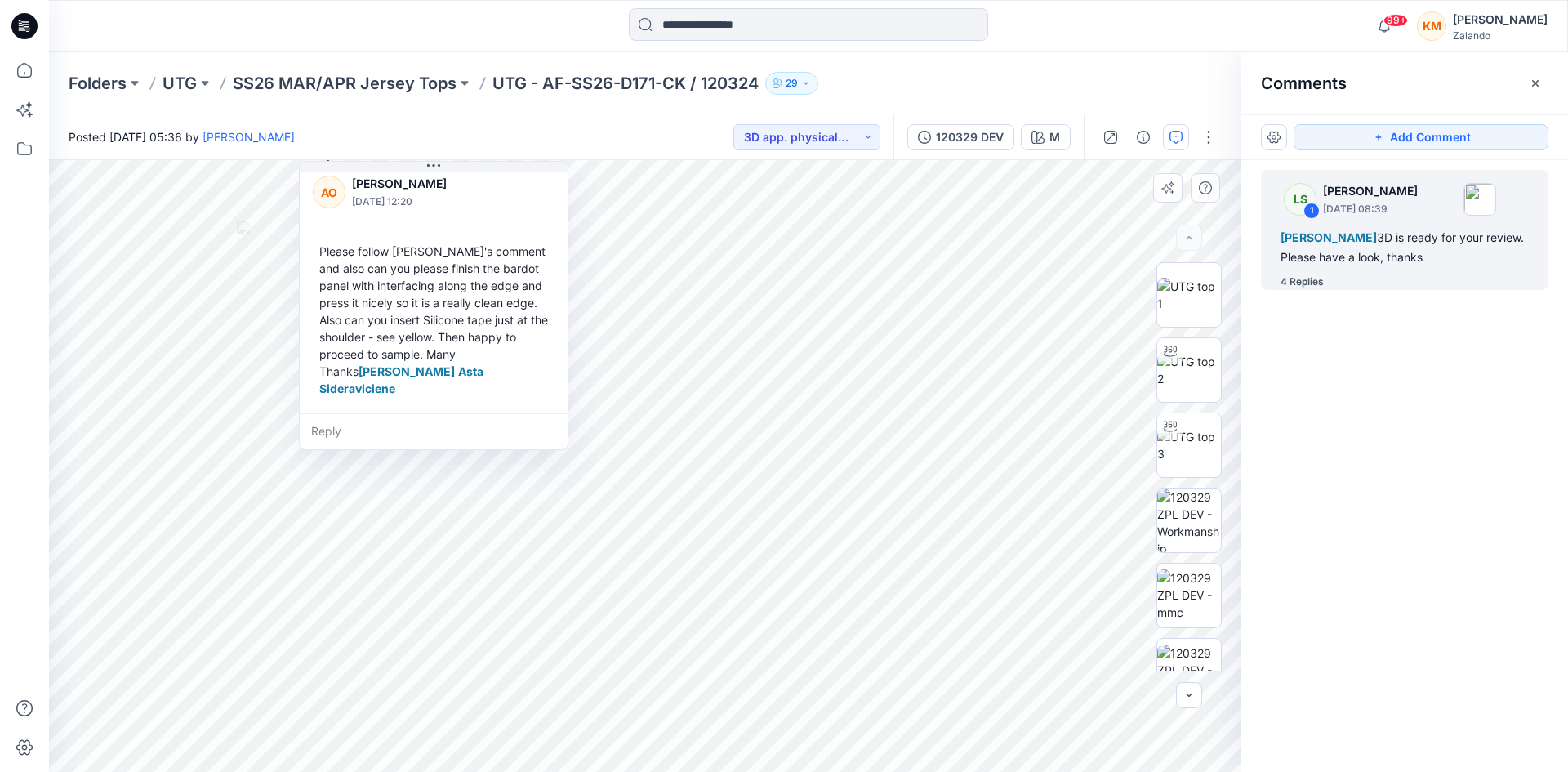
scroll to position [612, 0]
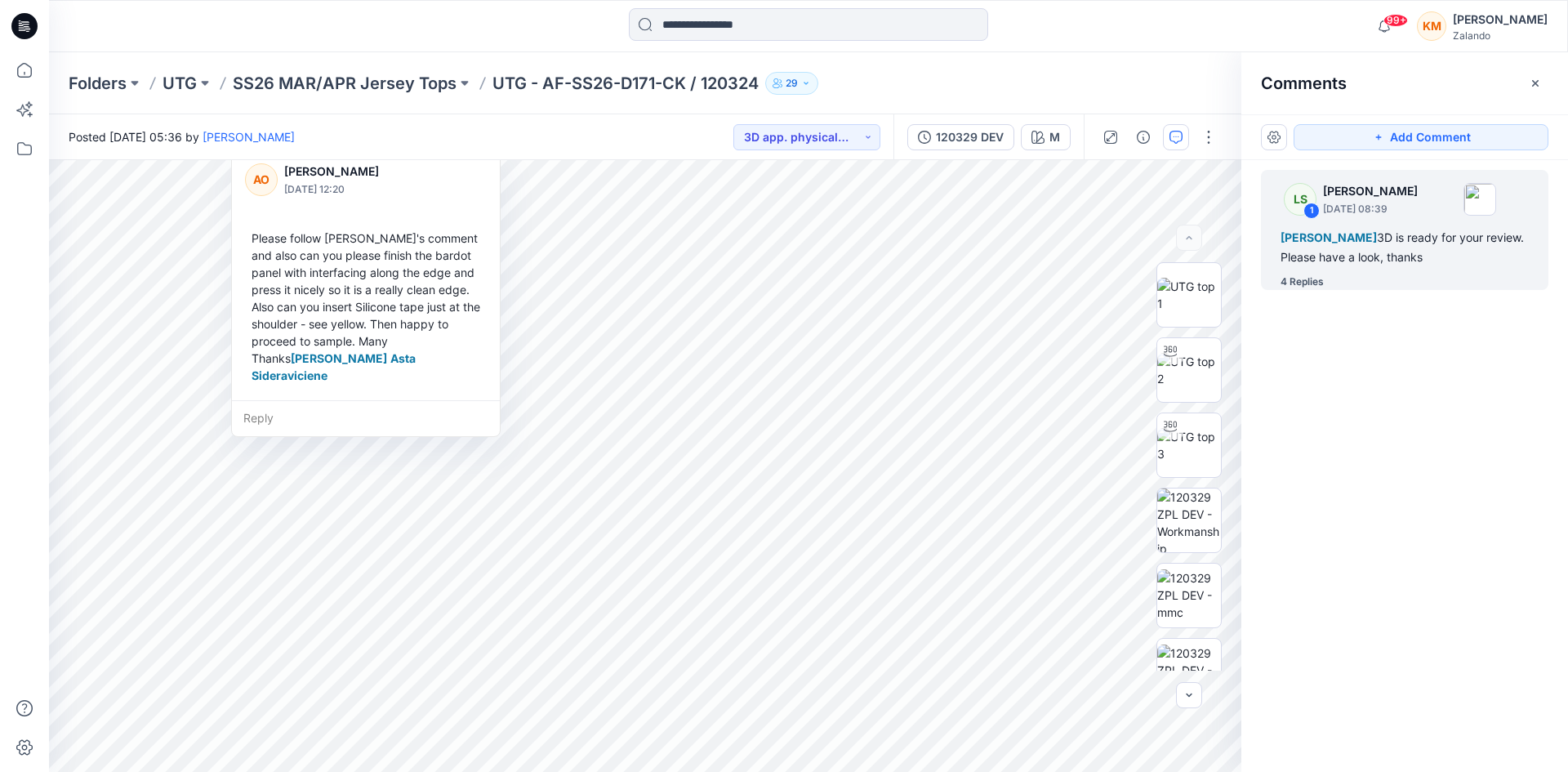
drag, startPoint x: 436, startPoint y: 165, endPoint x: 328, endPoint y: 155, distance: 108.5
click at [328, 155] on div "Posted [DATE] 05:36 by [PERSON_NAME] 3D app. physical sample req. 120329 DEV M …" at bounding box center [808, 443] width 1519 height 658
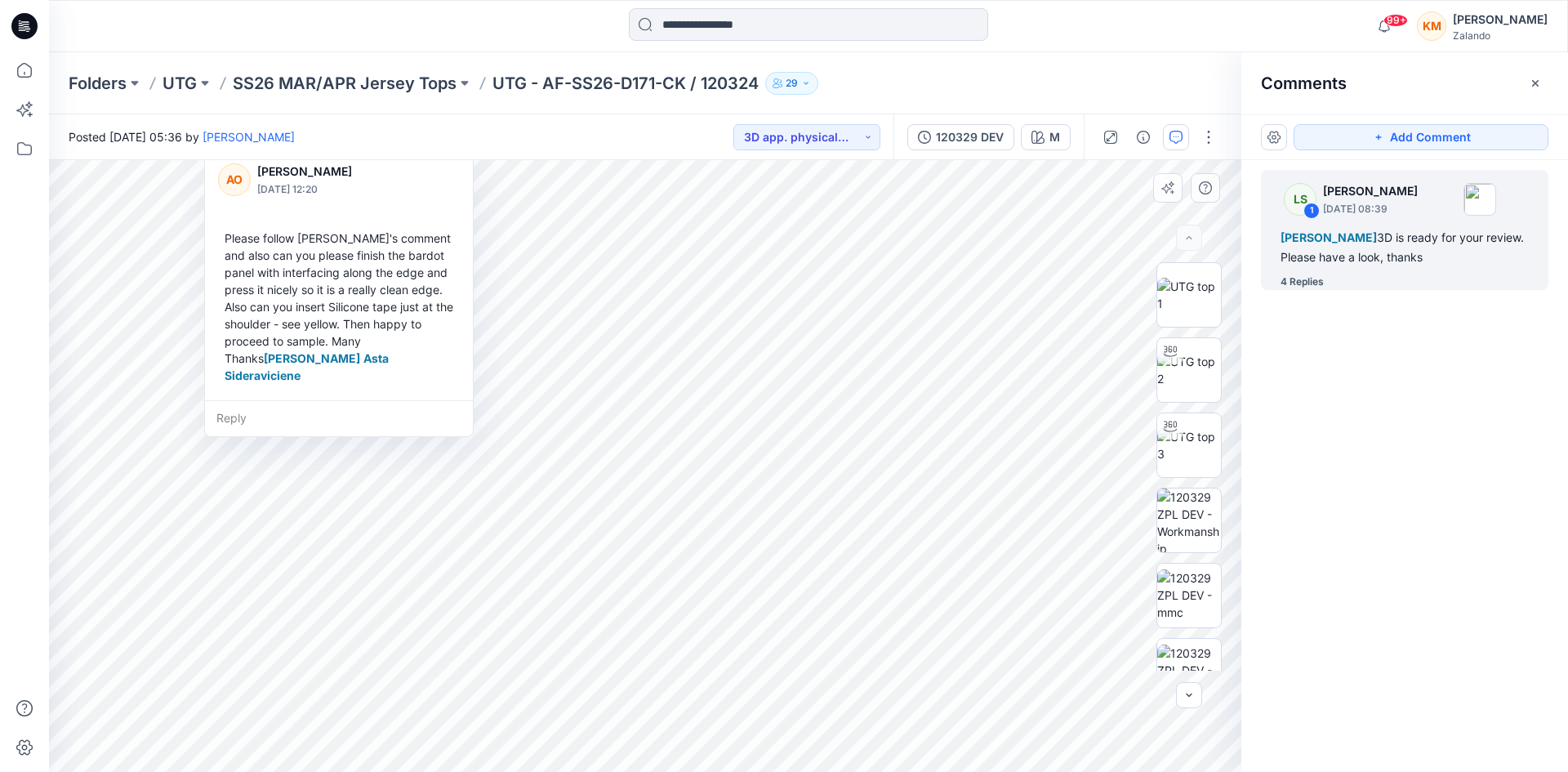
drag, startPoint x: 349, startPoint y: 169, endPoint x: 324, endPoint y: 171, distance: 25.1
click at [324, 171] on div "AO [PERSON_NAME] [DATE] 12:20 Please follow [PERSON_NAME]'s comment and also ca…" at bounding box center [339, 272] width 268 height 257
click at [29, 73] on icon at bounding box center [25, 70] width 36 height 36
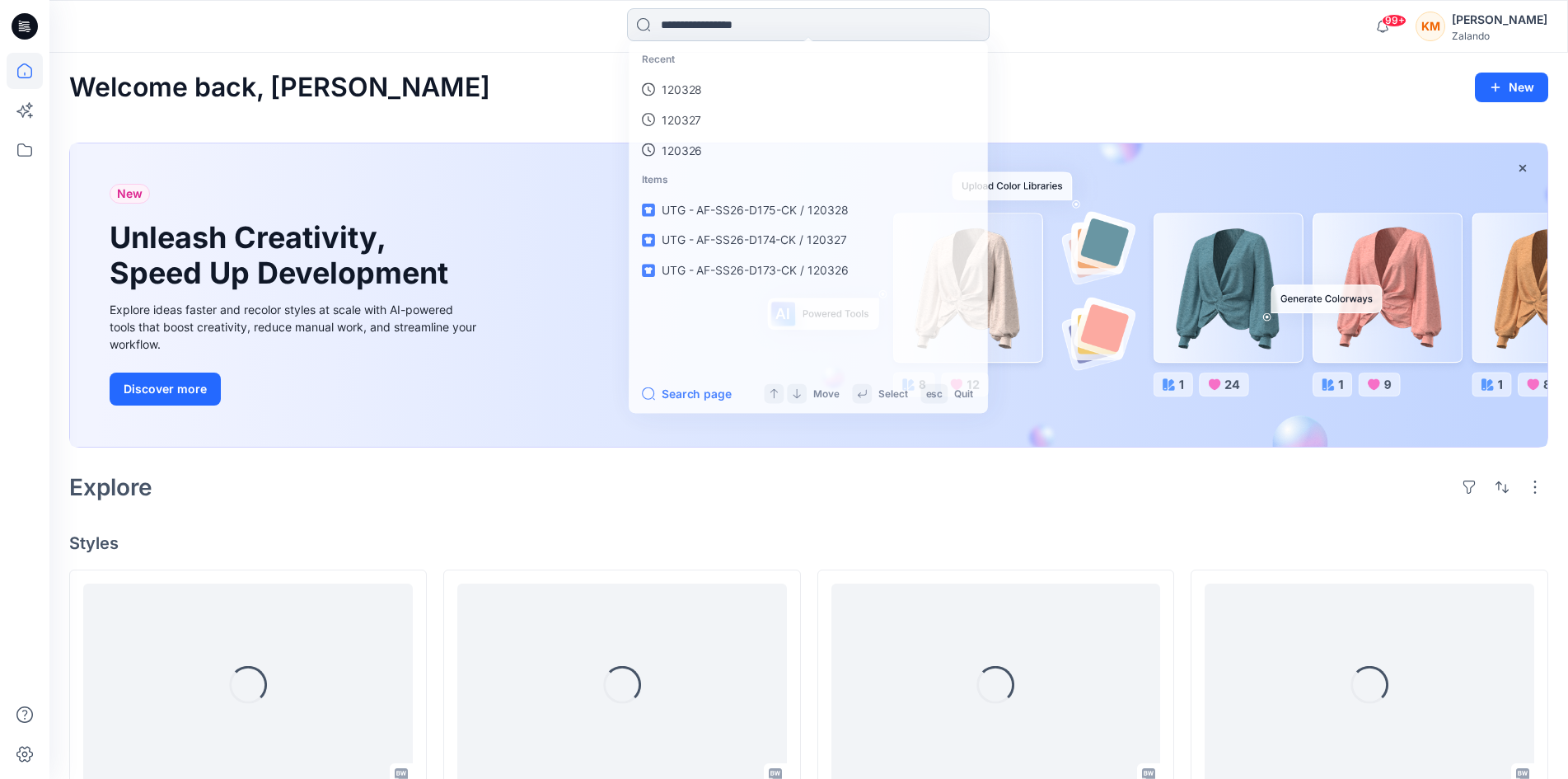
click at [701, 26] on input at bounding box center [809, 25] width 363 height 33
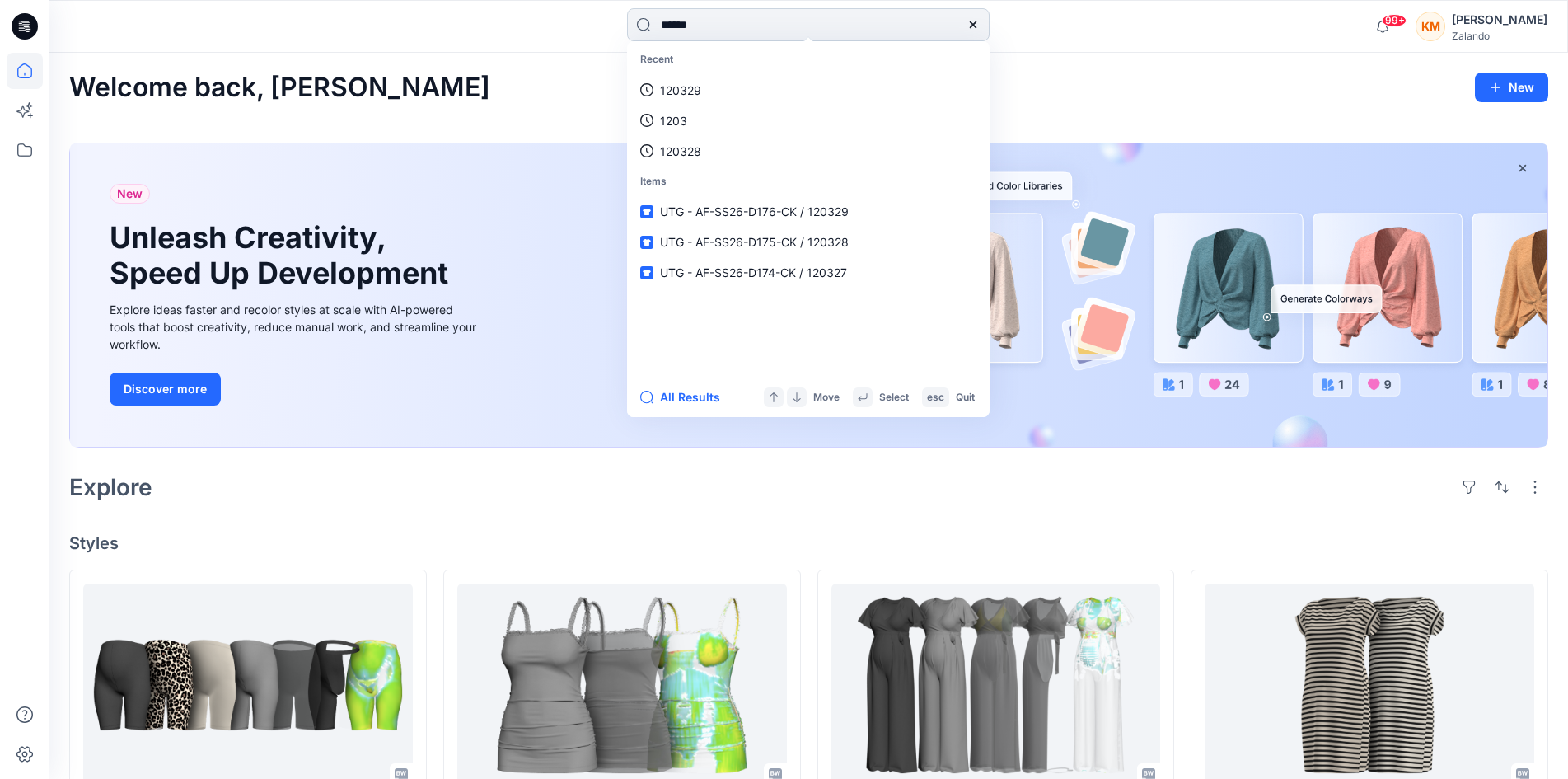
type input "******"
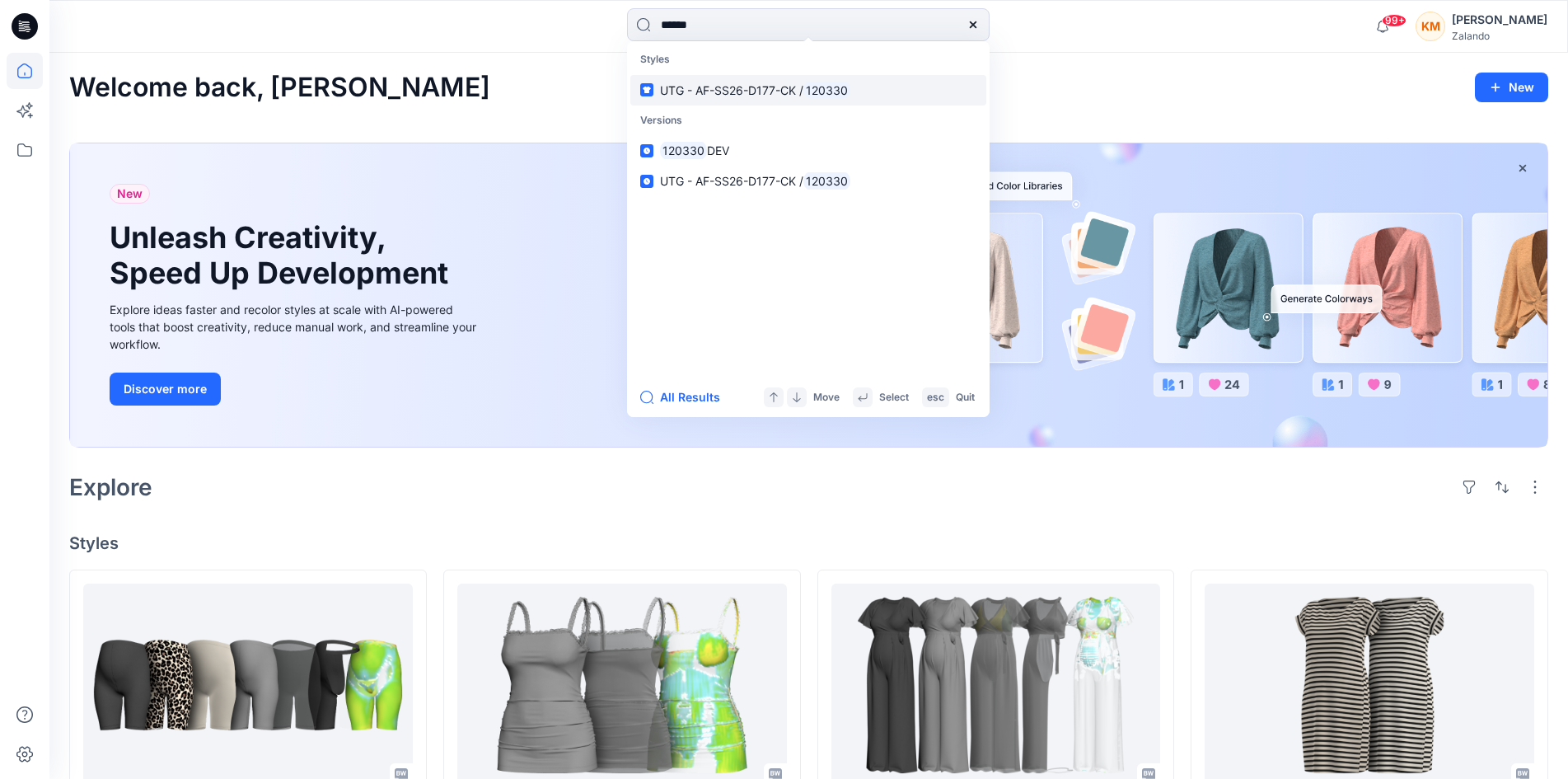
click at [744, 93] on span "UTG - AF-SS26-D177-CK /" at bounding box center [732, 90] width 143 height 14
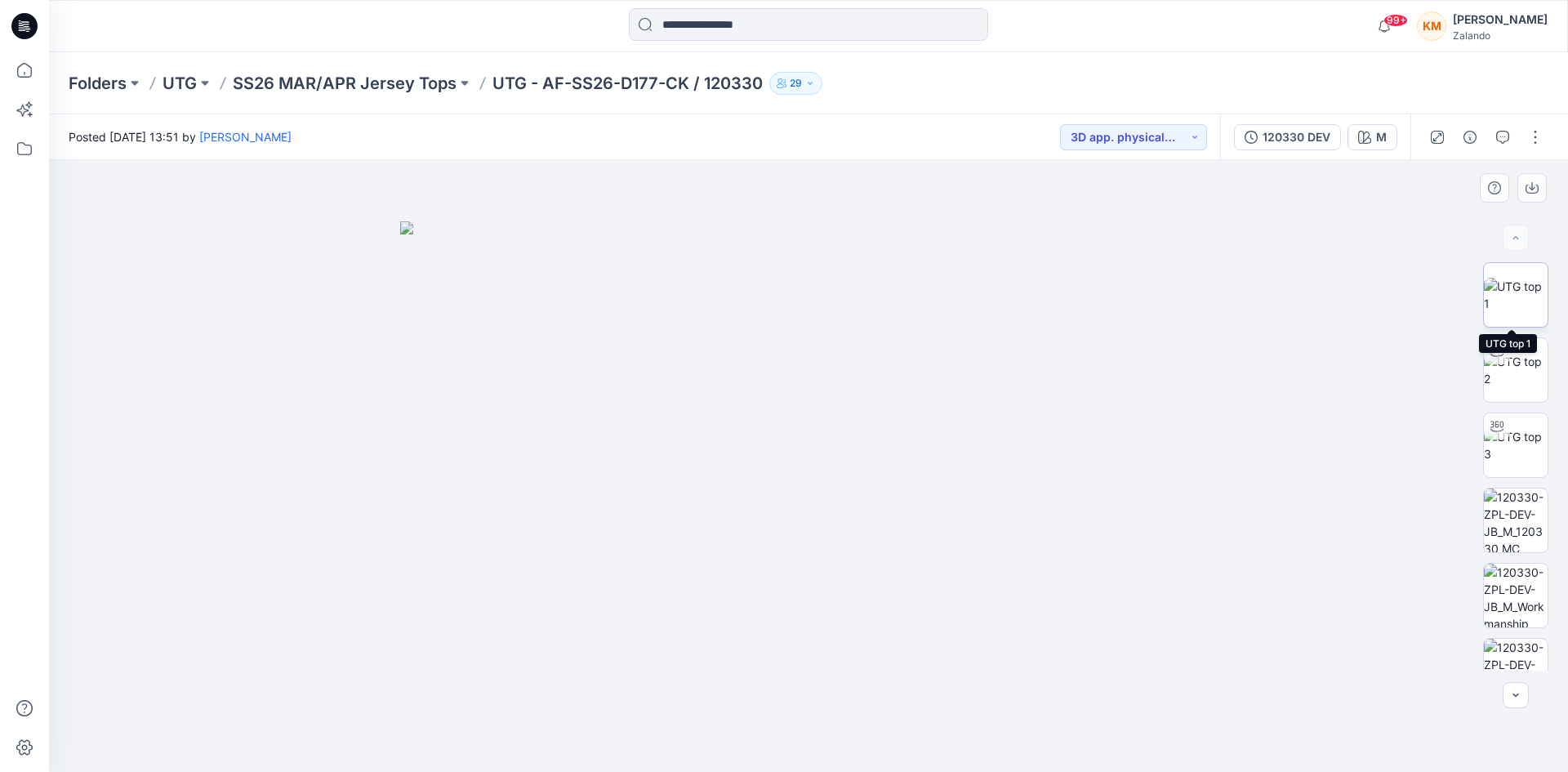
click at [1516, 278] on img at bounding box center [1517, 295] width 64 height 34
click at [1508, 131] on icon "button" at bounding box center [1503, 137] width 13 height 13
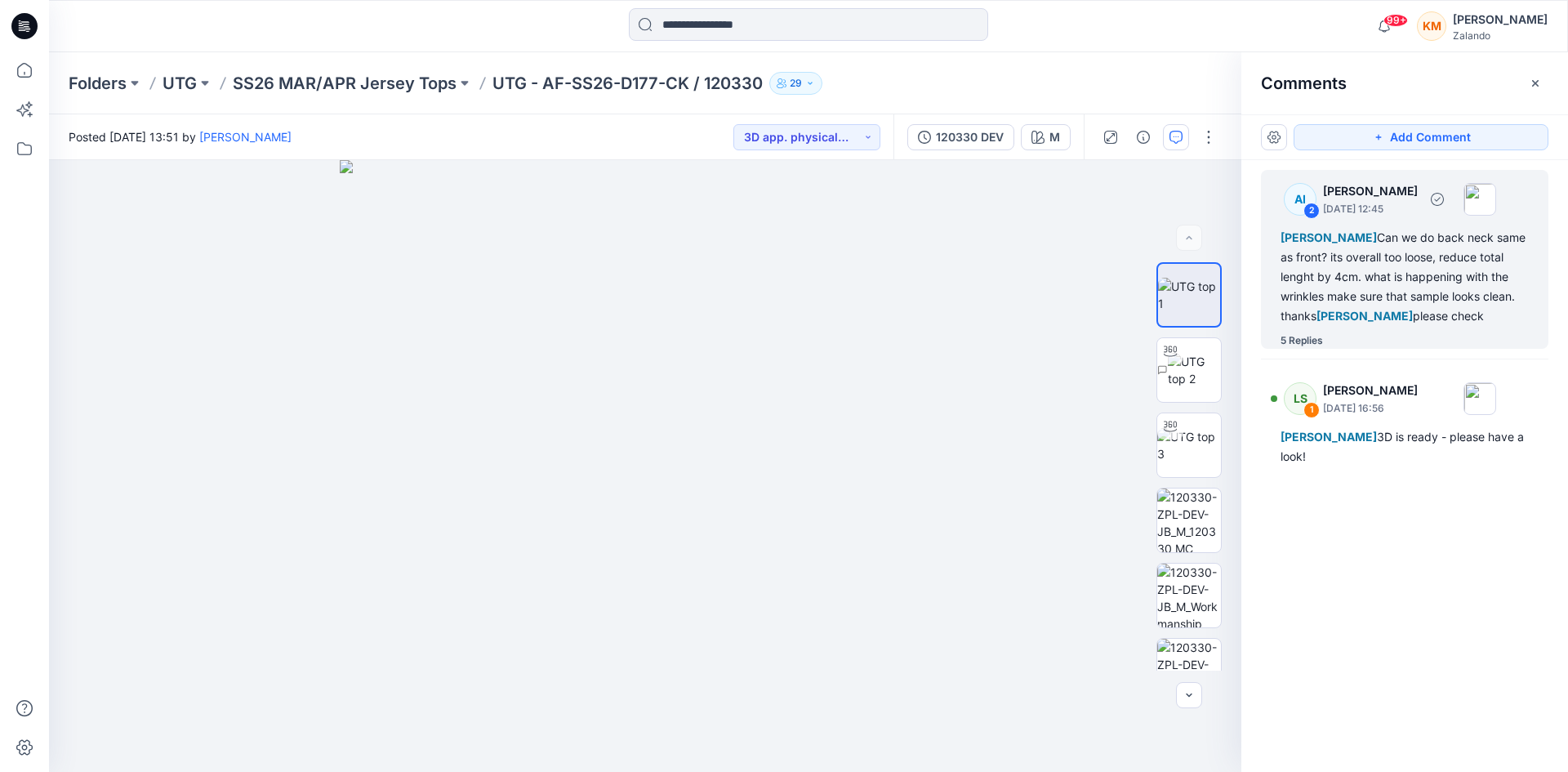
click at [1352, 269] on div "[PERSON_NAME] Can we do back neck same as front? its overall too loose, reduce …" at bounding box center [1405, 277] width 248 height 98
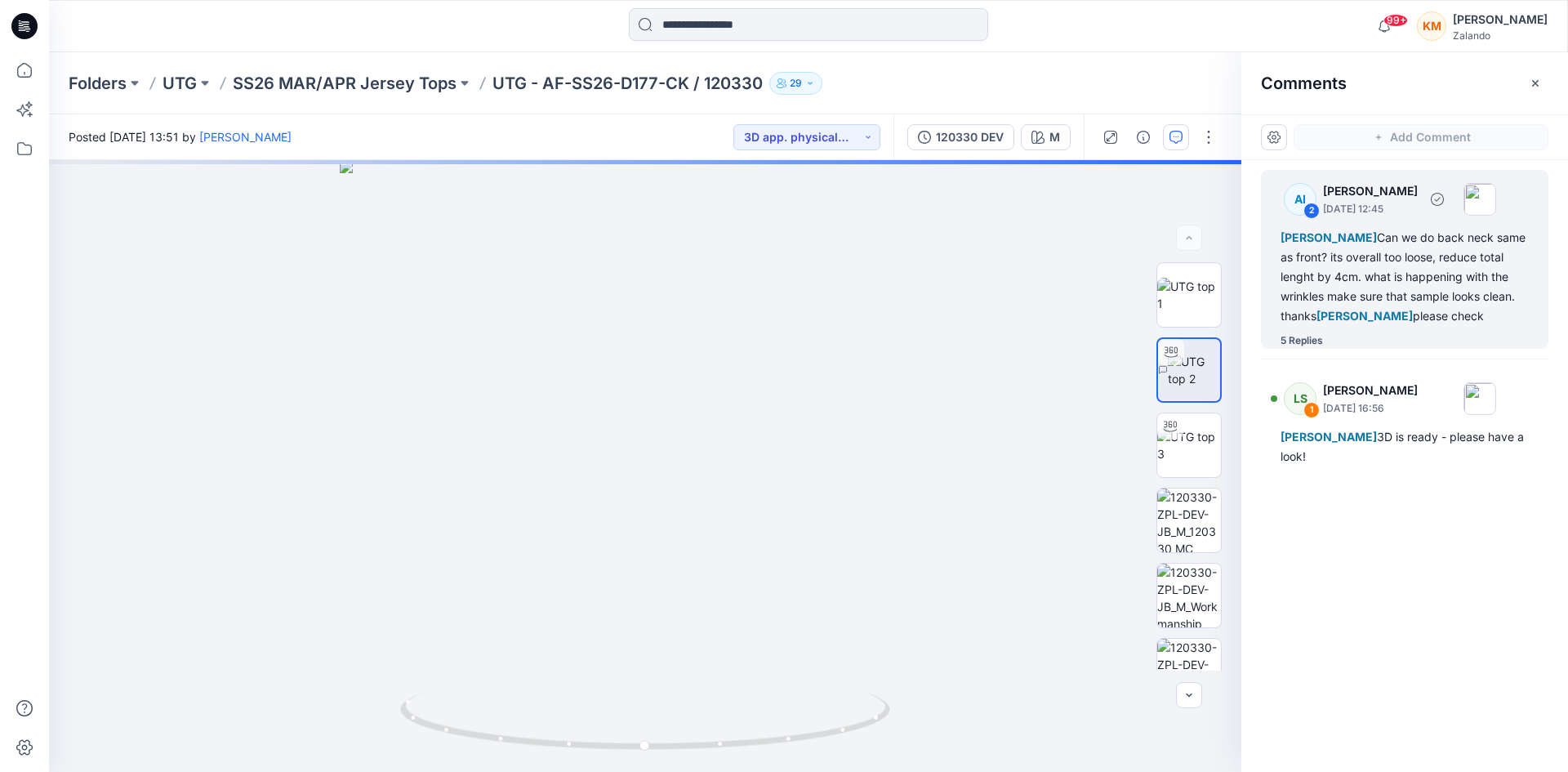
click at [1329, 272] on div "[PERSON_NAME] Can we do back neck same as front? its overall too loose, reduce …" at bounding box center [1405, 277] width 248 height 98
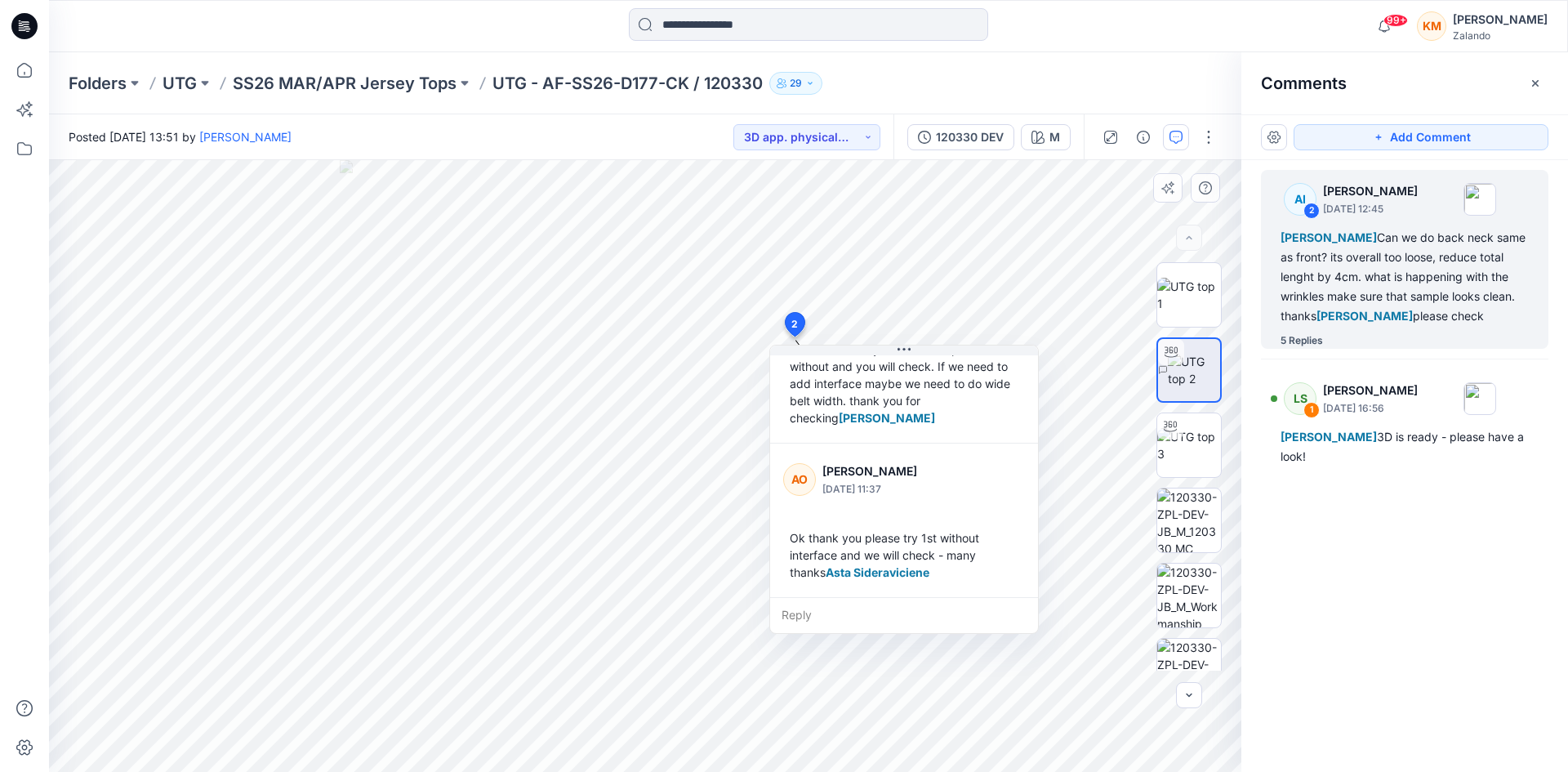
scroll to position [955, 0]
click at [718, 21] on input at bounding box center [809, 25] width 360 height 33
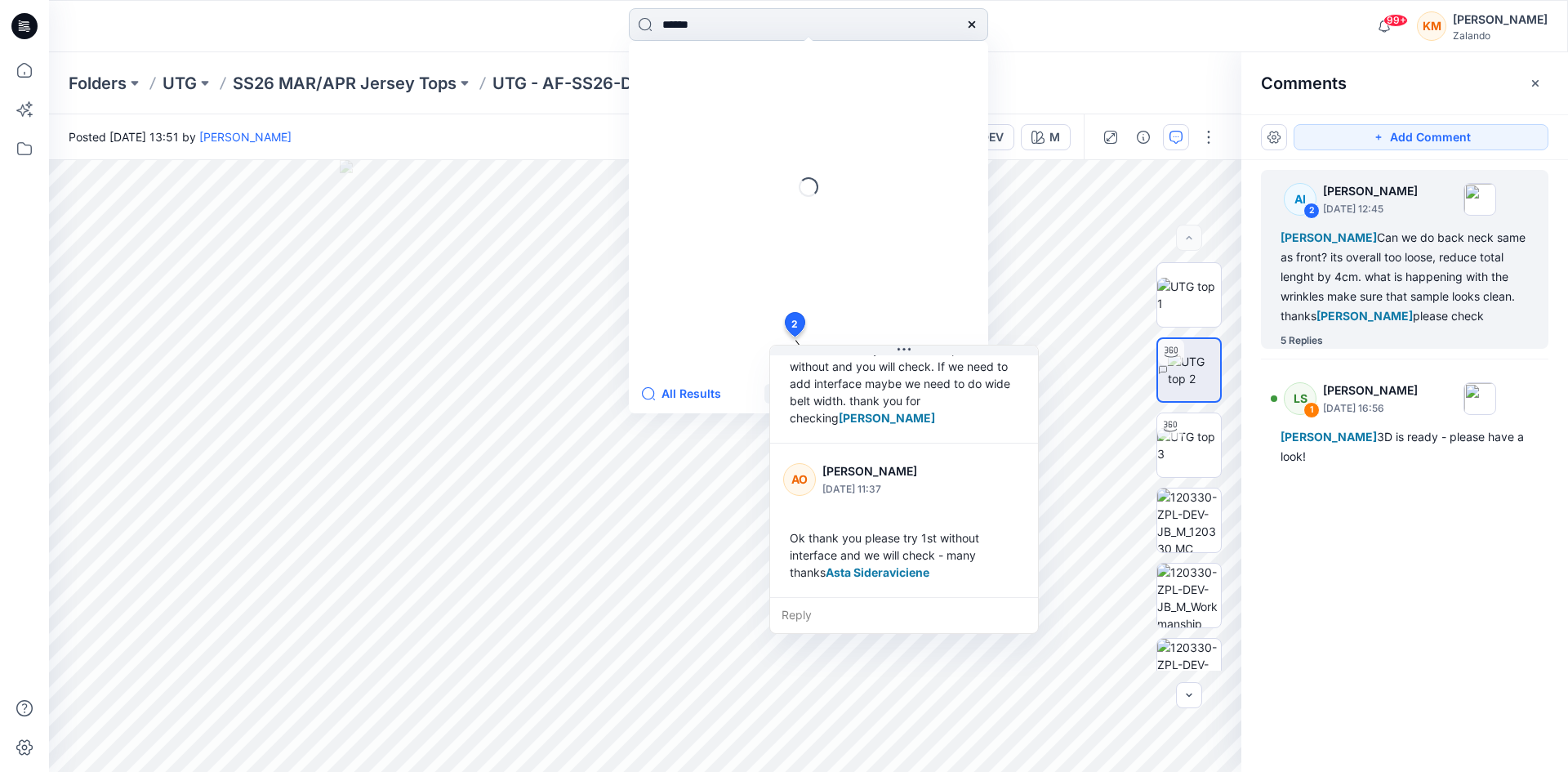
type input "******"
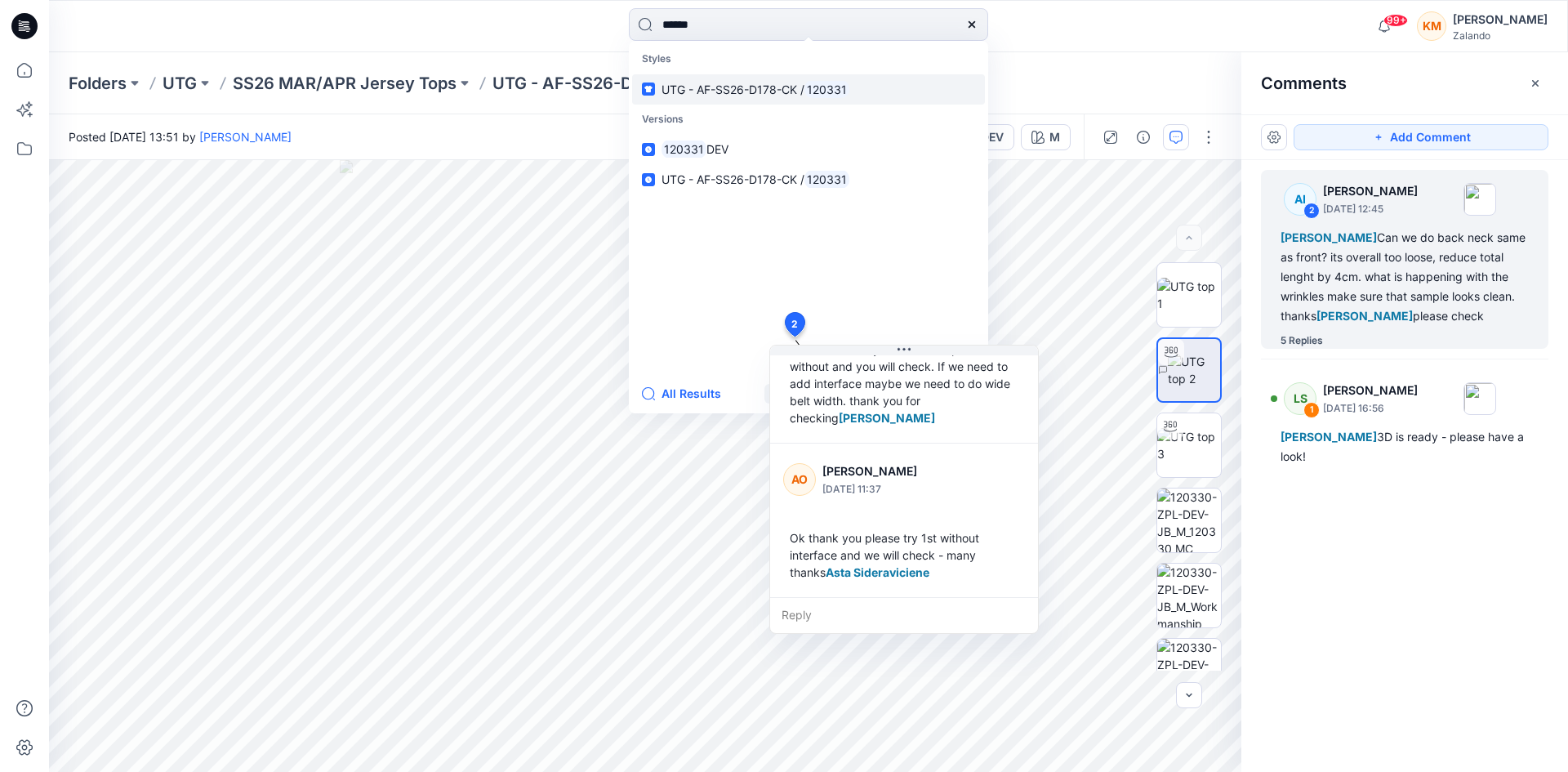
click at [744, 89] on span "UTG - AF-SS26-D178-CK /" at bounding box center [733, 89] width 143 height 14
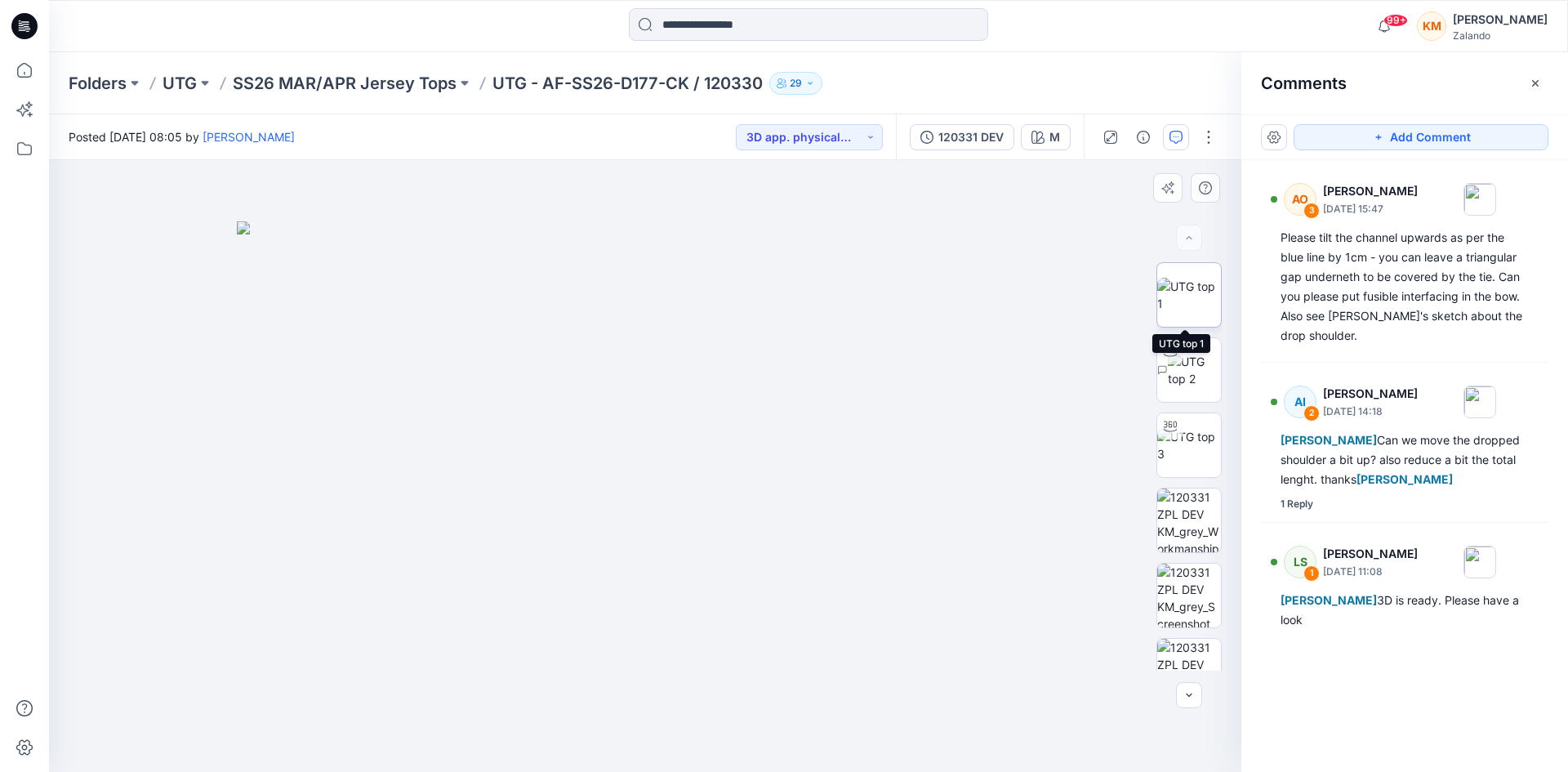
click at [1177, 293] on img at bounding box center [1190, 295] width 64 height 34
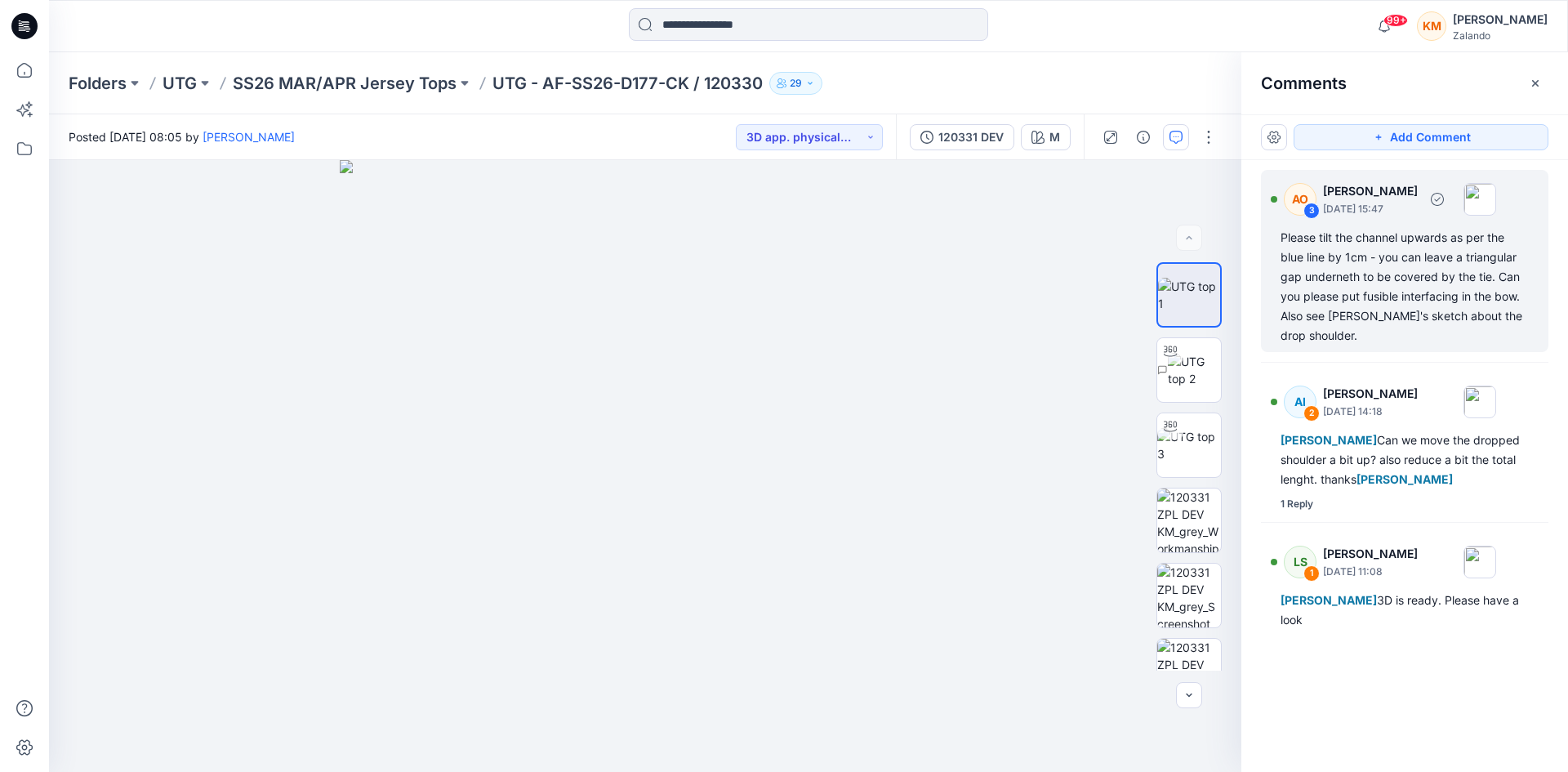
click at [1377, 274] on div "Please tilt the channel upwards as per the blue line by 1cm - you can leave a t…" at bounding box center [1405, 287] width 248 height 118
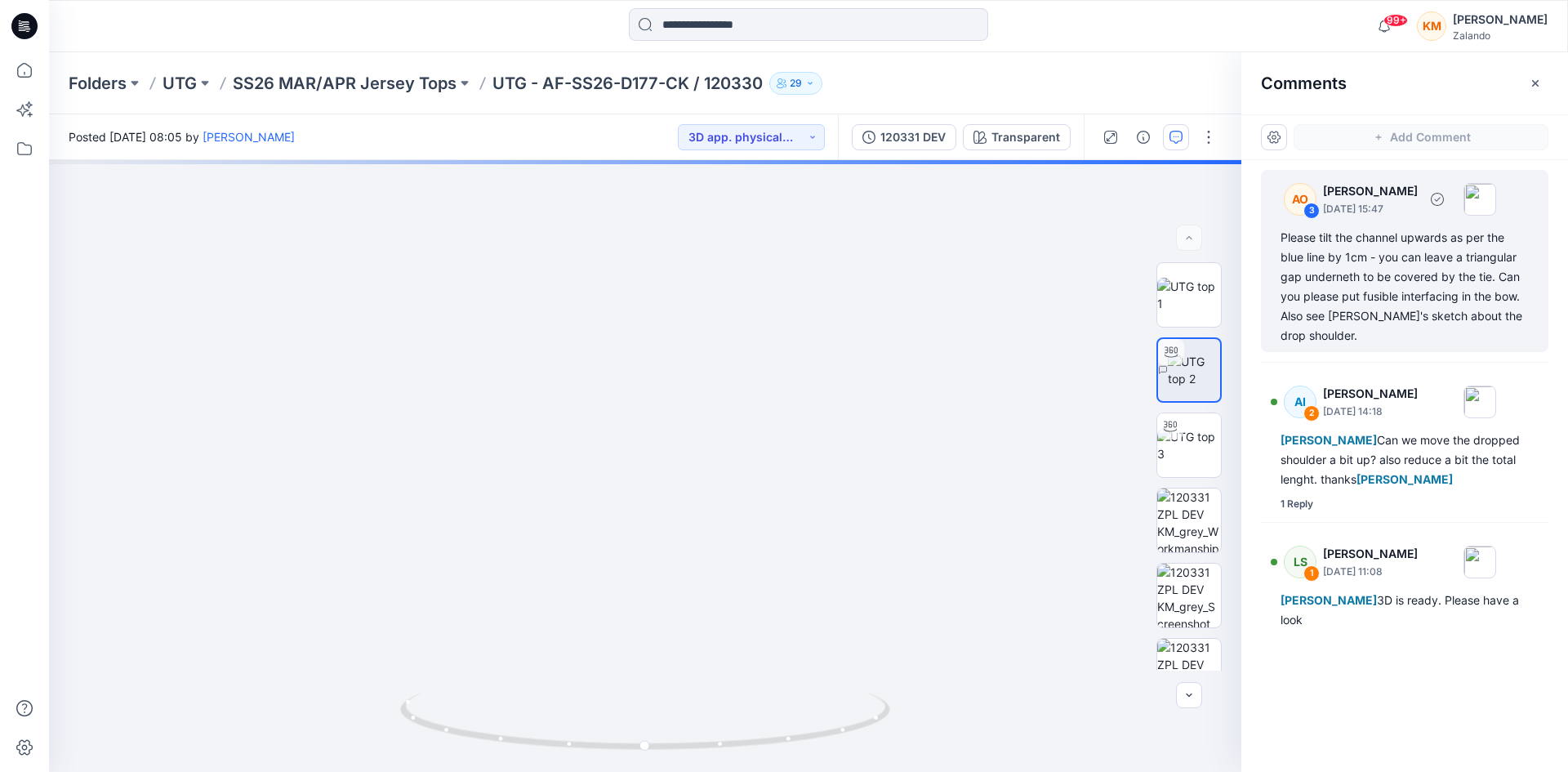
click at [1385, 286] on div "Please tilt the channel upwards as per the blue line by 1cm - you can leave a t…" at bounding box center [1405, 287] width 248 height 118
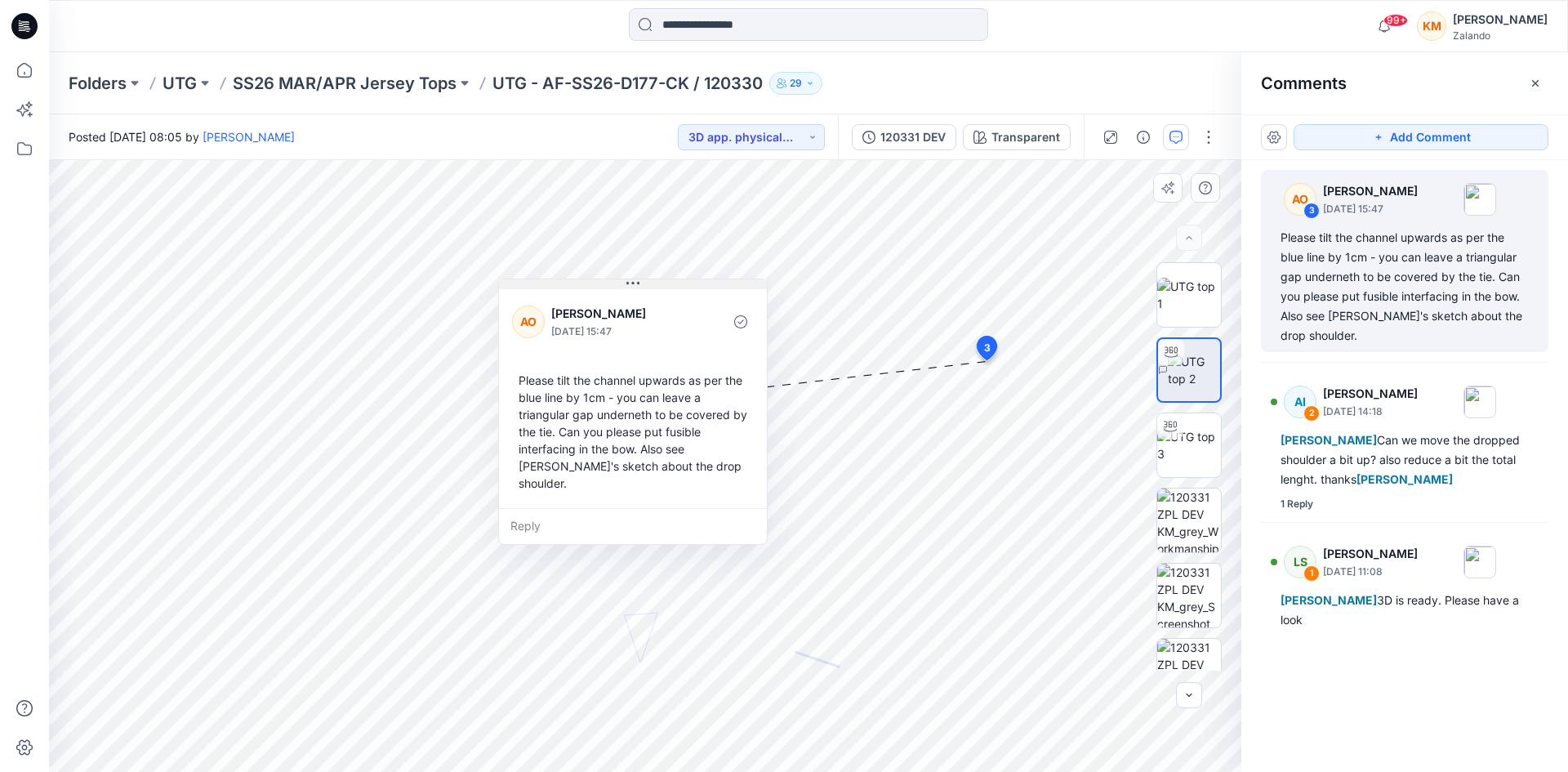
drag, startPoint x: 405, startPoint y: 292, endPoint x: 632, endPoint y: 286, distance: 227.1
click at [632, 286] on icon at bounding box center [633, 283] width 13 height 13
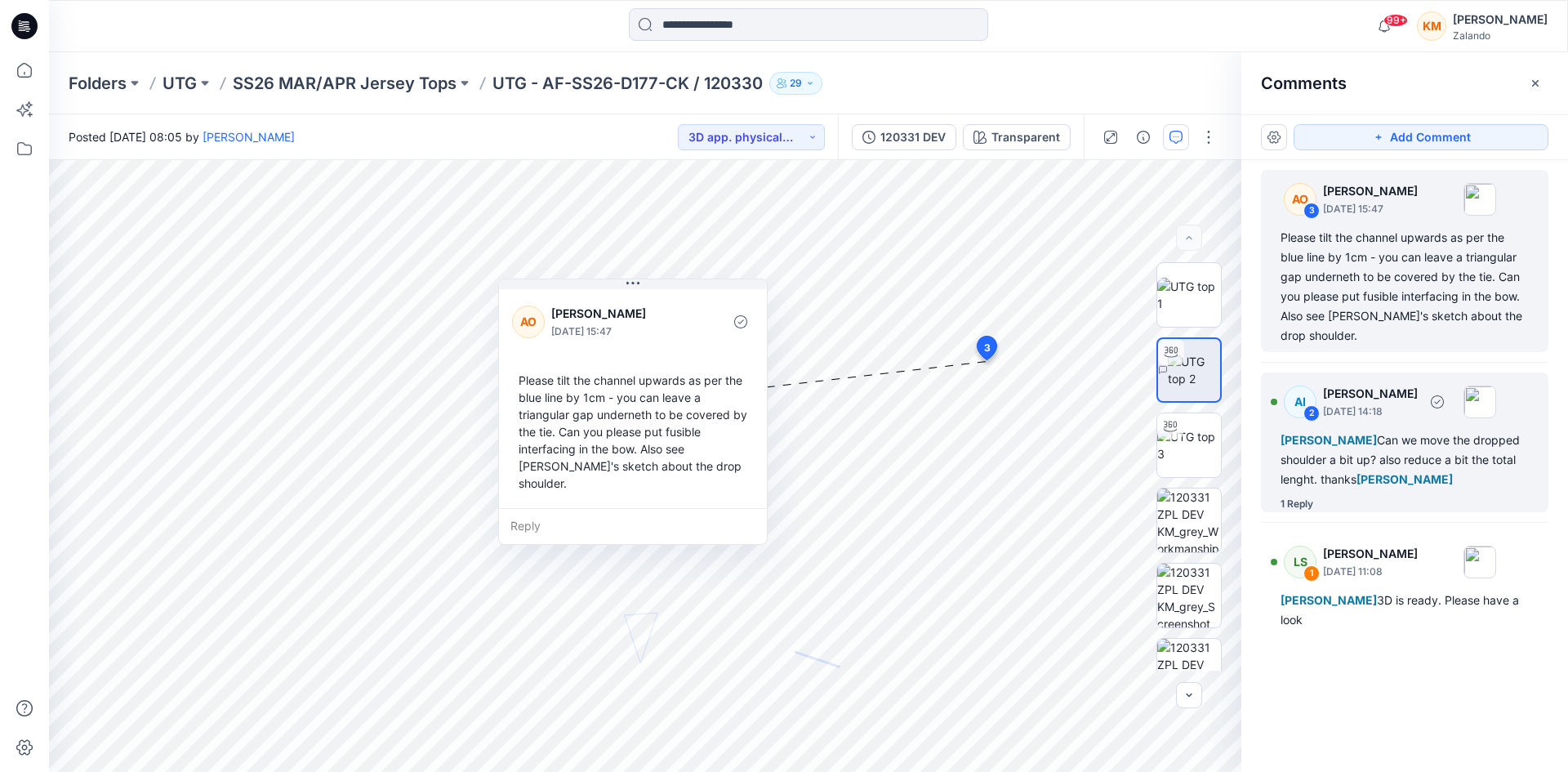
click at [1375, 466] on div "[PERSON_NAME] Can we move the dropped shoulder a bit up? also reduce a bit the …" at bounding box center [1405, 460] width 248 height 59
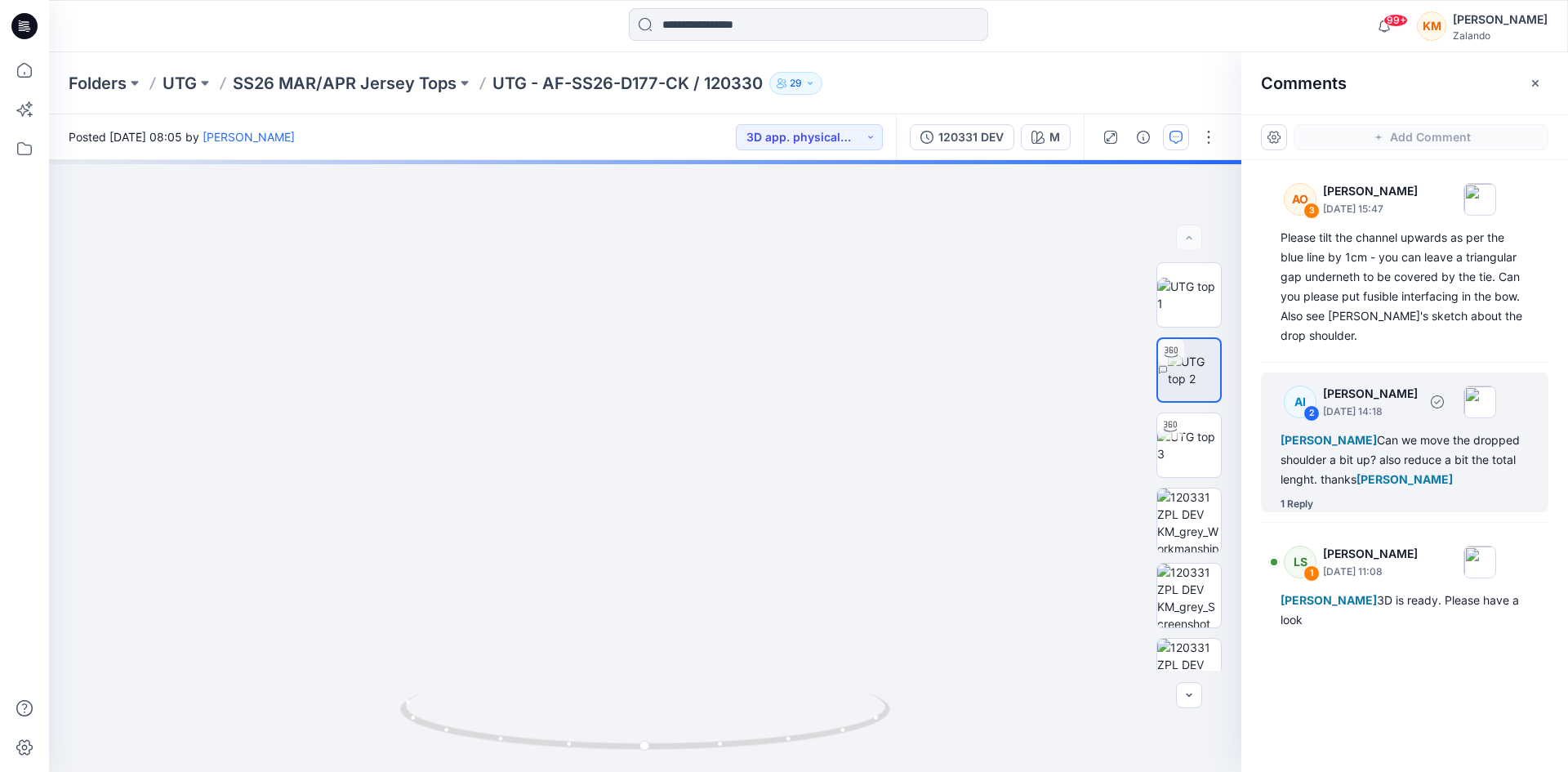
click at [1325, 457] on div "[PERSON_NAME] Can we move the dropped shoulder a bit up? also reduce a bit the …" at bounding box center [1405, 460] width 248 height 59
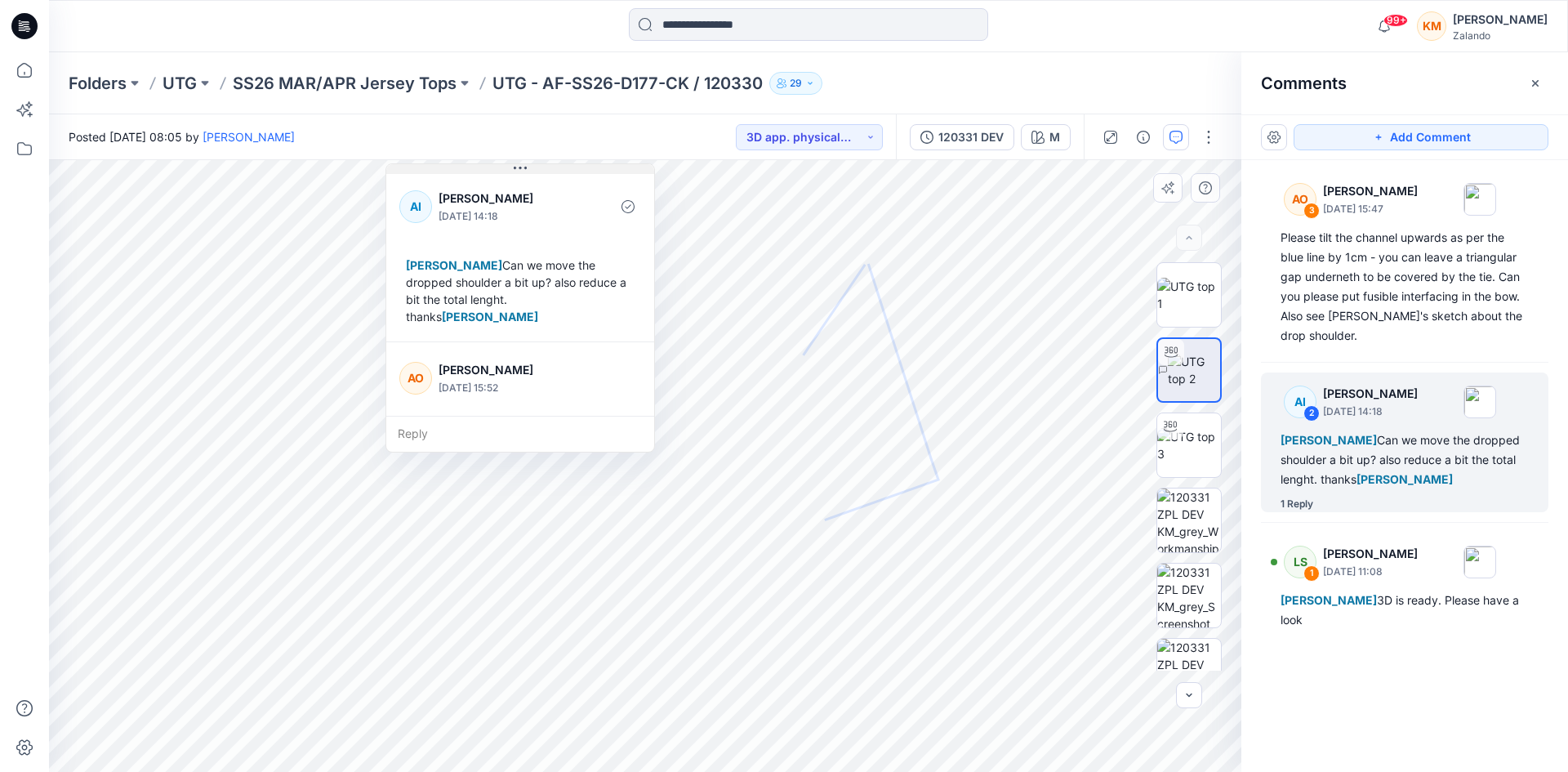
drag, startPoint x: 484, startPoint y: 313, endPoint x: 520, endPoint y: 163, distance: 154.3
click at [520, 163] on icon at bounding box center [520, 168] width 13 height 13
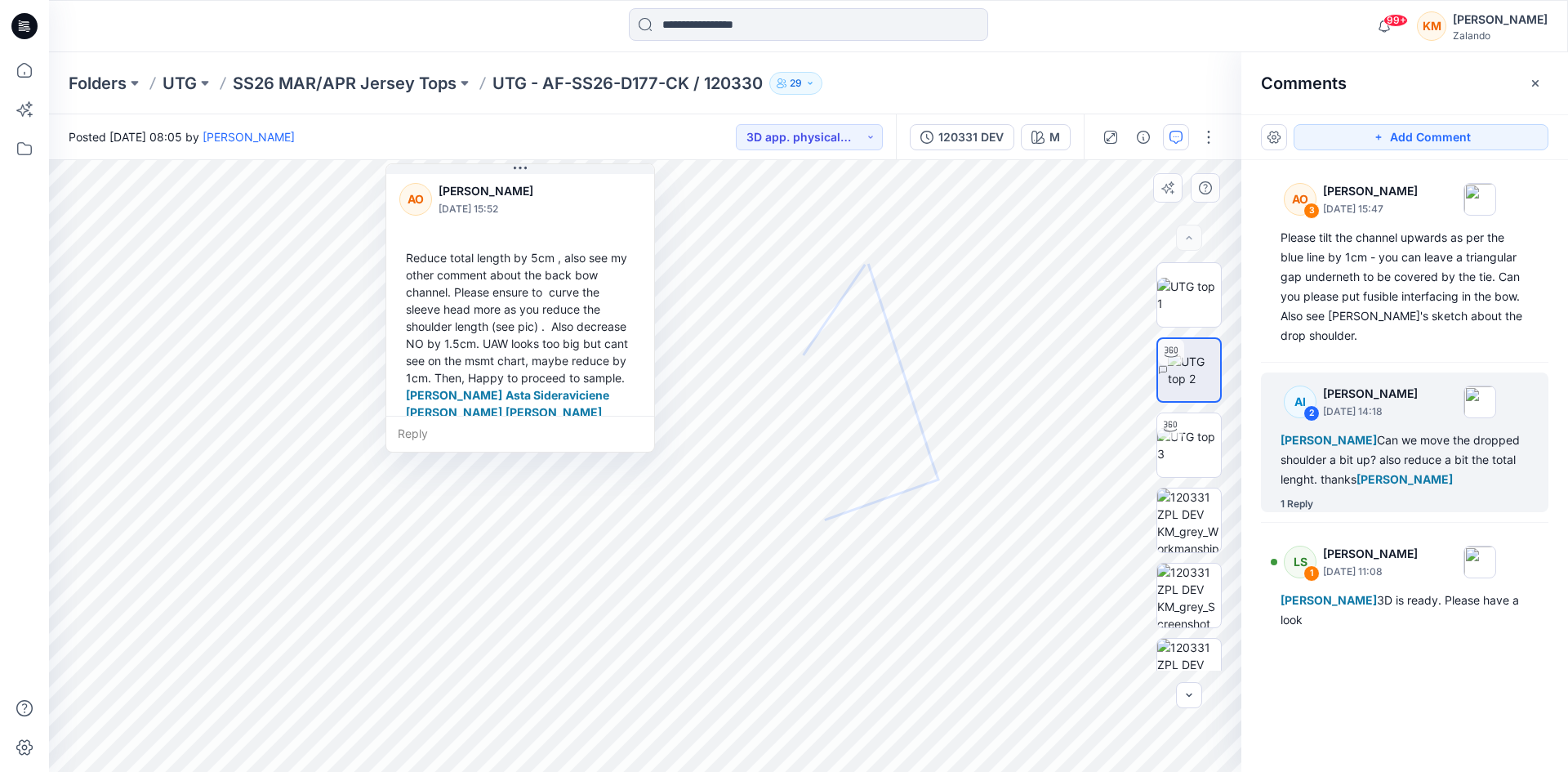
scroll to position [183, 0]
click at [750, 25] on input at bounding box center [809, 25] width 360 height 33
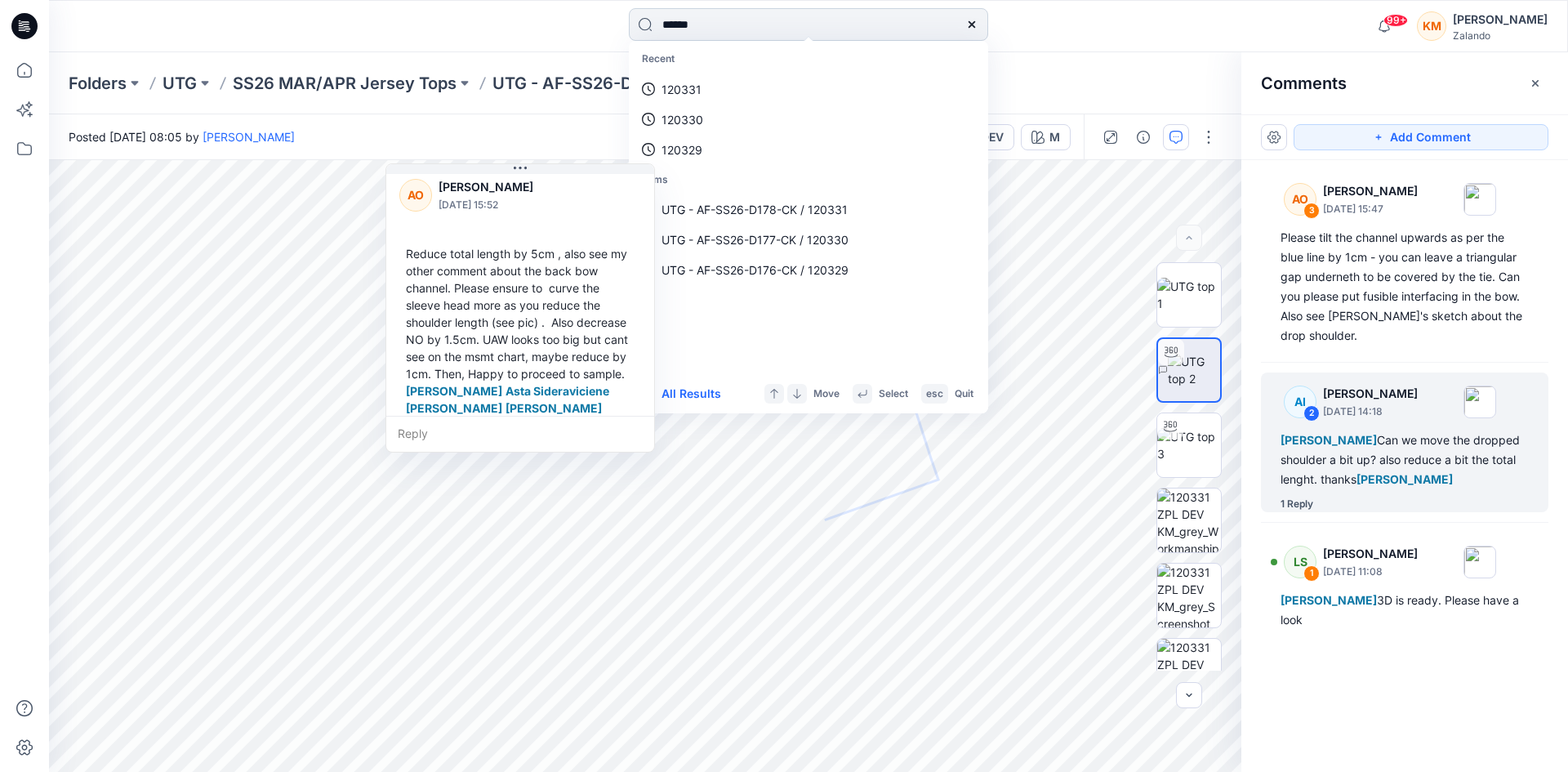
type input "******"
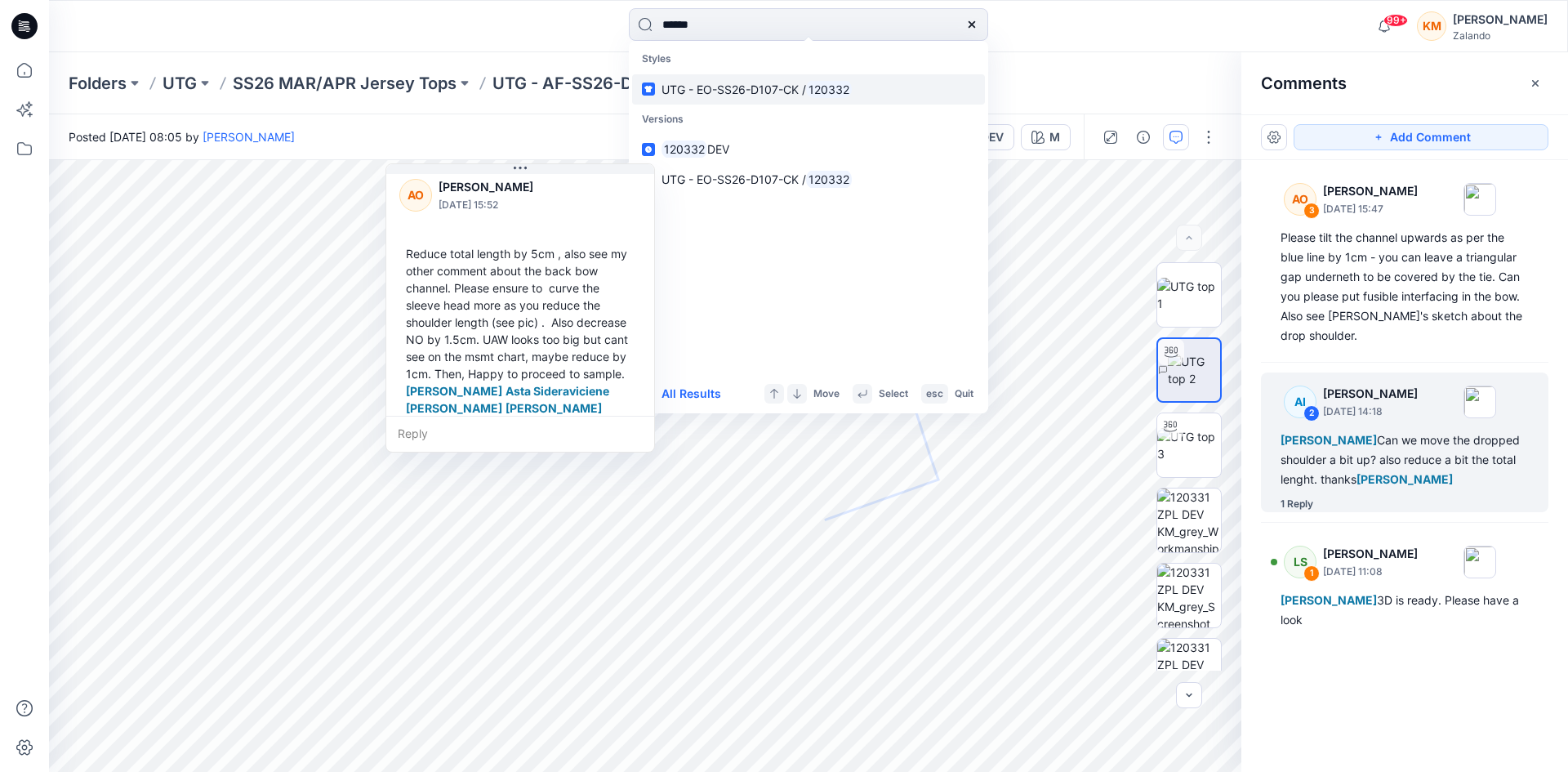
click at [755, 90] on span "UTG - EO-SS26-D107-CK /" at bounding box center [734, 89] width 145 height 14
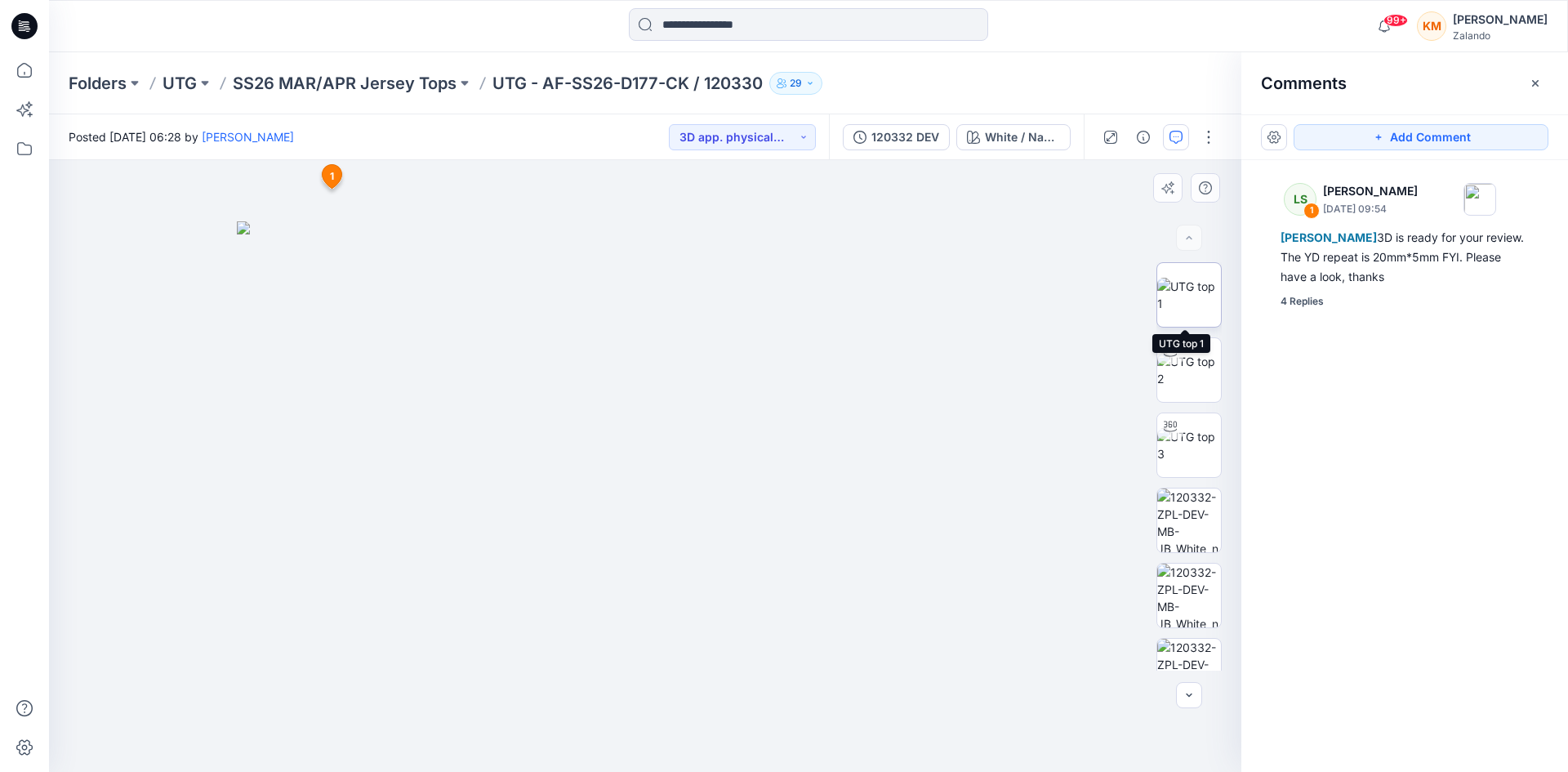
click at [1191, 289] on img at bounding box center [1190, 295] width 64 height 34
click at [851, 452] on img at bounding box center [646, 466] width 612 height 612
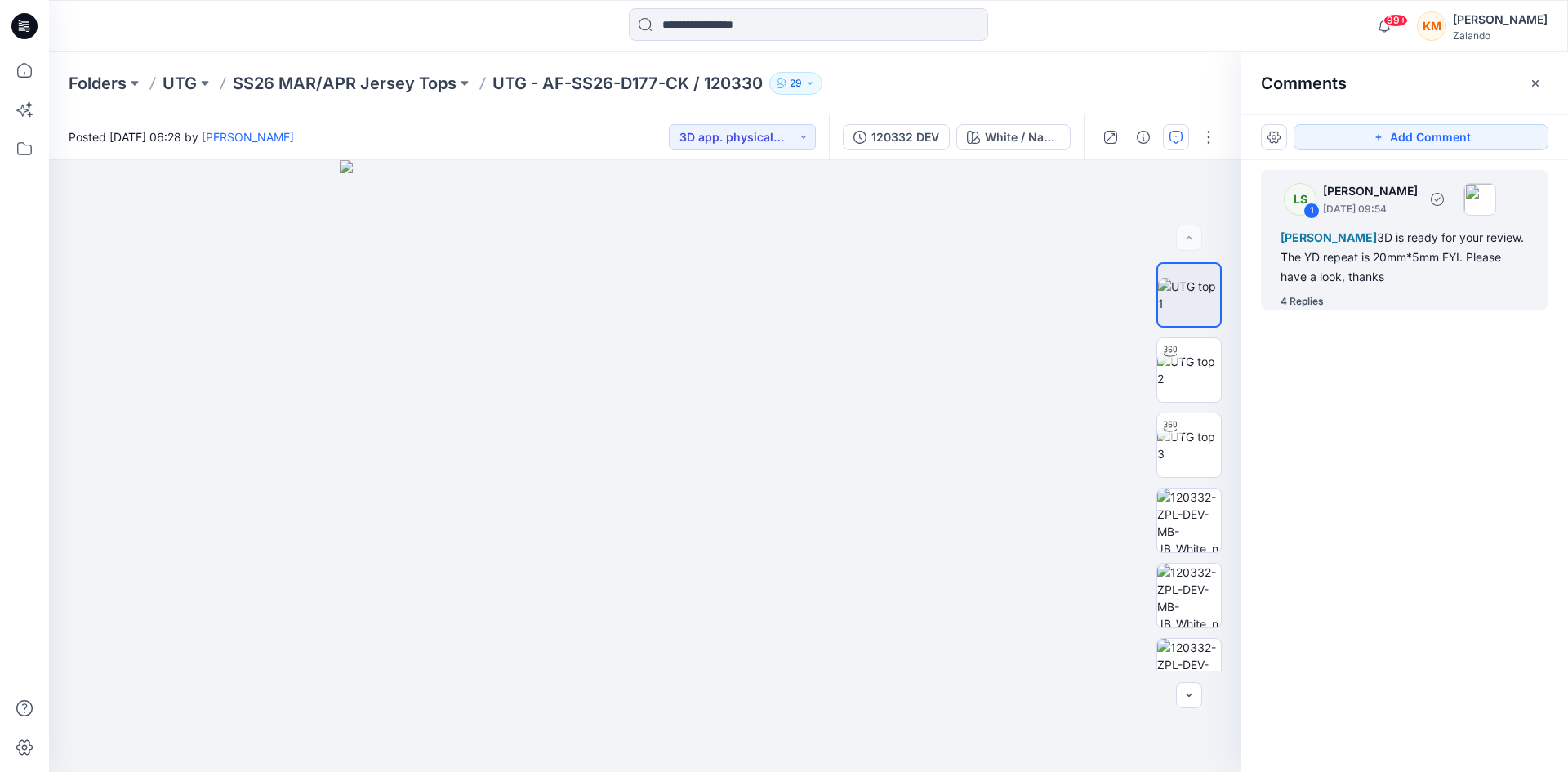
click at [1342, 265] on div "[PERSON_NAME] 3D is ready for your review. The YD repeat is 20mm*5mm FYI. Pleas…" at bounding box center [1405, 257] width 248 height 59
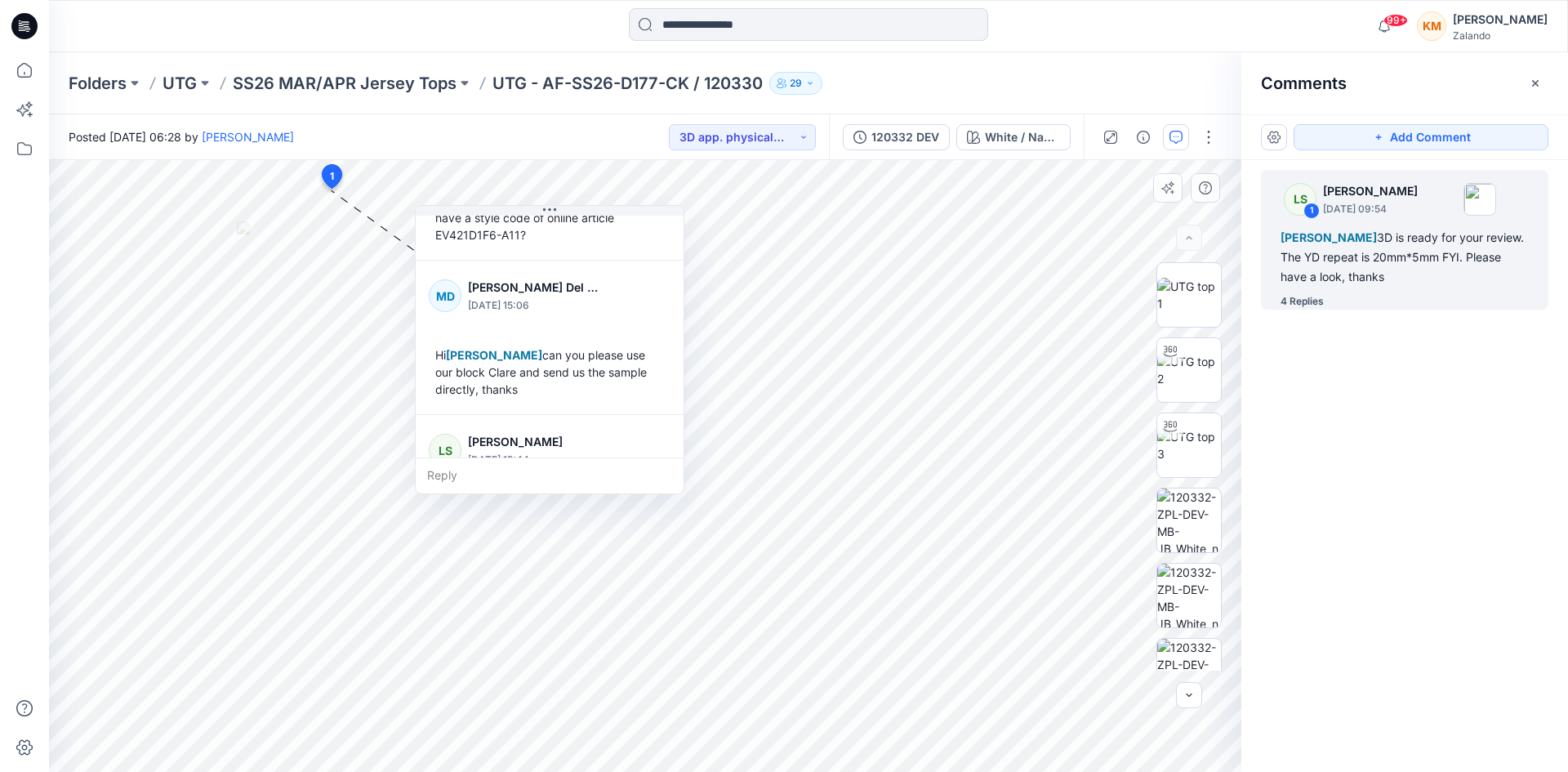
scroll to position [448, 0]
click at [750, 24] on input at bounding box center [809, 25] width 360 height 33
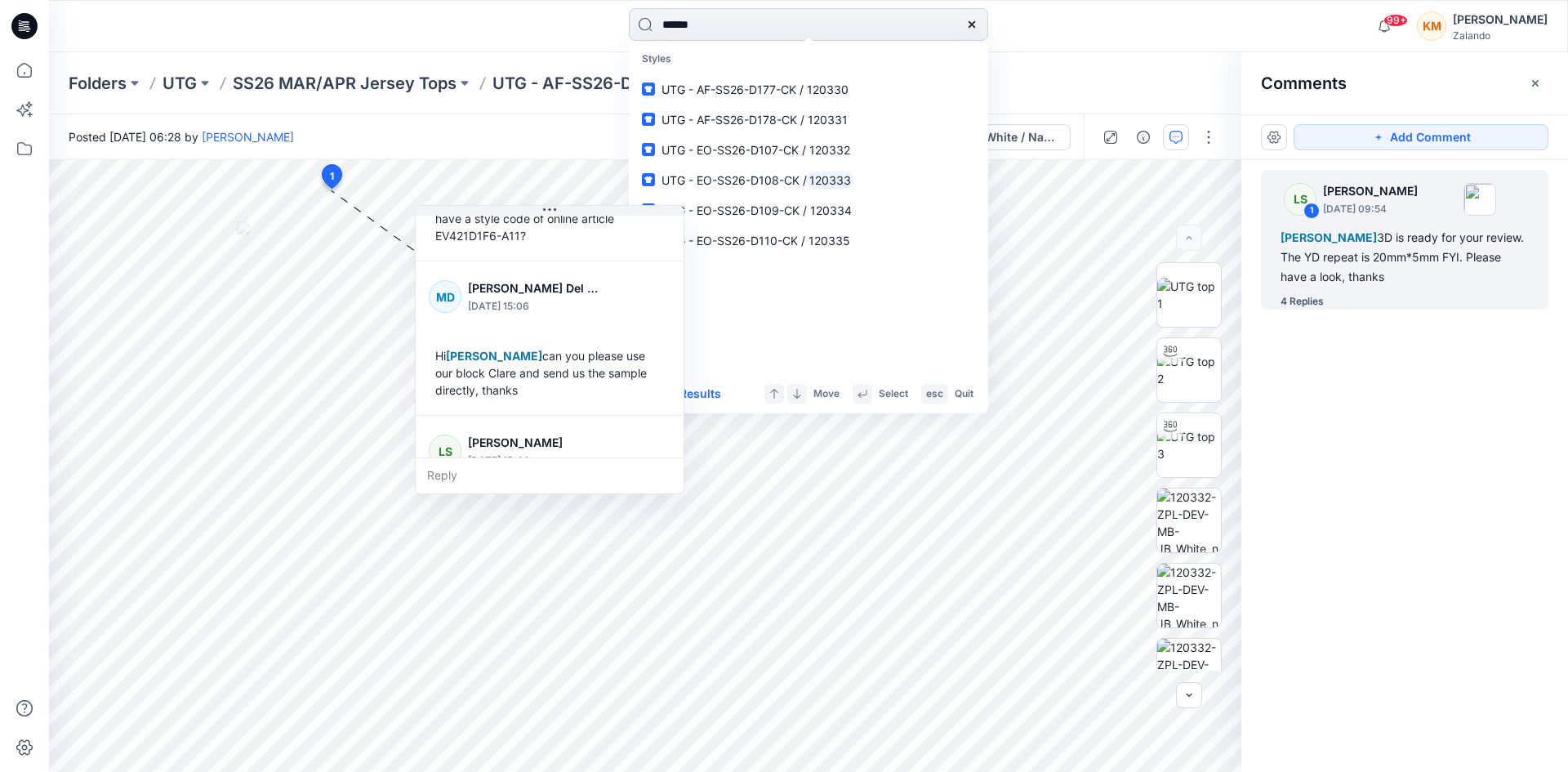
type input "******"
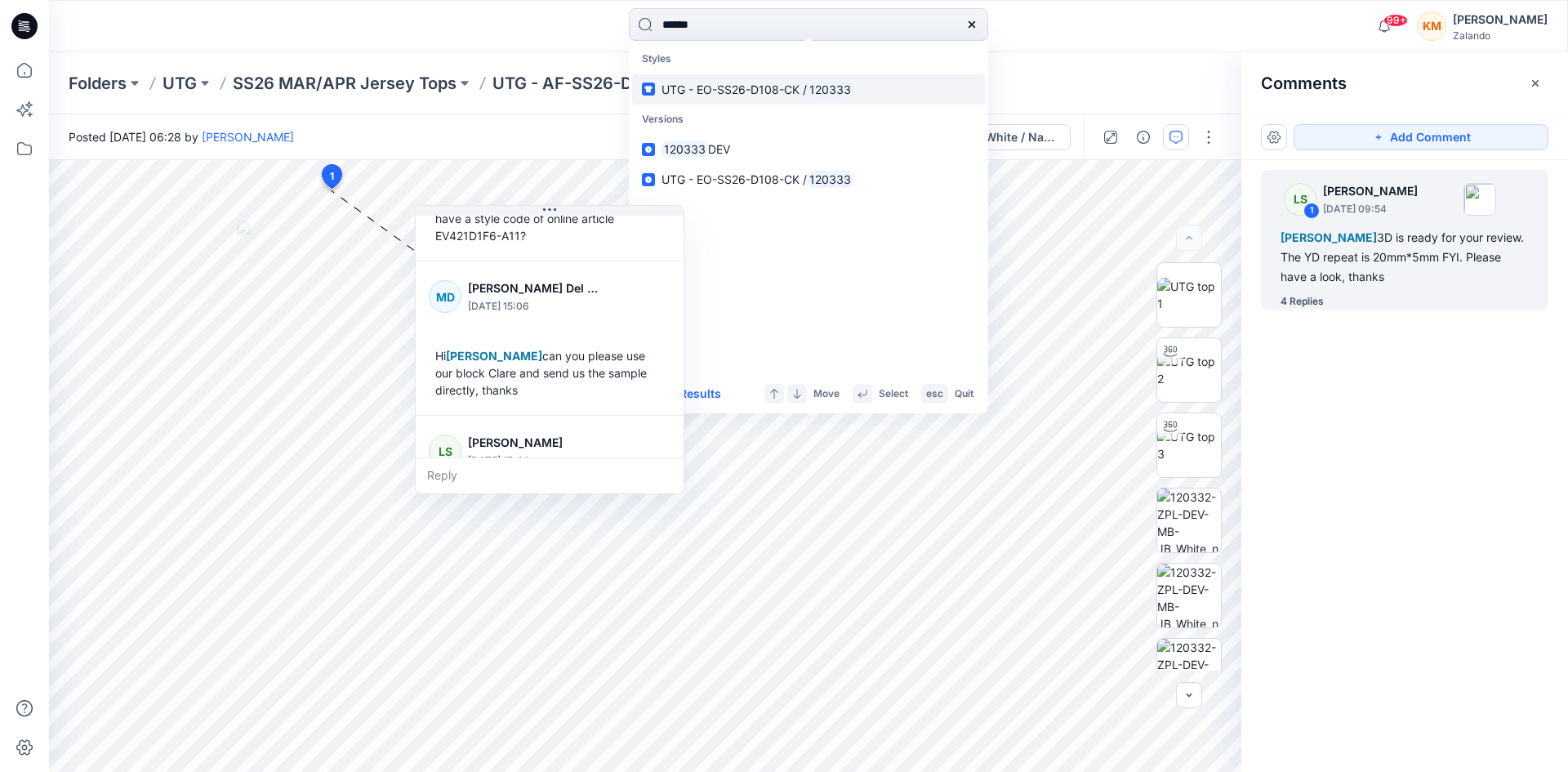
click at [783, 87] on span "UTG - EO-SS26-D108-CK /" at bounding box center [735, 89] width 145 height 14
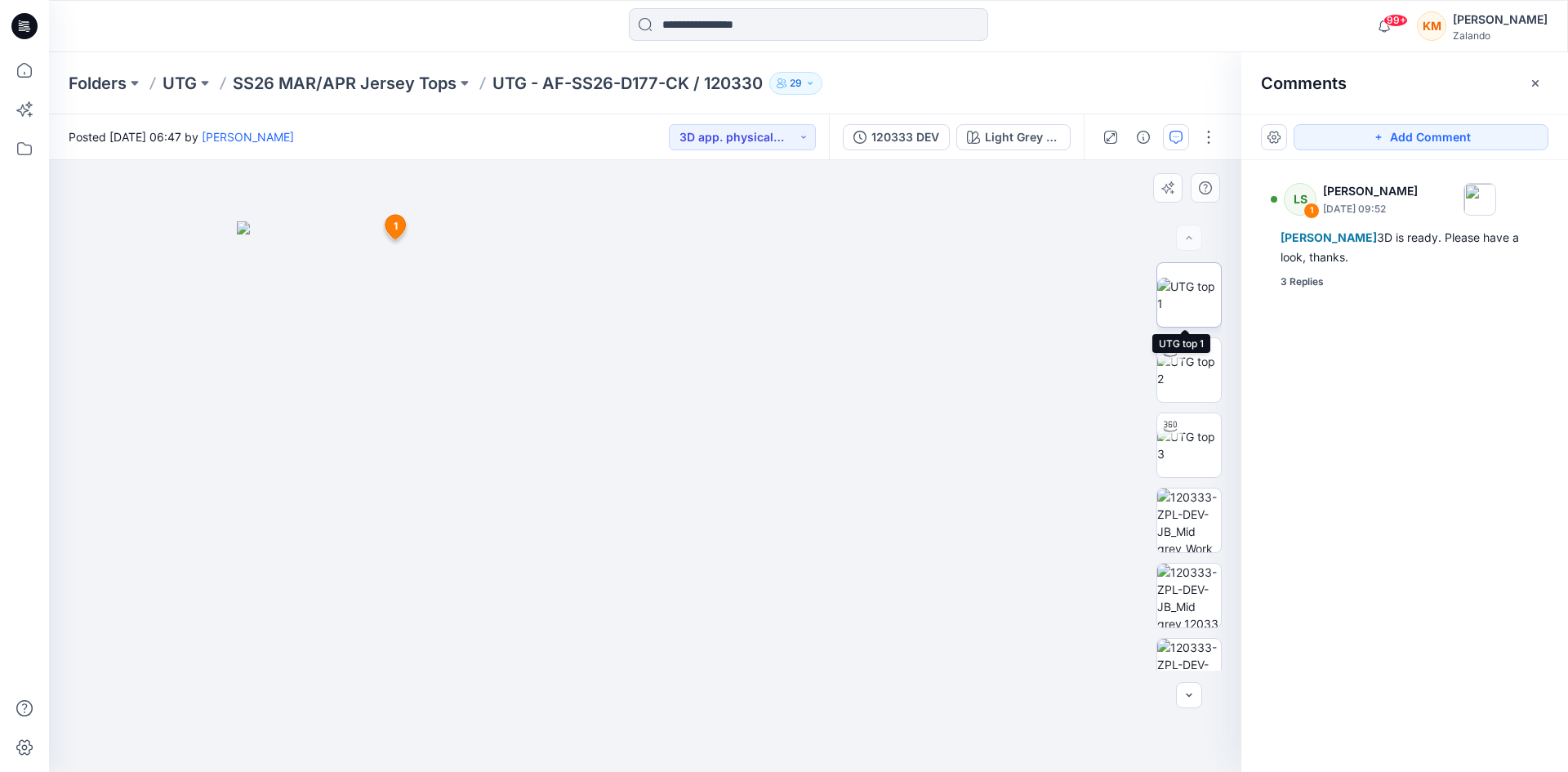
click at [1181, 299] on img at bounding box center [1190, 295] width 64 height 34
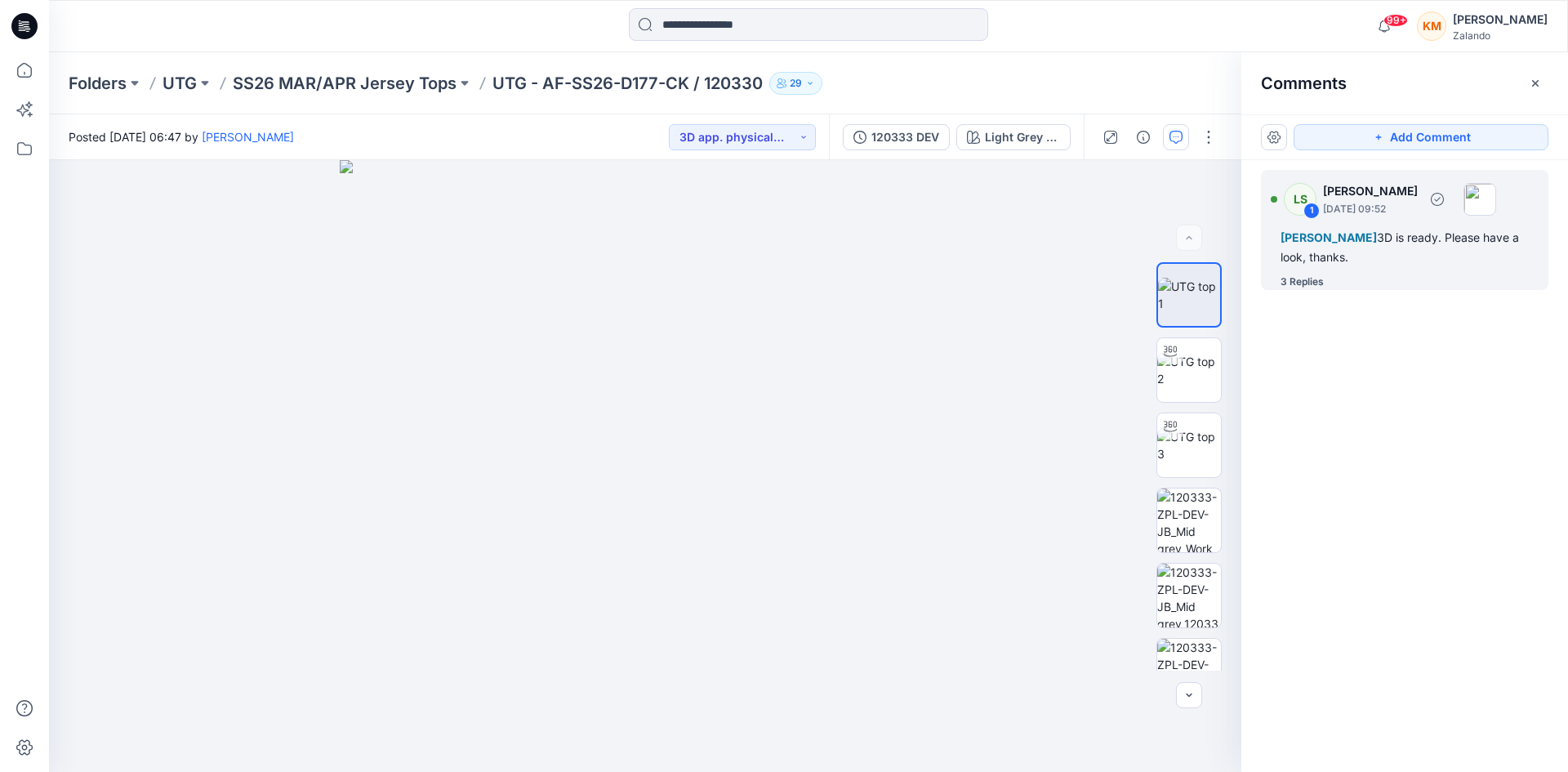
click at [1331, 249] on div "[PERSON_NAME] 3D is ready. Please have a look, thanks." at bounding box center [1405, 248] width 248 height 39
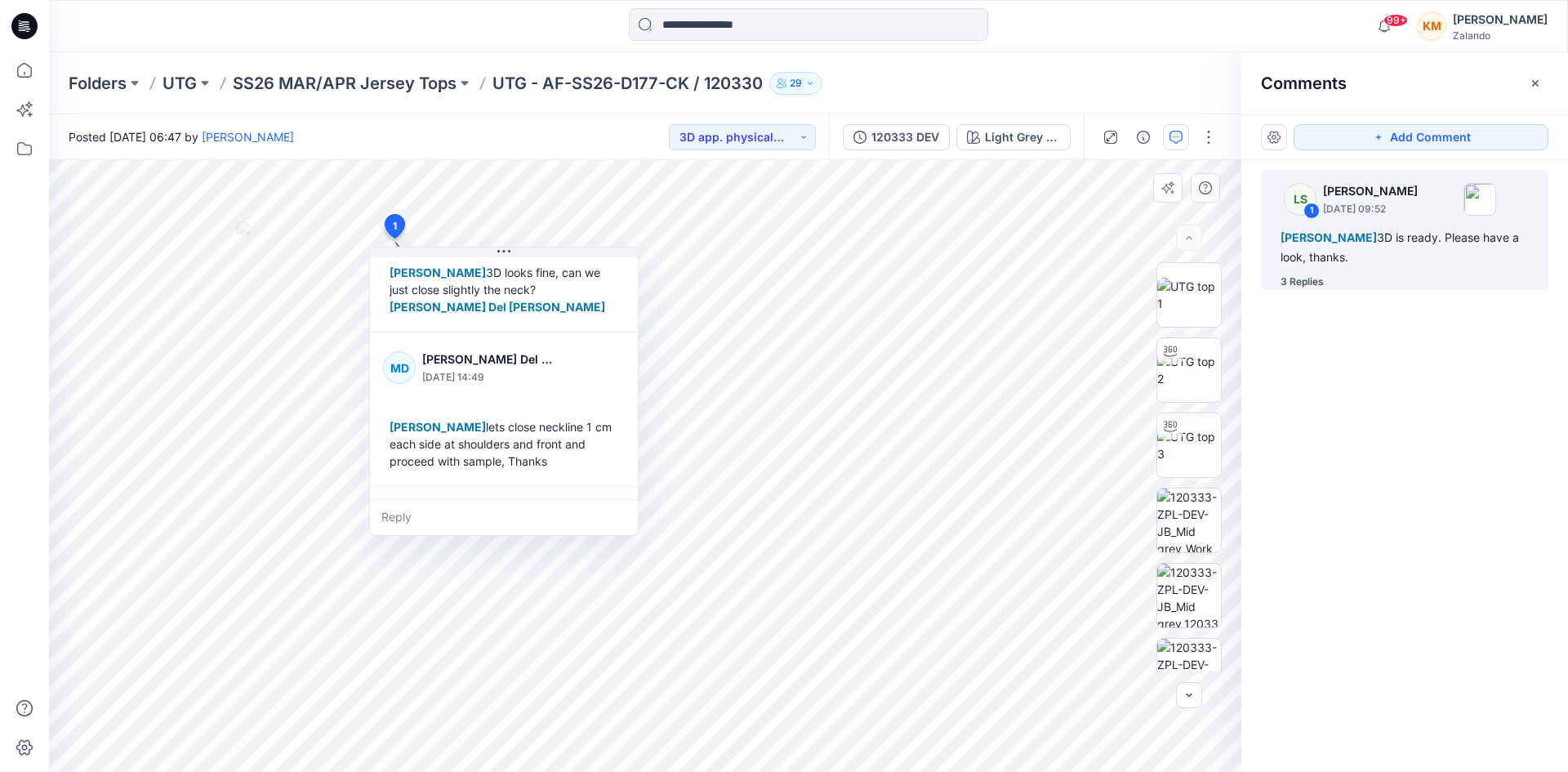
scroll to position [196, 0]
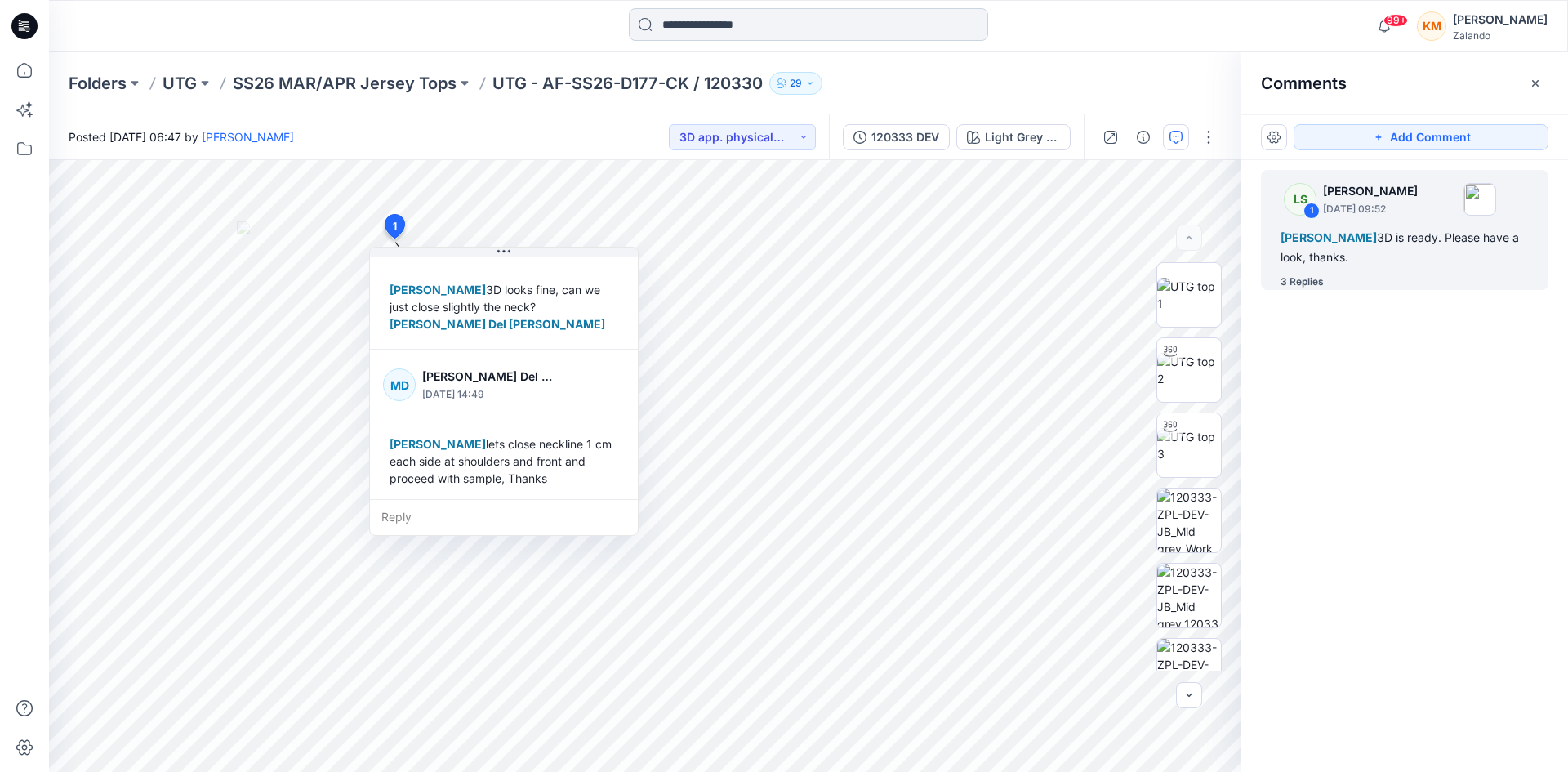
drag, startPoint x: 762, startPoint y: 33, endPoint x: 761, endPoint y: 22, distance: 11.0
click at [762, 25] on input at bounding box center [809, 25] width 360 height 33
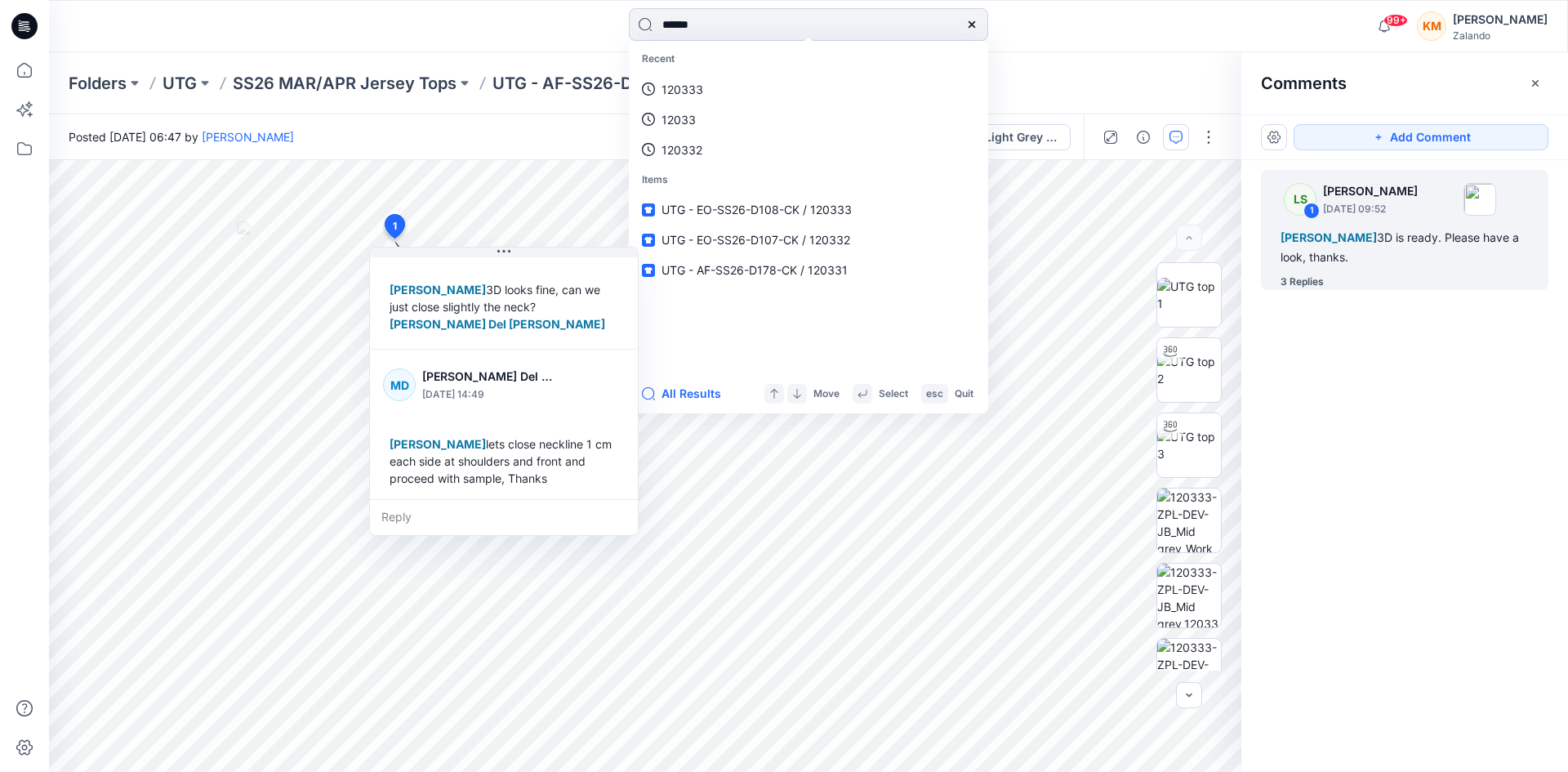
type input "******"
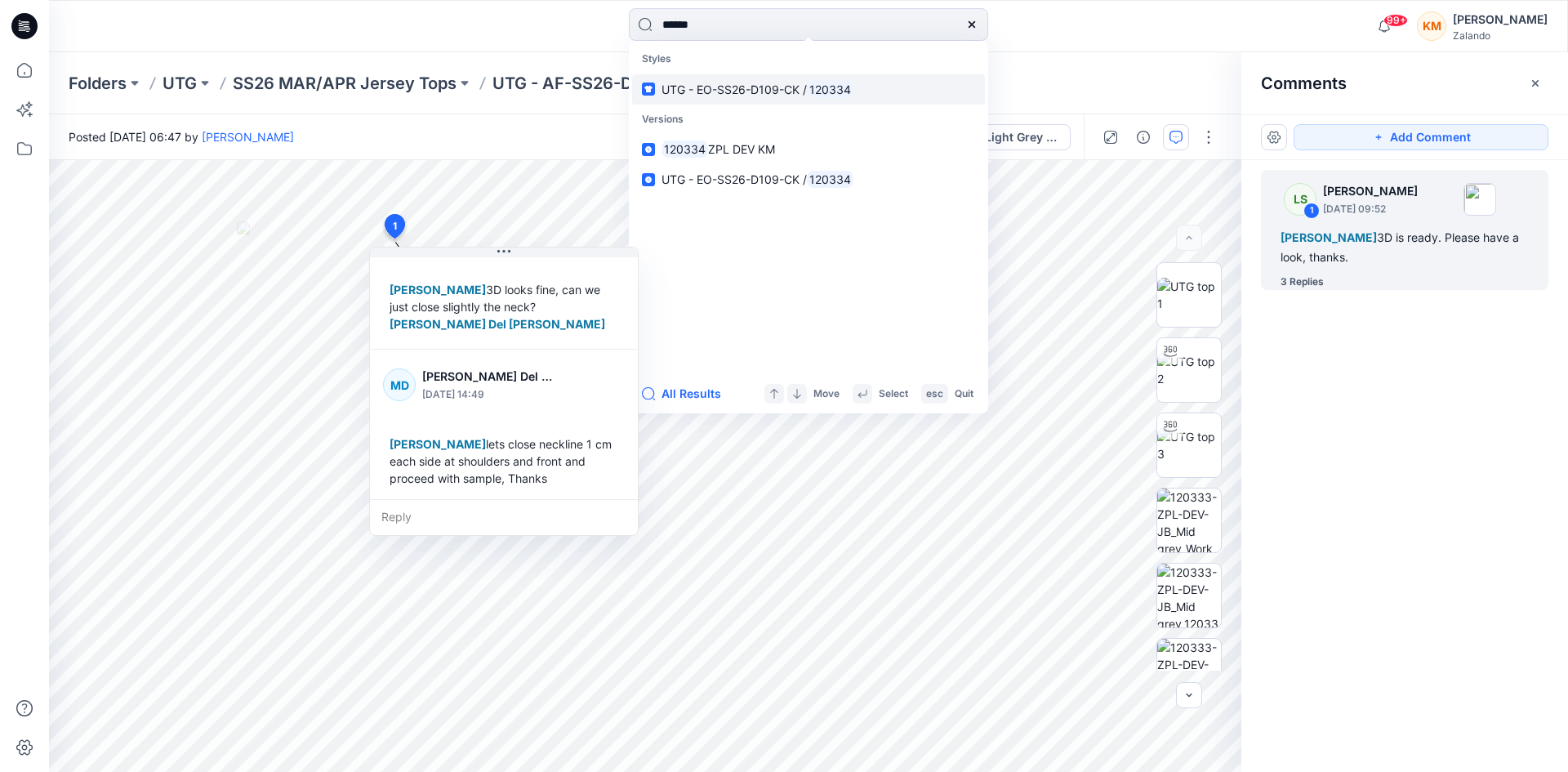
click at [748, 81] on p "UTG - EO-SS26-D109-CK / 120334" at bounding box center [757, 89] width 192 height 17
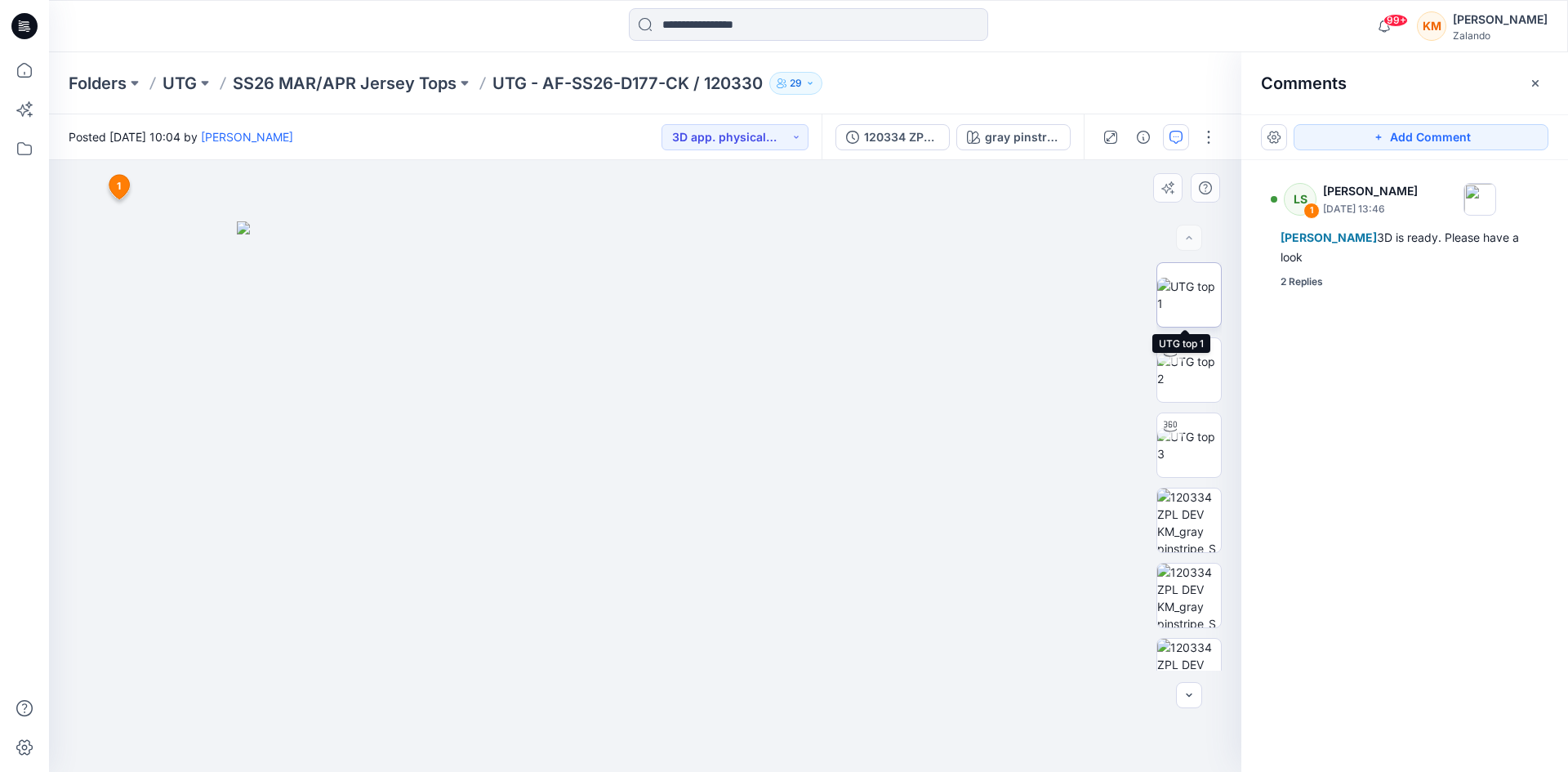
click at [1174, 298] on img at bounding box center [1190, 295] width 64 height 34
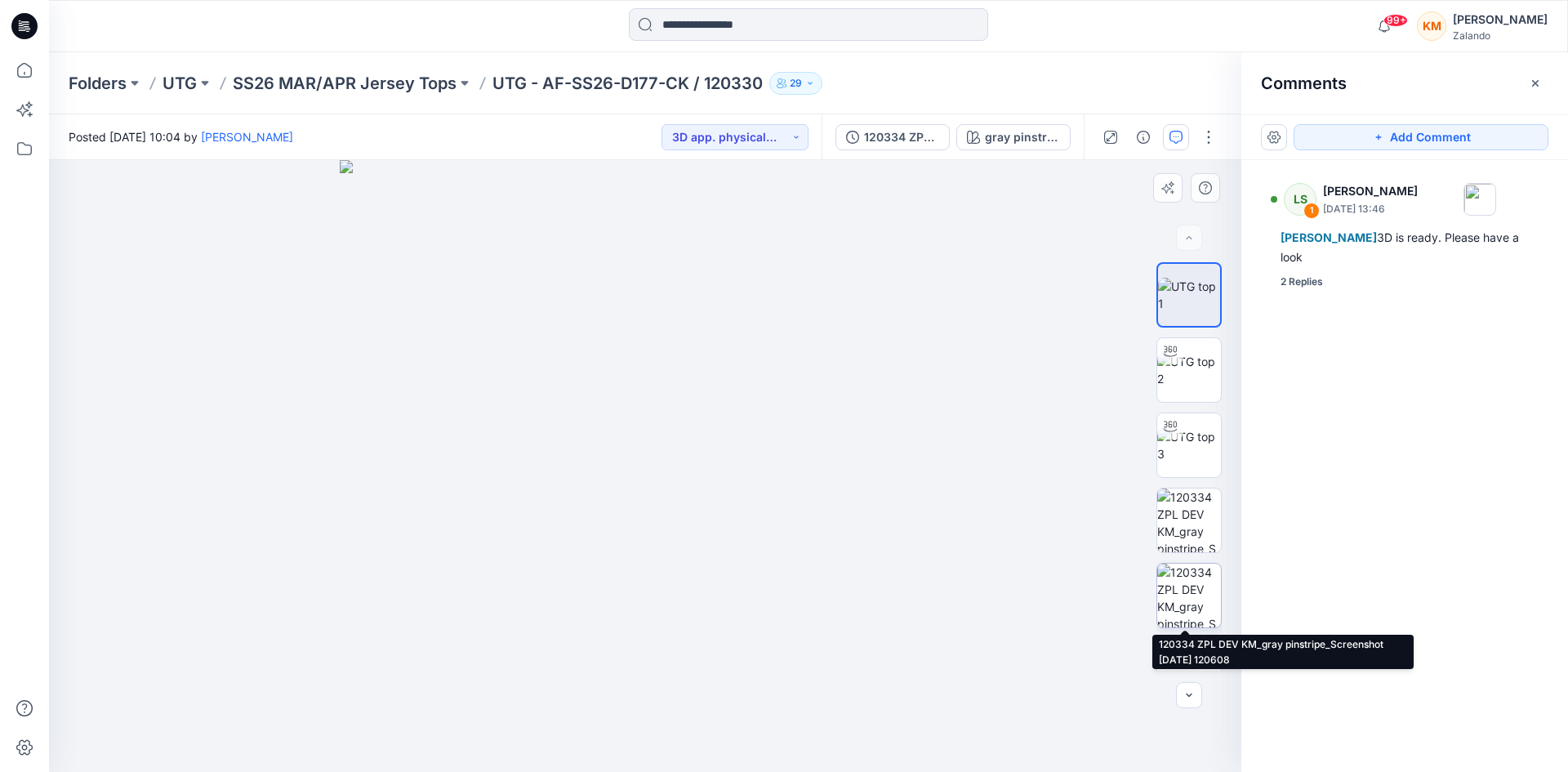
click at [1182, 602] on img at bounding box center [1190, 596] width 64 height 64
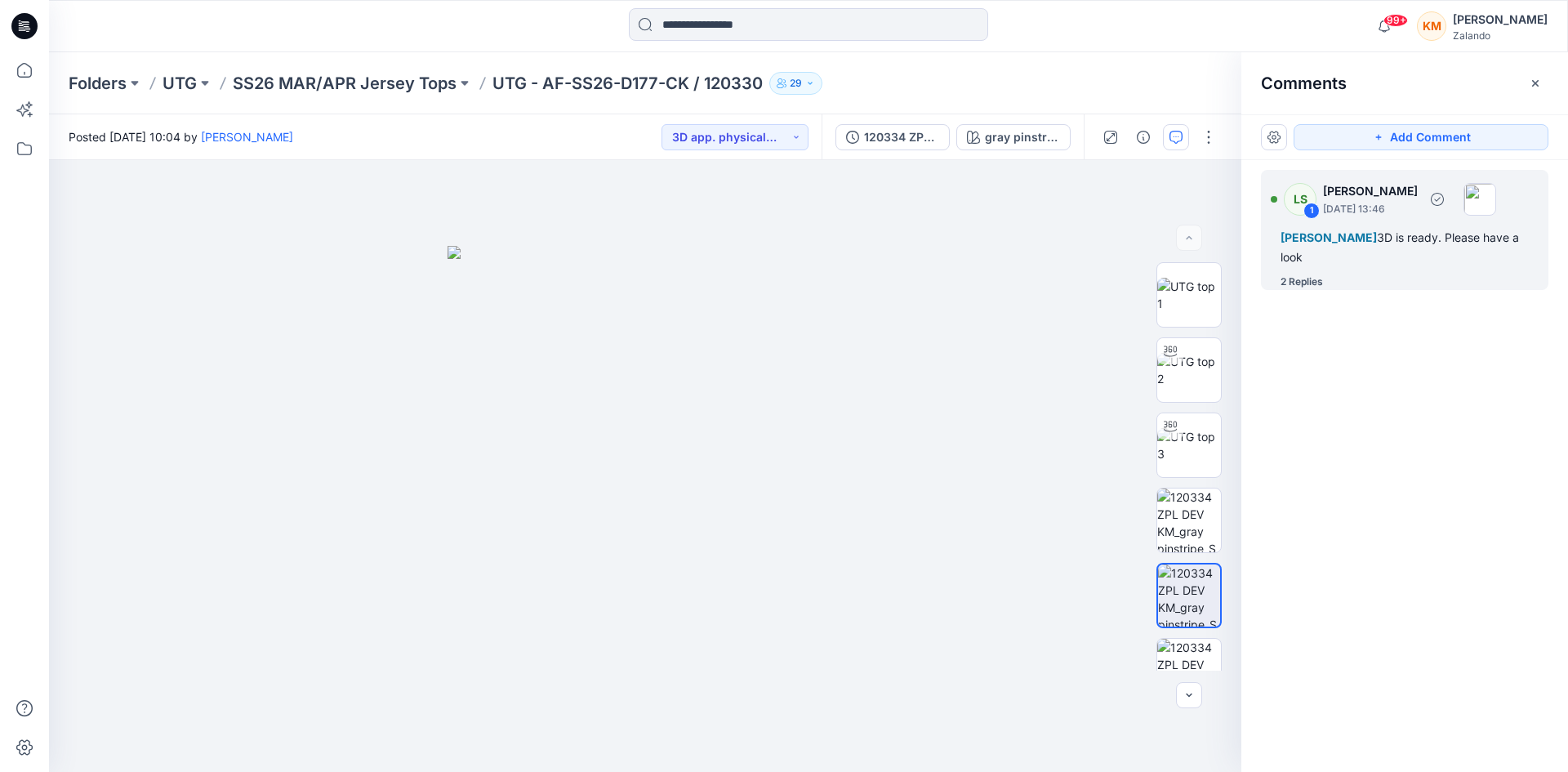
click at [1347, 252] on div "[PERSON_NAME] 3D is ready. Please have a look" at bounding box center [1405, 248] width 248 height 39
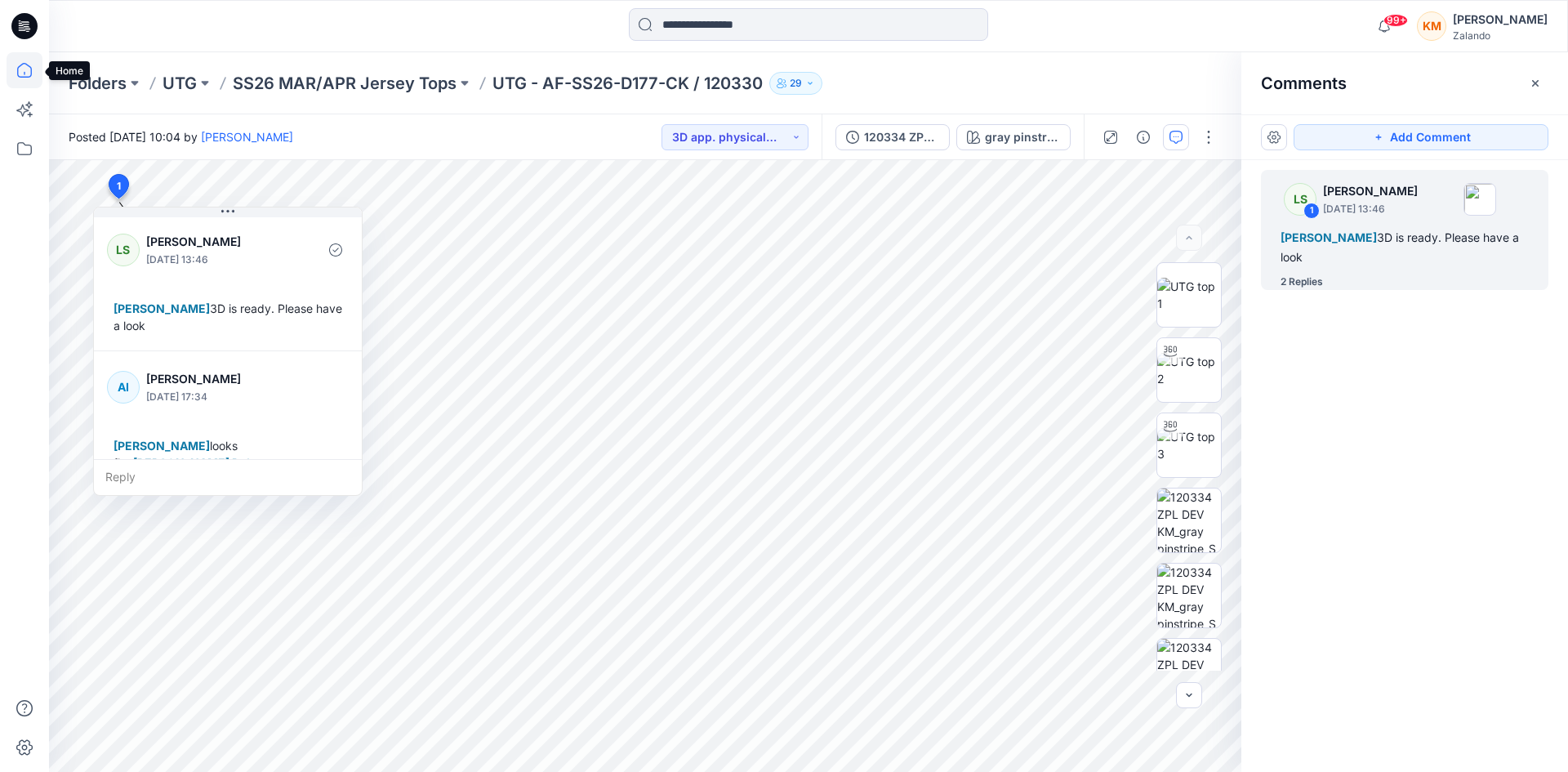
click at [25, 72] on icon at bounding box center [25, 70] width 36 height 36
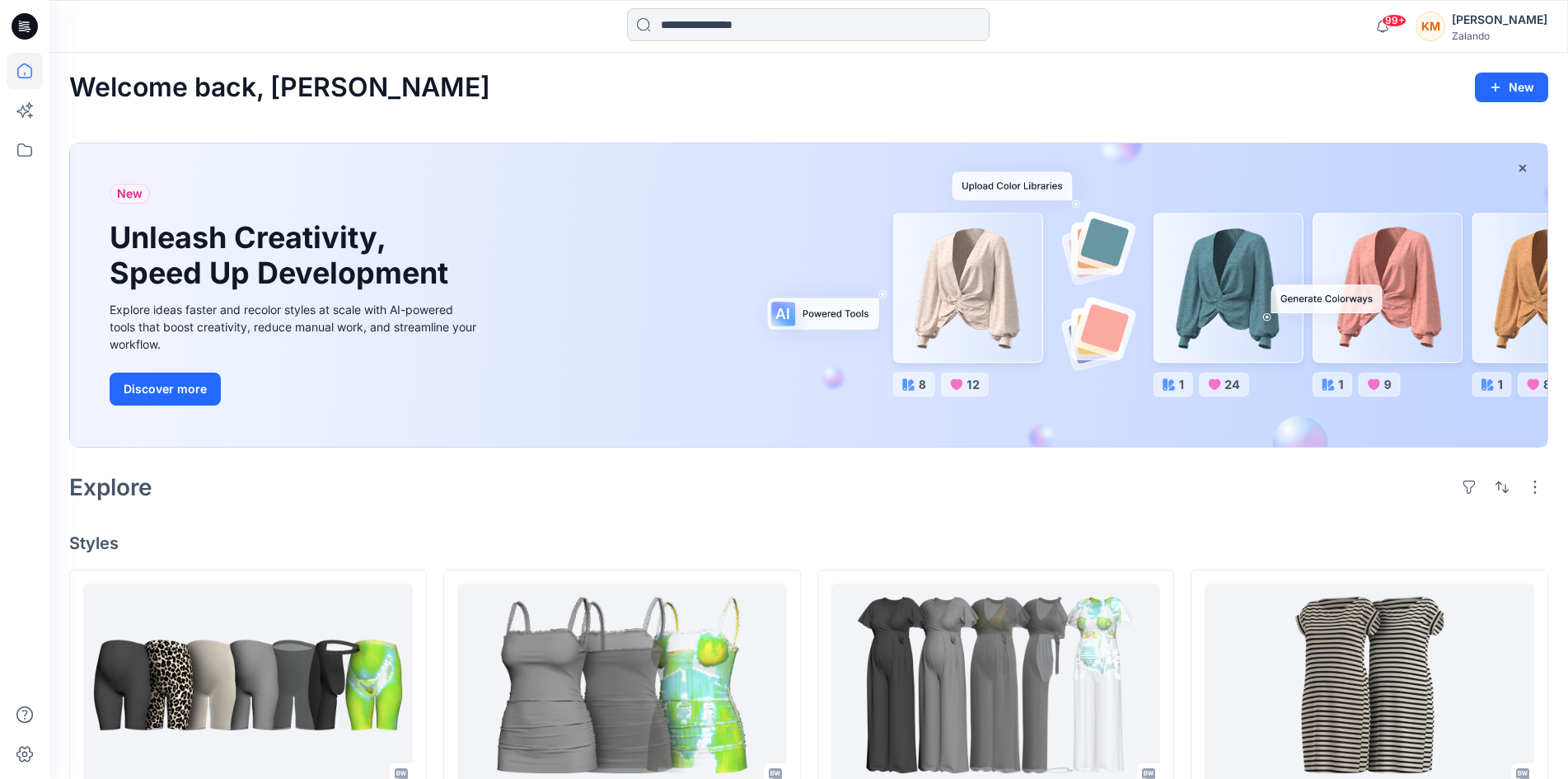
click at [676, 18] on input at bounding box center [809, 25] width 363 height 33
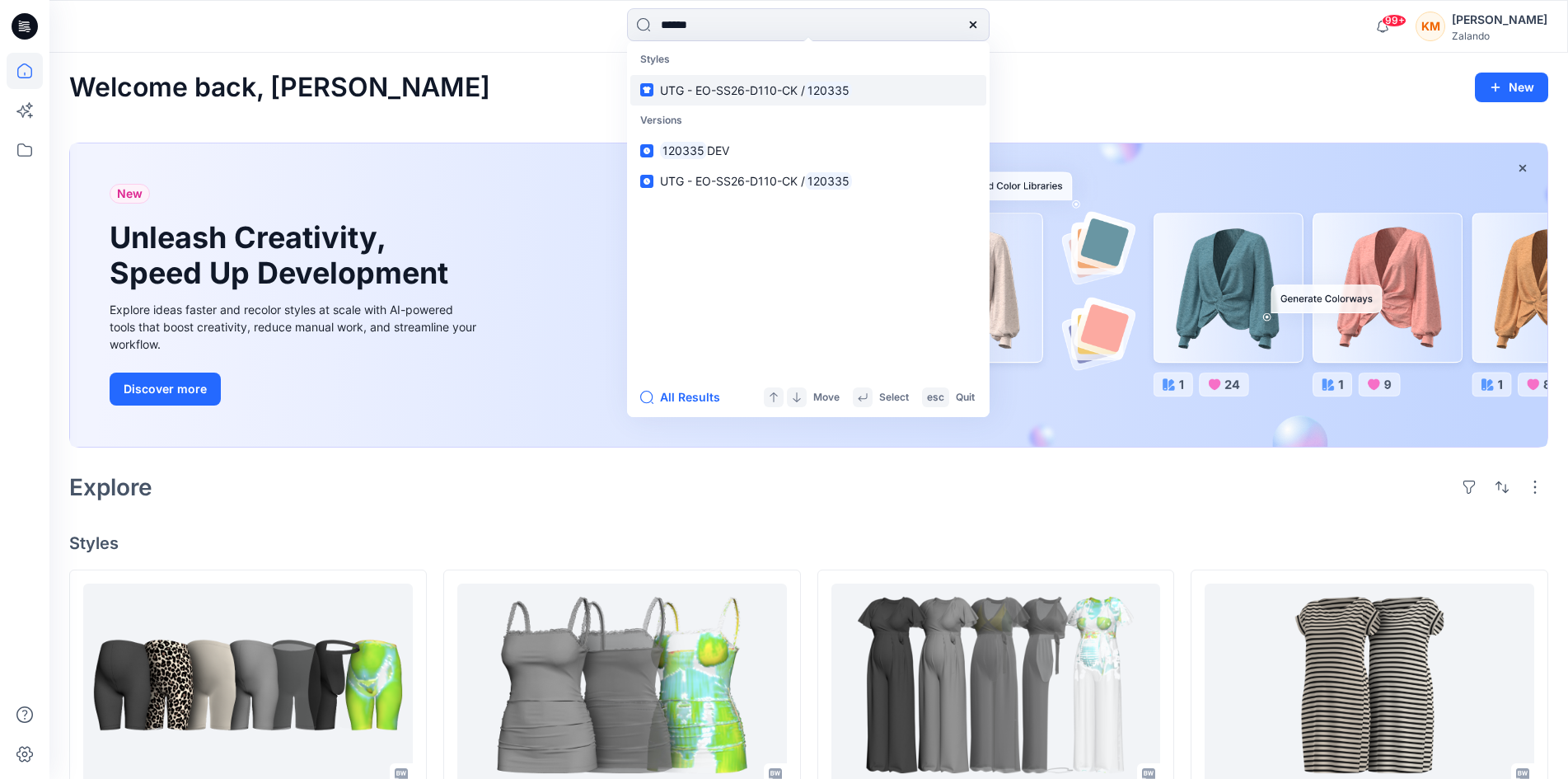
type input "******"
click at [723, 83] on span "UTG - EO-SS26-D110-CK /" at bounding box center [733, 90] width 145 height 14
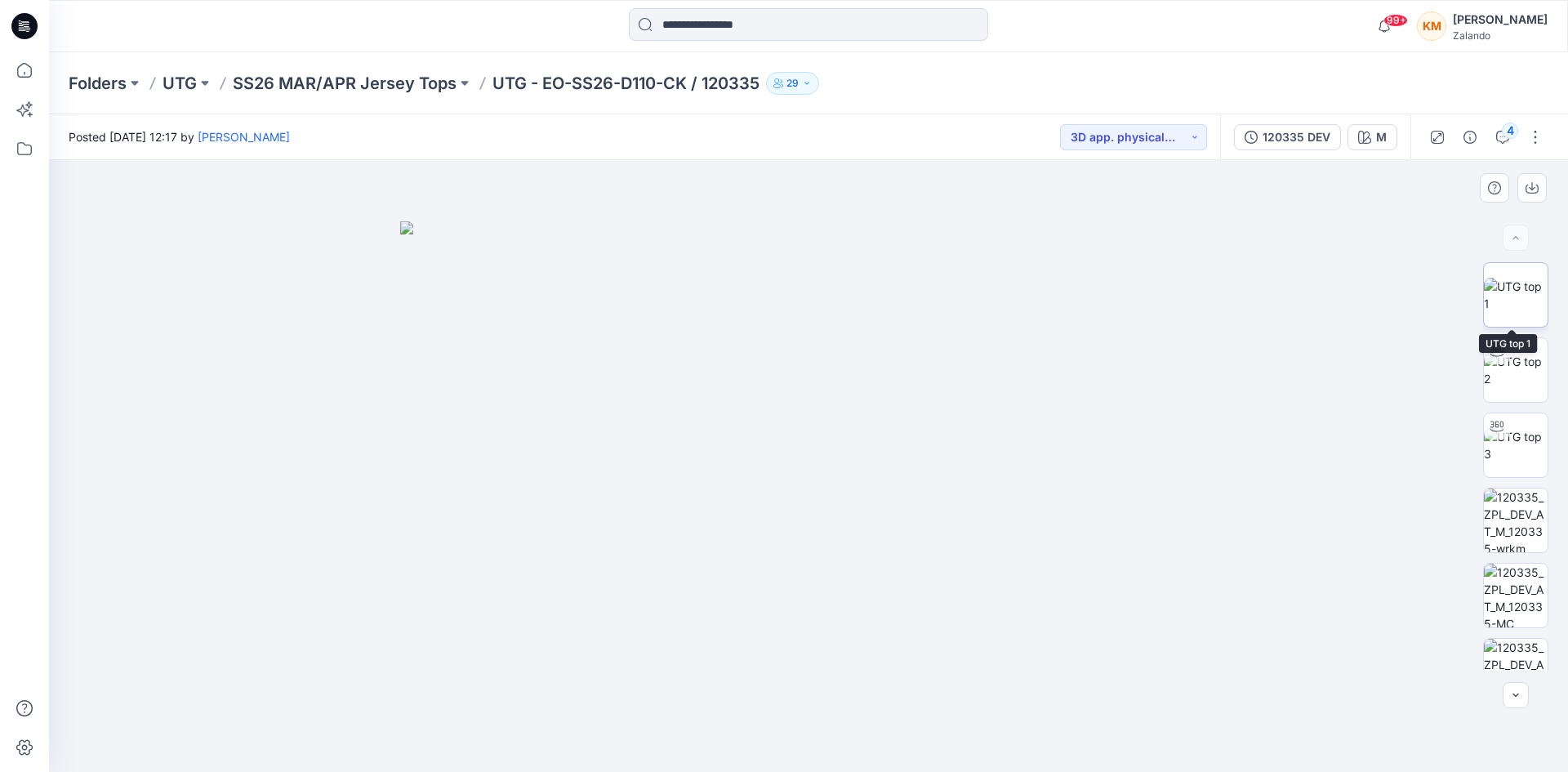
click at [1506, 299] on img at bounding box center [1517, 295] width 64 height 34
click at [1511, 132] on div "4" at bounding box center [1511, 131] width 16 height 16
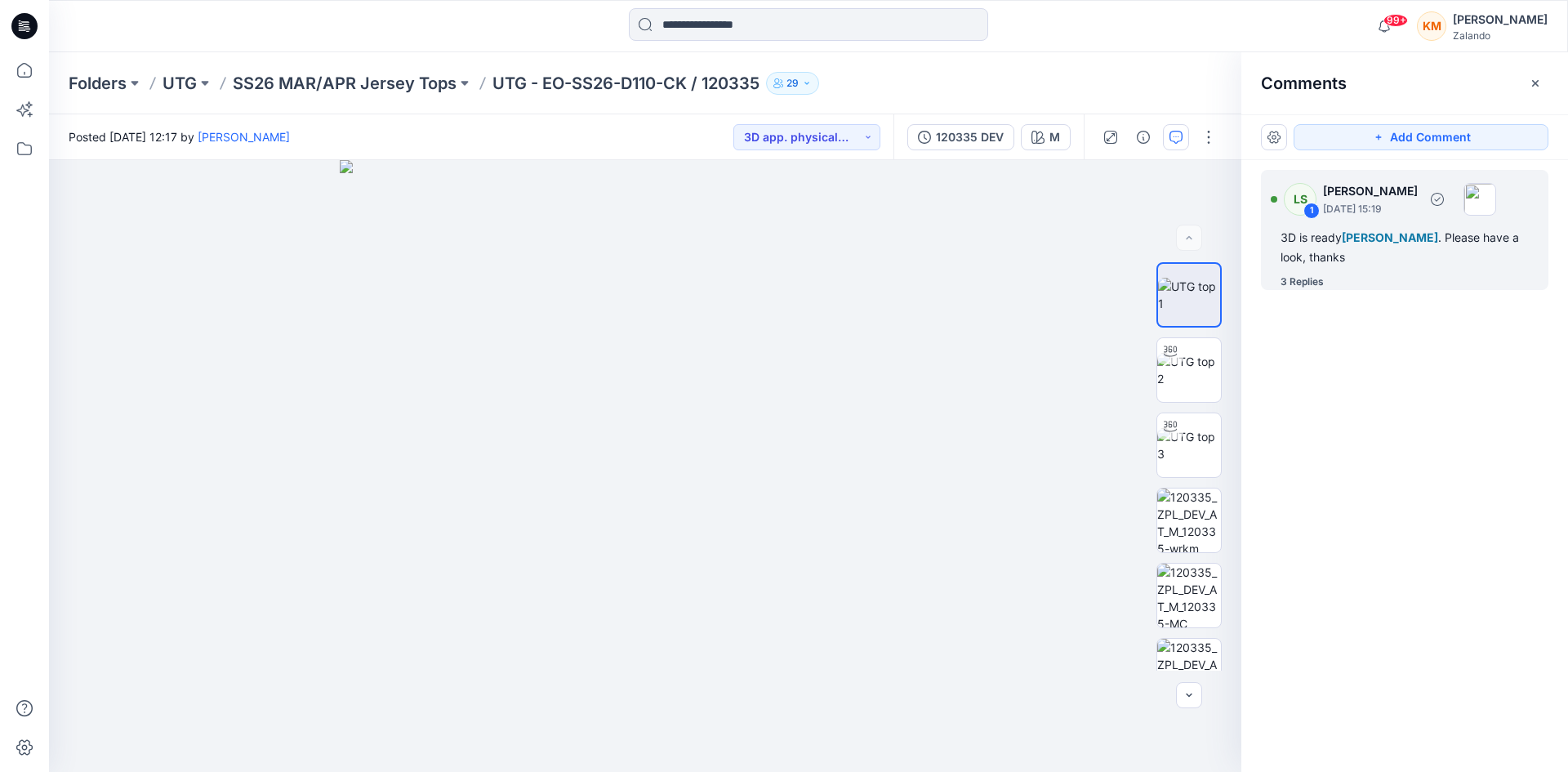
click at [1340, 250] on div "3D is ready [PERSON_NAME] . Please have a look, thanks" at bounding box center [1405, 248] width 248 height 39
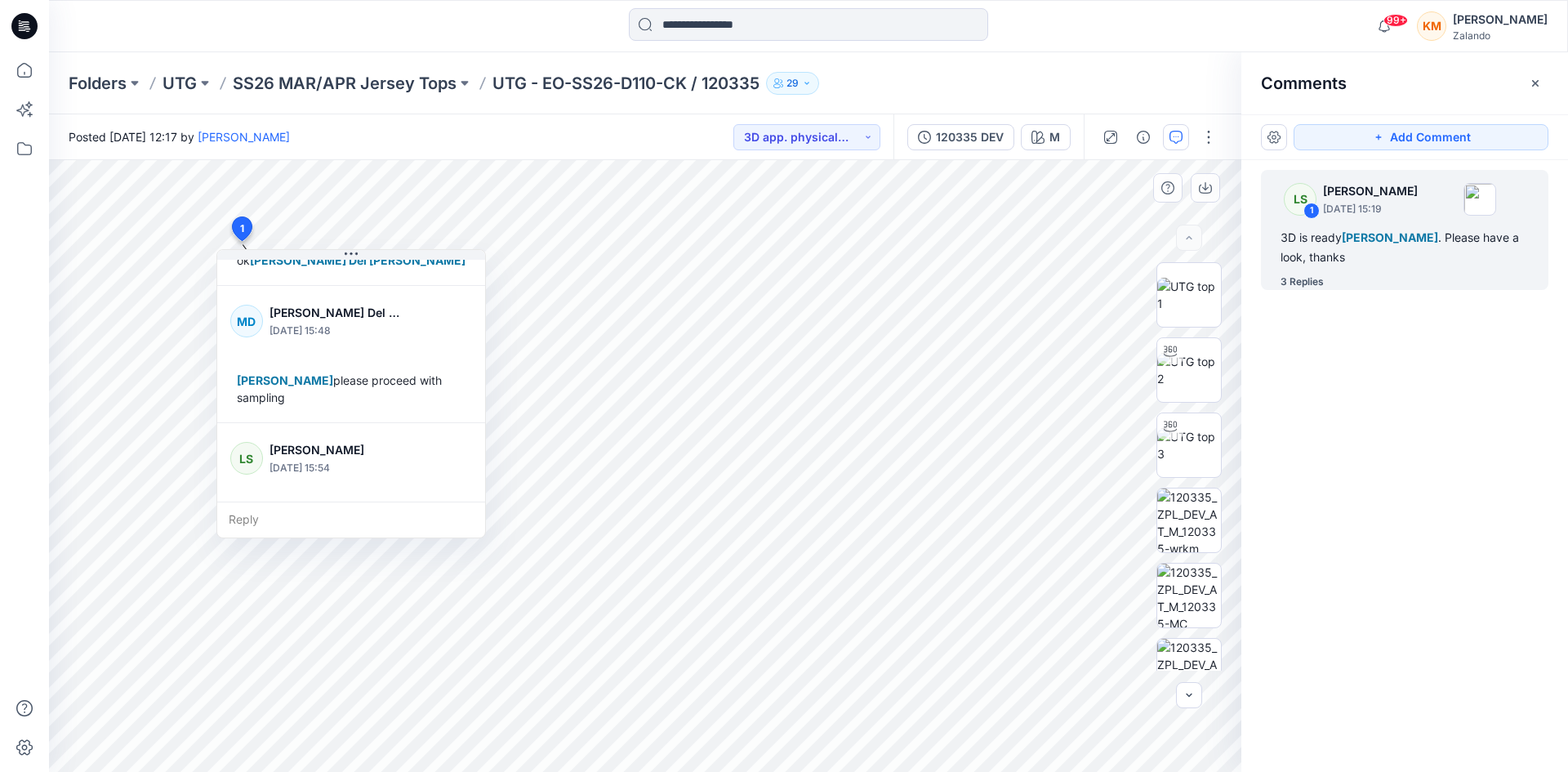
scroll to position [303, 0]
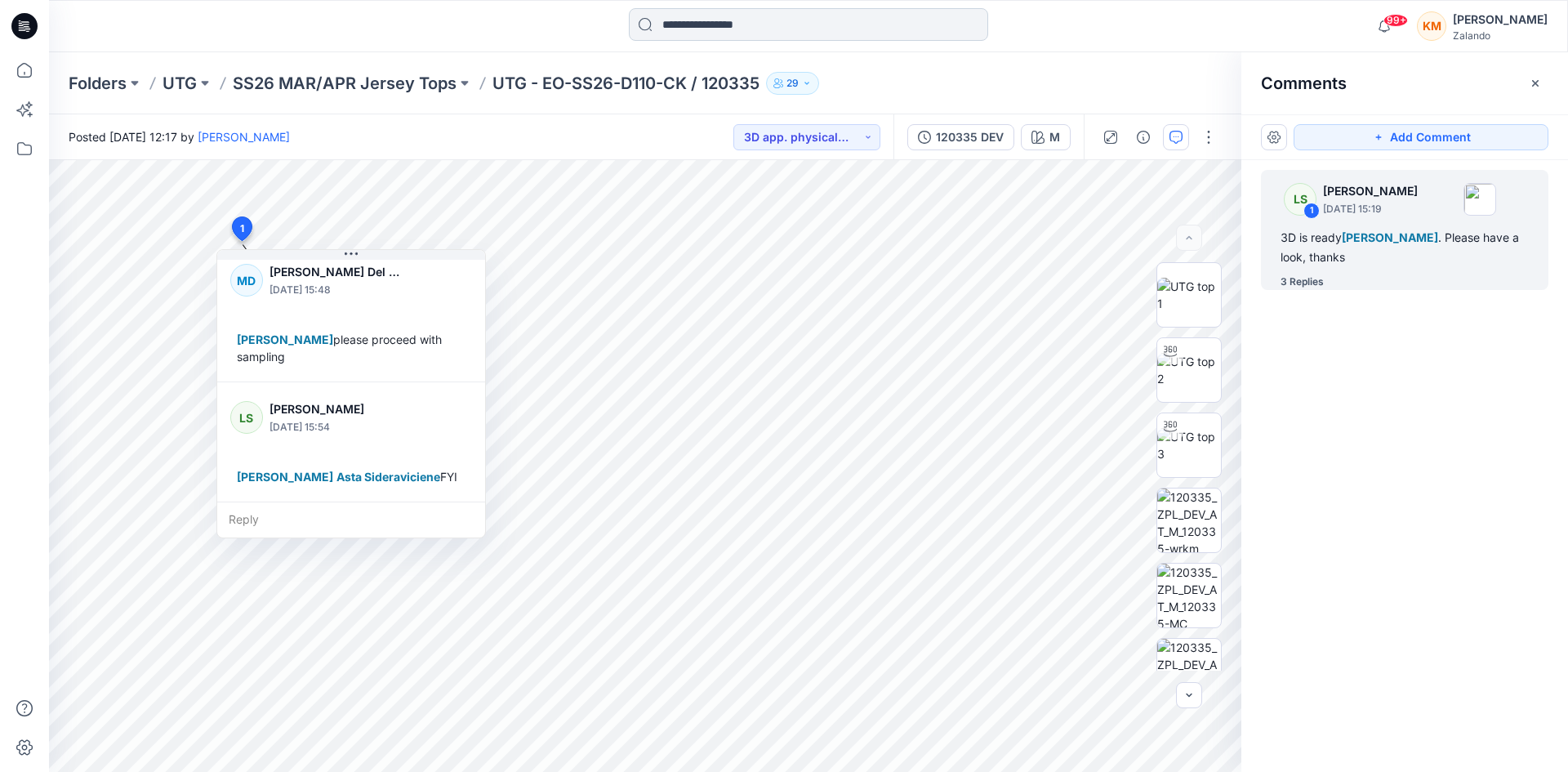
click at [775, 19] on input at bounding box center [809, 25] width 360 height 33
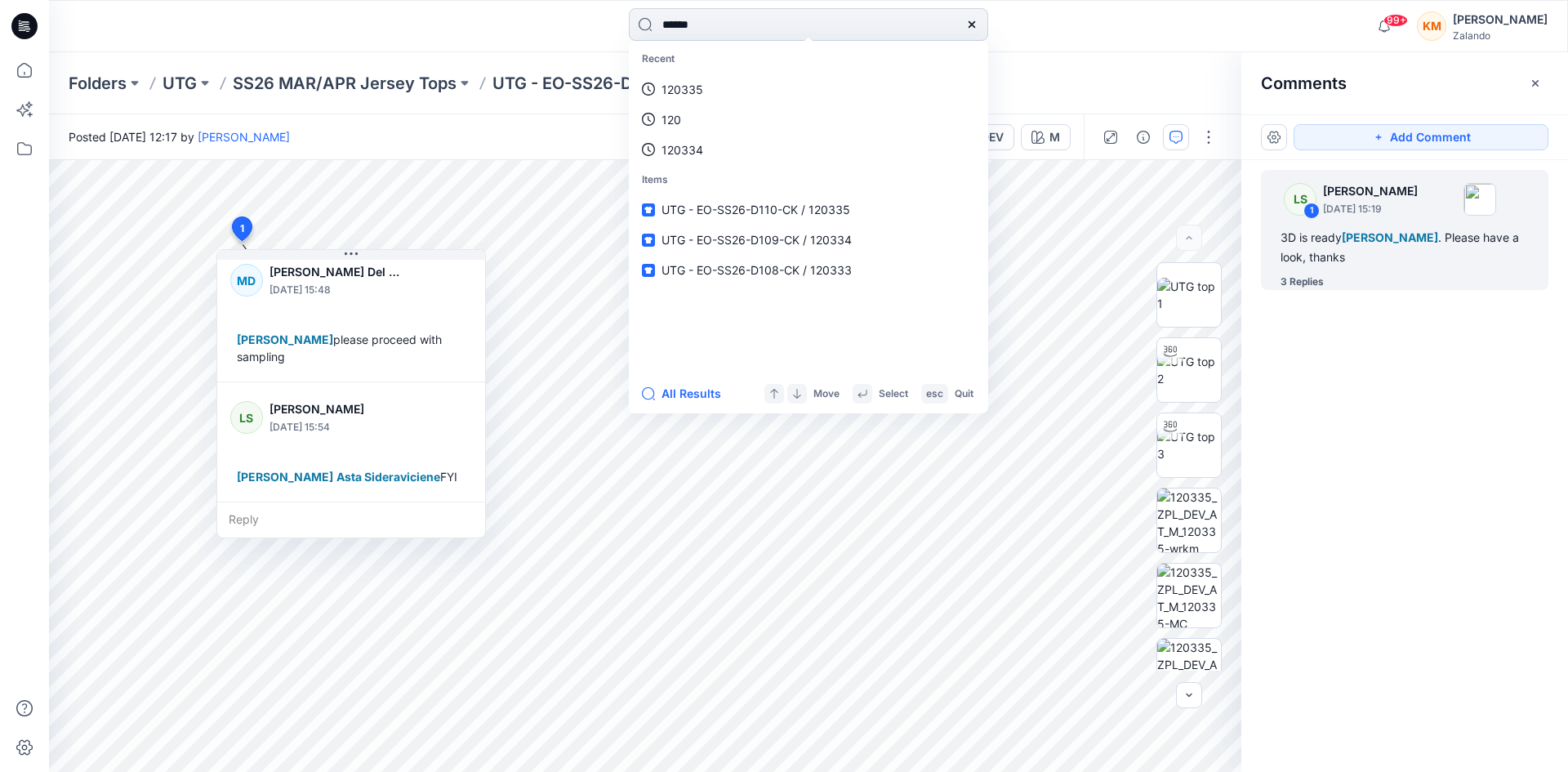
type input "******"
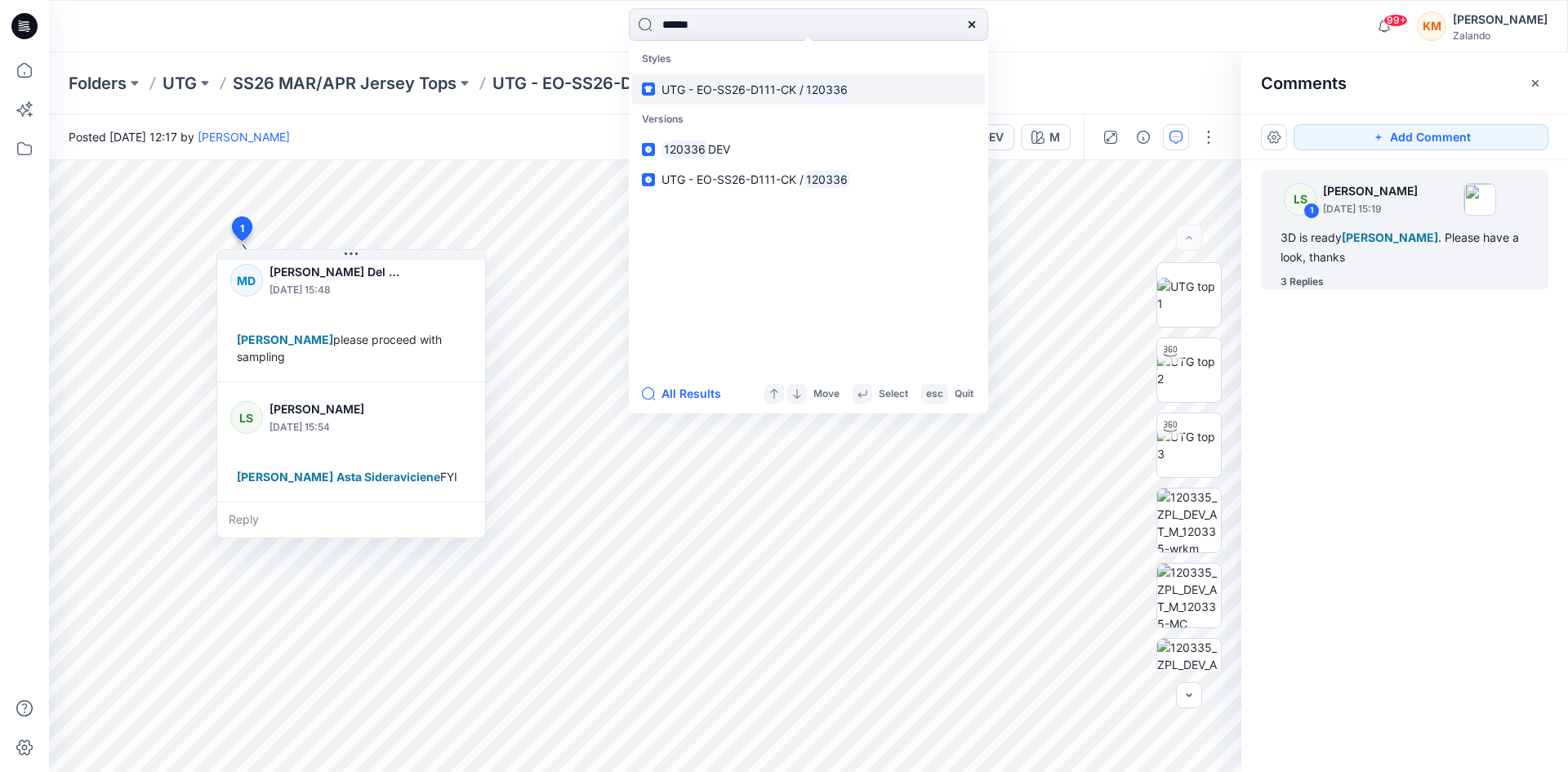
click at [772, 88] on span "UTG - EO-SS26-D111-CK /" at bounding box center [733, 89] width 142 height 14
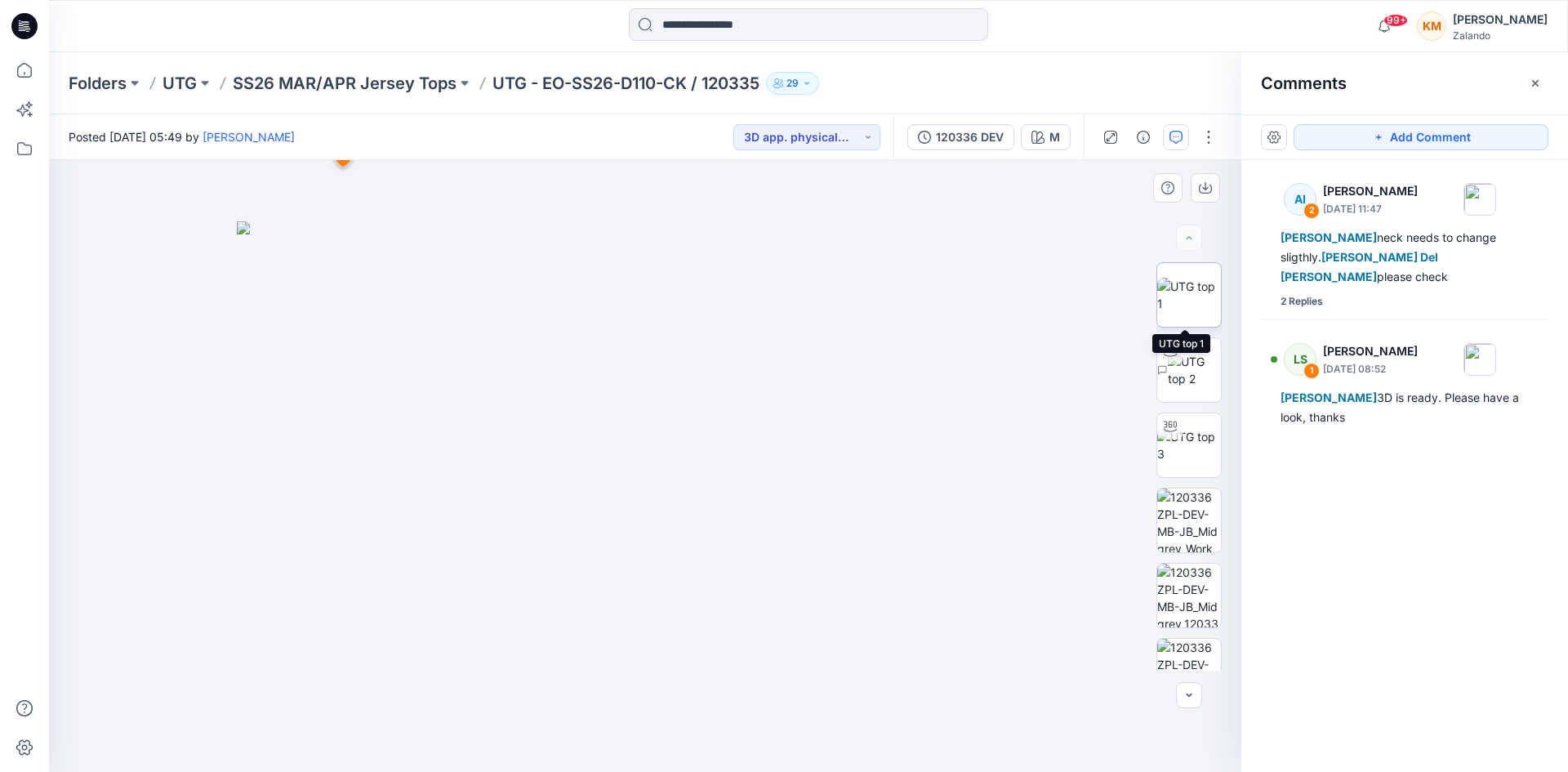
drag, startPoint x: 1186, startPoint y: 297, endPoint x: 1160, endPoint y: 303, distance: 26.7
click at [1186, 297] on img at bounding box center [1190, 295] width 64 height 34
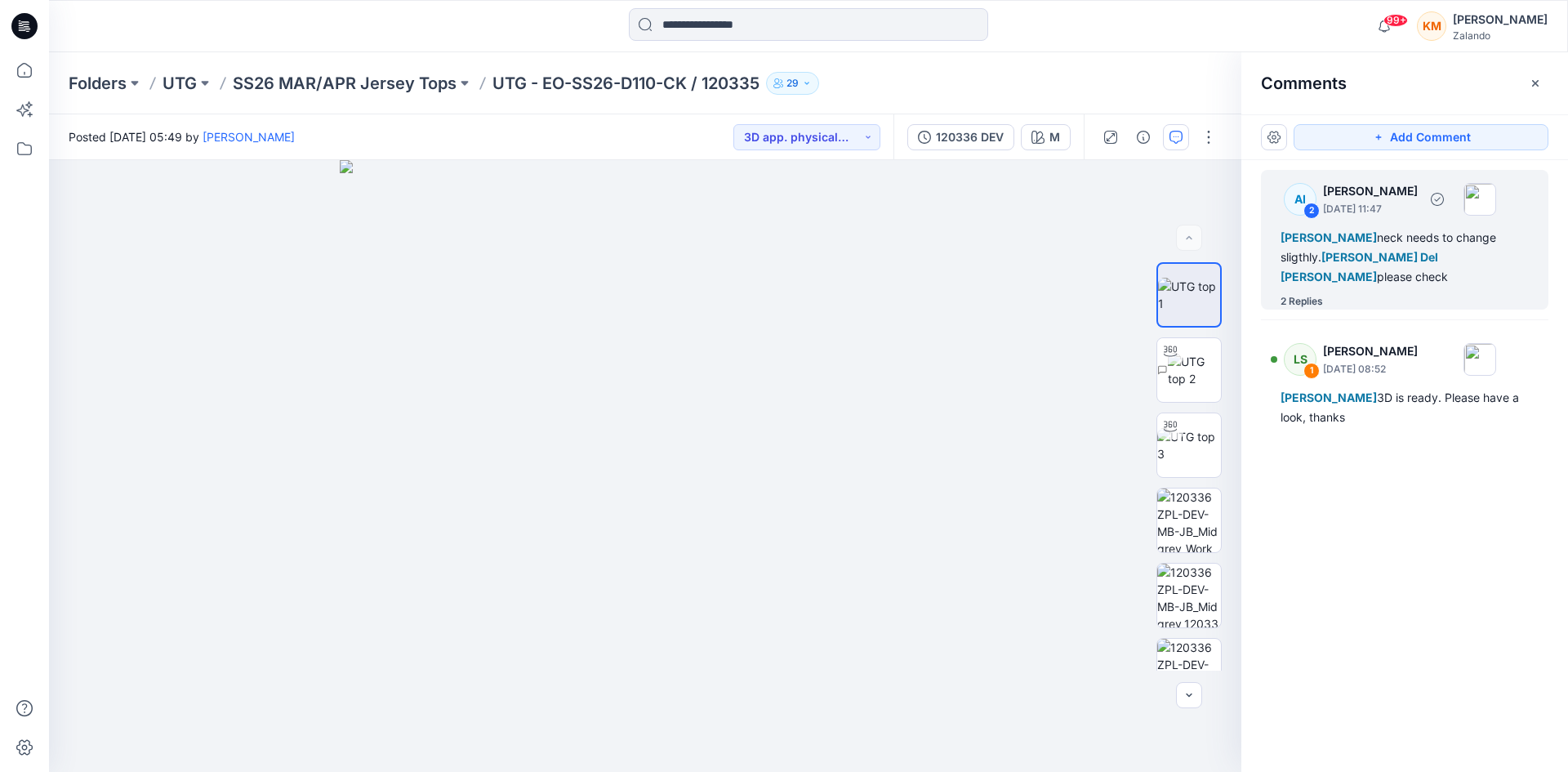
click at [1325, 248] on div "[PERSON_NAME] neck needs to change sligthly. [PERSON_NAME] Del [PERSON_NAME] pl…" at bounding box center [1405, 257] width 248 height 59
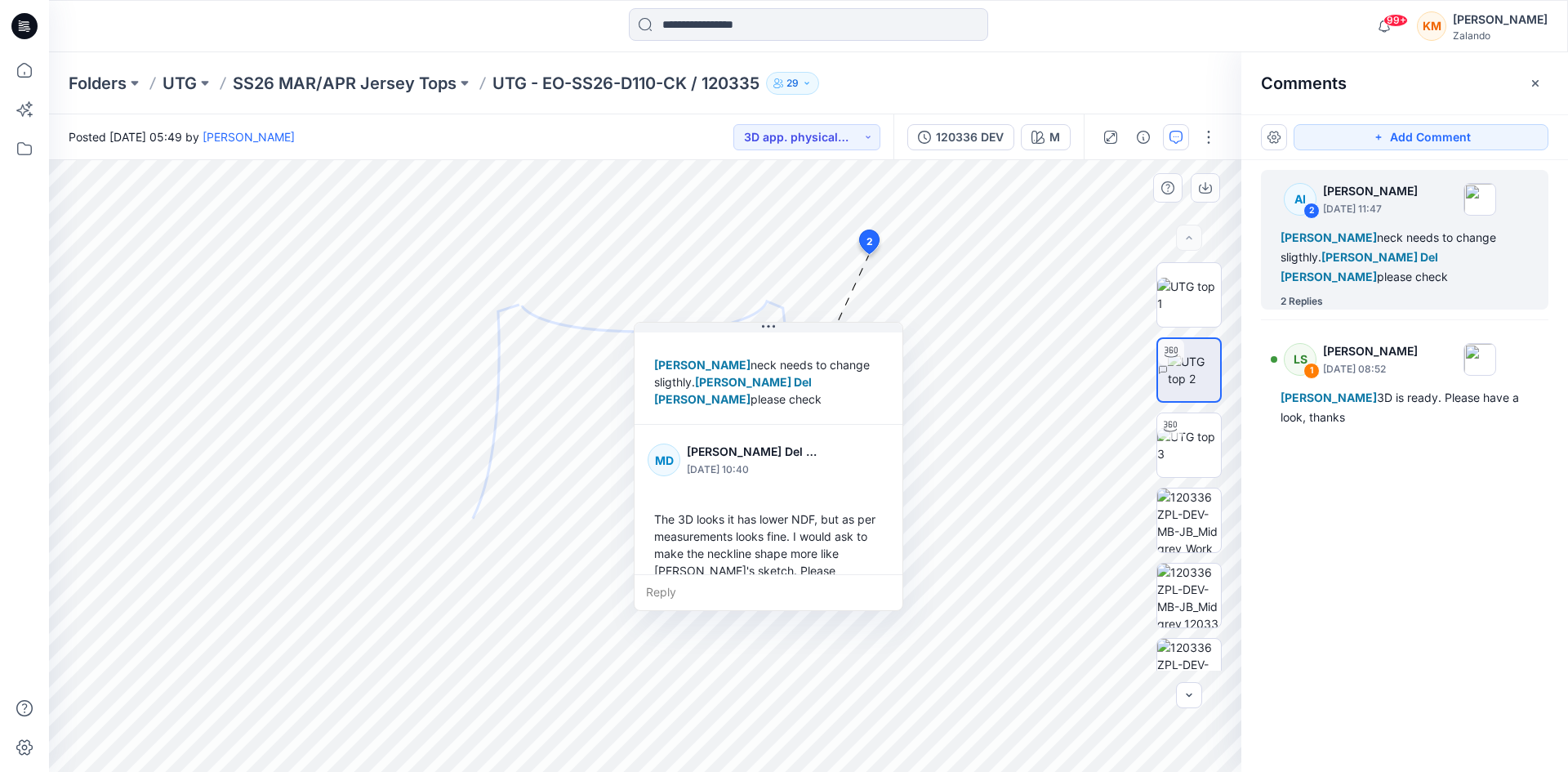
scroll to position [82, 0]
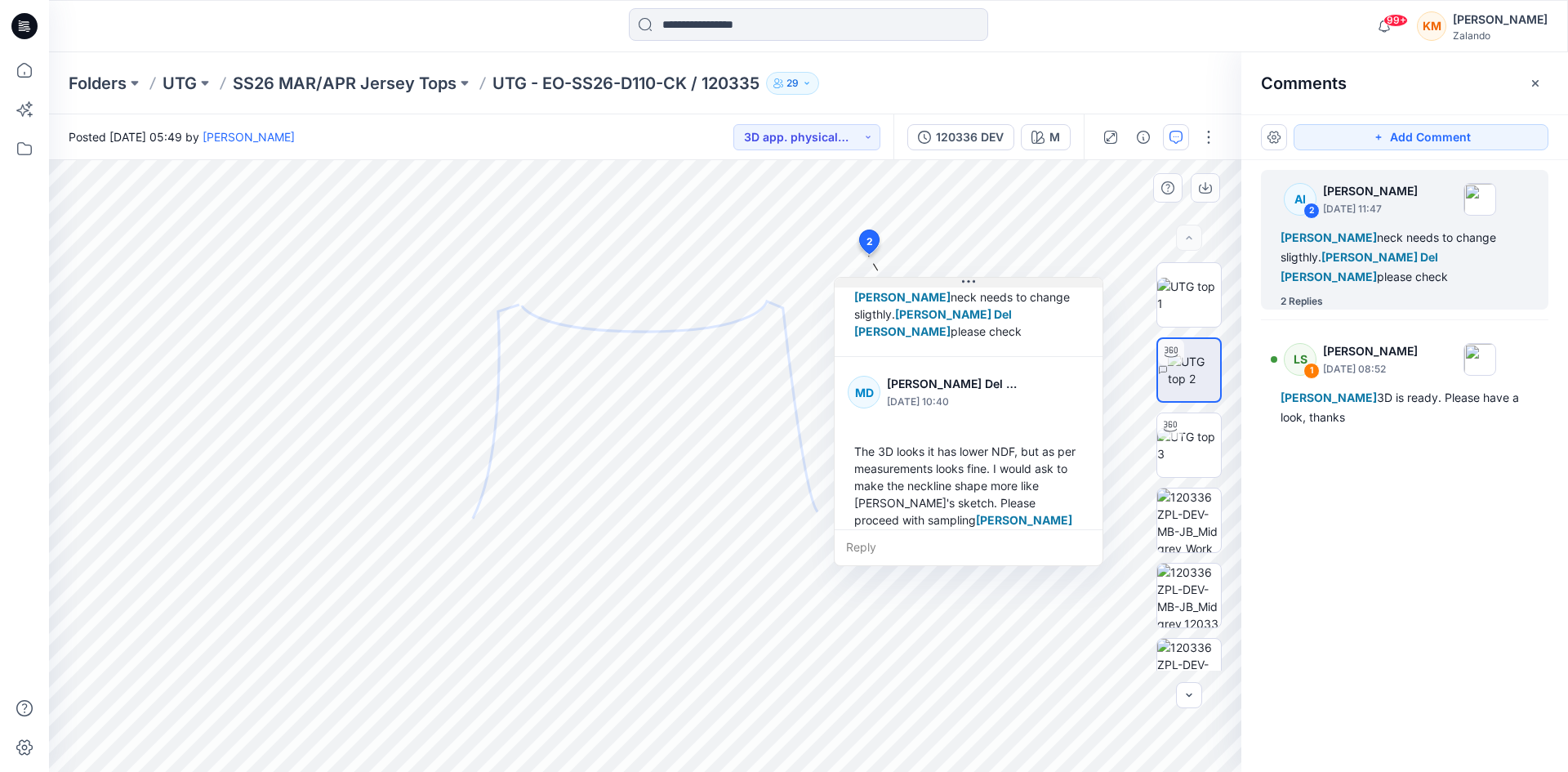
drag, startPoint x: 769, startPoint y: 328, endPoint x: 969, endPoint y: 283, distance: 205.0
click at [969, 283] on icon at bounding box center [969, 282] width 13 height 13
click at [697, 20] on input at bounding box center [809, 25] width 360 height 33
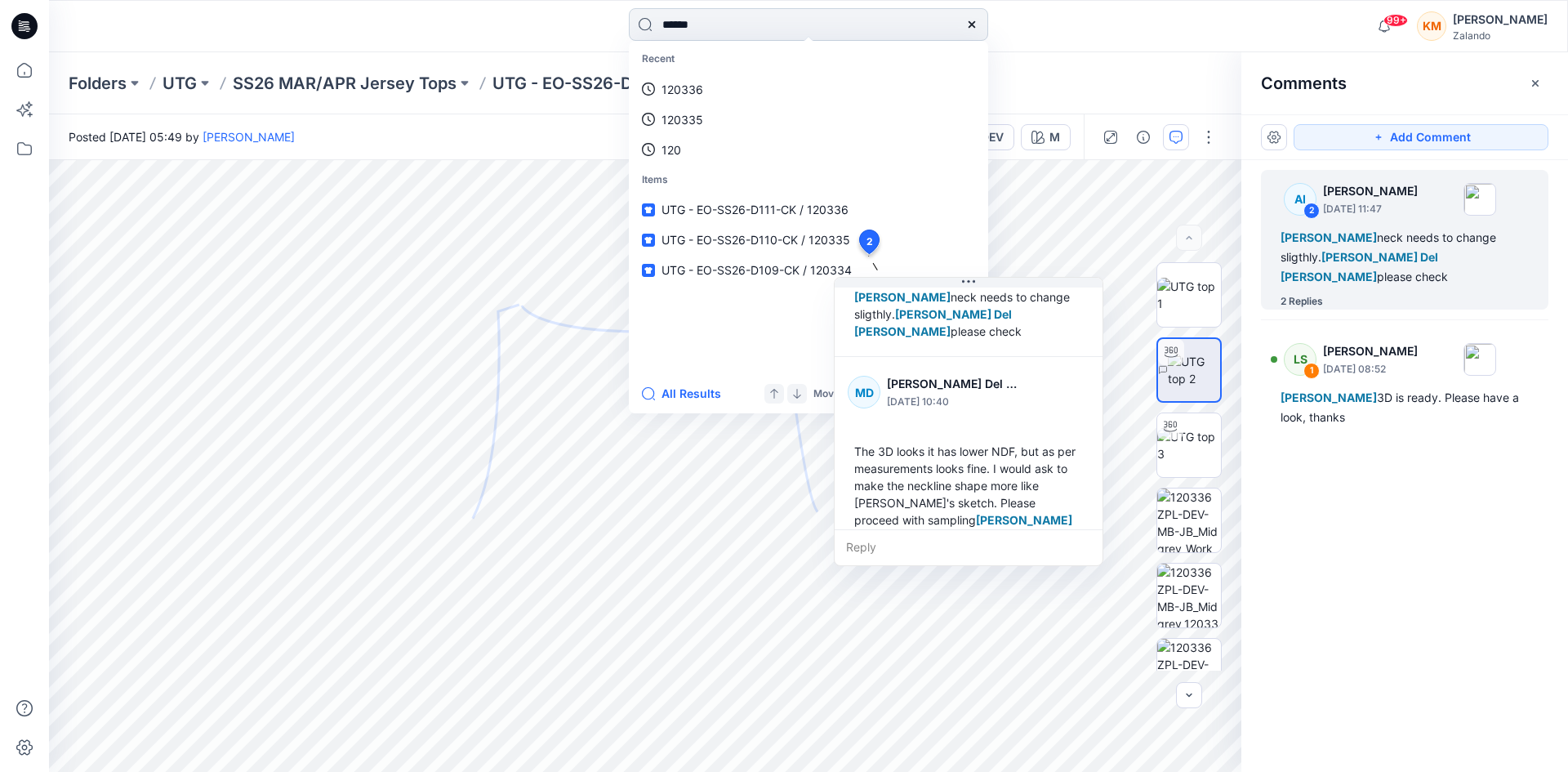
type input "******"
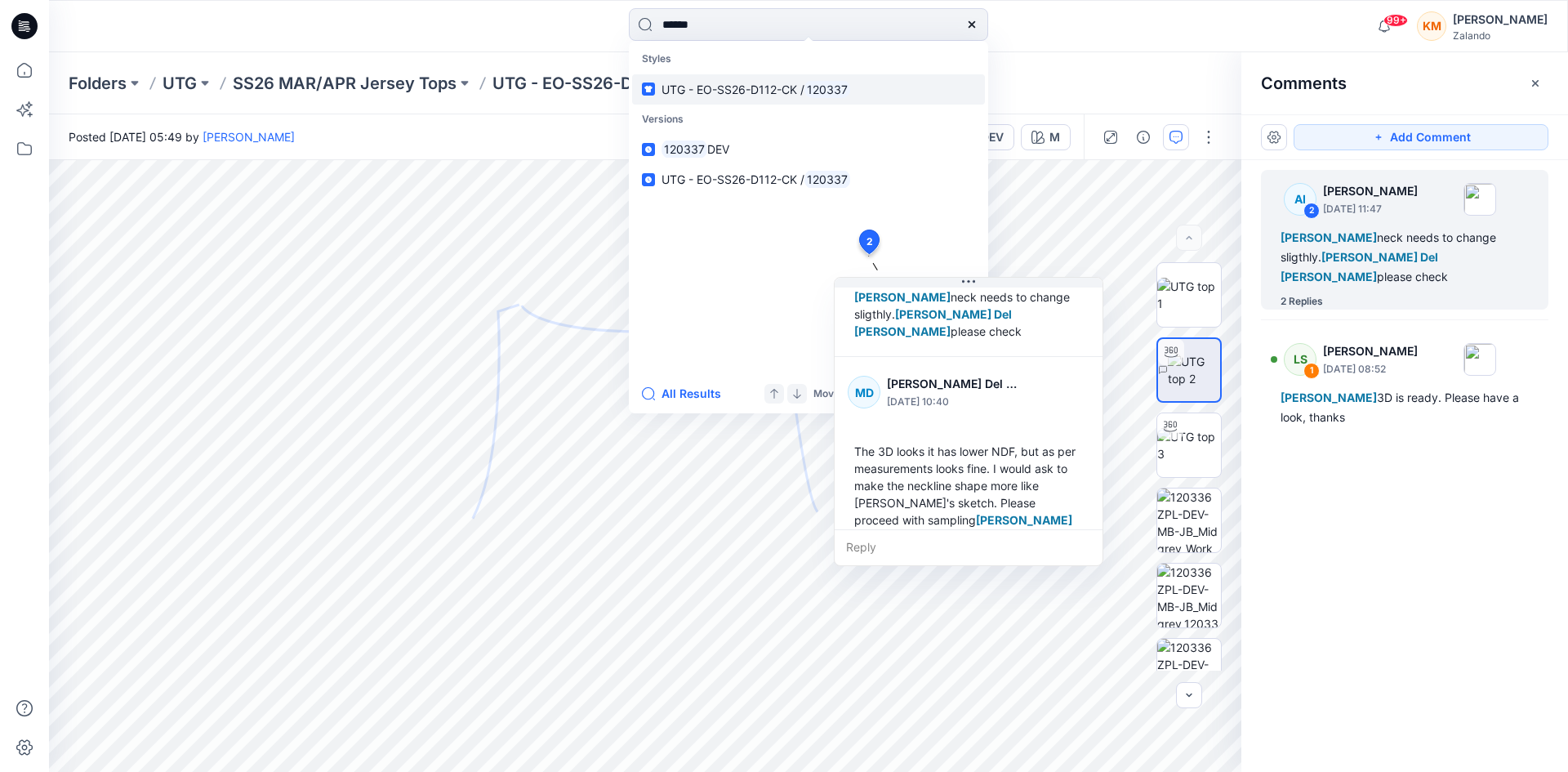
click at [699, 83] on span "UTG - EO-SS26-D112-CK /" at bounding box center [733, 89] width 143 height 14
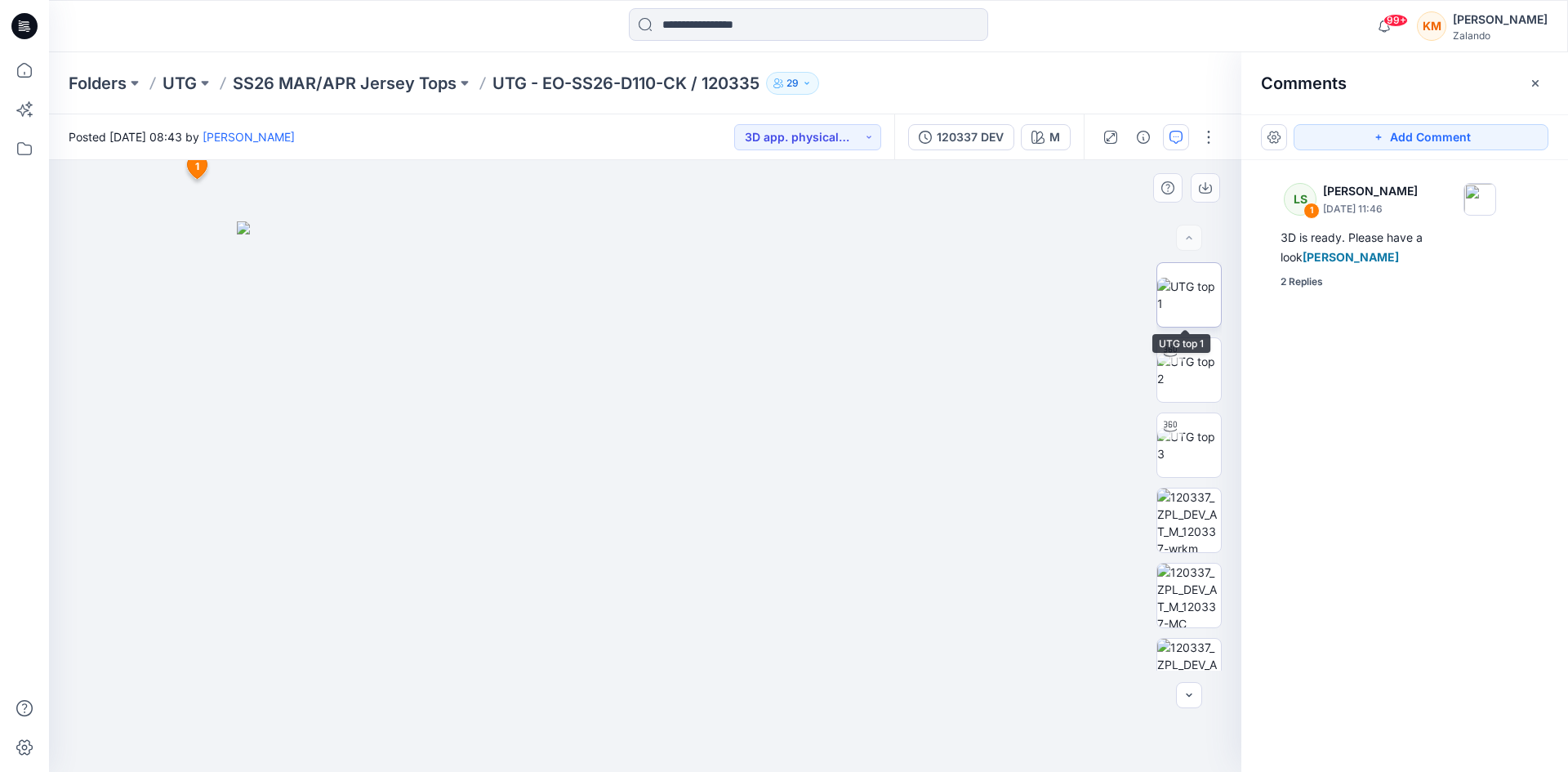
click at [1173, 289] on img at bounding box center [1190, 295] width 64 height 34
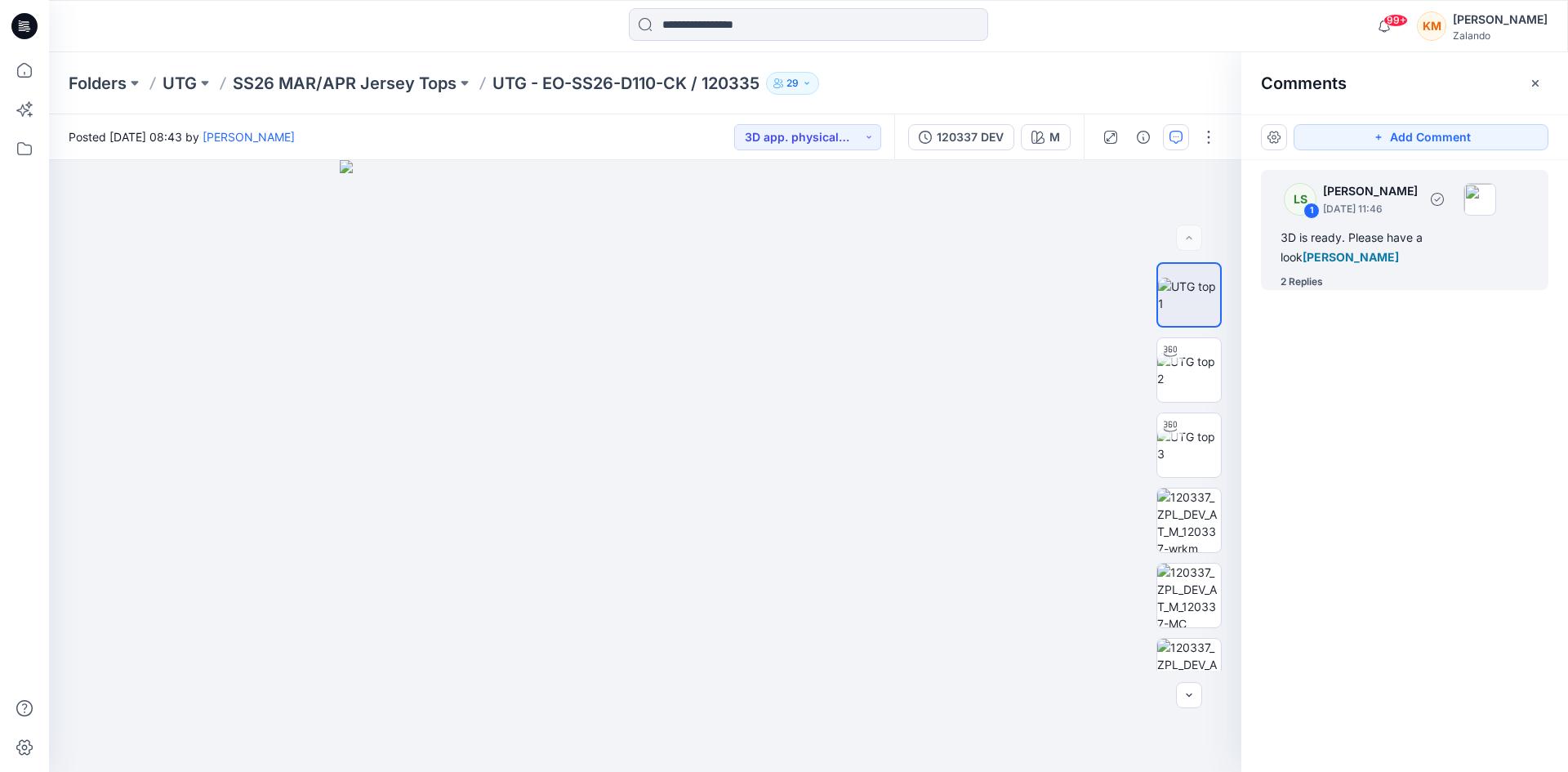
click at [1409, 232] on div "3D is ready. Please have a look [PERSON_NAME]" at bounding box center [1405, 248] width 248 height 39
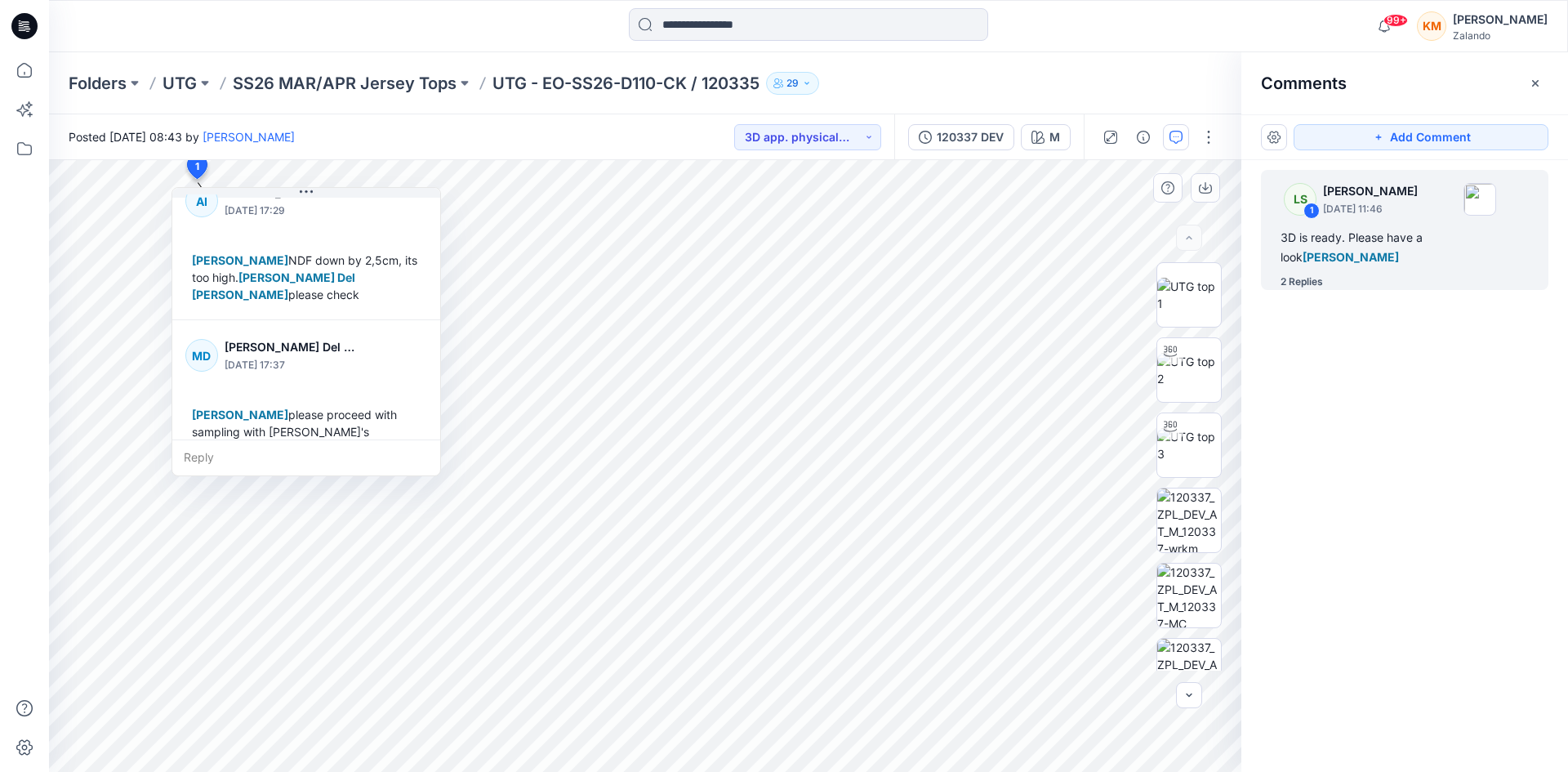
scroll to position [183, 0]
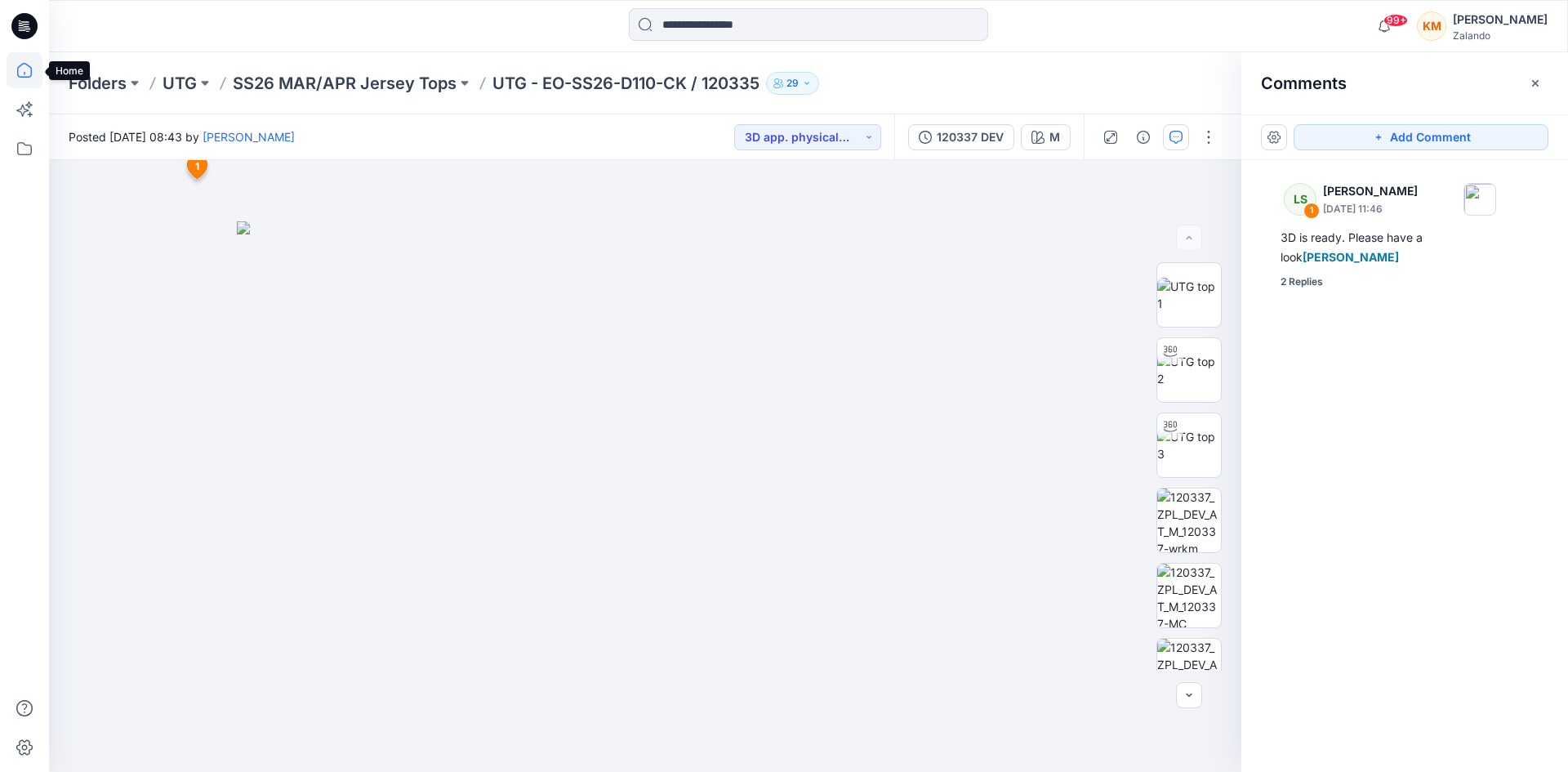
click at [27, 69] on icon at bounding box center [25, 70] width 36 height 36
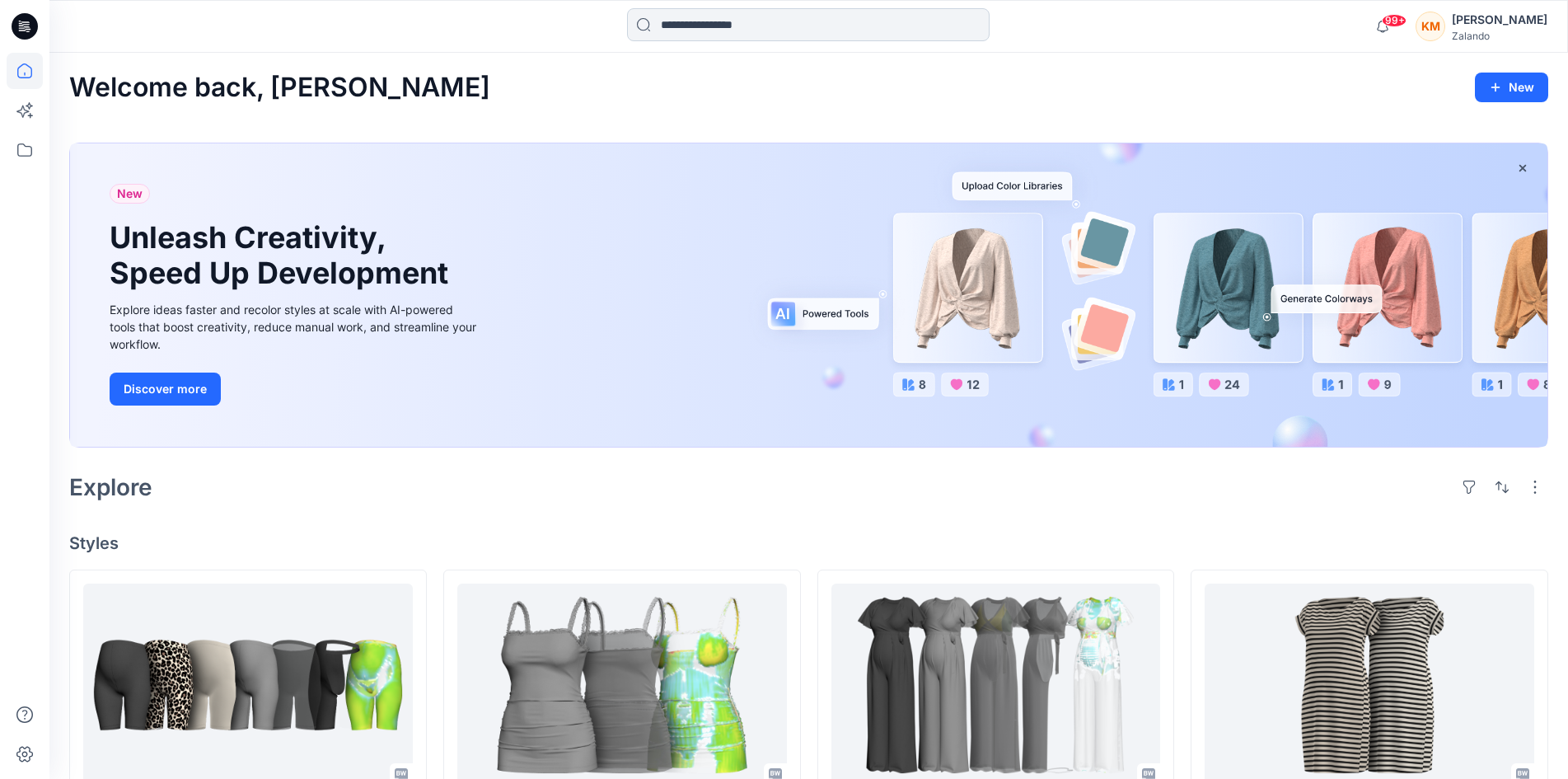
click at [702, 23] on input at bounding box center [809, 25] width 363 height 33
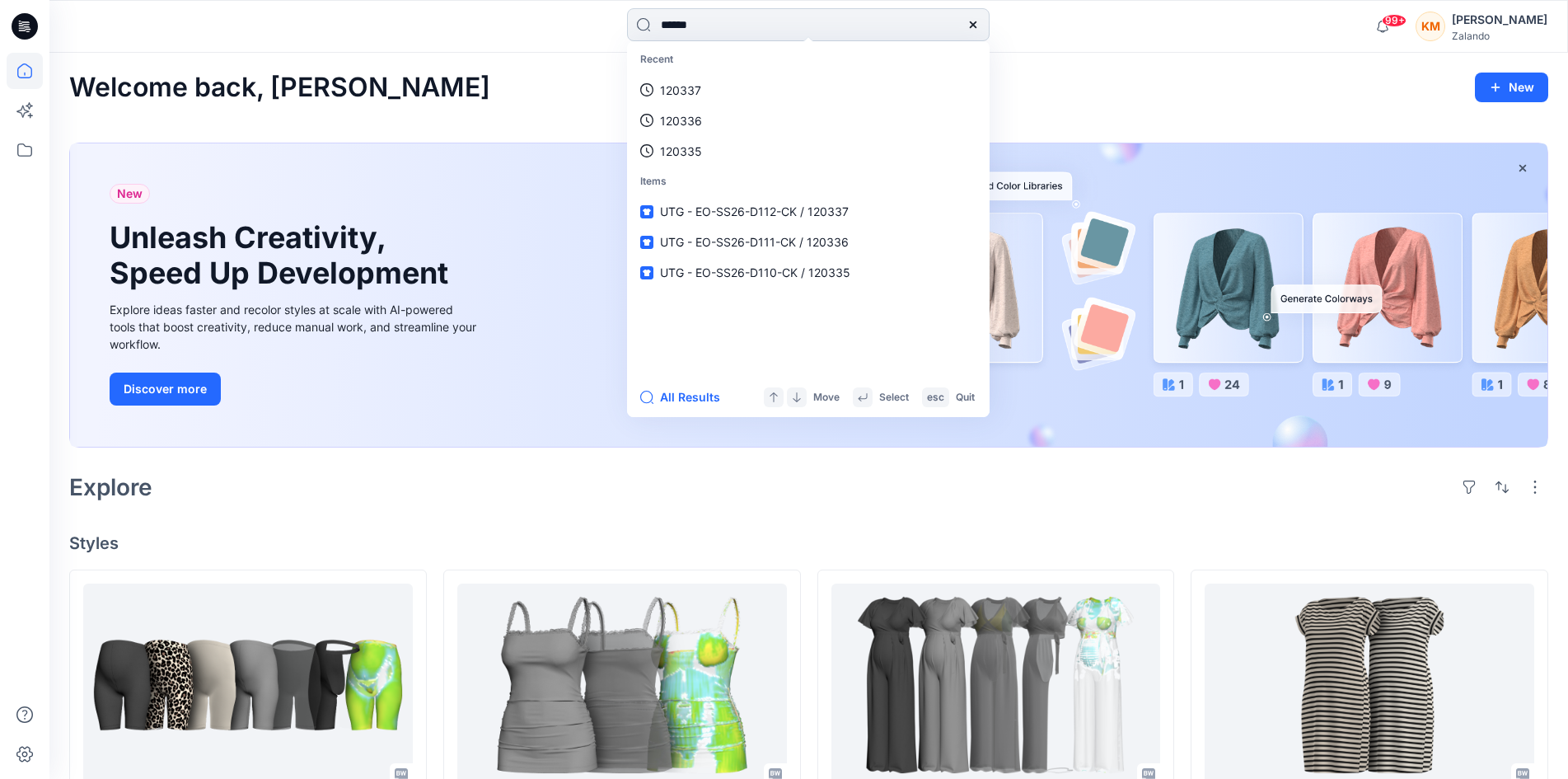
type input "******"
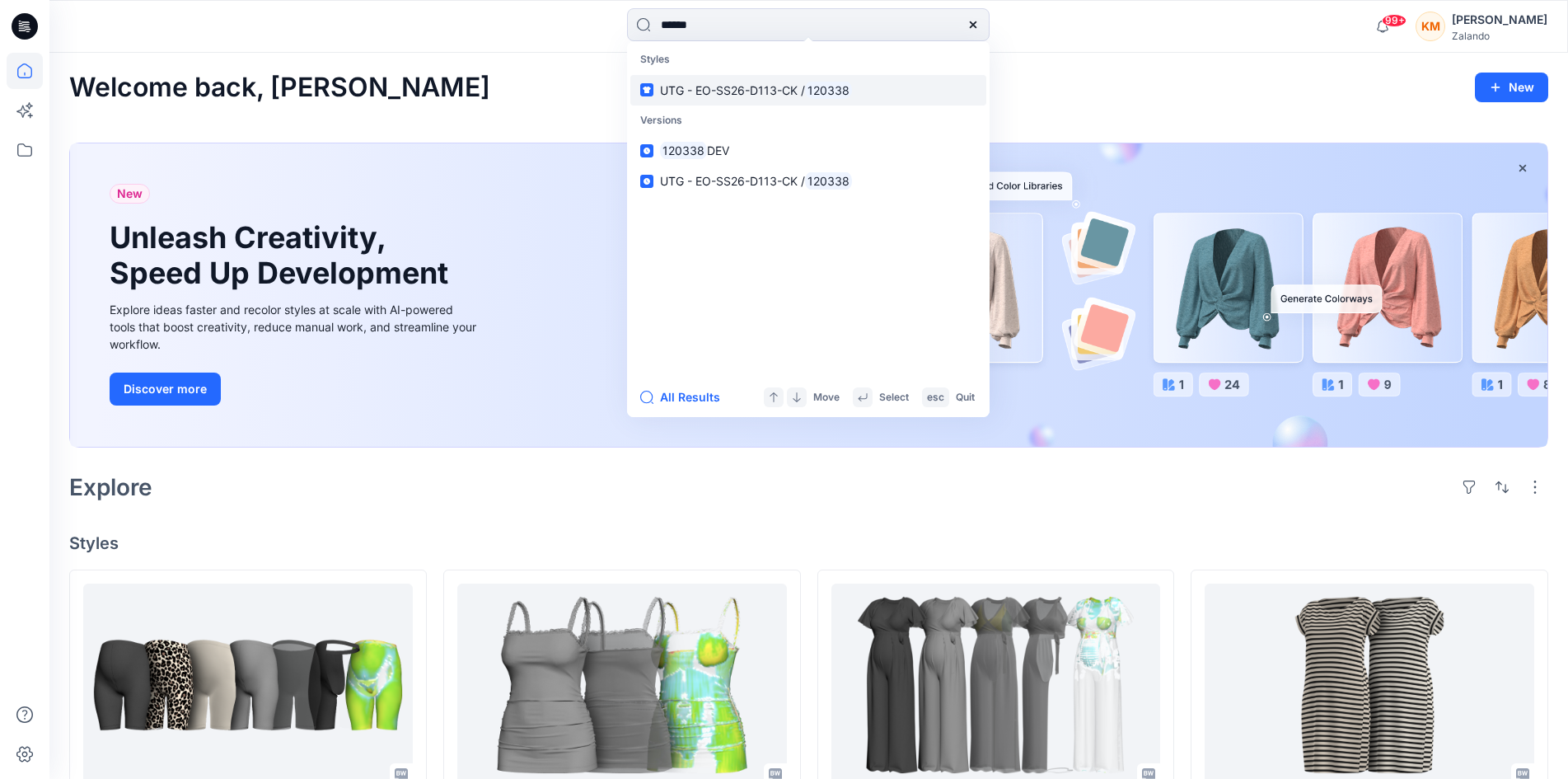
click at [711, 79] on link "UTG - EO-SS26-D113-CK / 120338" at bounding box center [809, 90] width 356 height 31
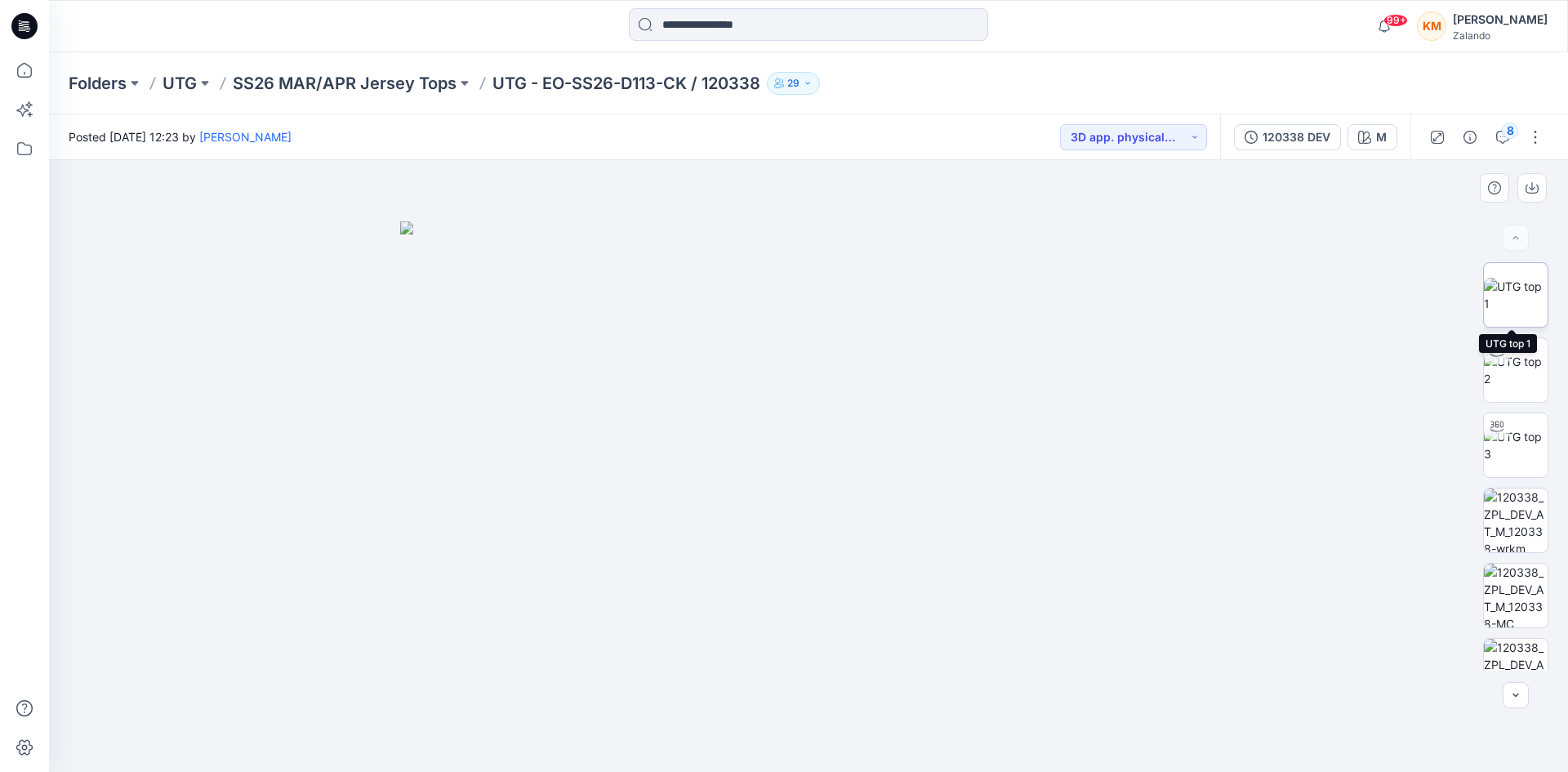
click at [1507, 302] on img at bounding box center [1517, 295] width 64 height 34
click at [1503, 127] on button "8" at bounding box center [1503, 137] width 26 height 26
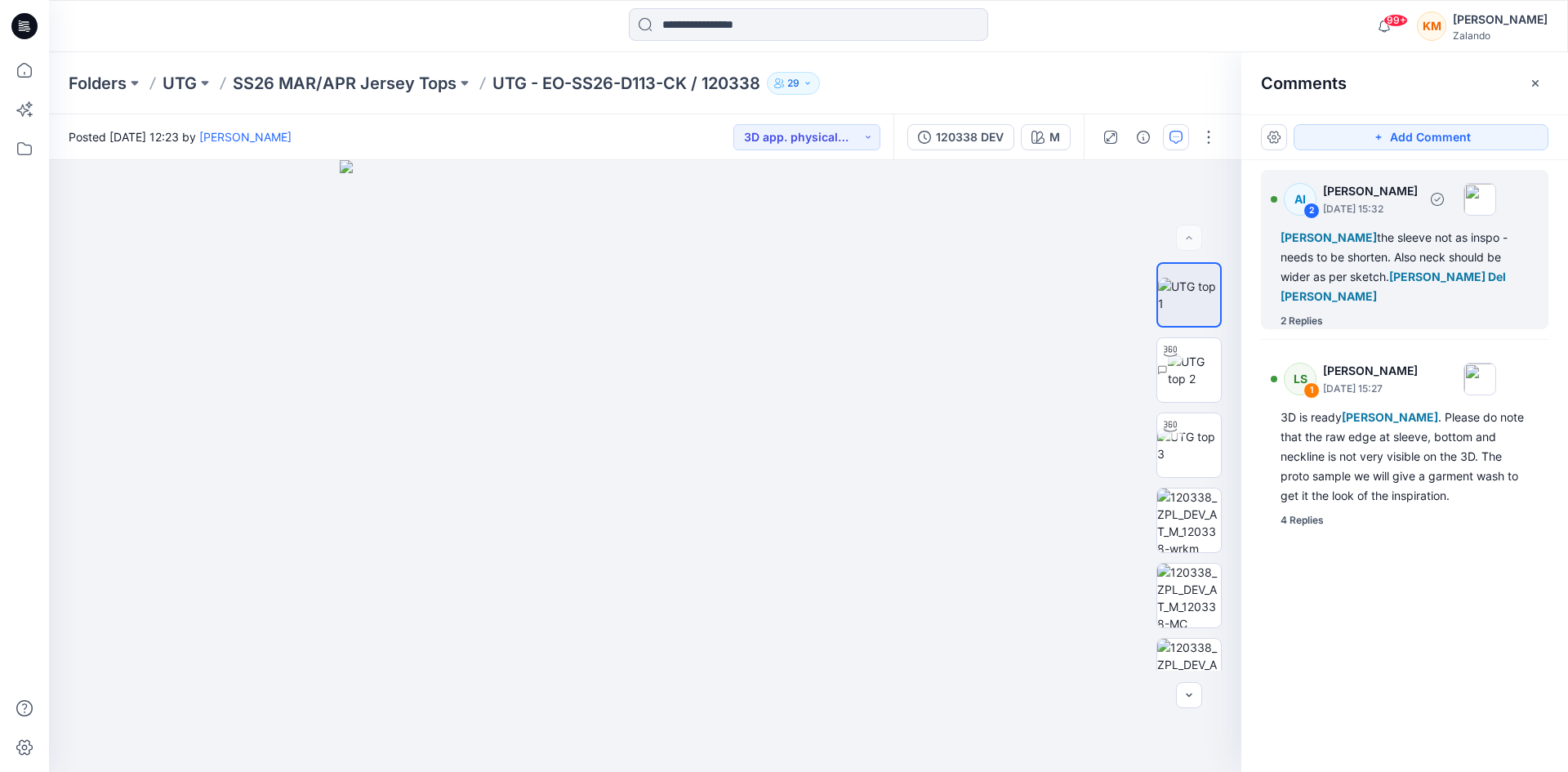
click at [1403, 266] on div "[PERSON_NAME] the sleeve not as inspo - needs to be shorten. Also neck should b…" at bounding box center [1405, 267] width 248 height 78
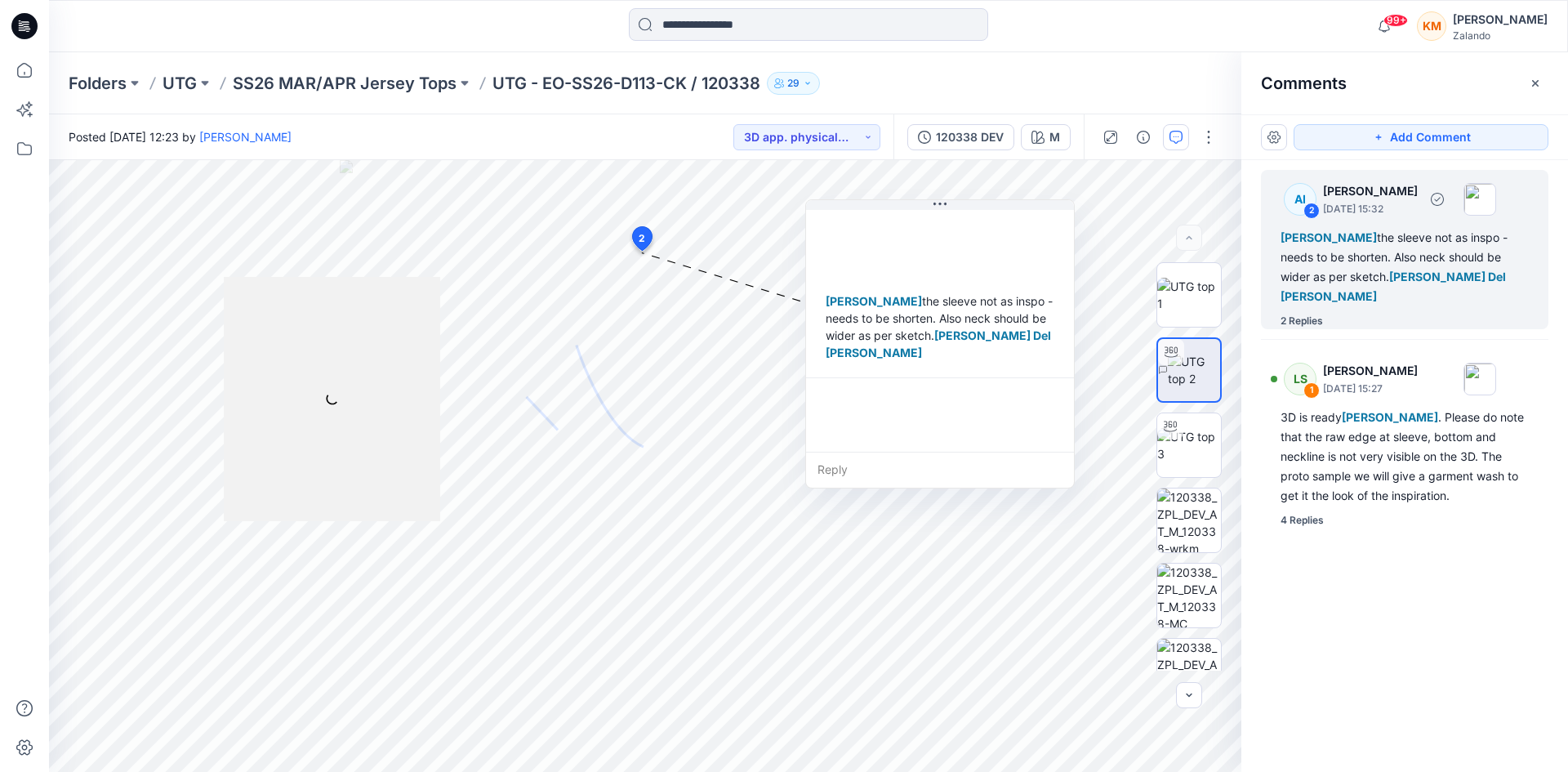
click at [1387, 261] on div "[PERSON_NAME] the sleeve not as inspo - needs to be shorten. Also neck should b…" at bounding box center [1405, 267] width 248 height 78
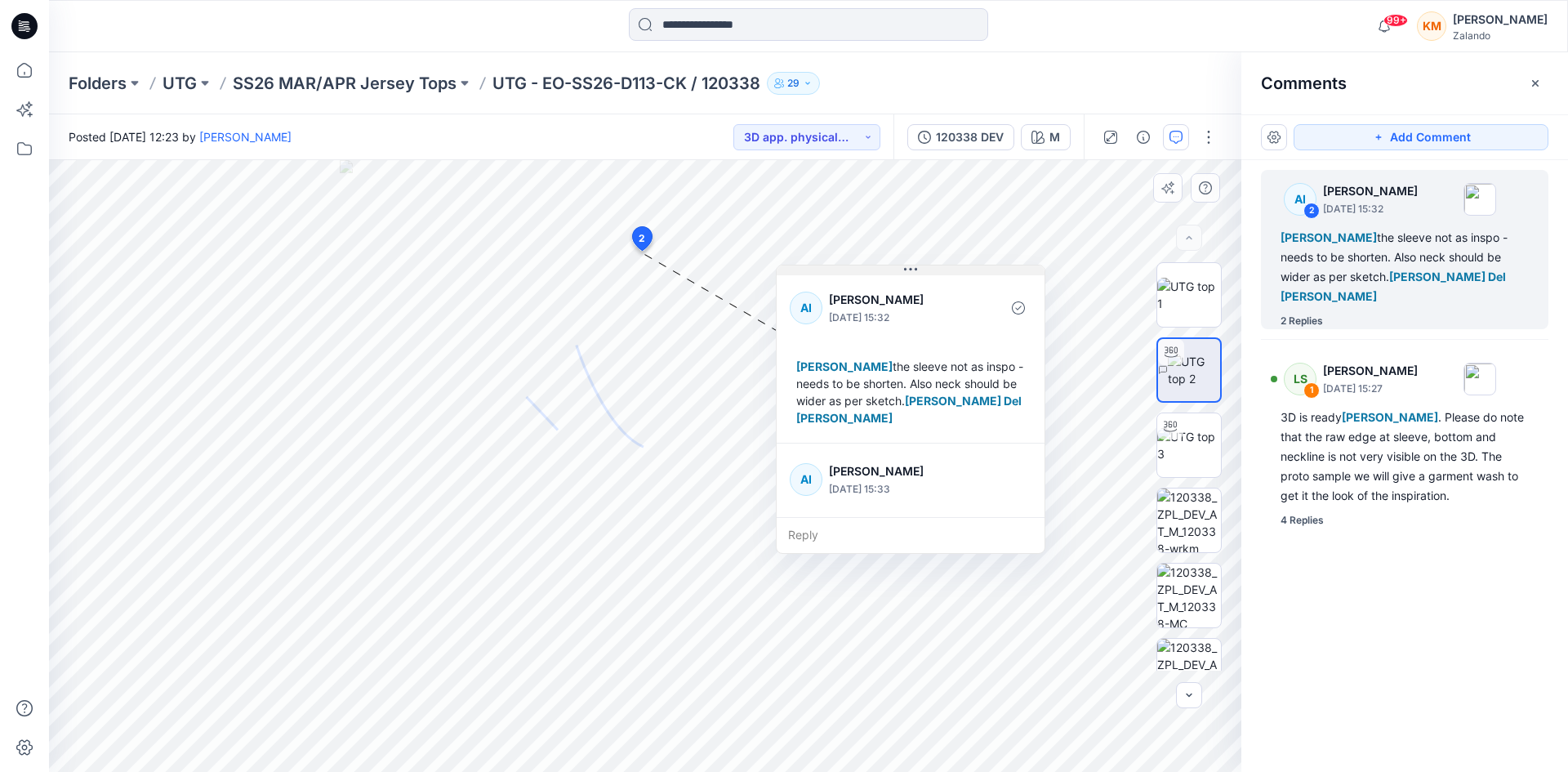
drag, startPoint x: 930, startPoint y: 211, endPoint x: 902, endPoint y: 273, distance: 68.0
click at [902, 273] on button at bounding box center [911, 270] width 268 height 10
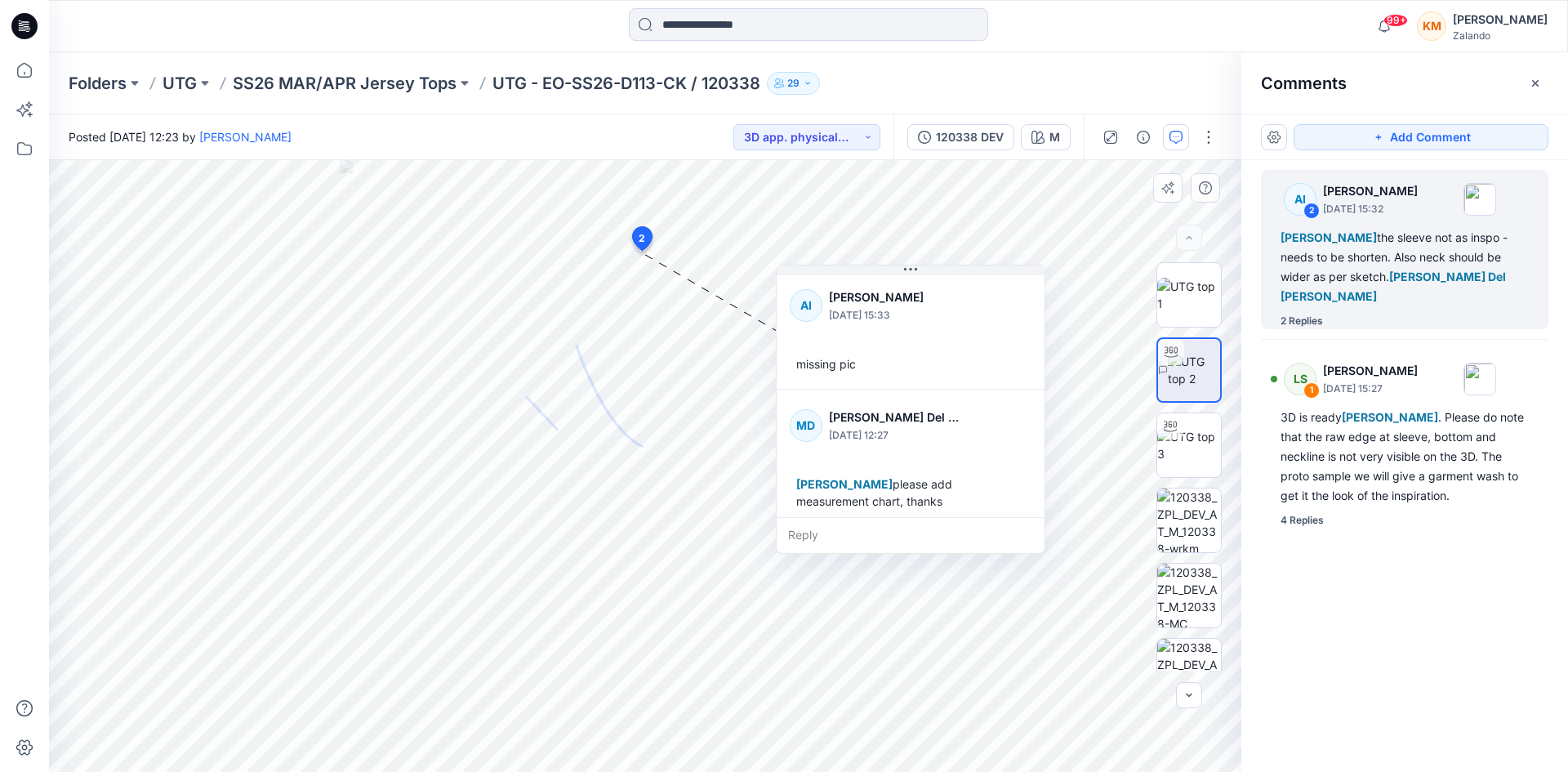
scroll to position [183, 0]
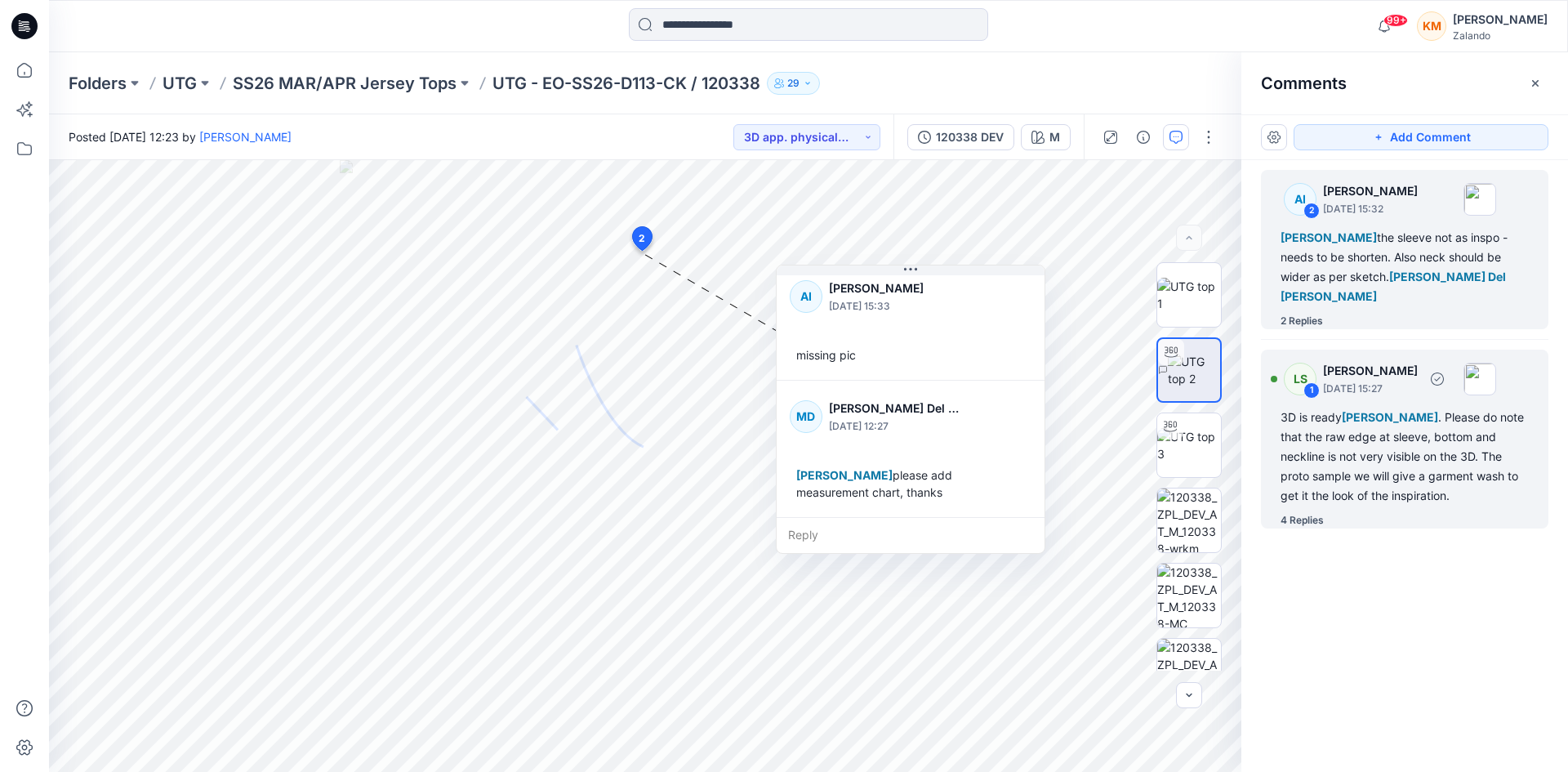
click at [1364, 436] on div "3D is ready [PERSON_NAME] . Please do note that the raw edge at sleeve, bottom …" at bounding box center [1405, 457] width 248 height 98
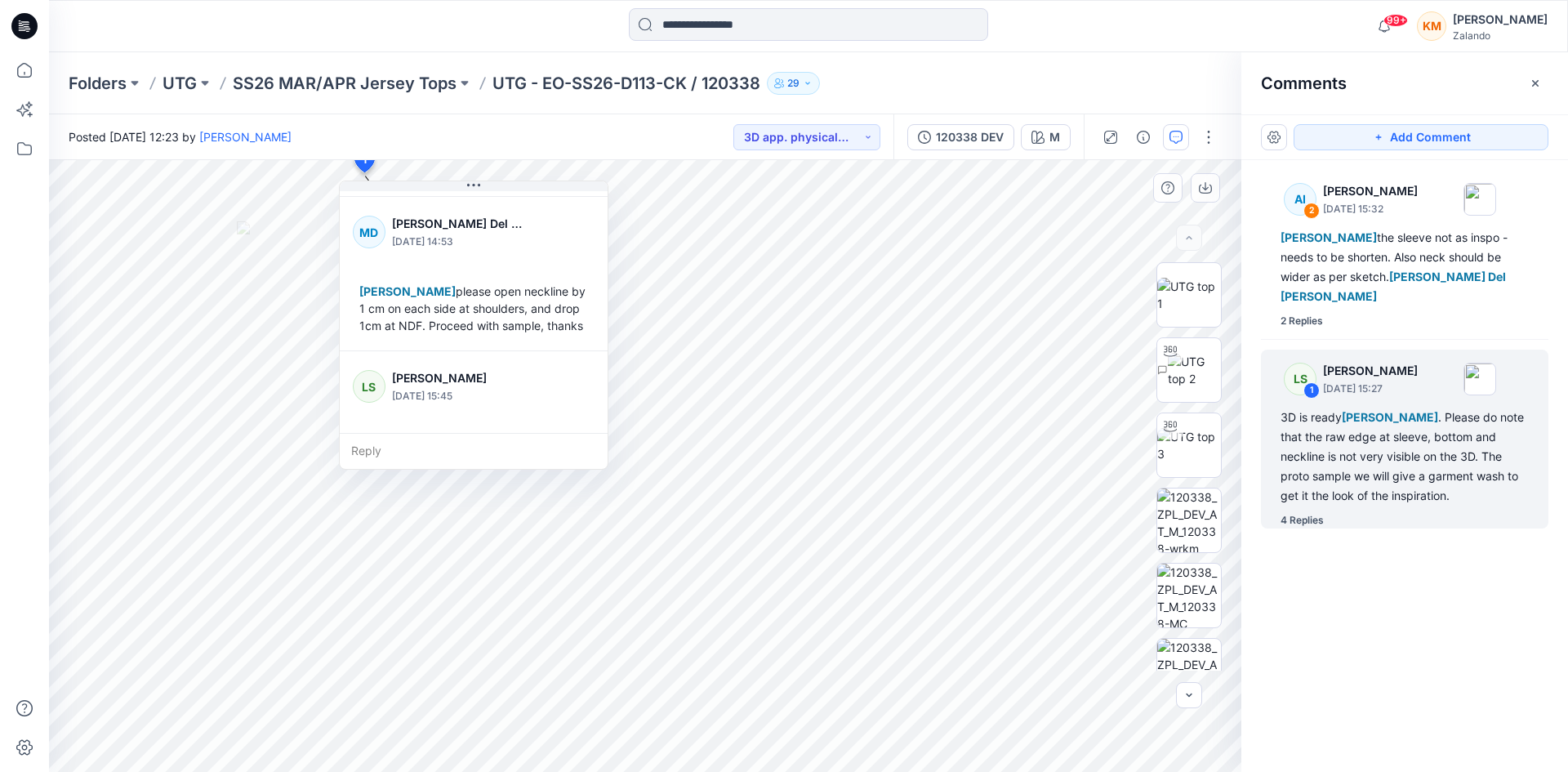
scroll to position [462, 0]
